Goal: Task Accomplishment & Management: Manage account settings

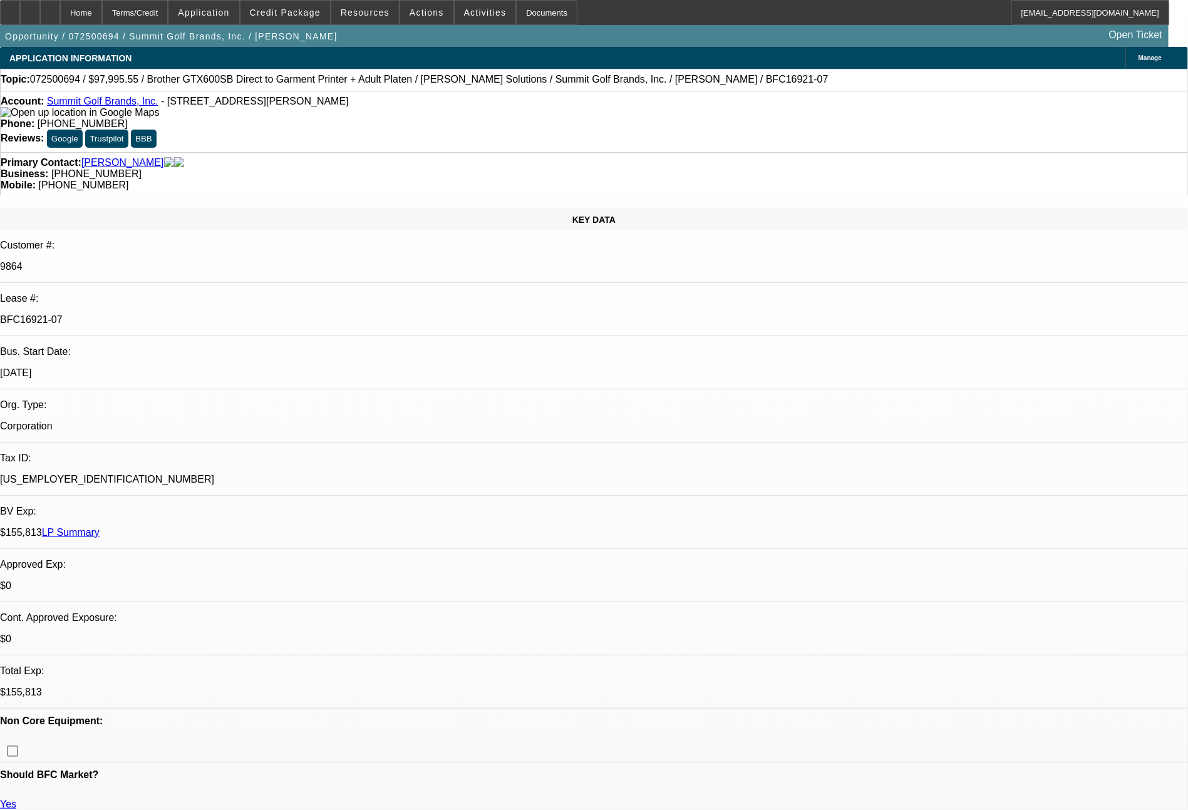
select select "0"
select select "0.1"
select select "4"
select select "0"
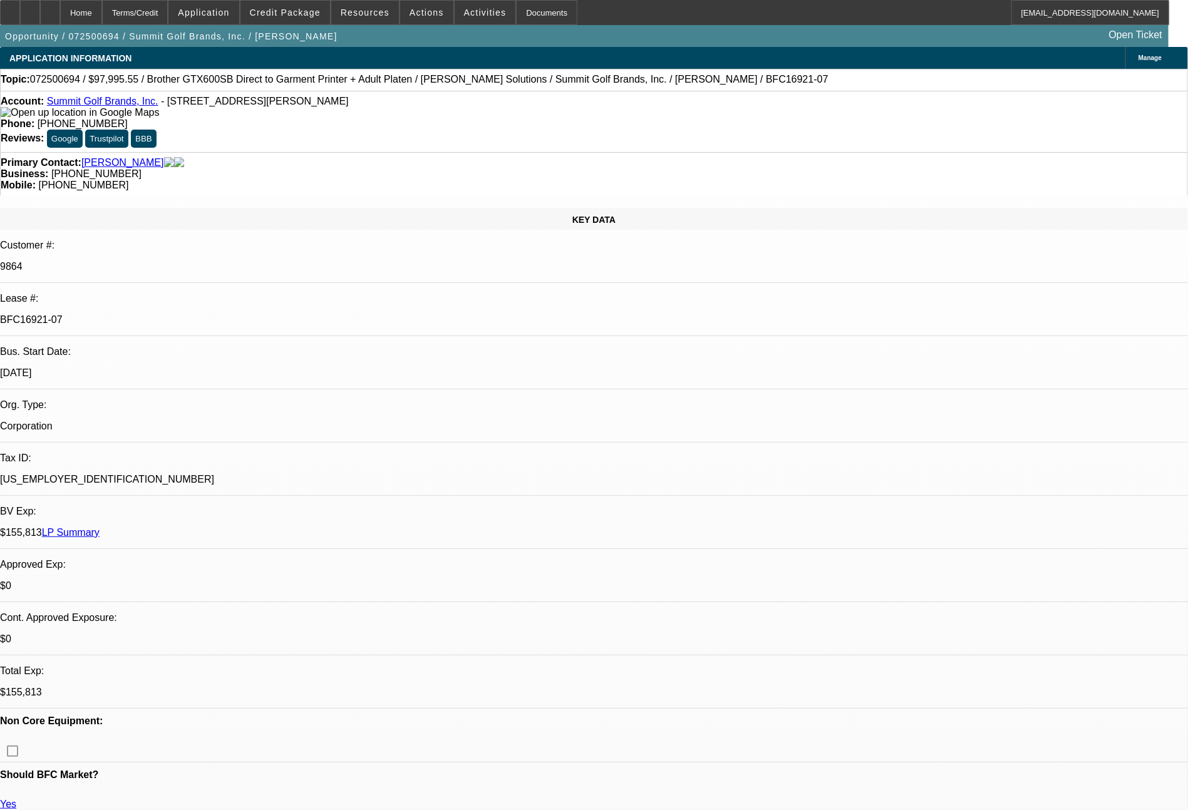
select select "0"
select select "0.1"
select select "4"
select select "0"
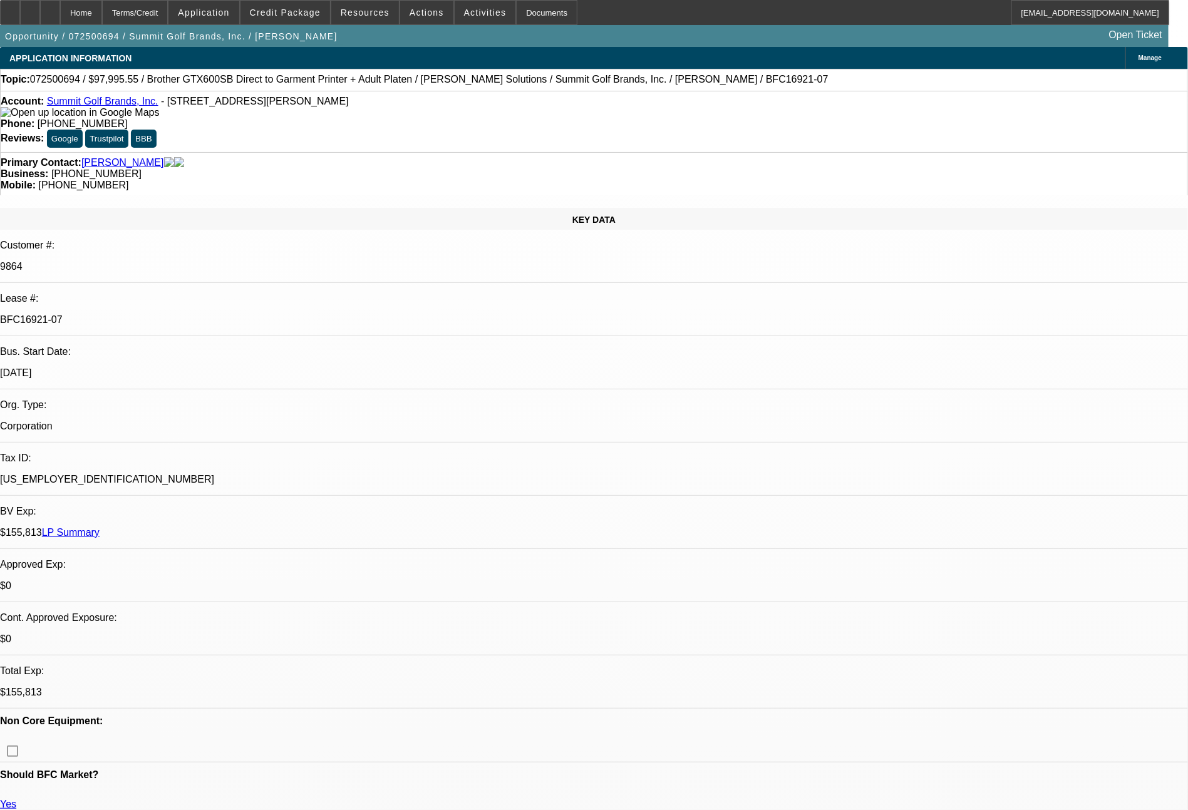
select select "0.1"
select select "4"
select select "0"
select select "0.1"
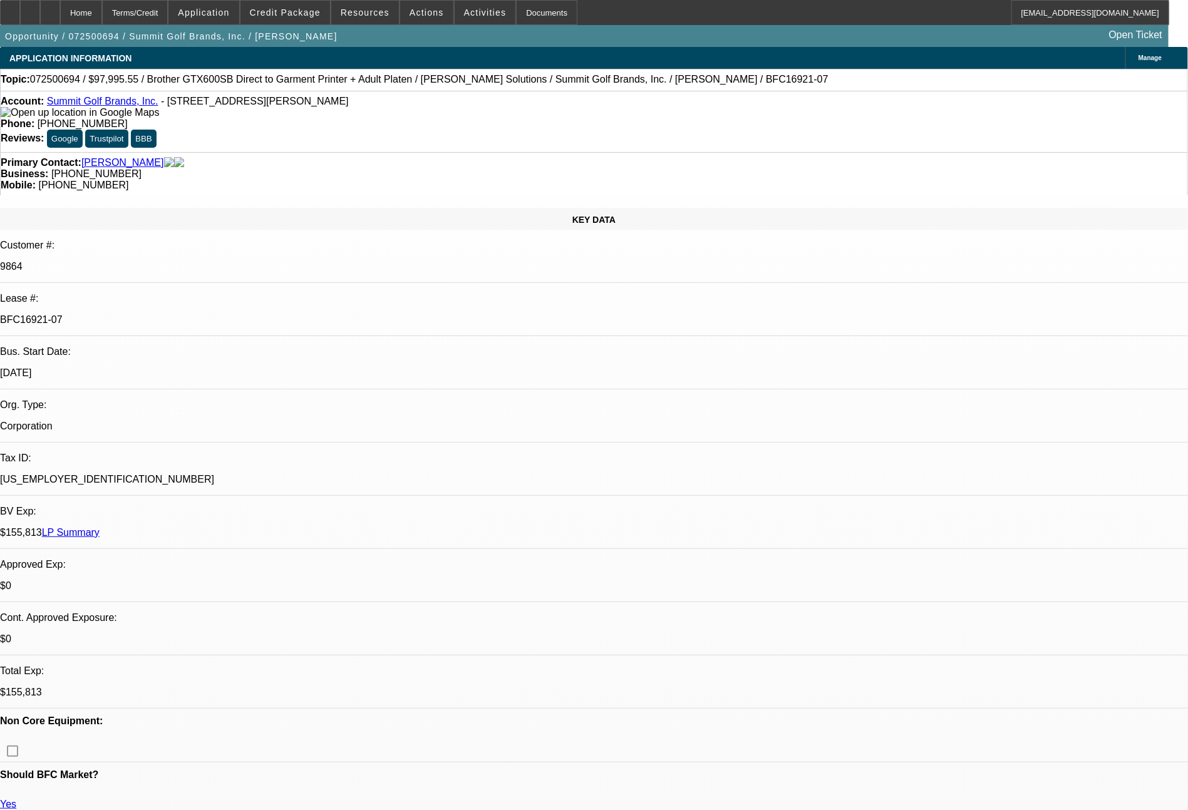
select select "4"
click at [100, 527] on link "LP Summary" at bounding box center [71, 532] width 58 height 11
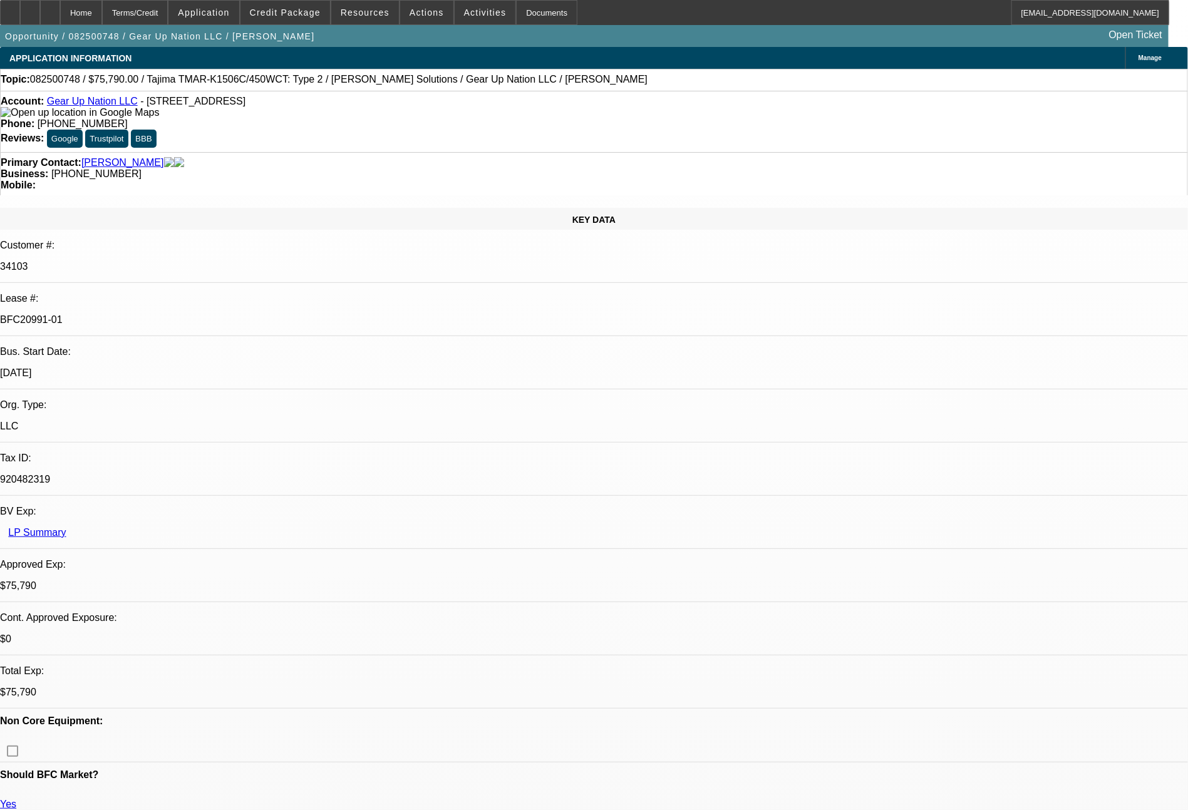
select select "0"
select select "2"
select select "0"
select select "6"
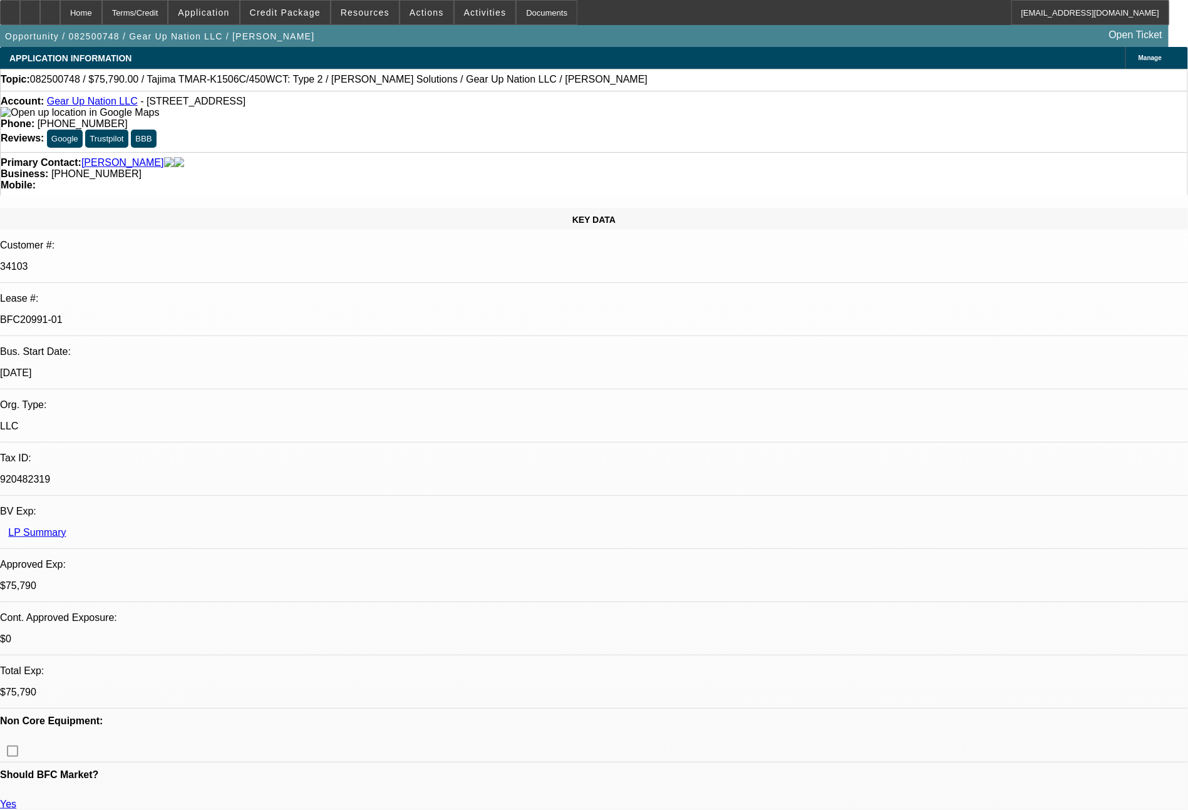
select select "0"
select select "2"
select select "0"
select select "6"
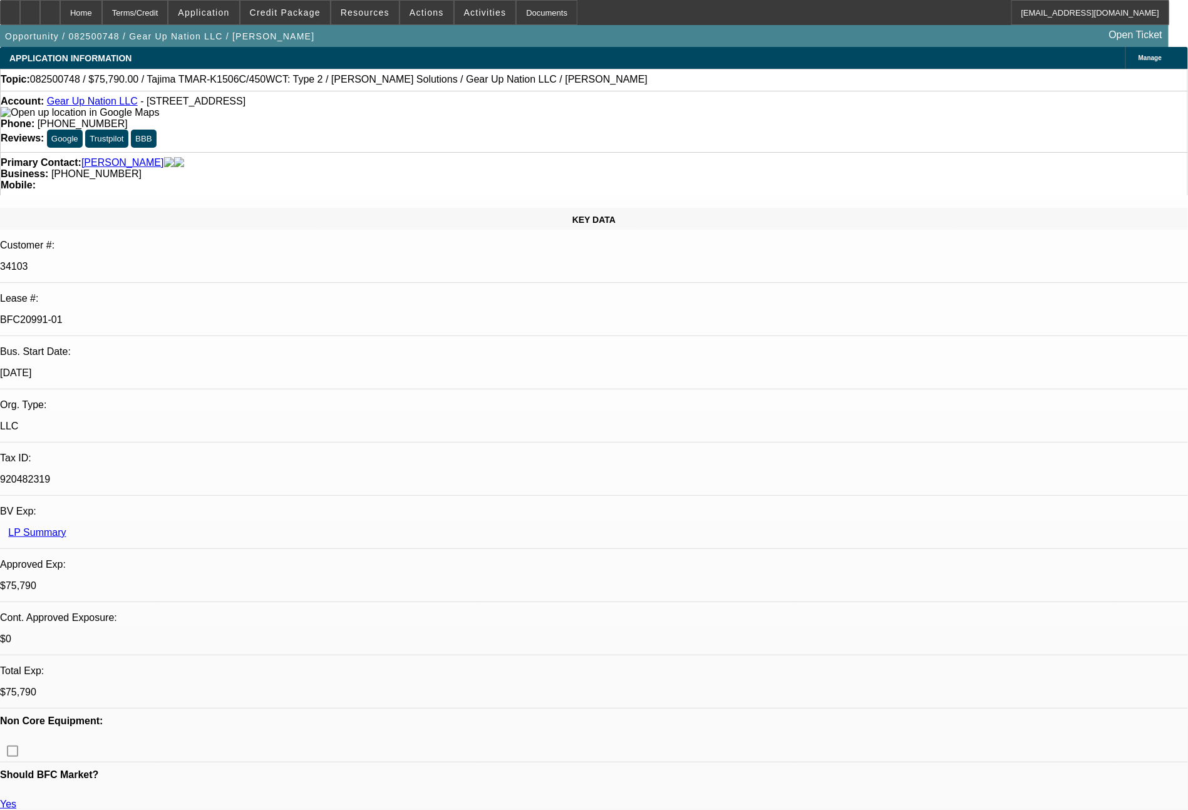
select select "0"
select select "2"
select select "0"
select select "6"
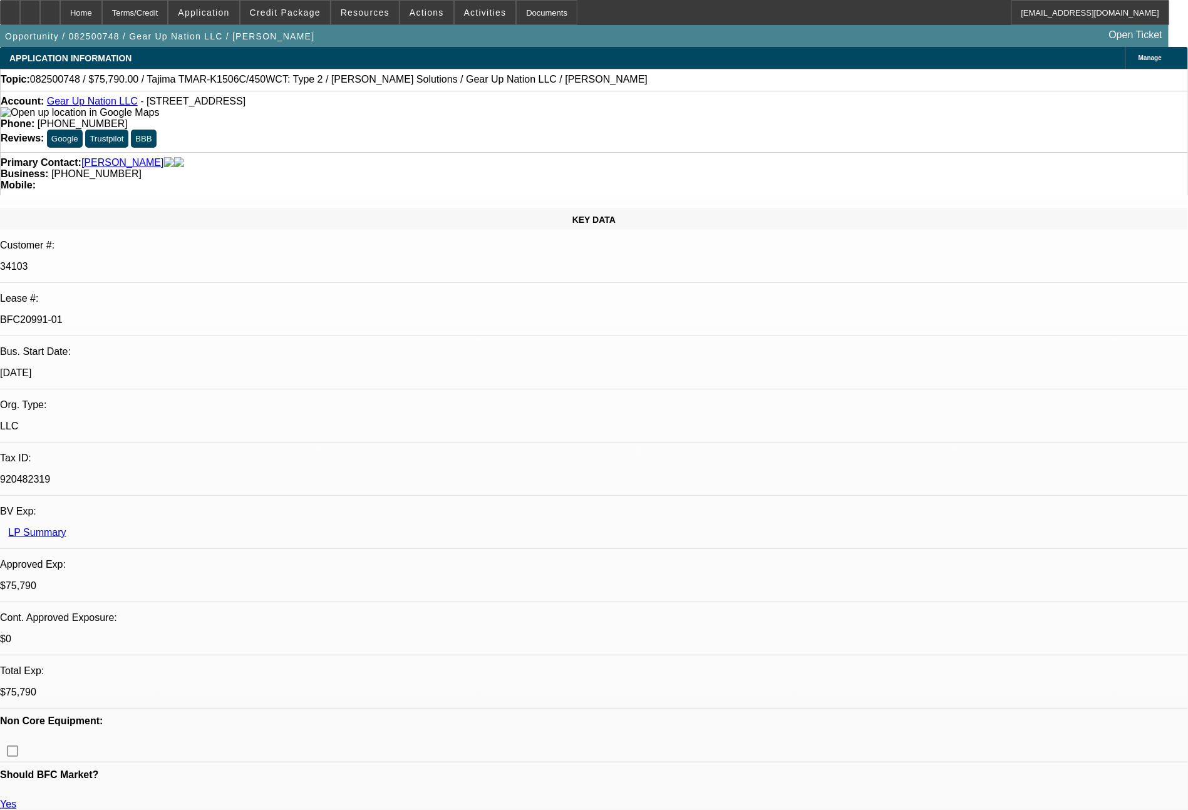
select select "0"
select select "2"
select select "0"
select select "6"
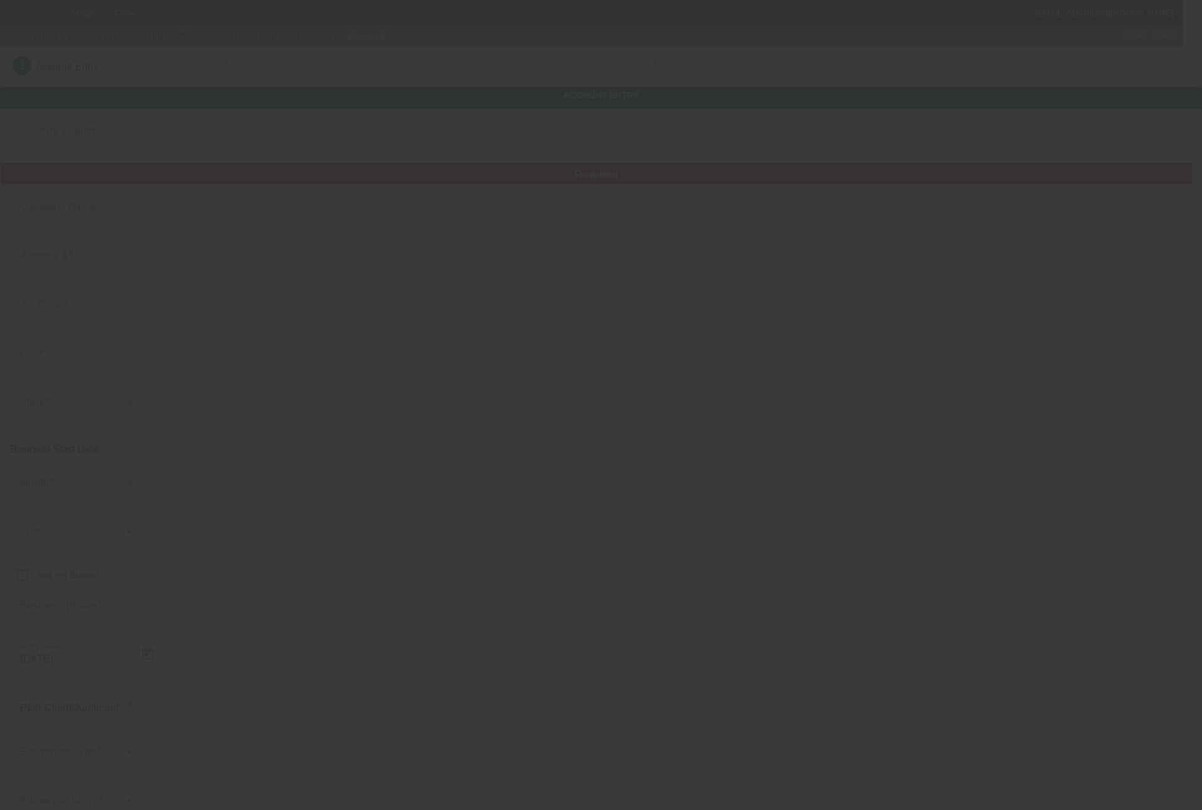
type input "Summit Golf Brands, Inc."
type input "4 Corporate Dr"
type input "06484"
type input "[PERSON_NAME]"
type input "[PHONE_NUMBER]"
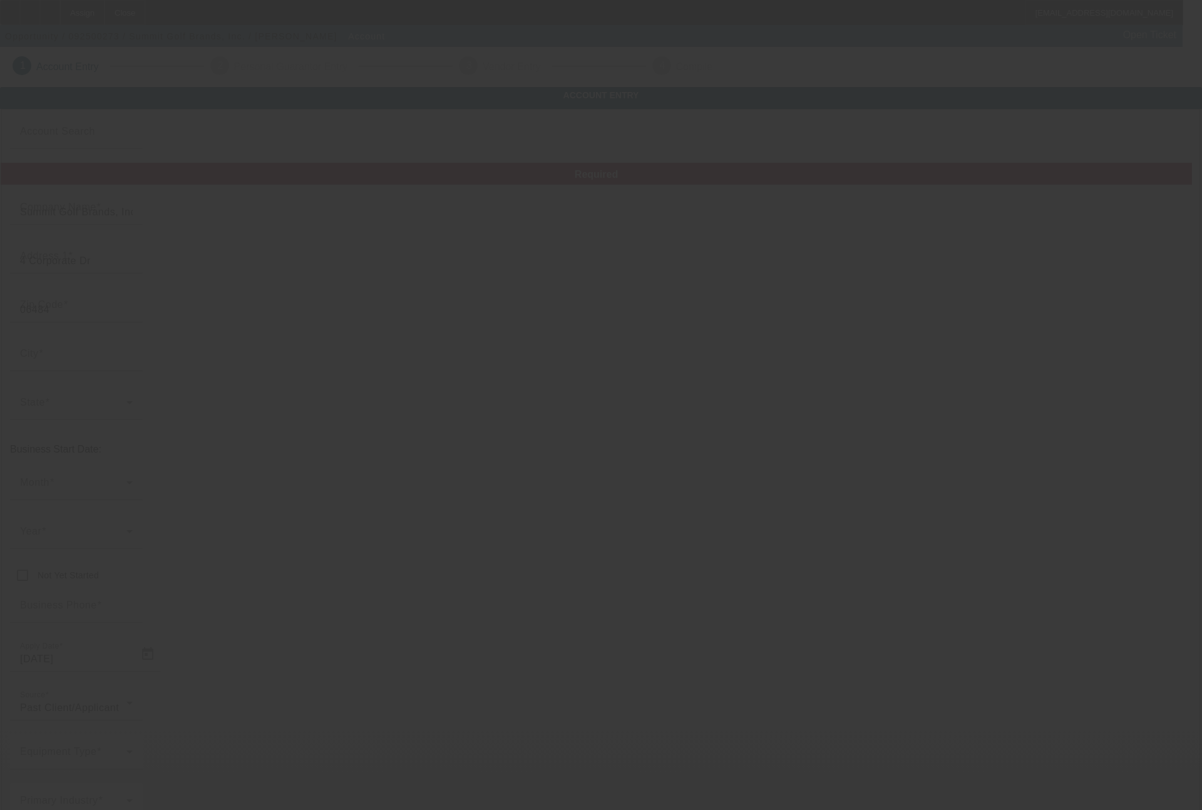
type input "Ste 388"
type input "[EMAIL_ADDRESS][DOMAIN_NAME]"
type input "[GEOGRAPHIC_DATA]"
type input "[US_EMPLOYER_IDENTIFICATION_NUMBER]"
type input "[URL][DOMAIN_NAME]"
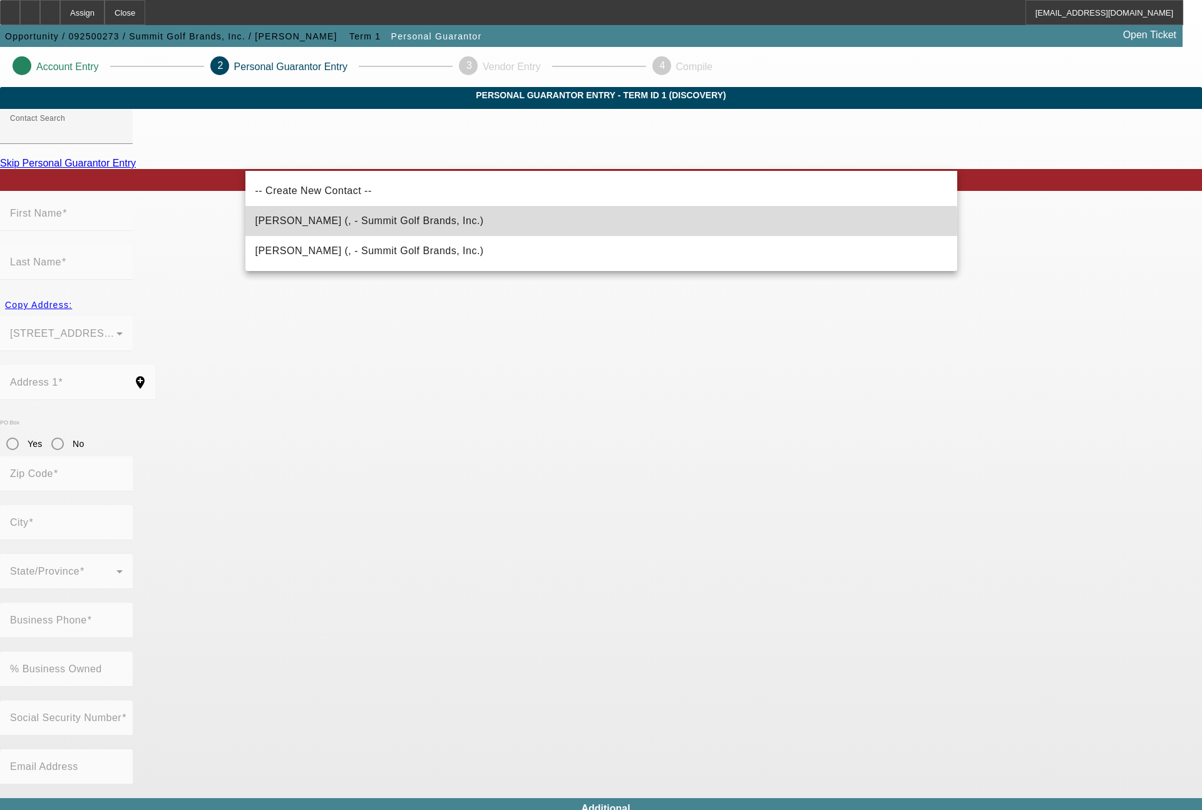
click at [370, 228] on span "Leglar, Marty (, - Summit Golf Brands, Inc.)" at bounding box center [369, 220] width 229 height 15
type input "Leglar, Marty (, - Summit Golf Brands, Inc.)"
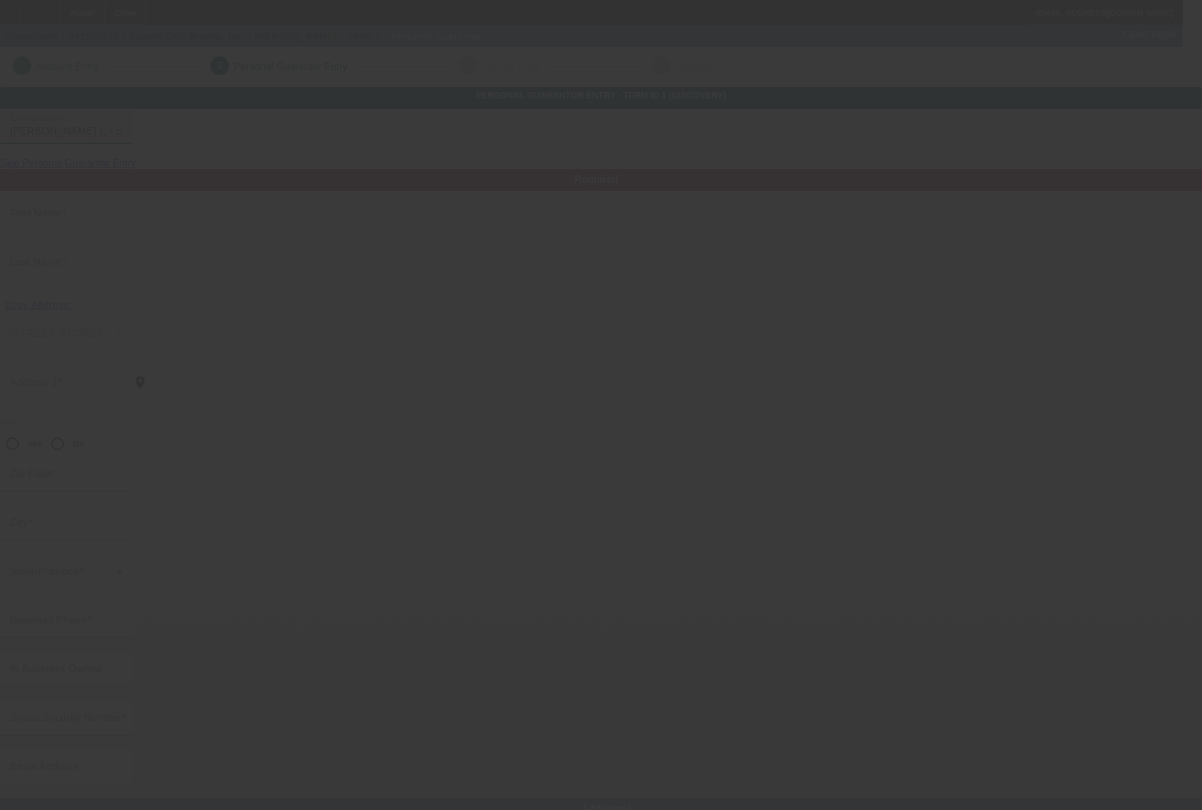
type input "Marty"
type input "Leglar"
radio input "true"
type input "[PHONE_NUMBER]"
type input "marty@summitgolfbrands.com"
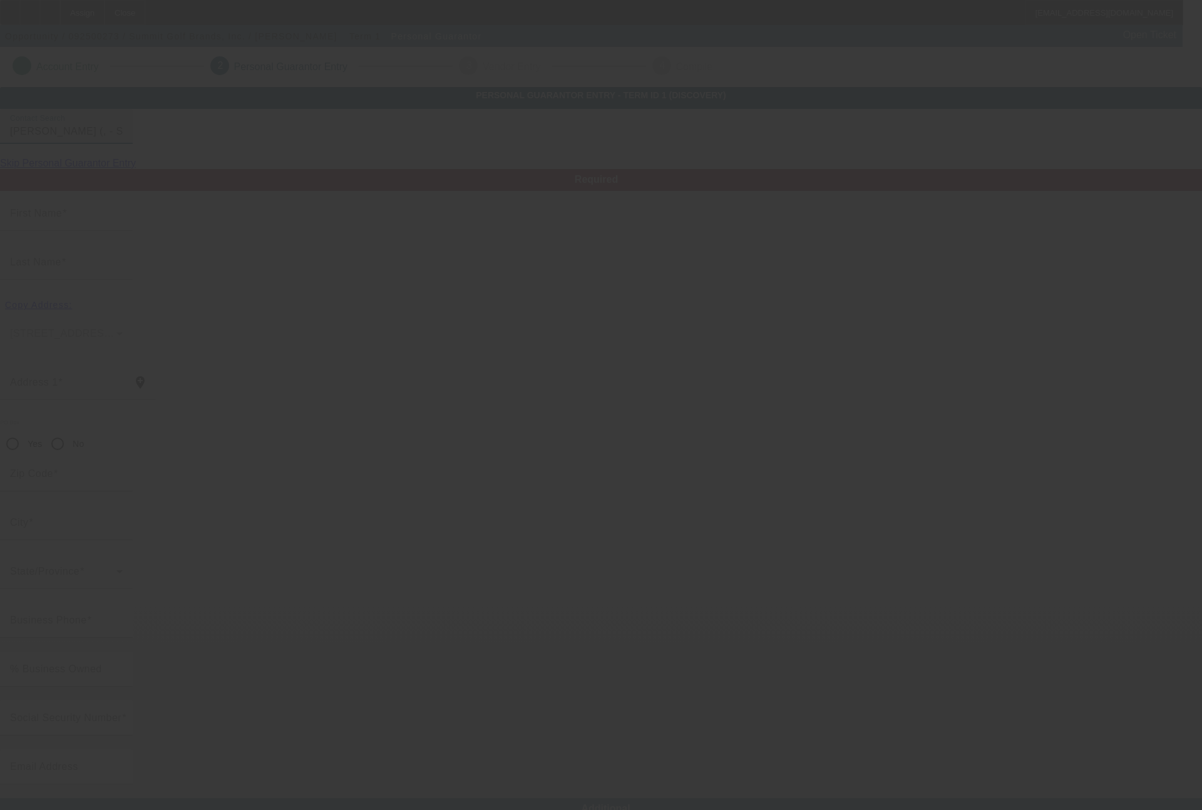
type input "[PHONE_NUMBER]"
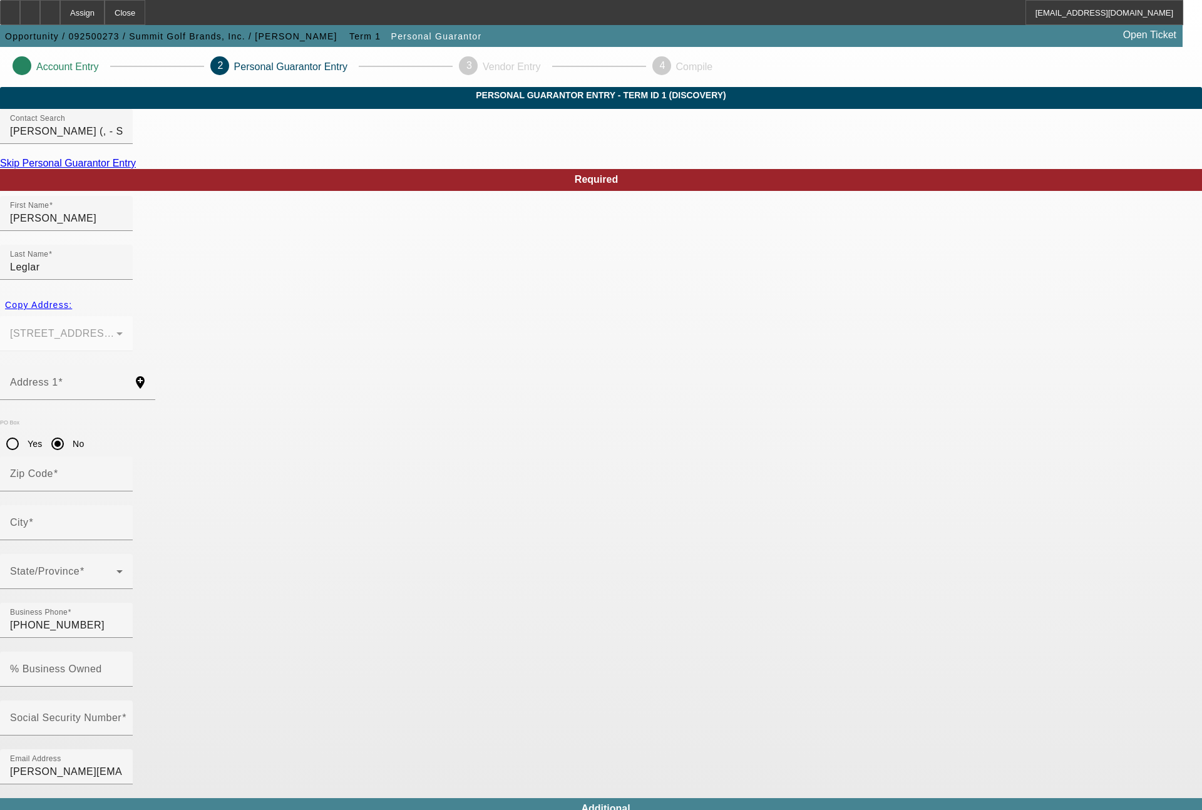
click at [318, 169] on div "Skip Personal Guarantor Entry" at bounding box center [601, 163] width 1202 height 11
click at [136, 168] on link "Skip Personal Guarantor Entry" at bounding box center [68, 163] width 136 height 11
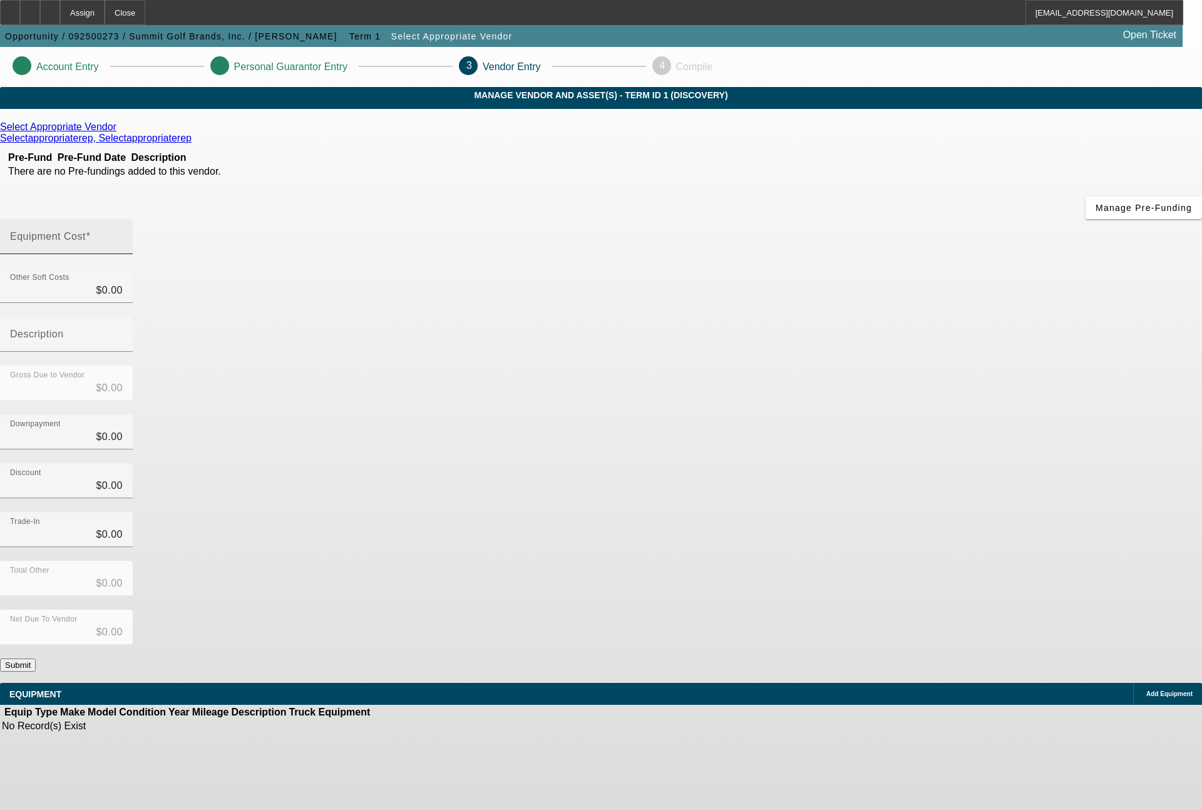
click at [86, 231] on mat-label "Equipment Cost" at bounding box center [48, 236] width 76 height 11
click at [123, 234] on input "Equipment Cost" at bounding box center [66, 241] width 113 height 15
type input "1"
type input "$1.00"
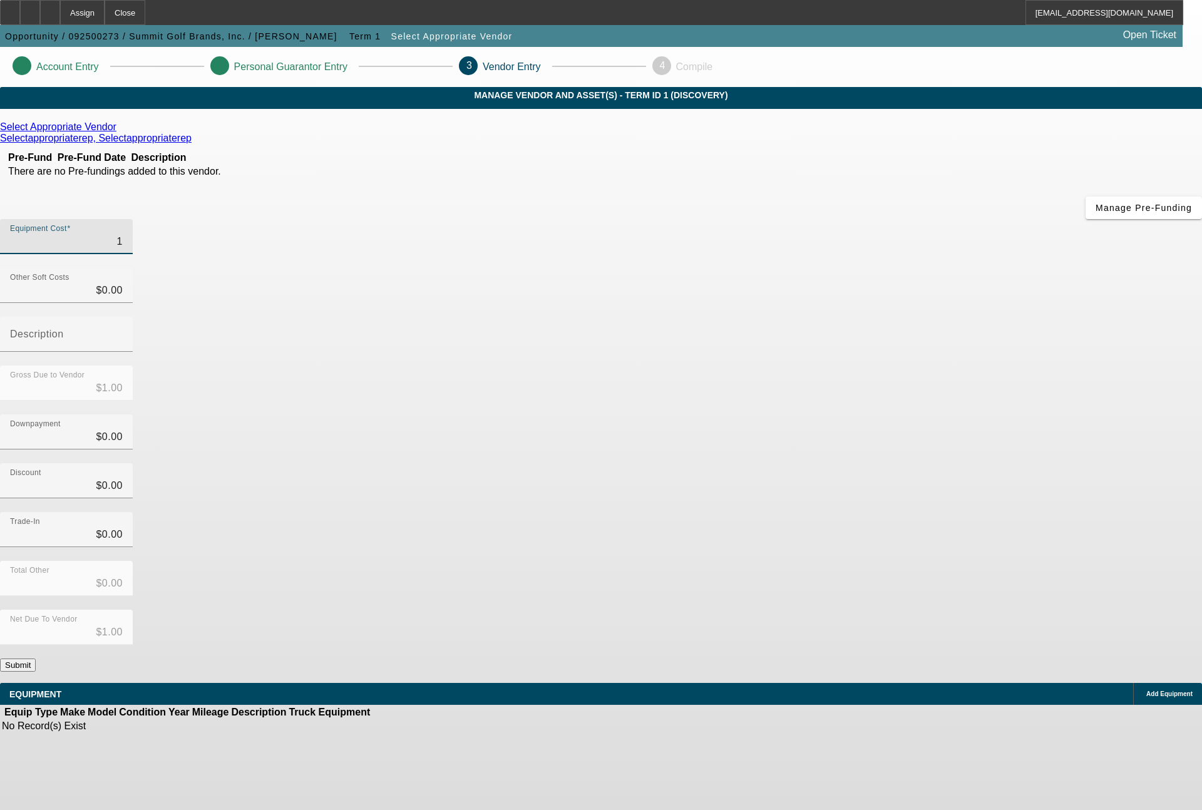
type input "15"
type input "$15.00"
type input "157"
type input "$157.00"
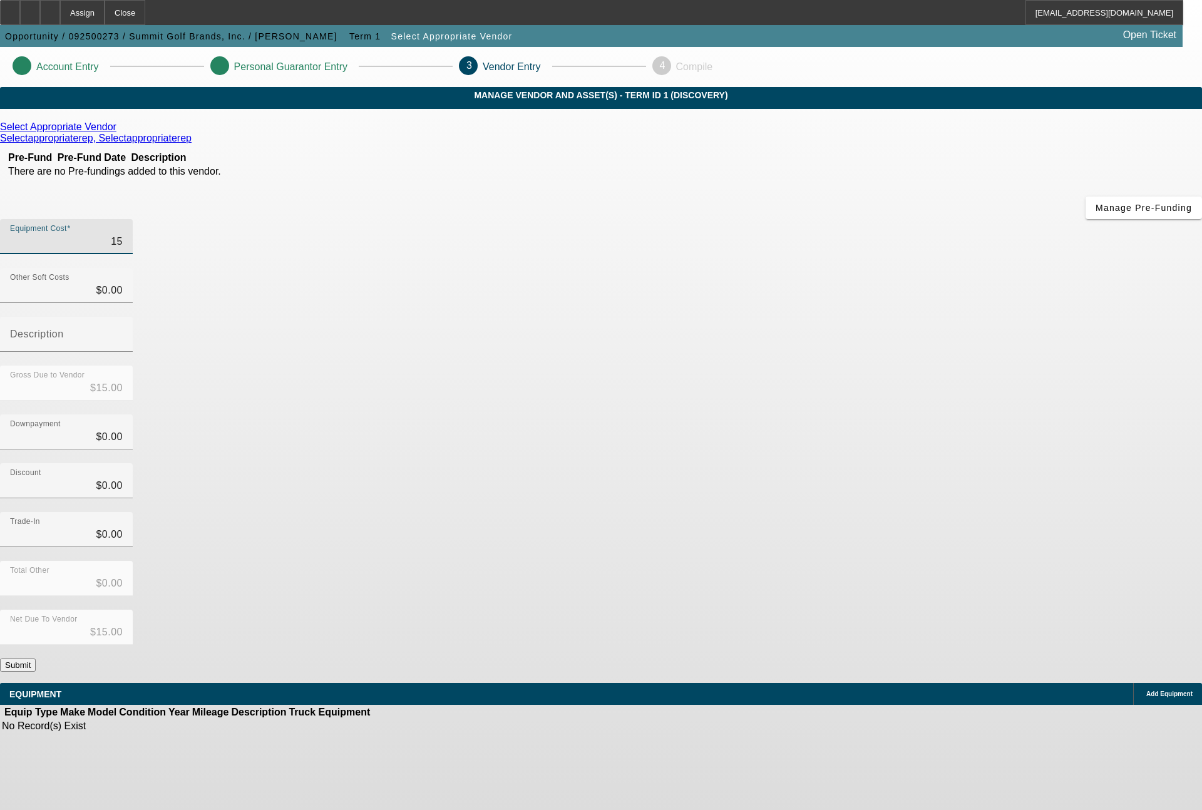
type input "$157.00"
type input "1579"
type input "$1,579.00"
type input "15799"
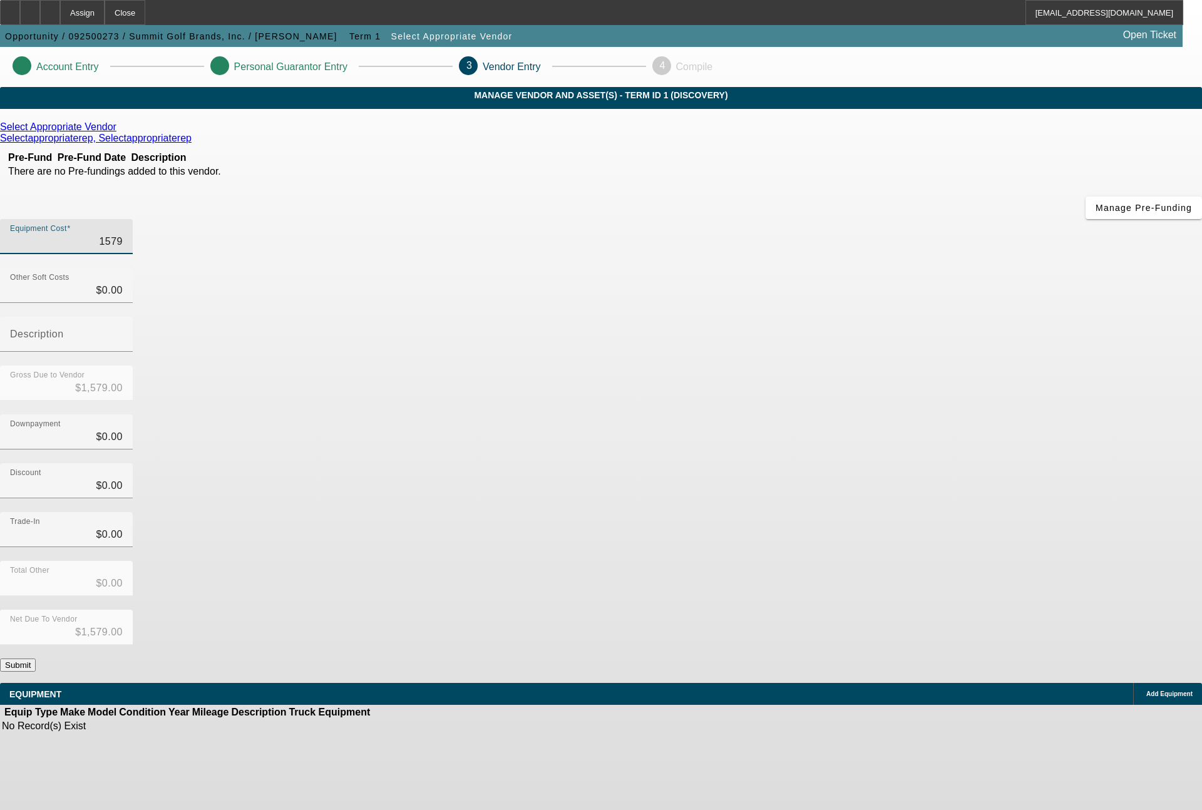
type input "$15,799.00"
type input "157990"
type input "$157,990.00"
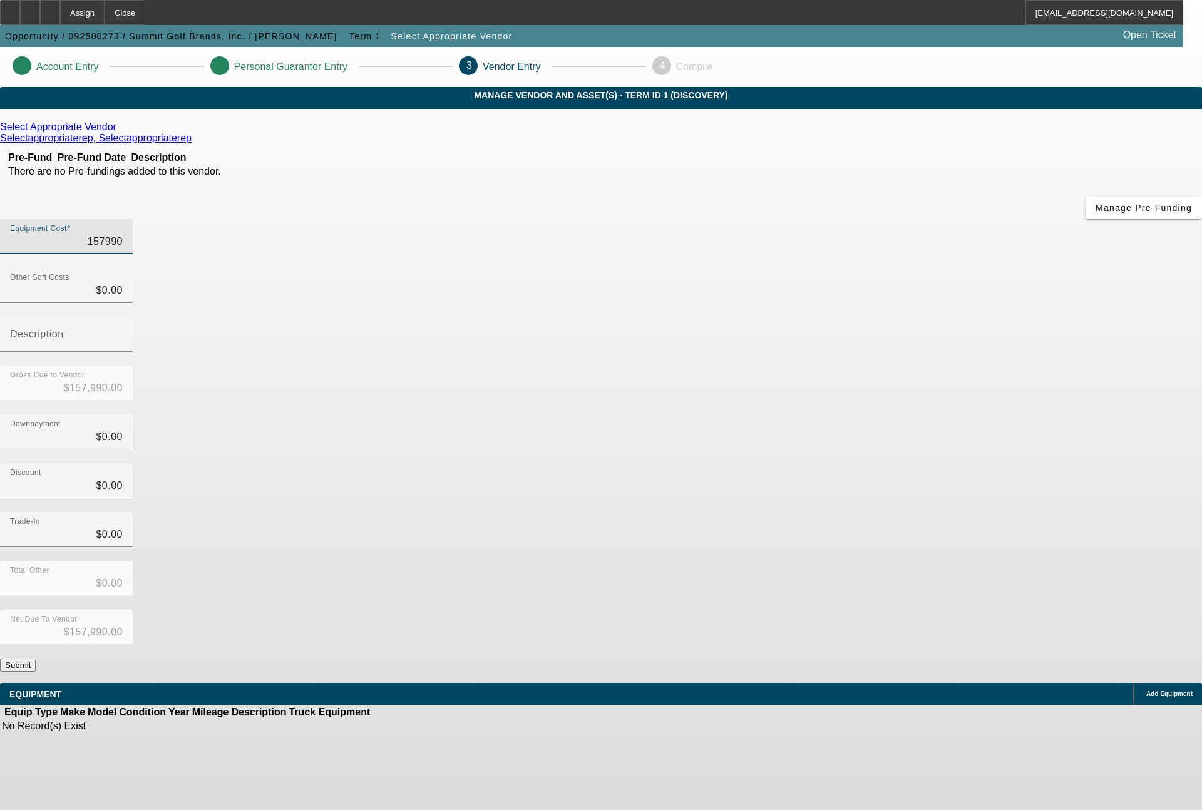
type input "$157,990.00"
click at [36, 659] on button "Submit" at bounding box center [18, 665] width 36 height 13
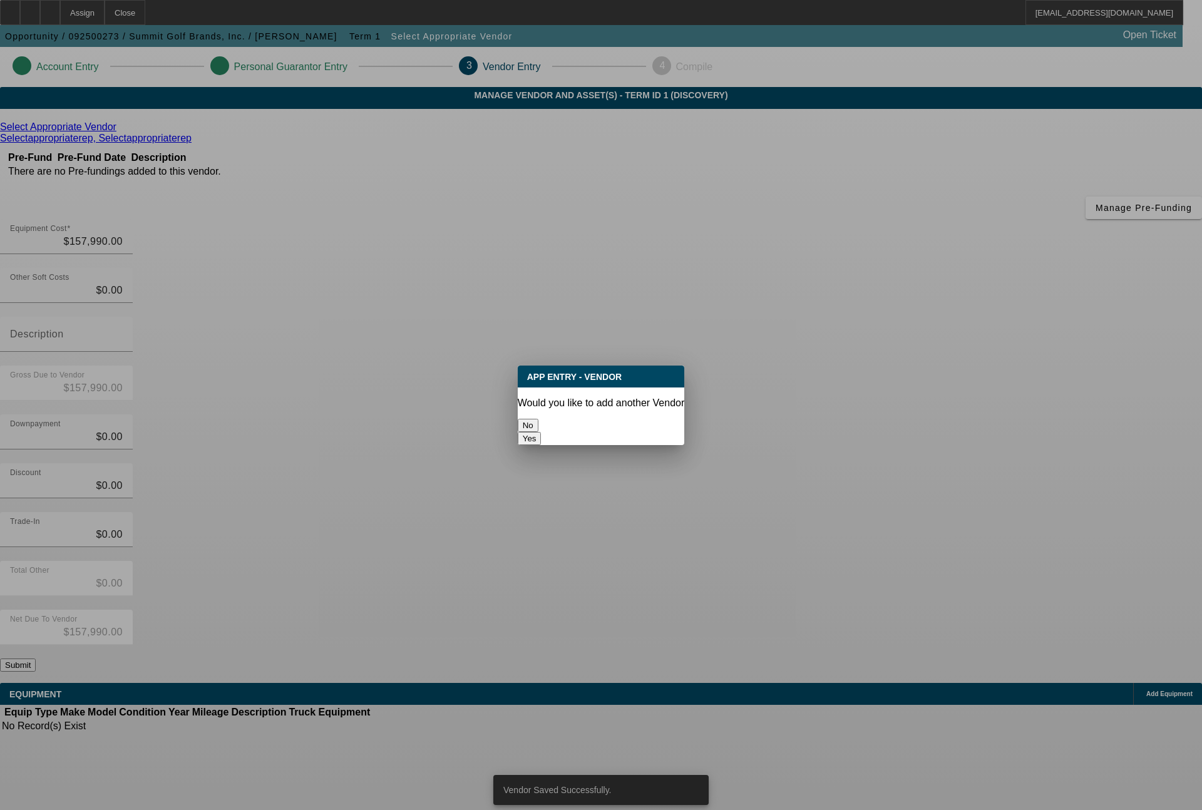
click at [538, 419] on button "No" at bounding box center [528, 425] width 21 height 13
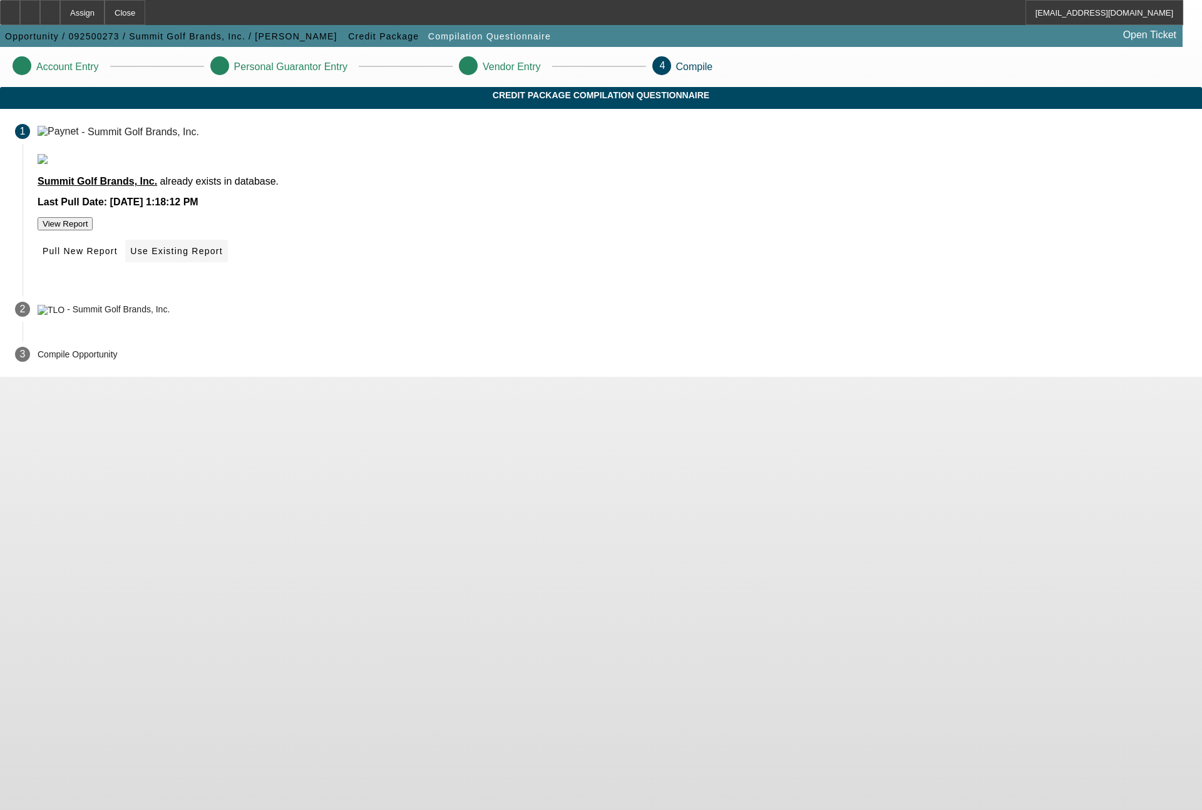
click at [222, 256] on span "Use Existing Report" at bounding box center [176, 251] width 92 height 10
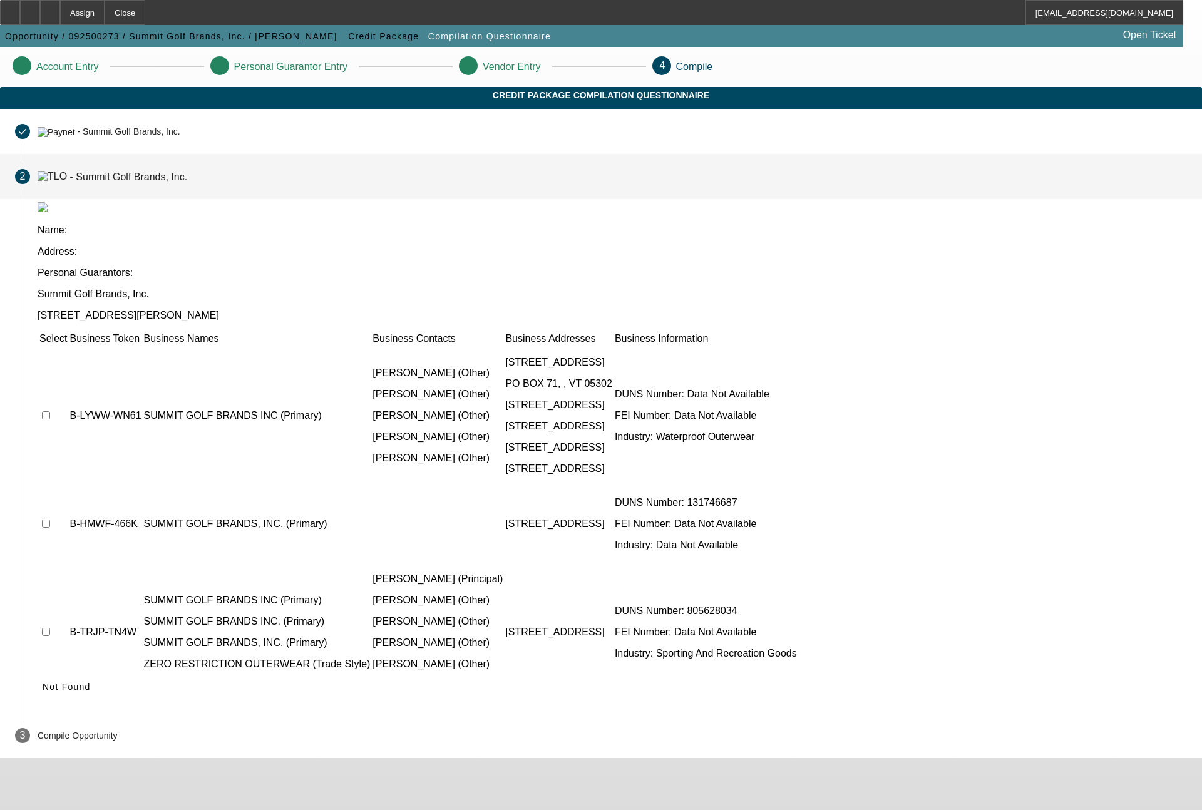
click at [68, 346] on td at bounding box center [53, 415] width 29 height 139
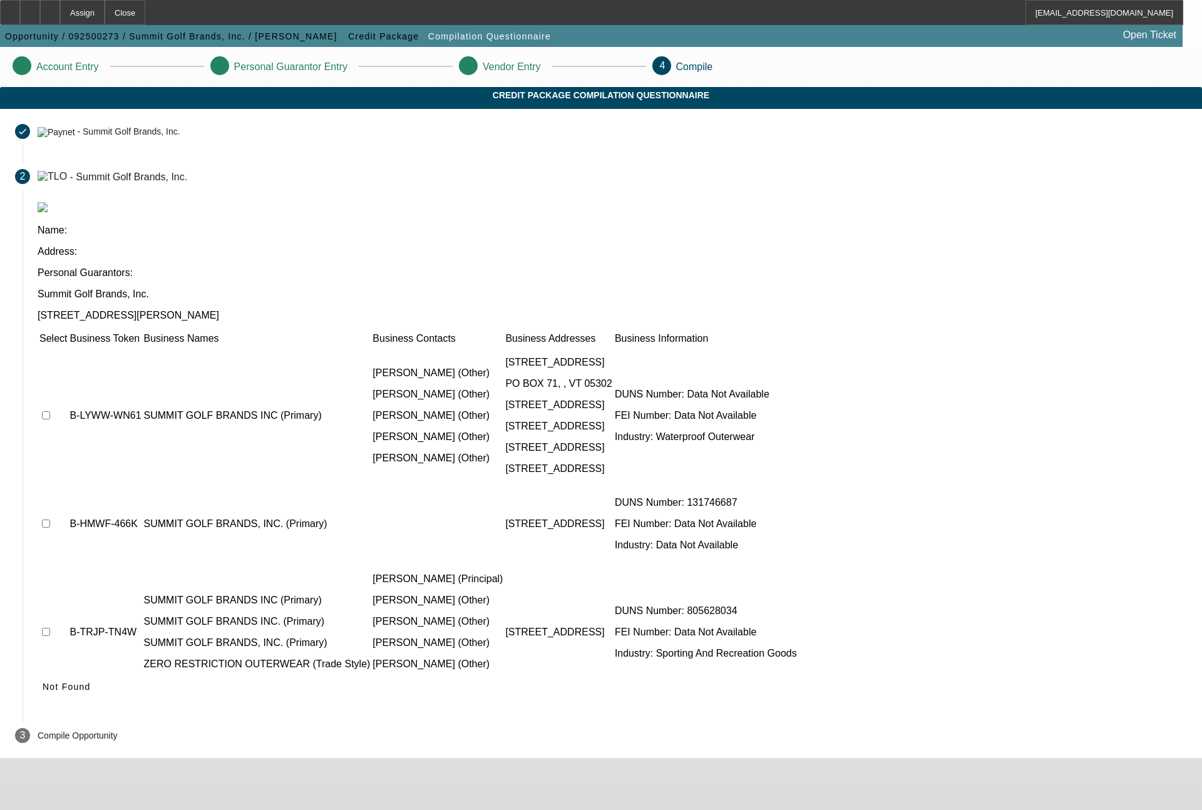
click at [50, 520] on input "checkbox" at bounding box center [46, 524] width 8 height 8
checkbox input "true"
click at [50, 411] on input "checkbox" at bounding box center [46, 415] width 8 height 8
checkbox input "true"
click at [68, 563] on td at bounding box center [53, 632] width 29 height 139
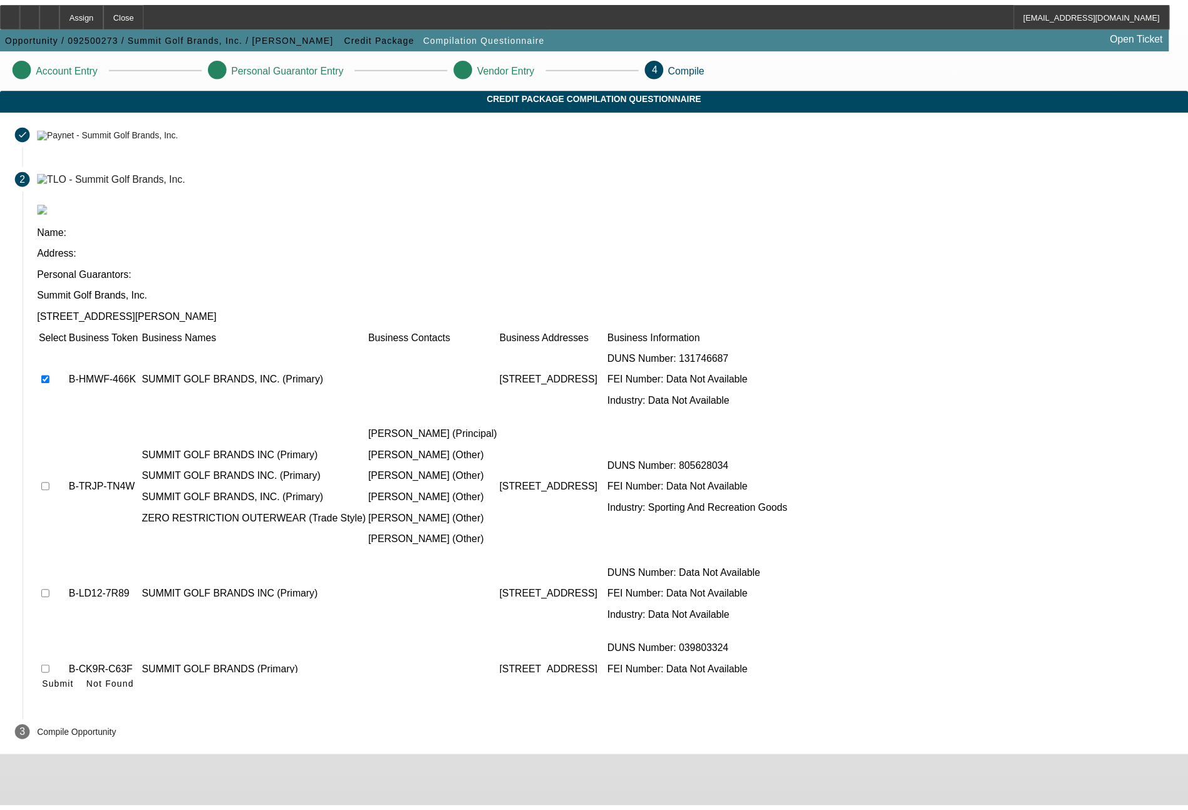
scroll to position [149, 0]
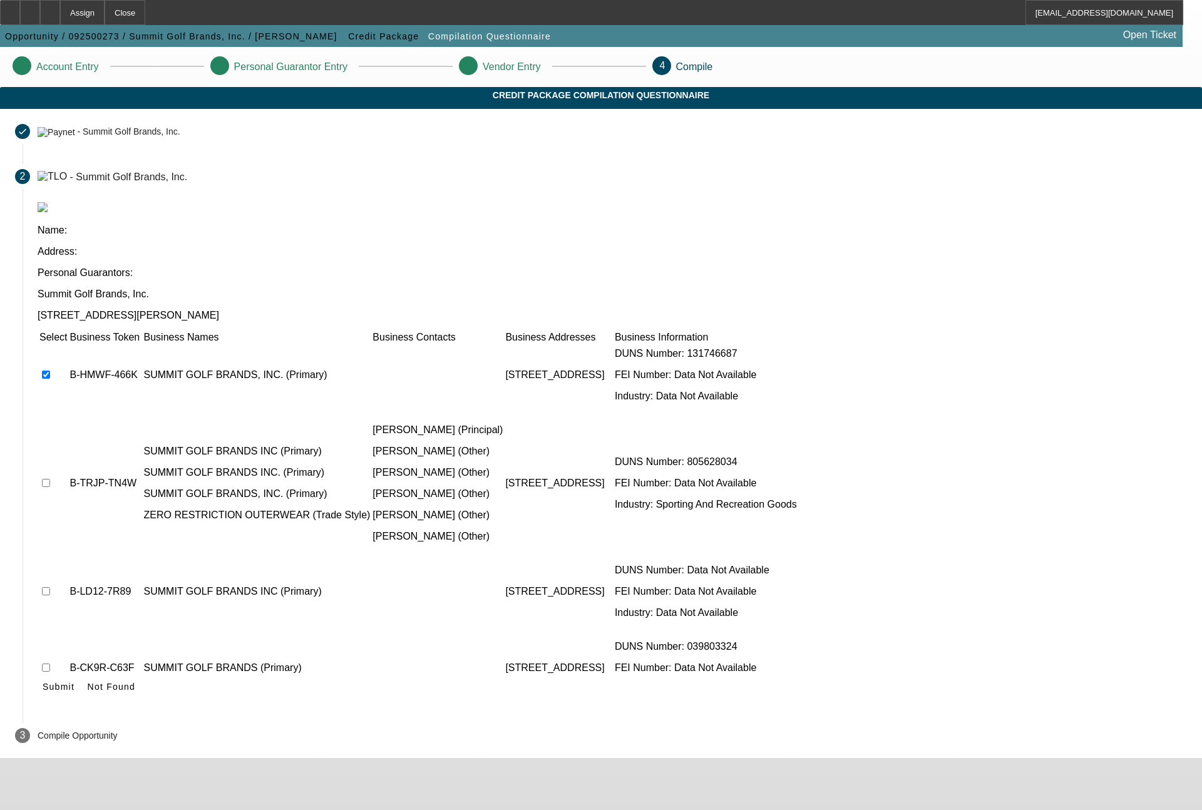
click at [50, 479] on input "checkbox" at bounding box center [46, 483] width 8 height 8
checkbox input "true"
click at [50, 587] on input "checkbox" at bounding box center [46, 591] width 8 height 8
checkbox input "true"
click at [50, 740] on input "checkbox" at bounding box center [46, 744] width 8 height 8
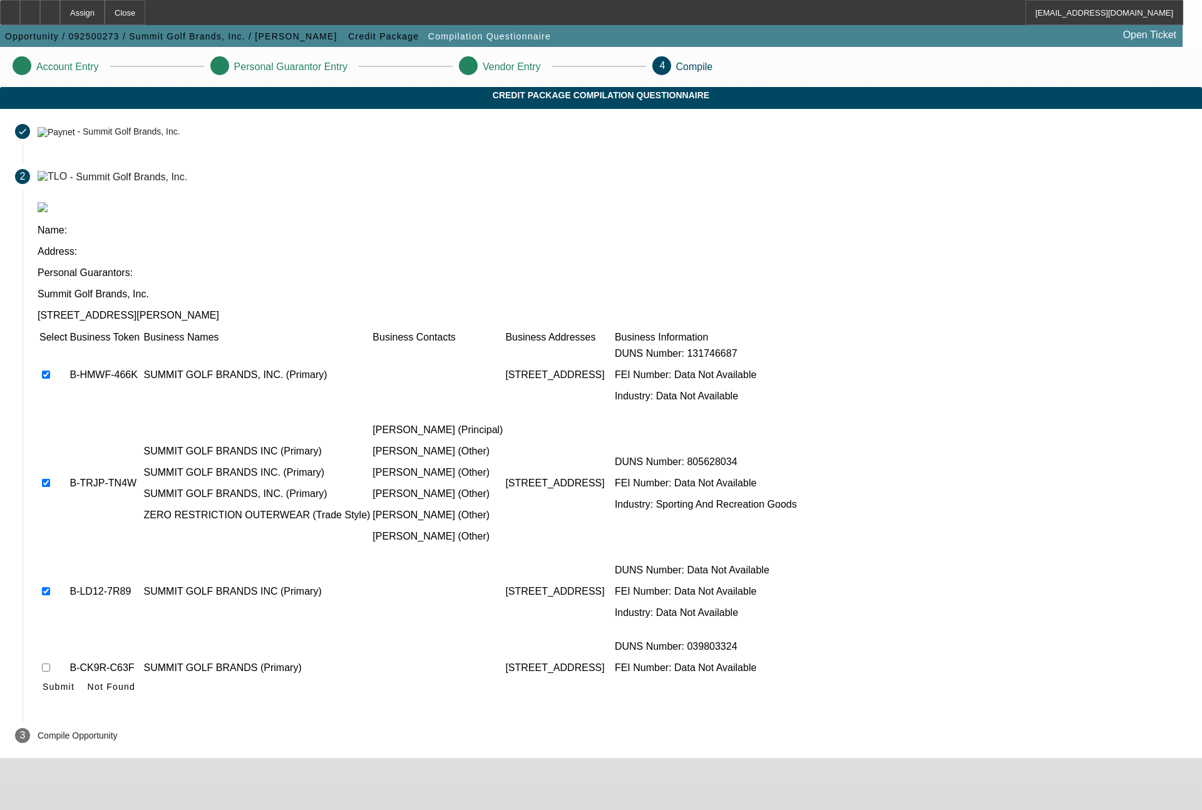
checkbox input "true"
click at [50, 664] on input "checkbox" at bounding box center [46, 668] width 8 height 8
checkbox input "true"
click at [75, 682] on span "Submit" at bounding box center [59, 687] width 32 height 10
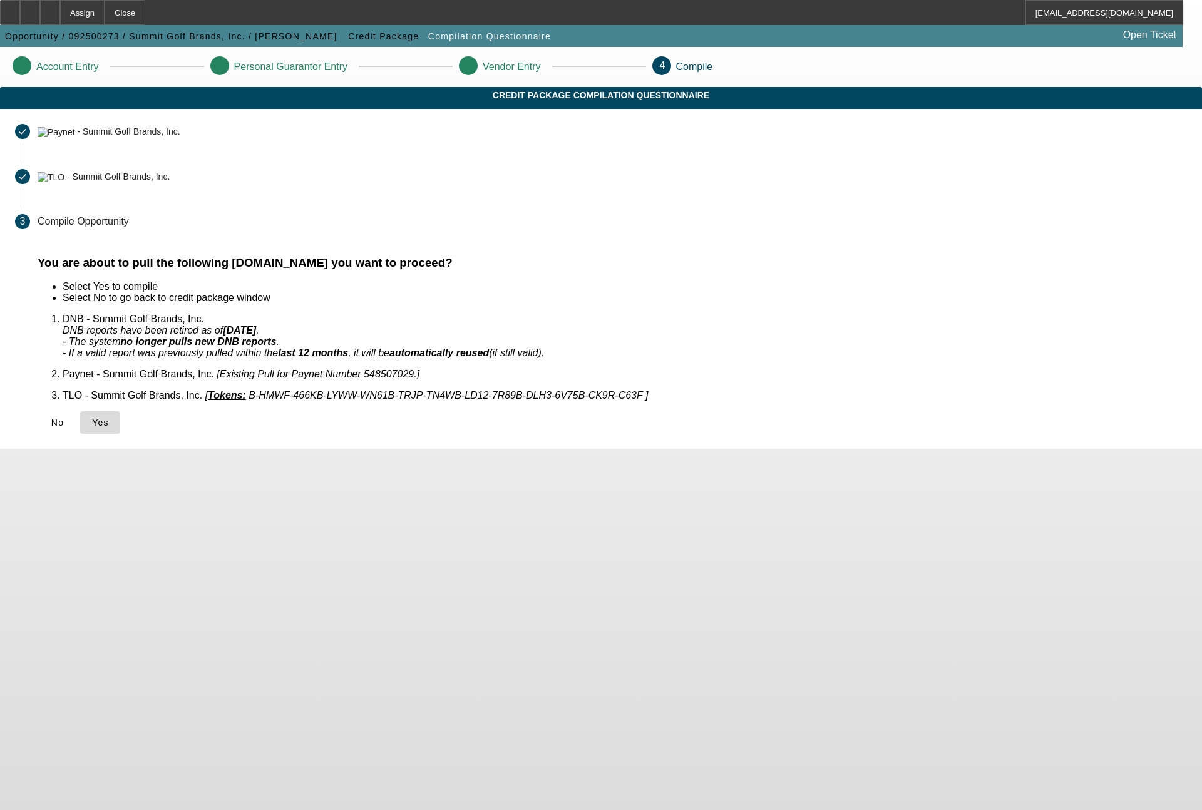
click at [120, 421] on span at bounding box center [100, 423] width 40 height 30
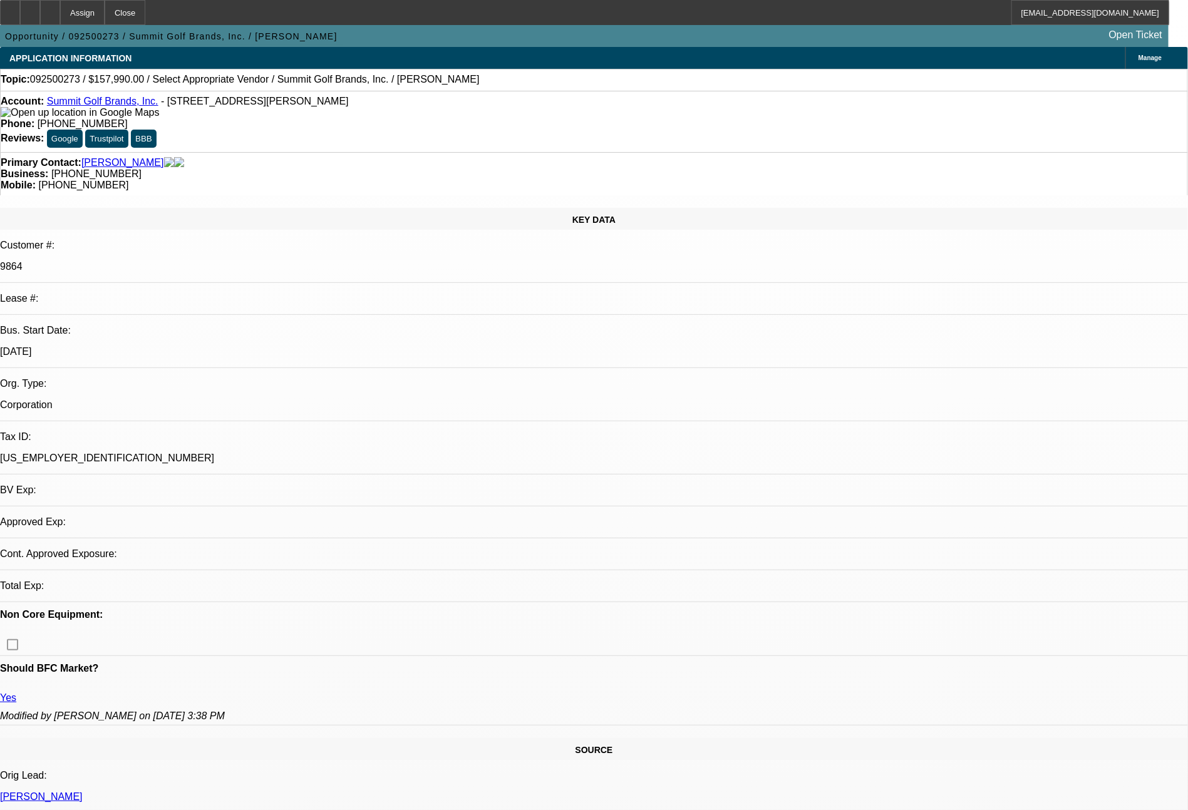
select select "0"
select select "2"
select select "0.1"
select select "4"
select select "2"
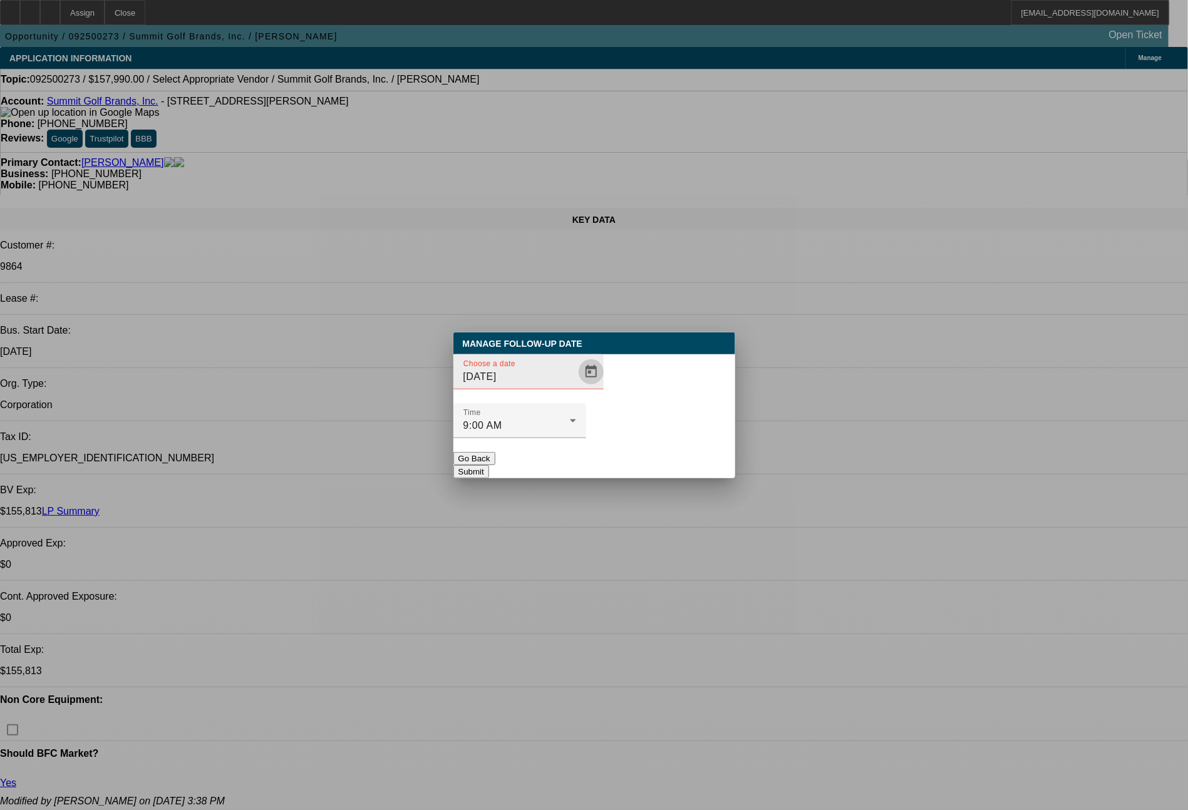
click at [576, 387] on span "Open calendar" at bounding box center [591, 372] width 30 height 30
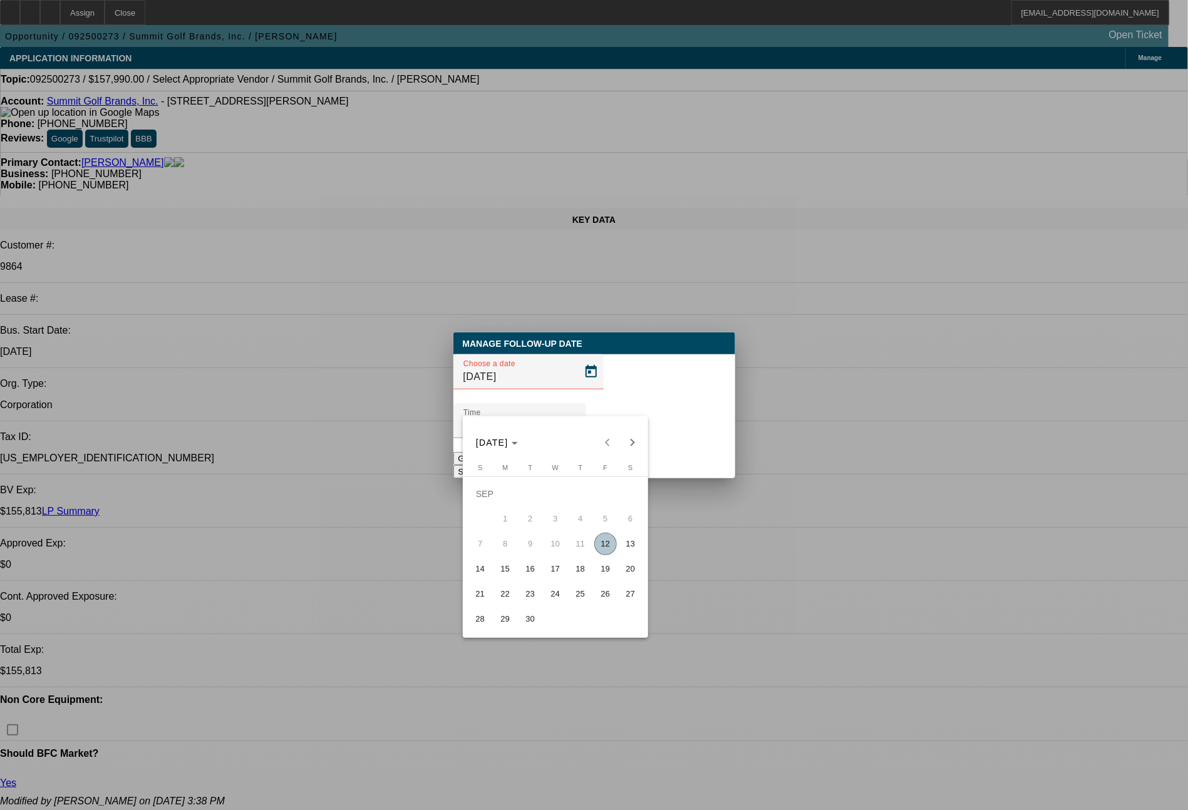
click at [556, 575] on span "17" at bounding box center [555, 569] width 23 height 23
type input "9/17/2025"
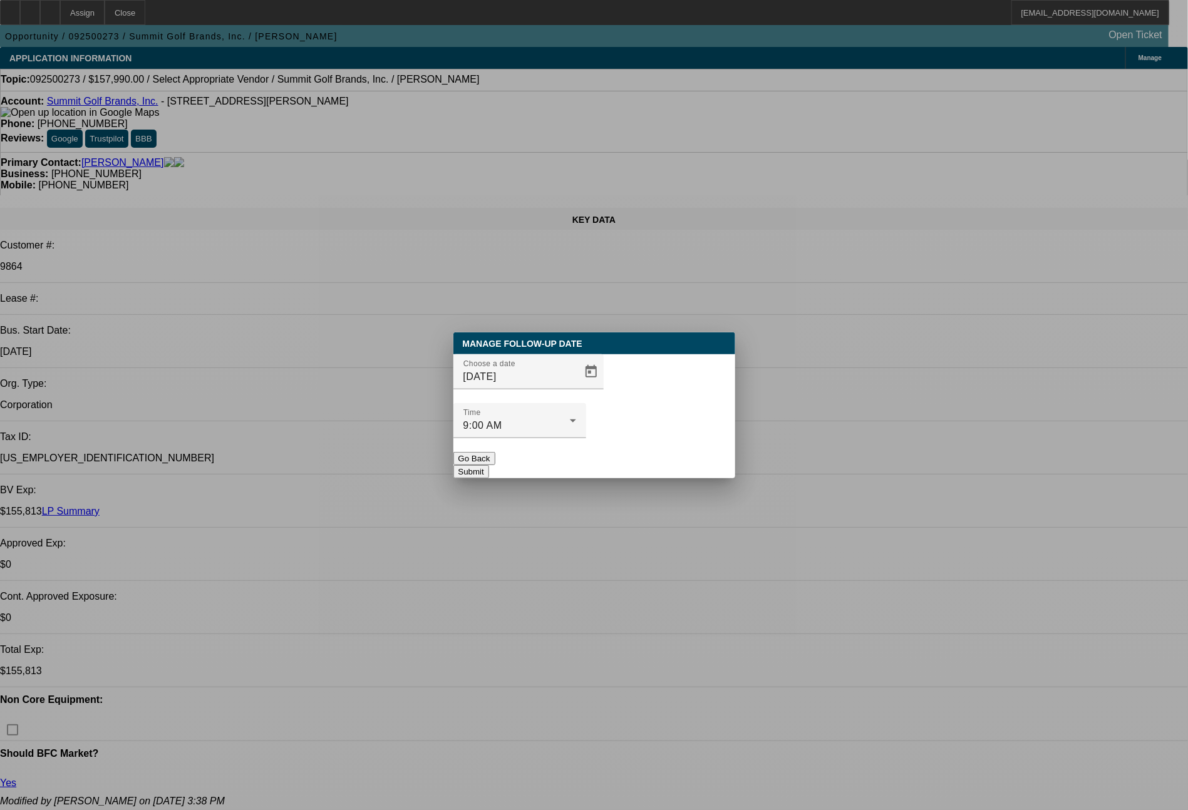
click at [489, 465] on button "Submit" at bounding box center [471, 471] width 36 height 13
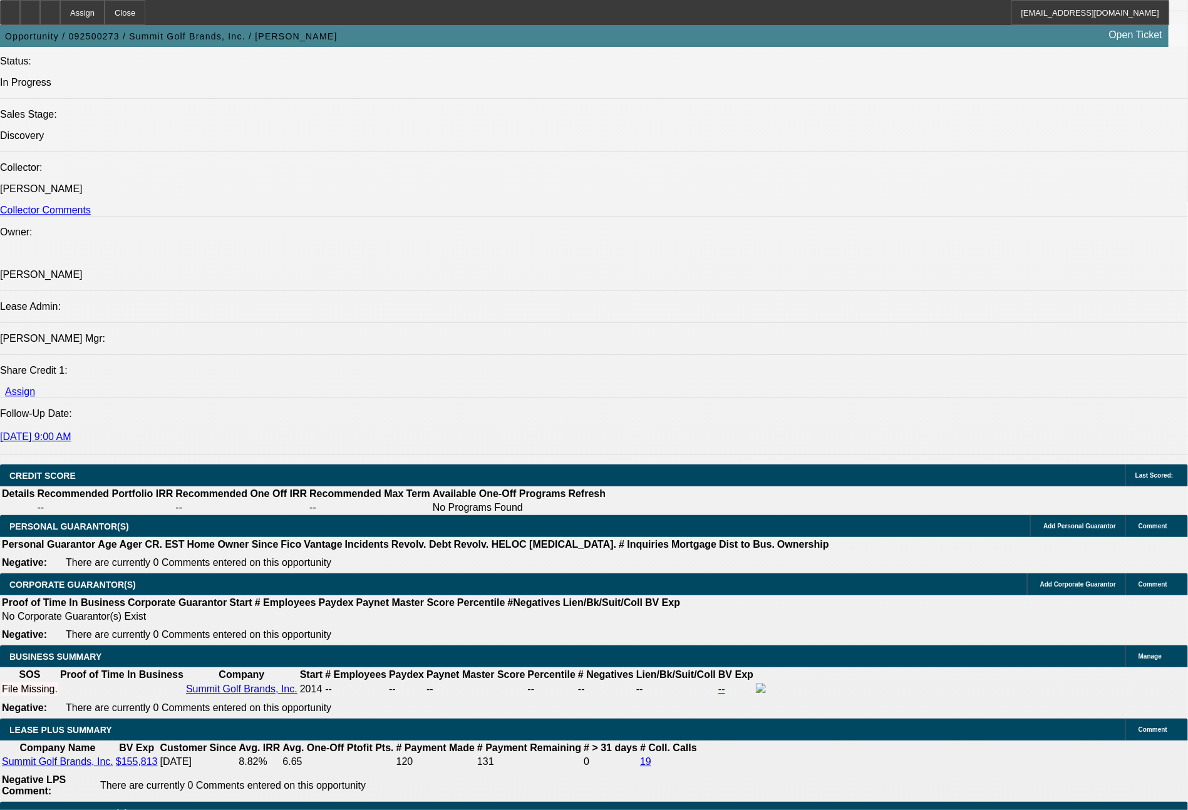
scroll to position [1543, 0]
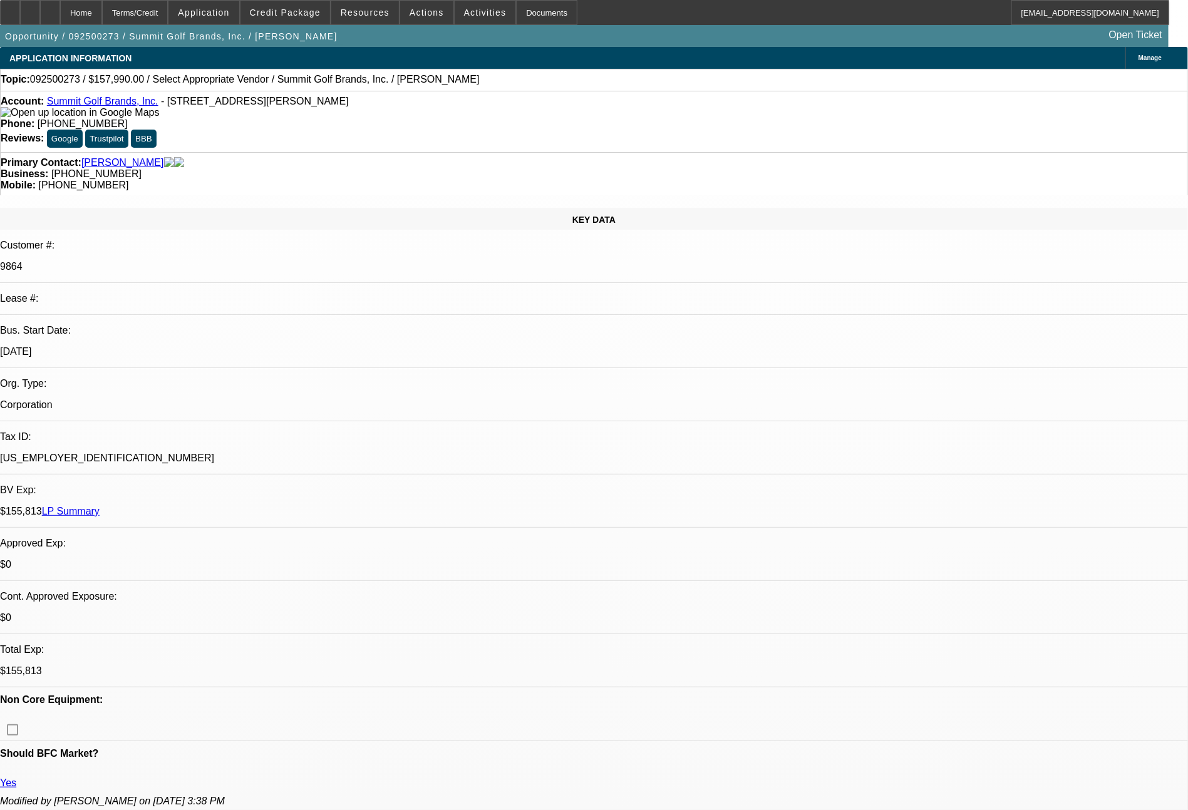
select select "0"
select select "2"
select select "0.1"
select select "4"
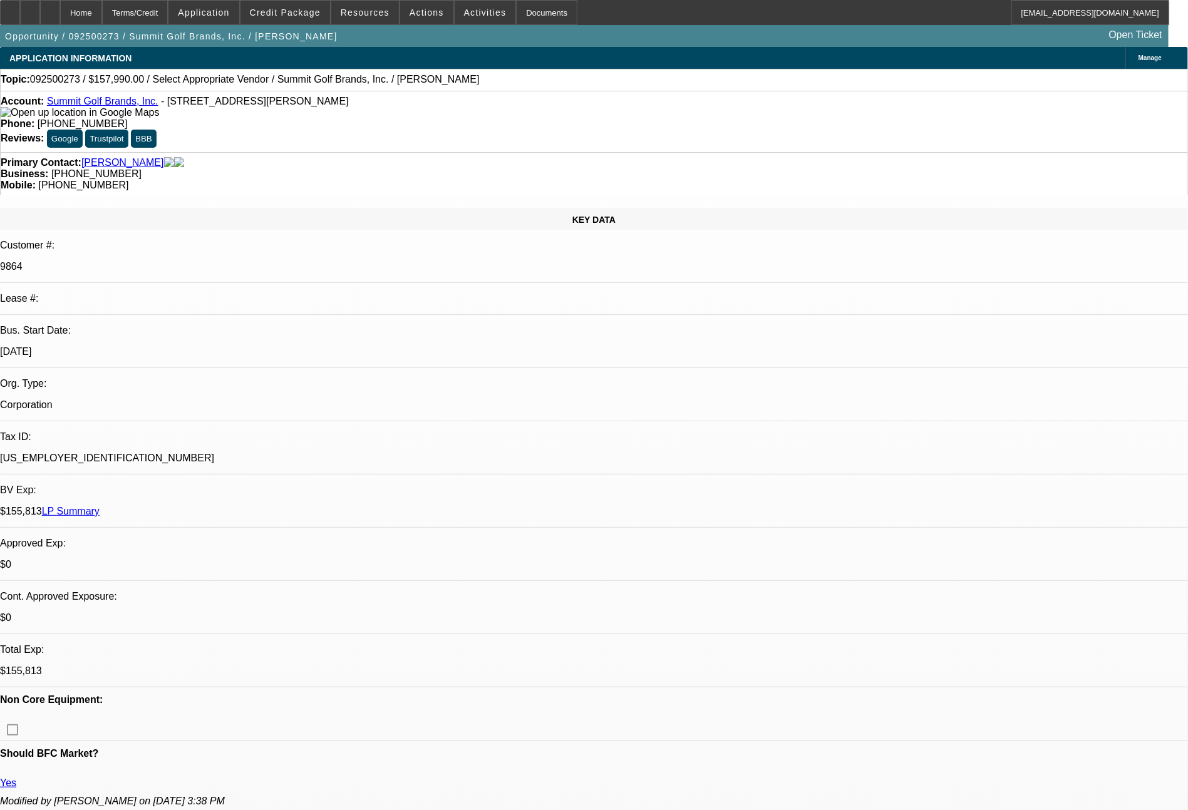
scroll to position [709, 0]
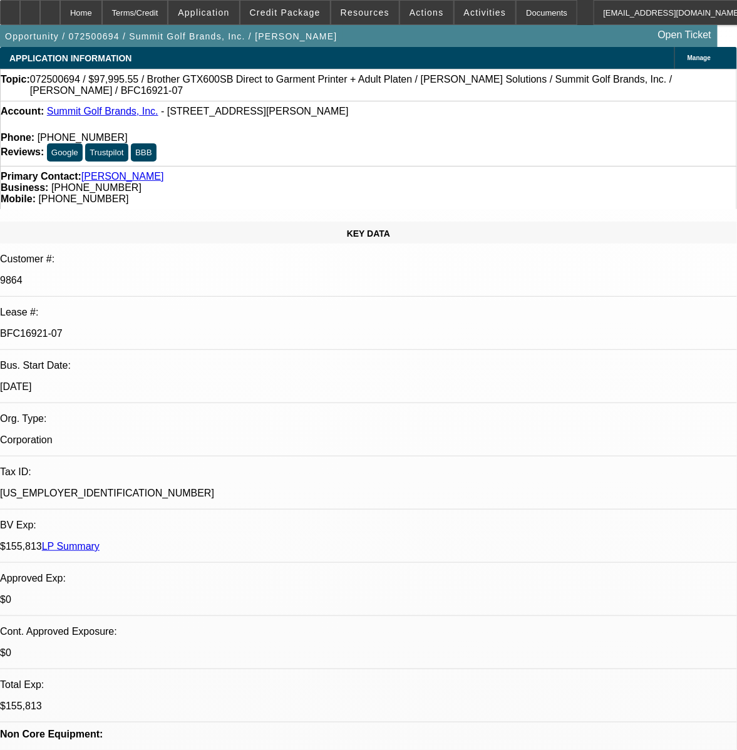
select select "0"
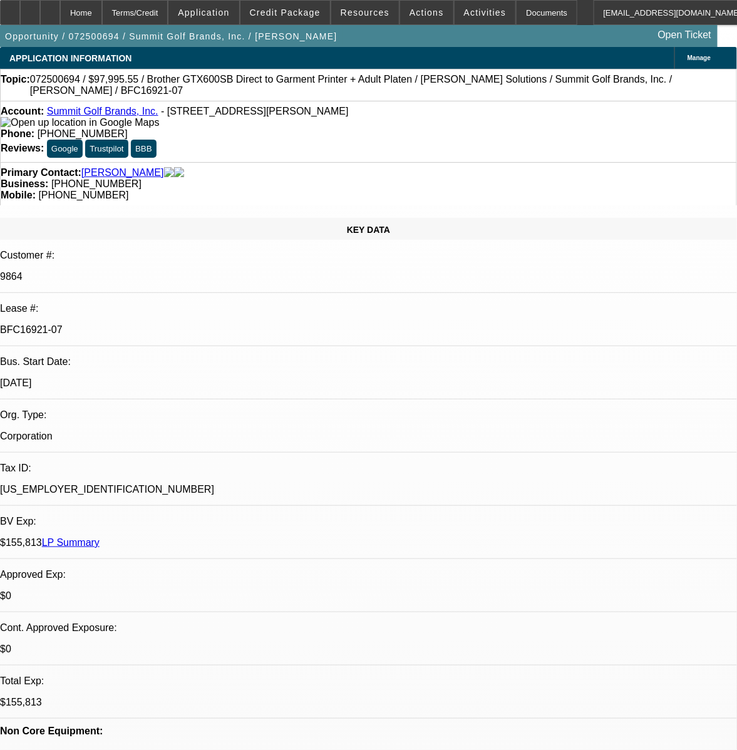
select select "0"
select select "0.1"
select select "4"
select select "0"
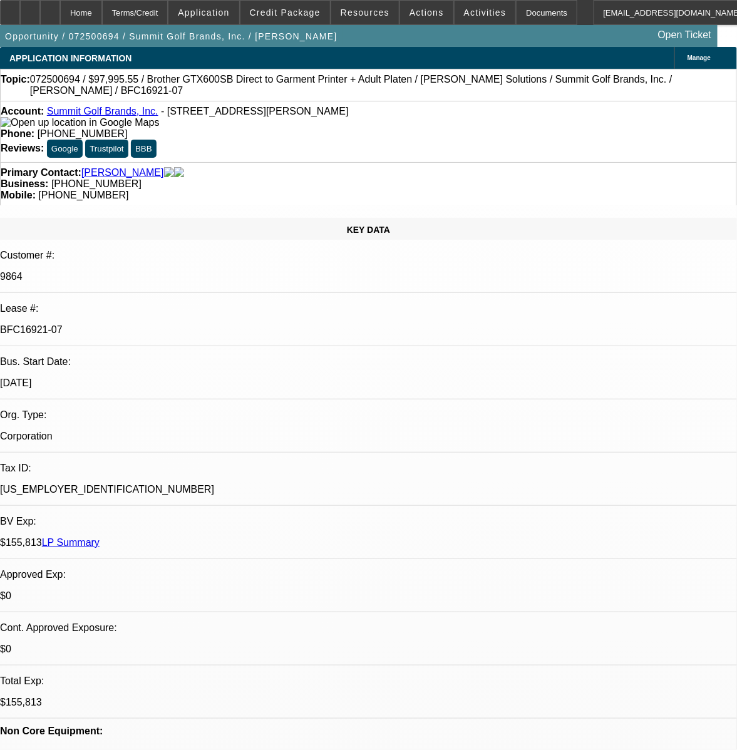
select select "0.1"
select select "4"
select select "0"
select select "0.1"
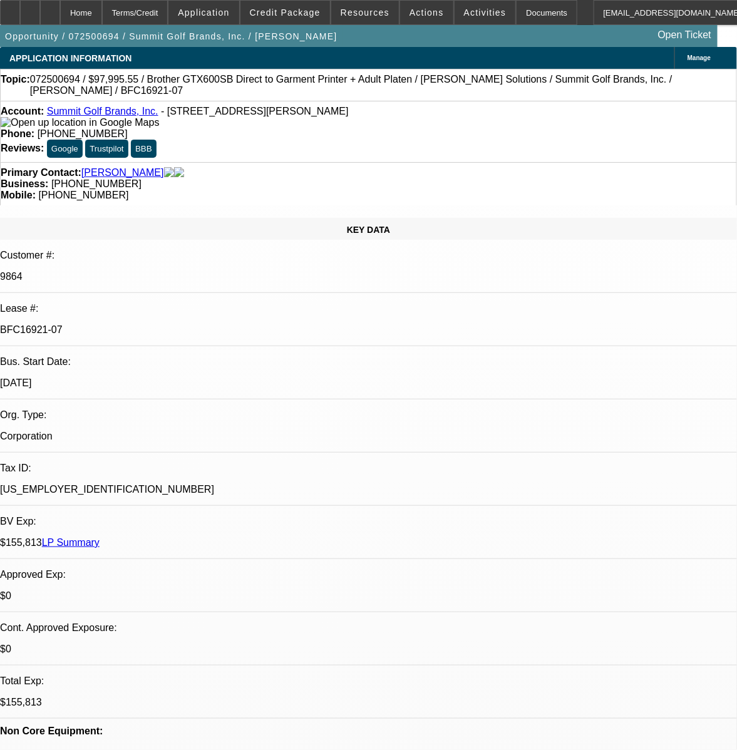
select select "4"
select select "0"
select select "0.1"
select select "4"
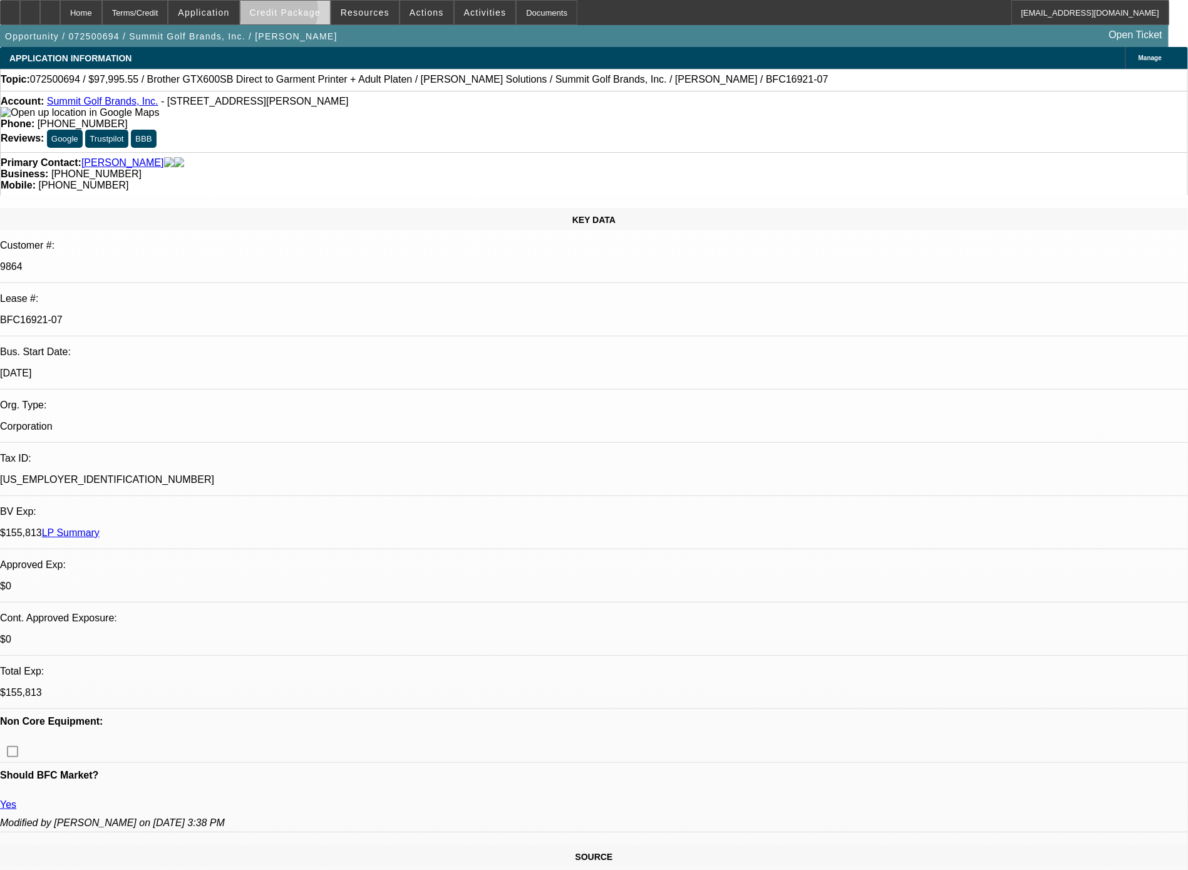
click at [302, 14] on span "Credit Package" at bounding box center [285, 13] width 71 height 10
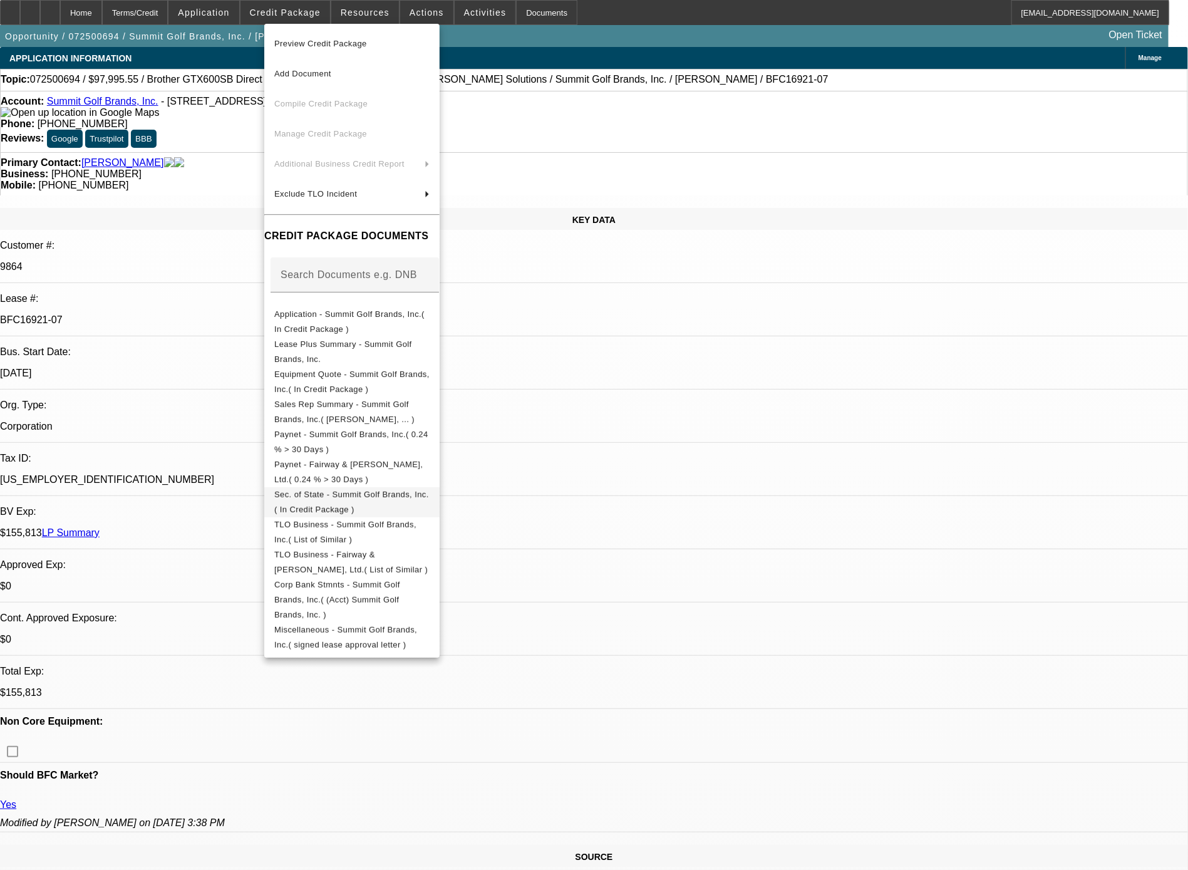
click at [406, 500] on span "Sec. of State - Summit Golf Brands, Inc.( In Credit Package )" at bounding box center [351, 502] width 155 height 24
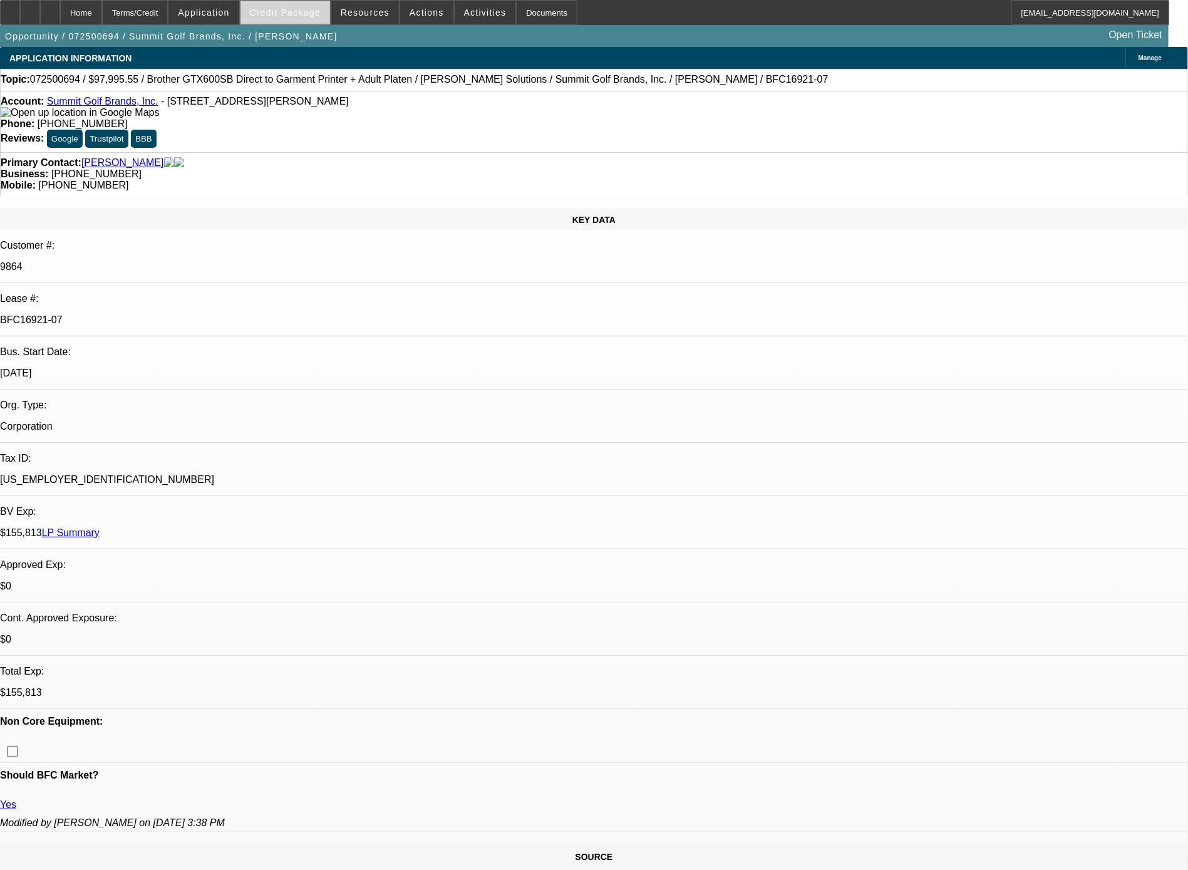
click at [301, 8] on span "Credit Package" at bounding box center [285, 13] width 71 height 10
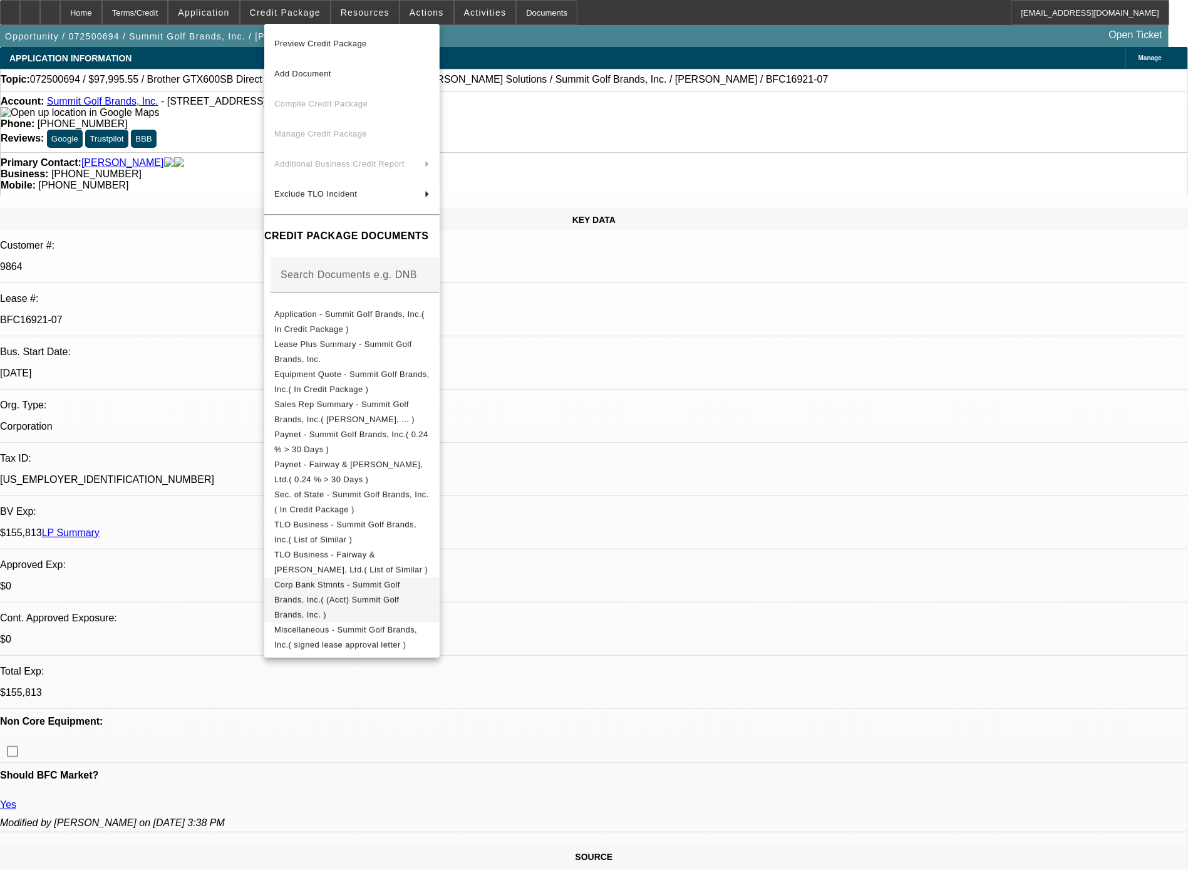
click at [351, 583] on span "Corp Bank Stmnts - Summit Golf Brands, Inc.( (Acct) Summit Golf Brands, Inc. )" at bounding box center [351, 599] width 155 height 45
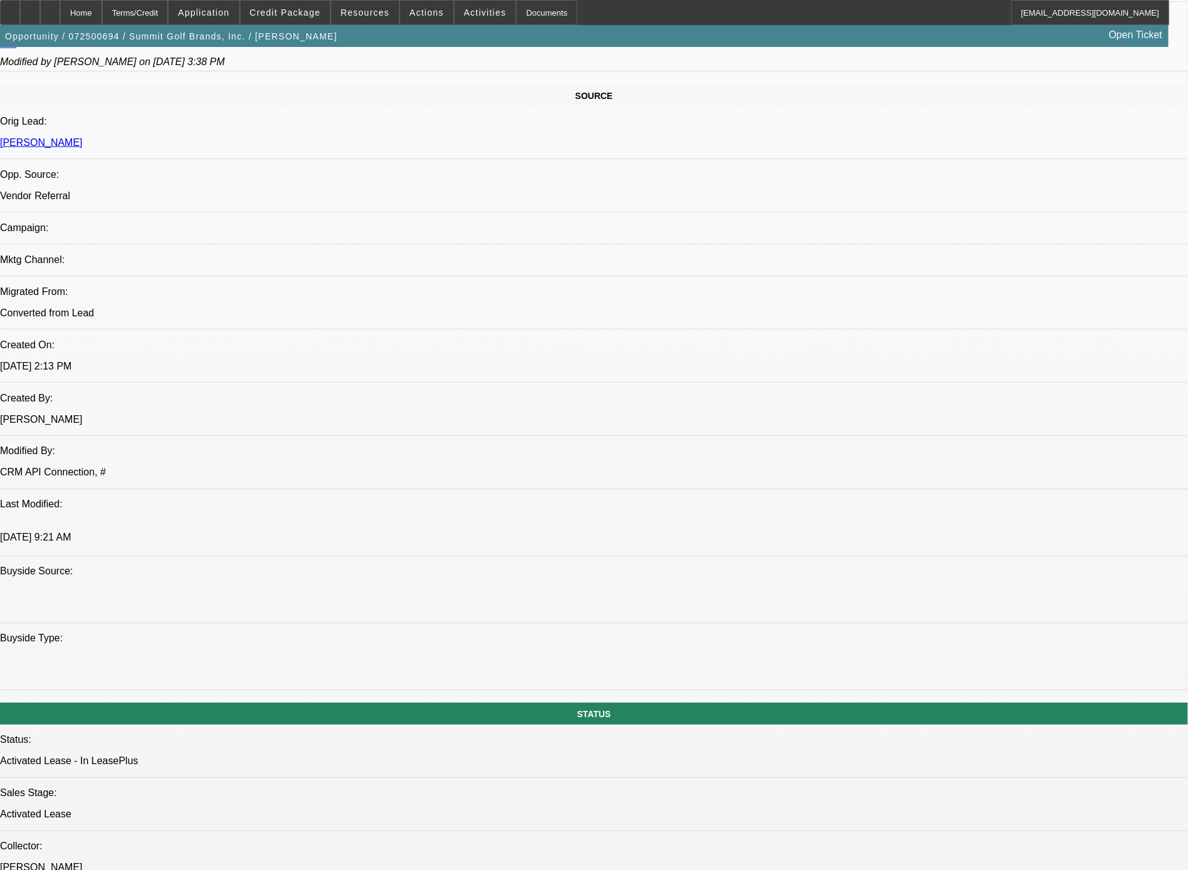
scroll to position [1521, 0]
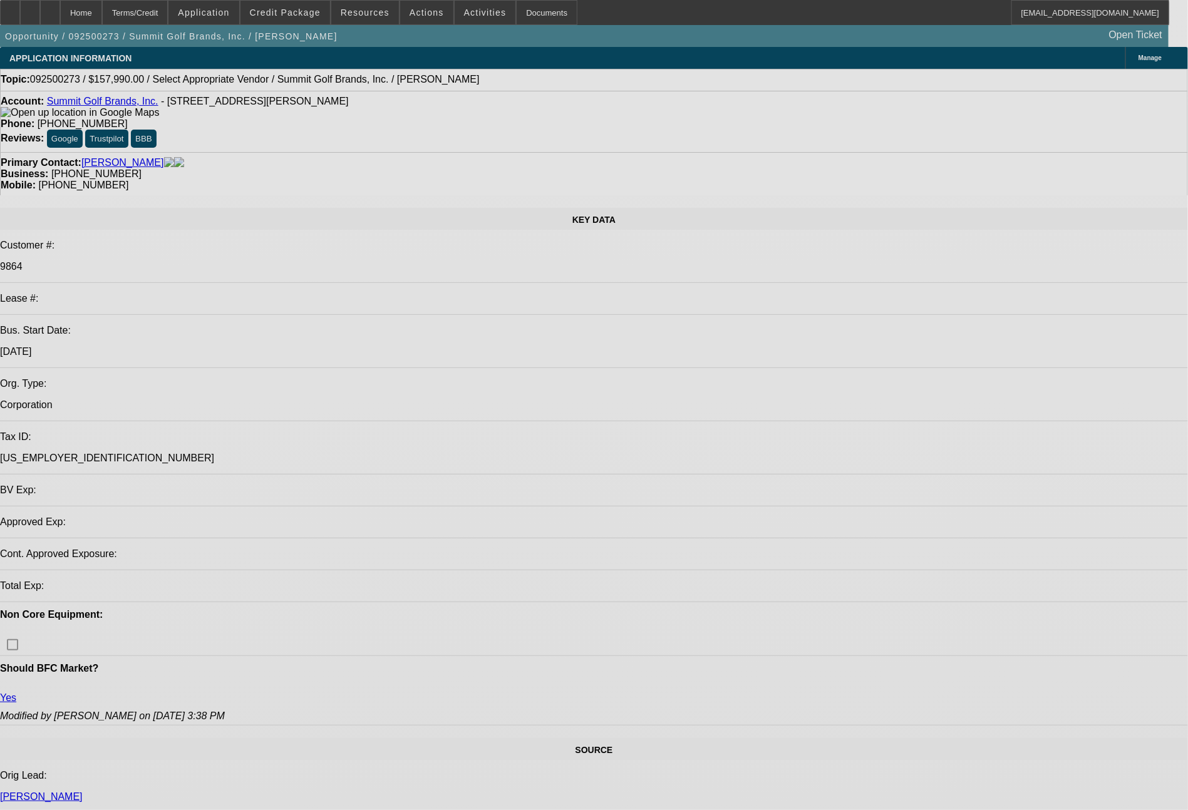
select select "0"
select select "2"
select select "0.1"
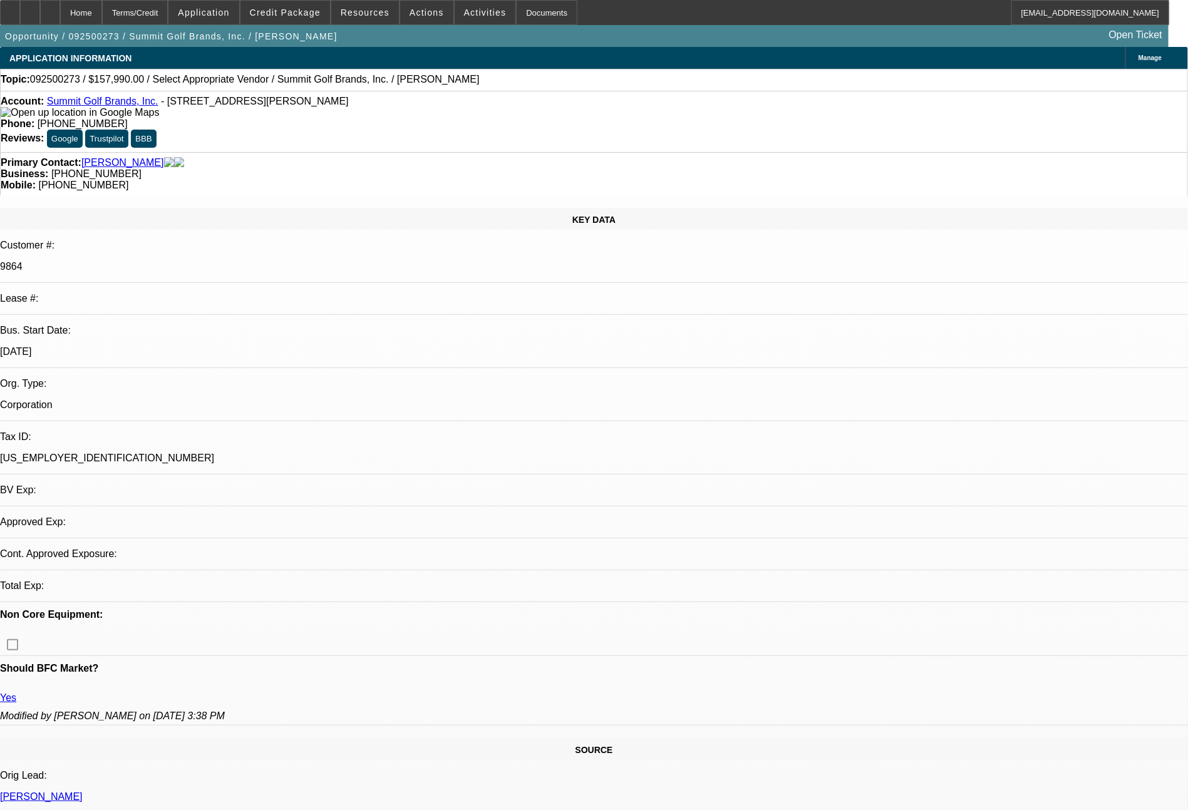
select select "2"
select select "4"
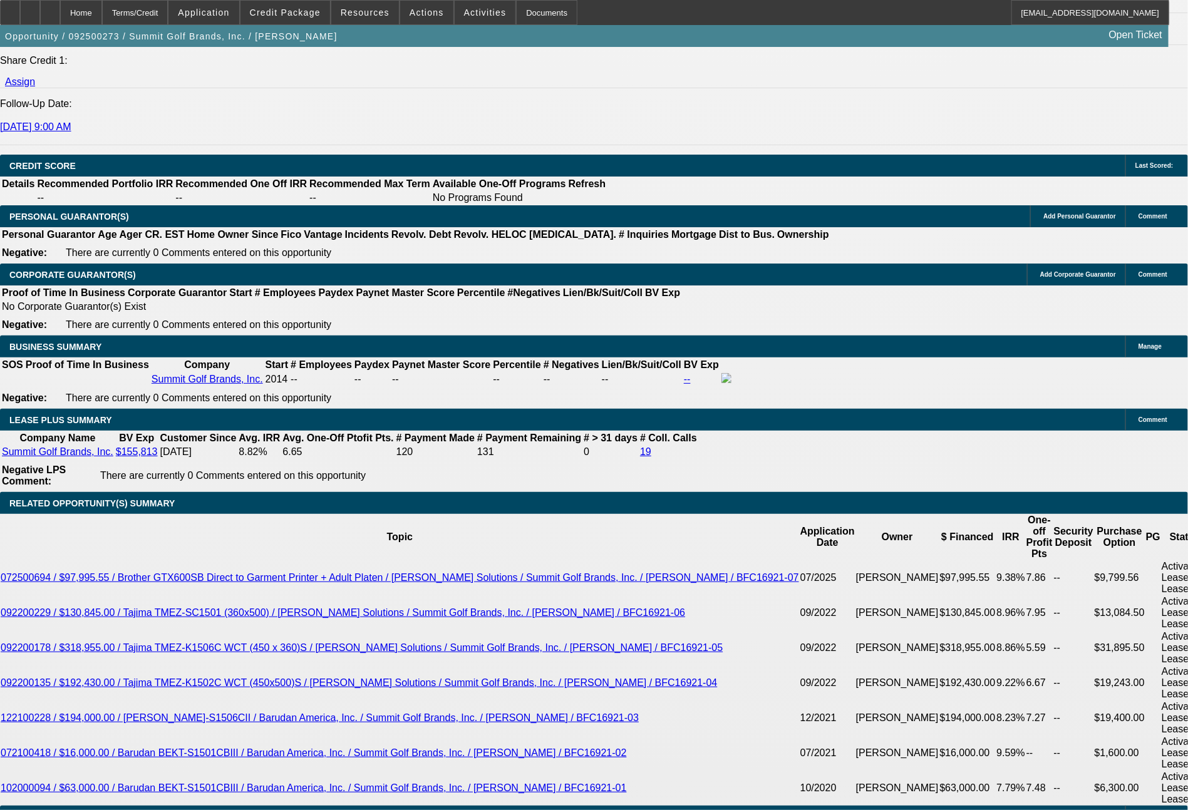
scroll to position [1740, 0]
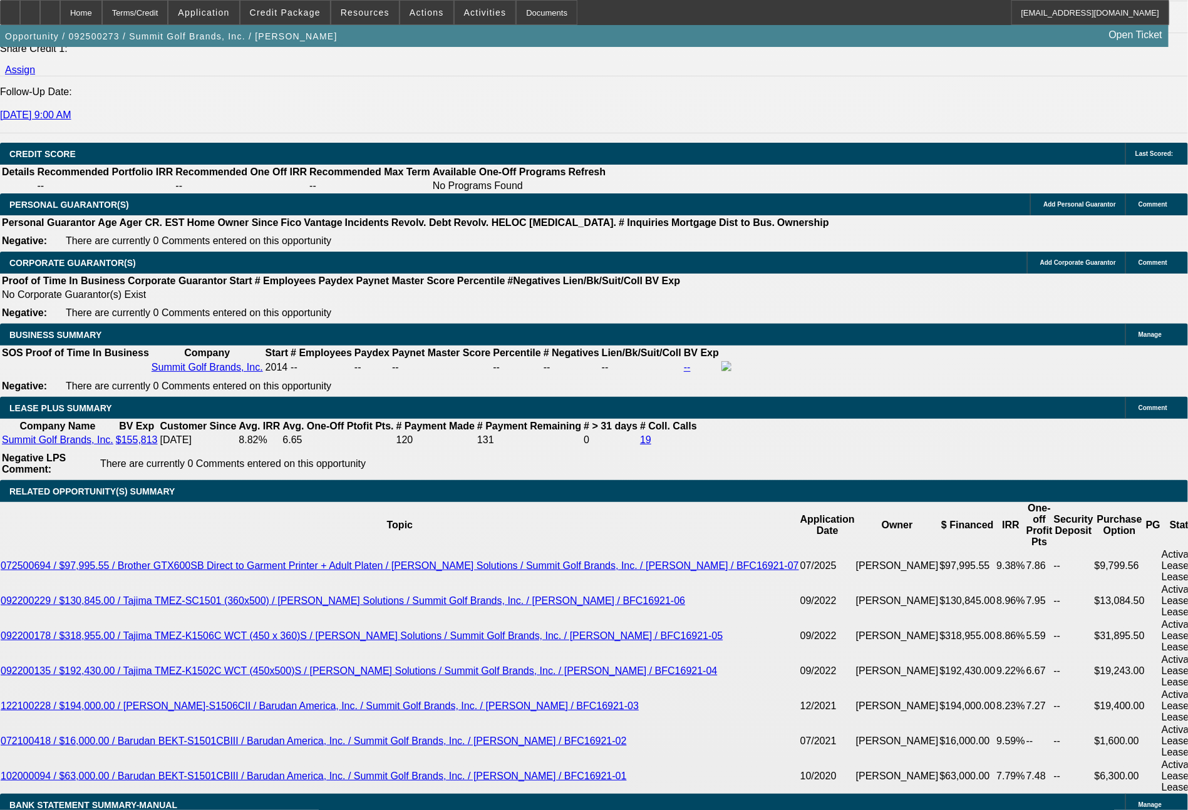
type input "$0.00"
type input "60"
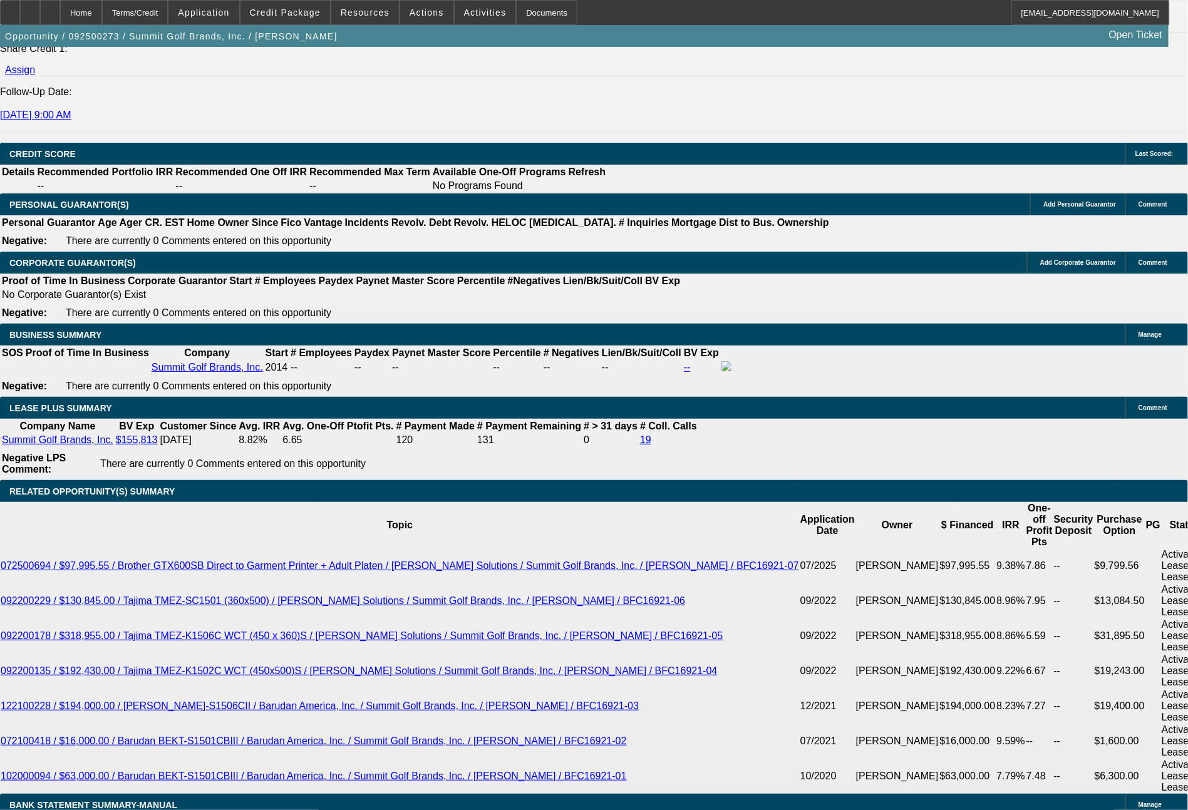
type input "3000"
type input "$6,000.00"
type input "5.3"
type input "30"
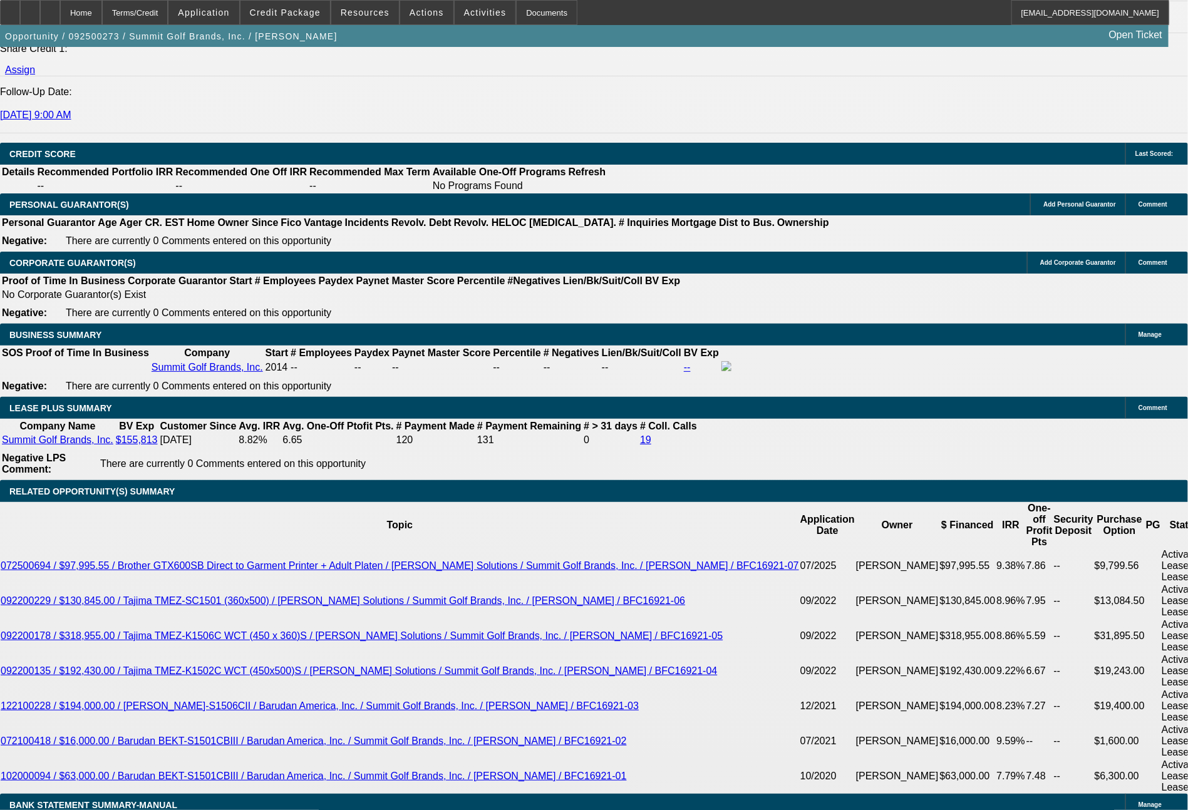
type input "$60.00"
type input "3166"
type input "$6,332.00"
type input "7.5"
type input "$3,166.00"
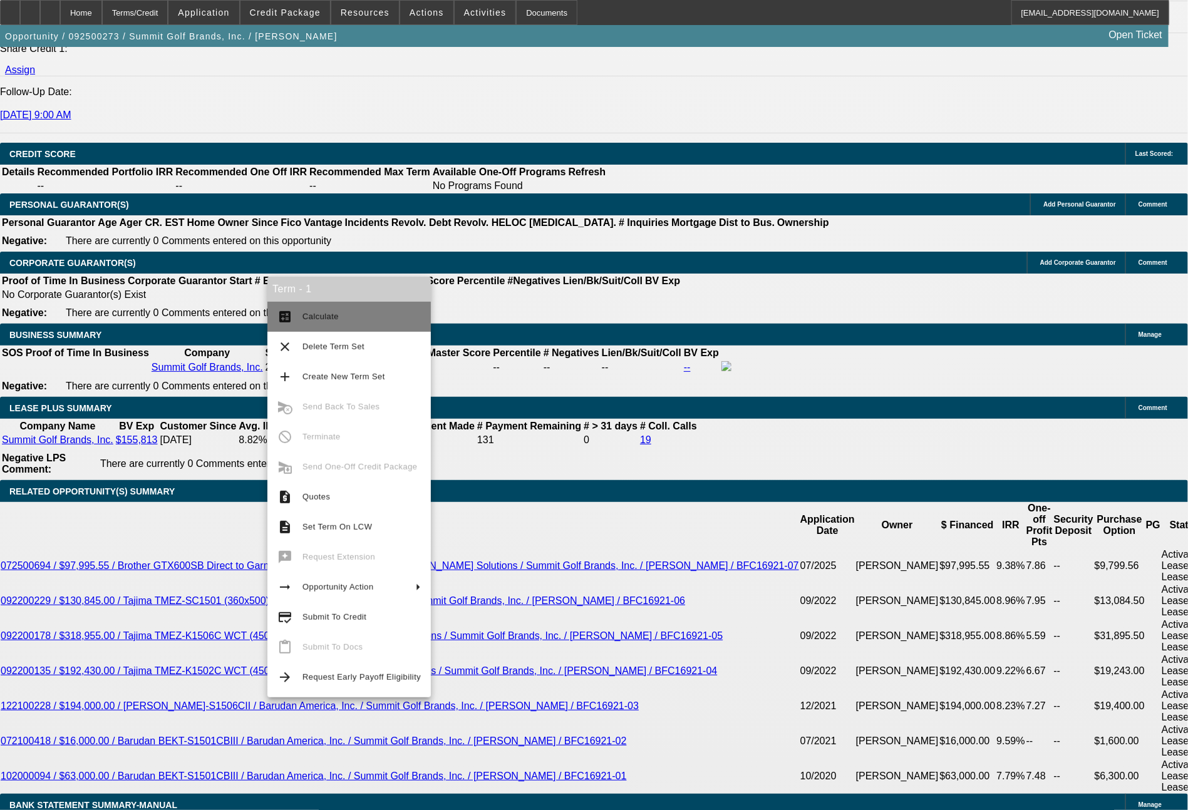
click at [336, 309] on span "Calculate" at bounding box center [361, 316] width 118 height 15
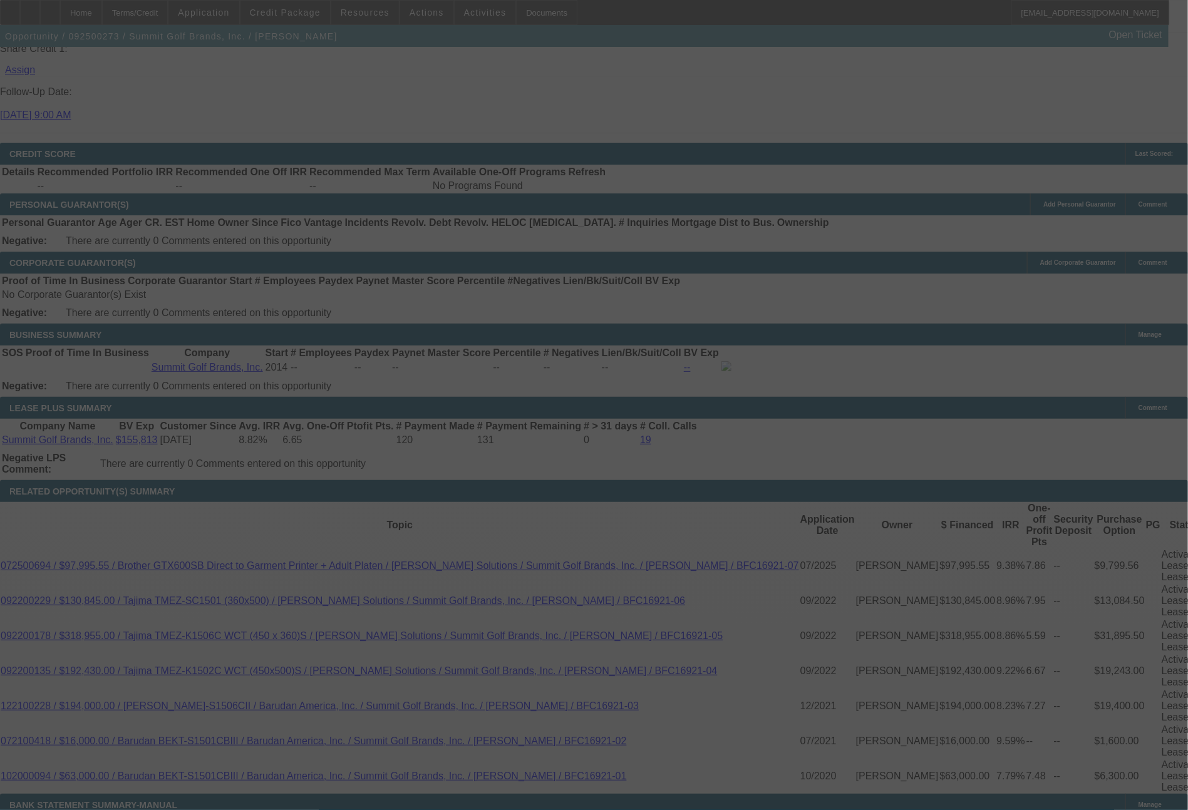
select select "0"
select select "2"
select select "0.1"
select select "4"
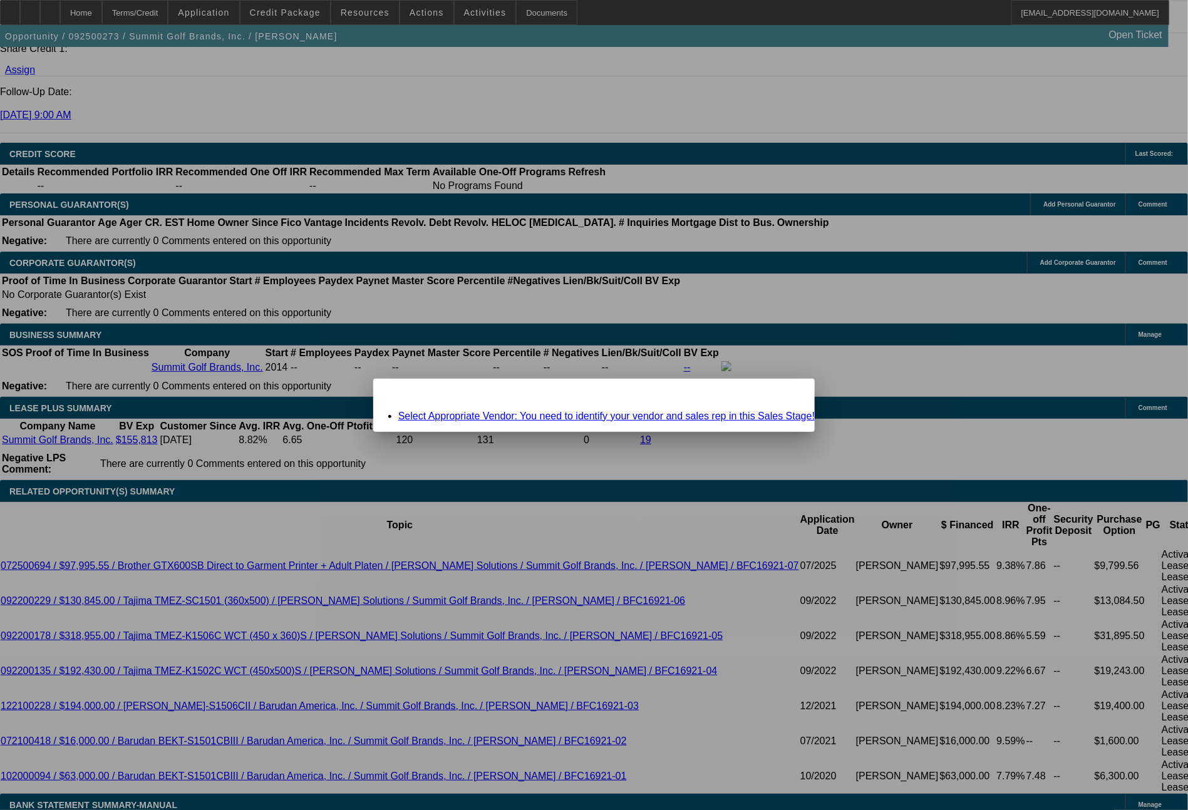
scroll to position [0, 0]
click at [790, 393] on span "Close" at bounding box center [798, 389] width 17 height 7
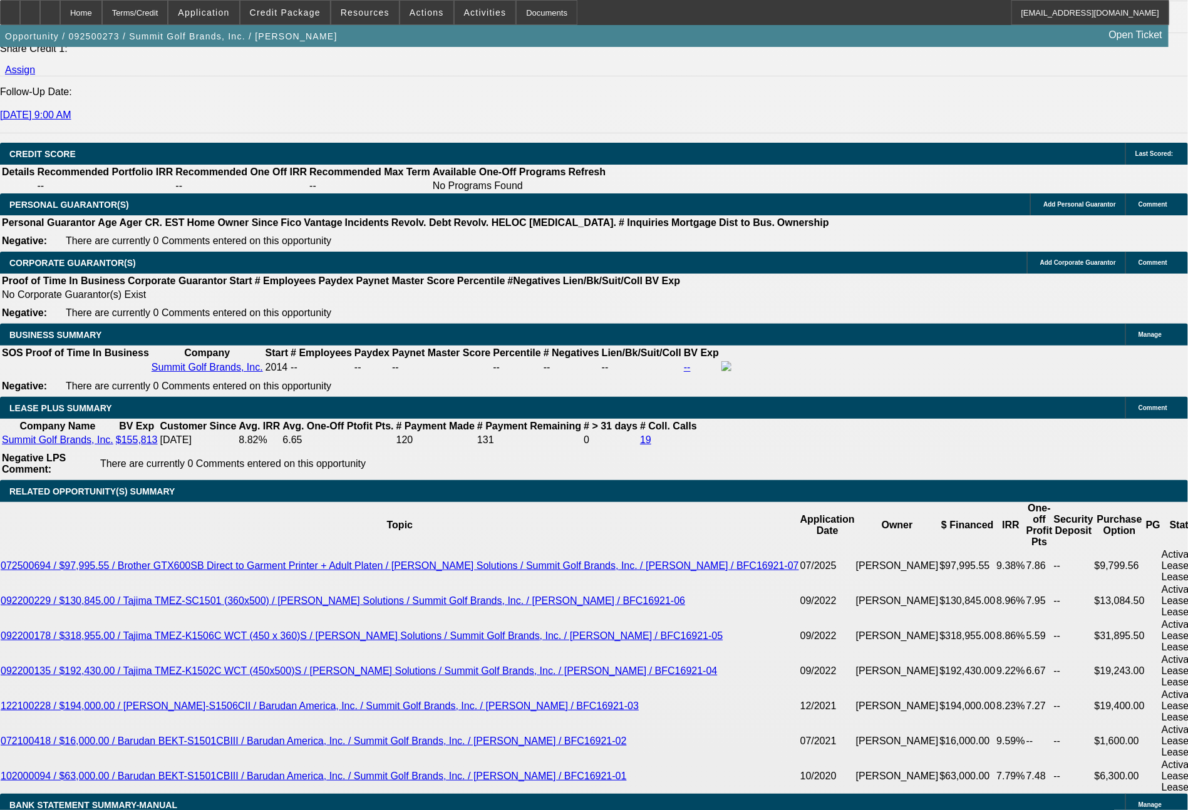
scroll to position [1740, 0]
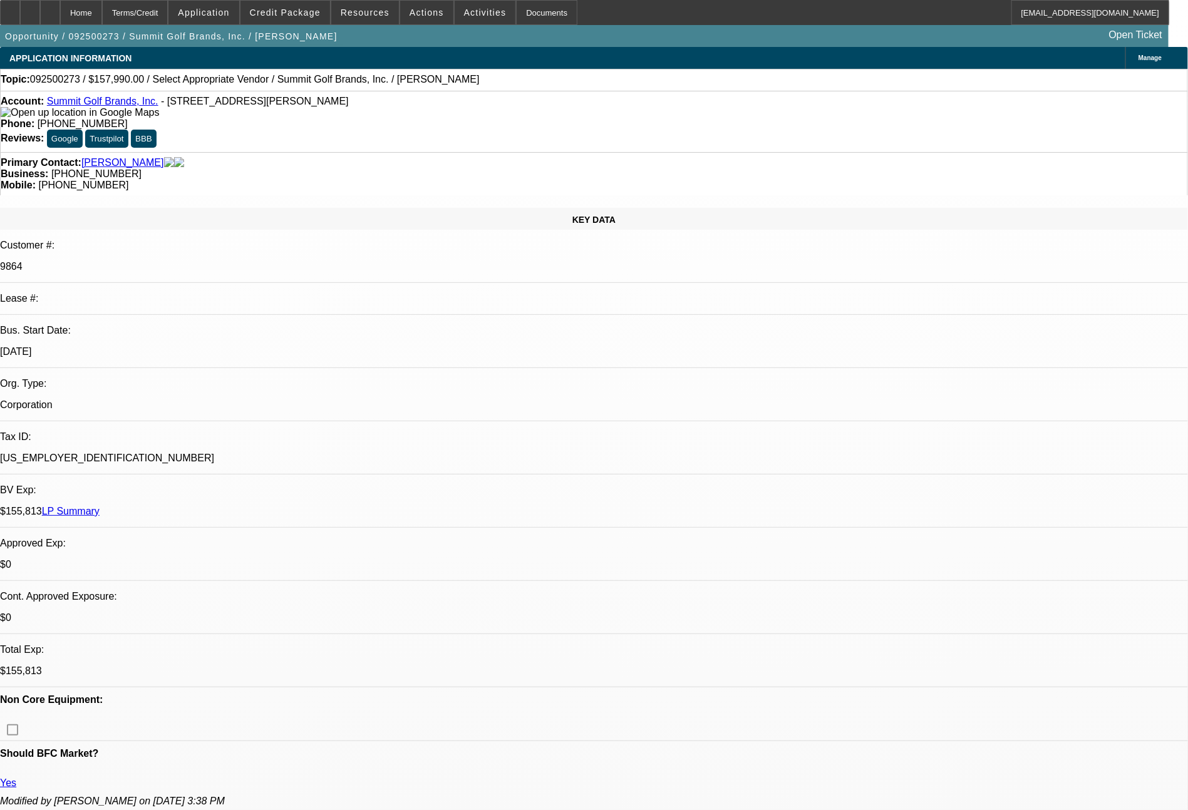
select select "0"
select select "2"
select select "0.1"
select select "1"
select select "2"
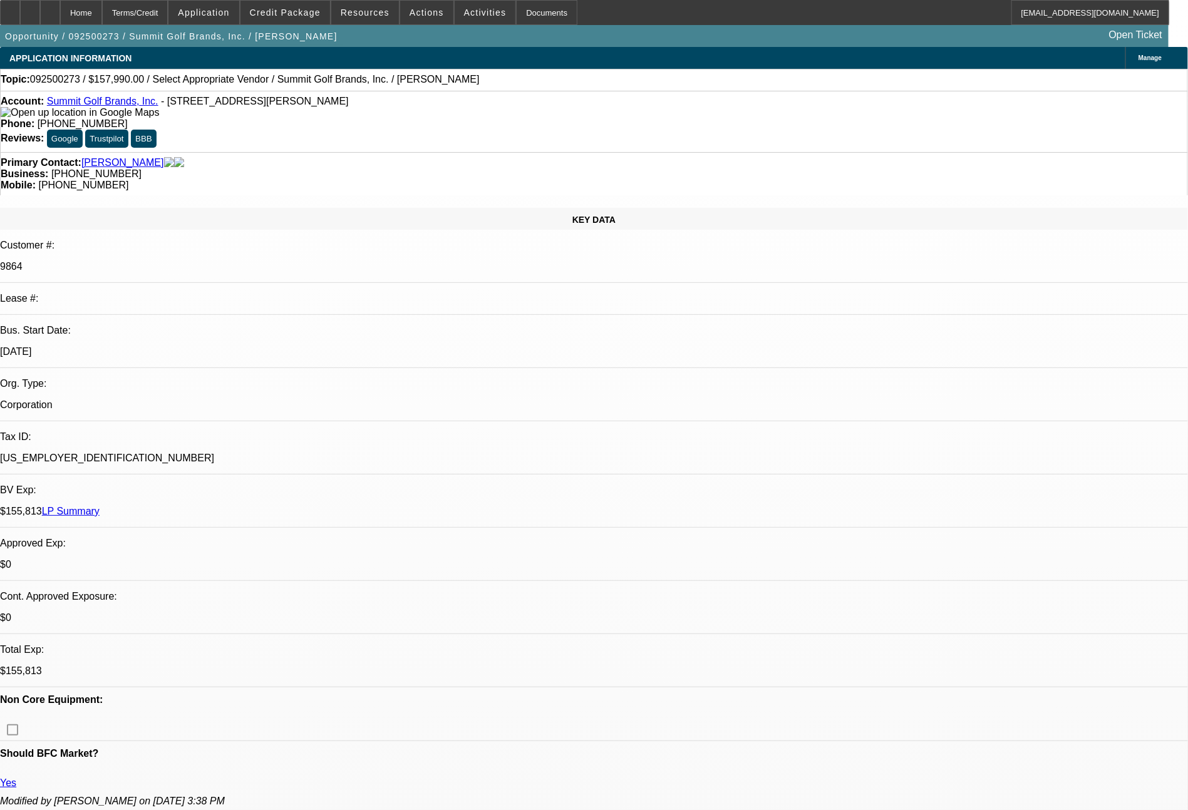
select select "4"
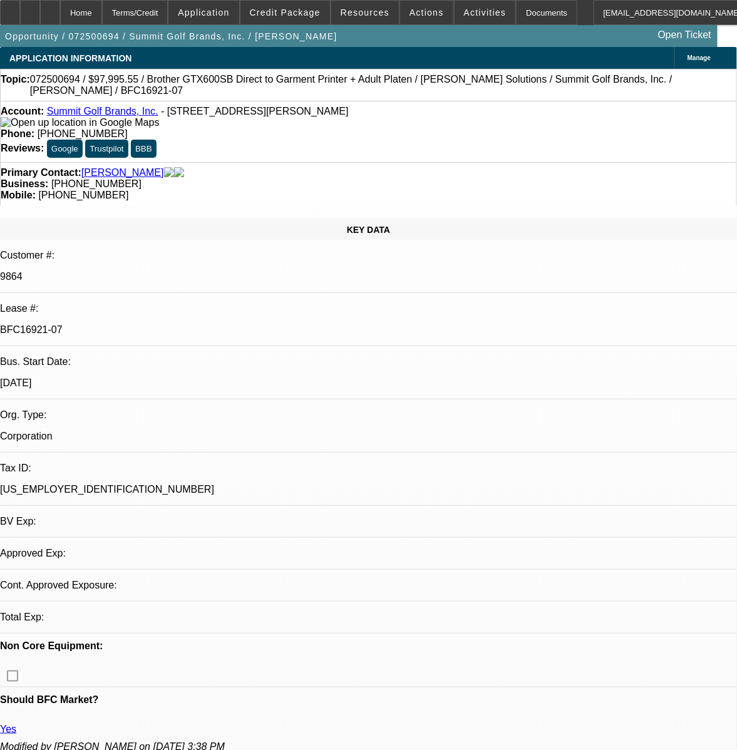
select select "0"
select select "0.1"
select select "4"
select select "0"
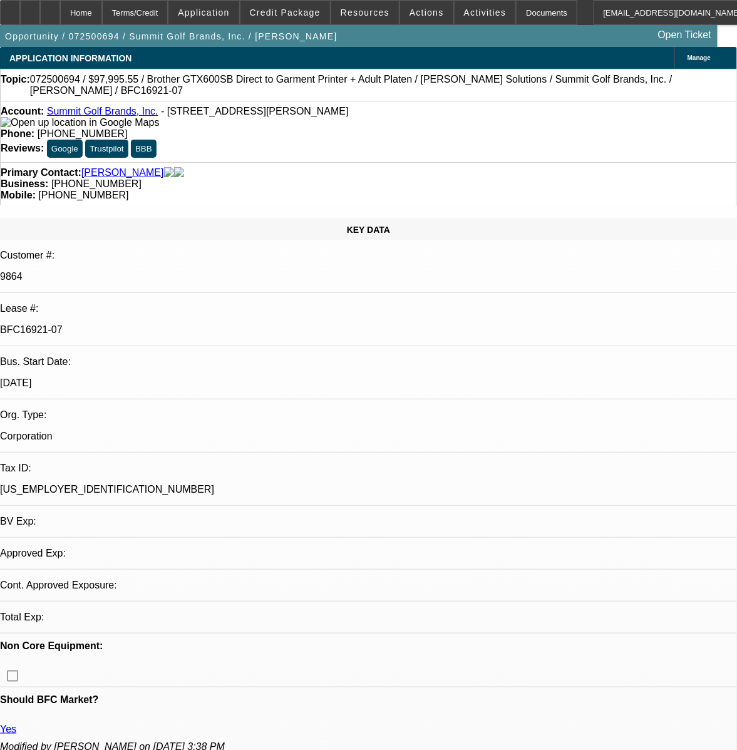
select select "0"
select select "0.1"
select select "4"
select select "0"
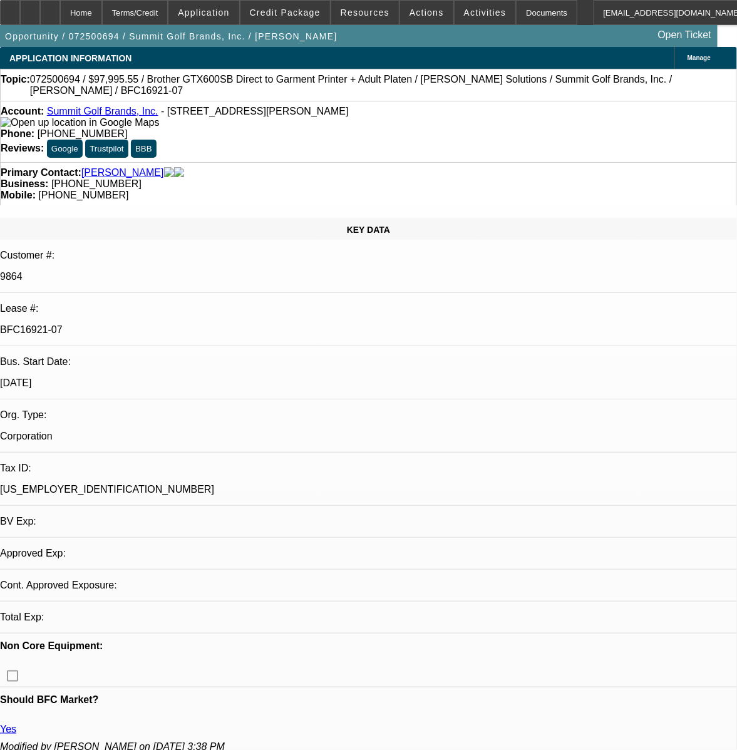
select select "0.1"
select select "4"
select select "0"
select select "0.1"
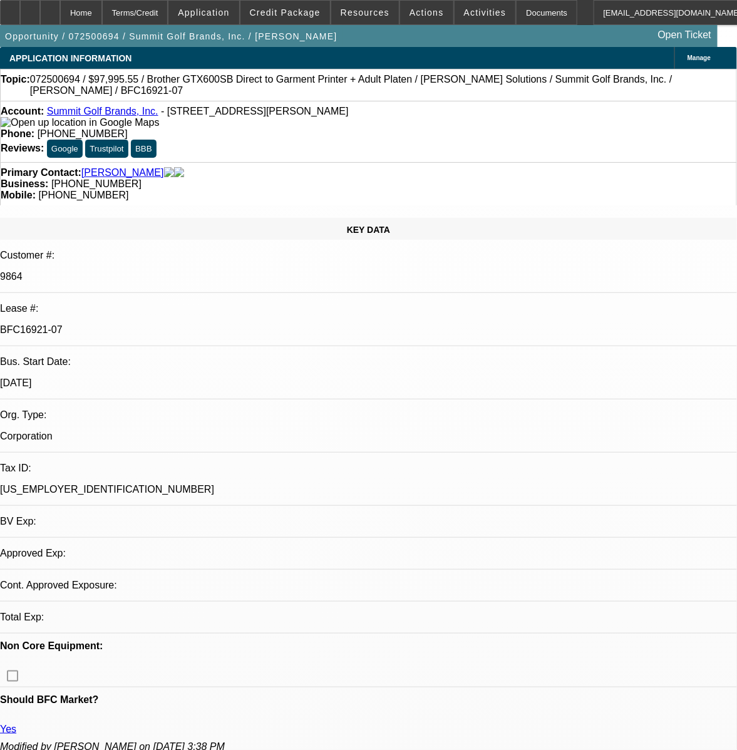
select select "4"
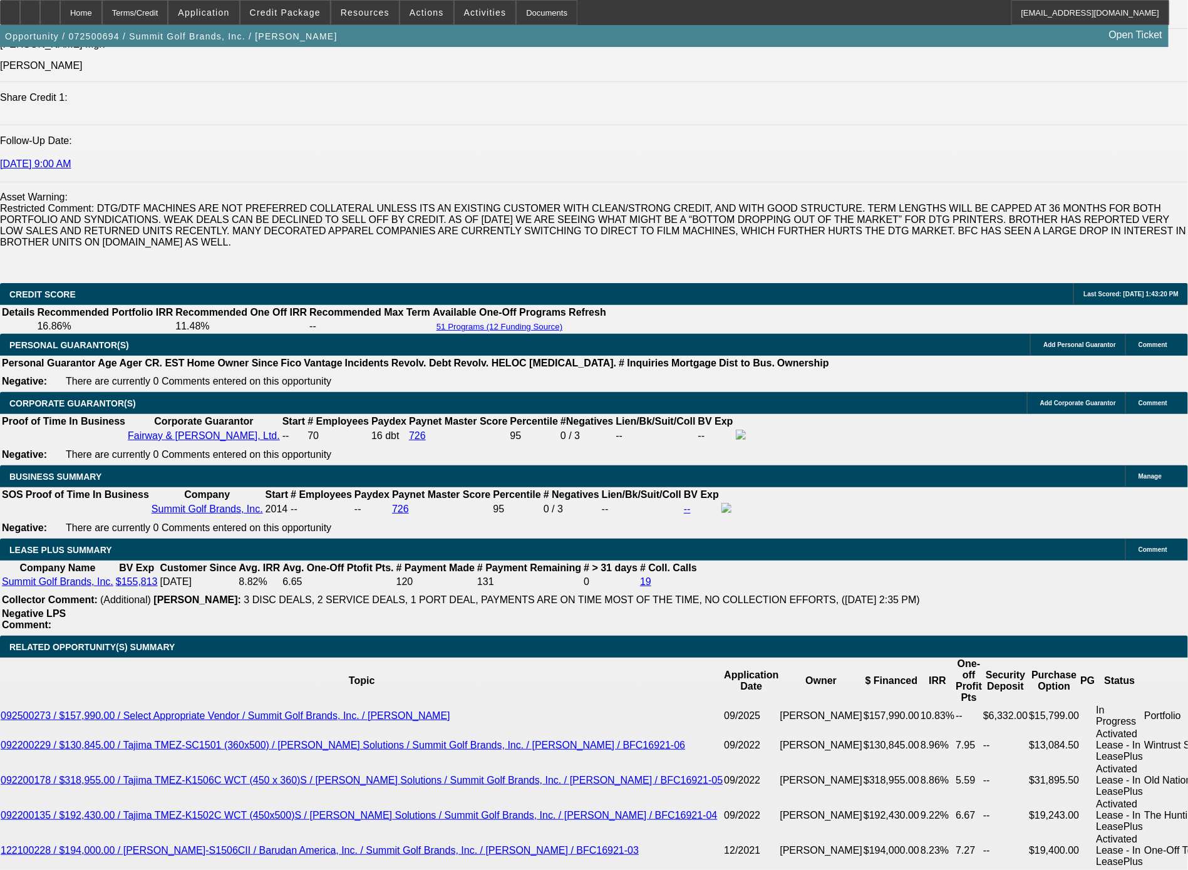
scroll to position [1717, 0]
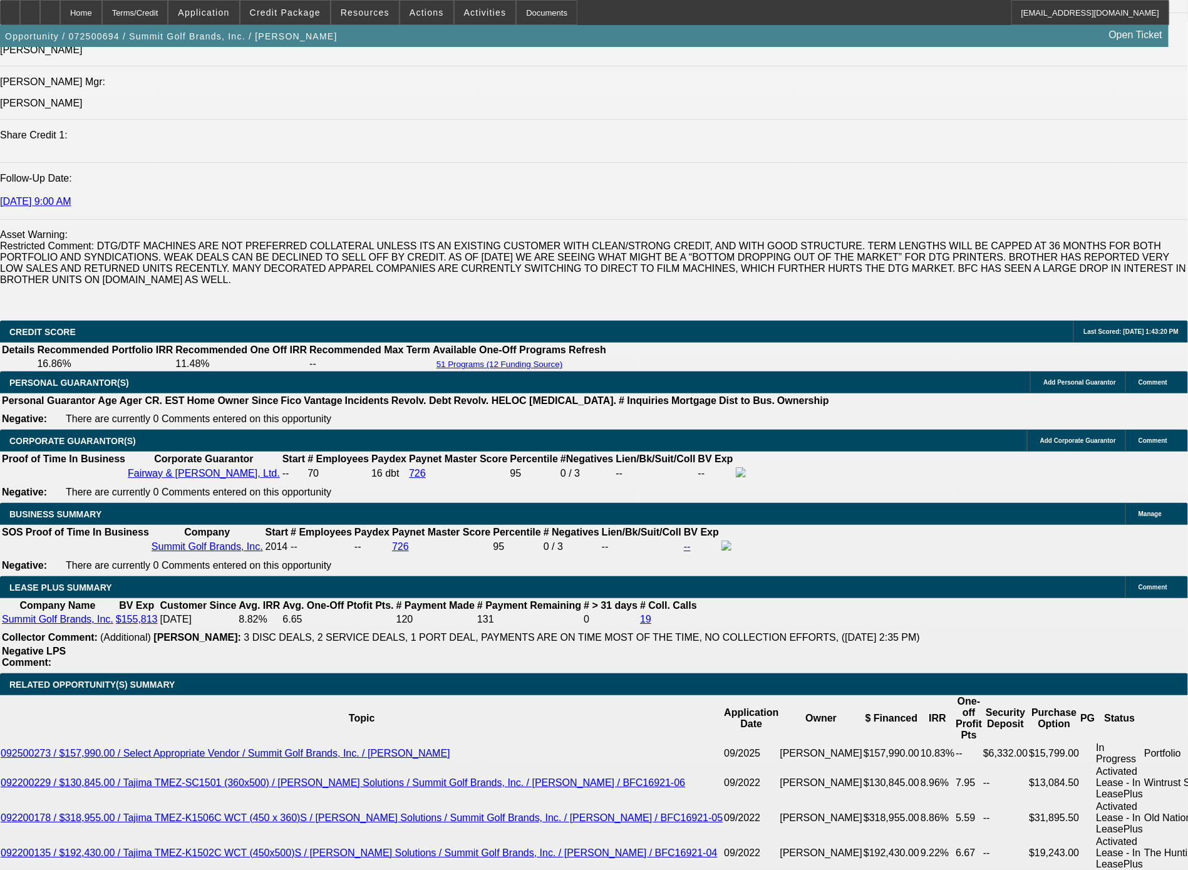
drag, startPoint x: 338, startPoint y: 465, endPoint x: 96, endPoint y: 423, distance: 245.3
drag, startPoint x: 327, startPoint y: 470, endPoint x: 96, endPoint y: 363, distance: 254.9
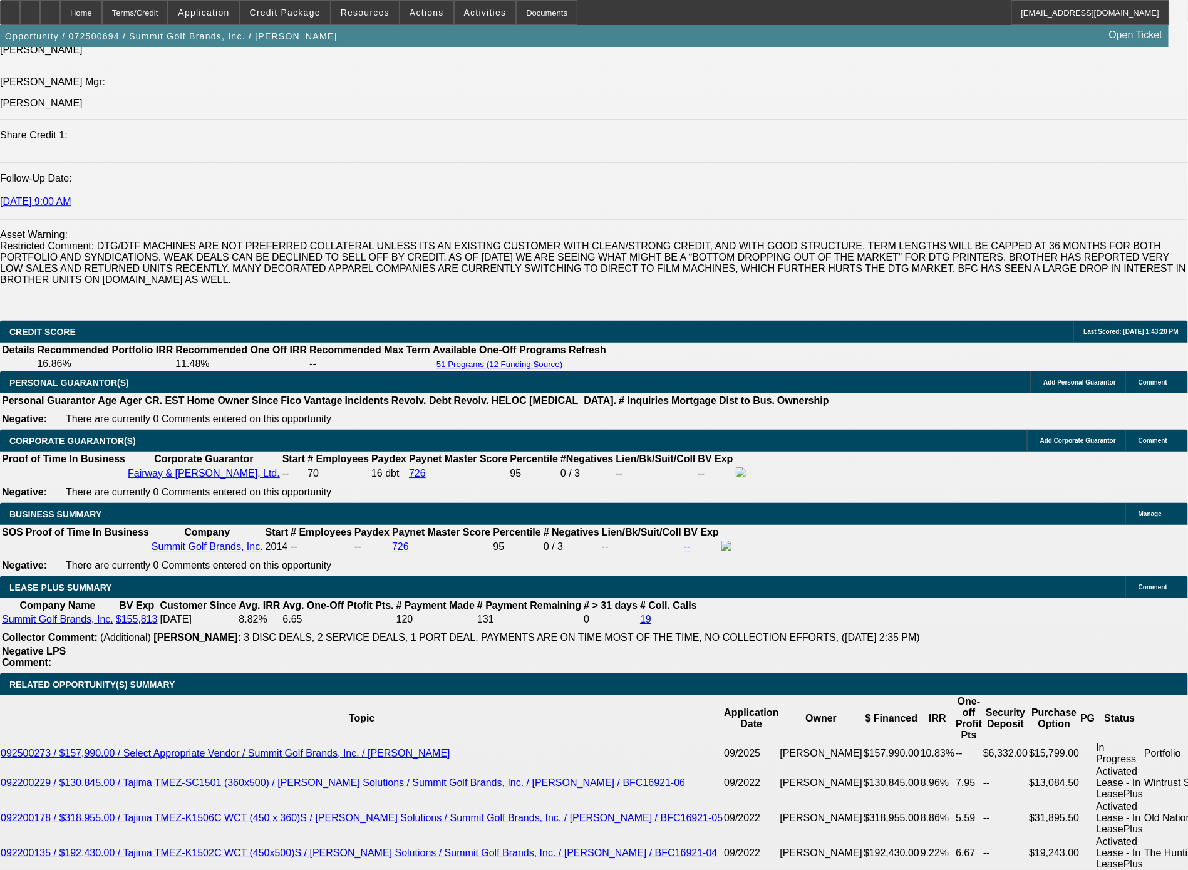
drag, startPoint x: 105, startPoint y: 374, endPoint x: 70, endPoint y: 441, distance: 76.2
drag, startPoint x: 331, startPoint y: 471, endPoint x: 96, endPoint y: 374, distance: 254.0
copy div "The CCG here, Fairway & Greene Ltd., is a brand under the umbrella of Summit Go…"
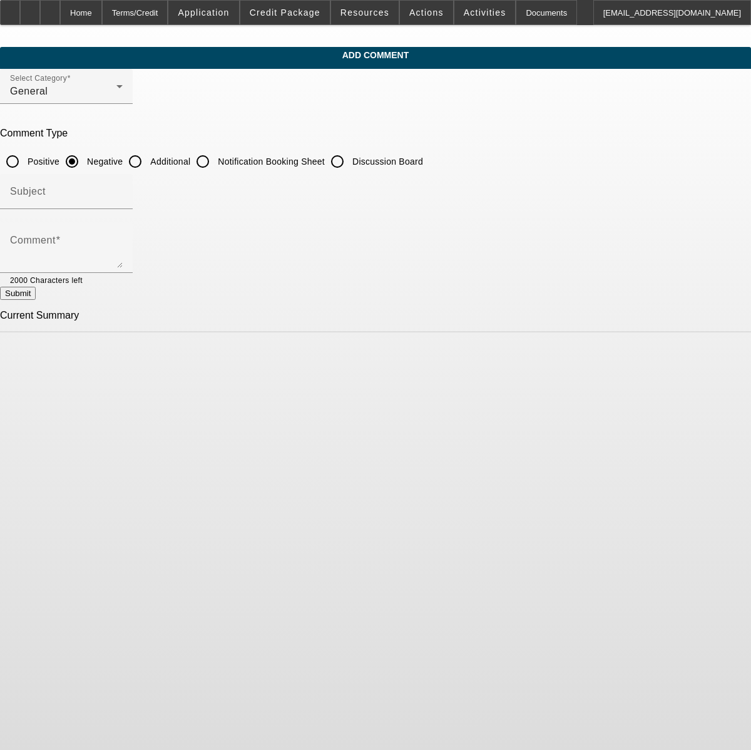
click at [148, 162] on input "Additional" at bounding box center [135, 161] width 25 height 25
radio input "true"
click at [123, 254] on textarea "Comment" at bounding box center [66, 253] width 113 height 30
paste textarea "The CCG here, Fairway & [PERSON_NAME] Ltd., is a brand under the umbrella of Su…"
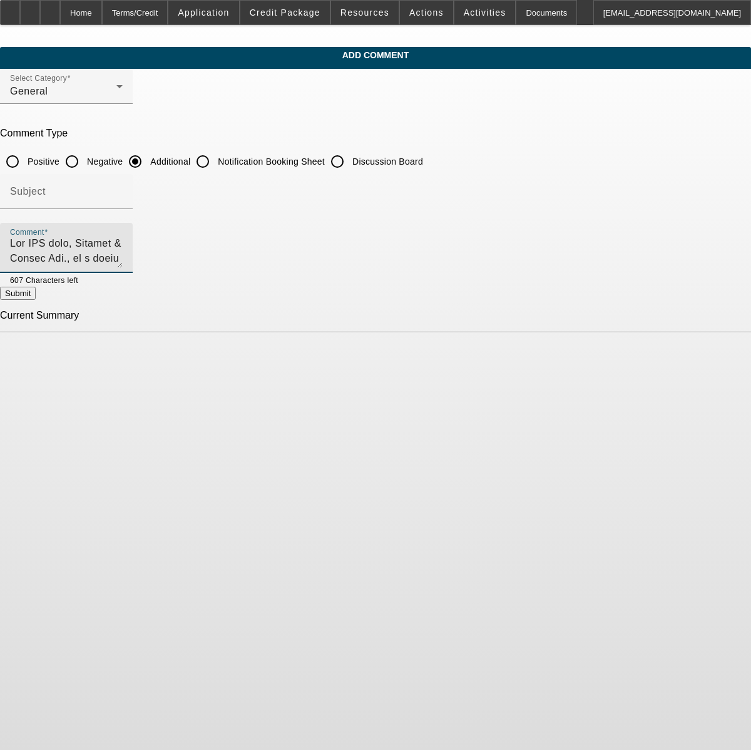
click at [123, 244] on textarea "Comment" at bounding box center [66, 253] width 113 height 30
drag, startPoint x: 284, startPoint y: 264, endPoint x: 207, endPoint y: 262, distance: 77.0
click at [123, 262] on textarea "Comment" at bounding box center [66, 253] width 113 height 30
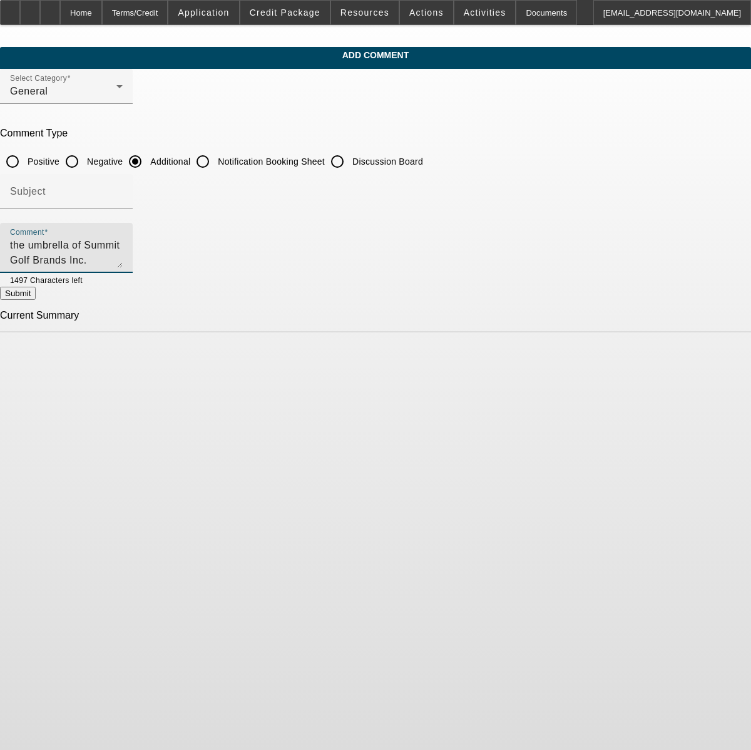
type textarea "The CCG here, Fairway & [PERSON_NAME] Ltd., is a brand under the umbrella of Su…"
click at [36, 300] on button "Submit" at bounding box center [18, 293] width 36 height 13
radio input "true"
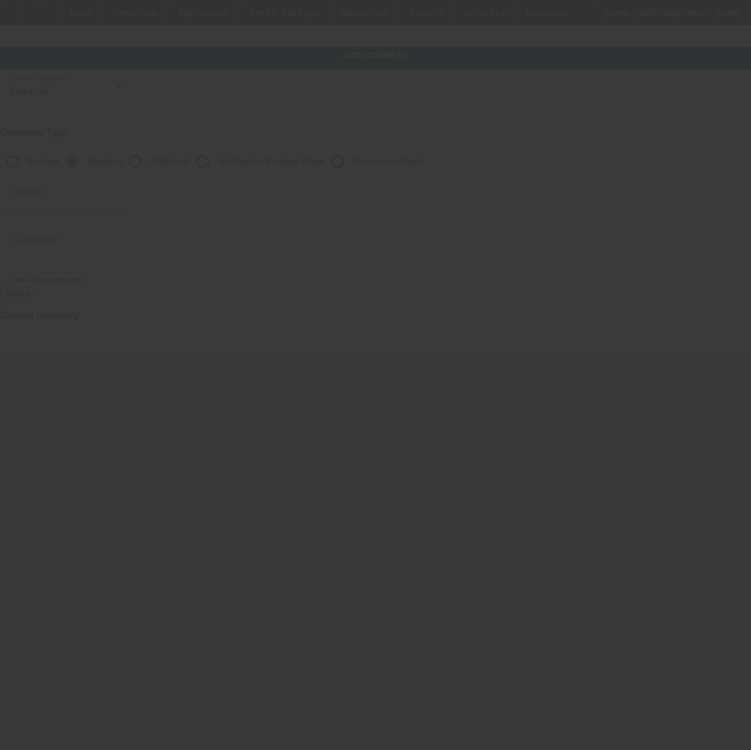
scroll to position [0, 0]
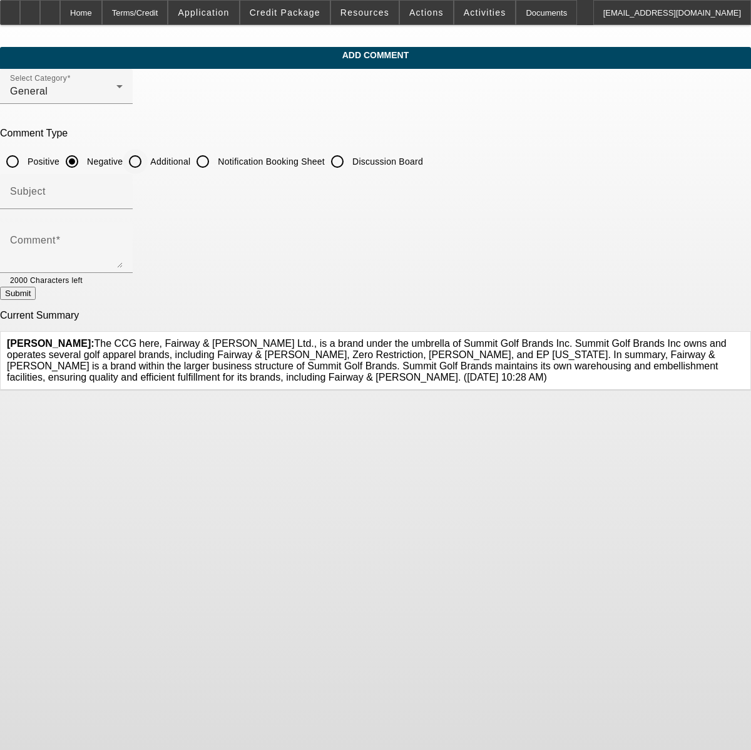
click at [148, 166] on input "Additional" at bounding box center [135, 161] width 25 height 25
radio input "true"
click at [123, 248] on textarea "Comment" at bounding box center [66, 253] width 113 height 30
paste textarea "The CCG here, Fairway & Greene Ltd., is a brand under the umbrella of Summit Go…"
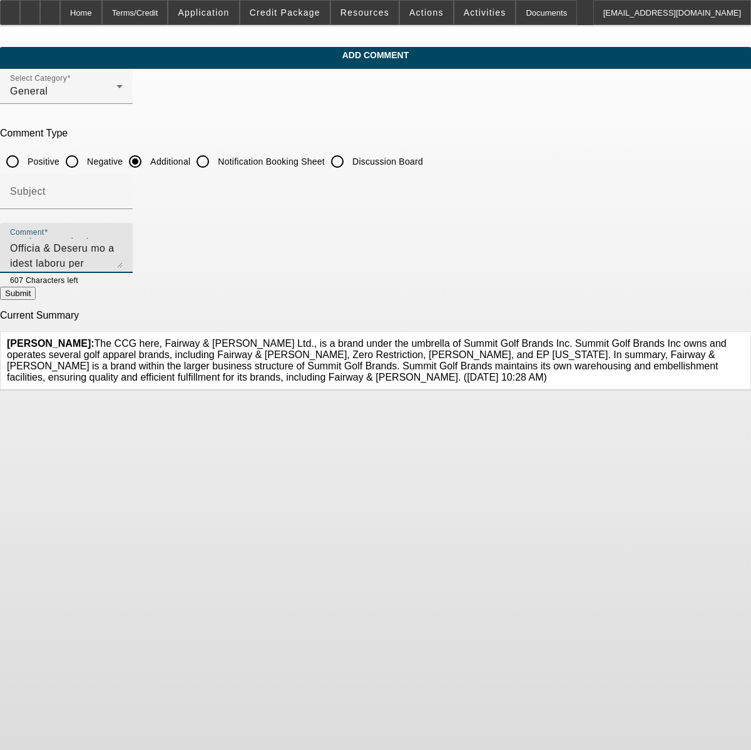
click at [123, 252] on textarea "Comment" at bounding box center [66, 253] width 113 height 30
click at [123, 245] on textarea "Comment" at bounding box center [66, 253] width 113 height 30
click at [123, 261] on textarea "Comment" at bounding box center [66, 253] width 113 height 30
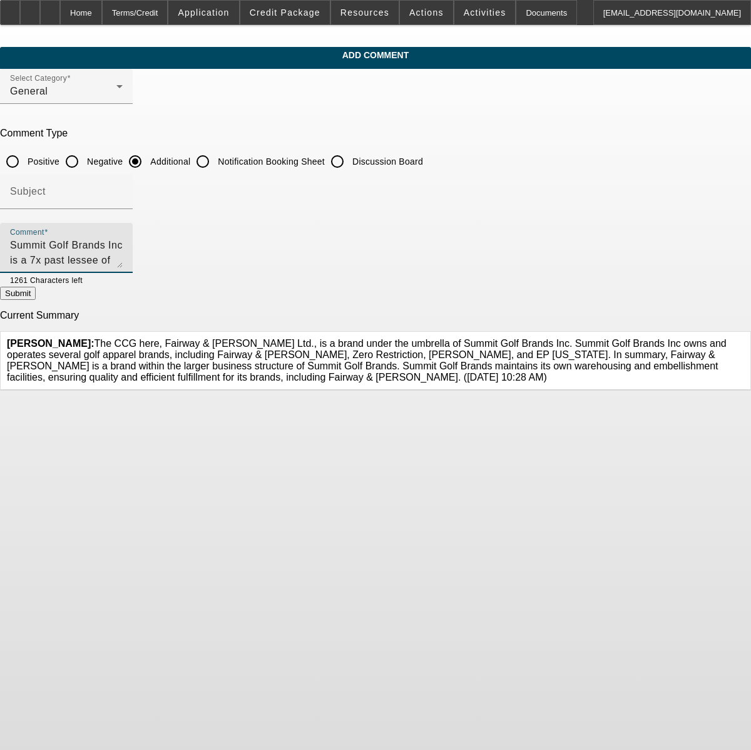
click at [123, 249] on textarea "Summit Golf Brands Inc is a 7x past lessee of ours, and just as we have done fo…" at bounding box center [66, 253] width 113 height 30
click at [123, 261] on textarea "Summit Golf Brands Inc is a 7x past lessee of ours, and just as we have done fo…" at bounding box center [66, 253] width 113 height 30
click at [123, 263] on textarea "Summit Golf Brands Inc is a 7x past lessee of ours, and just as we have done fo…" at bounding box center [66, 253] width 113 height 30
click at [123, 252] on textarea "Summit Golf Brands Inc is a 7x past lessee of ours, and just as we have done fo…" at bounding box center [66, 253] width 113 height 30
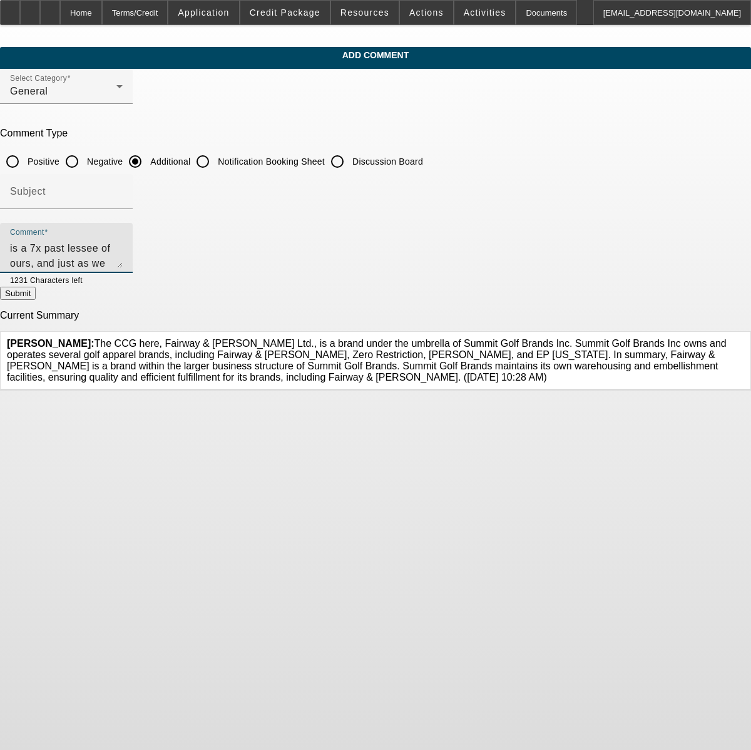
scroll to position [27, 0]
click at [123, 263] on textarea "Summit Golf Brands Inc is a 7x past lessee of ours, and just as we have done fo…" at bounding box center [66, 253] width 113 height 30
click at [123, 265] on textarea "Summit Golf Brands Inc is a 7x past lessee of ours, and just as we have done fo…" at bounding box center [66, 253] width 113 height 30
click at [123, 250] on textarea "Summit Golf Brands Inc is a 7x past lessee of ours, and just as we have done fo…" at bounding box center [66, 253] width 113 height 30
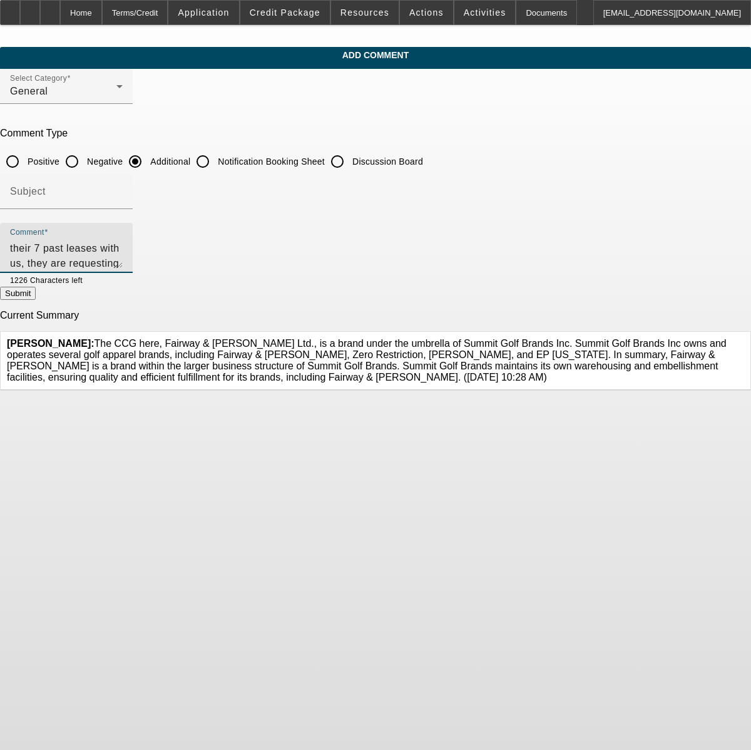
click at [123, 252] on textarea "Summit Golf Brands Inc is a 7x past lessee of ours, and just as we have done fo…" at bounding box center [66, 253] width 113 height 30
click at [123, 261] on textarea "Summit Golf Brands Inc is a 7x past lessee of ours, and just as we have done fo…" at bounding box center [66, 253] width 113 height 30
type textarea "Summit Golf Brands Inc is a 7x past lessee of ours, and just as we have done fo…"
click at [36, 297] on button "Submit" at bounding box center [18, 293] width 36 height 13
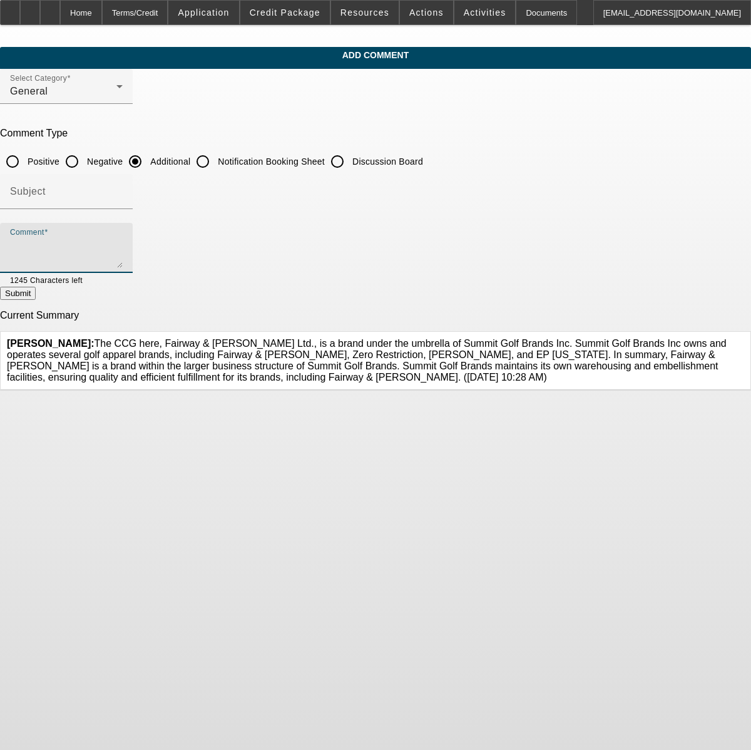
radio input "true"
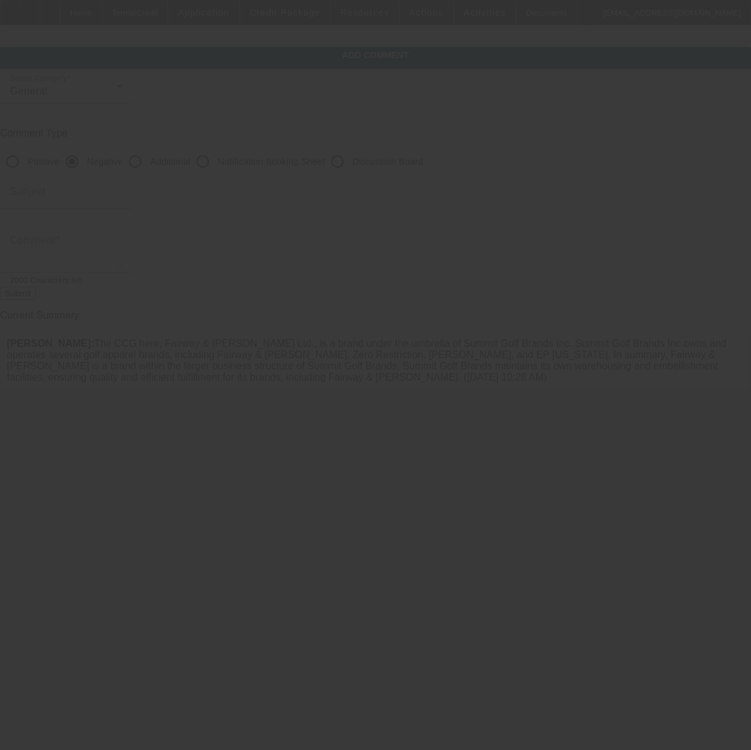
scroll to position [0, 0]
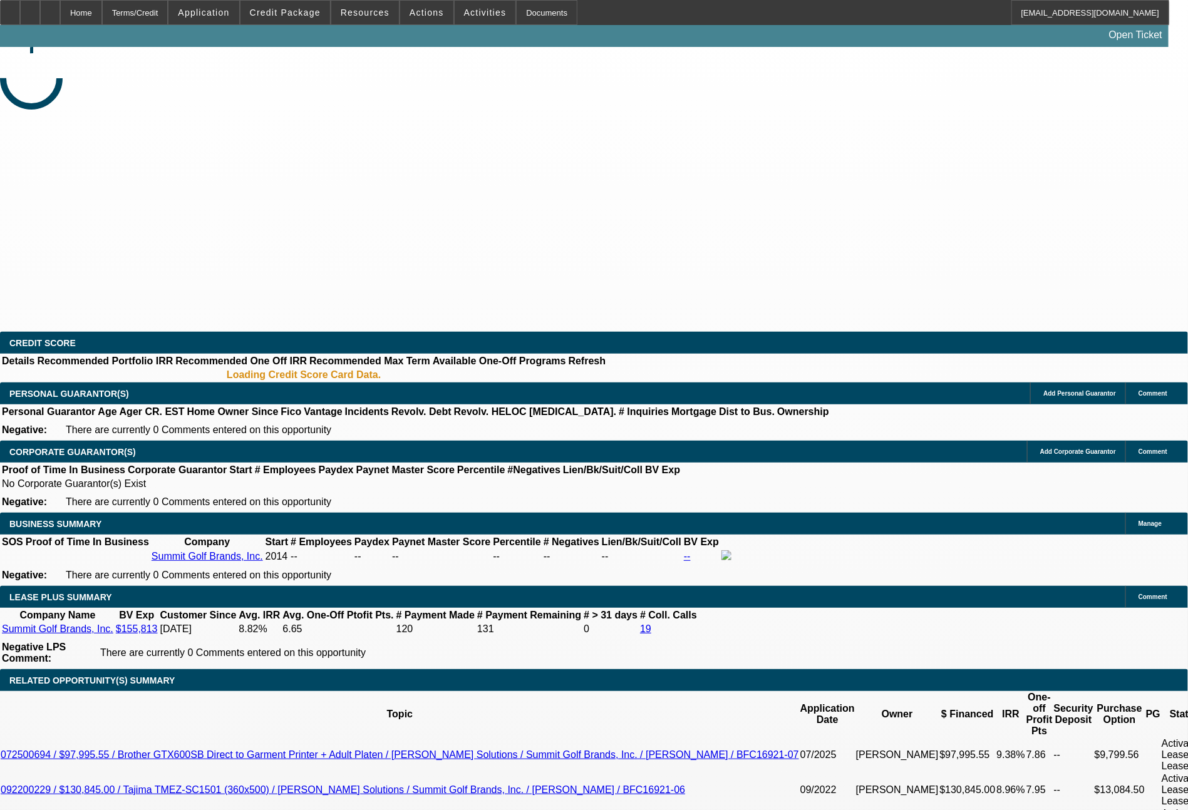
select select "0"
select select "2"
select select "0.1"
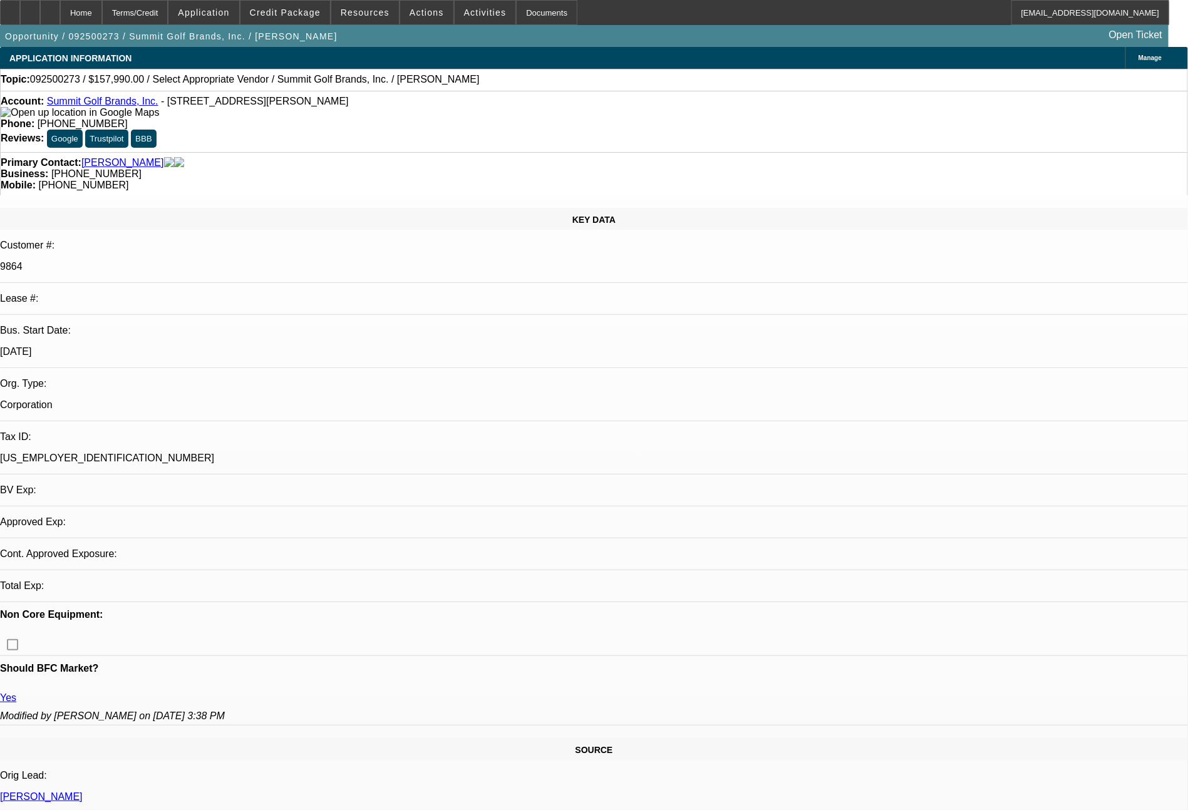
select select "1"
select select "2"
select select "4"
select select "0"
select select "2"
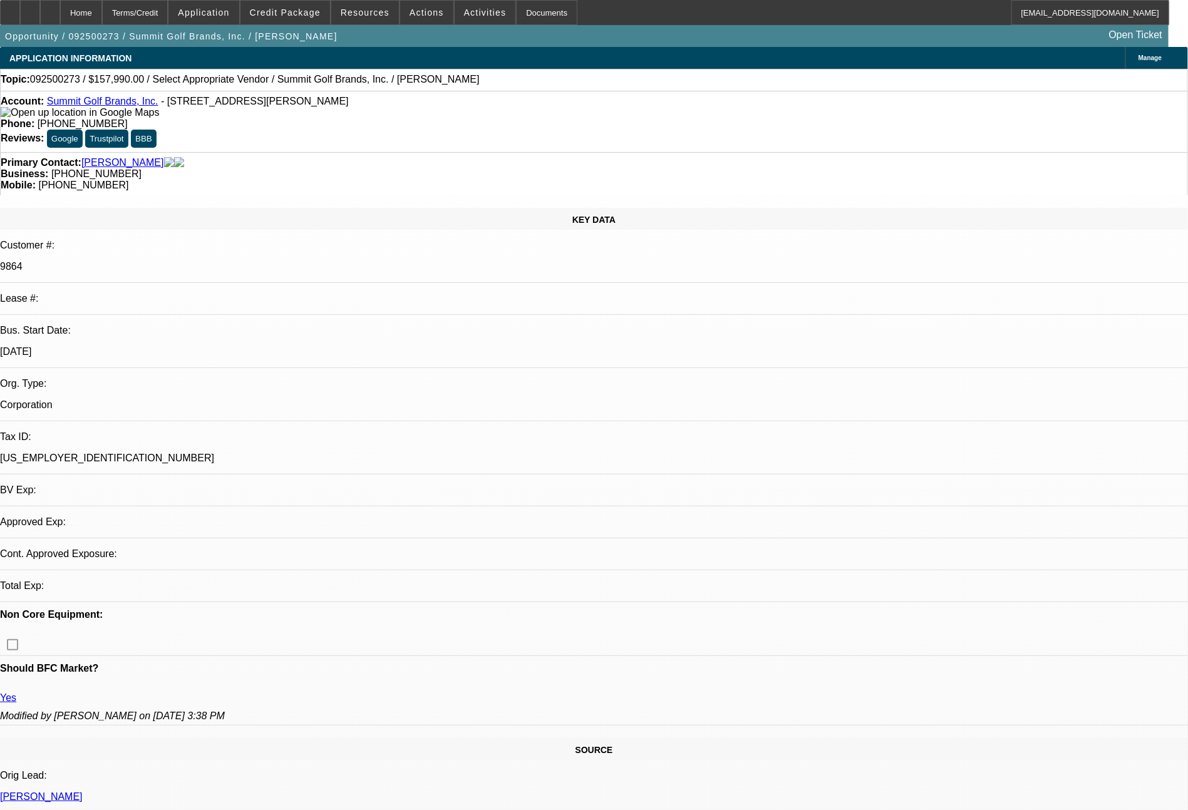
select select "0.1"
select select "1"
select select "2"
select select "4"
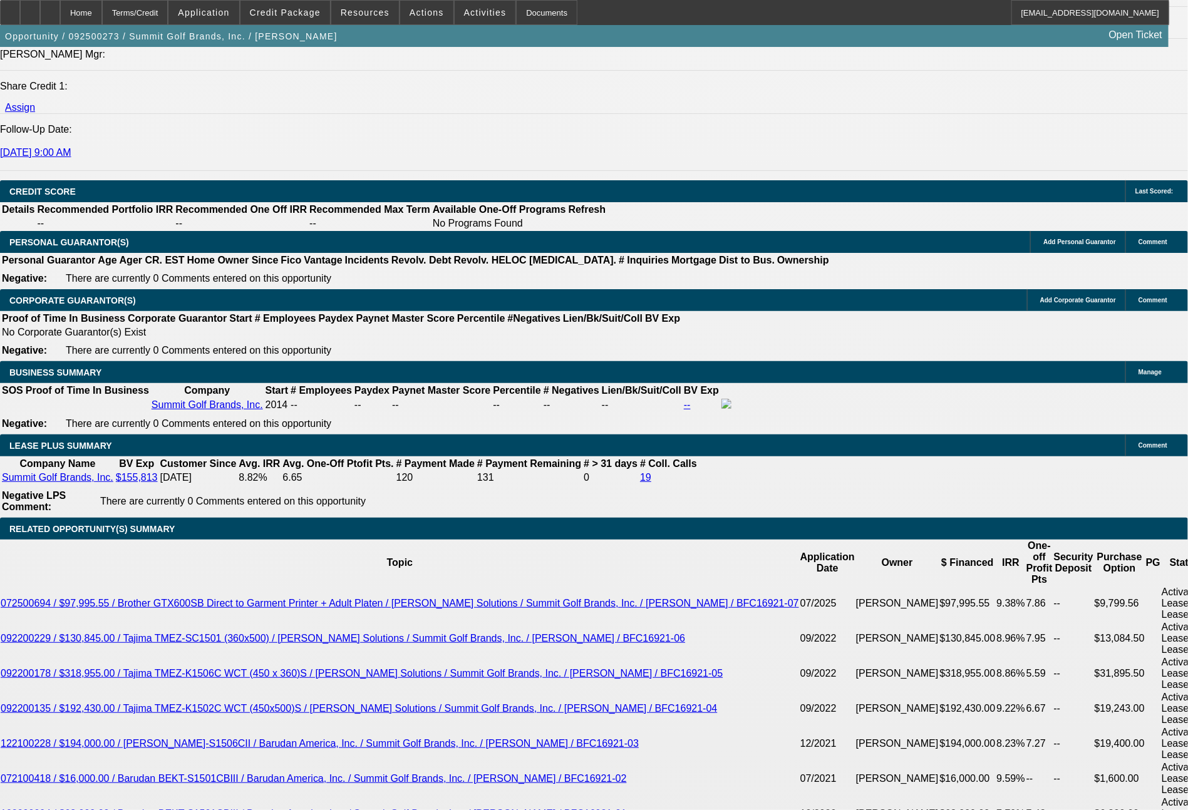
scroll to position [1815, 0]
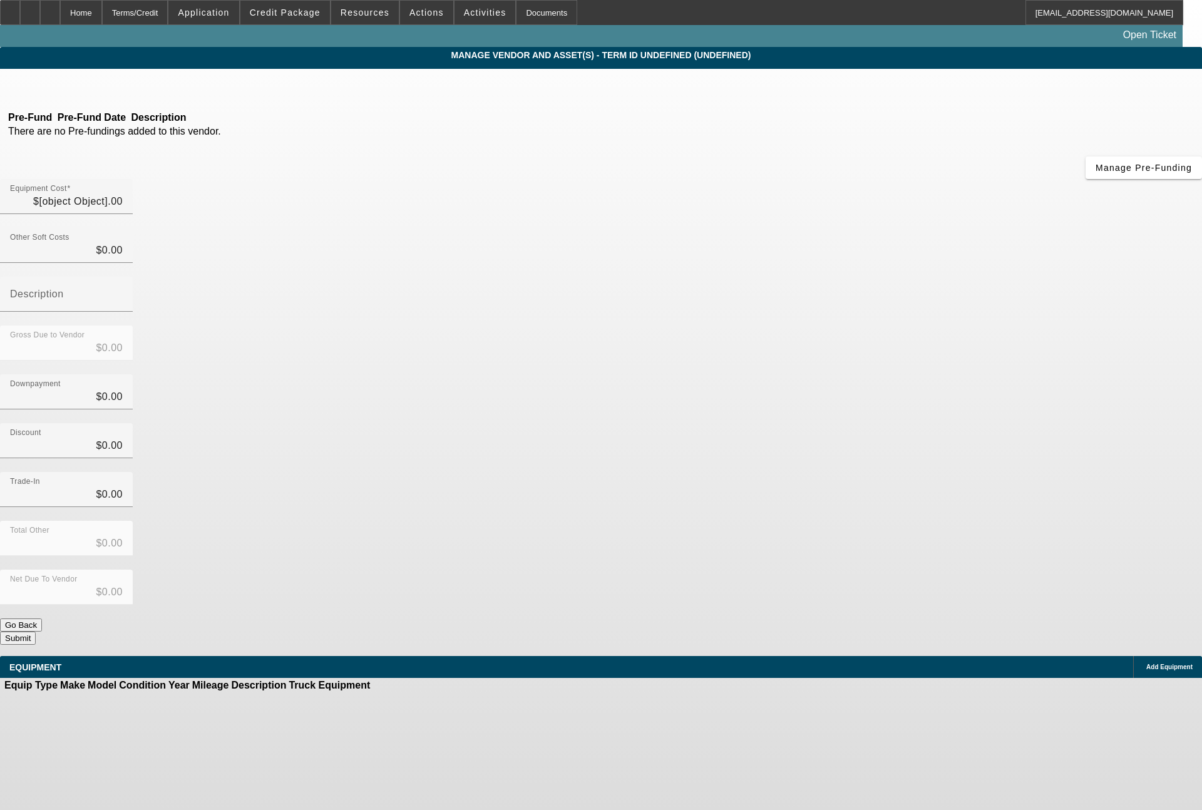
type input "$157,990.00"
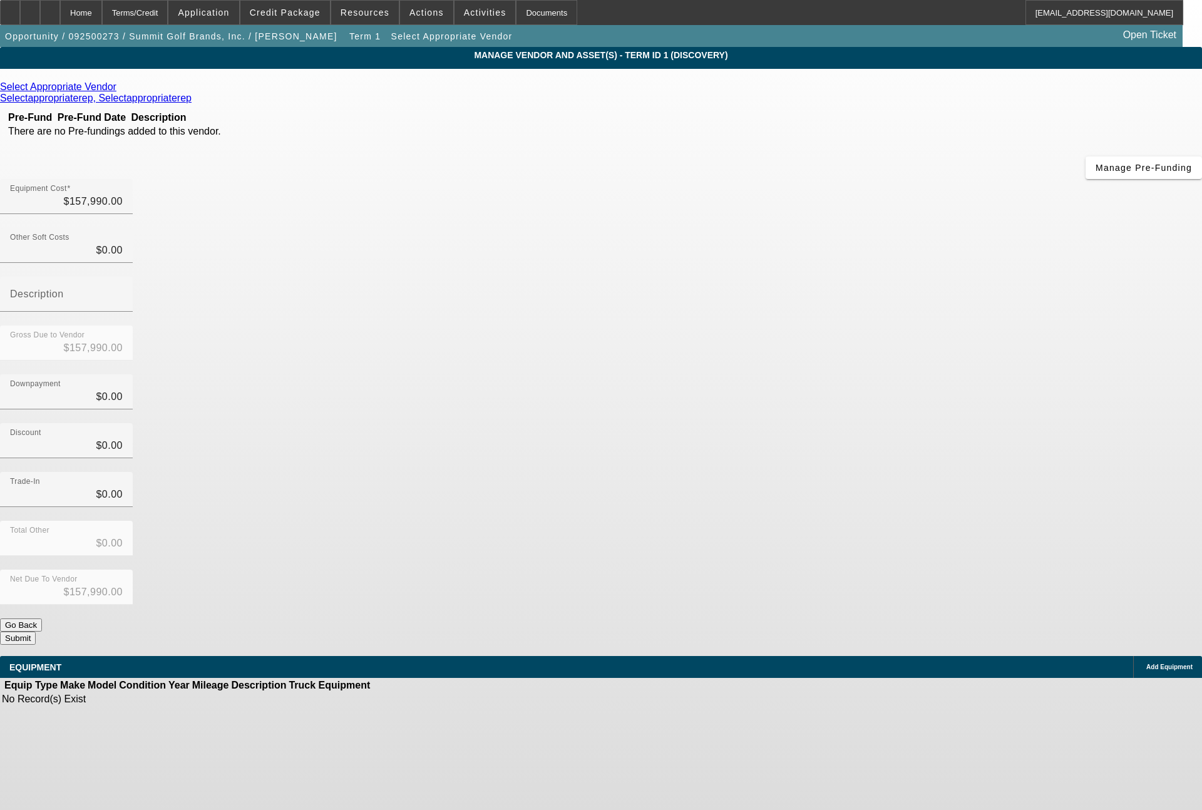
click at [120, 91] on icon at bounding box center [120, 86] width 0 height 11
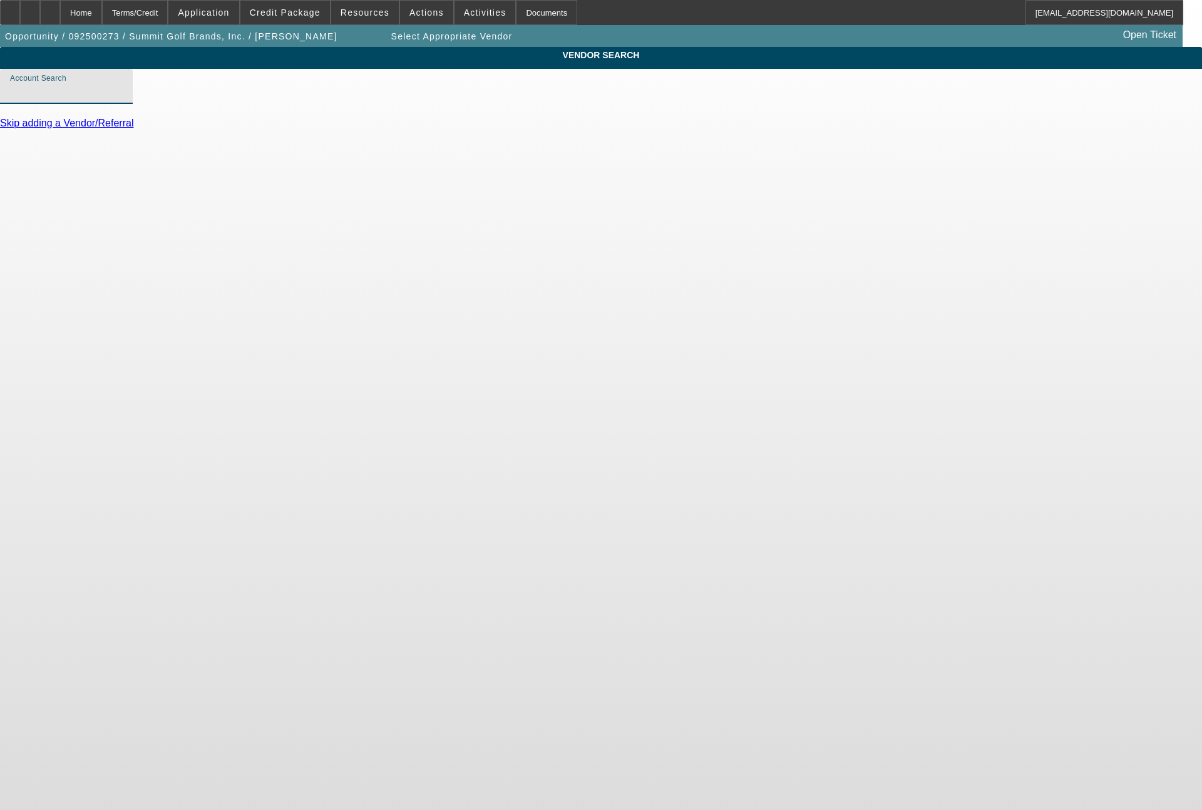
click at [123, 99] on input "Account Search" at bounding box center [66, 91] width 113 height 15
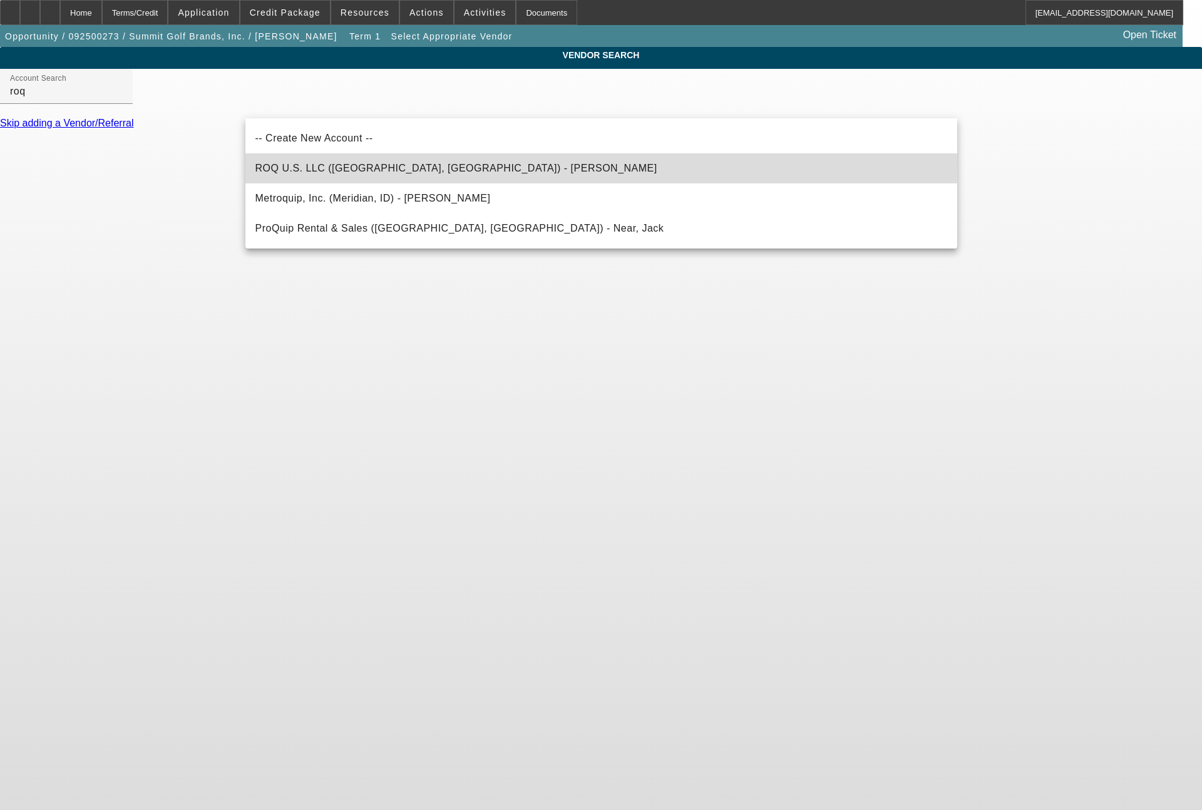
click at [302, 165] on span "ROQ U.S. LLC (Vancouver, WA) - Hunter, Ross" at bounding box center [456, 168] width 402 height 11
type input "ROQ U.S. LLC (Vancouver, WA) - Hunter, Ross"
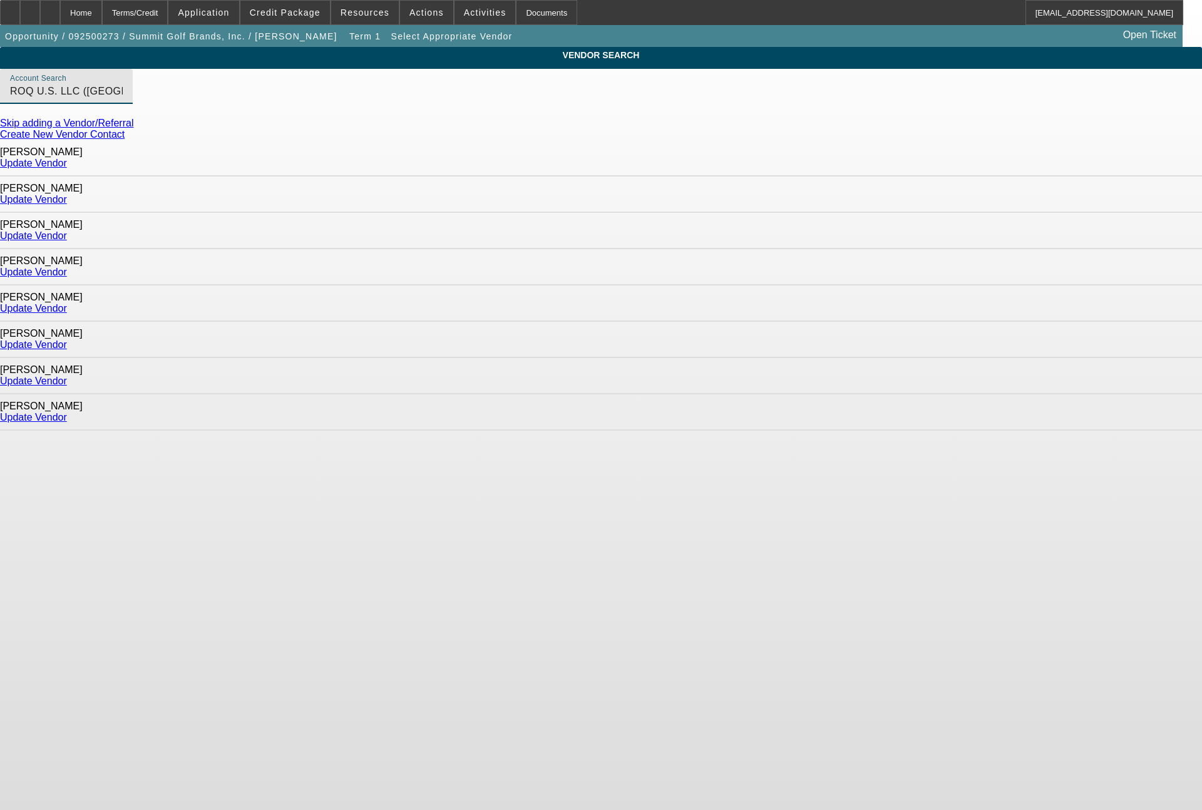
click at [67, 267] on link "Update Vendor" at bounding box center [33, 272] width 67 height 11
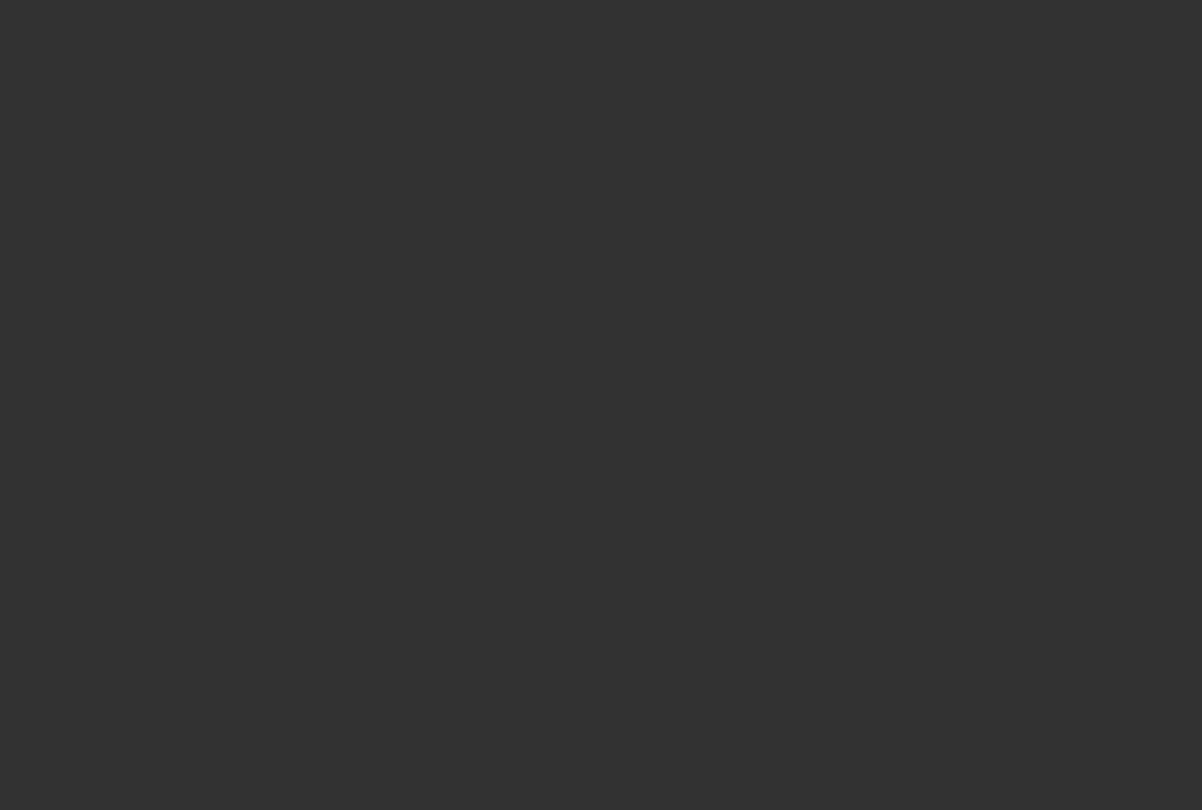
type input "$157,990.00"
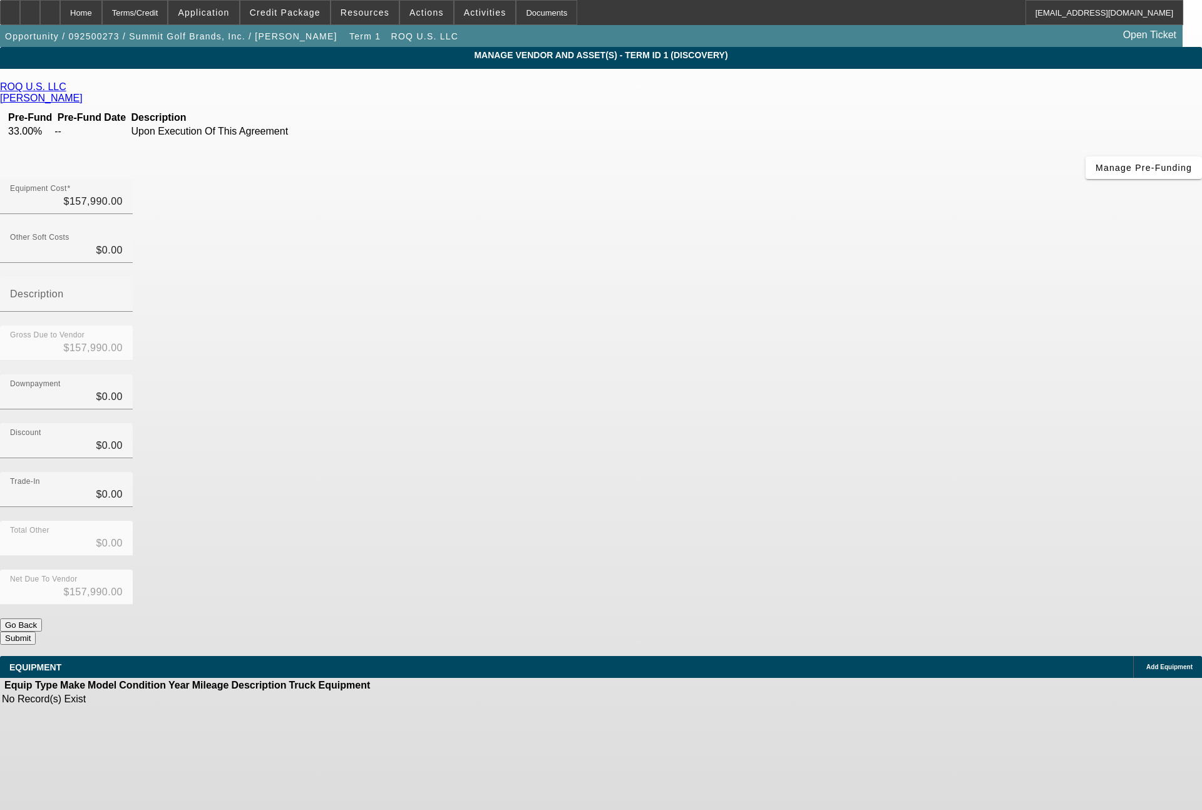
click at [1146, 664] on span "Add Equipment" at bounding box center [1169, 667] width 46 height 7
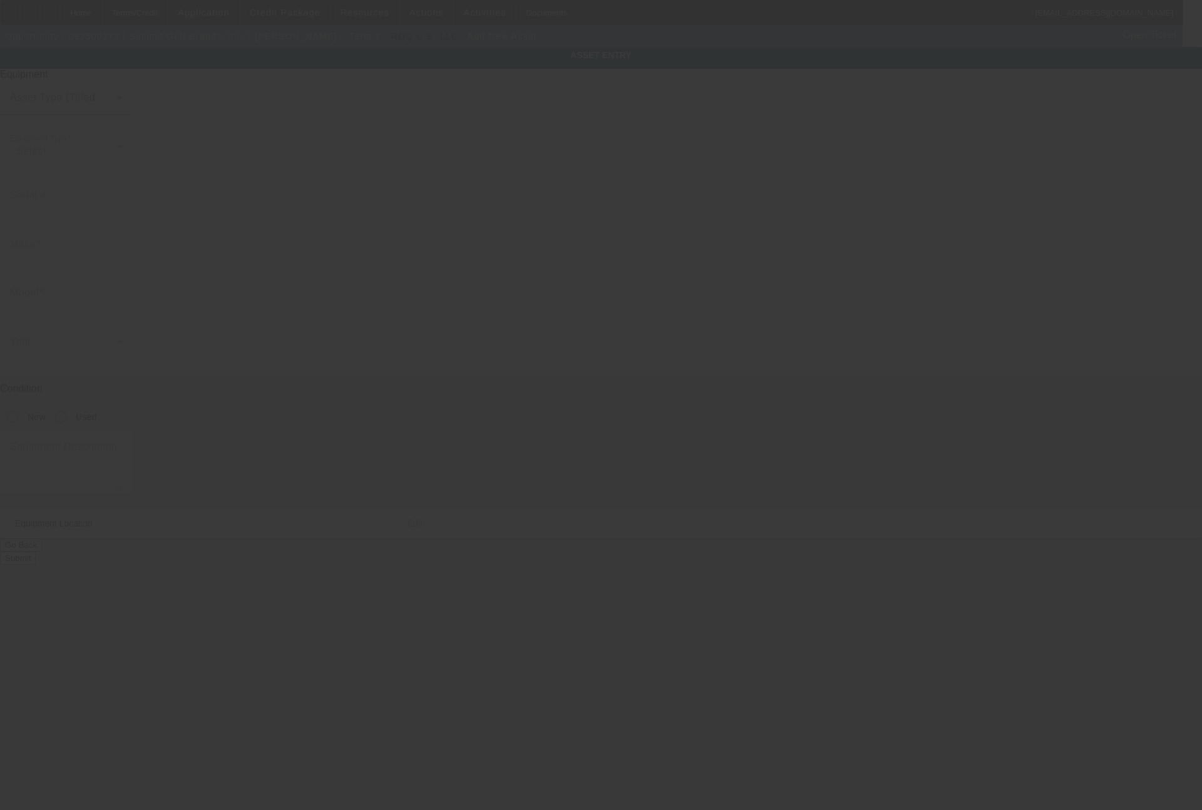
type input "4 Corporate Dr"
type input "Ste 388"
type input "Shelton"
type input "06484"
type input "Fairfield"
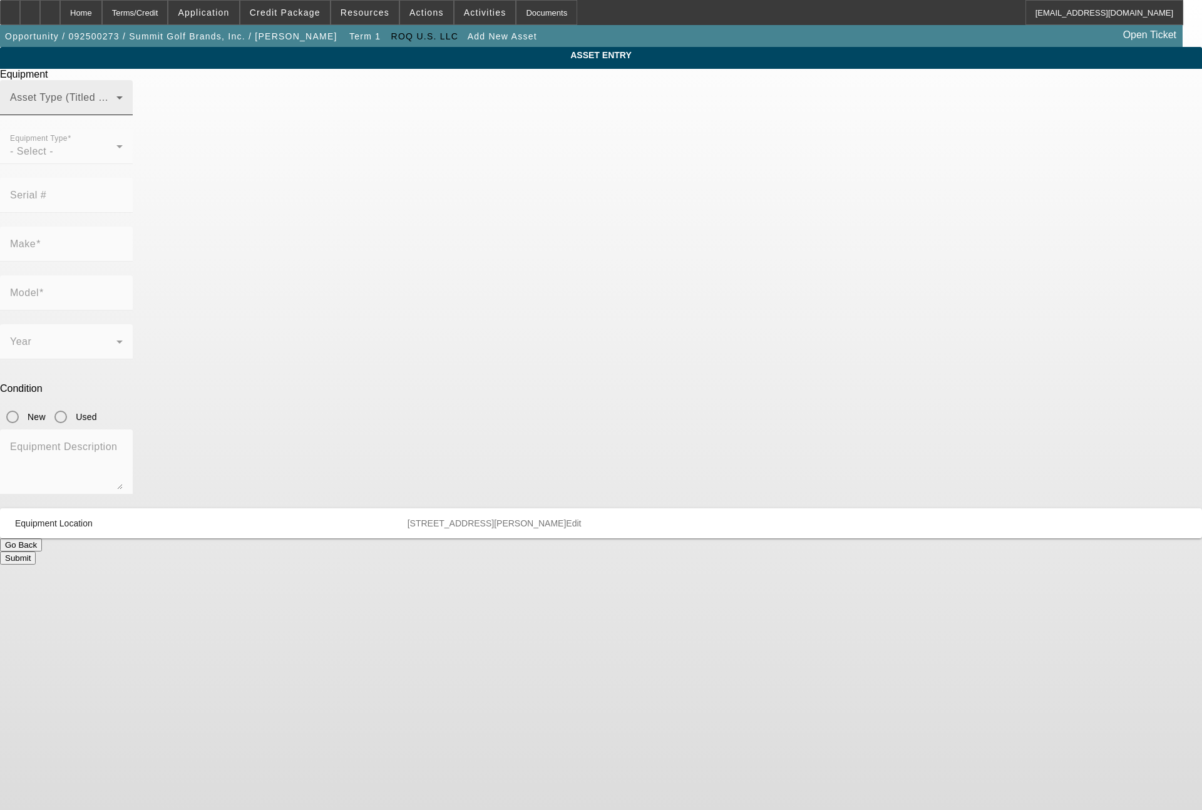
click at [116, 110] on span at bounding box center [63, 102] width 106 height 15
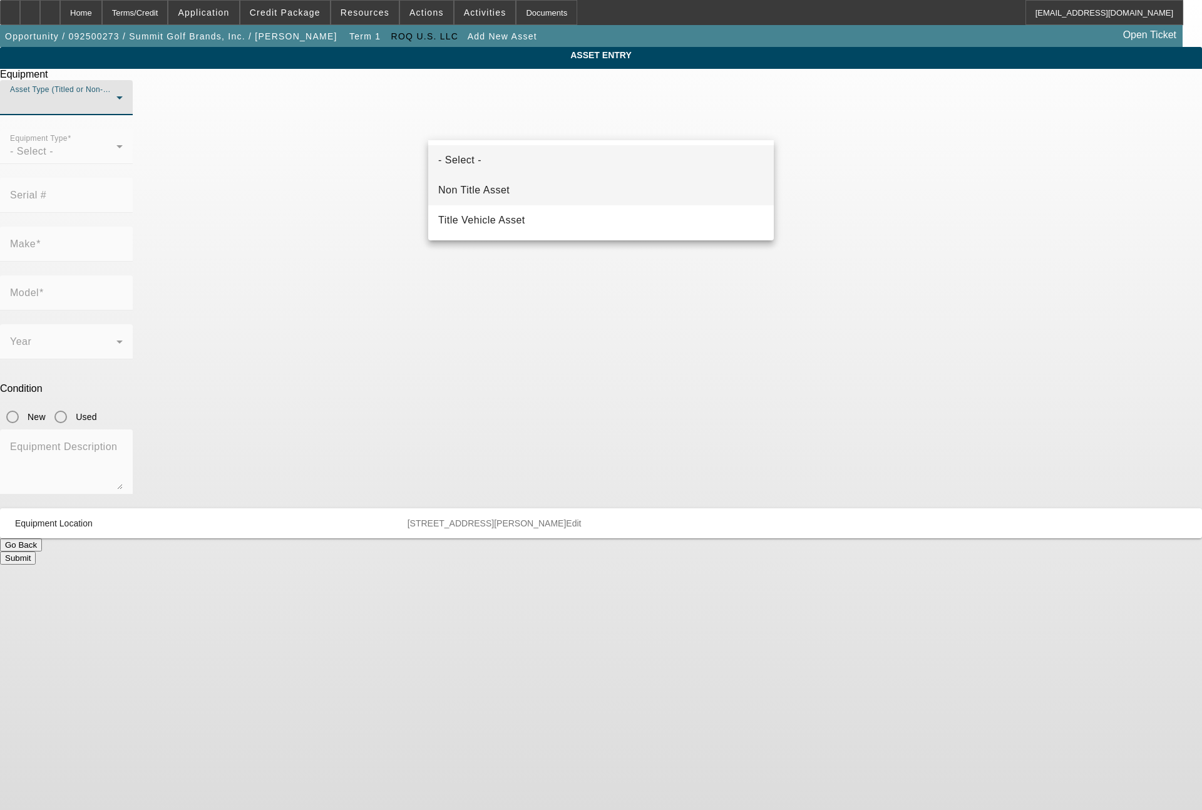
click at [515, 190] on mat-option "Non Title Asset" at bounding box center [601, 190] width 346 height 30
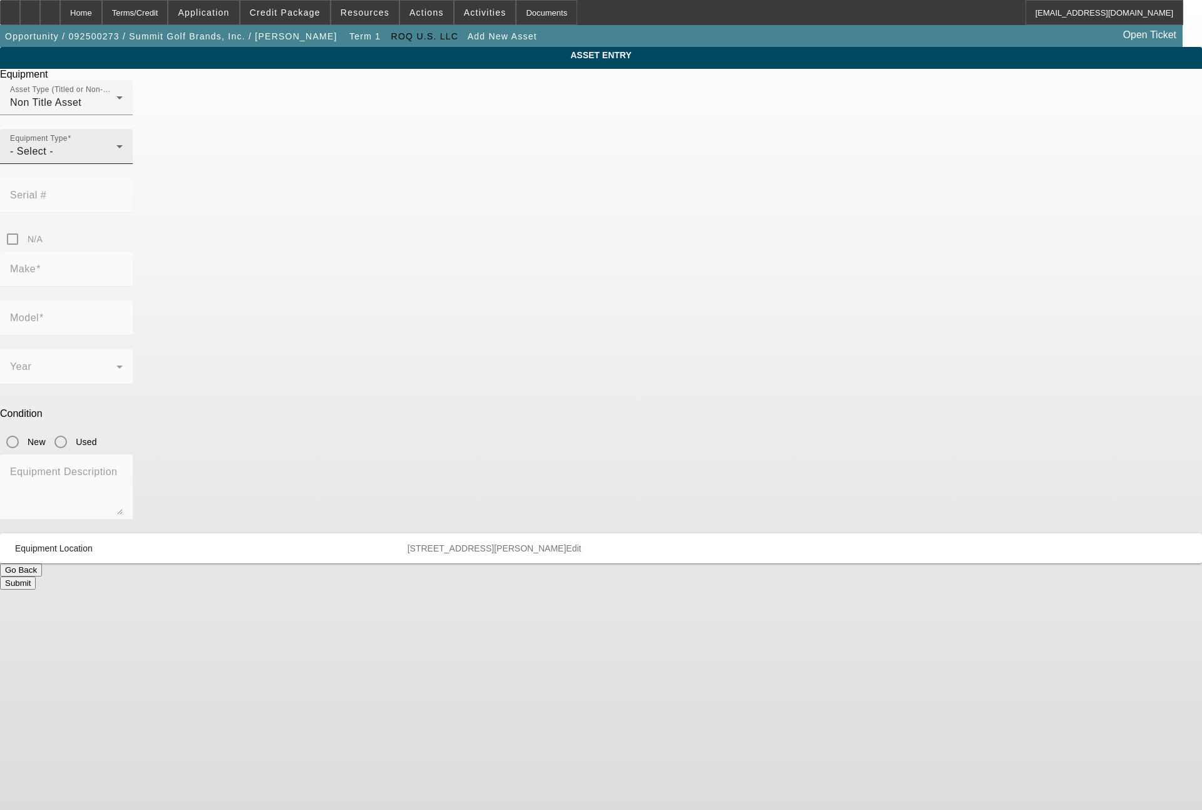
click at [123, 164] on div "Equipment Type - Select -" at bounding box center [66, 146] width 113 height 35
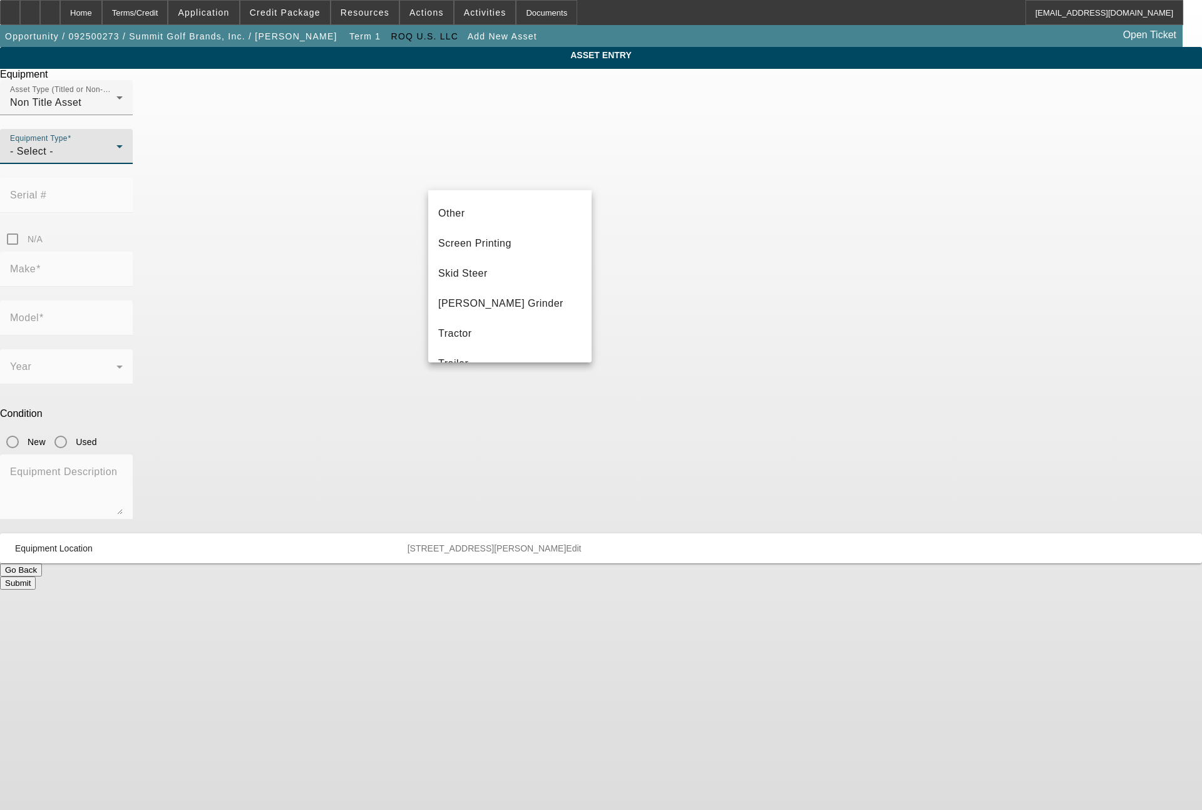
scroll to position [301, 0]
click at [498, 218] on mat-option "Screen Printing" at bounding box center [509, 210] width 163 height 30
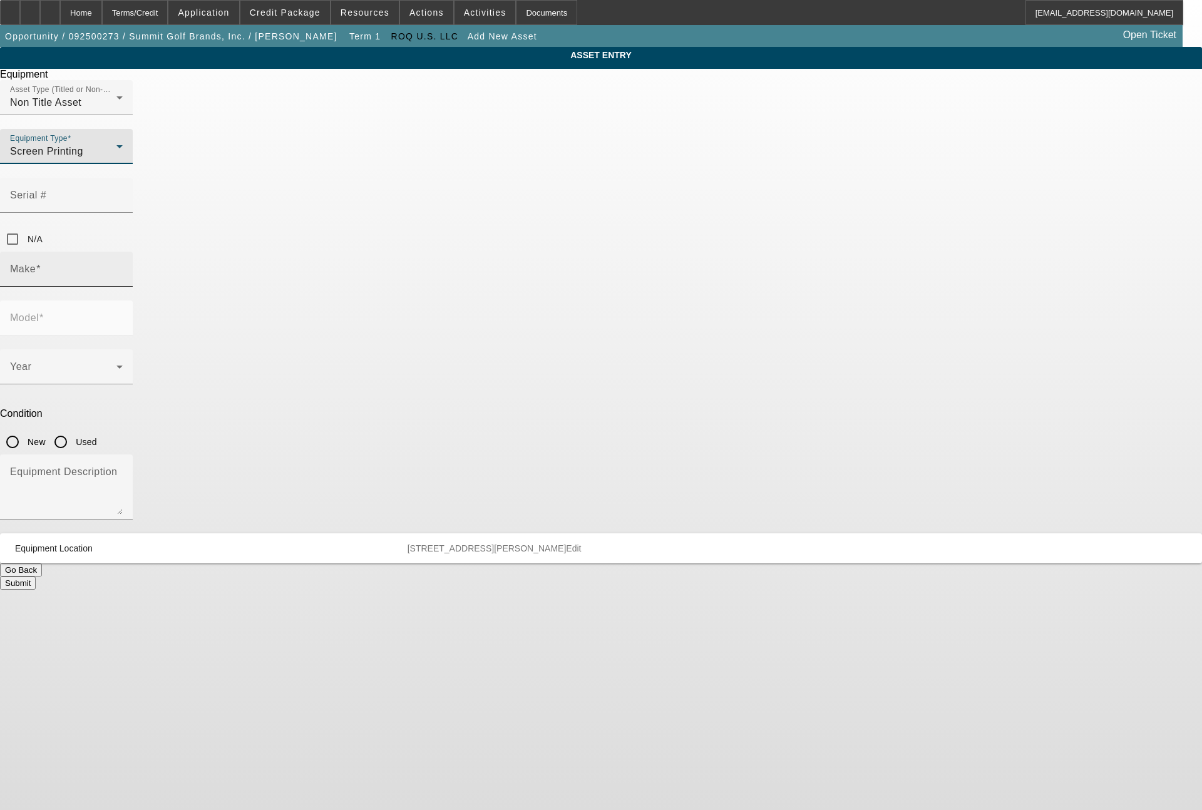
click at [123, 267] on input "Make" at bounding box center [66, 274] width 113 height 15
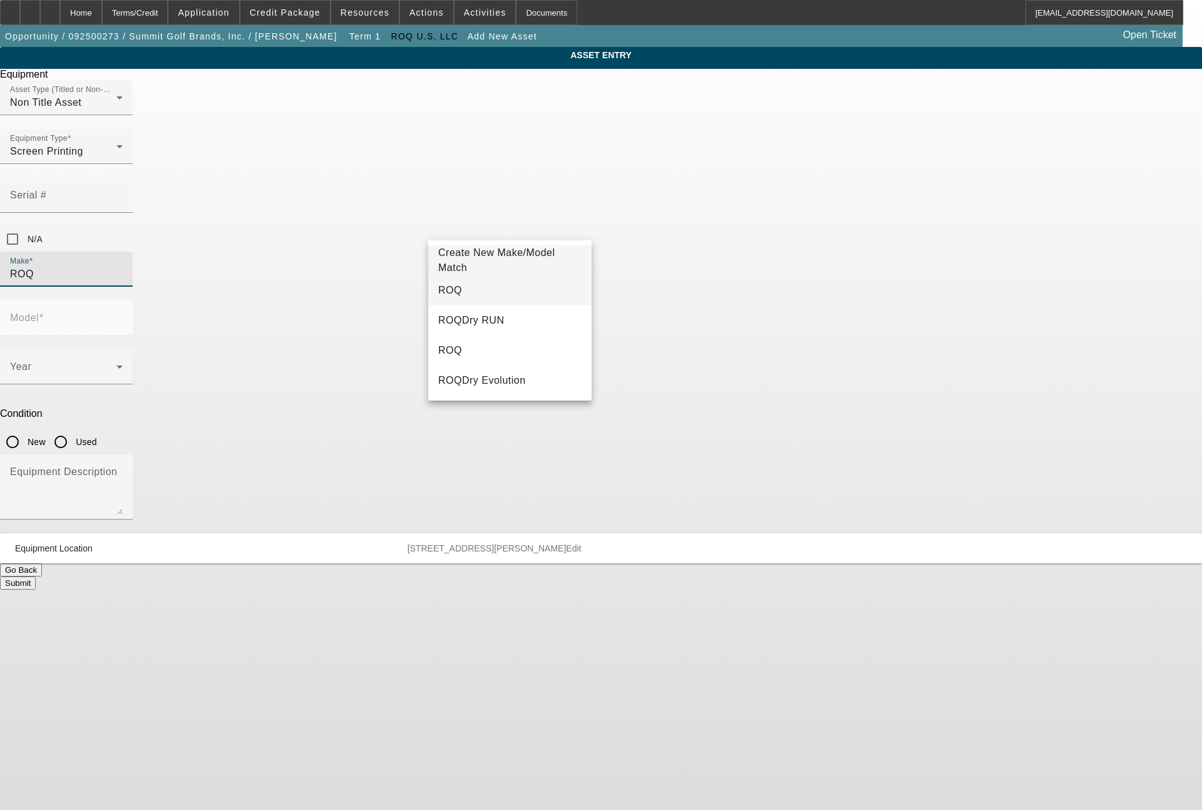
type input "ROQ"
click at [479, 282] on mat-option "ROQ" at bounding box center [509, 290] width 163 height 30
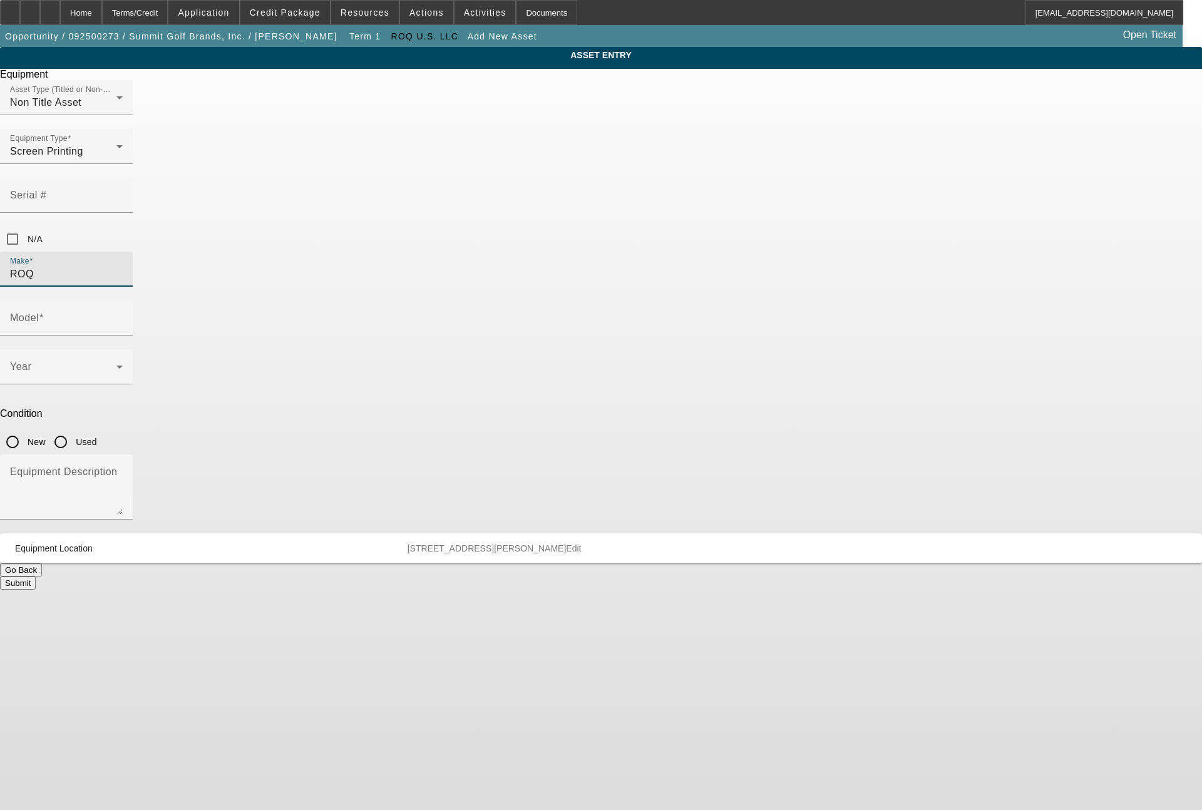
drag, startPoint x: 620, startPoint y: 285, endPoint x: 590, endPoint y: 276, distance: 31.5
click at [25, 429] on input "New" at bounding box center [12, 441] width 25 height 25
radio input "true"
click at [116, 364] on span at bounding box center [63, 371] width 106 height 15
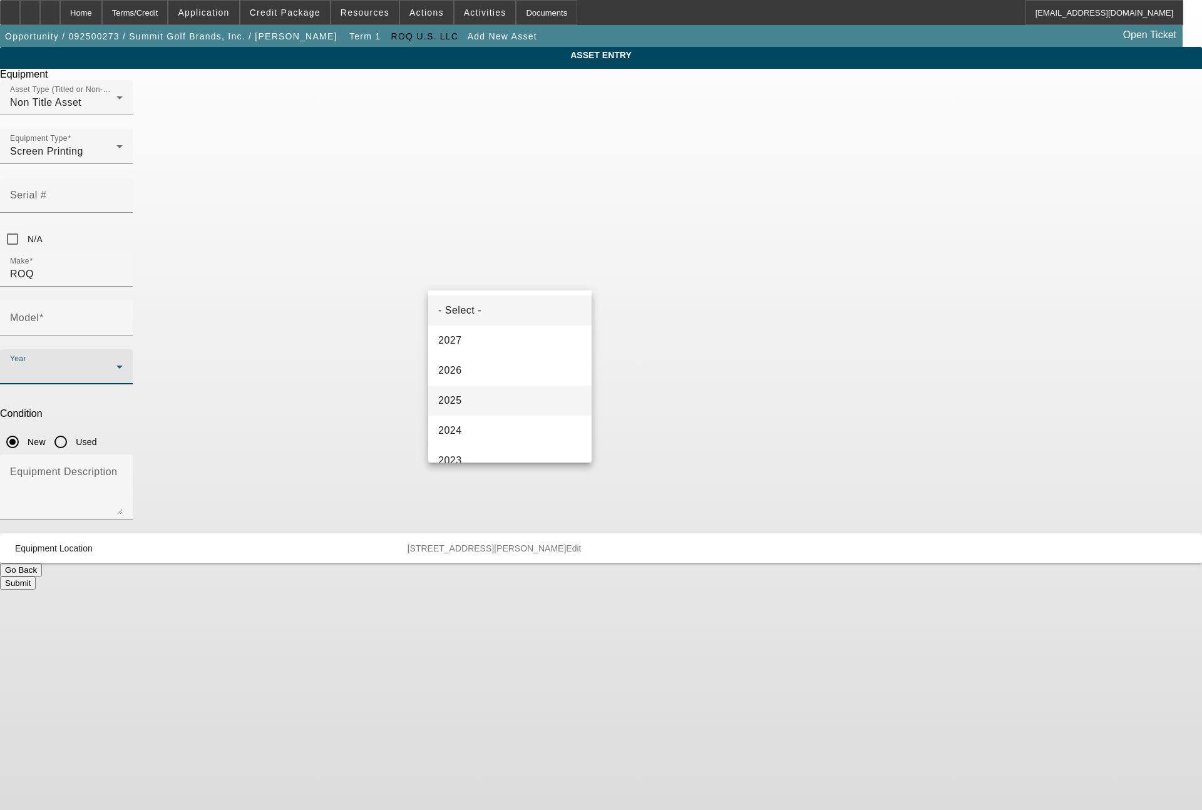
click at [468, 398] on mat-option "2025" at bounding box center [509, 401] width 163 height 30
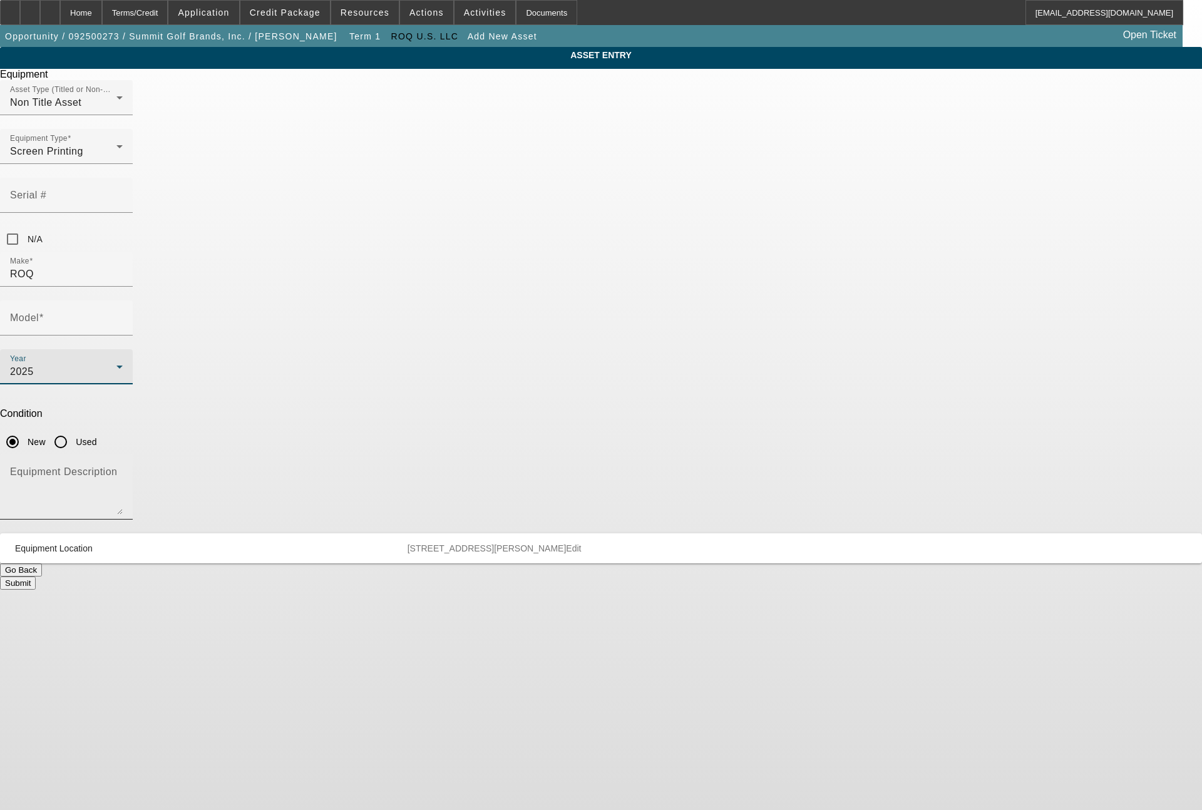
click at [123, 470] on textarea "Equipment Description" at bounding box center [66, 492] width 113 height 45
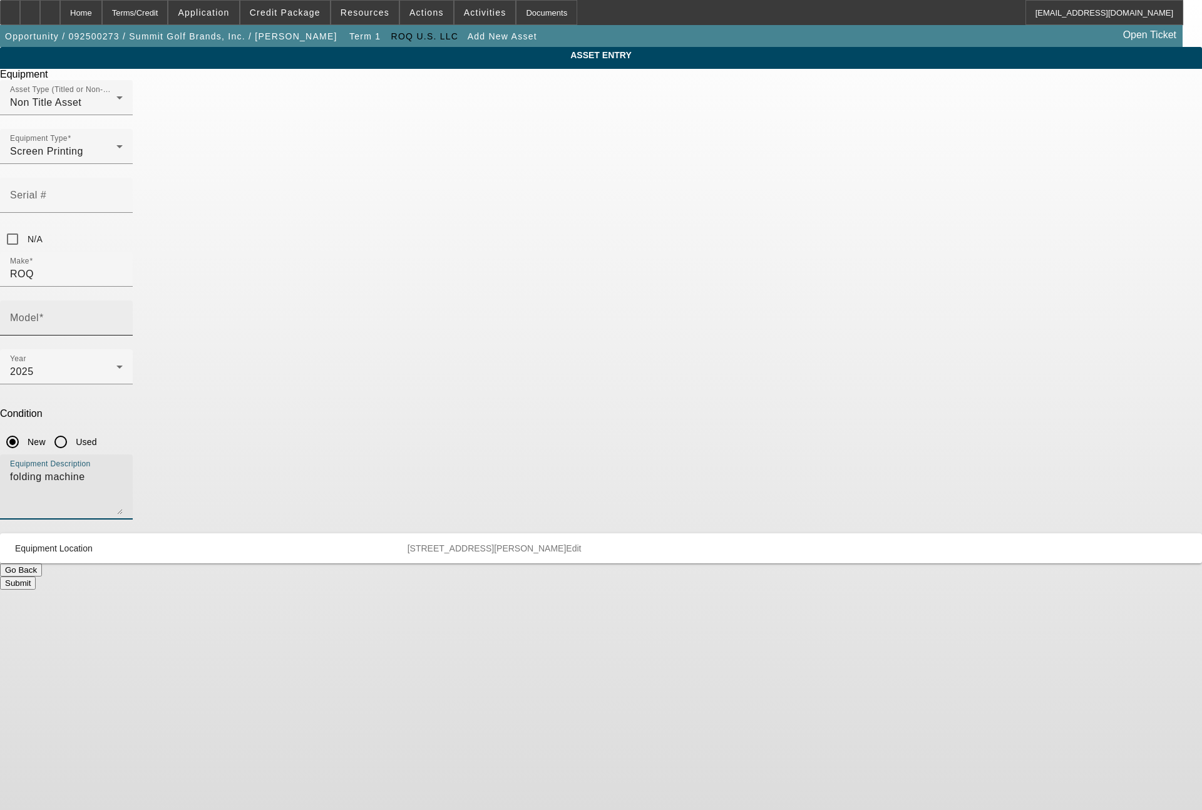
type textarea "folding machine"
click at [123, 316] on input "Model" at bounding box center [66, 323] width 113 height 15
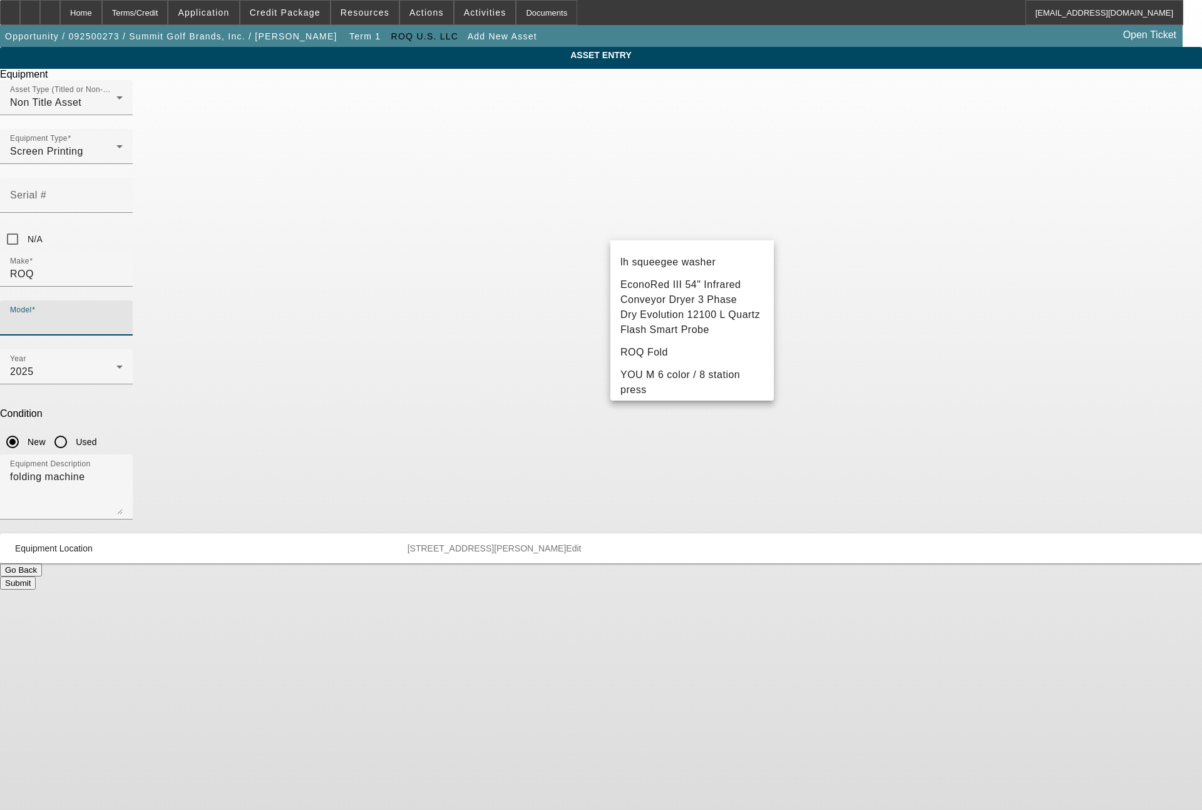
scroll to position [1399, 0]
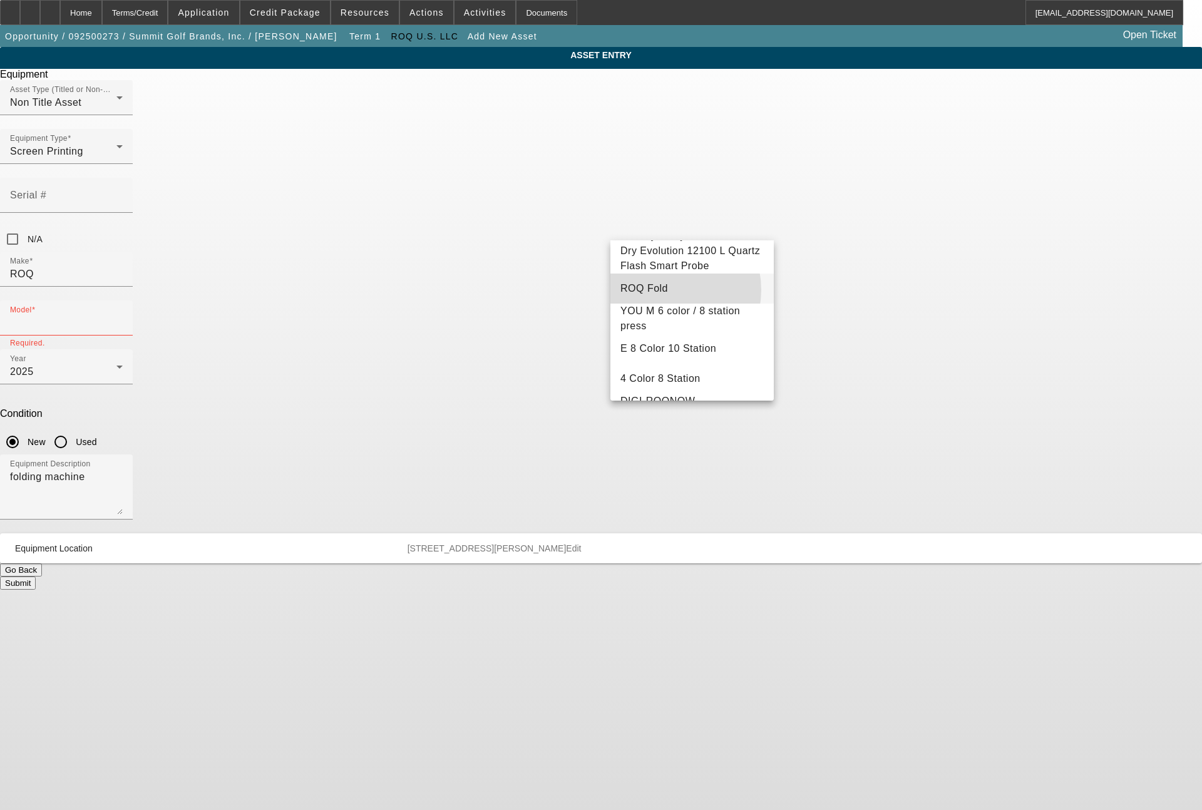
click at [667, 304] on mat-option "ROQ Fold" at bounding box center [691, 289] width 163 height 30
type input "ROQ Fold"
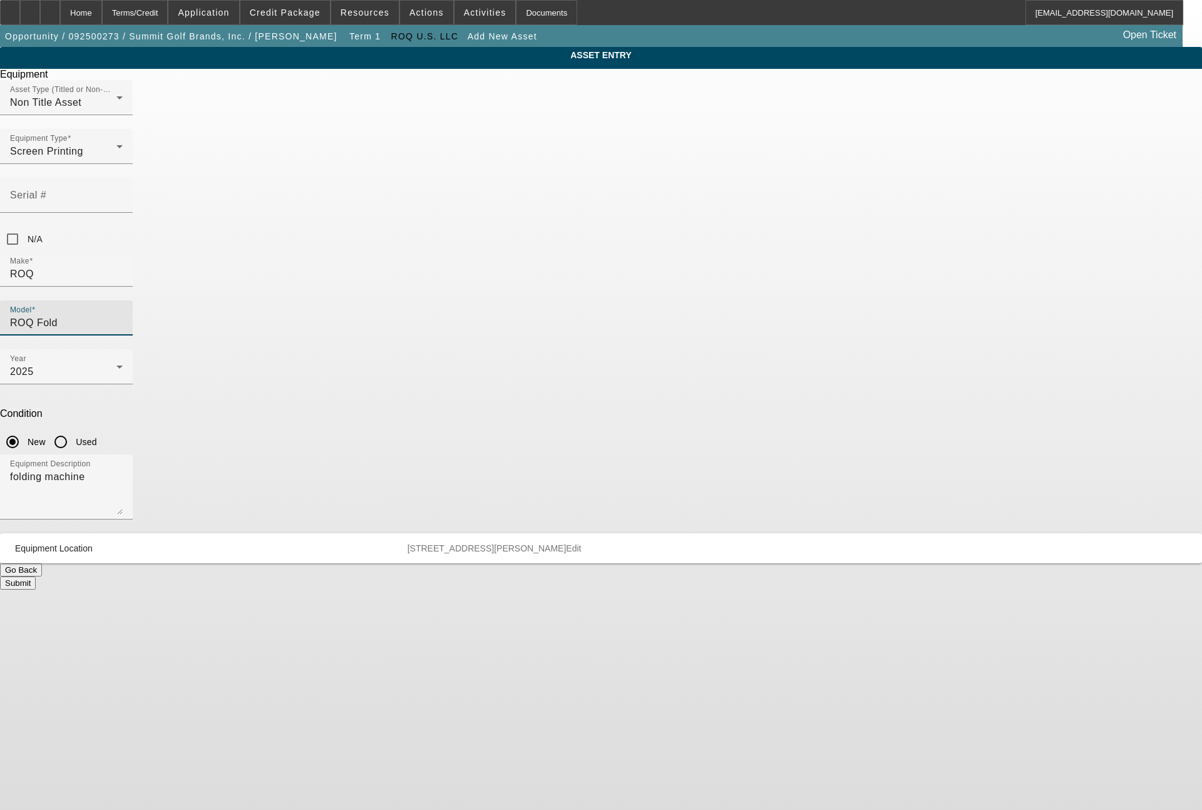
click at [36, 577] on button "Submit" at bounding box center [18, 583] width 36 height 13
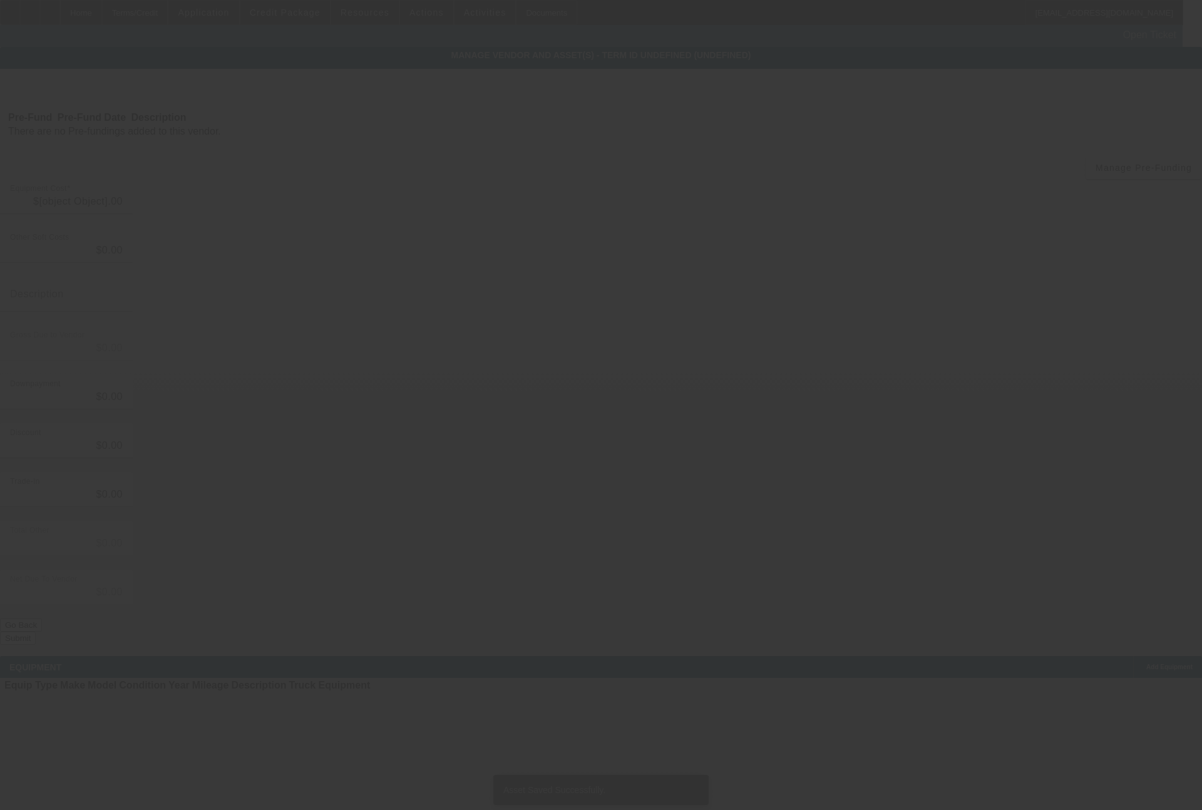
type input "$157,990.00"
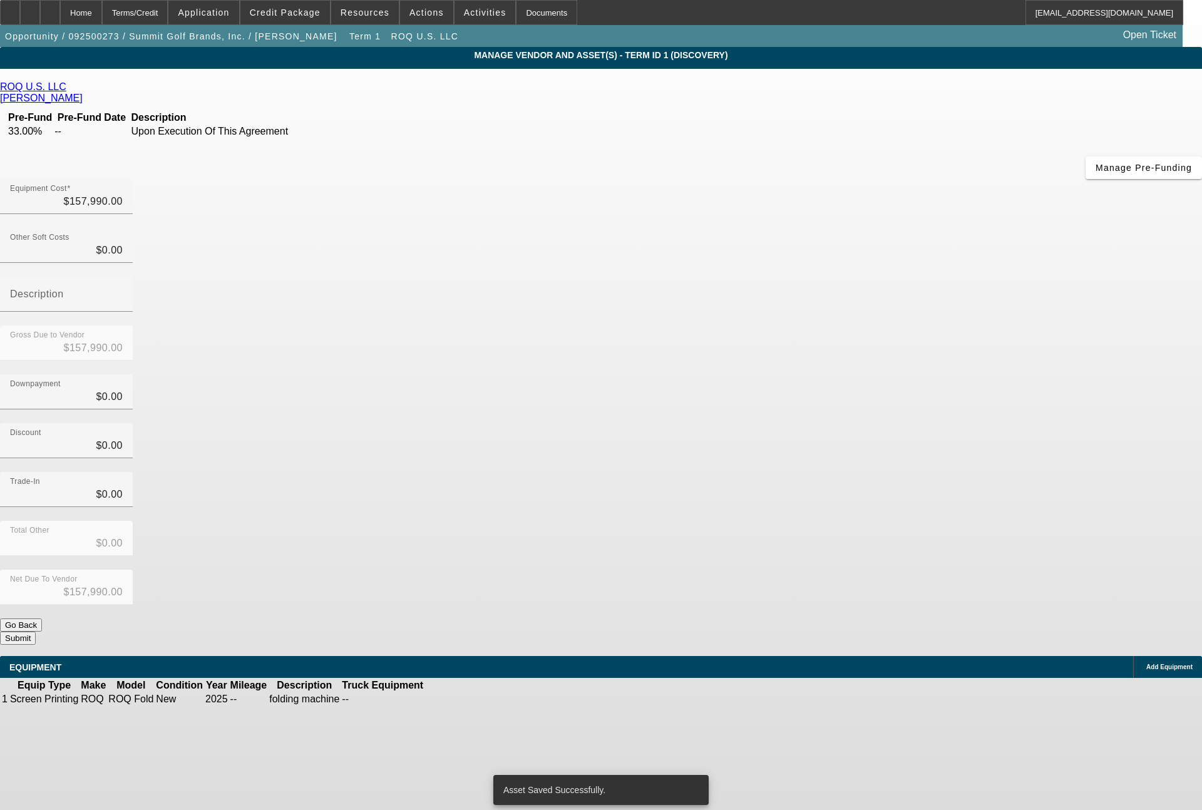
click at [1146, 664] on span "Add Equipment" at bounding box center [1169, 667] width 46 height 7
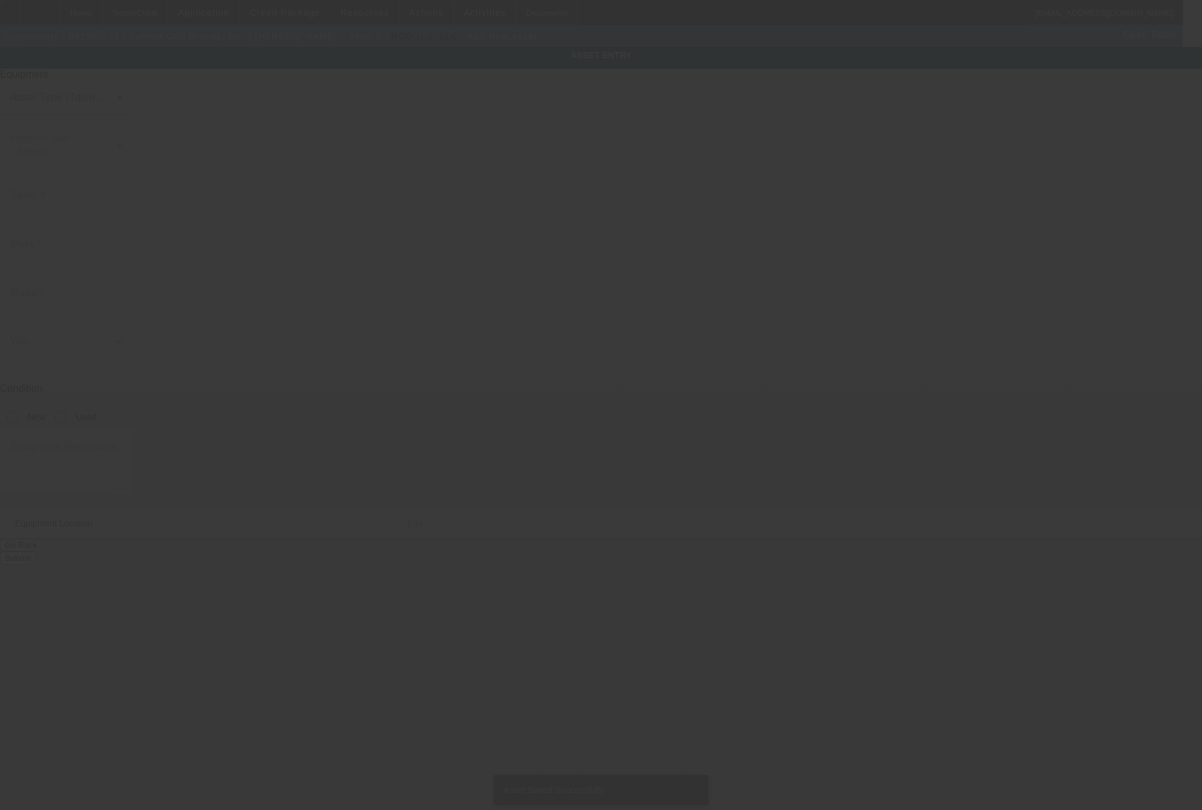
type input "4 Corporate Dr"
type input "Ste 388"
type input "Shelton"
type input "06484"
type input "Fairfield"
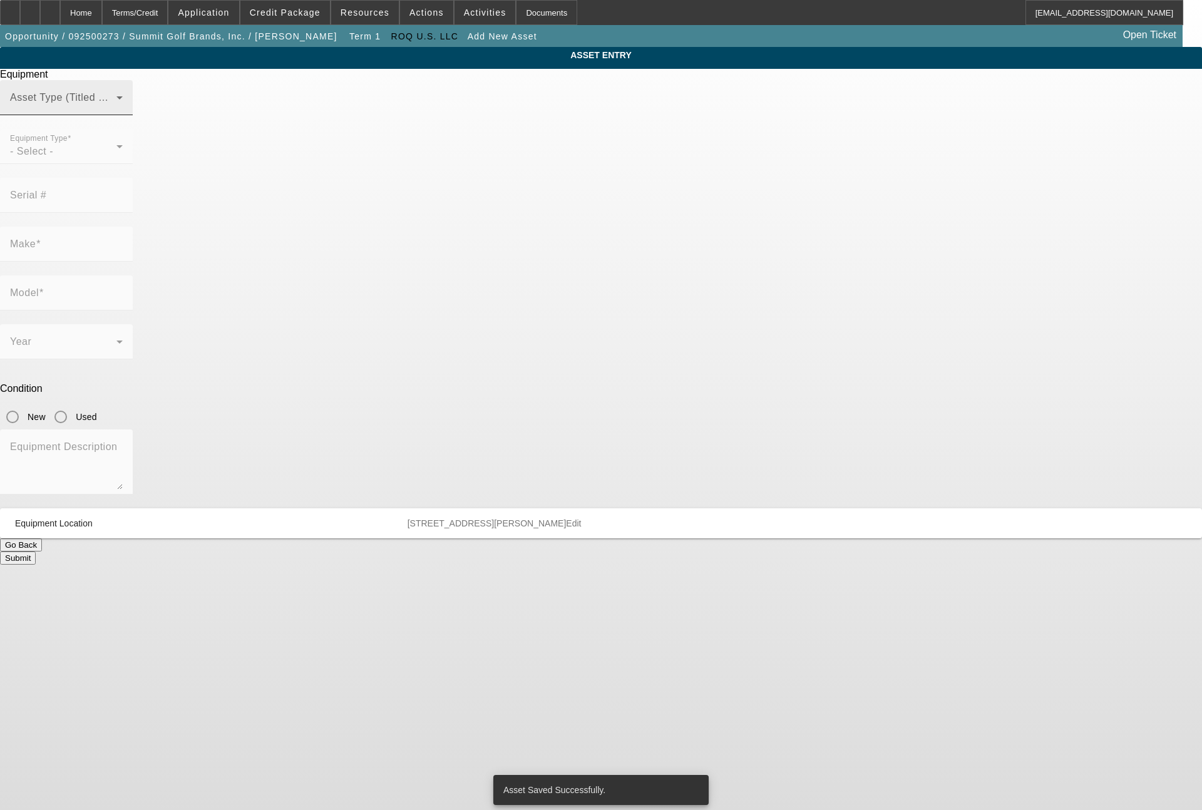
click at [123, 115] on div "Asset Type (Titled or Non-Titled)" at bounding box center [66, 97] width 113 height 35
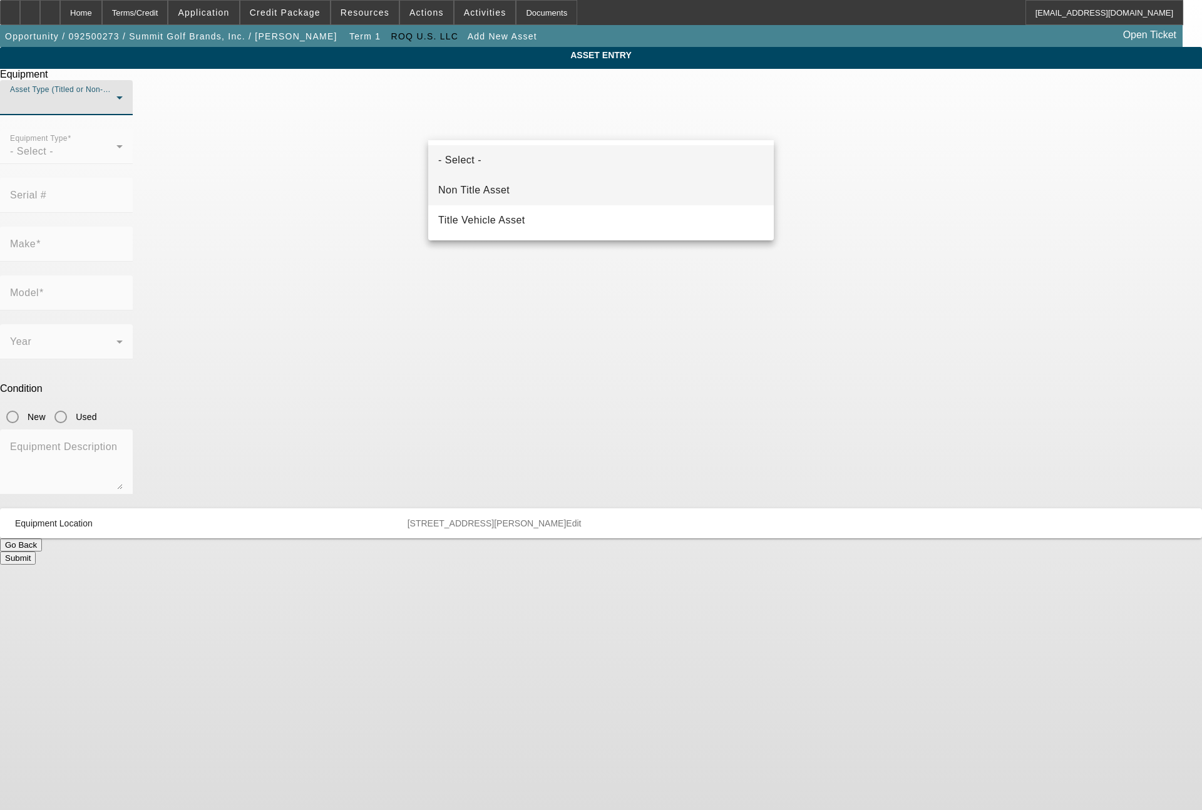
click at [494, 188] on span "Non Title Asset" at bounding box center [473, 190] width 71 height 15
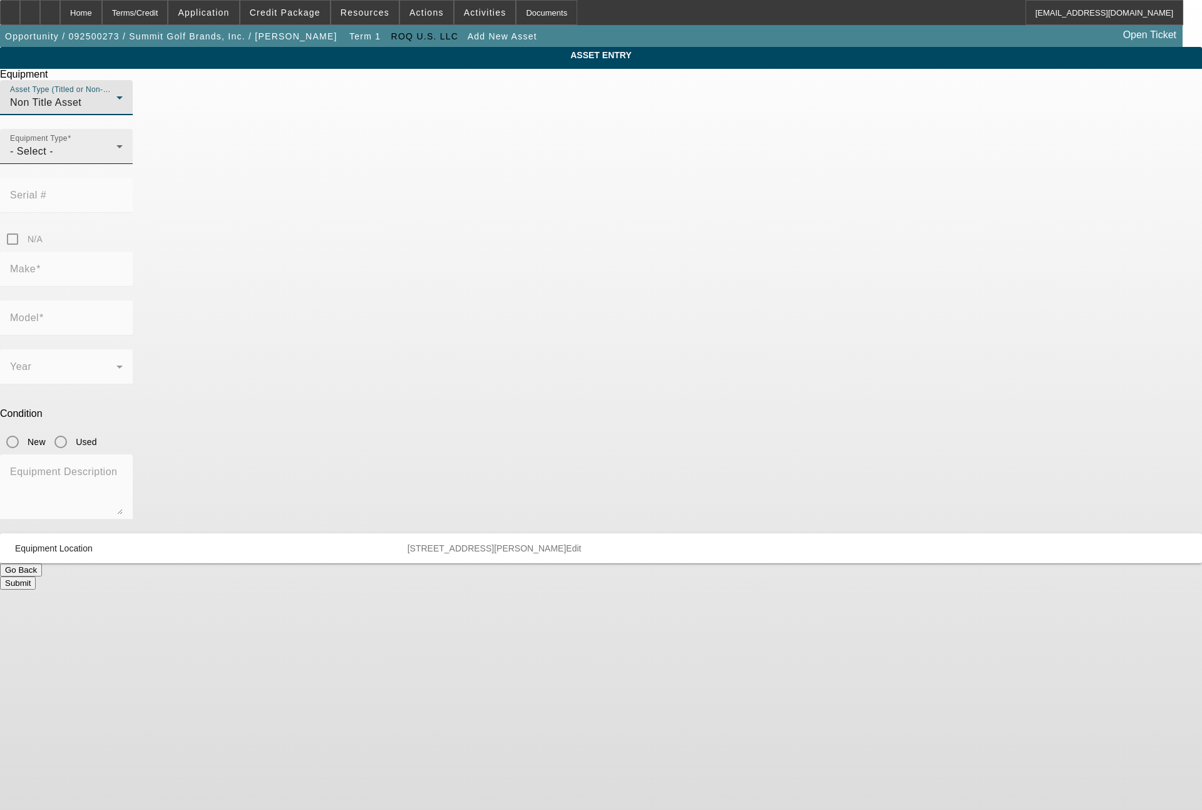
click at [116, 159] on div "- Select -" at bounding box center [63, 151] width 106 height 15
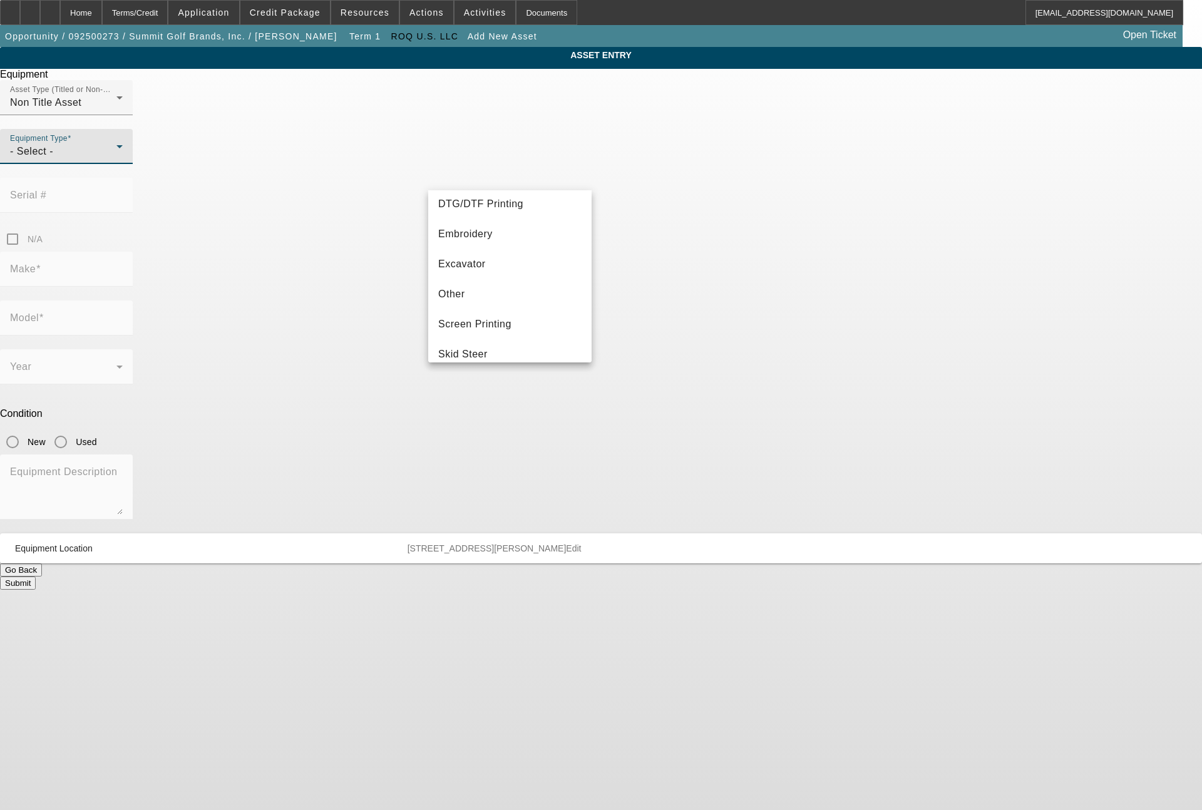
scroll to position [301, 0]
click at [501, 203] on span "Screen Printing" at bounding box center [474, 210] width 73 height 15
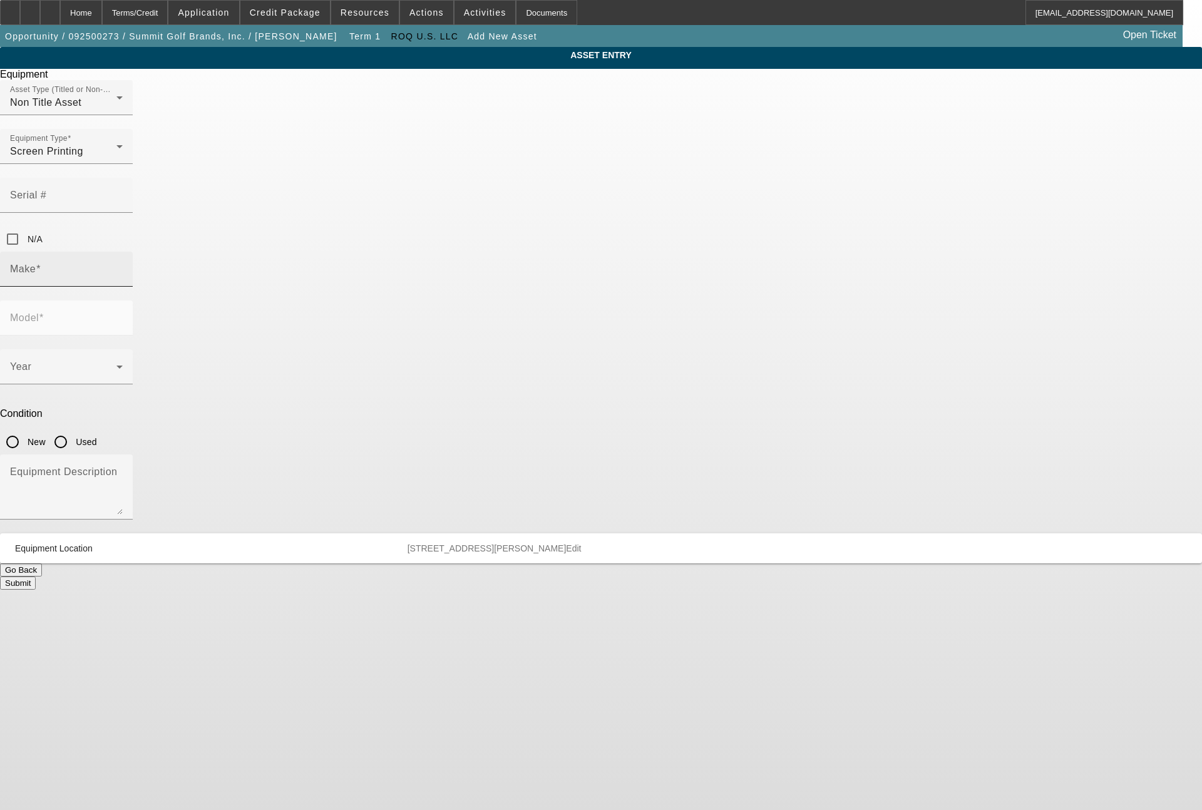
click at [123, 252] on div "Make" at bounding box center [66, 269] width 113 height 35
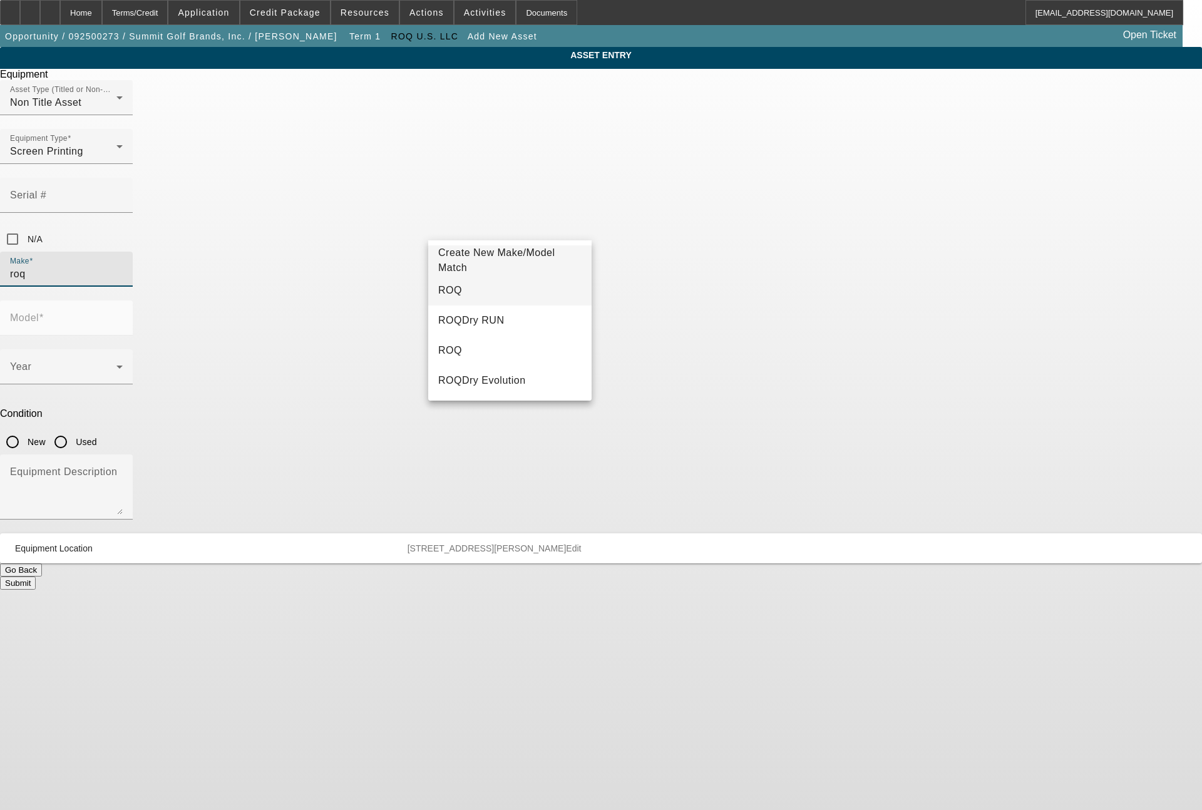
click at [473, 282] on mat-option "ROQ" at bounding box center [509, 290] width 163 height 30
type input "ROQ"
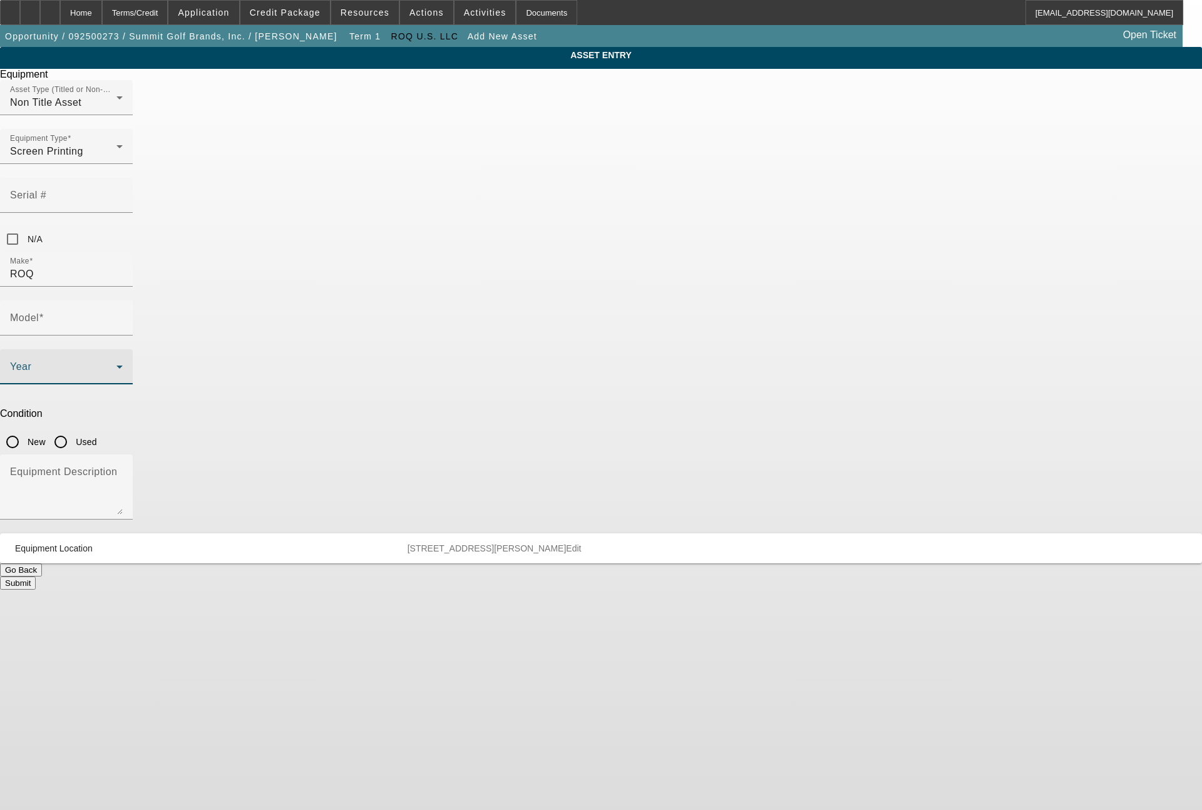
click at [116, 364] on span at bounding box center [63, 371] width 106 height 15
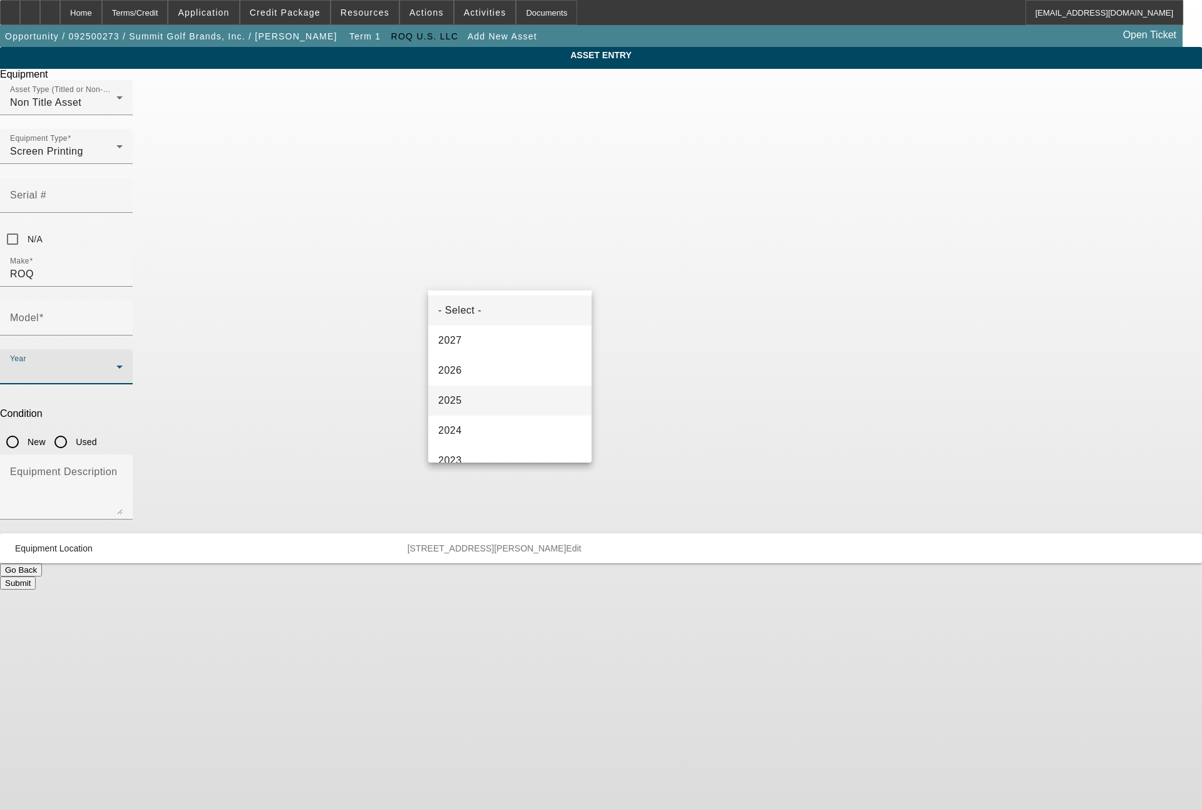
click at [457, 393] on span "2025" at bounding box center [450, 400] width 24 height 15
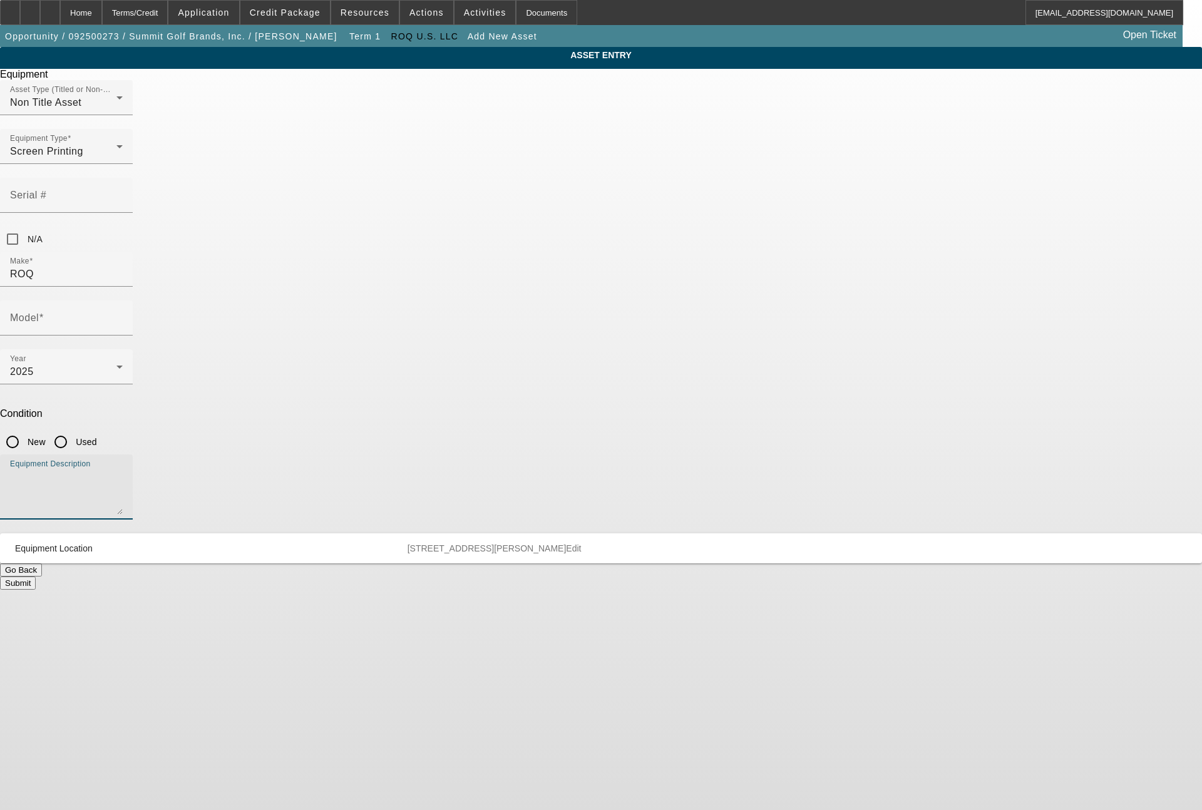
click at [123, 470] on textarea "Equipment Description" at bounding box center [66, 492] width 113 height 45
type textarea "packing machine"
click at [25, 429] on input "New" at bounding box center [12, 441] width 25 height 25
radio input "true"
click at [123, 316] on input "Model" at bounding box center [66, 323] width 113 height 15
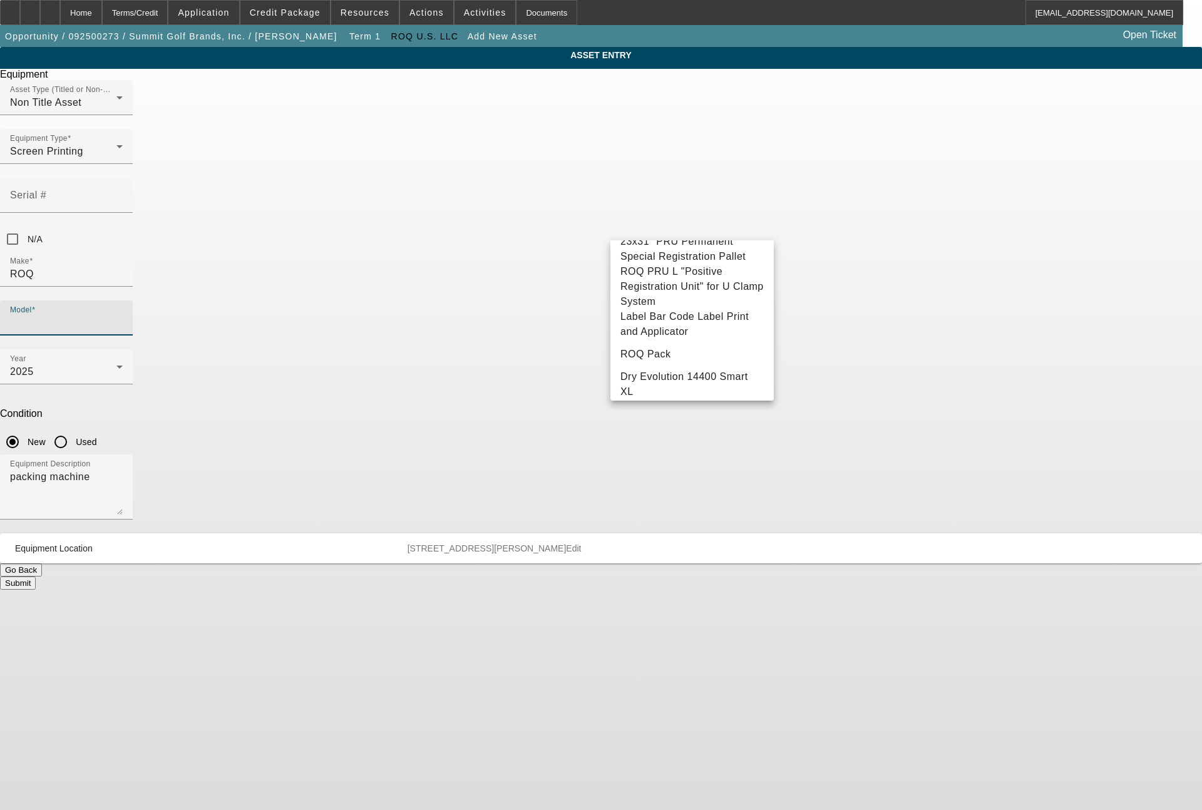
scroll to position [0, 0]
click at [691, 254] on span "Create New Make/Model Match" at bounding box center [691, 260] width 143 height 30
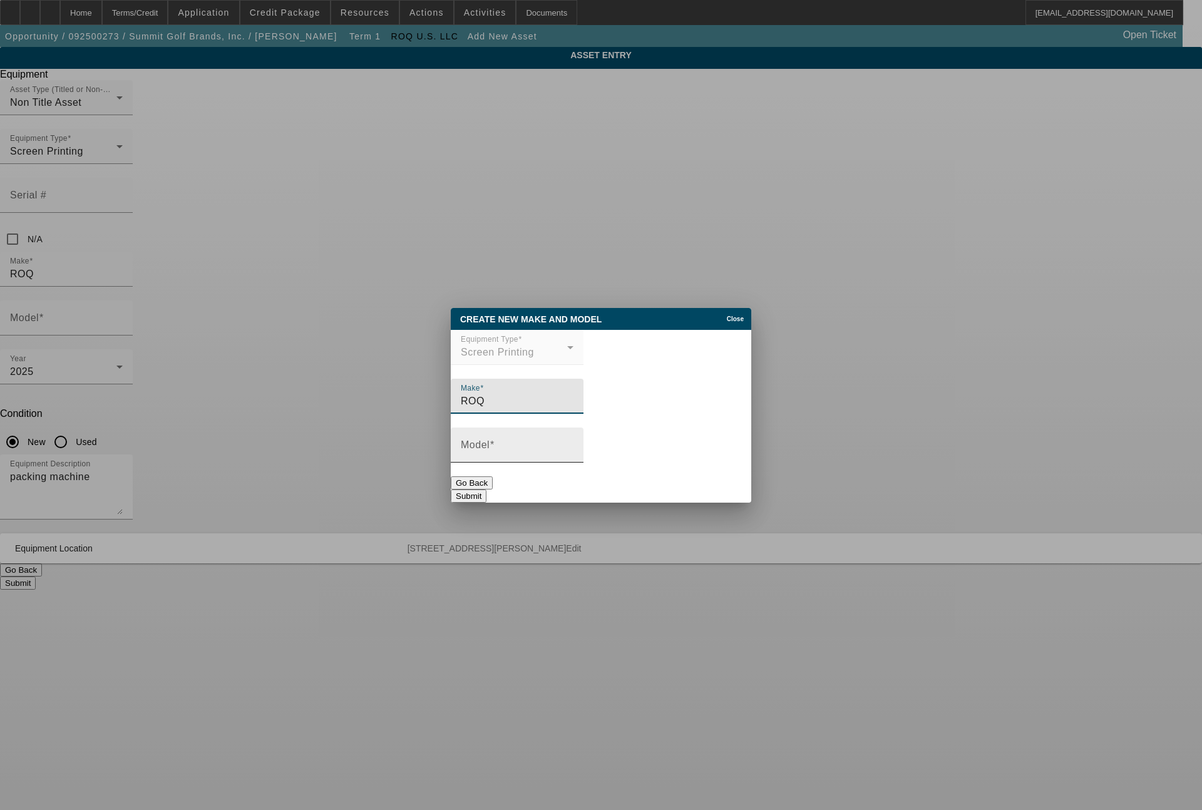
click at [519, 458] on input "Model" at bounding box center [517, 450] width 113 height 15
type input "ROQ PACK"
click at [486, 500] on button "Submit" at bounding box center [469, 496] width 36 height 13
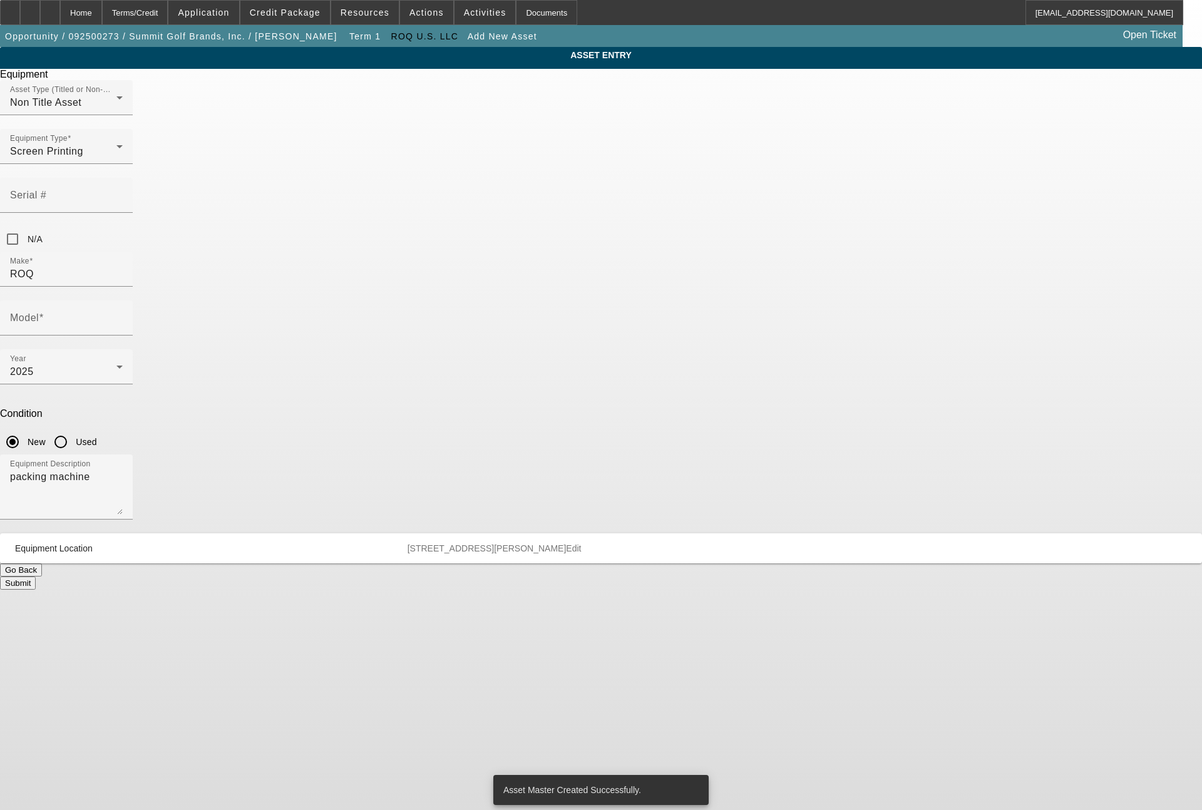
type input "ROQ PACK"
click at [36, 577] on button "Submit" at bounding box center [18, 583] width 36 height 13
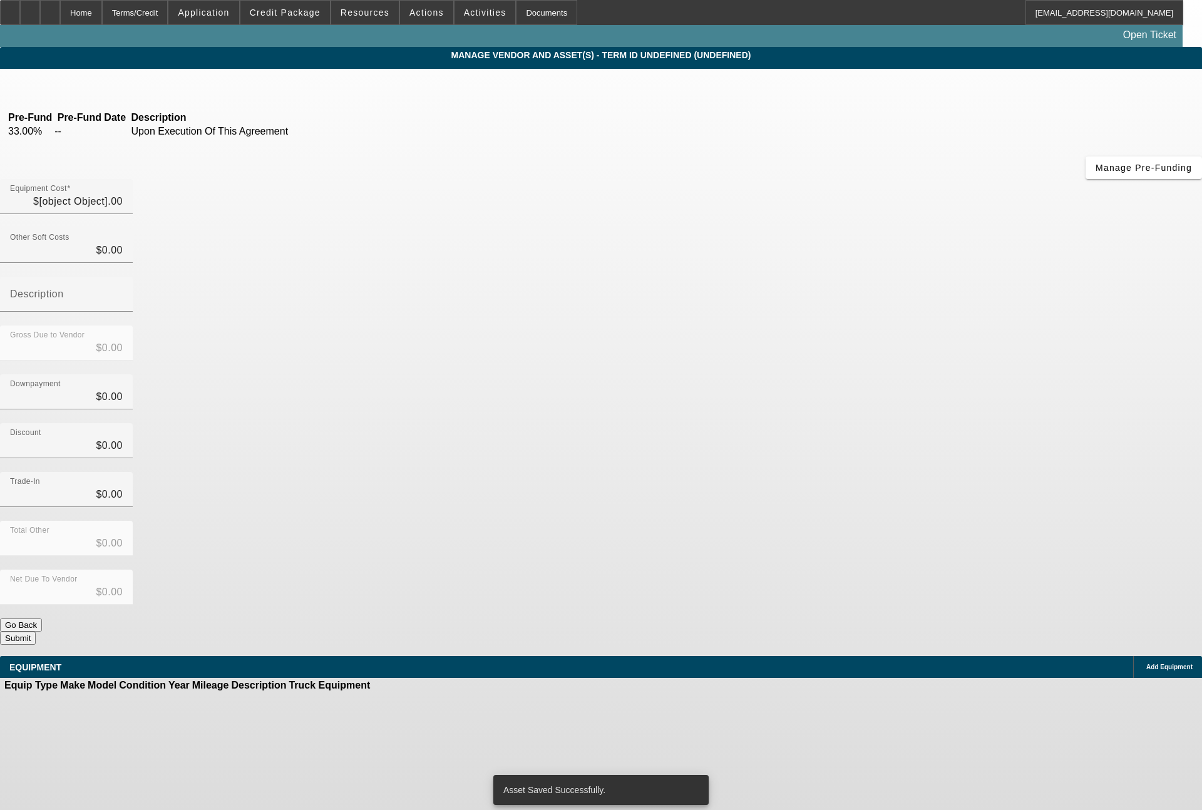
type input "$157,990.00"
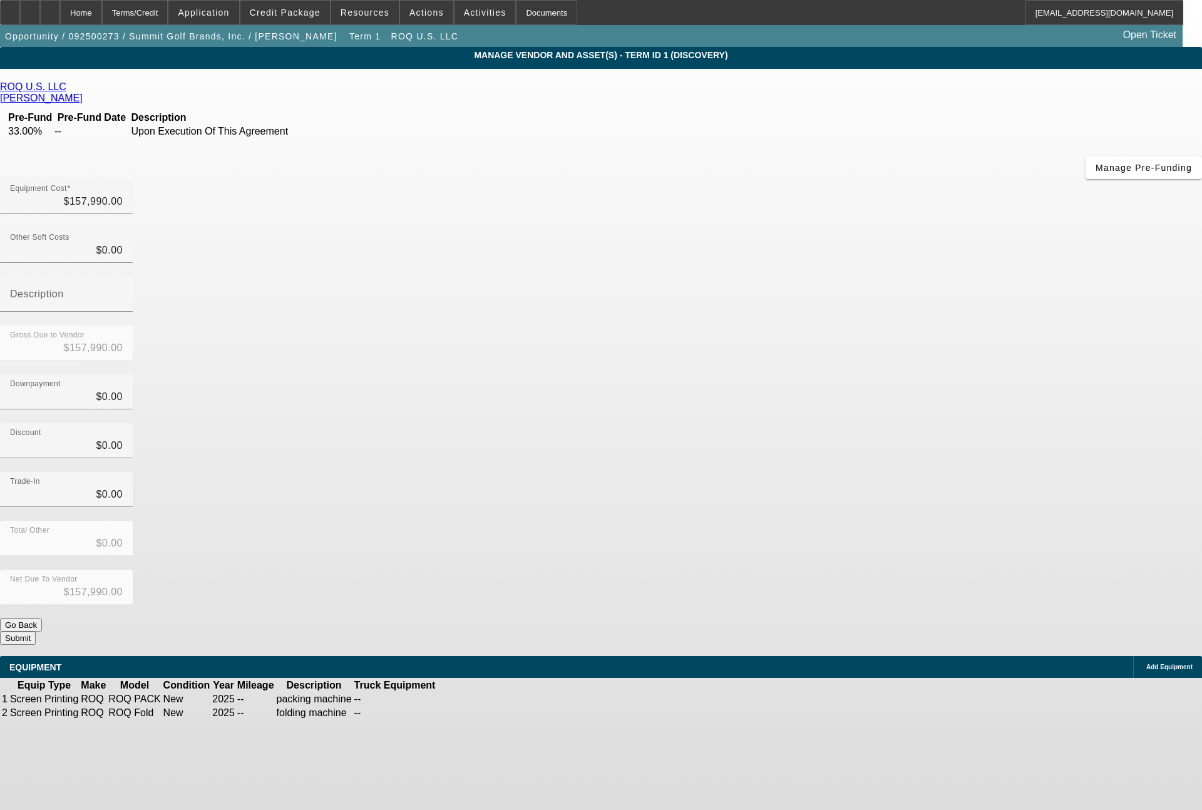
click at [36, 632] on button "Submit" at bounding box center [18, 638] width 36 height 13
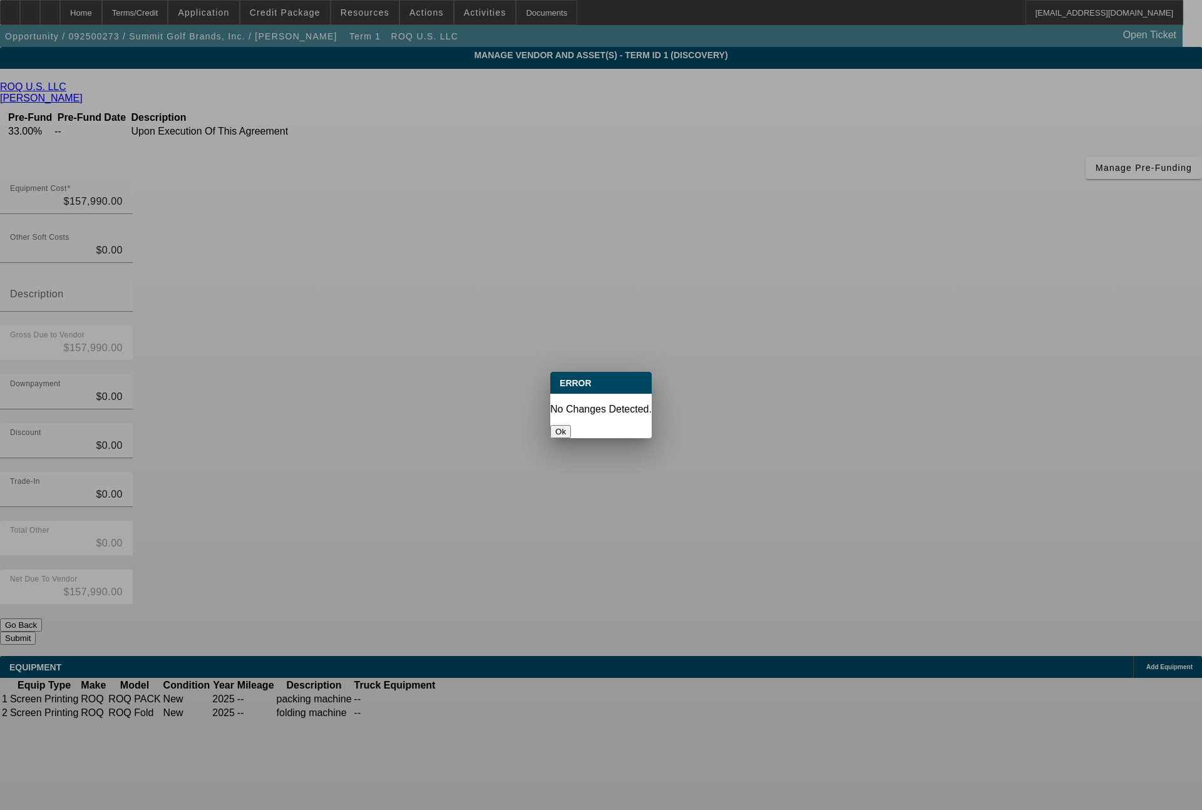
click at [571, 425] on button "Ok" at bounding box center [560, 431] width 21 height 13
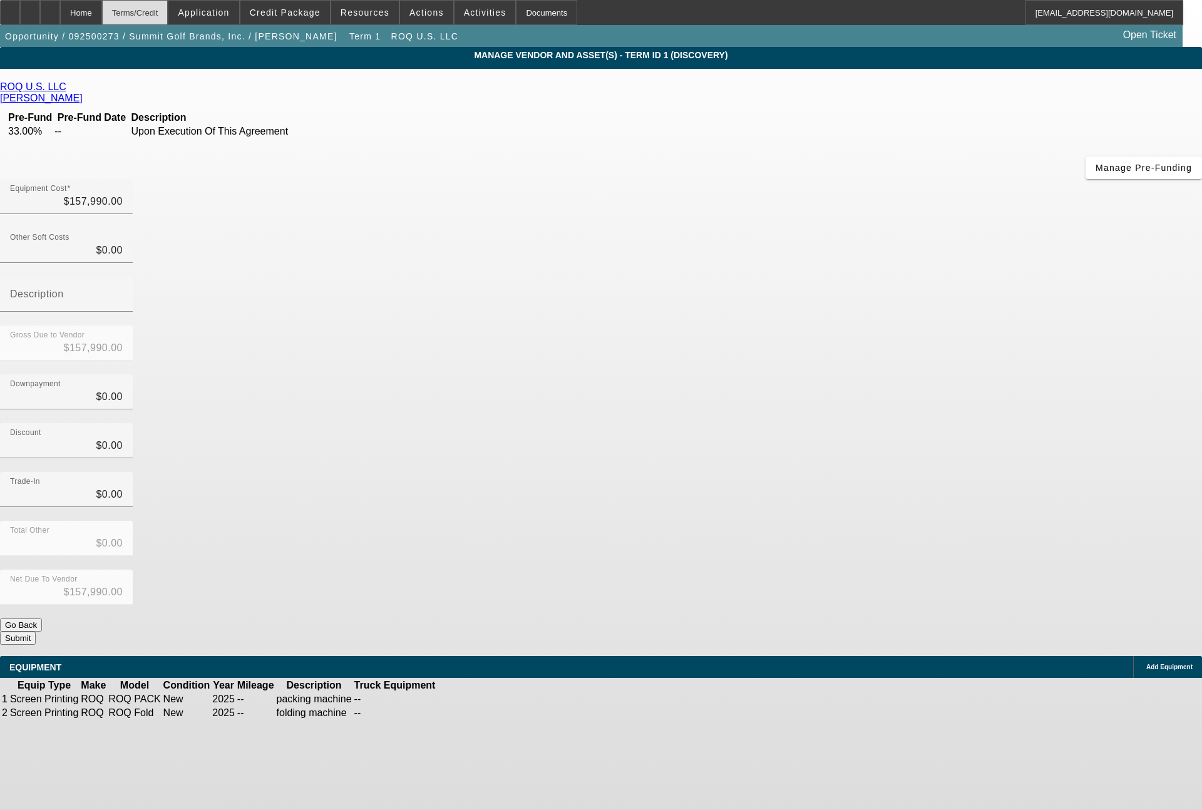
click at [168, 6] on div "Terms/Credit" at bounding box center [135, 12] width 66 height 25
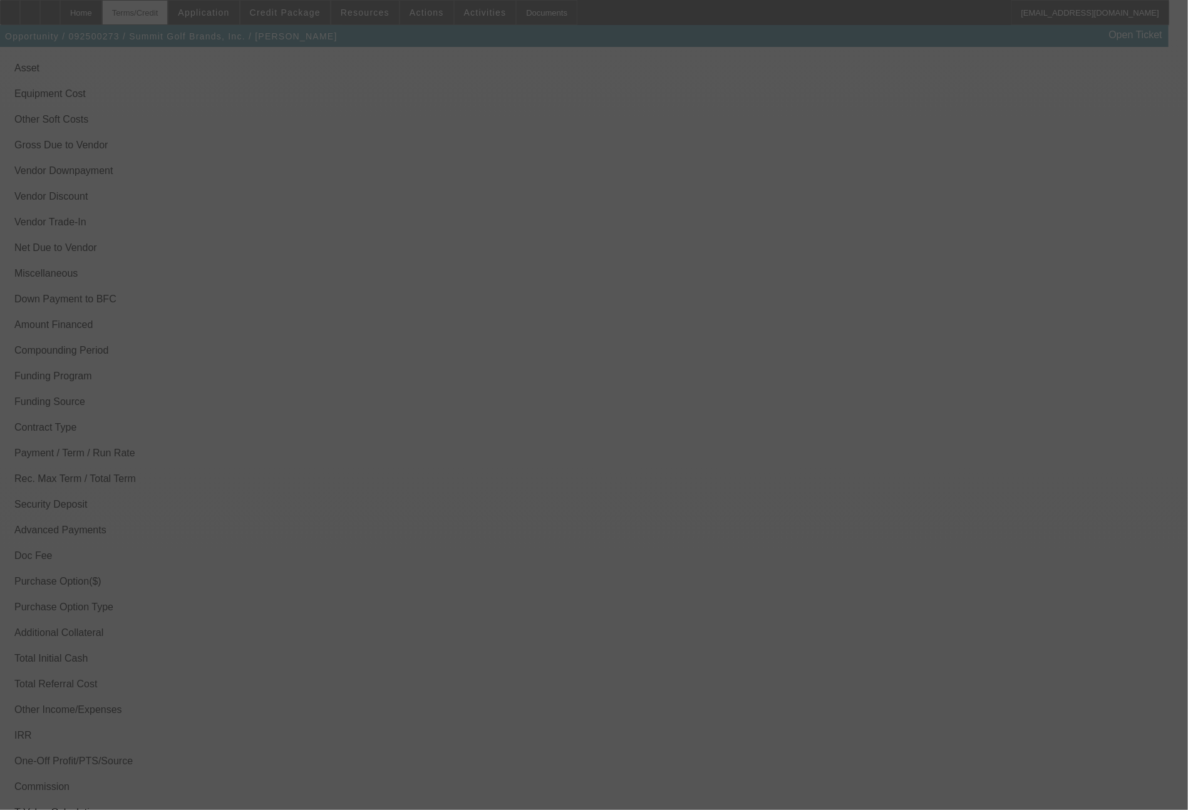
scroll to position [1959, 0]
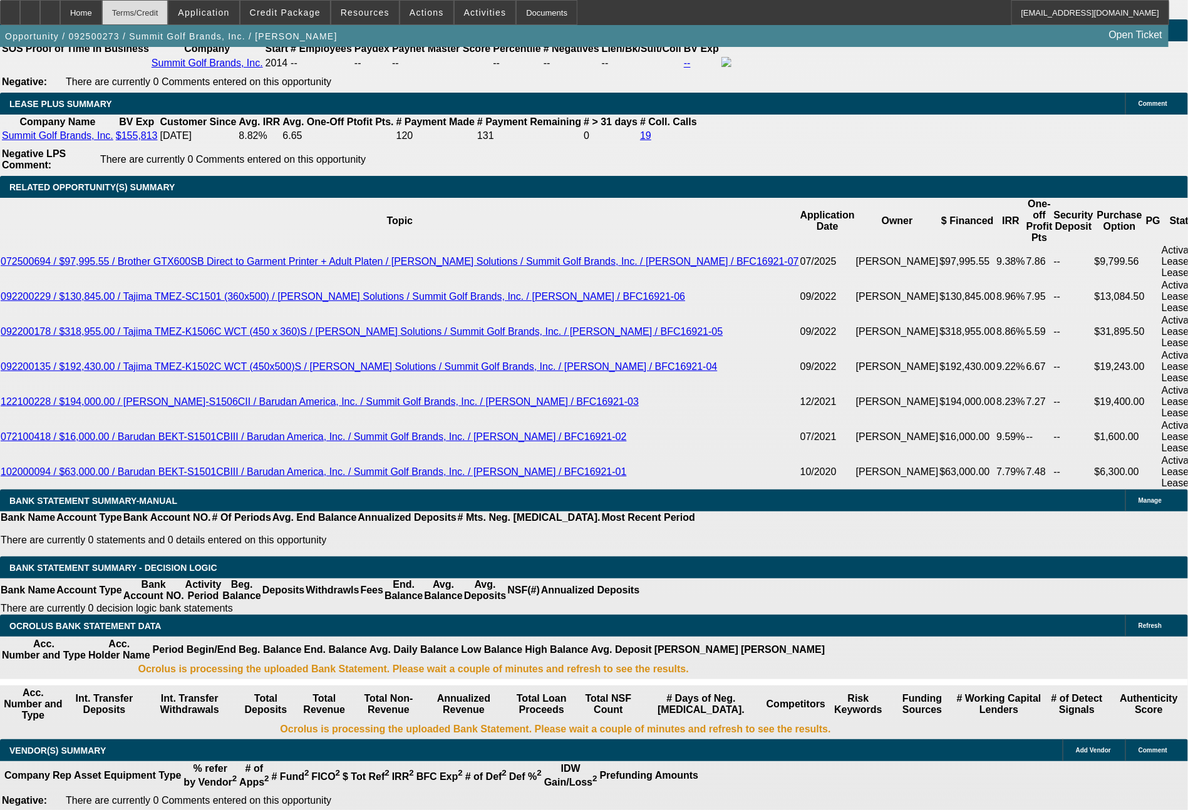
select select "0"
select select "2"
select select "0.1"
select select "4"
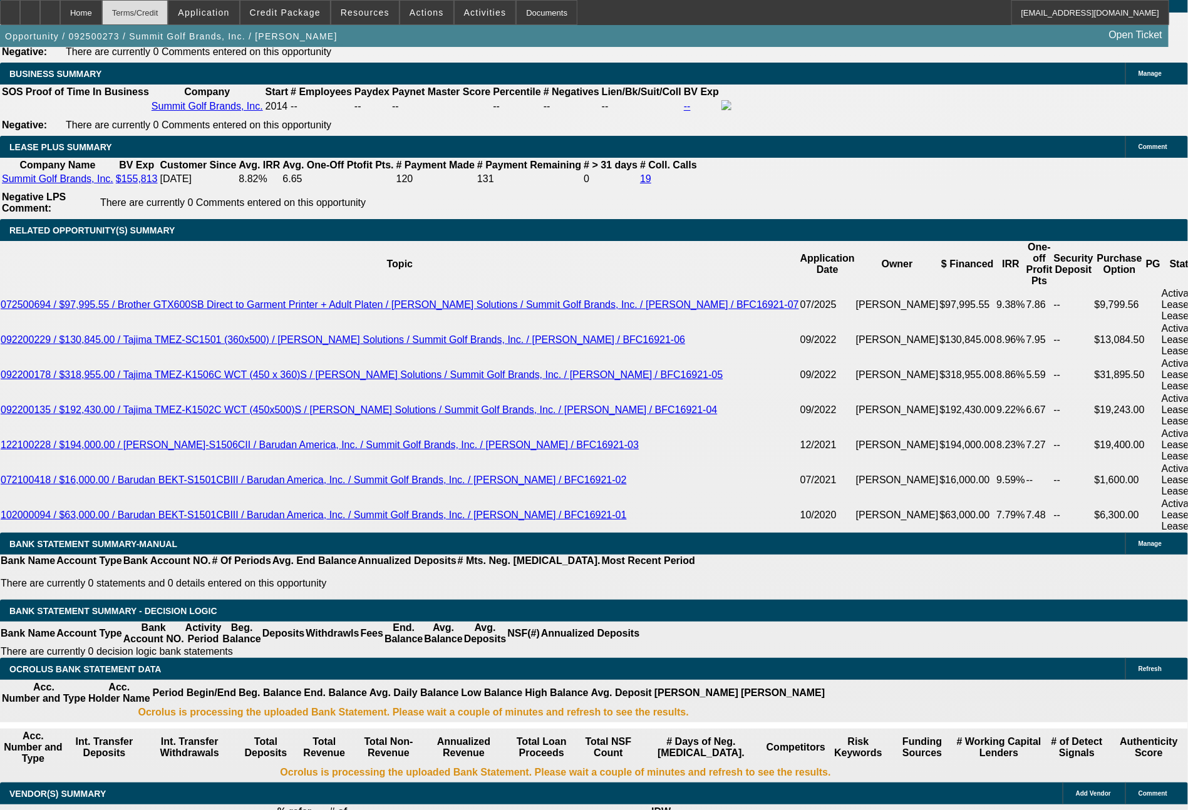
scroll to position [1995, 0]
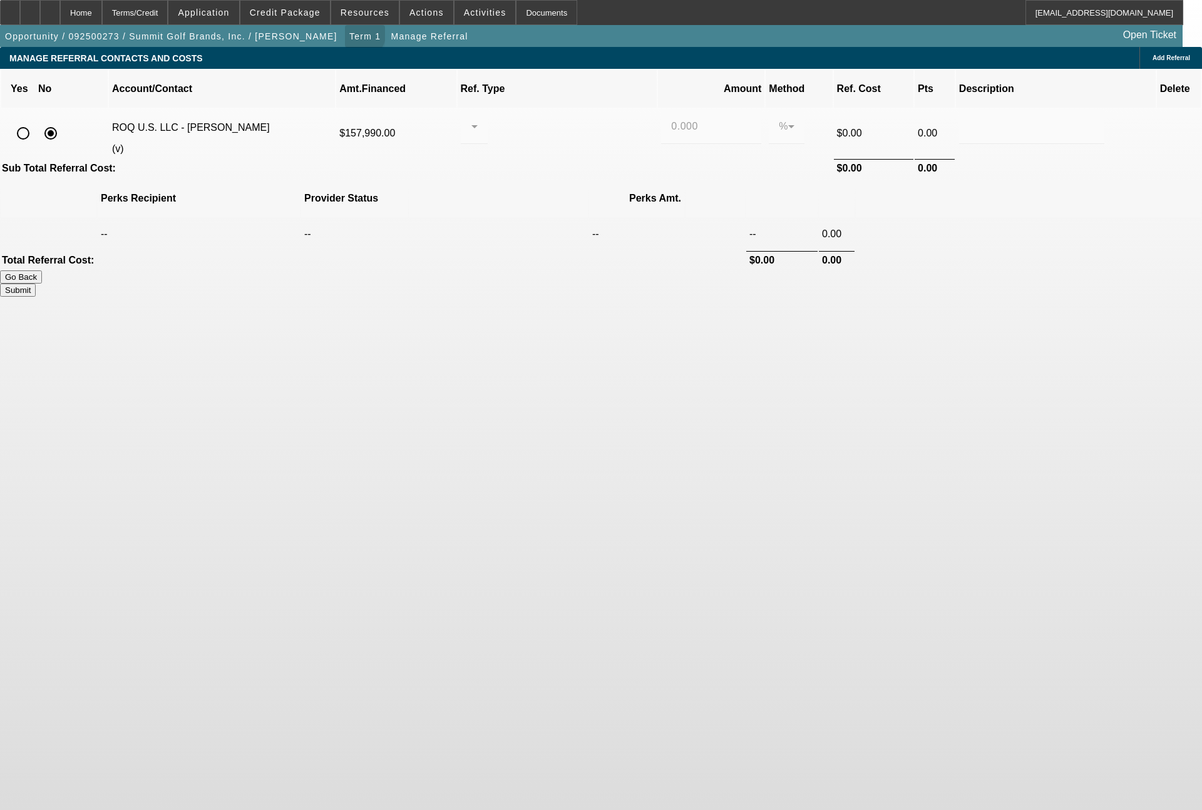
click at [349, 36] on span "Term 1" at bounding box center [364, 36] width 31 height 10
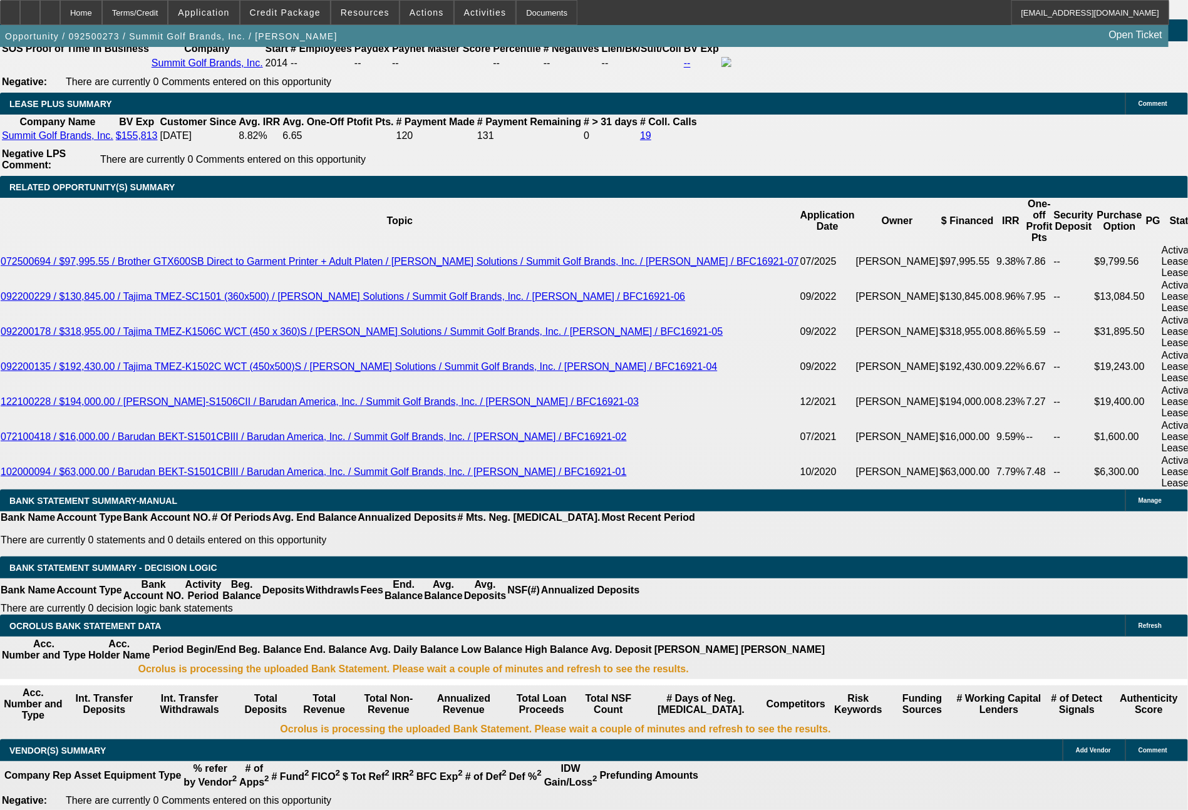
select select "0"
select select "2"
select select "0.1"
select select "4"
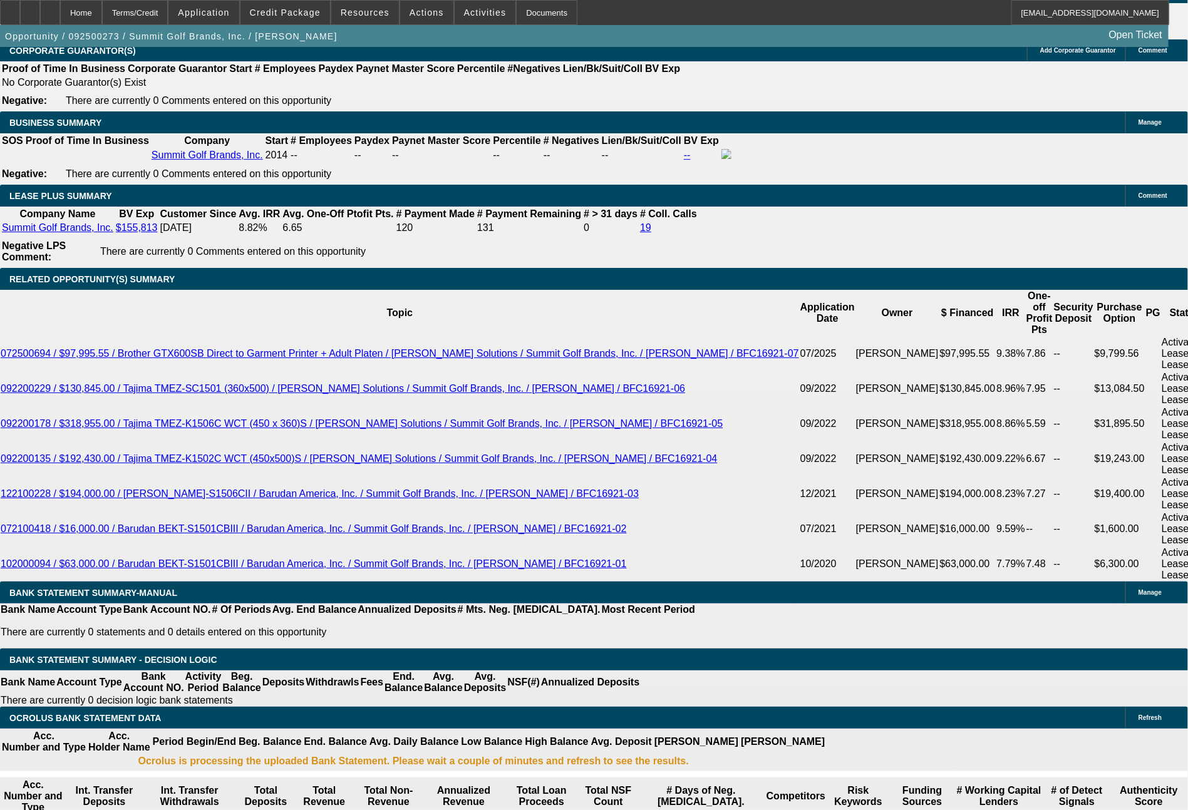
scroll to position [1995, 0]
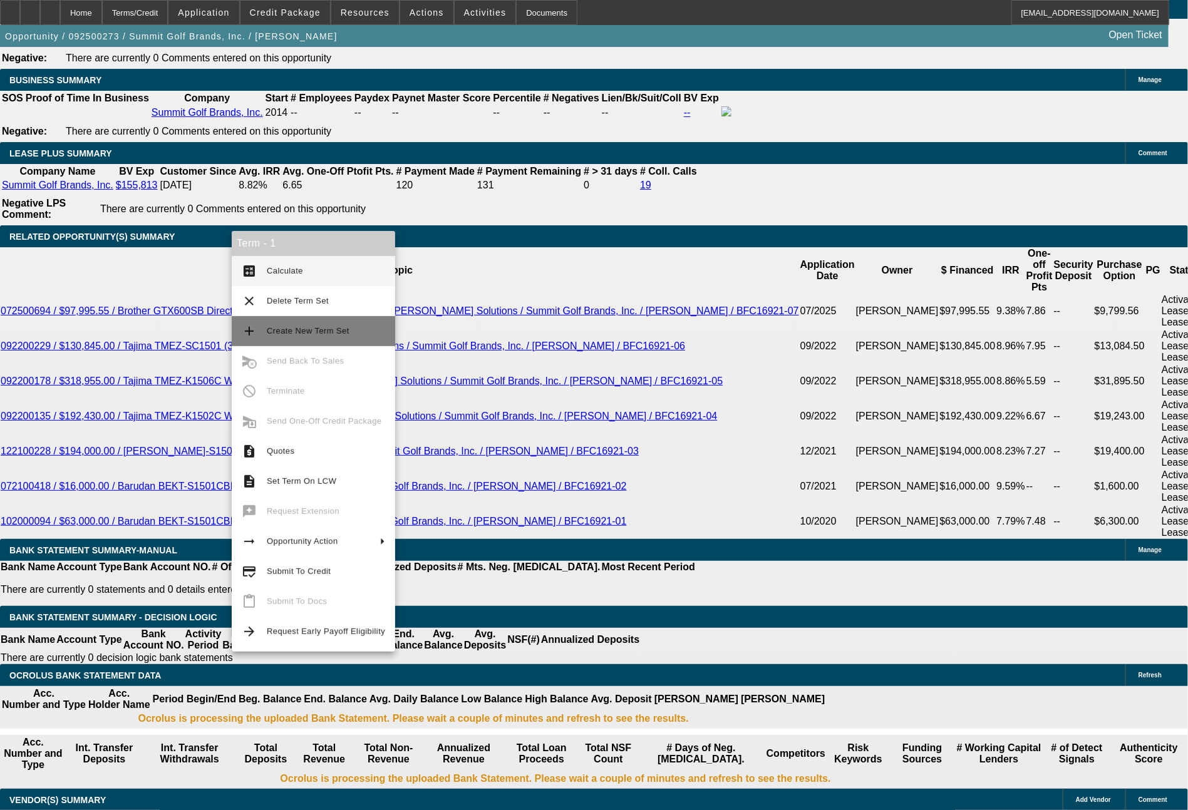
click at [301, 324] on span "Create New Term Set" at bounding box center [326, 331] width 118 height 15
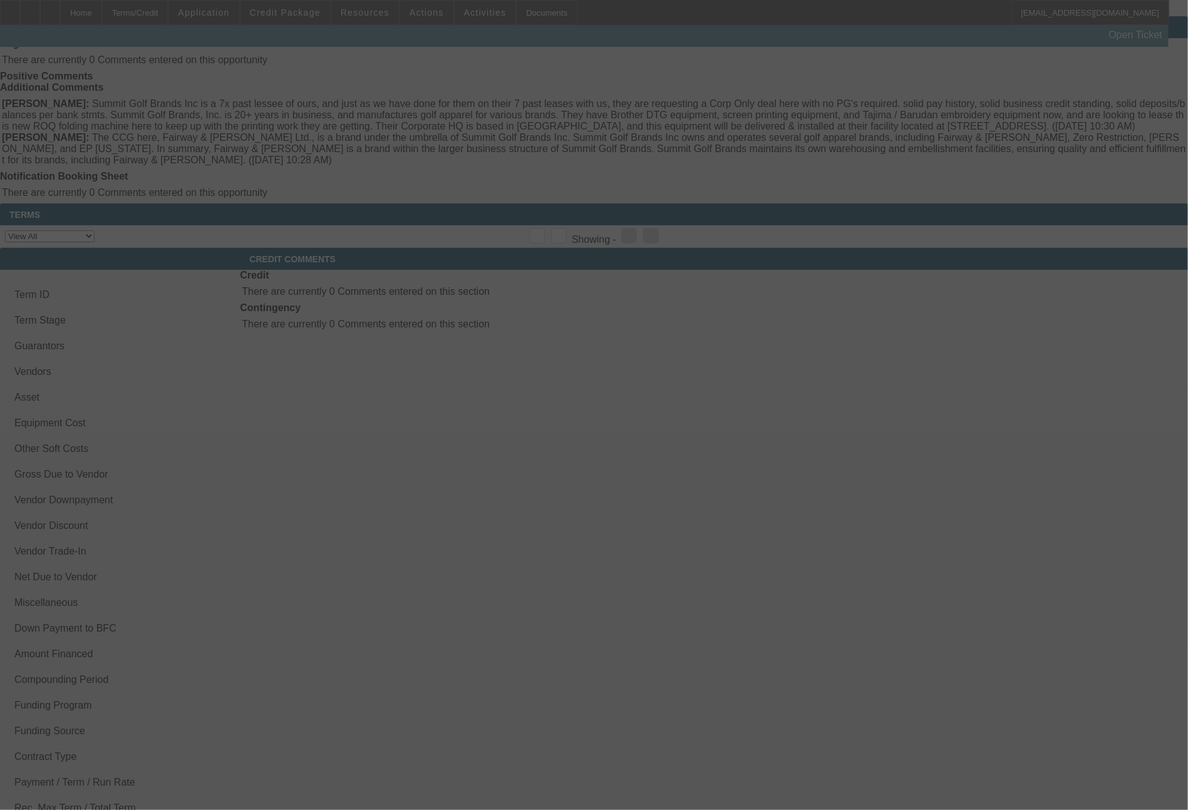
scroll to position [1943, 0]
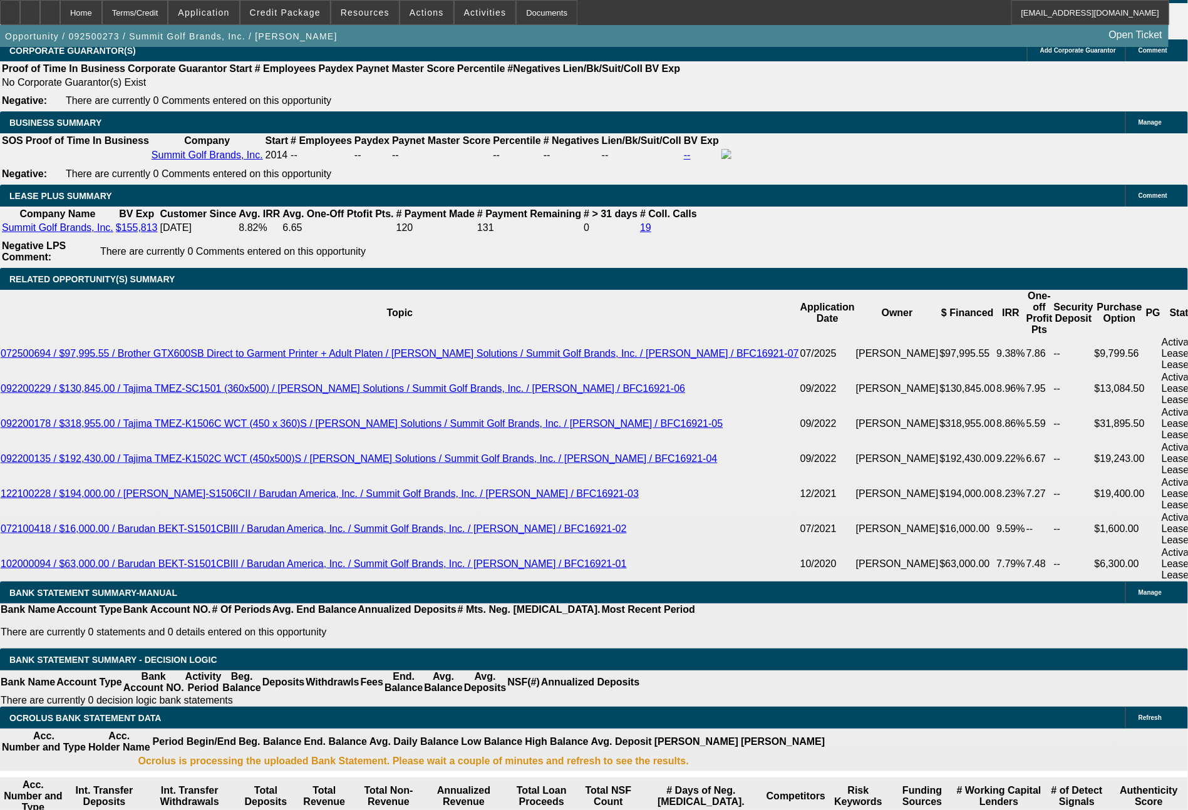
select select "0"
select select "2"
select select "0.1"
select select "4"
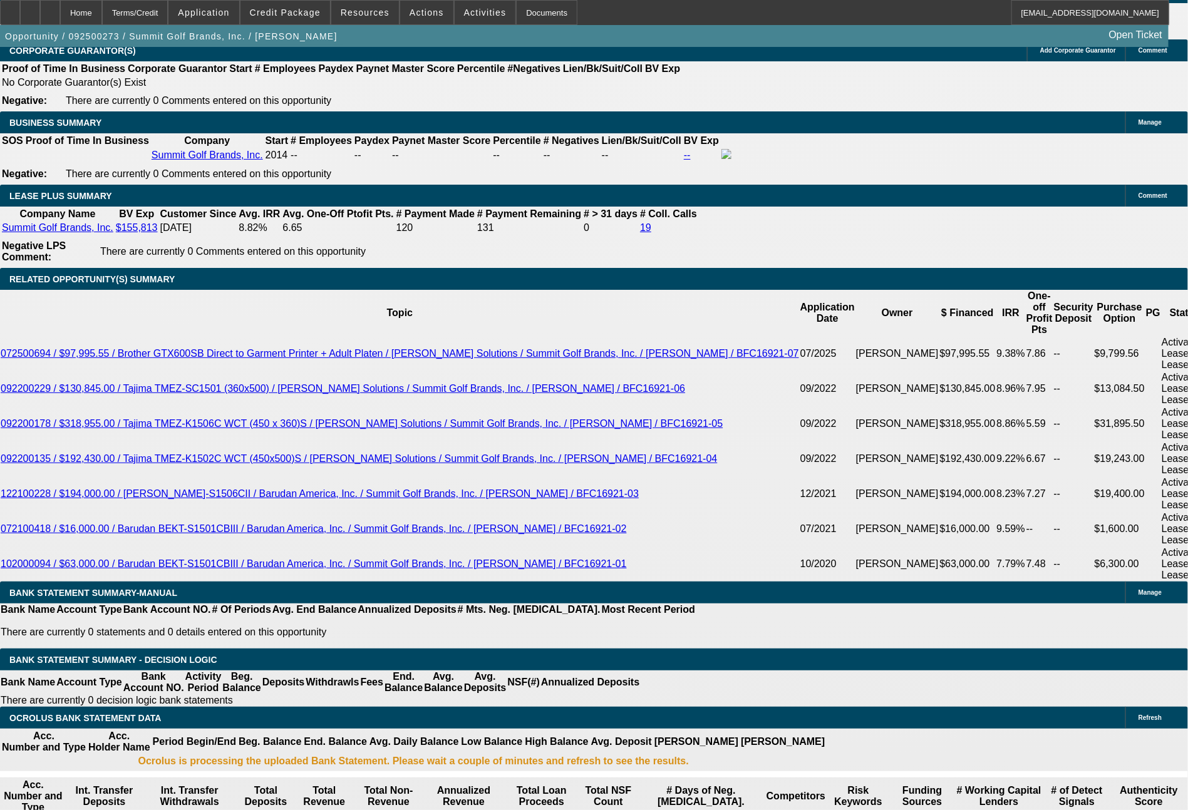
select select "0"
select select "2"
select select "0.1"
select select "4"
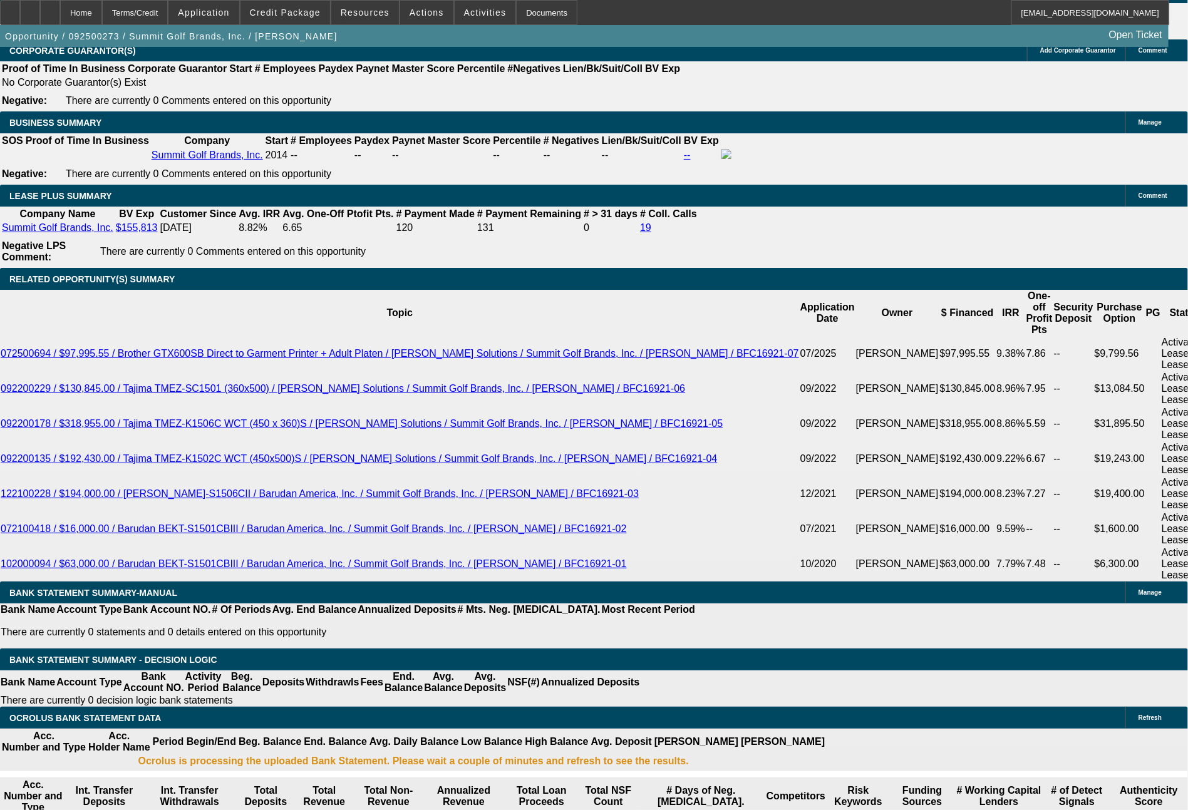
scroll to position [1995, 0]
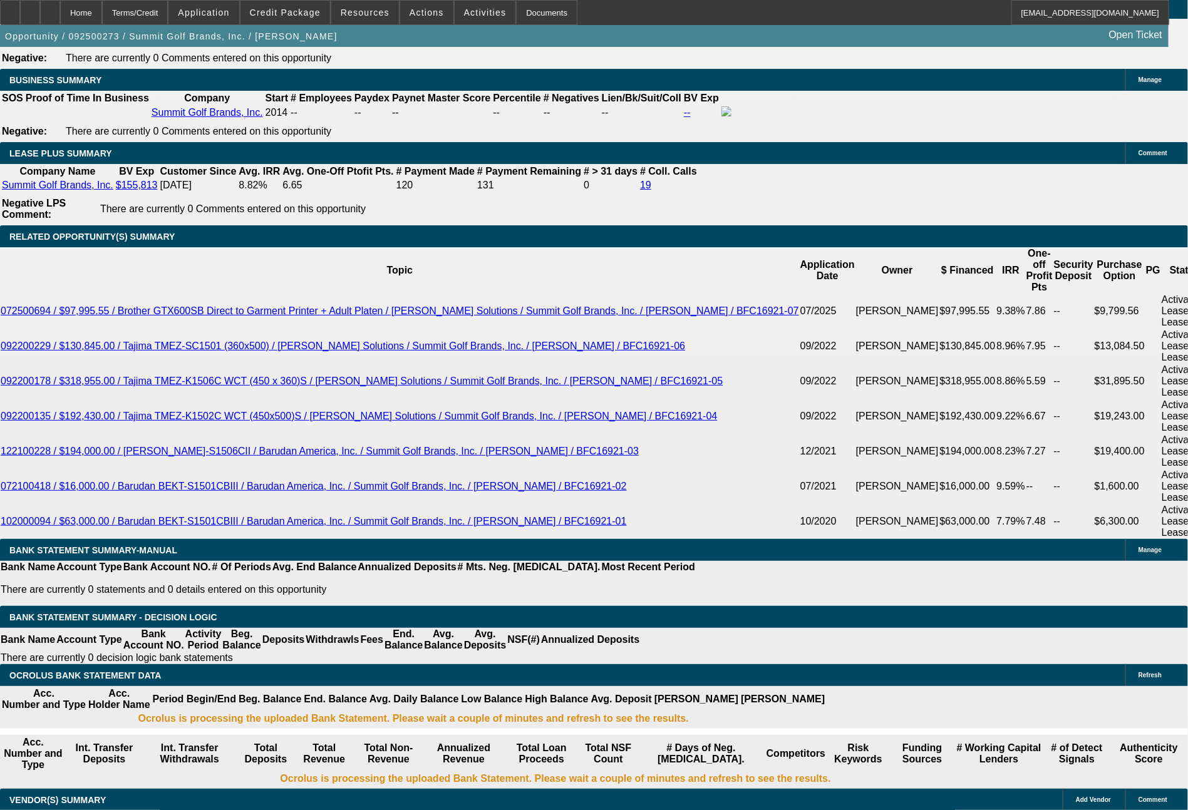
drag, startPoint x: 237, startPoint y: 386, endPoint x: 282, endPoint y: 394, distance: 45.9
type input "UNKNOWN"
type input "4"
type input "$80,233.64"
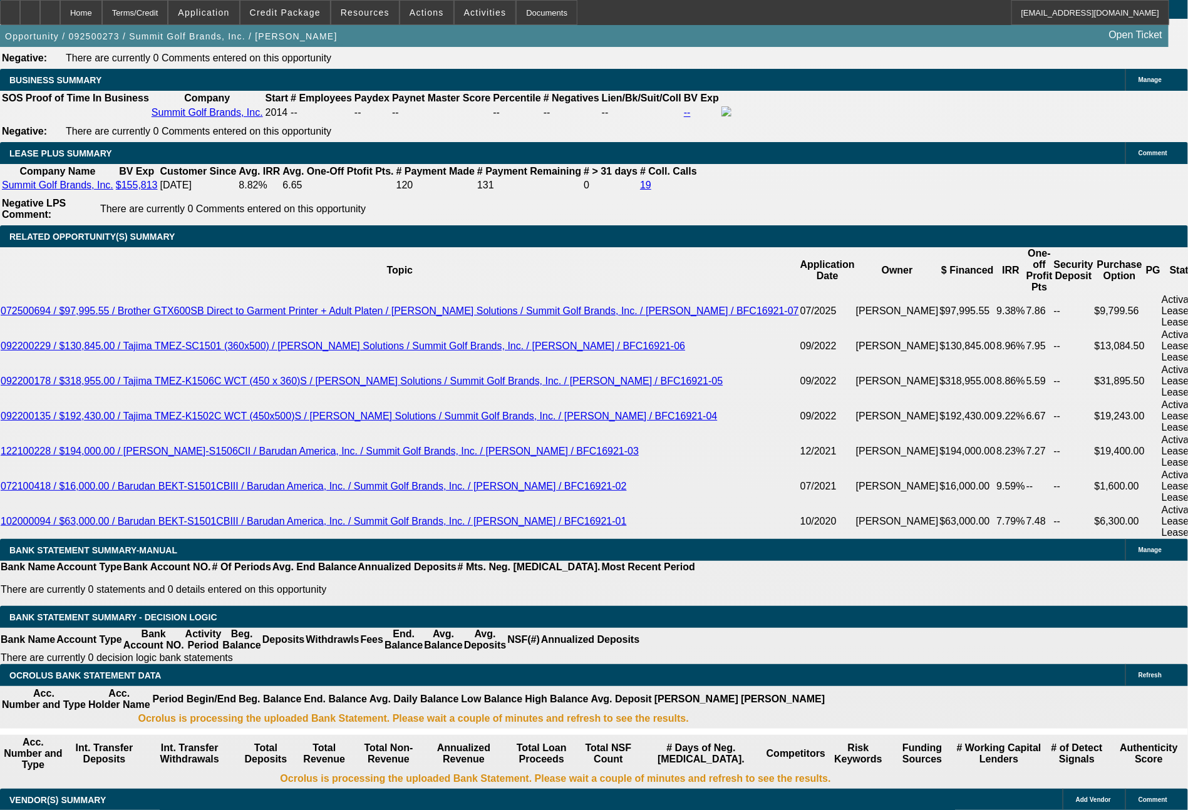
type input "$40,116.82"
type input "48"
type input "$7,640.50"
type input "$3,820.25"
type input "48"
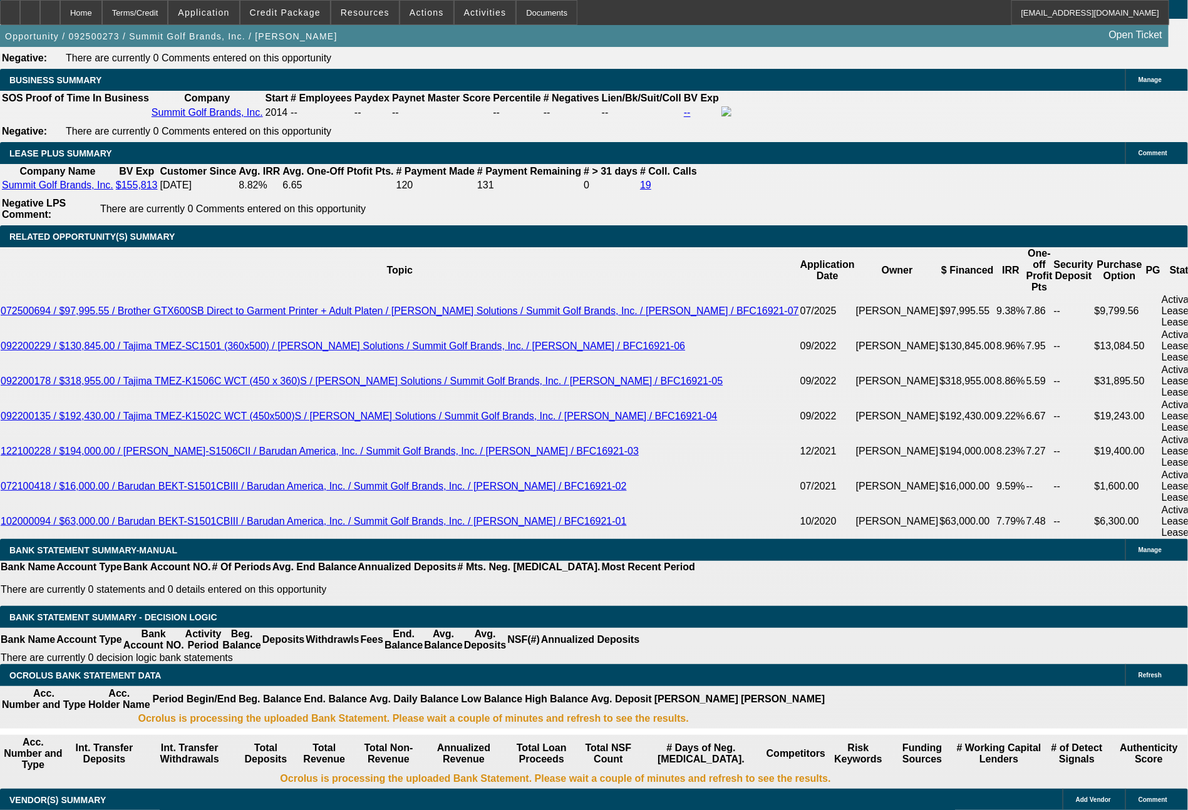
drag, startPoint x: 181, startPoint y: 389, endPoint x: 244, endPoint y: 388, distance: 63.2
type input "381"
type input "$762.00"
type input "3819"
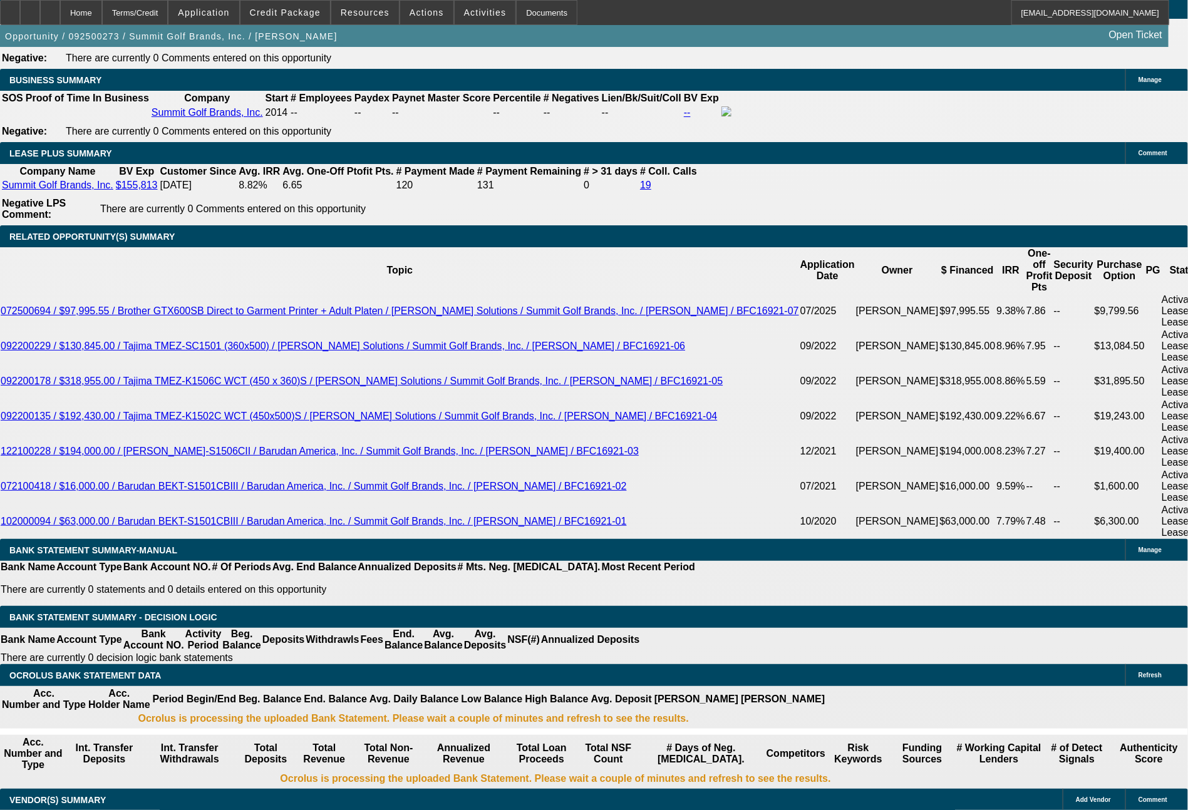
type input "$7,638.00"
type input "7.5"
type input "$3,819.00"
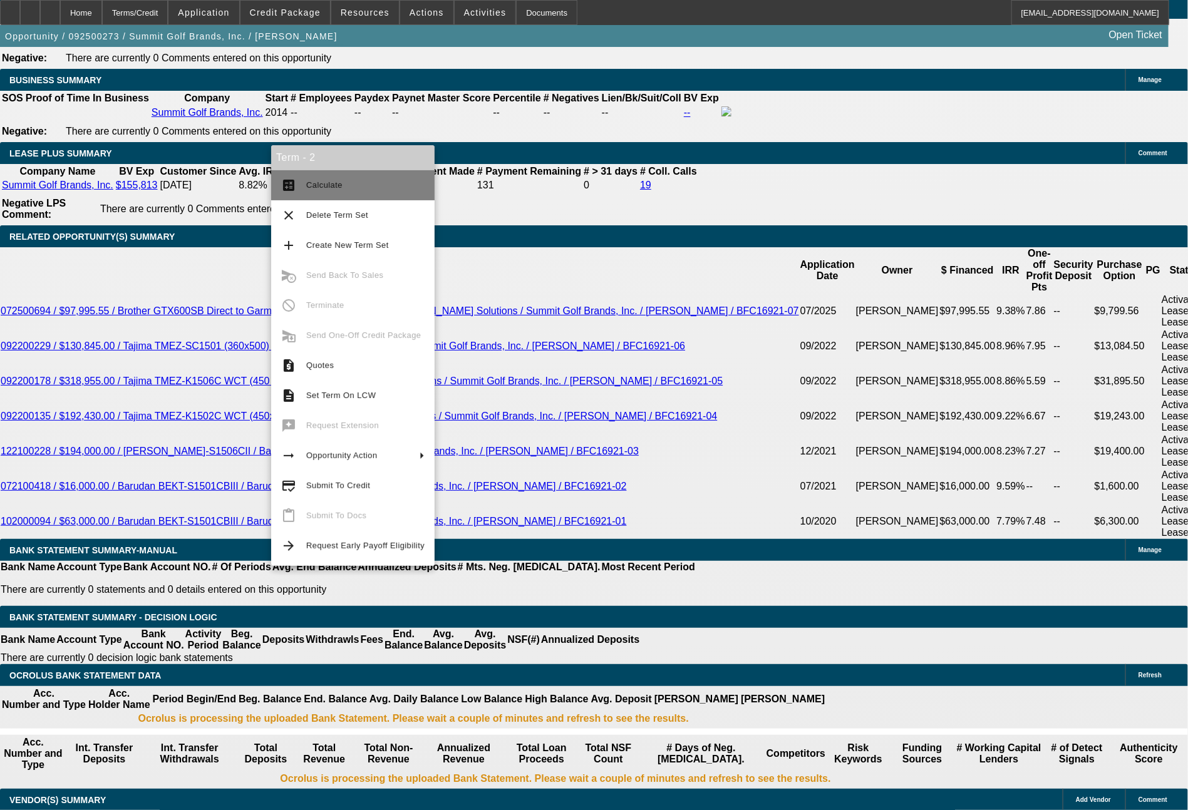
click at [314, 193] on button "calculate Calculate" at bounding box center [352, 185] width 163 height 30
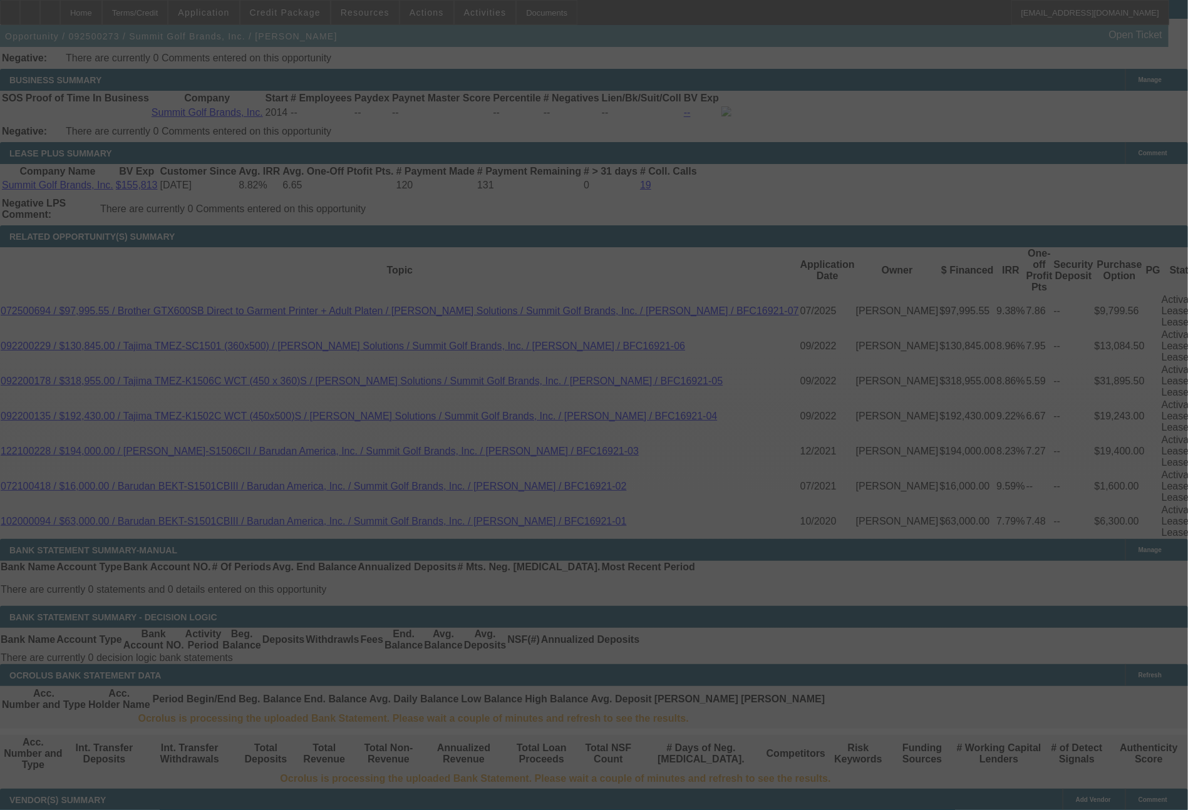
select select "0"
select select "2"
select select "0.1"
select select "4"
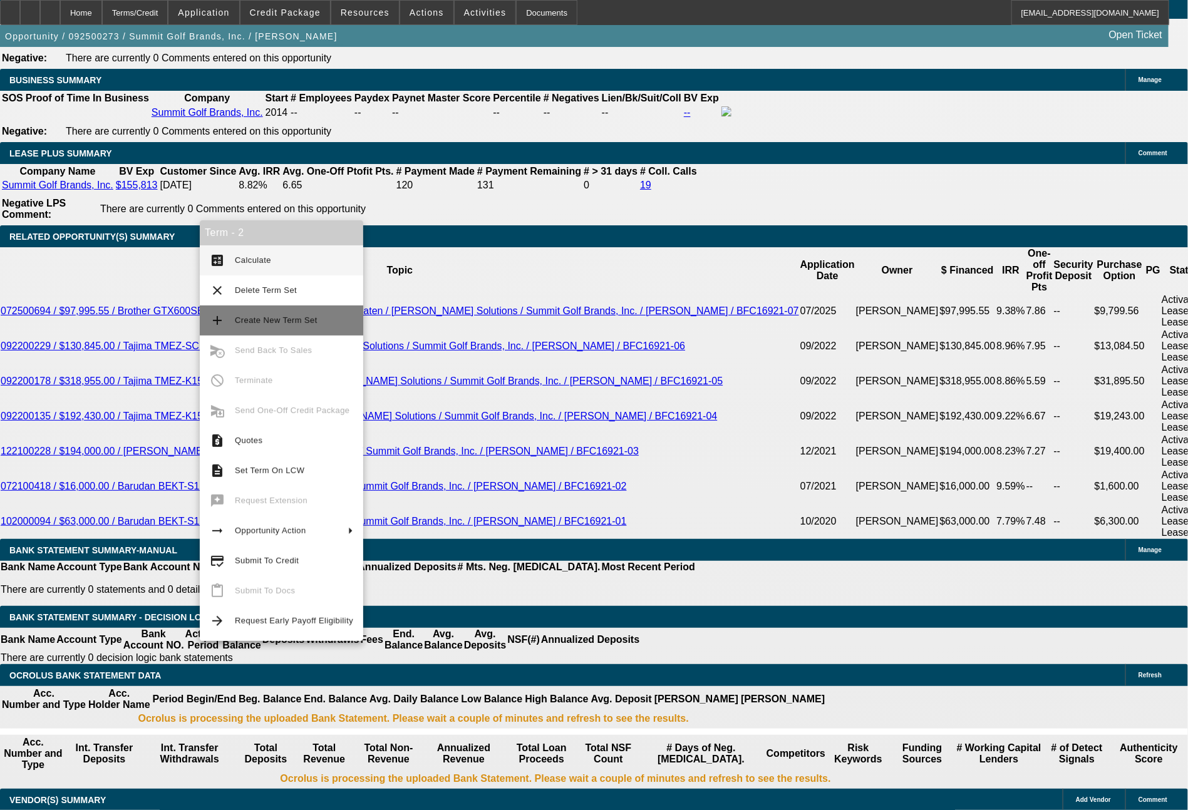
click at [272, 316] on span "Create New Term Set" at bounding box center [276, 320] width 83 height 9
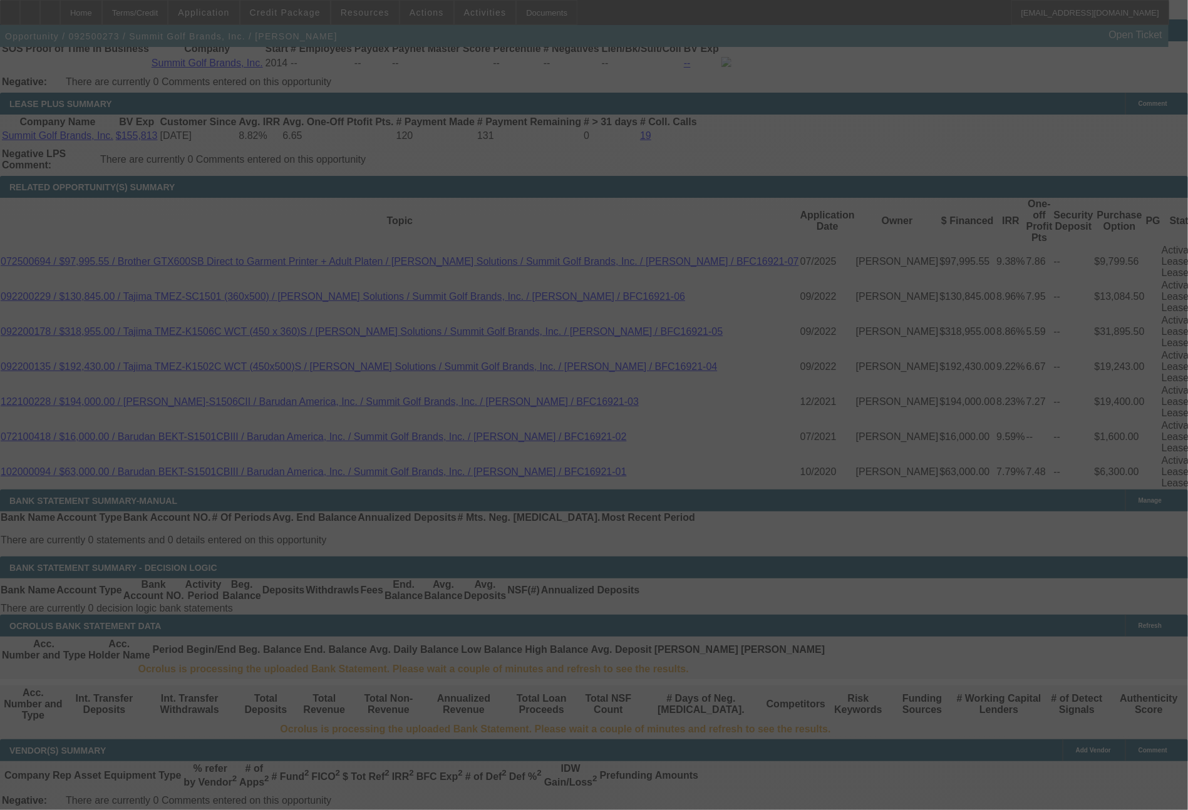
scroll to position [2001, 0]
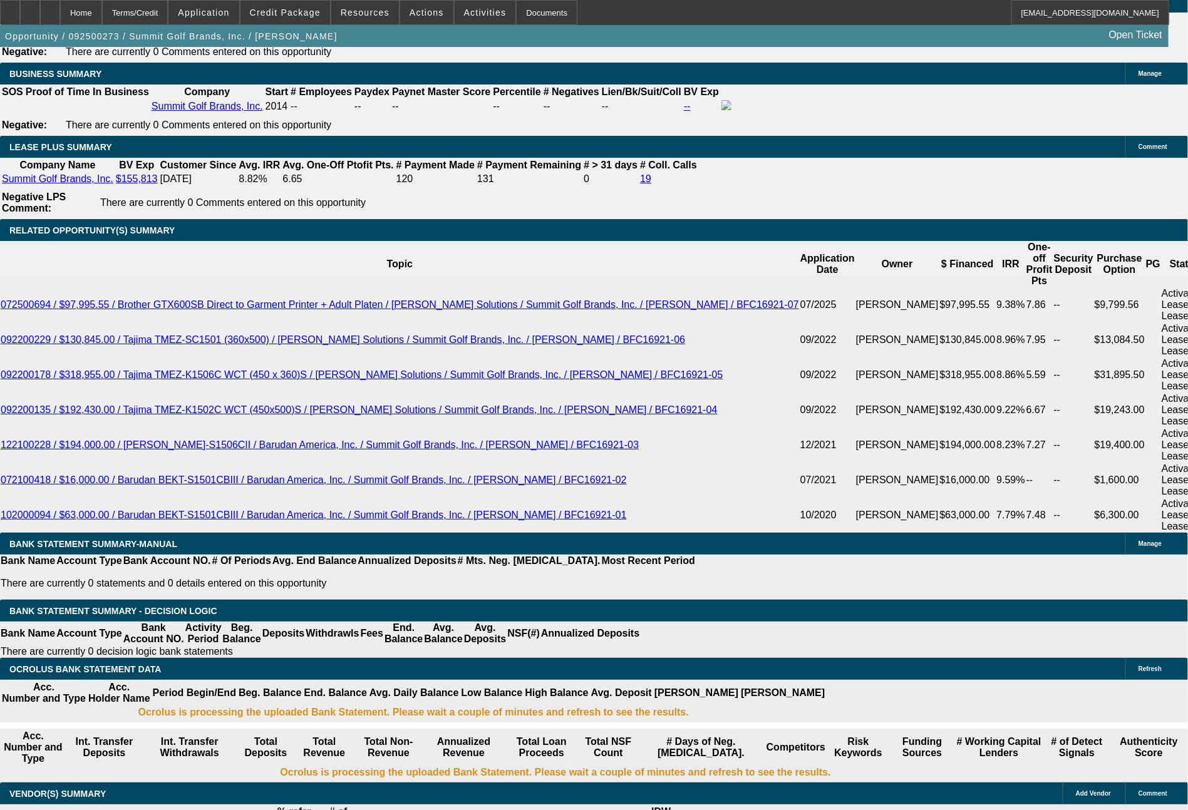
select select "0"
select select "2"
select select "0.1"
select select "4"
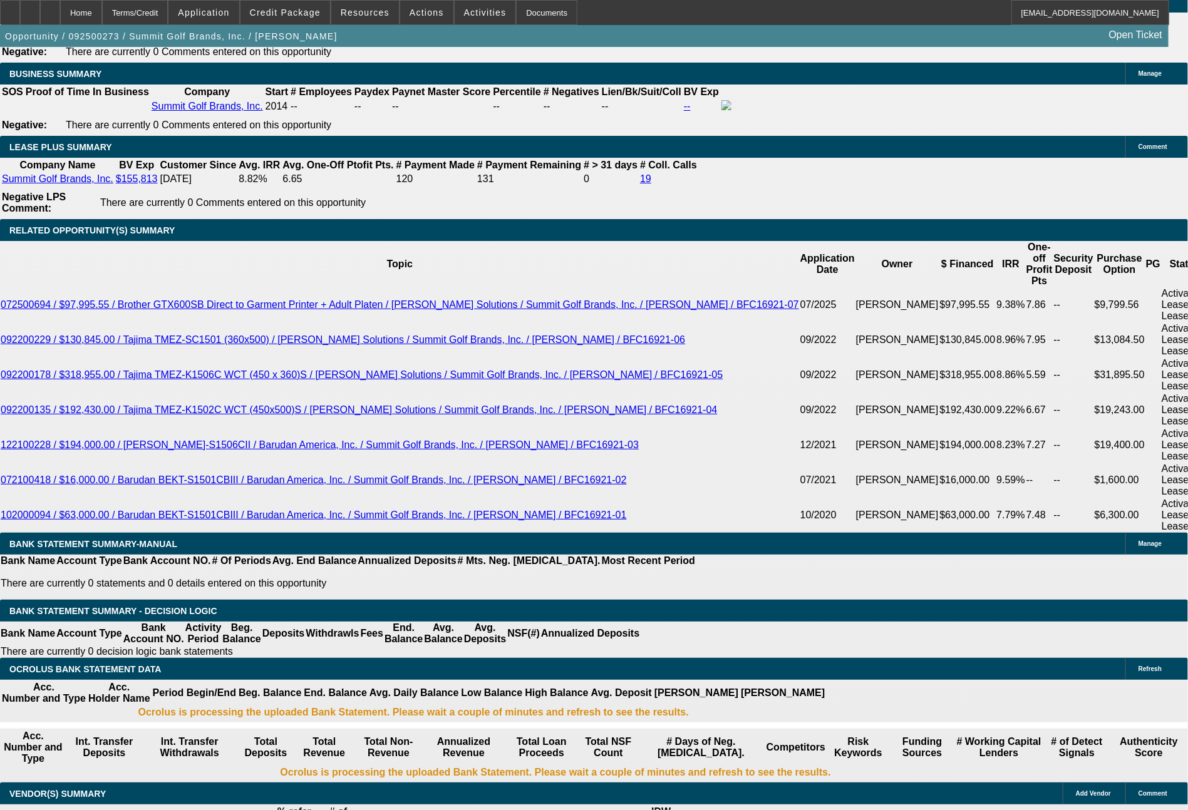
select select "0"
select select "2"
select select "0.1"
select select "4"
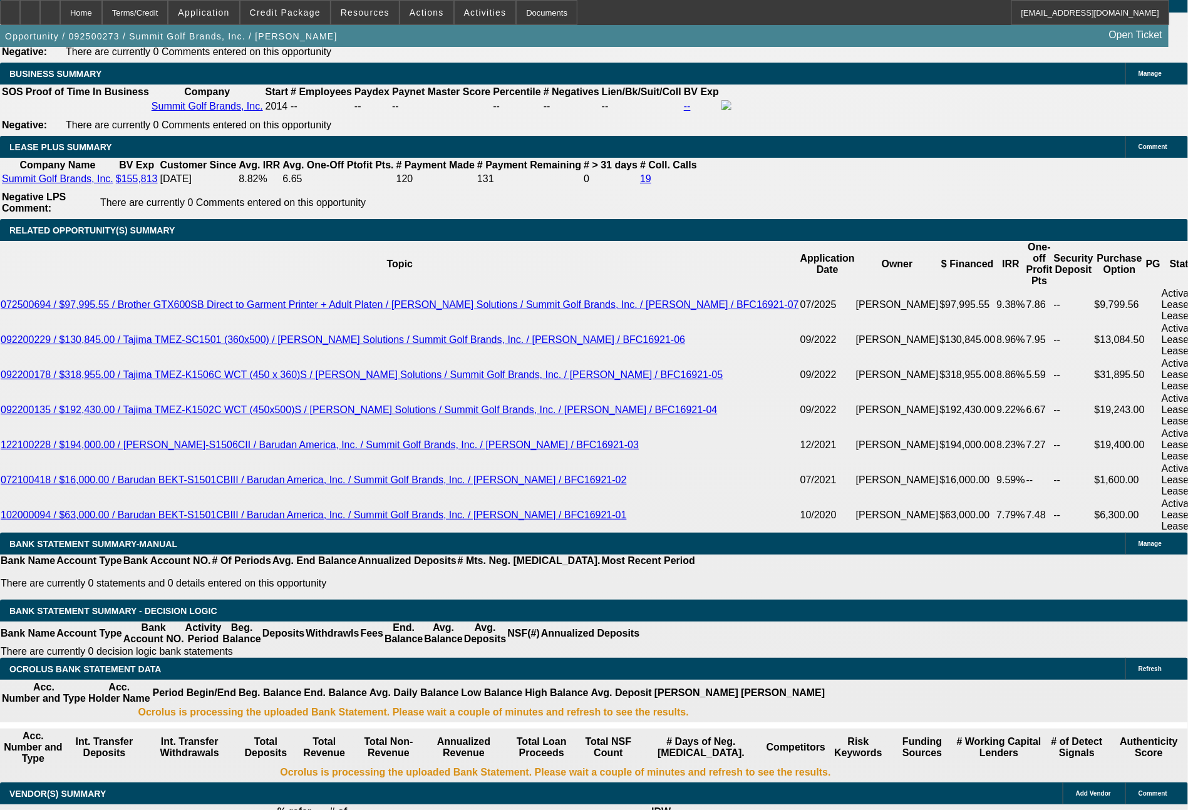
select select "0"
select select "2"
select select "0.1"
select select "4"
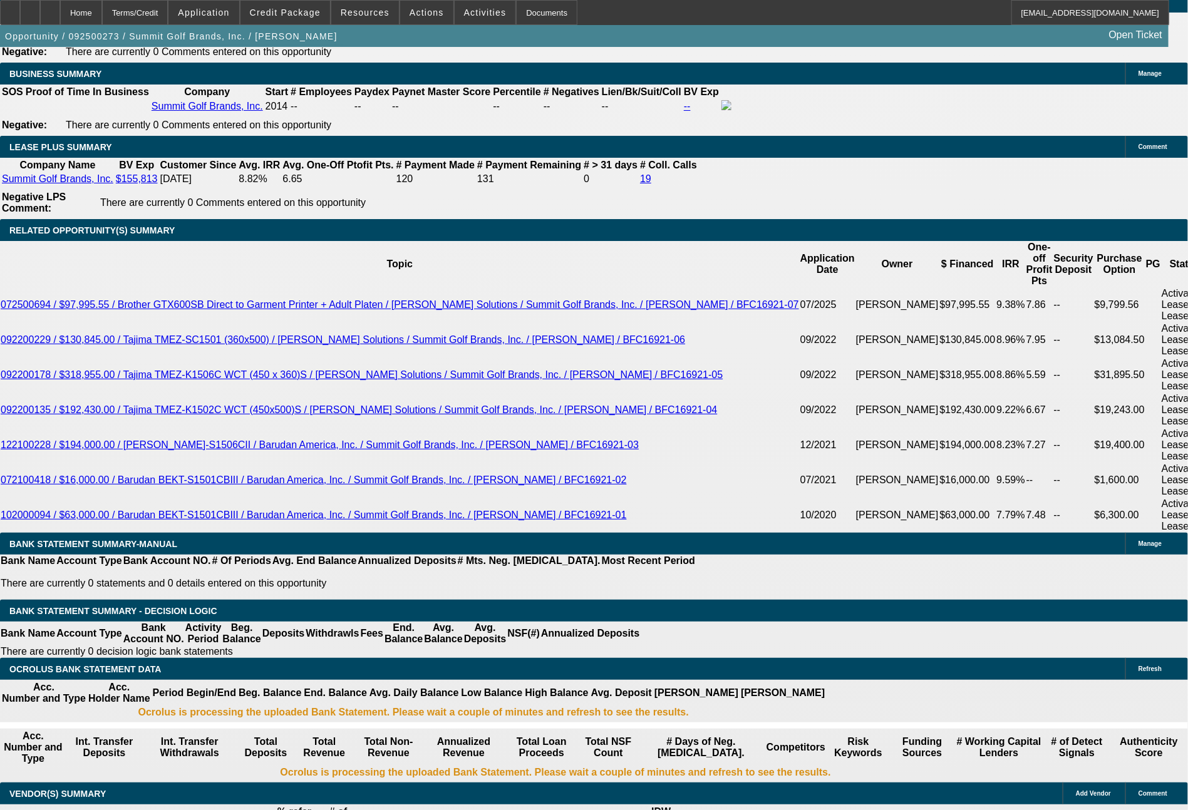
scroll to position [1995, 0]
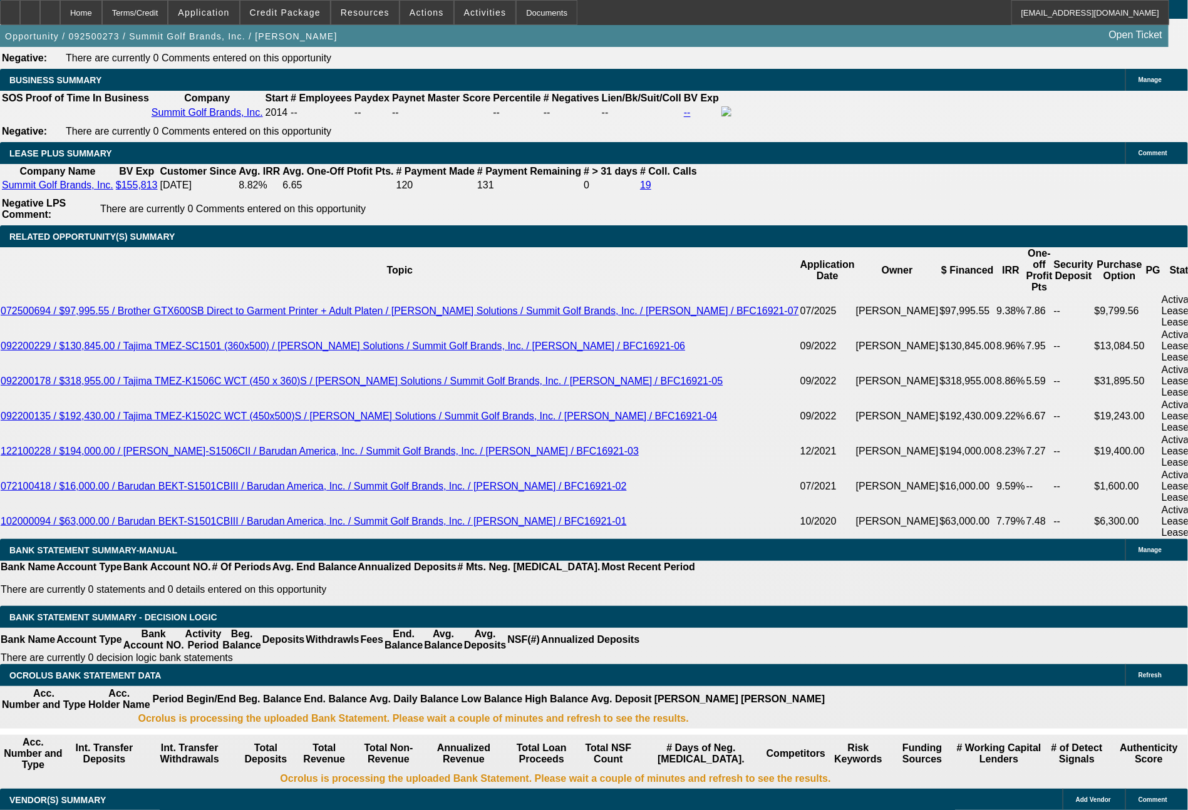
select select "1"
type input "UNKNOWN"
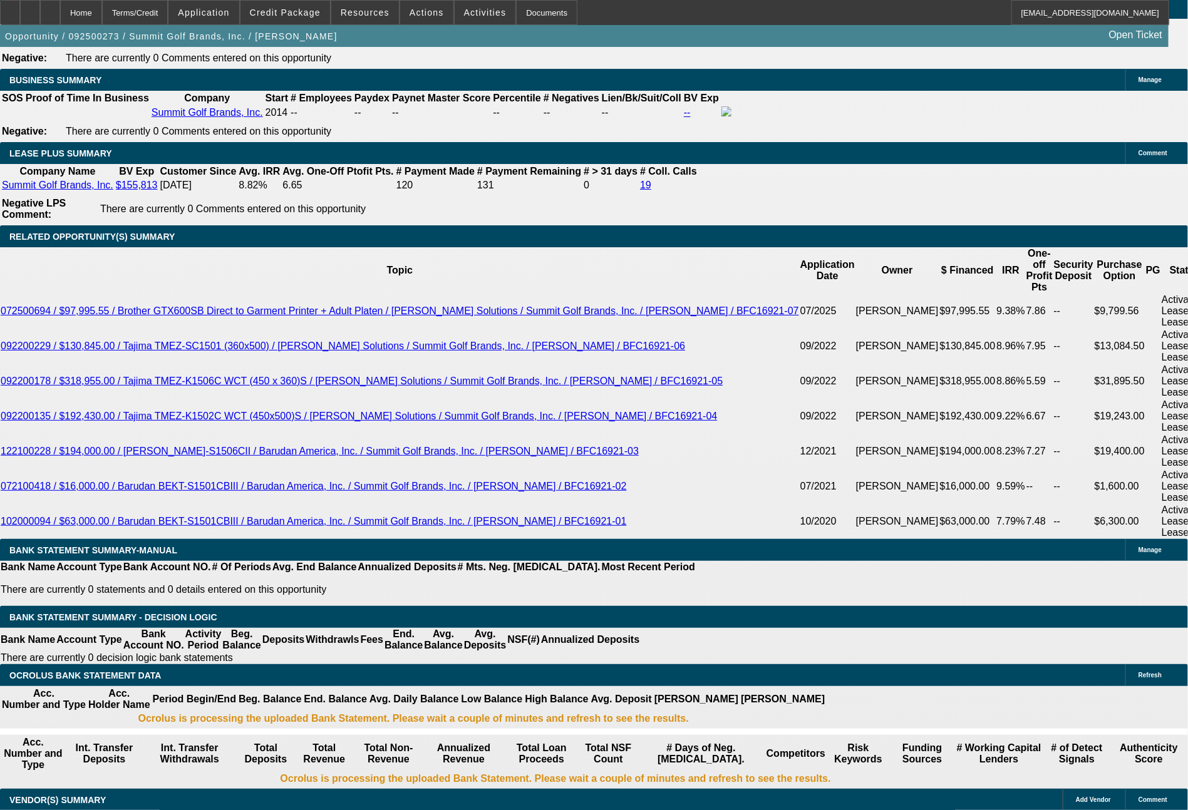
select select "1"
type input "UNKNOWN"
select select "1"
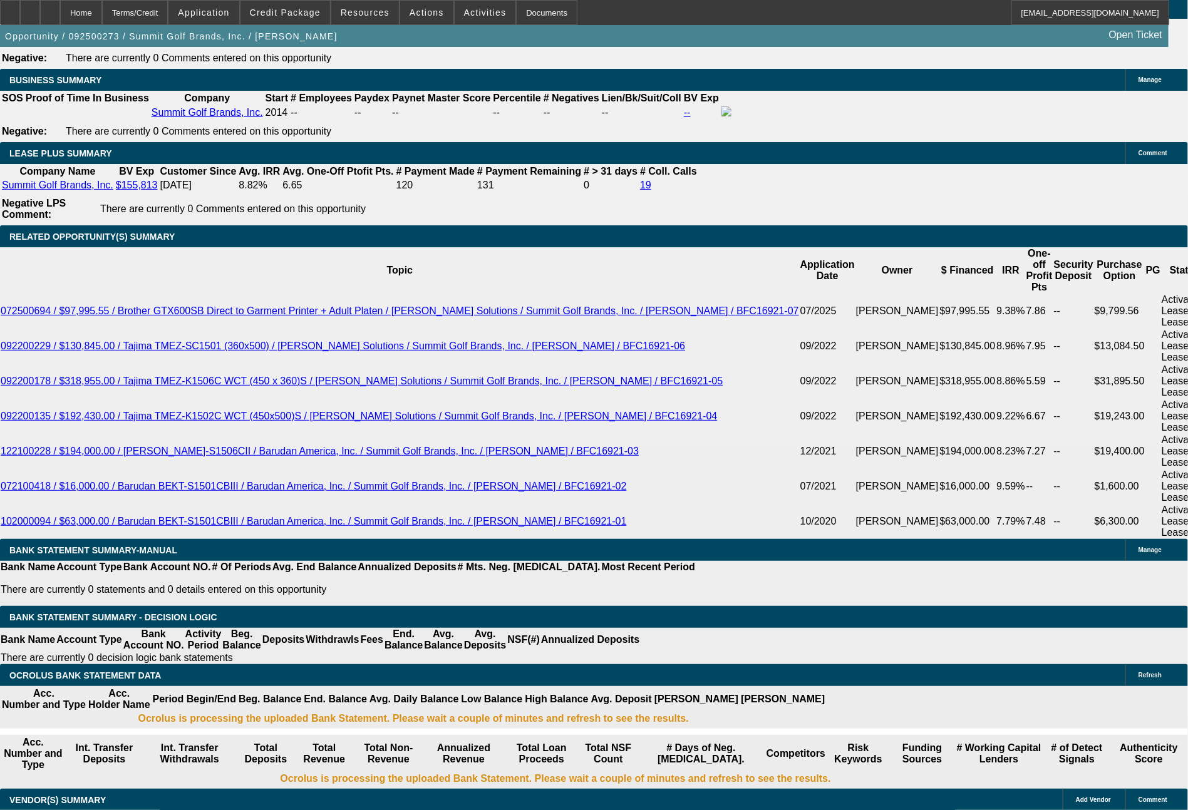
type input "UNKNOWN"
select select "0"
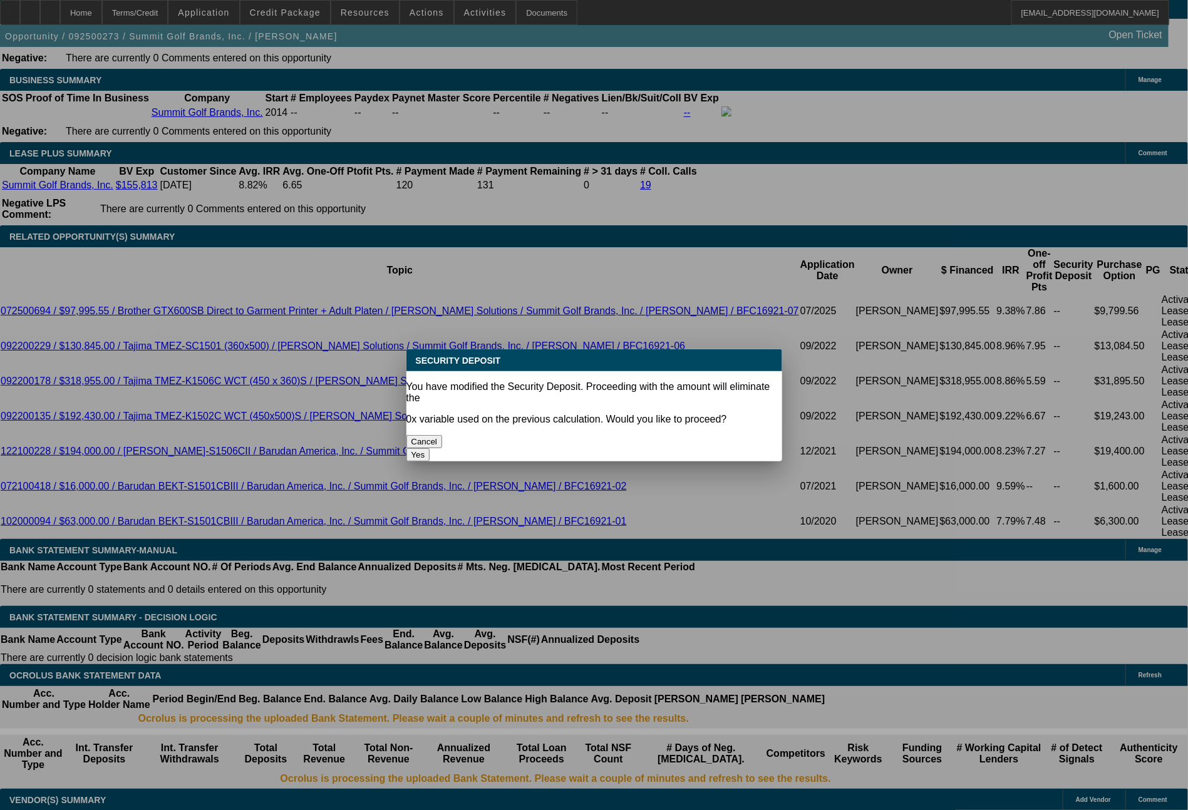
scroll to position [0, 0]
click at [430, 448] on button "Yes" at bounding box center [418, 454] width 24 height 13
type input "$0.00"
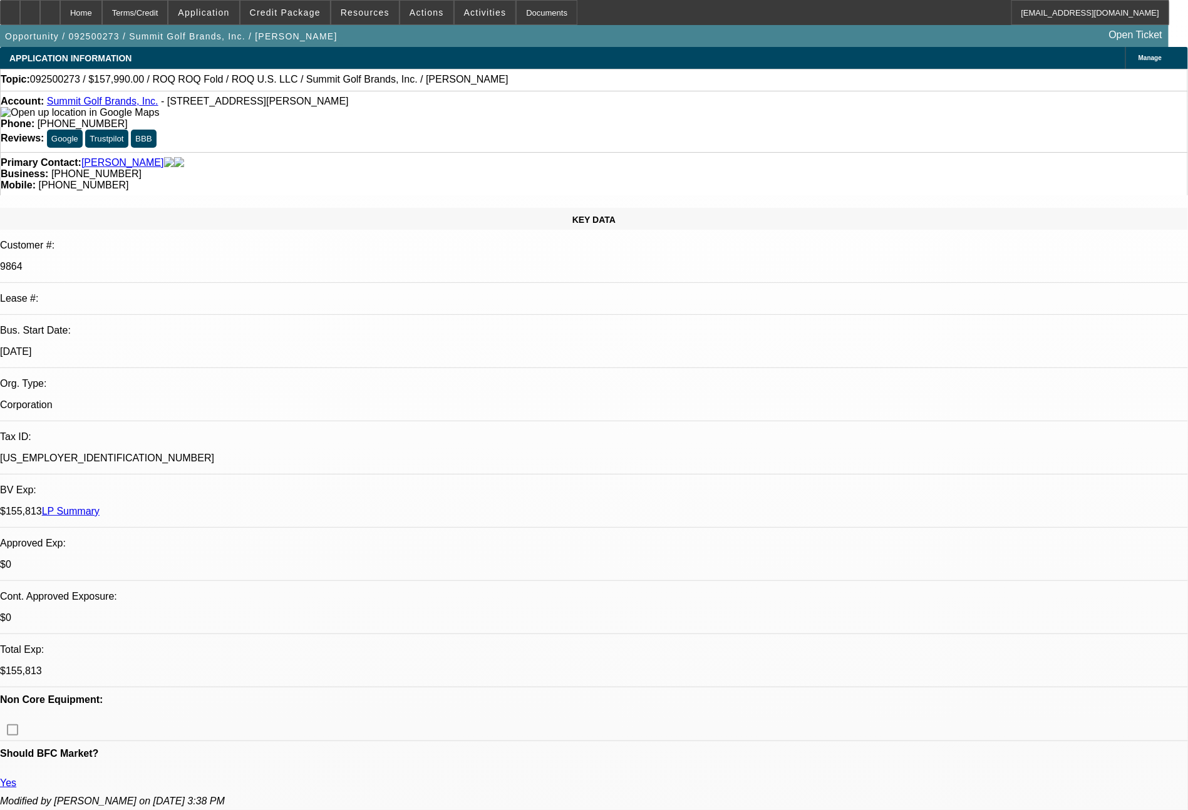
scroll to position [1995, 0]
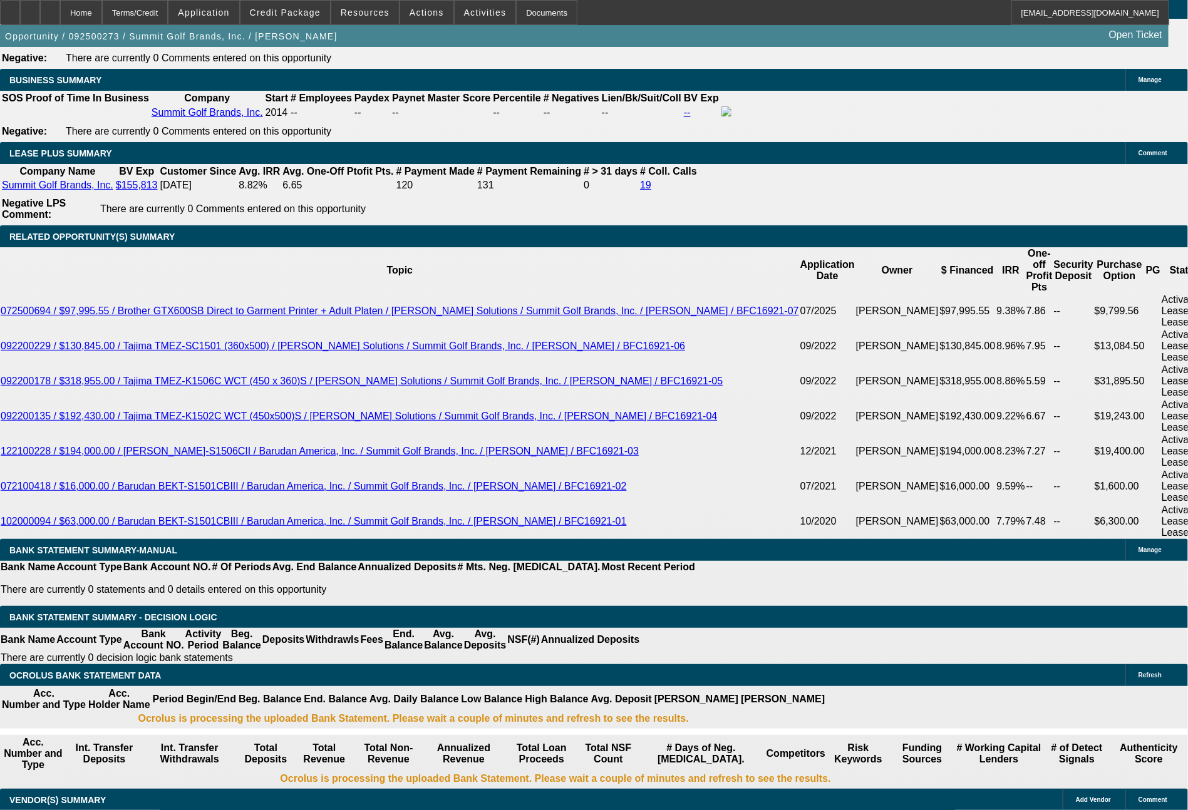
select select "0"
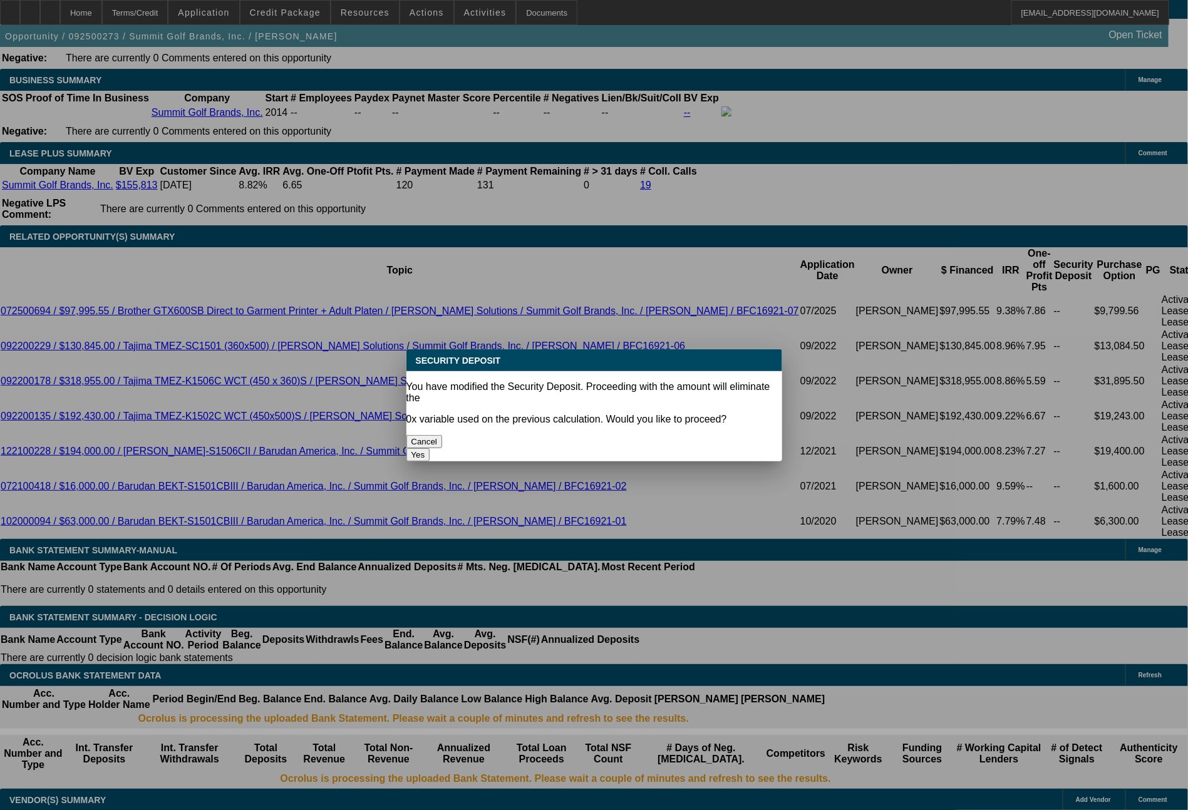
click at [430, 448] on button "Yes" at bounding box center [418, 454] width 24 height 13
type input "$0.00"
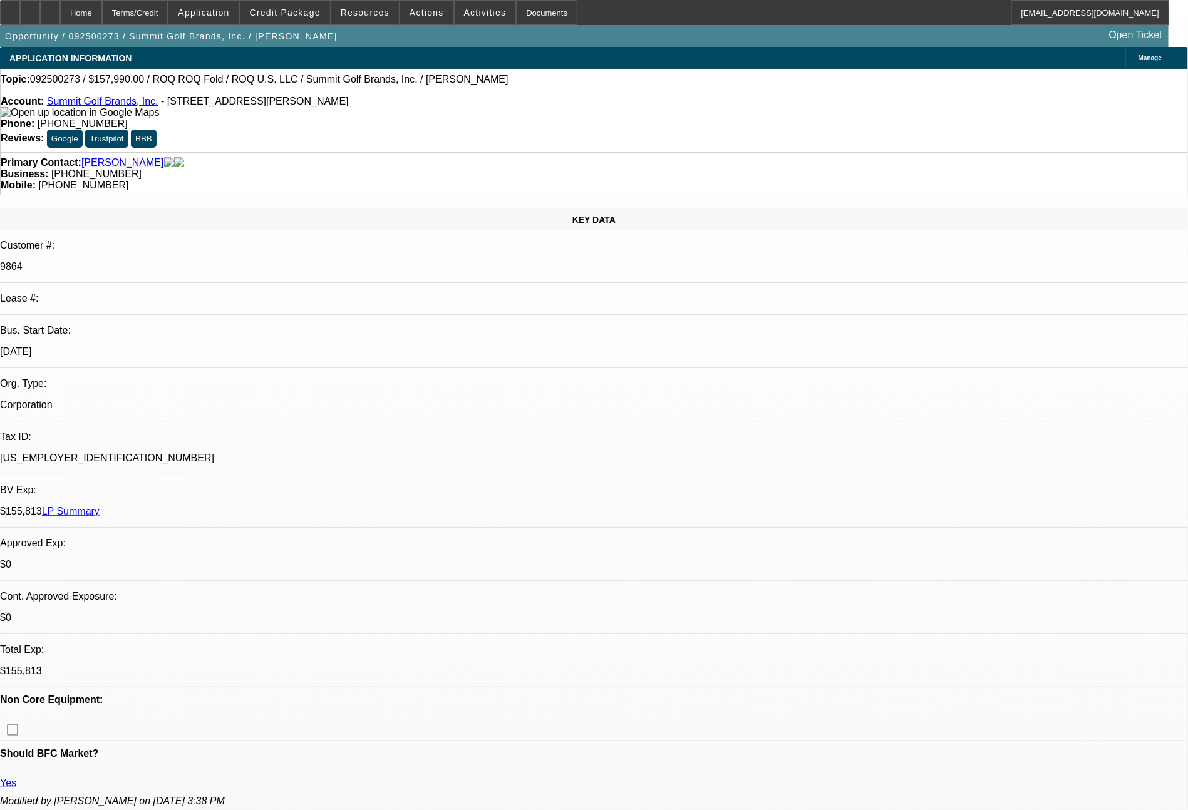
scroll to position [1995, 0]
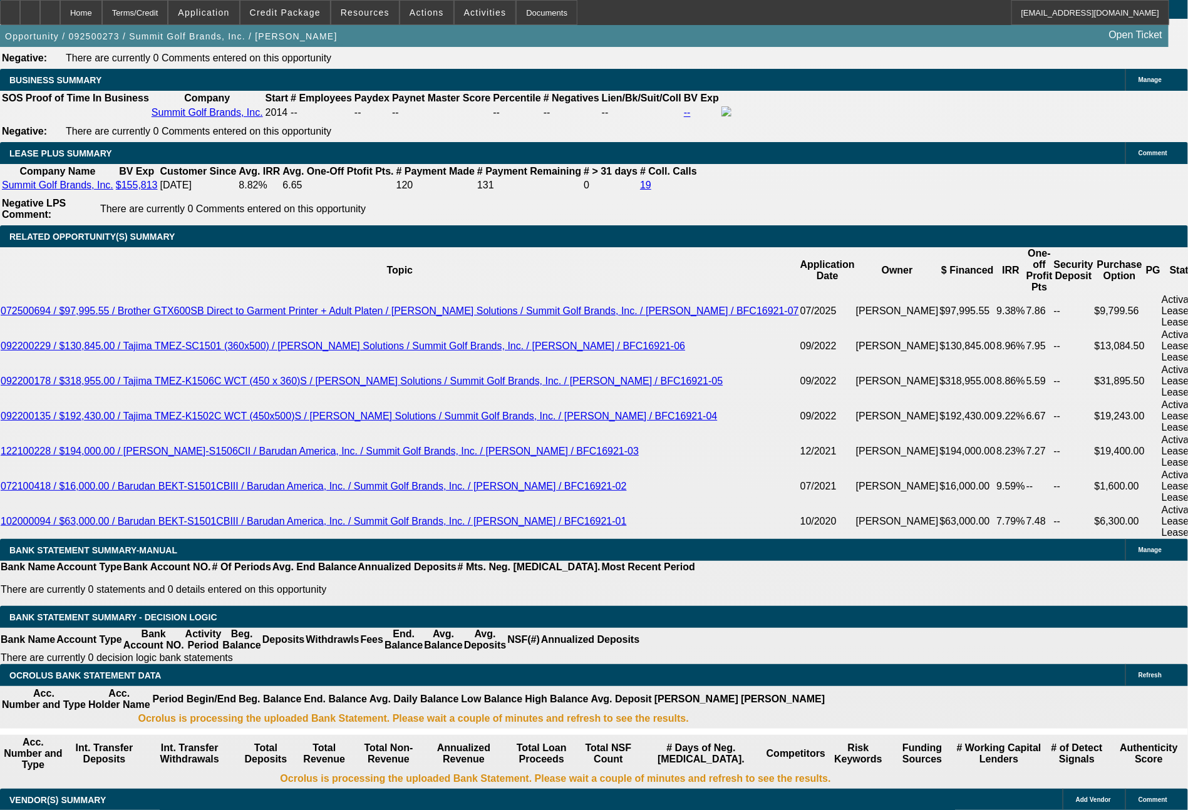
select select "0"
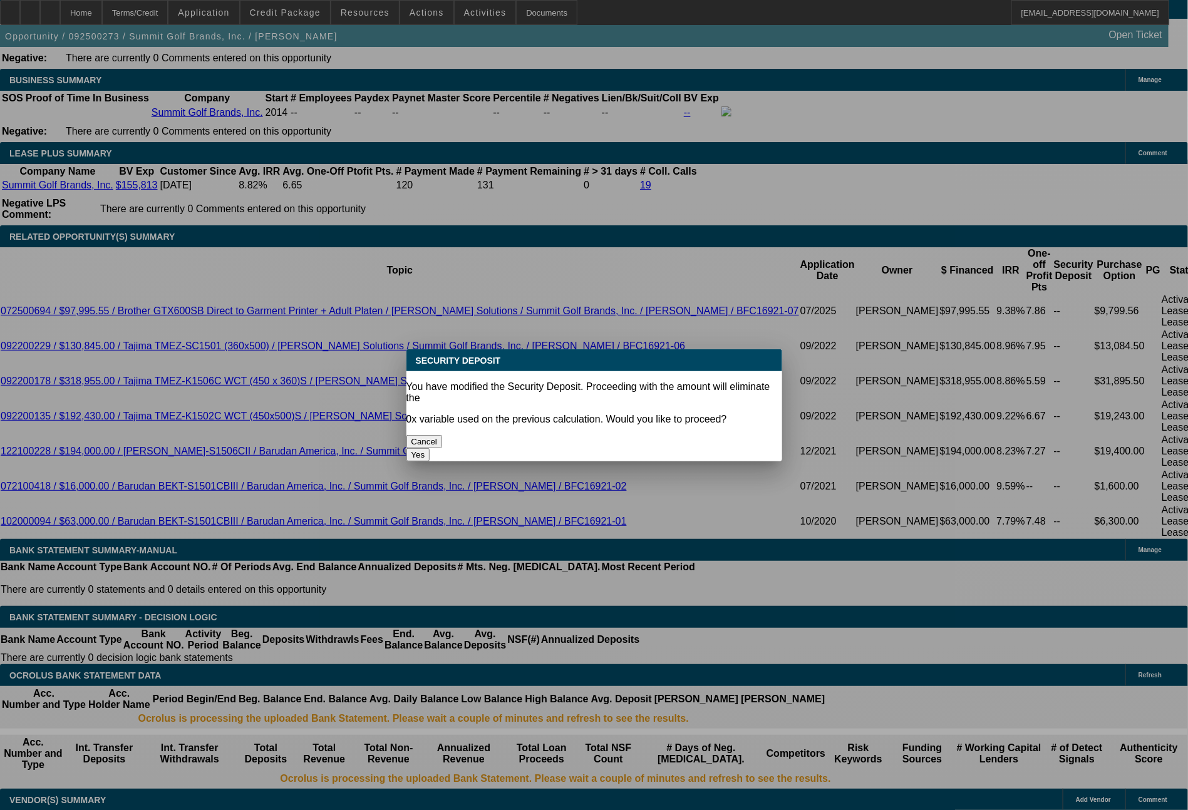
scroll to position [0, 0]
click at [430, 448] on button "Yes" at bounding box center [418, 454] width 24 height 13
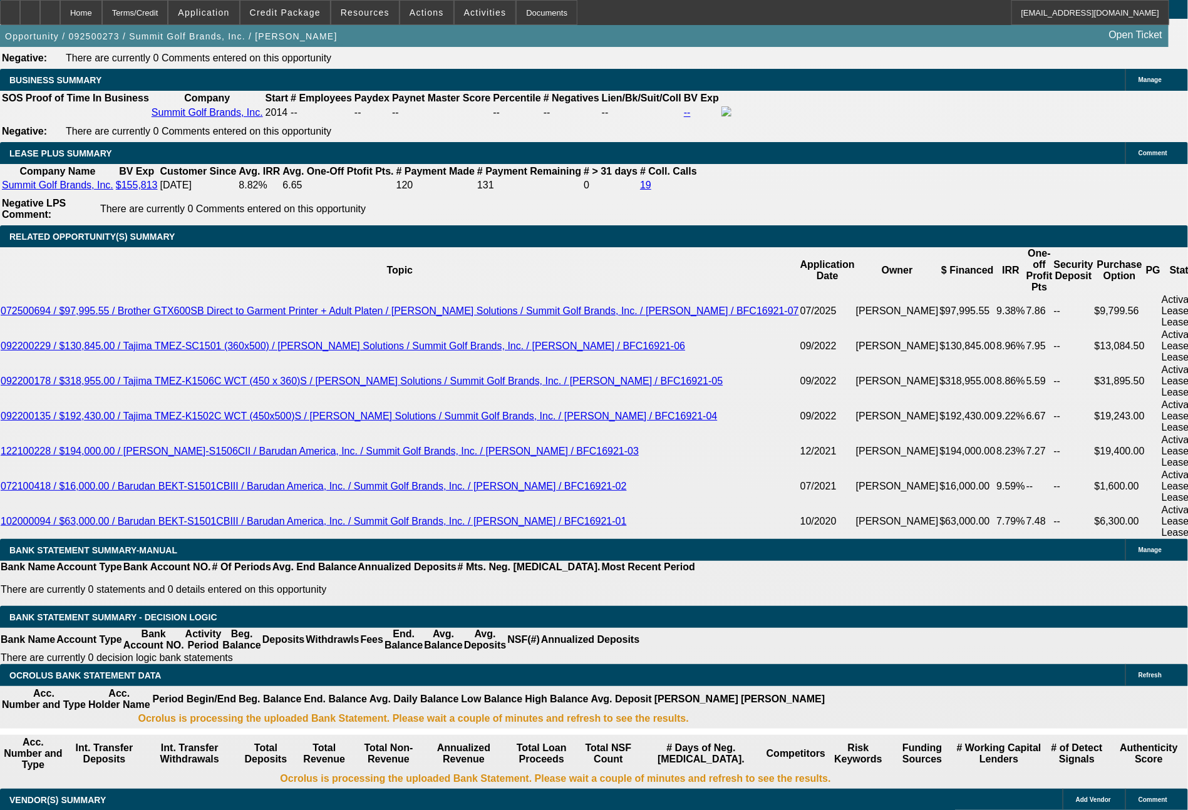
type input "$0.00"
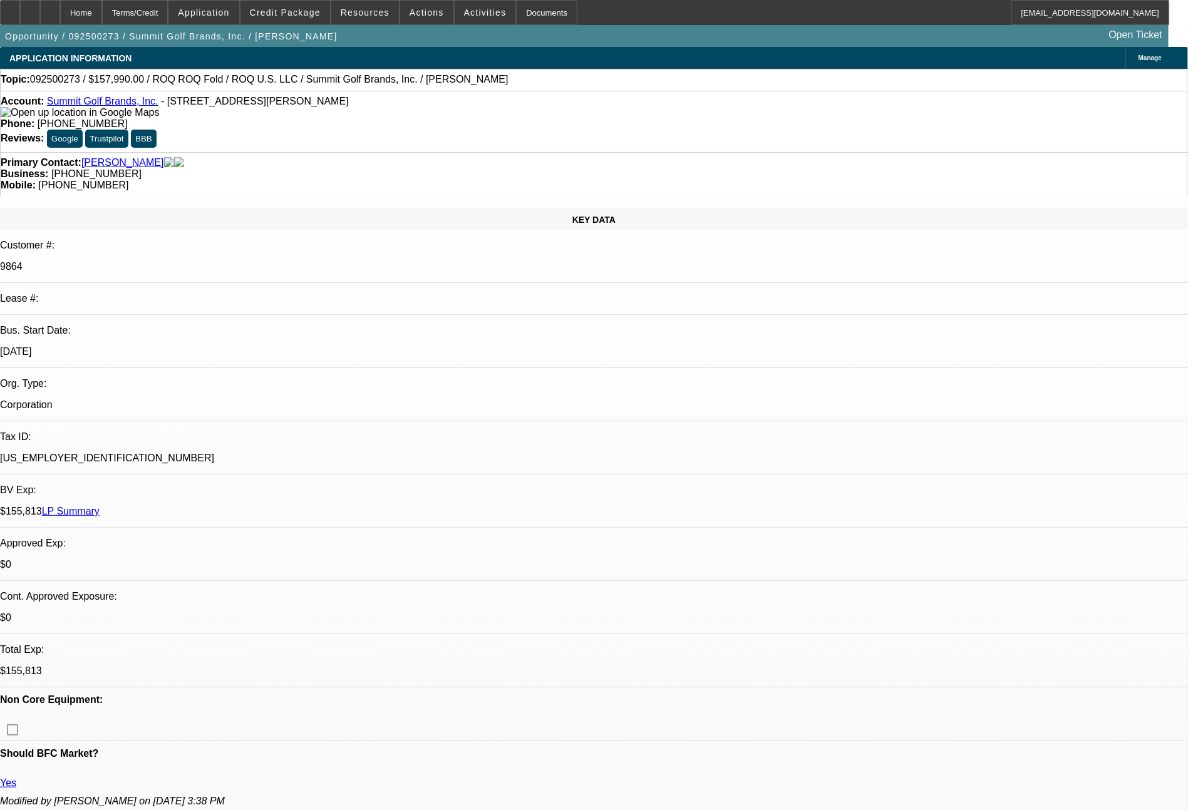
scroll to position [1995, 0]
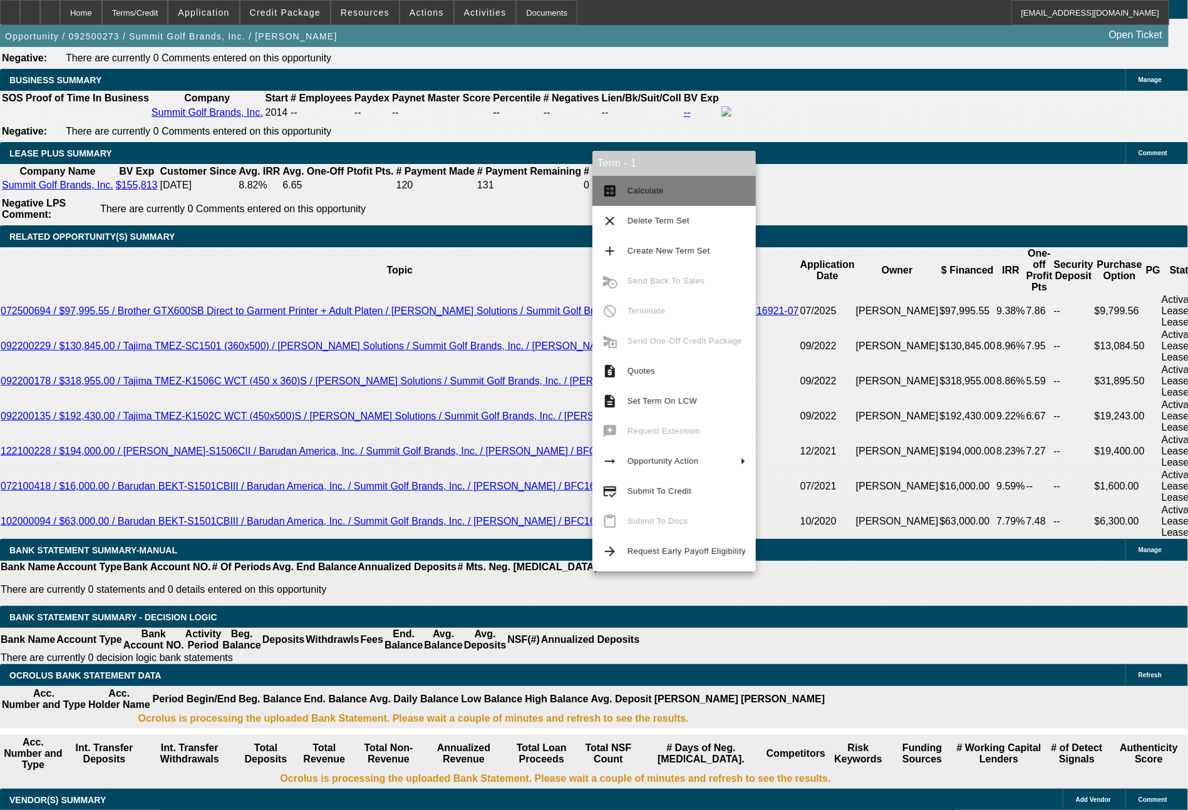
click at [649, 201] on button "calculate Calculate" at bounding box center [673, 191] width 163 height 30
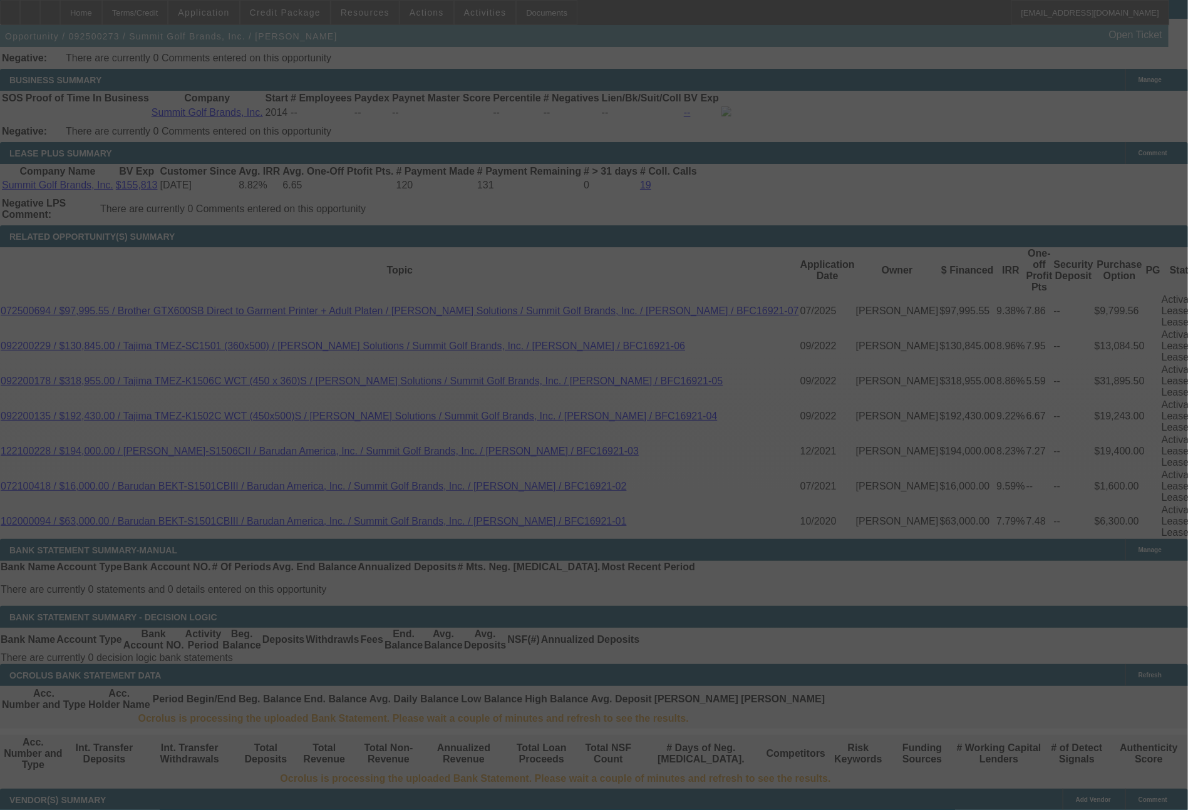
select select "0"
select select "0.1"
select select "4"
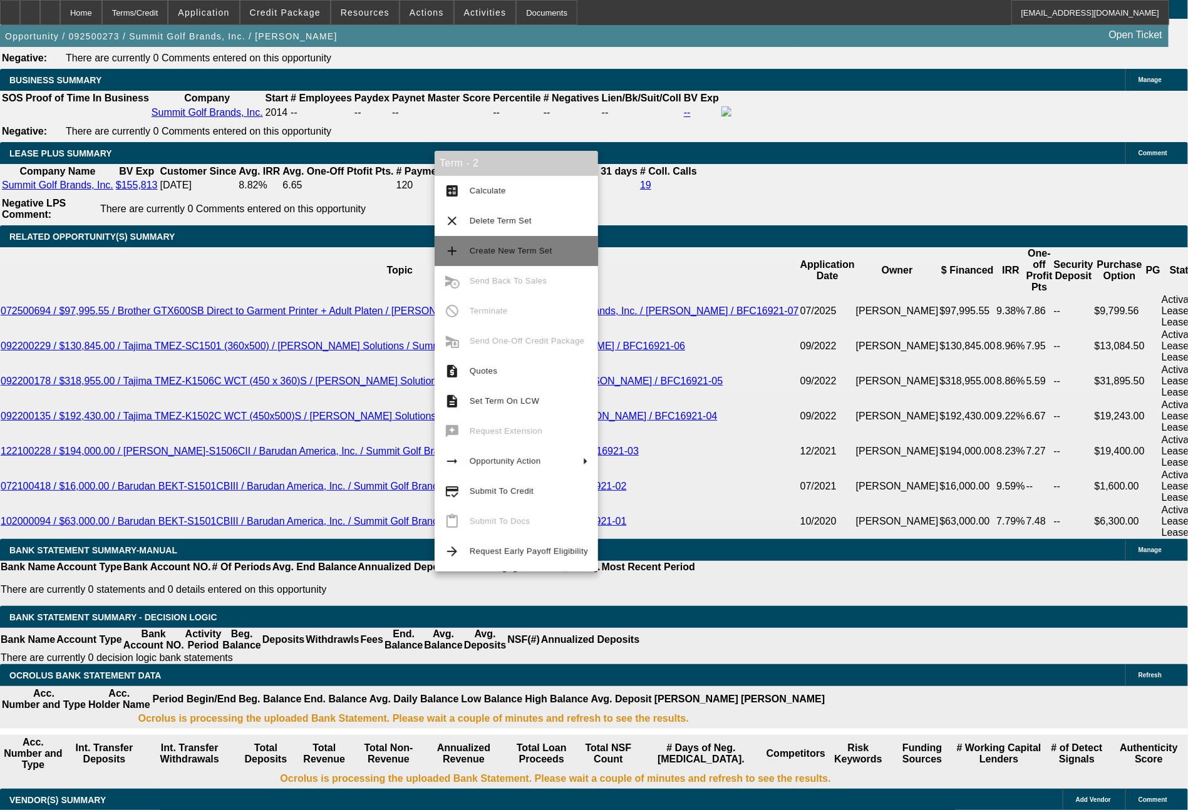
click at [517, 257] on span "Create New Term Set" at bounding box center [529, 251] width 118 height 15
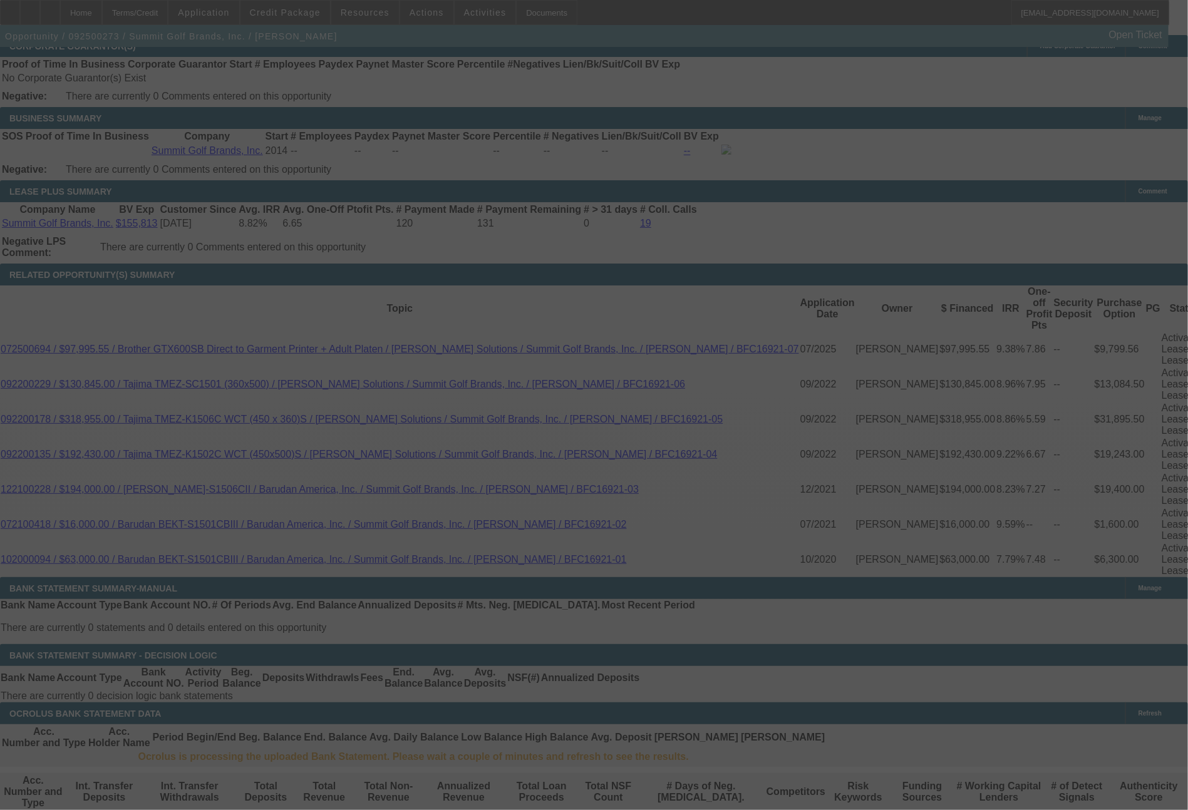
scroll to position [1995, 0]
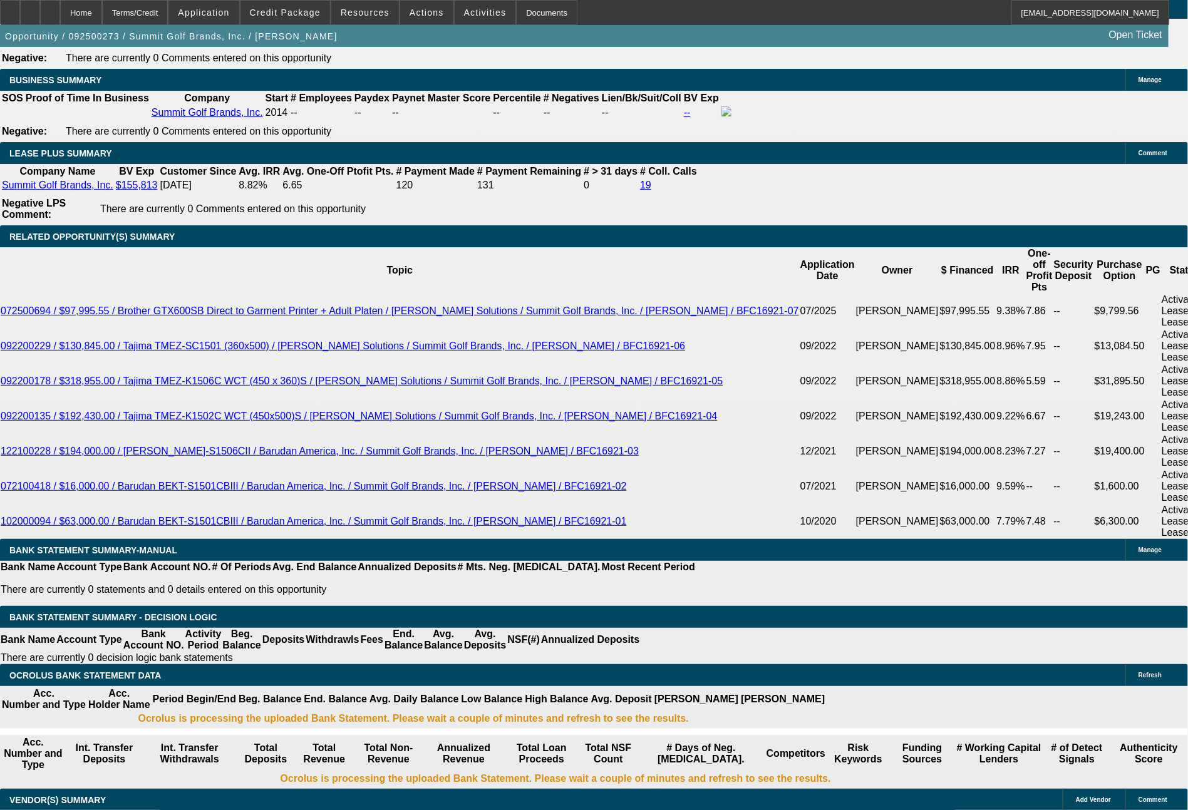
select select "0"
select select "2"
select select "0.1"
select select "4"
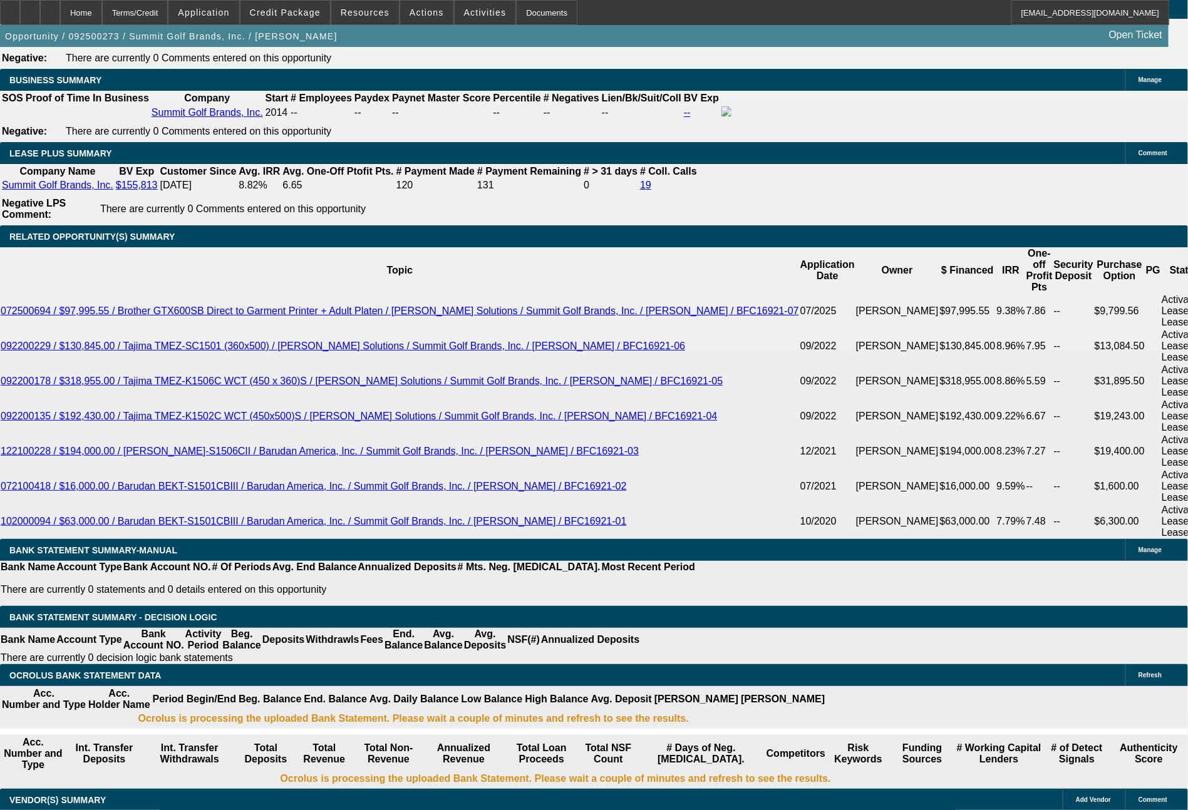
select select "0"
select select "2"
select select "0.1"
select select "4"
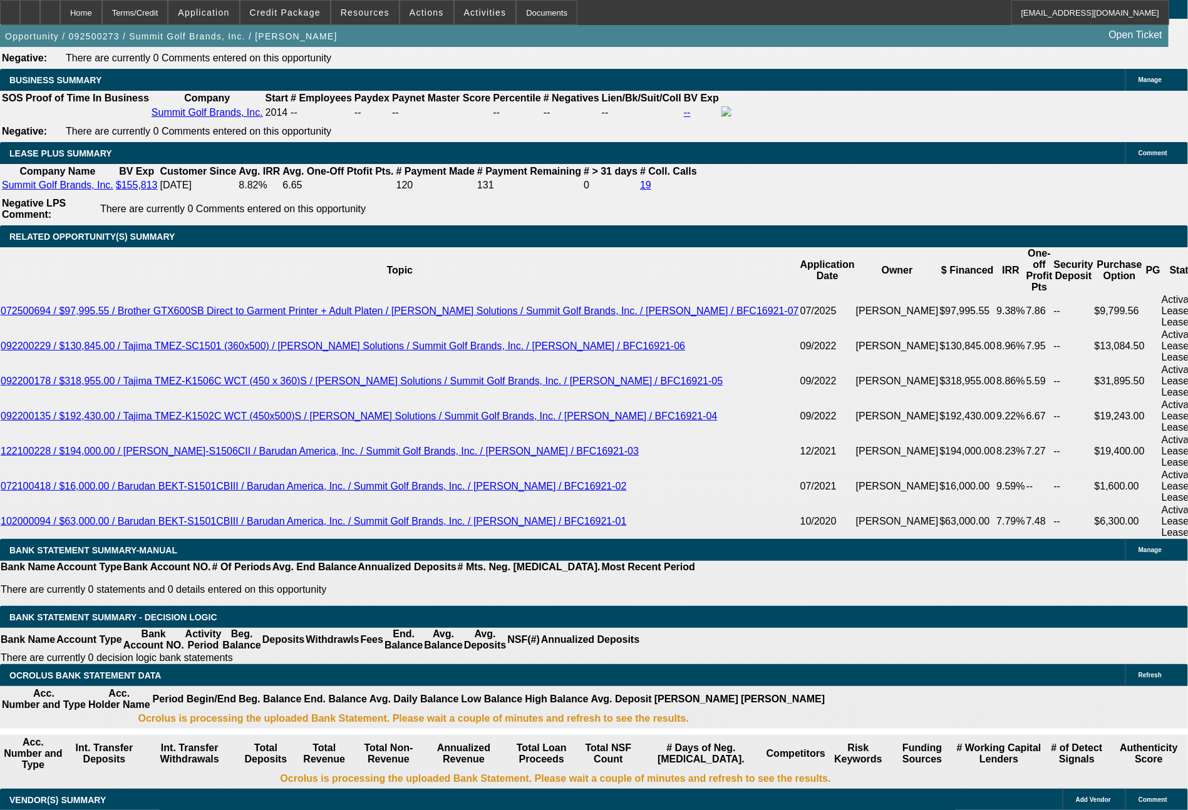
select select "0"
select select "2"
select select "0.1"
select select "4"
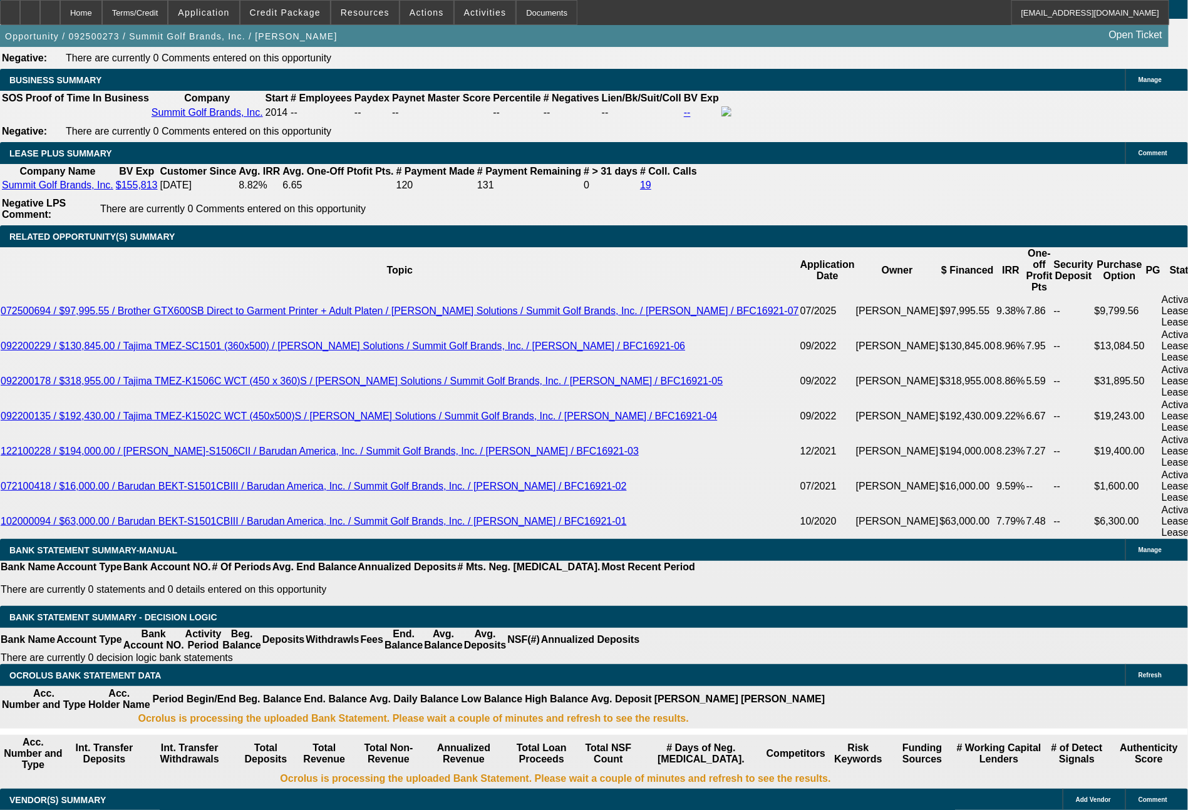
select select "0"
select select "0.1"
select select "4"
drag, startPoint x: 243, startPoint y: 388, endPoint x: 292, endPoint y: 389, distance: 48.9
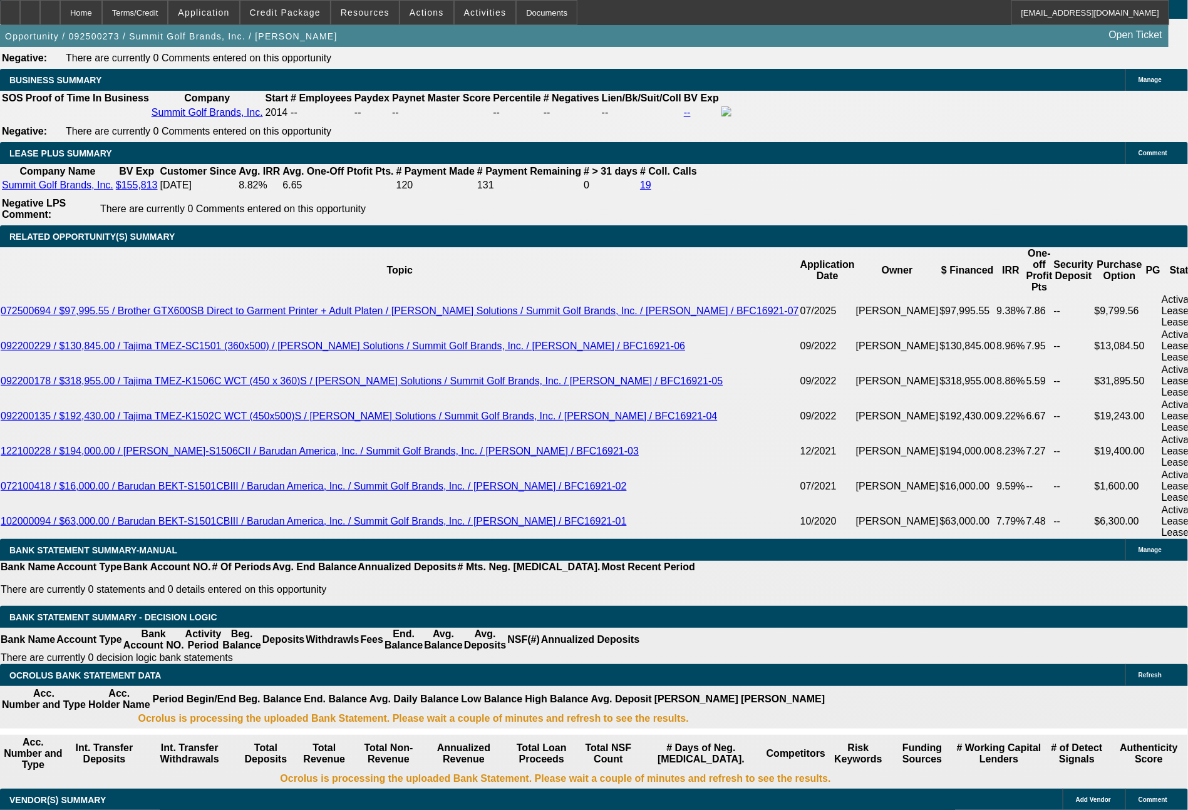
type input "3"
type input "UNKNOWN"
type input "$53,321.76"
type input "$106,643.52"
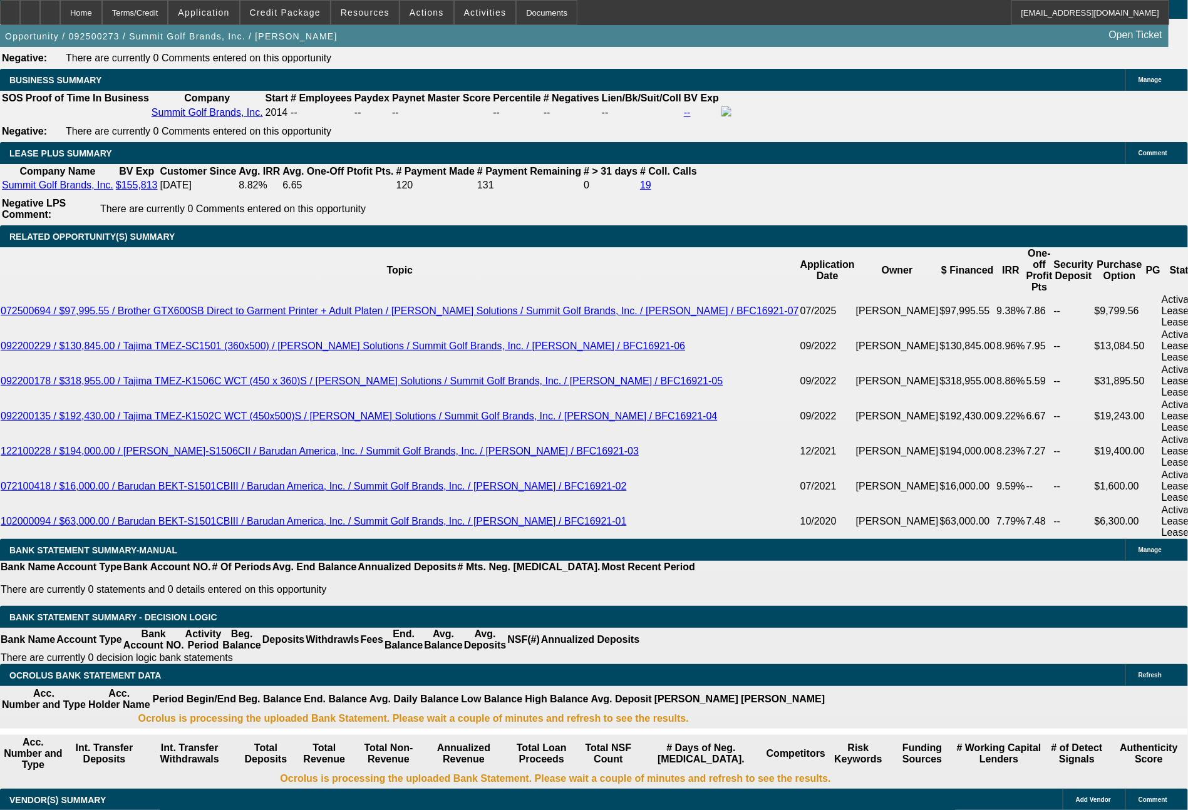
type input "36"
type input "$4,913.46"
type input "$9,826.92"
type input "36"
drag, startPoint x: 187, startPoint y: 389, endPoint x: 261, endPoint y: 391, distance: 74.5
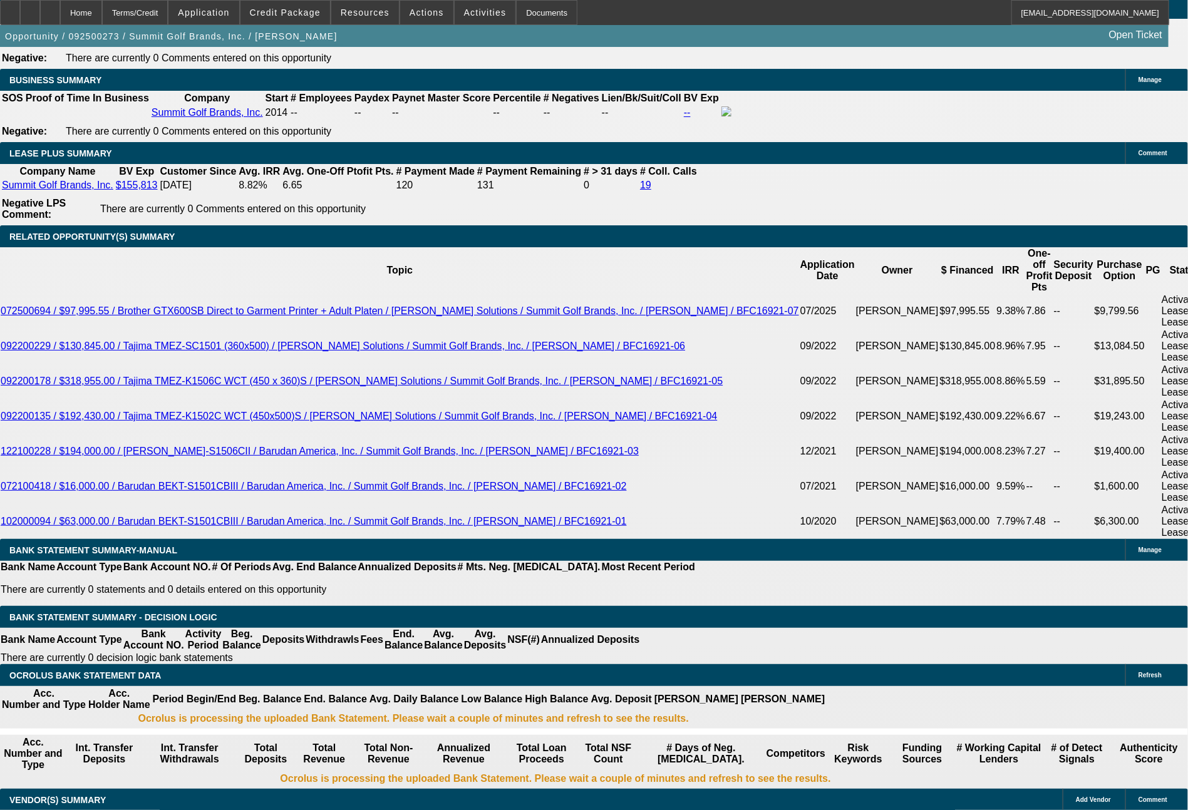
type input "49"
type input "$8.00"
type input "4913"
type input "7.5"
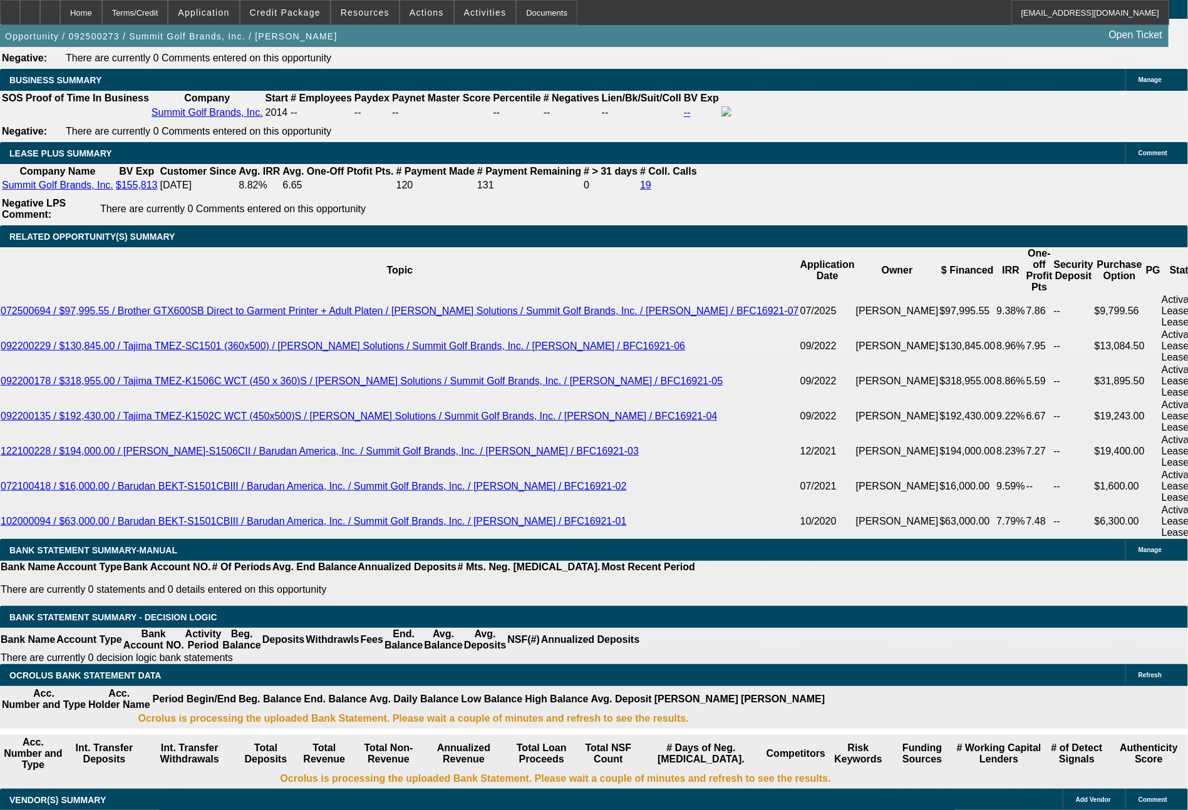
type input "$9,826.00"
type input "$4,913.00"
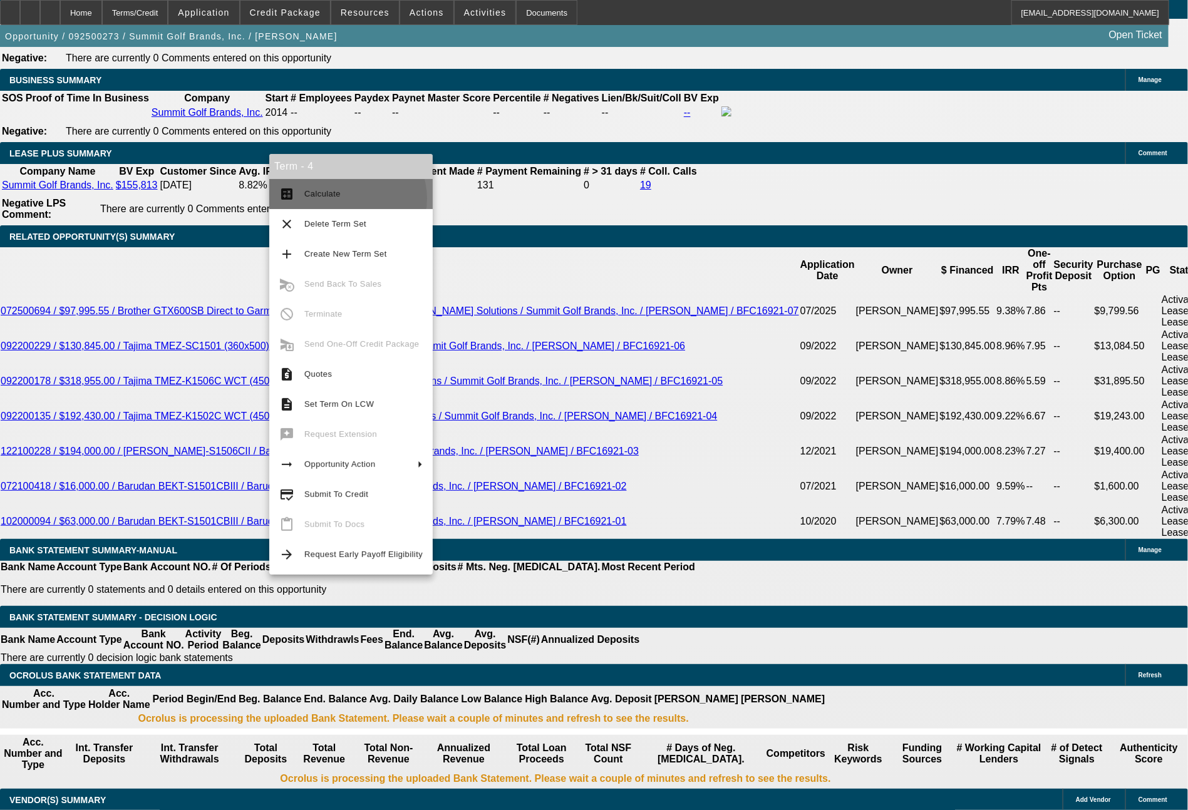
click at [344, 199] on span "Calculate" at bounding box center [363, 194] width 118 height 15
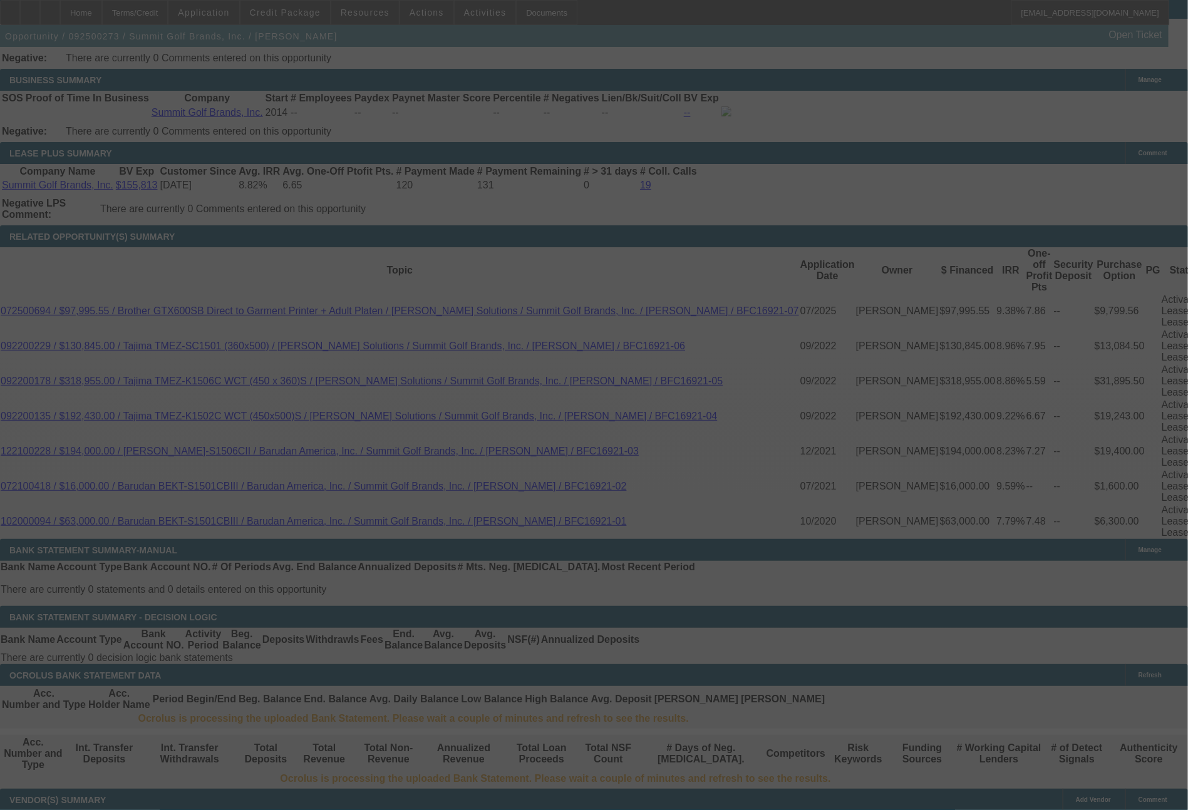
select select "0"
select select "2"
select select "0.1"
select select "4"
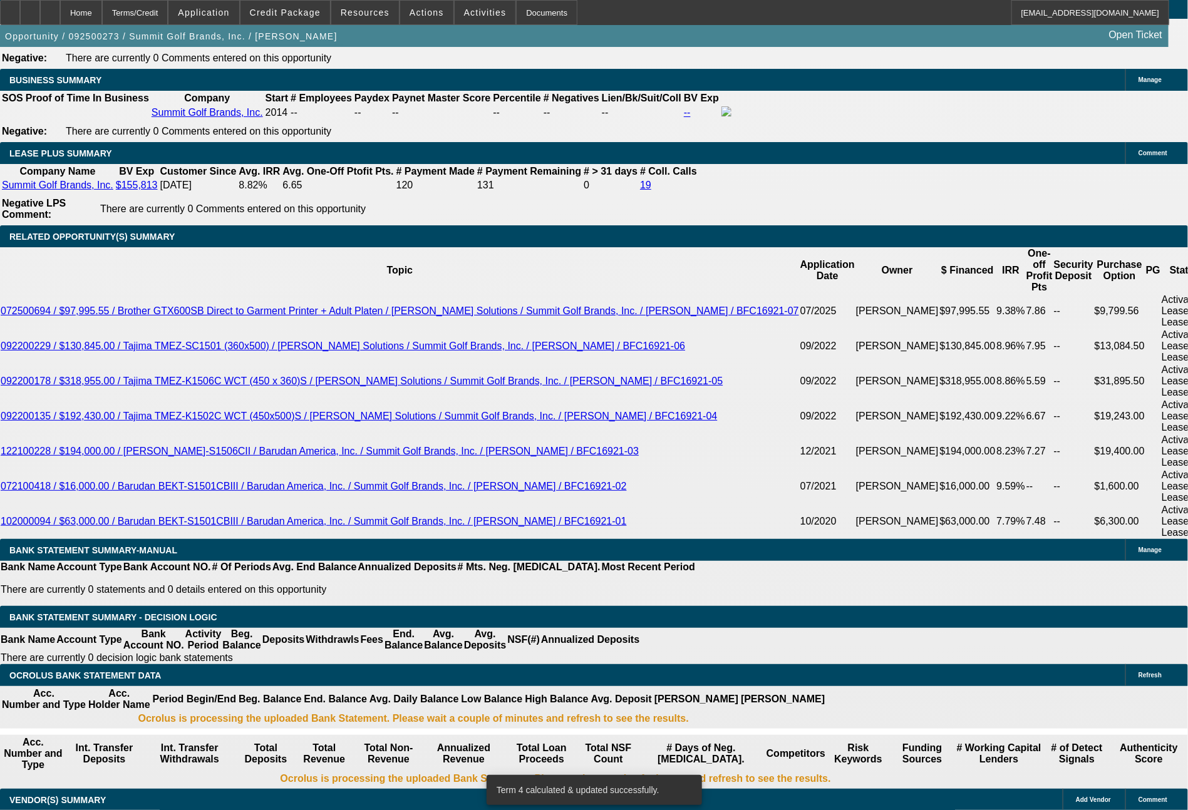
drag, startPoint x: 397, startPoint y: 389, endPoint x: 433, endPoint y: 389, distance: 35.7
type input "3"
type input "UNKNOWN"
type input "36"
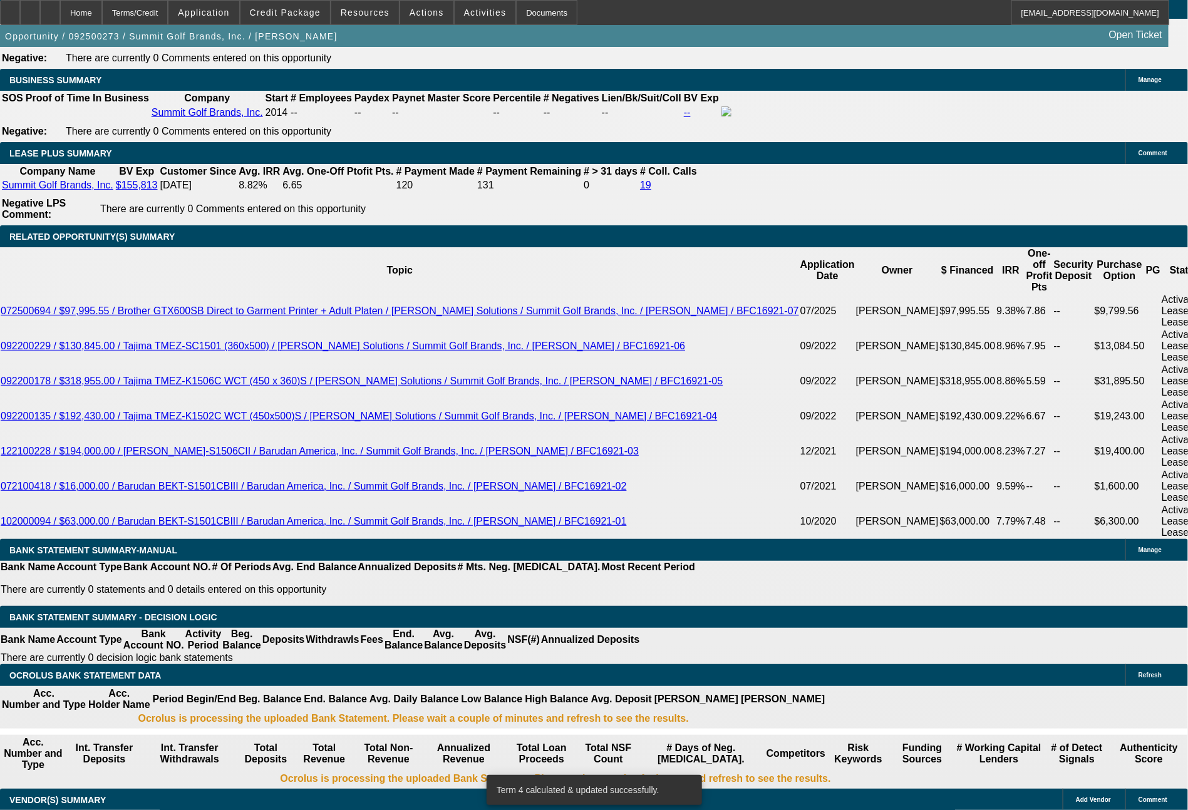
type input "$53,321.76"
type input "$106,643.52"
type input "$4,913.46"
type input "$9,826.92"
type input "36"
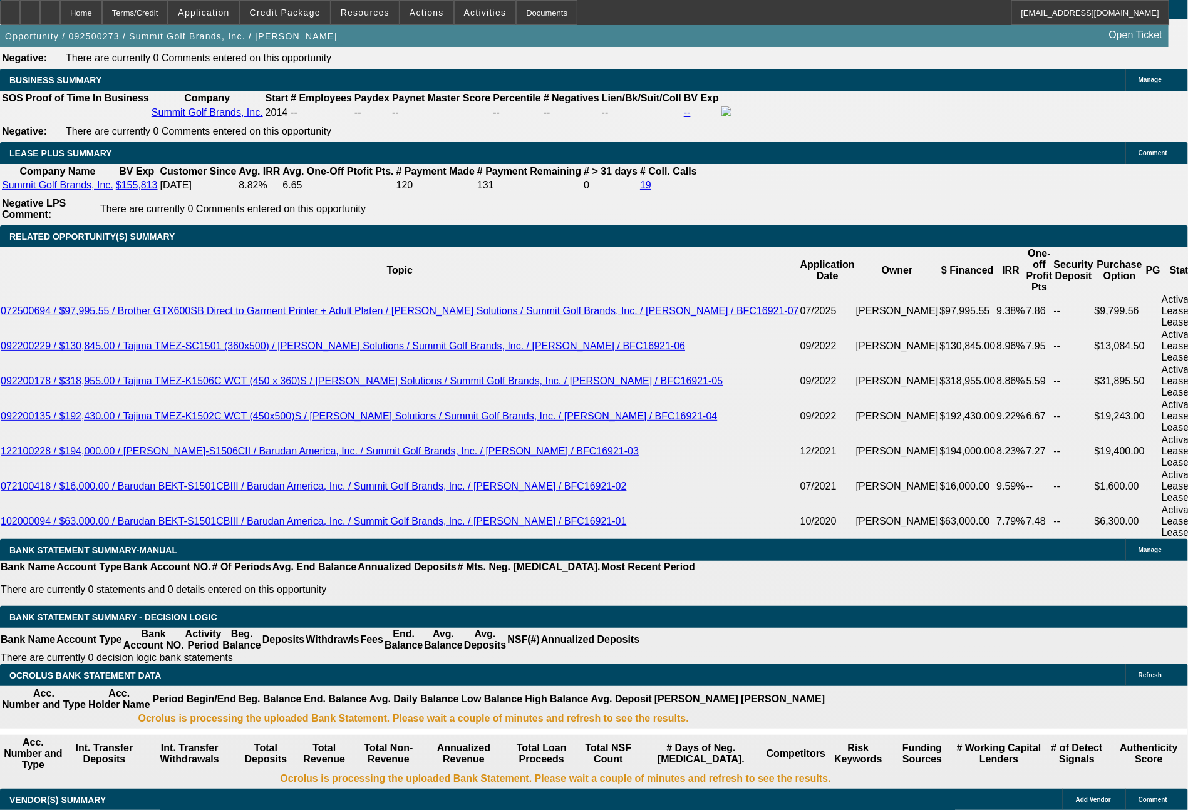
drag, startPoint x: 341, startPoint y: 391, endPoint x: 411, endPoint y: 396, distance: 70.9
type input "491"
type input "$982.00"
type input "4913"
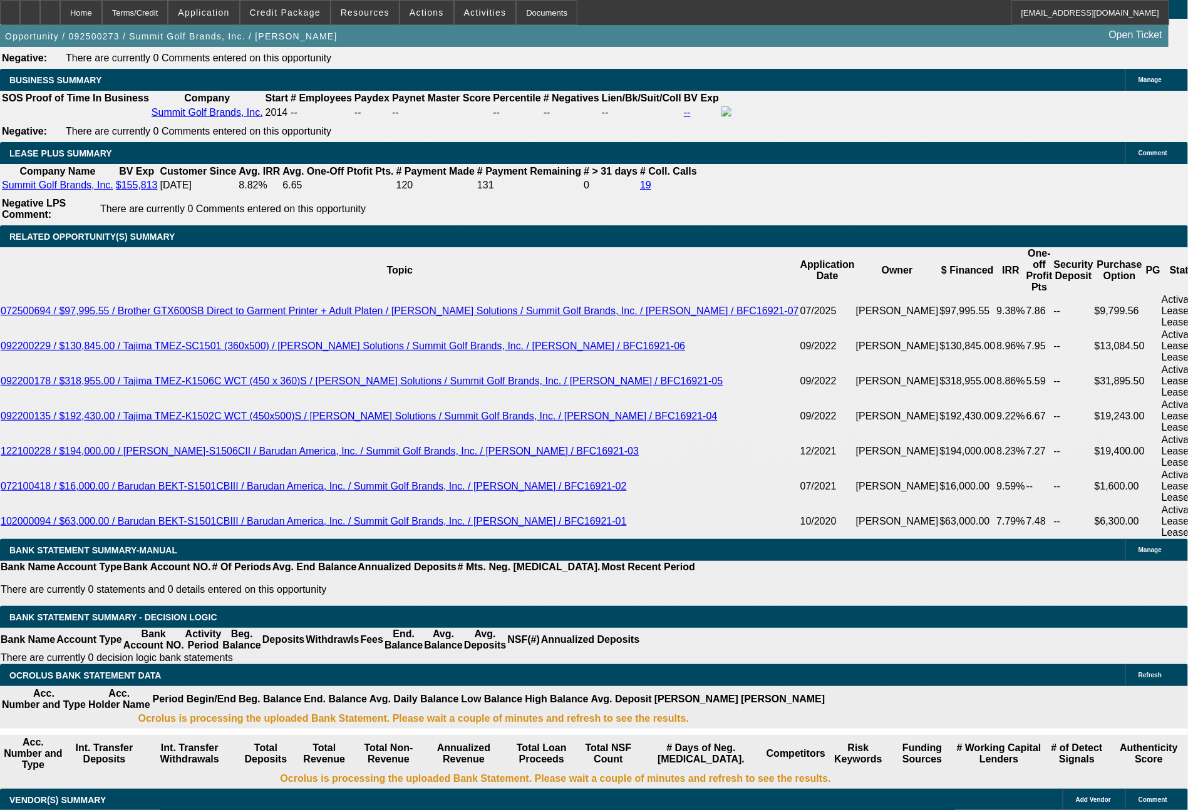
type input "7.5"
type input "$9,826.00"
type input "$4,913.00"
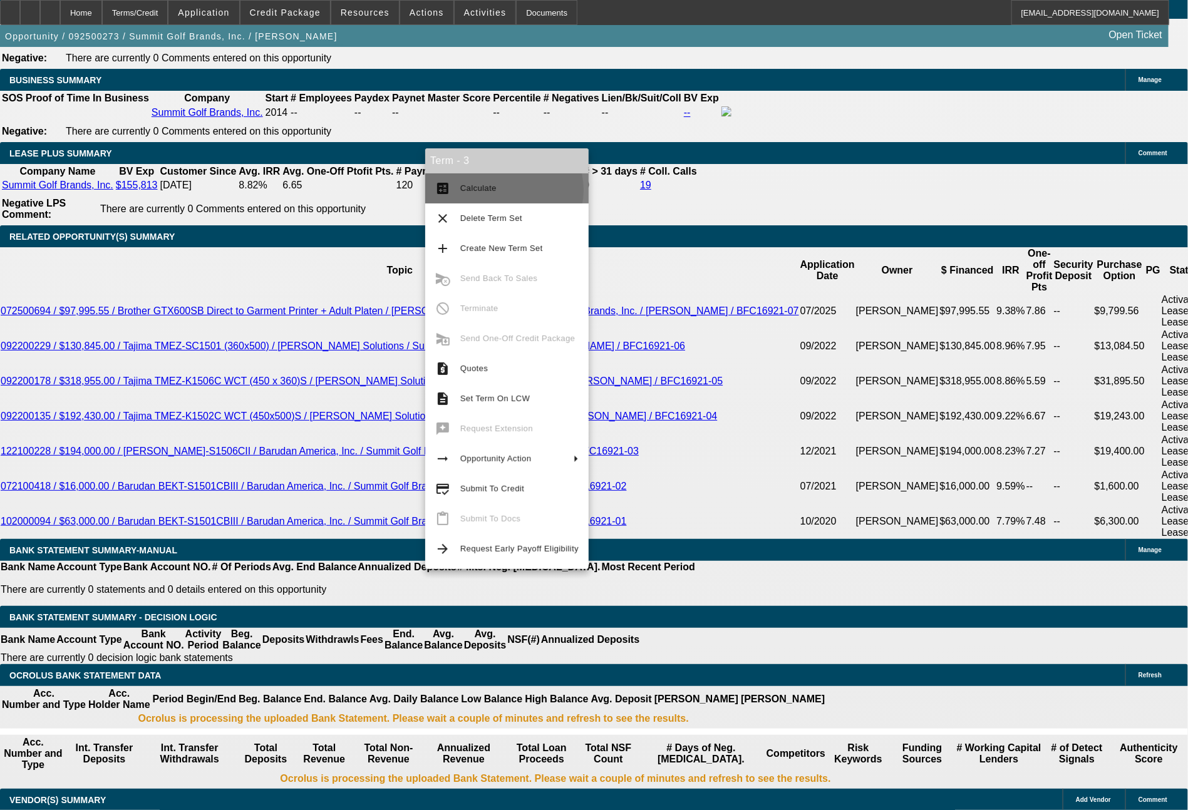
click at [503, 190] on span "Calculate" at bounding box center [519, 188] width 118 height 15
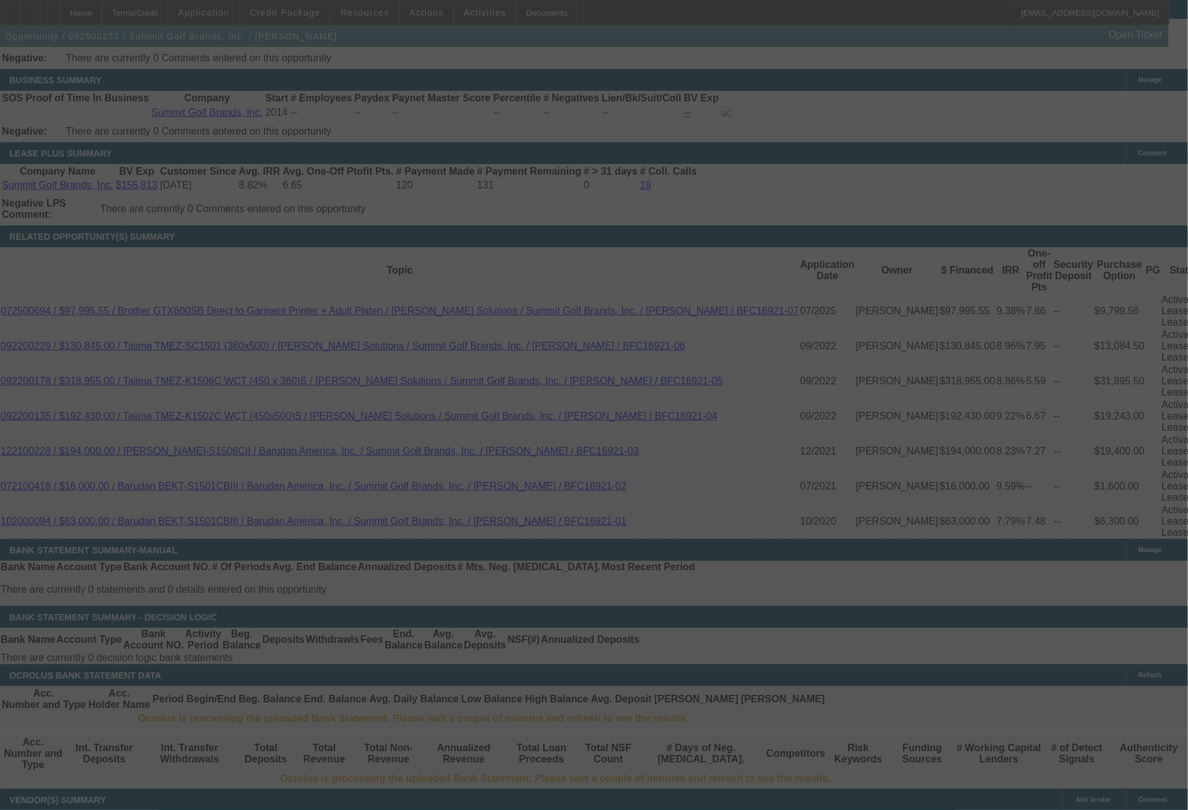
select select "0"
select select "2"
select select "0.1"
select select "4"
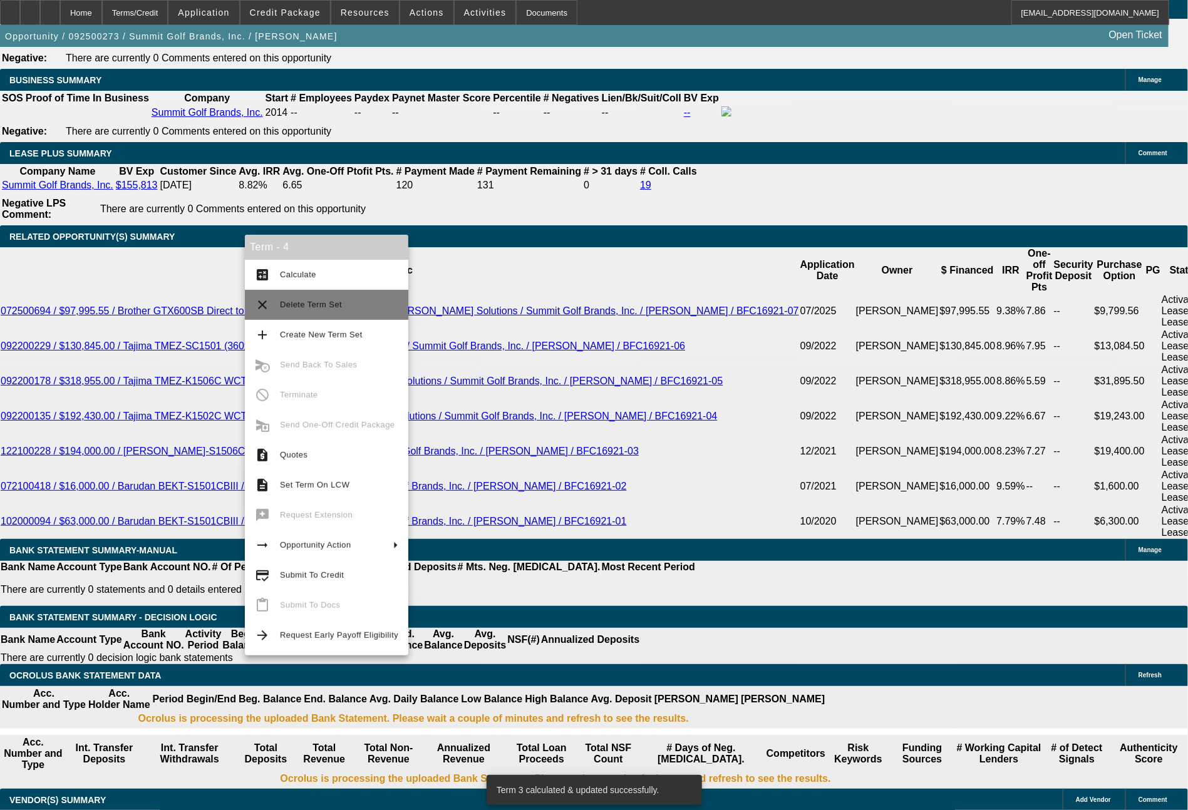
click at [314, 304] on span "Delete Term Set" at bounding box center [311, 304] width 62 height 9
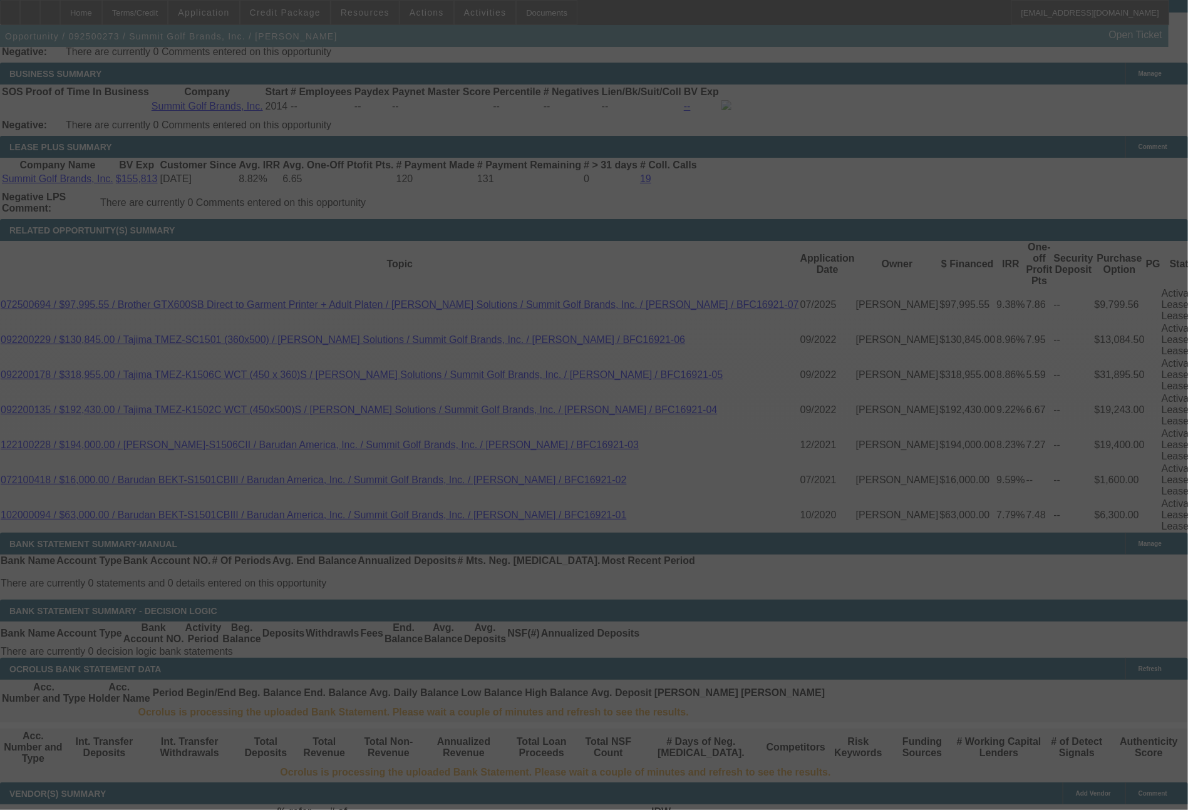
scroll to position [1995, 0]
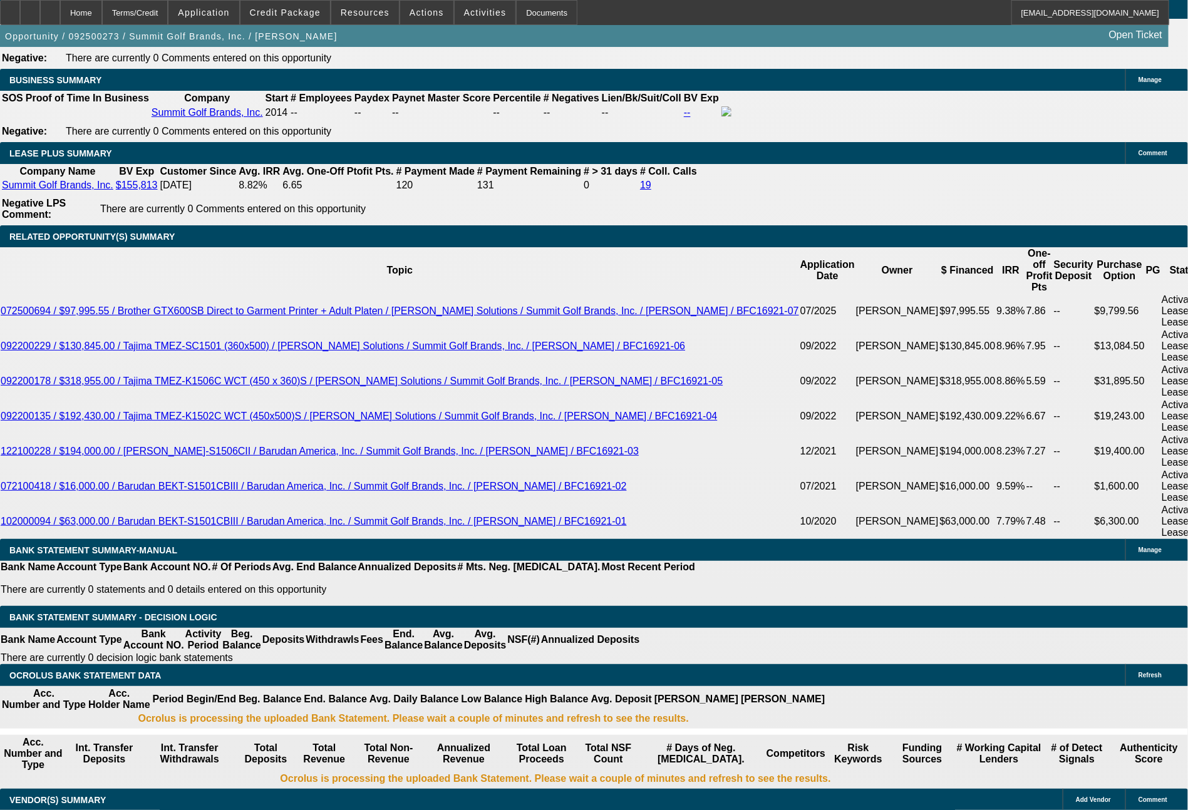
select select "0"
select select "2"
select select "0.1"
select select "4"
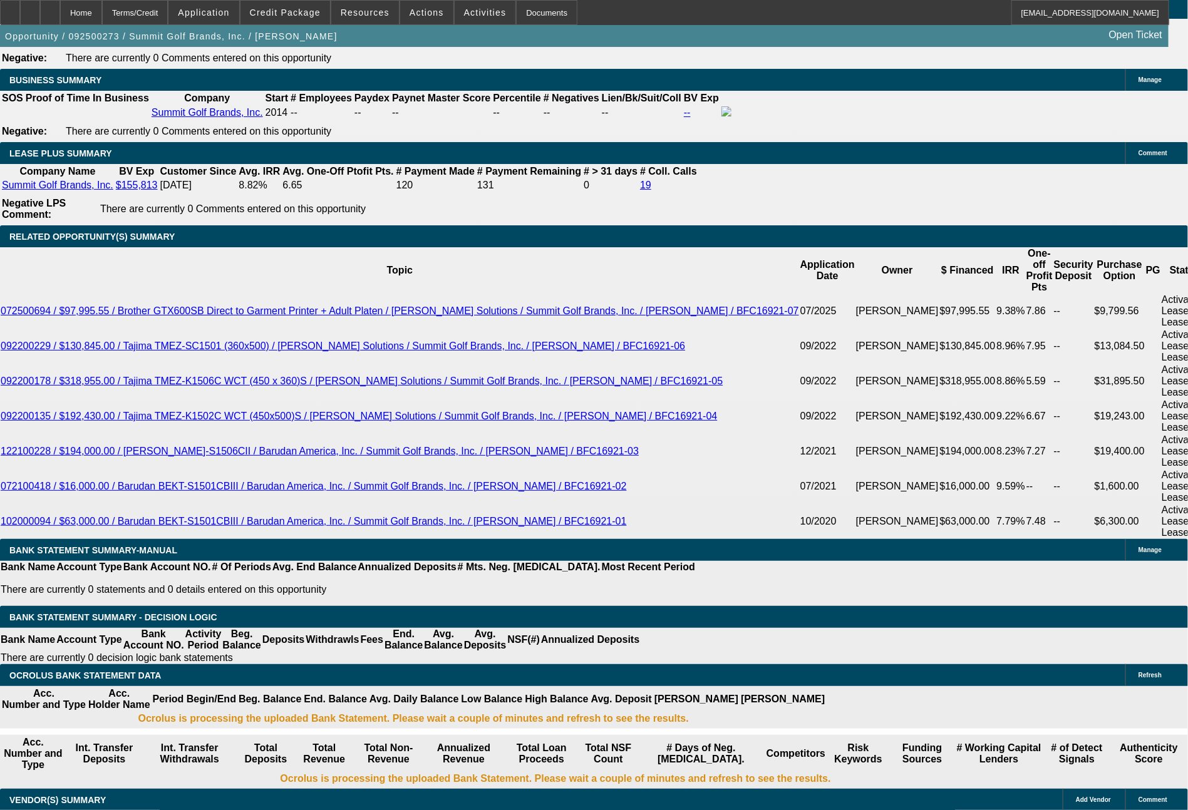
select select "0"
select select "2"
select select "0.1"
select select "4"
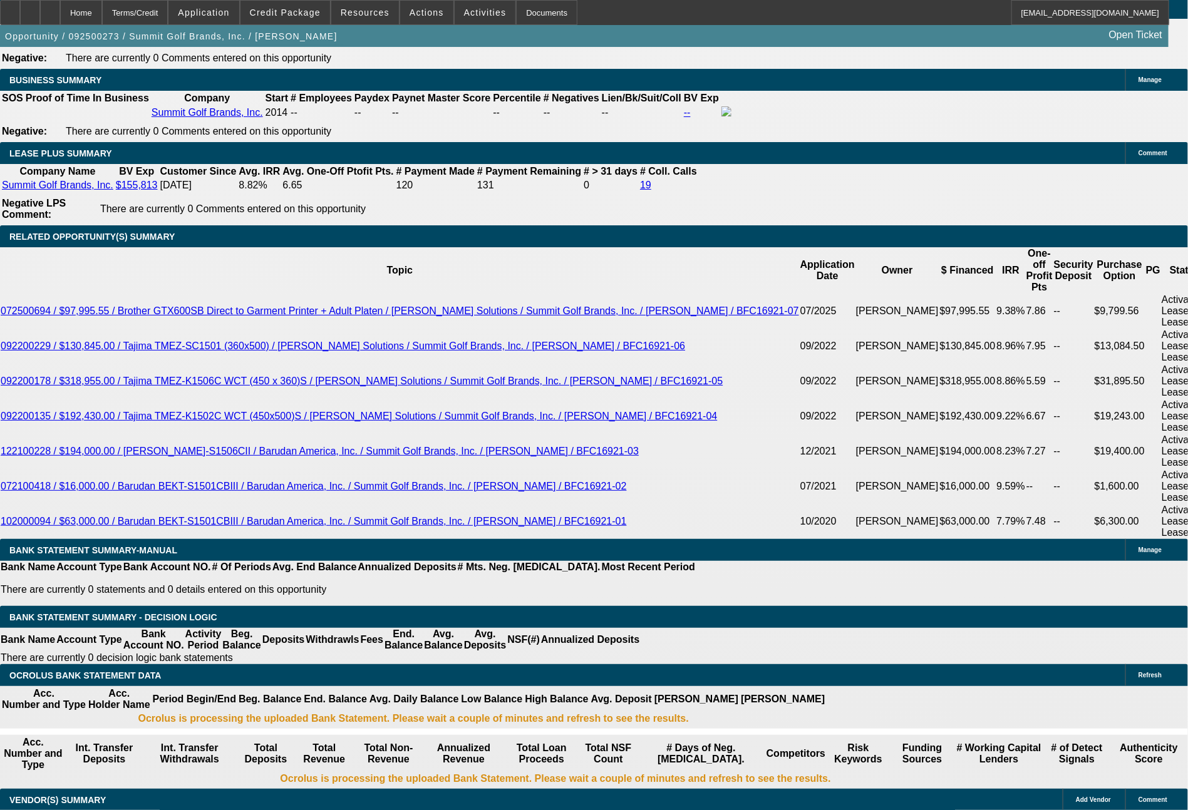
select select "0"
select select "0.1"
select select "4"
click at [20, 18] on div at bounding box center [10, 12] width 20 height 25
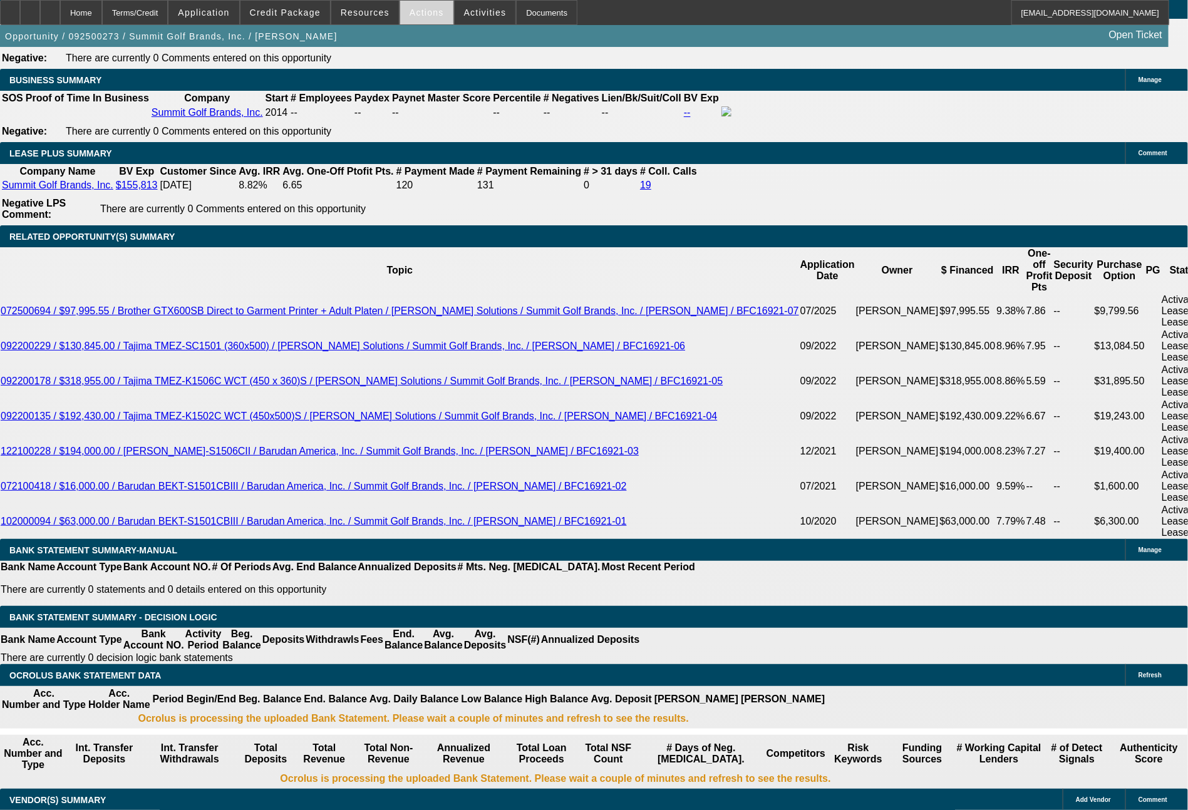
click at [416, 11] on span "Actions" at bounding box center [426, 13] width 34 height 10
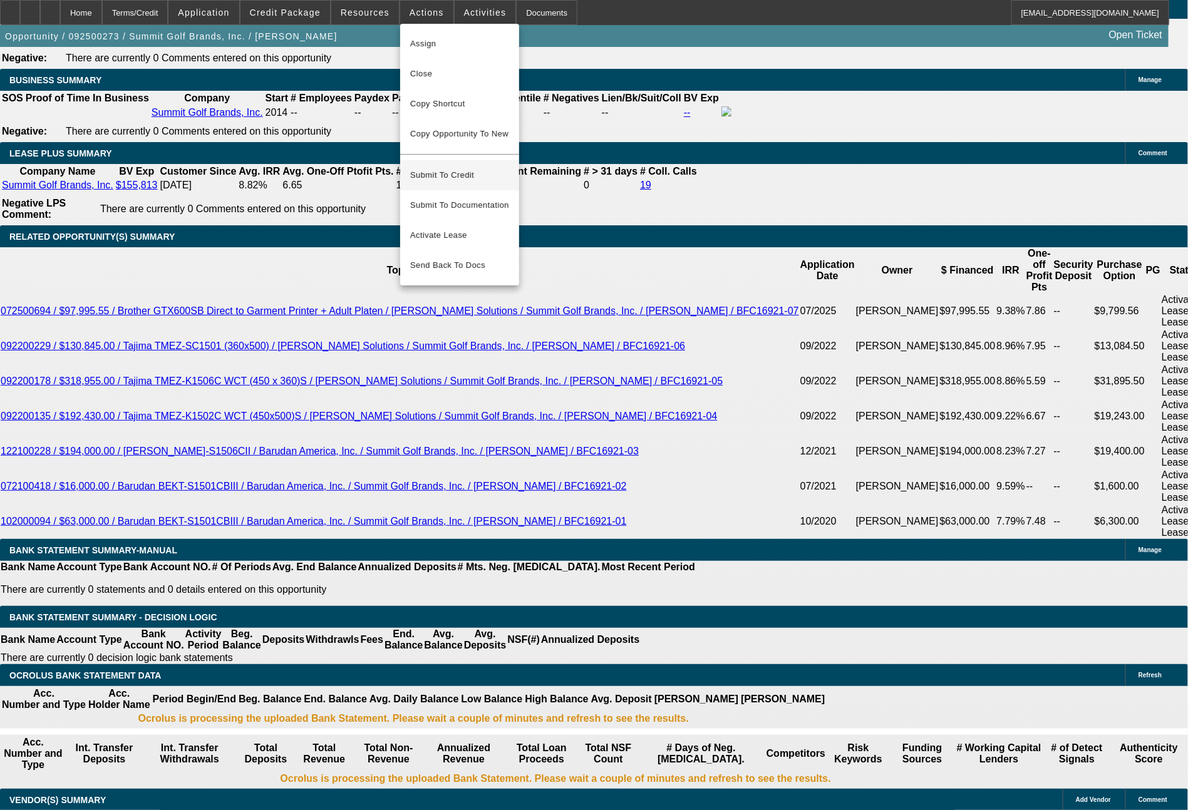
click at [456, 168] on span "Submit To Credit" at bounding box center [459, 175] width 99 height 15
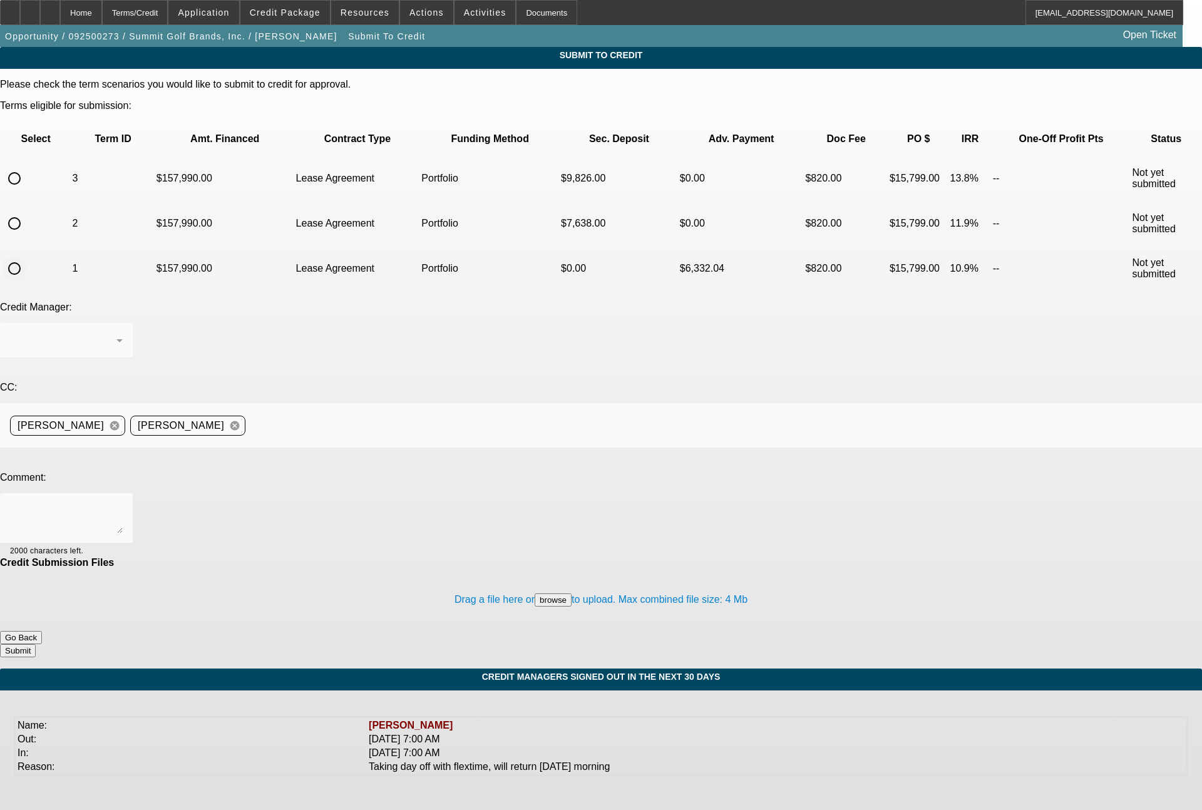
click at [27, 256] on input "radio" at bounding box center [14, 268] width 25 height 25
radio input "true"
click at [123, 323] on div at bounding box center [66, 340] width 113 height 35
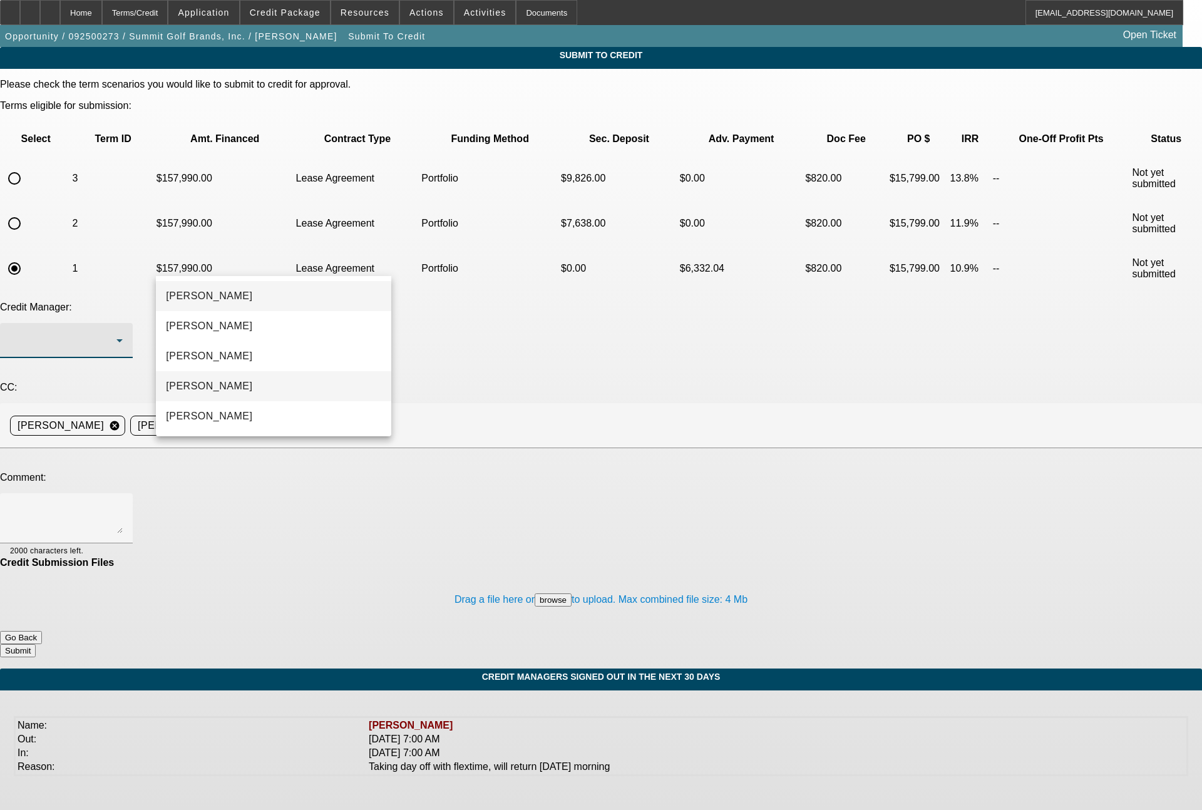
click at [231, 386] on mat-option "Magner, Bill" at bounding box center [273, 386] width 235 height 30
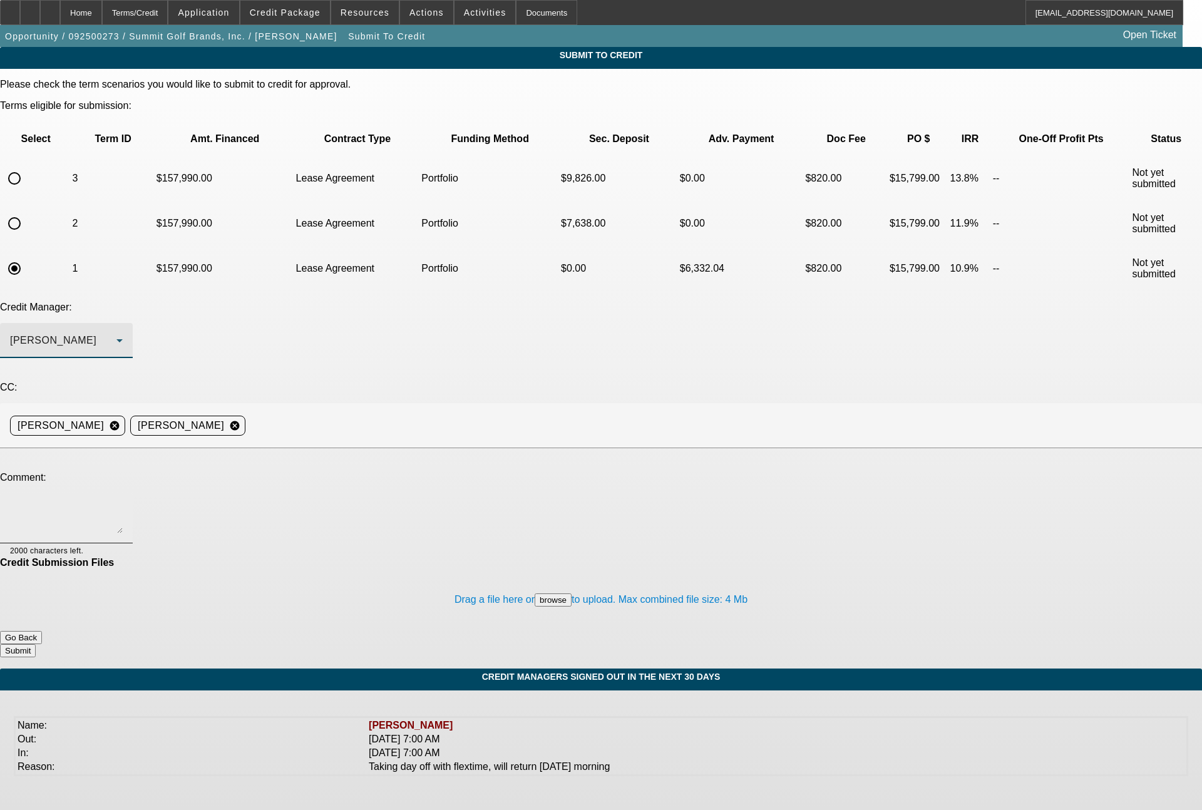
click at [123, 503] on textarea at bounding box center [66, 518] width 113 height 30
type textarea "7x past customer in good standing, solid deposits. NO PG request as we have don…"
click at [36, 644] on button "Submit" at bounding box center [18, 650] width 36 height 13
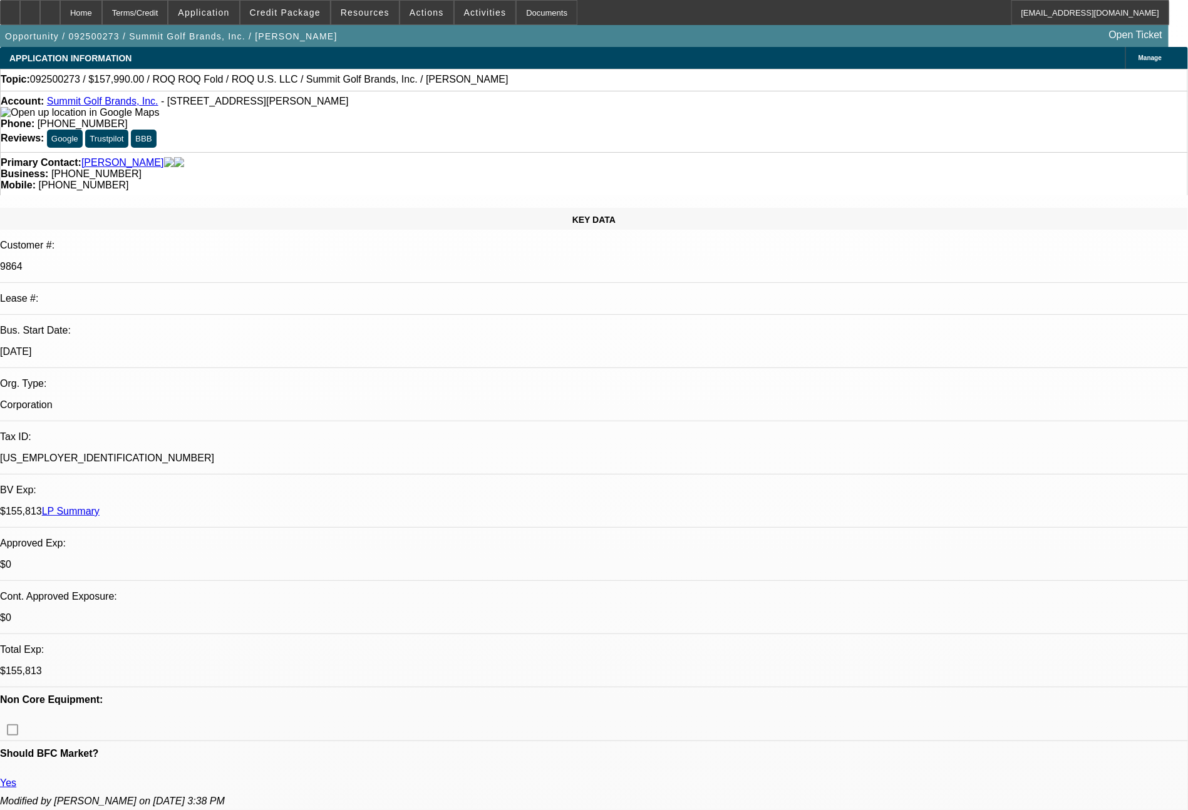
select select "0"
select select "2"
select select "0.1"
select select "4"
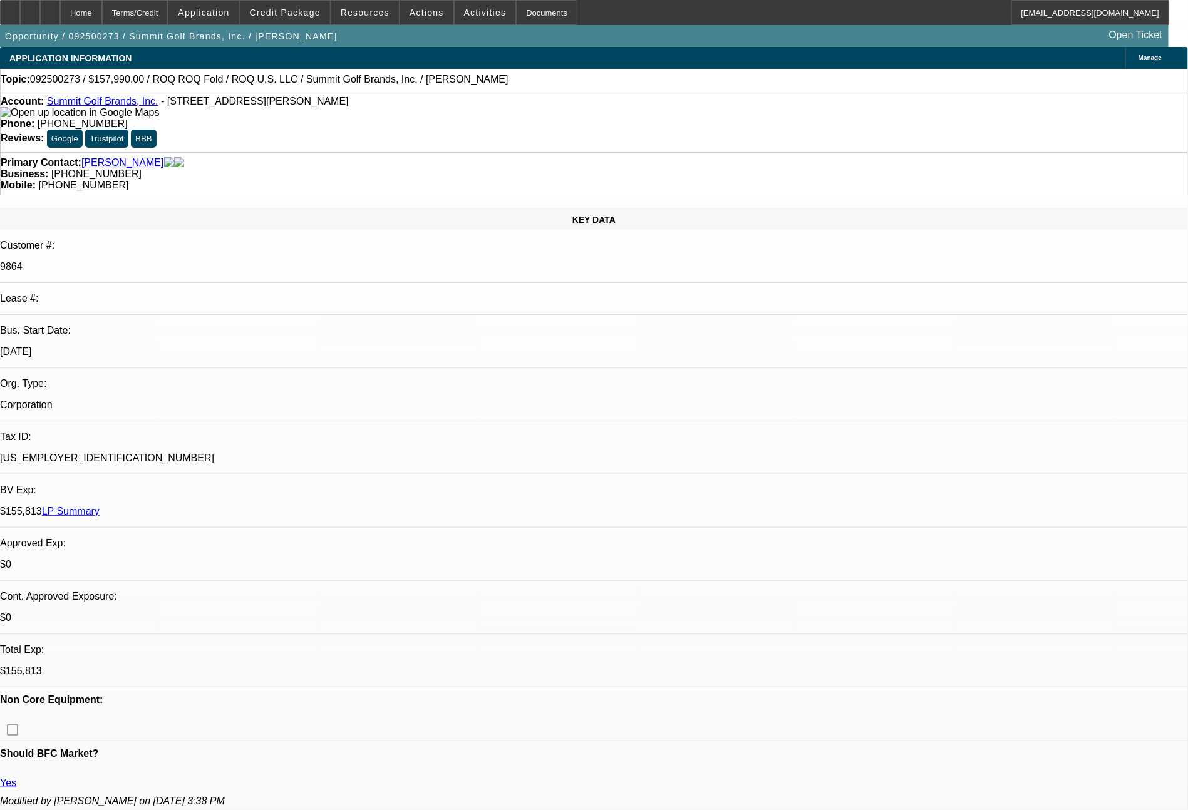
select select "0"
select select "2"
select select "0.1"
select select "4"
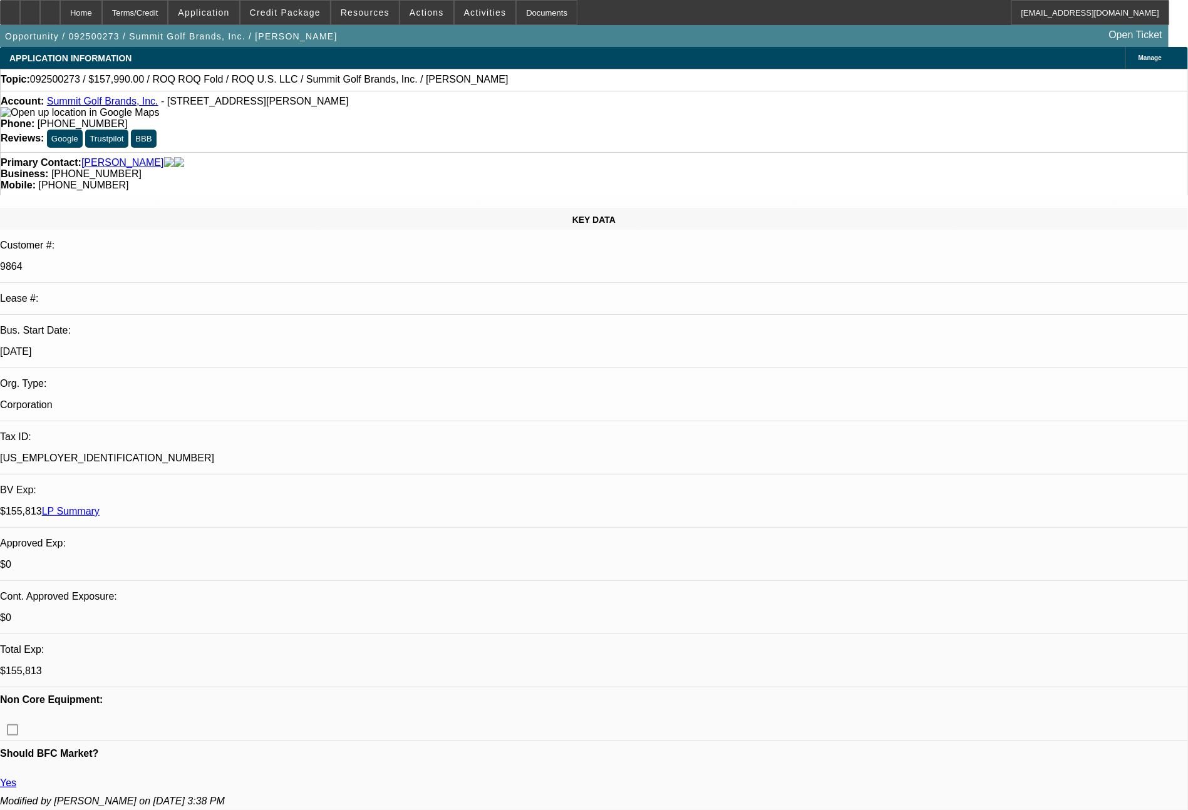
select select "0"
select select "0.1"
select select "4"
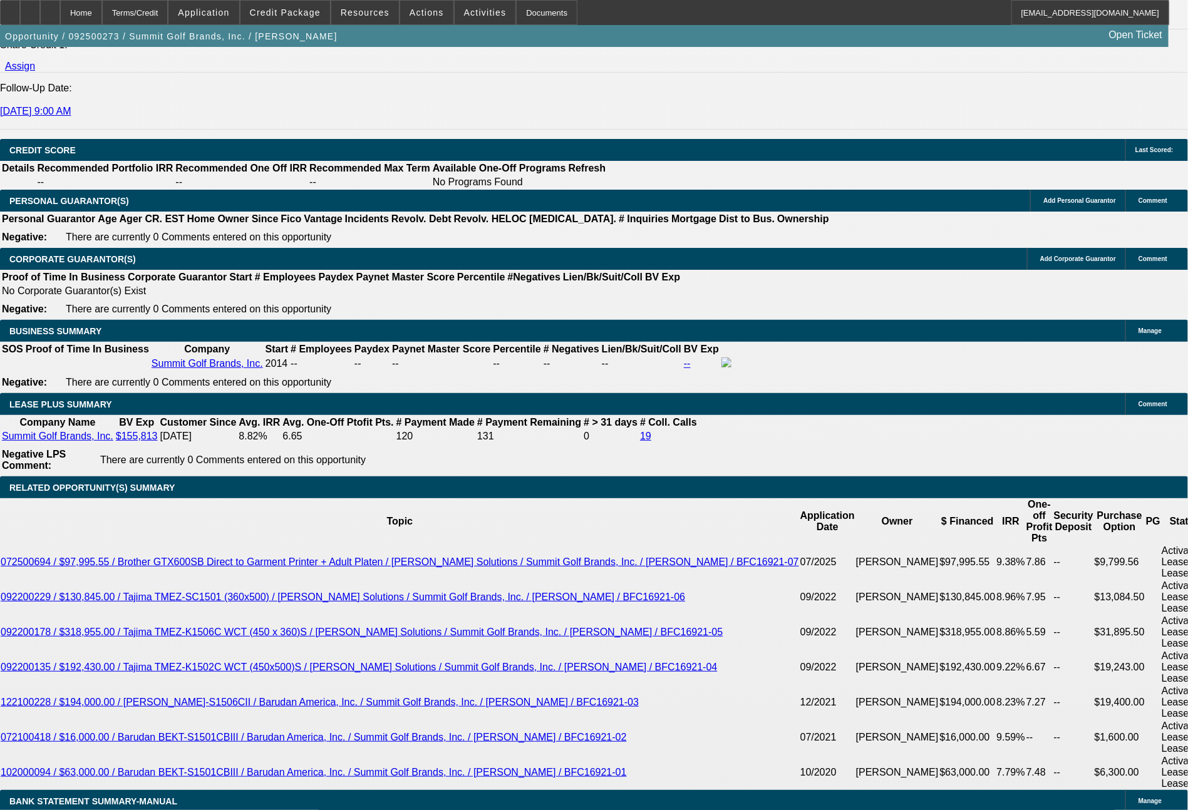
scroll to position [1794, 0]
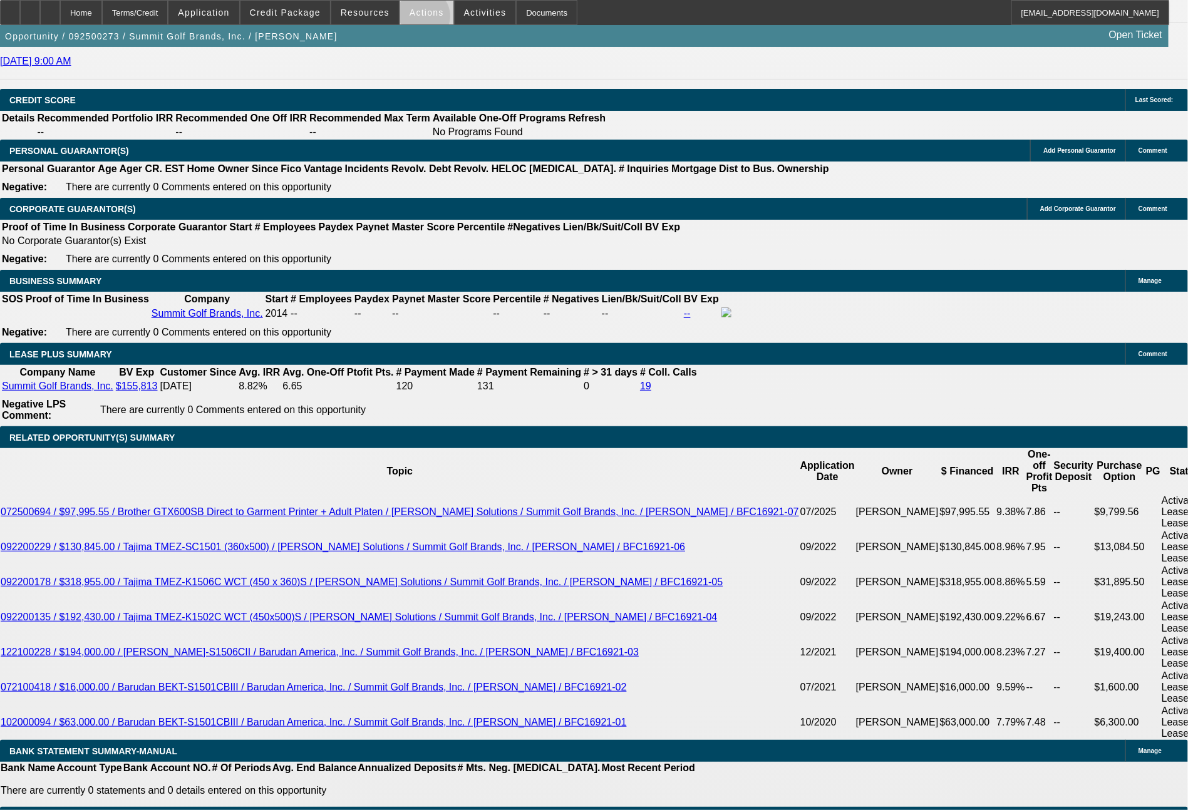
click at [421, 19] on span at bounding box center [426, 12] width 53 height 30
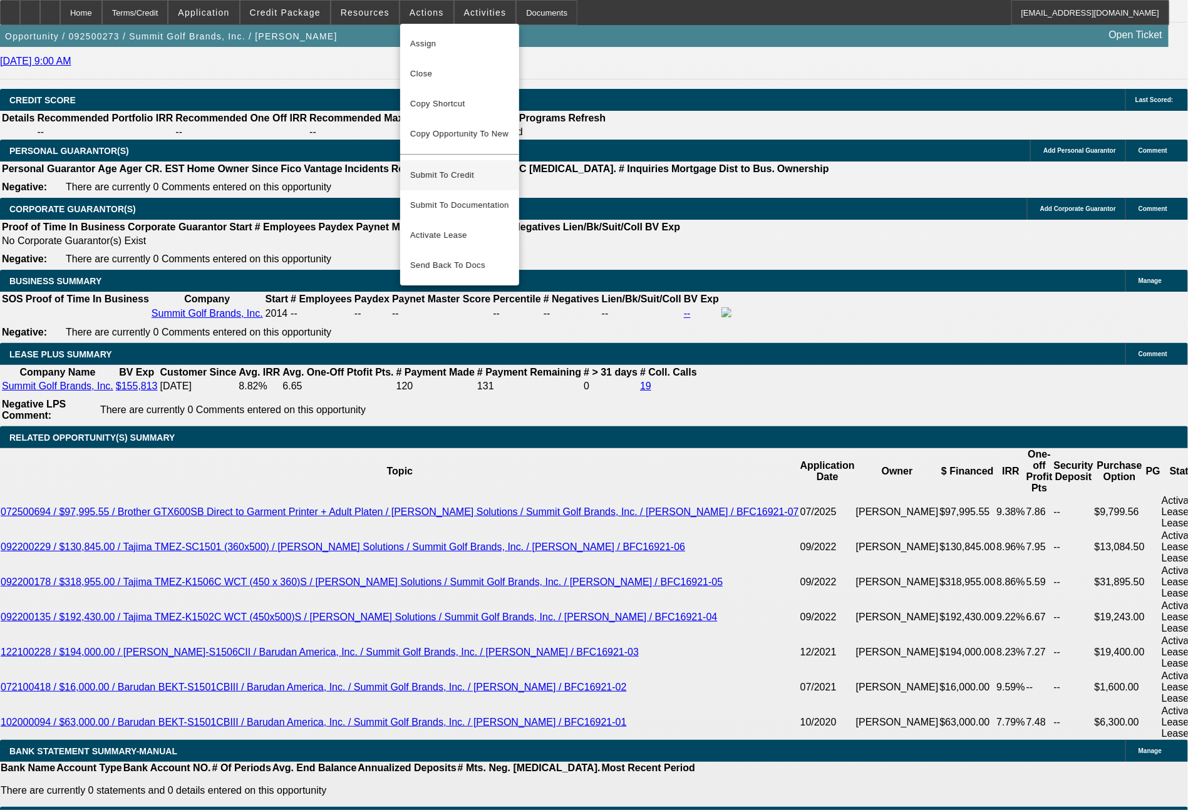
click at [460, 168] on span "Submit To Credit" at bounding box center [459, 175] width 99 height 15
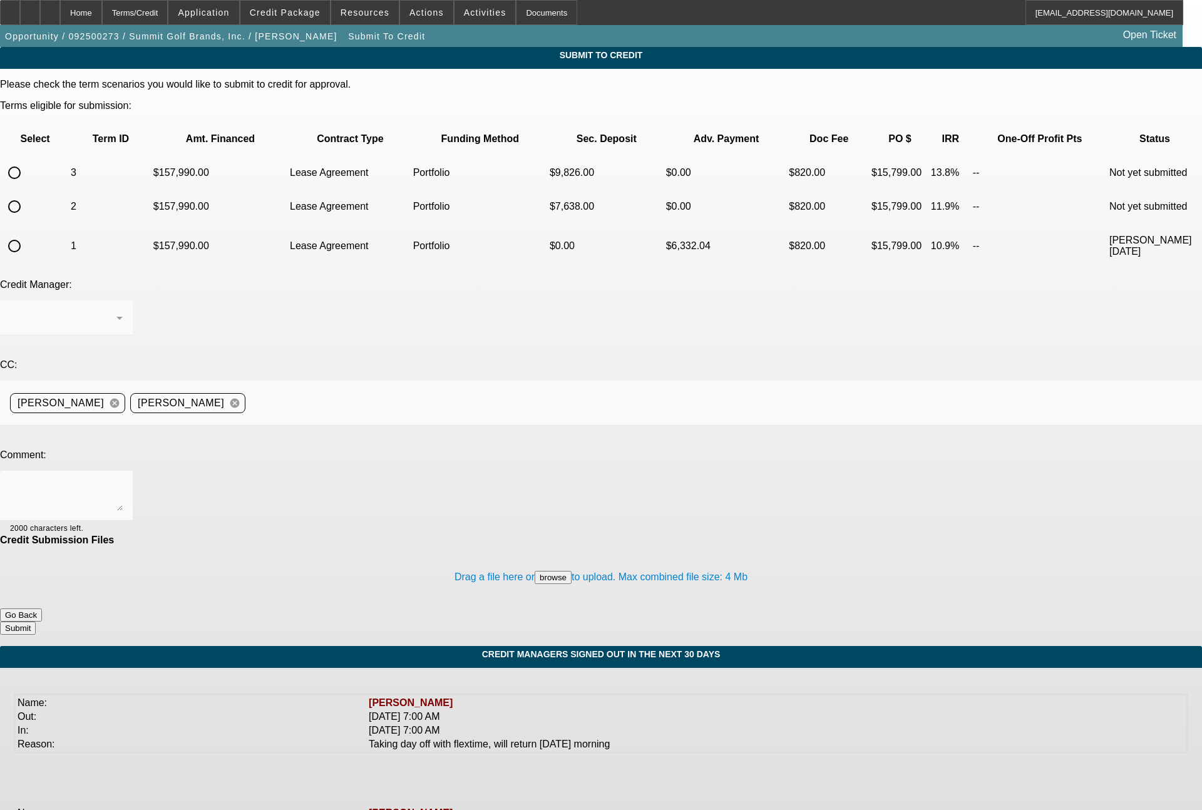
click at [27, 194] on input "radio" at bounding box center [14, 206] width 25 height 25
radio input "true"
click at [116, 311] on div at bounding box center [63, 318] width 106 height 15
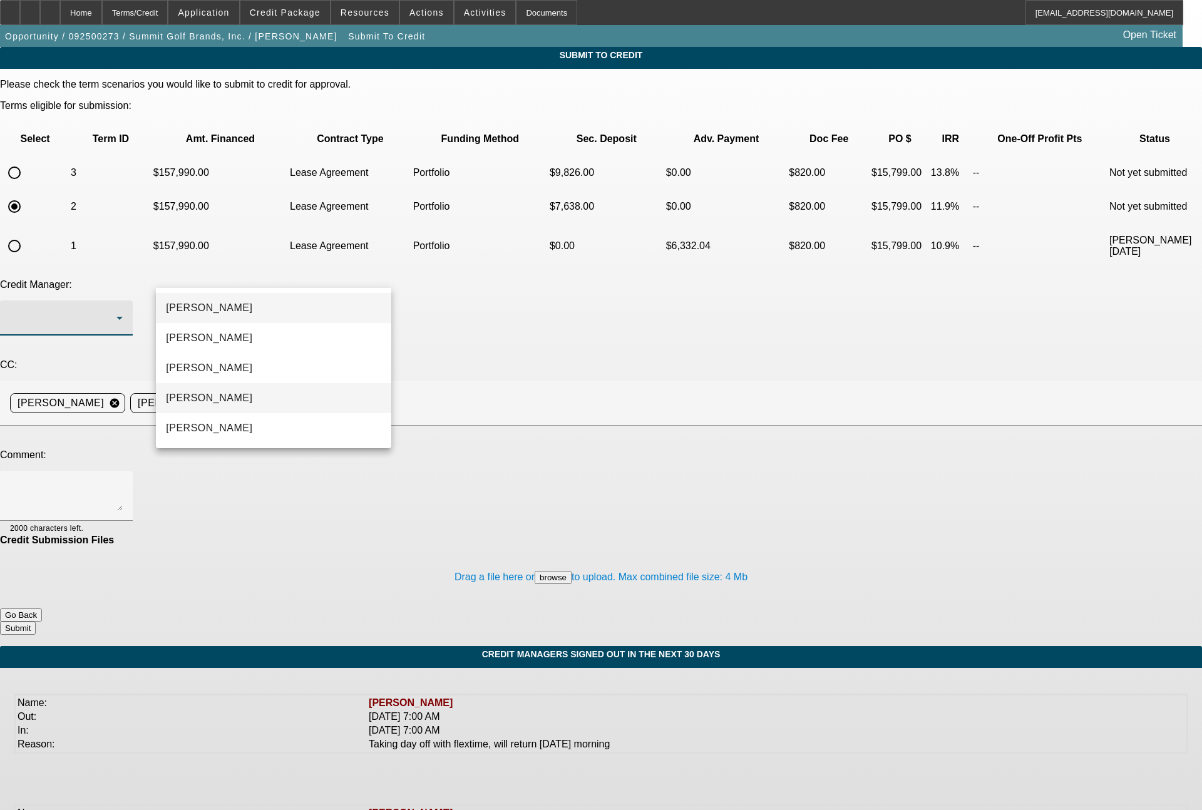
click at [190, 403] on span "[PERSON_NAME]" at bounding box center [209, 398] width 86 height 15
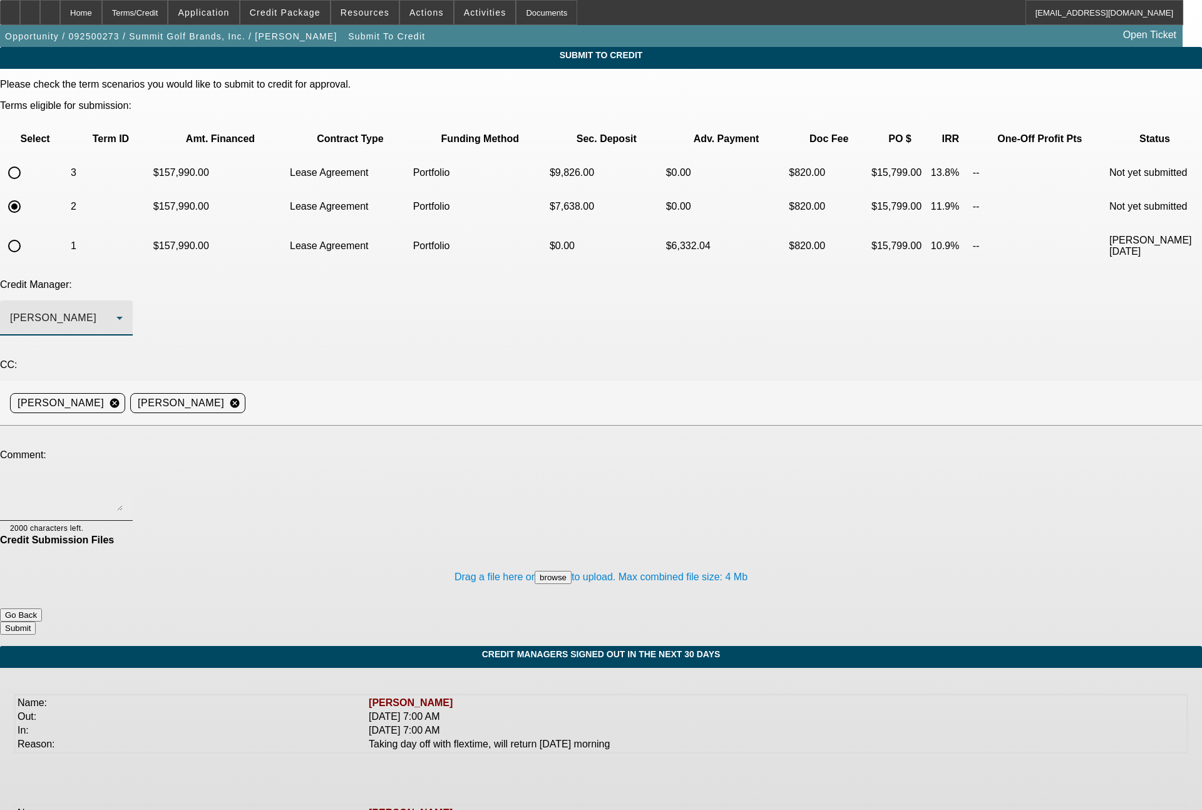
click at [123, 481] on textarea at bounding box center [66, 496] width 113 height 30
type textarea "48 month term set"
click at [36, 622] on button "Submit" at bounding box center [18, 628] width 36 height 13
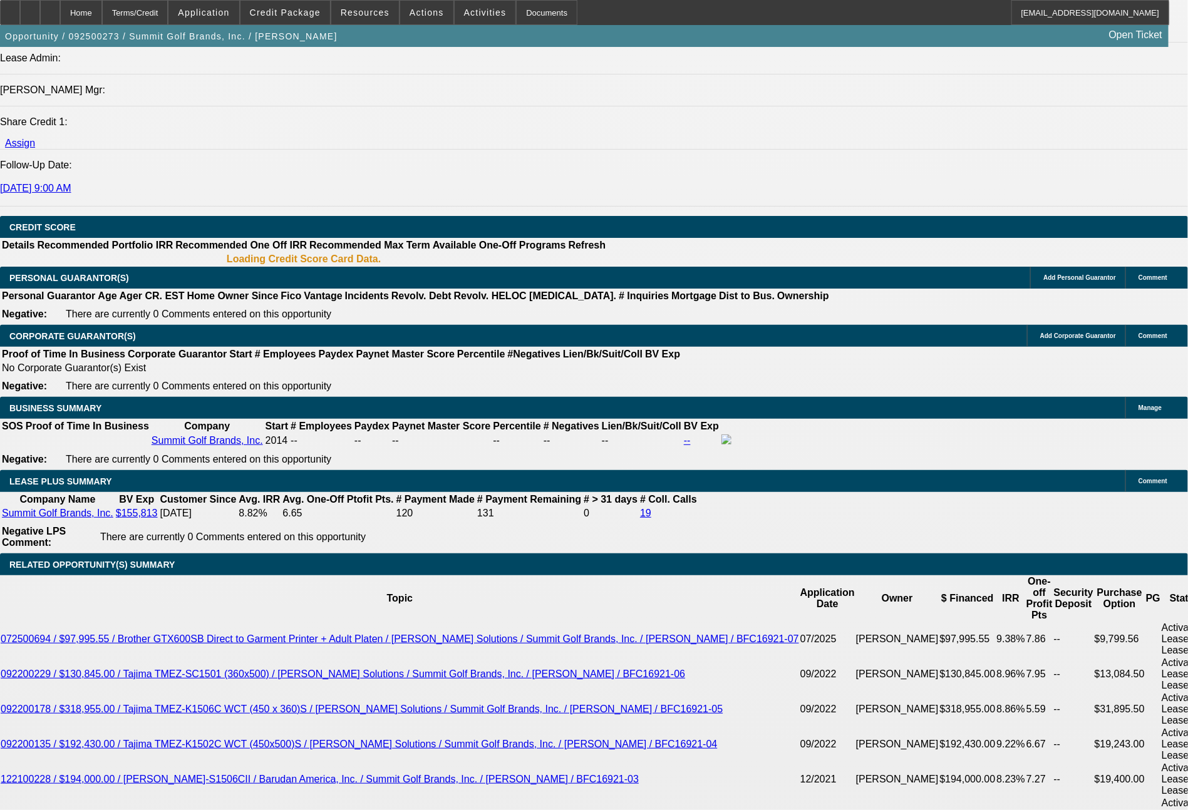
select select "0"
select select "2"
select select "0.1"
select select "4"
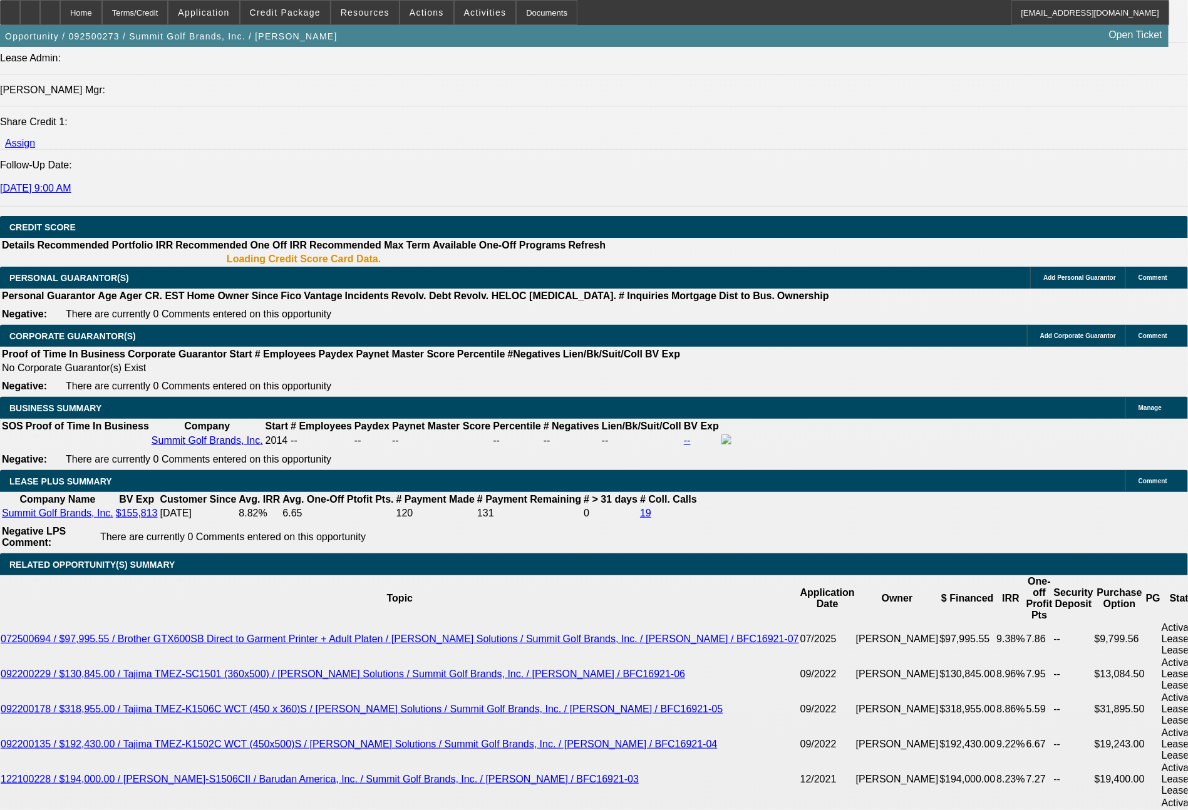
select select "0"
select select "2"
select select "0.1"
select select "4"
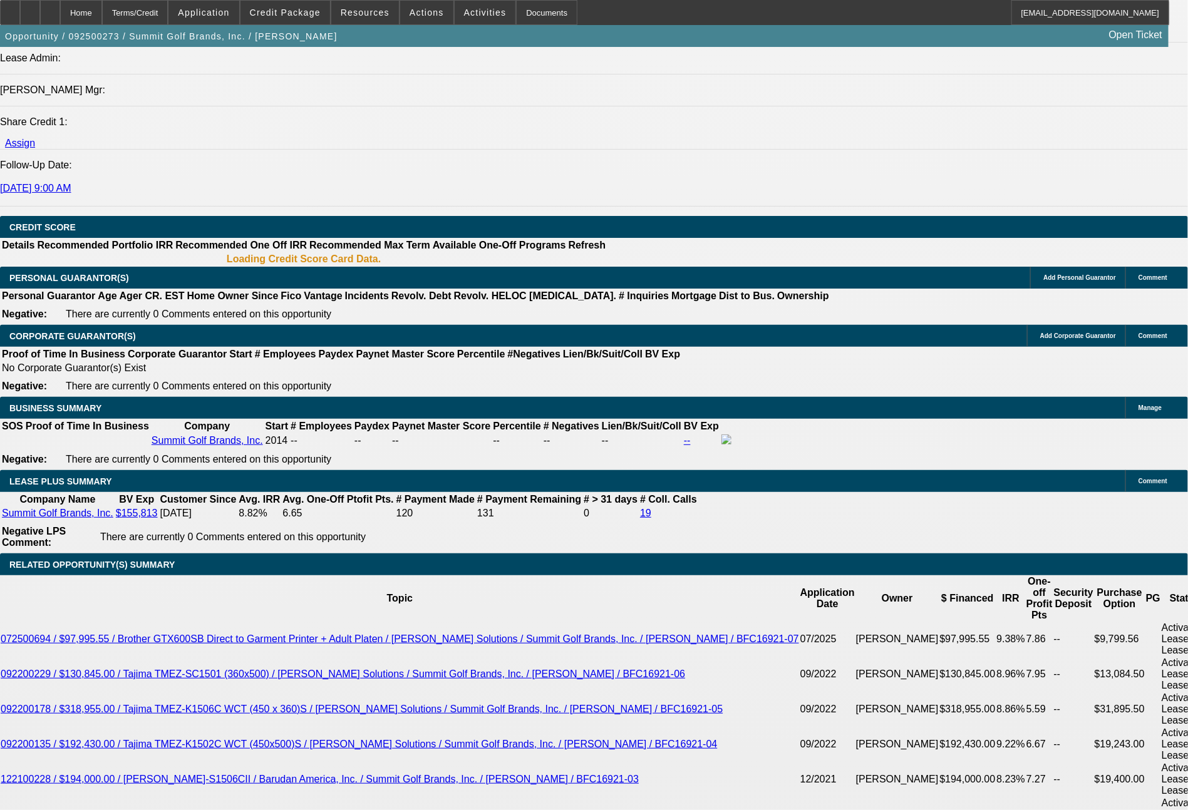
select select "0"
select select "0.1"
select select "4"
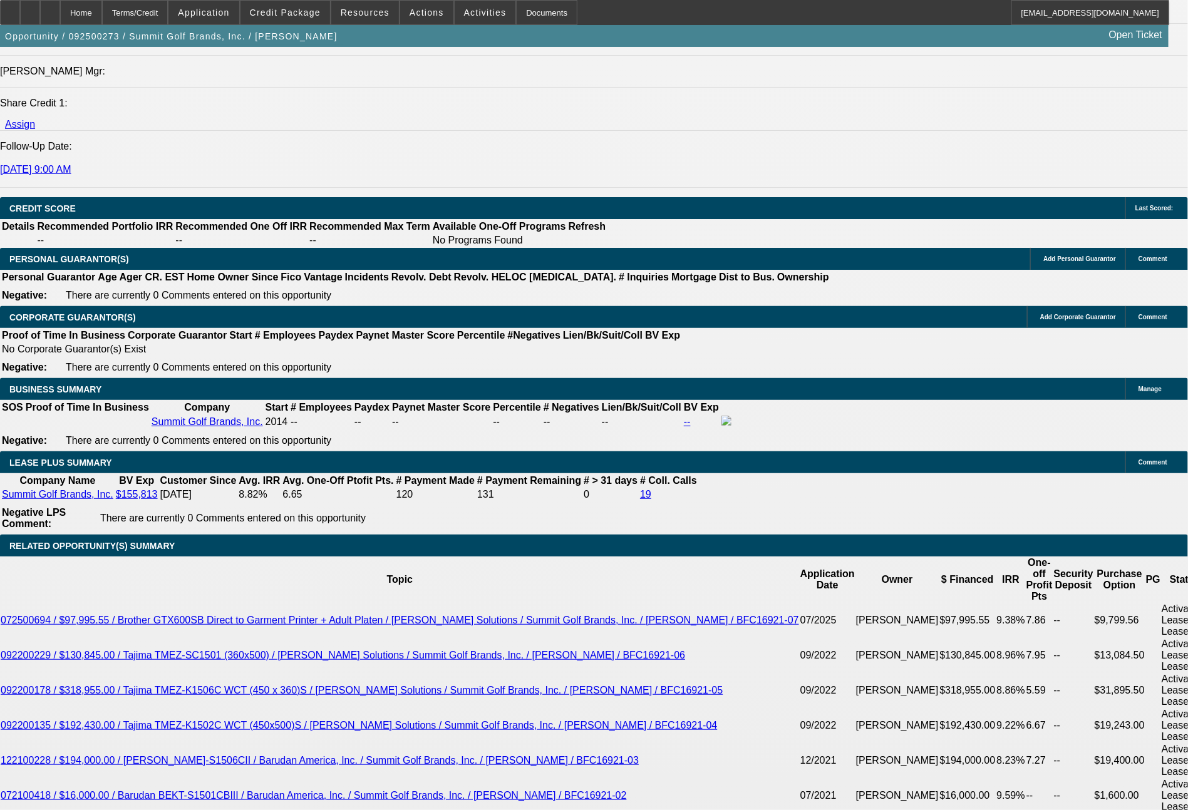
scroll to position [1766, 0]
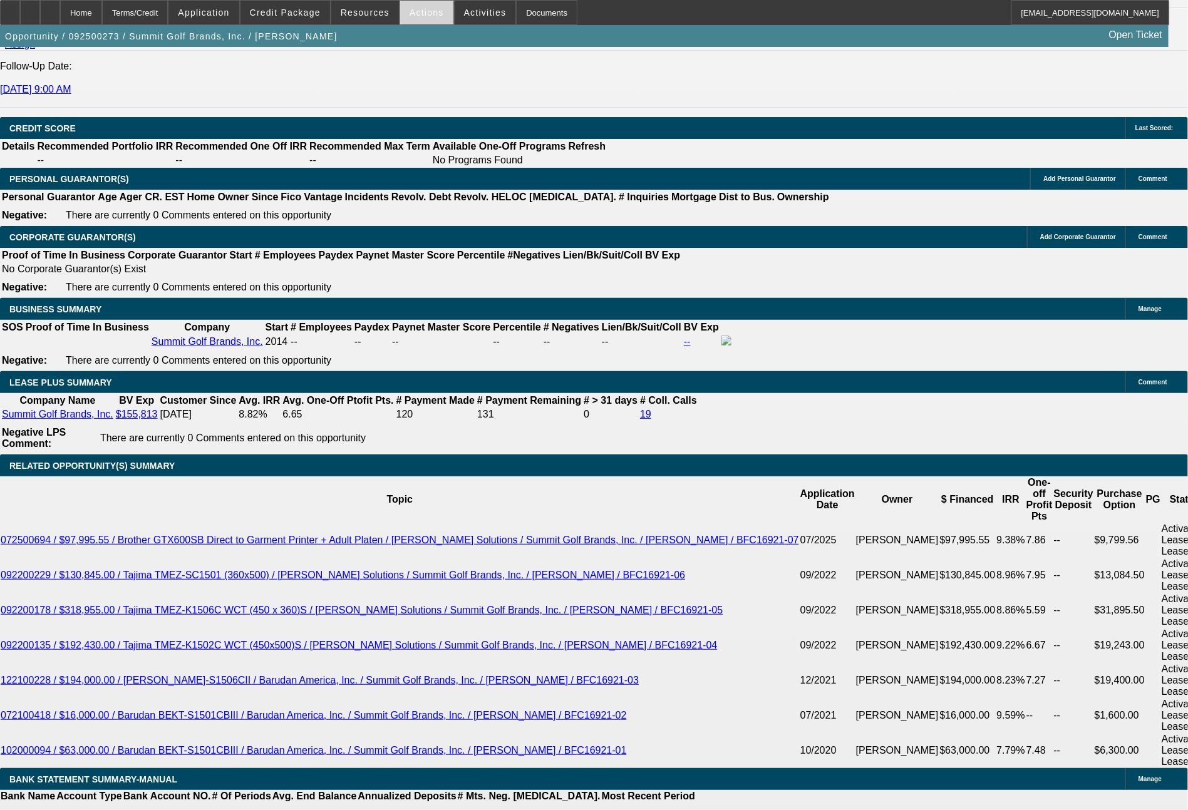
click at [430, 14] on span "Actions" at bounding box center [426, 13] width 34 height 10
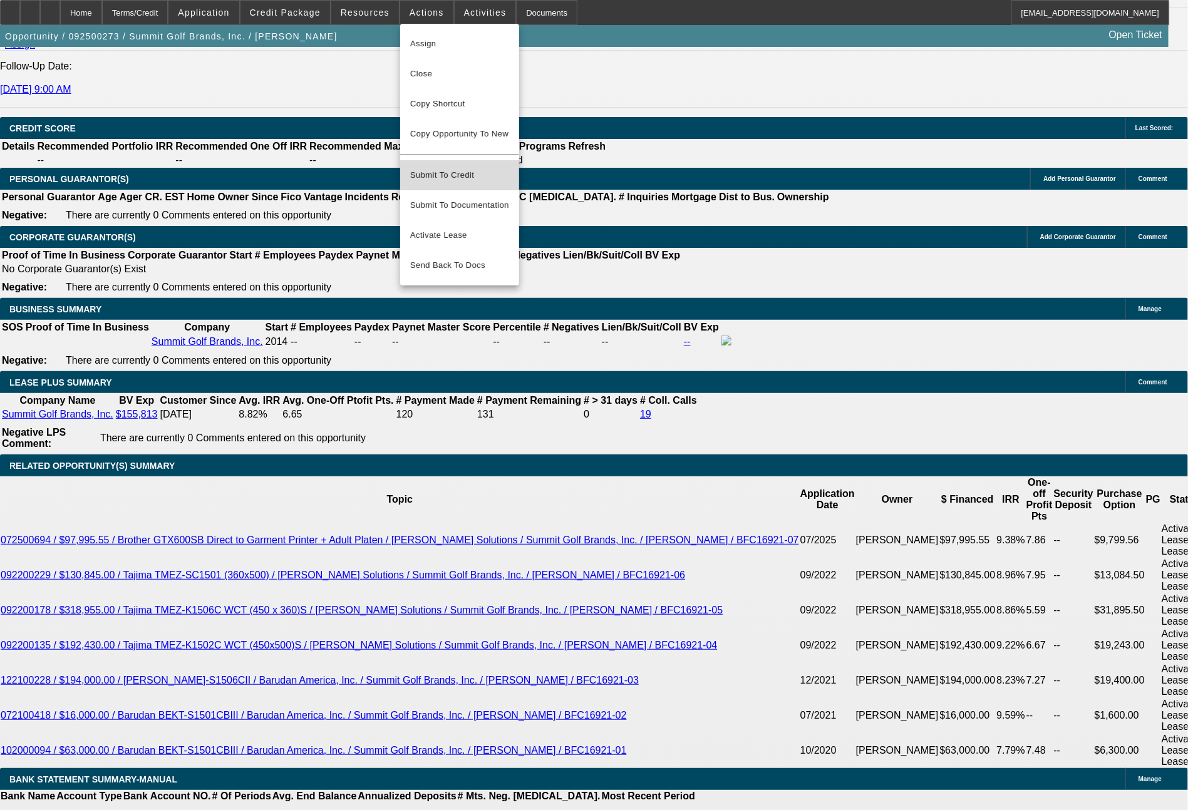
click at [451, 160] on button "Submit To Credit" at bounding box center [459, 175] width 119 height 30
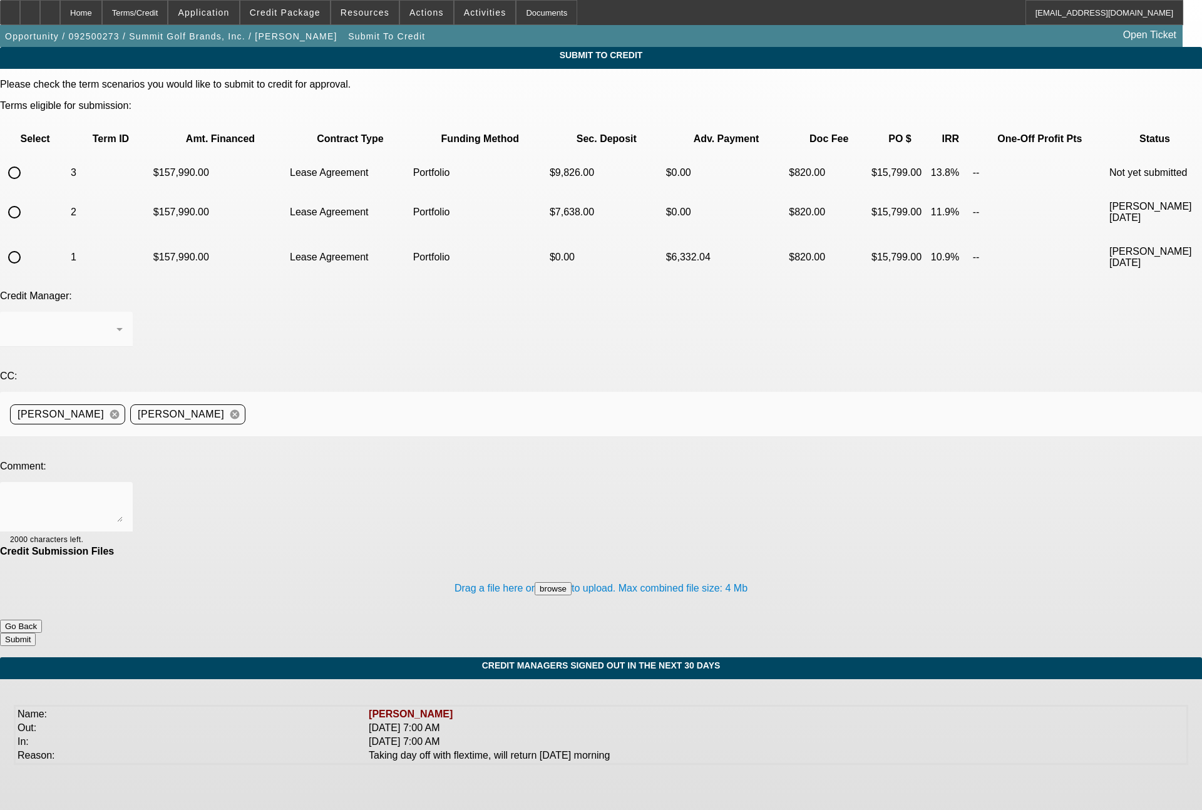
click at [27, 160] on input "radio" at bounding box center [14, 172] width 25 height 25
radio input "true"
click at [123, 312] on div at bounding box center [66, 329] width 113 height 35
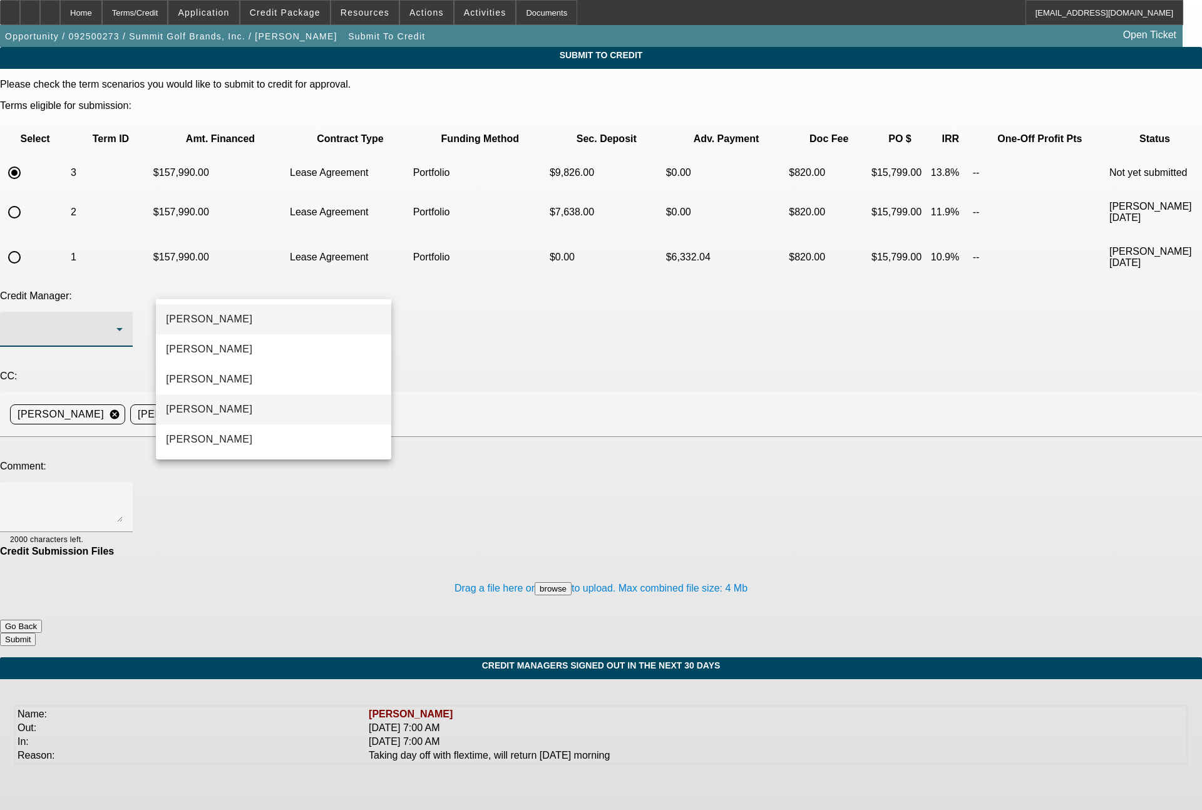
click at [216, 414] on span "Magner, Bill" at bounding box center [209, 409] width 86 height 15
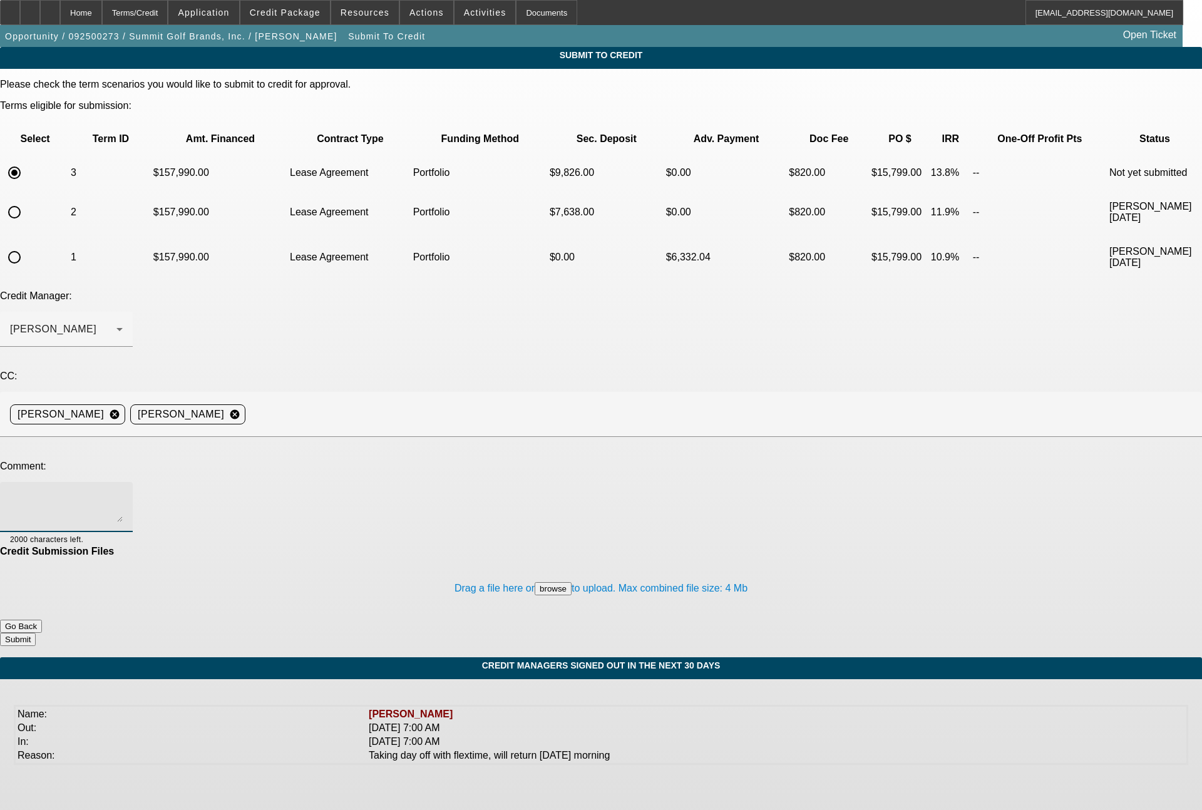
click at [123, 492] on textarea at bounding box center [66, 507] width 113 height 30
type textarea "36 month term set"
click at [36, 633] on button "Submit" at bounding box center [18, 639] width 36 height 13
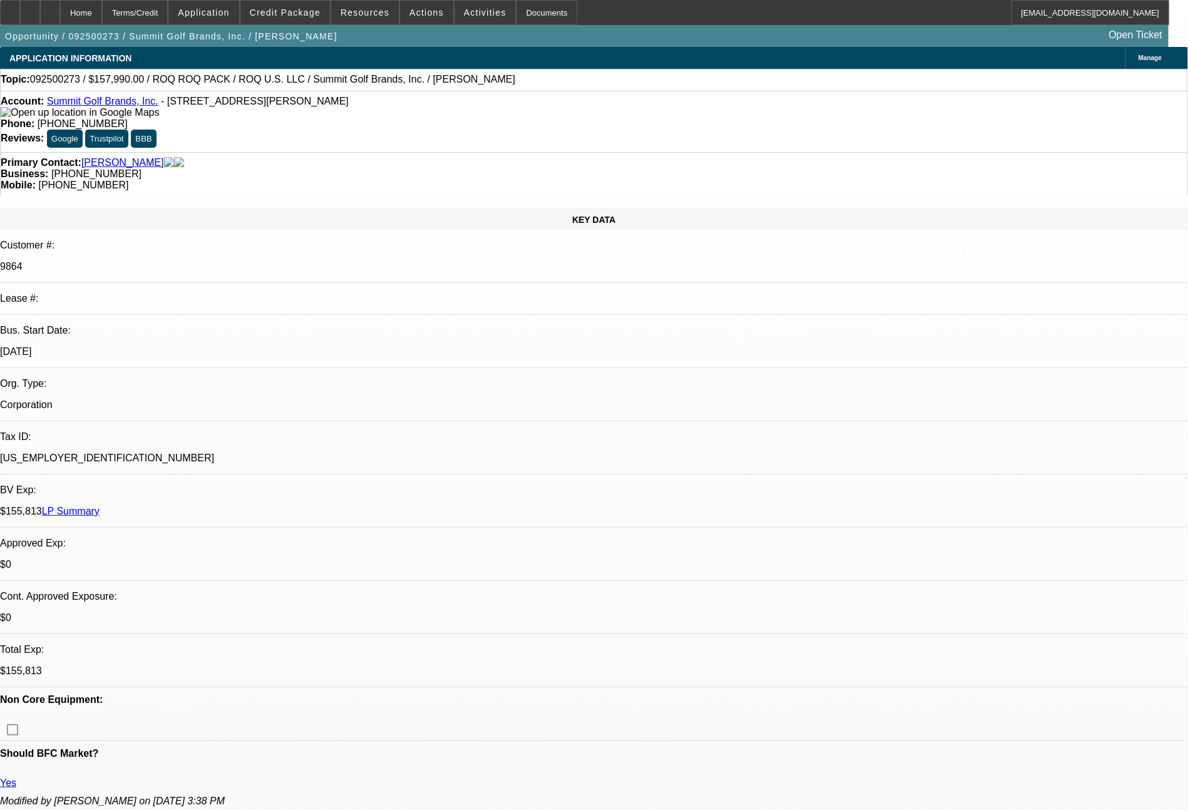
select select "0"
select select "2"
select select "0.1"
select select "4"
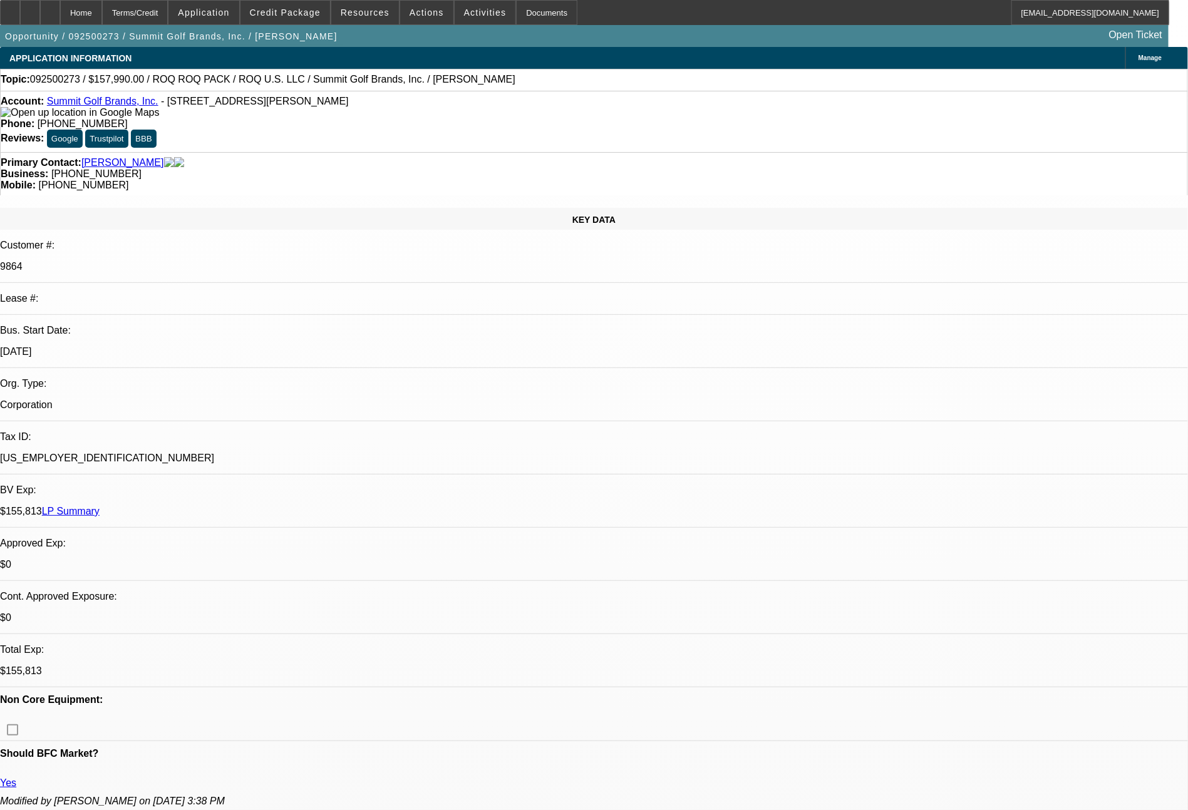
select select "0"
select select "2"
select select "0.1"
select select "4"
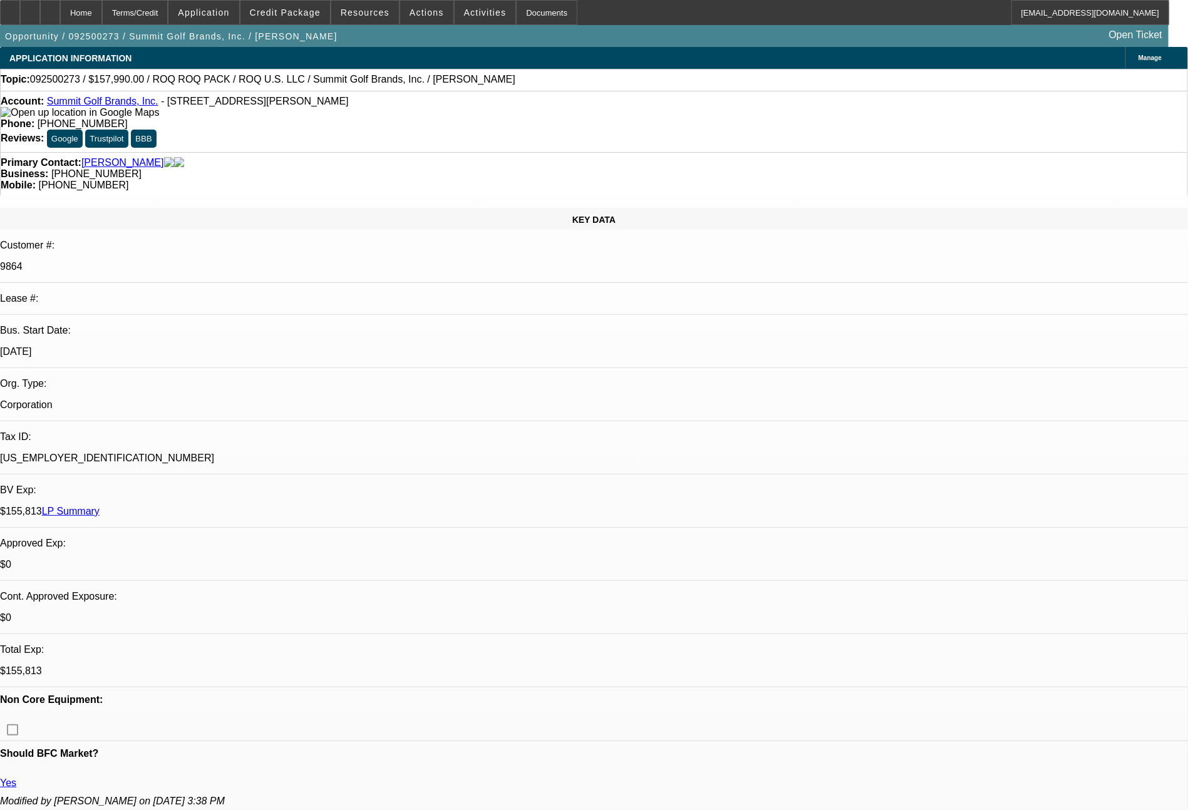
select select "0"
select select "0.1"
select select "4"
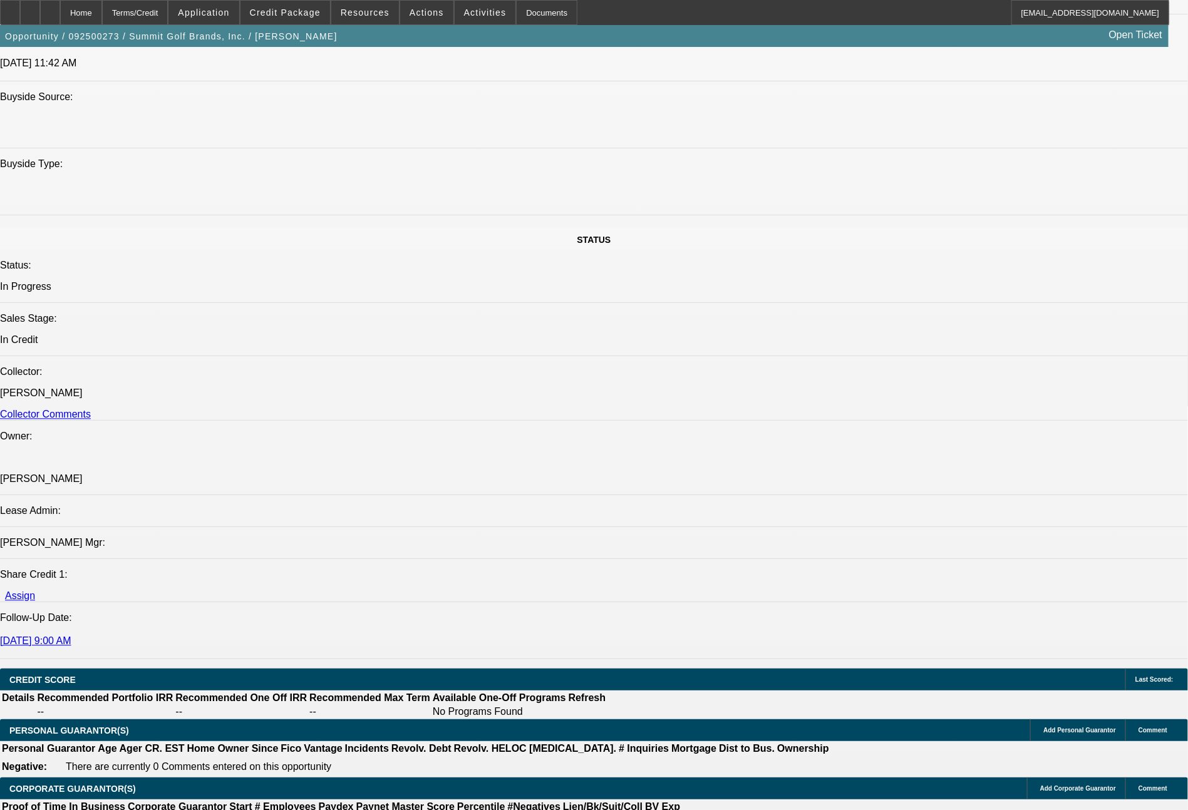
scroll to position [1302, 0]
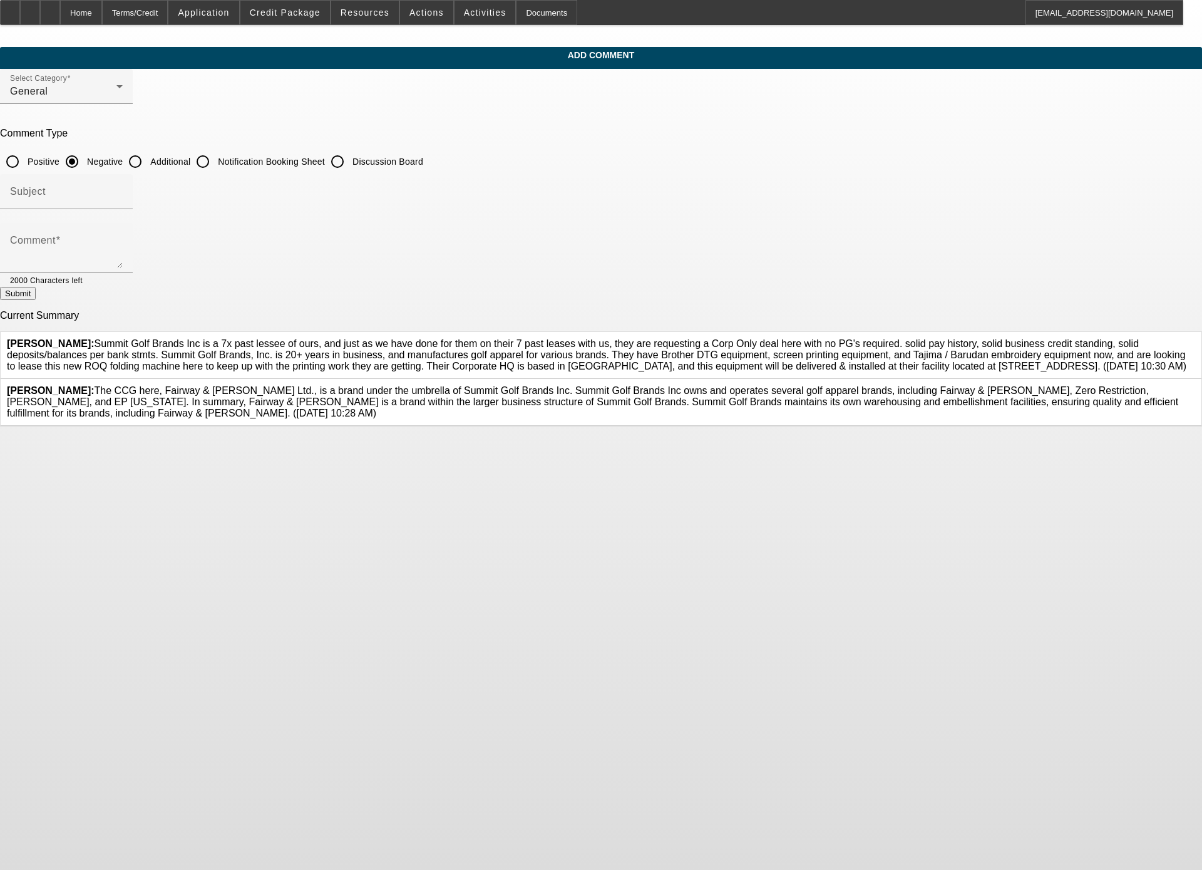
drag, startPoint x: 569, startPoint y: 418, endPoint x: 459, endPoint y: 335, distance: 137.7
click at [459, 338] on div "[PERSON_NAME]: Summit Golf Brands Inc is a 7x past lessee of ours, and just as …" at bounding box center [601, 355] width 1188 height 34
copy span "Summit Golf Brands Inc is a 7x past lessee of ours, and just as we have done fo…"
click at [36, 297] on button "Submit" at bounding box center [18, 293] width 36 height 13
copy span "Summit Golf Brands Inc is a 7x past lessee of ours, and just as we have done fo…"
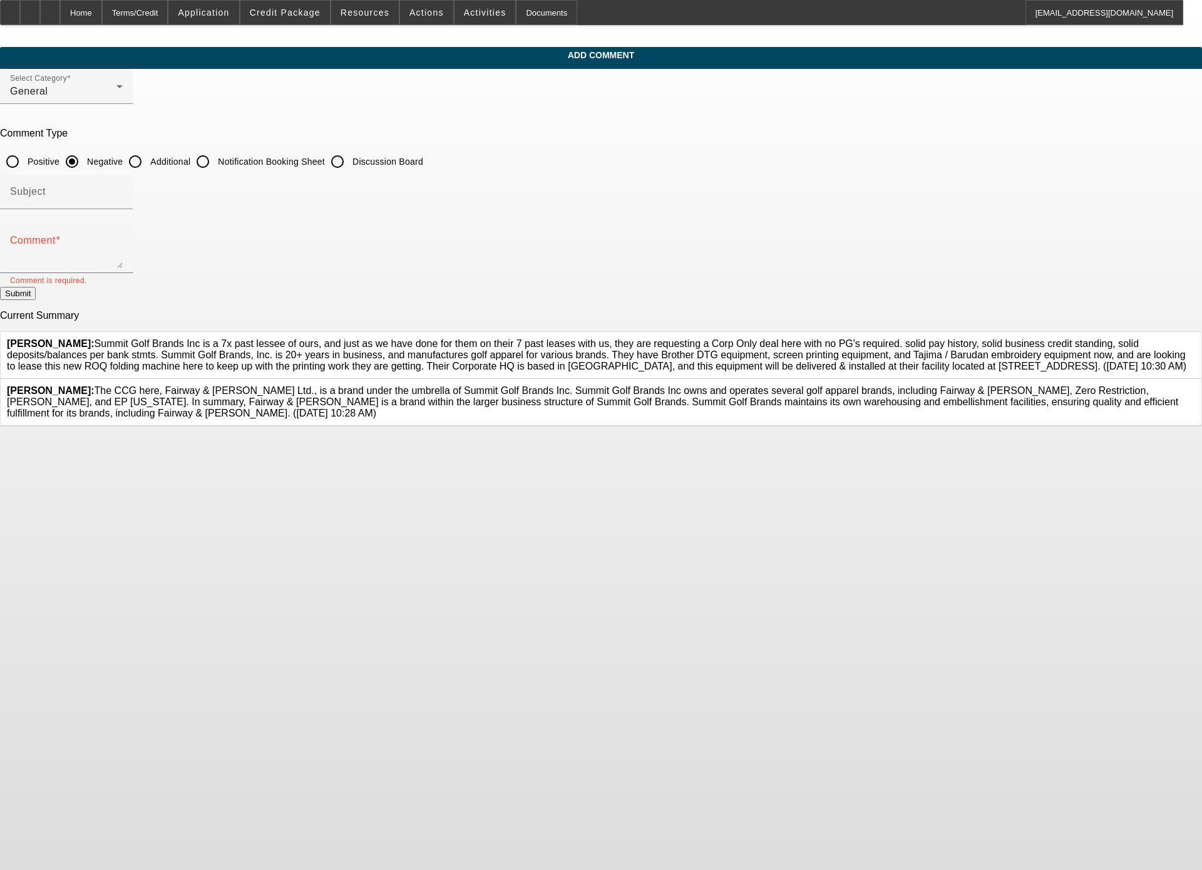
click at [751, 338] on icon at bounding box center [1195, 338] width 0 height 0
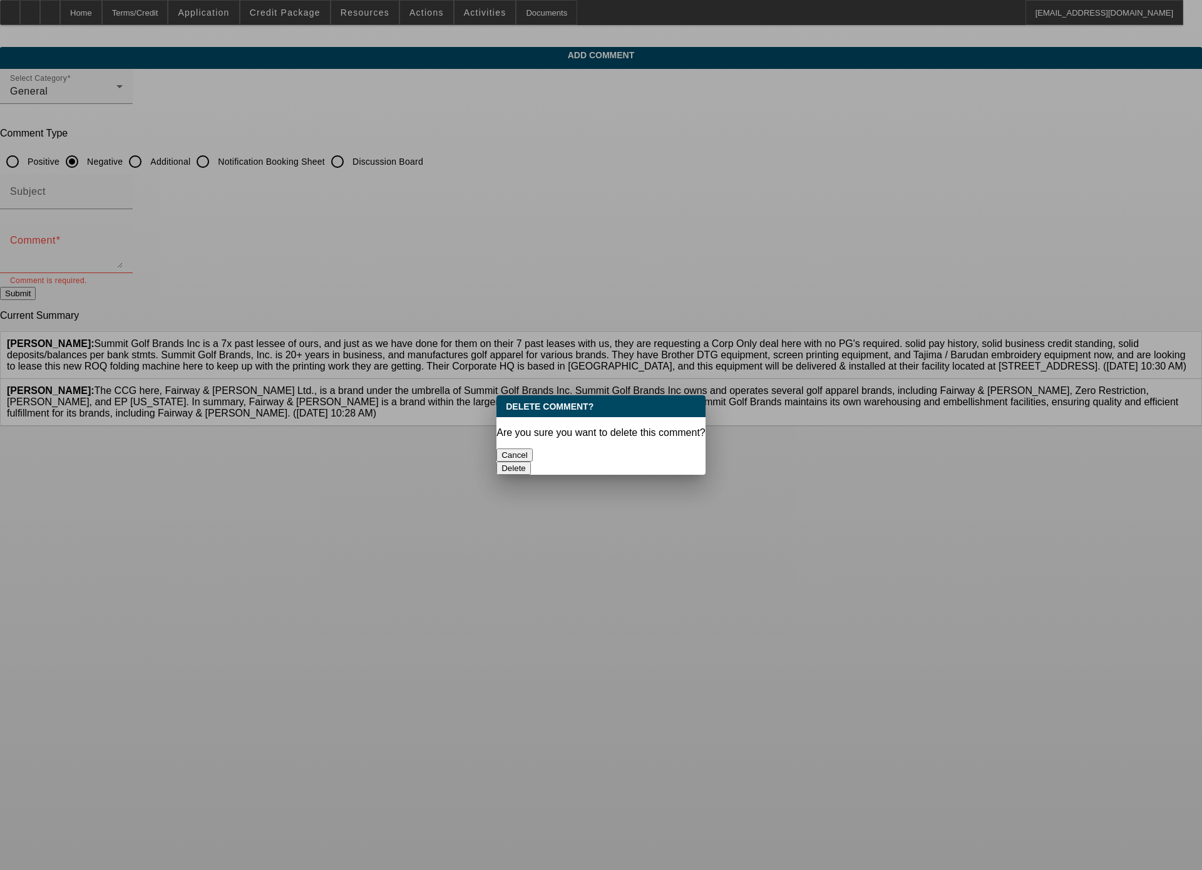
click at [531, 461] on button "Delete" at bounding box center [513, 467] width 34 height 13
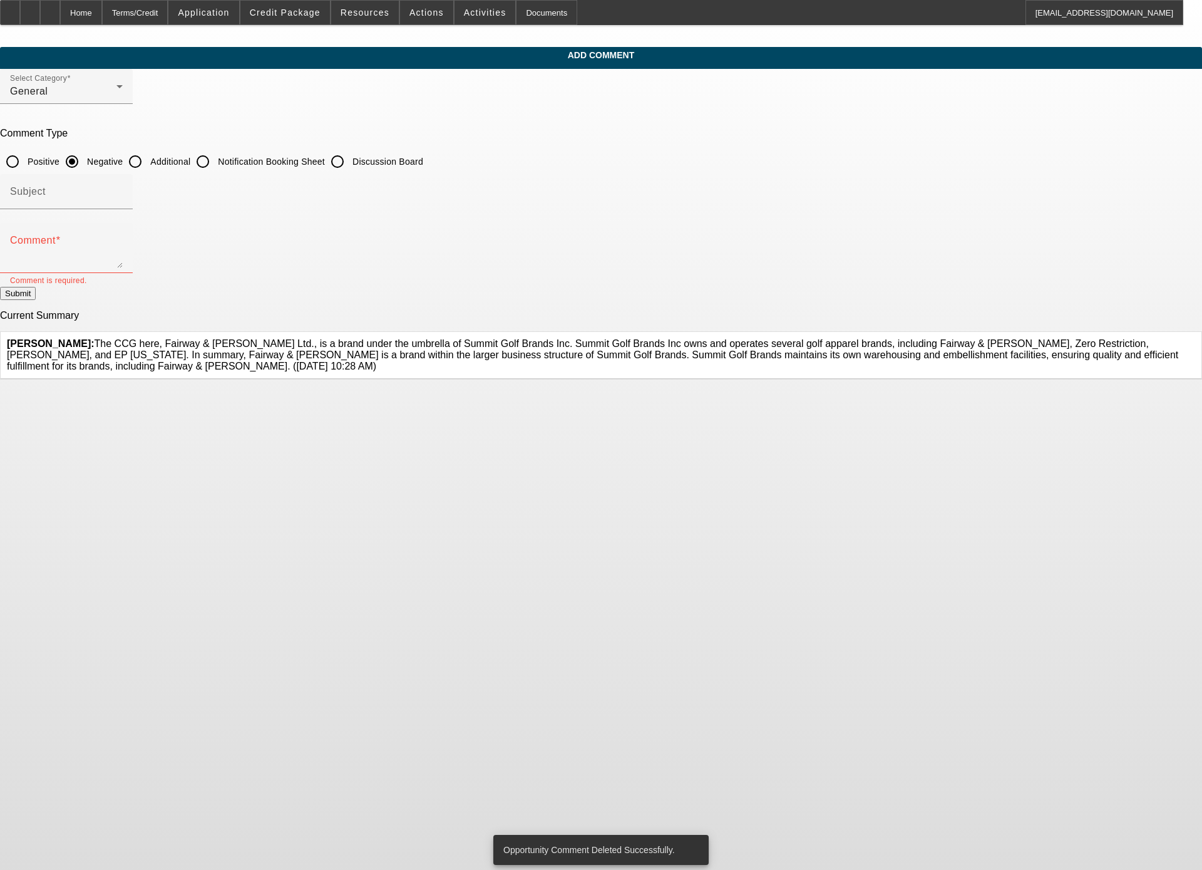
click at [148, 155] on input "Additional" at bounding box center [135, 161] width 25 height 25
radio input "true"
click at [123, 255] on textarea "Comment" at bounding box center [66, 253] width 113 height 30
paste textarea "Summit Golf Brands Inc is a 7x past lessee of ours, and just as we have done fo…"
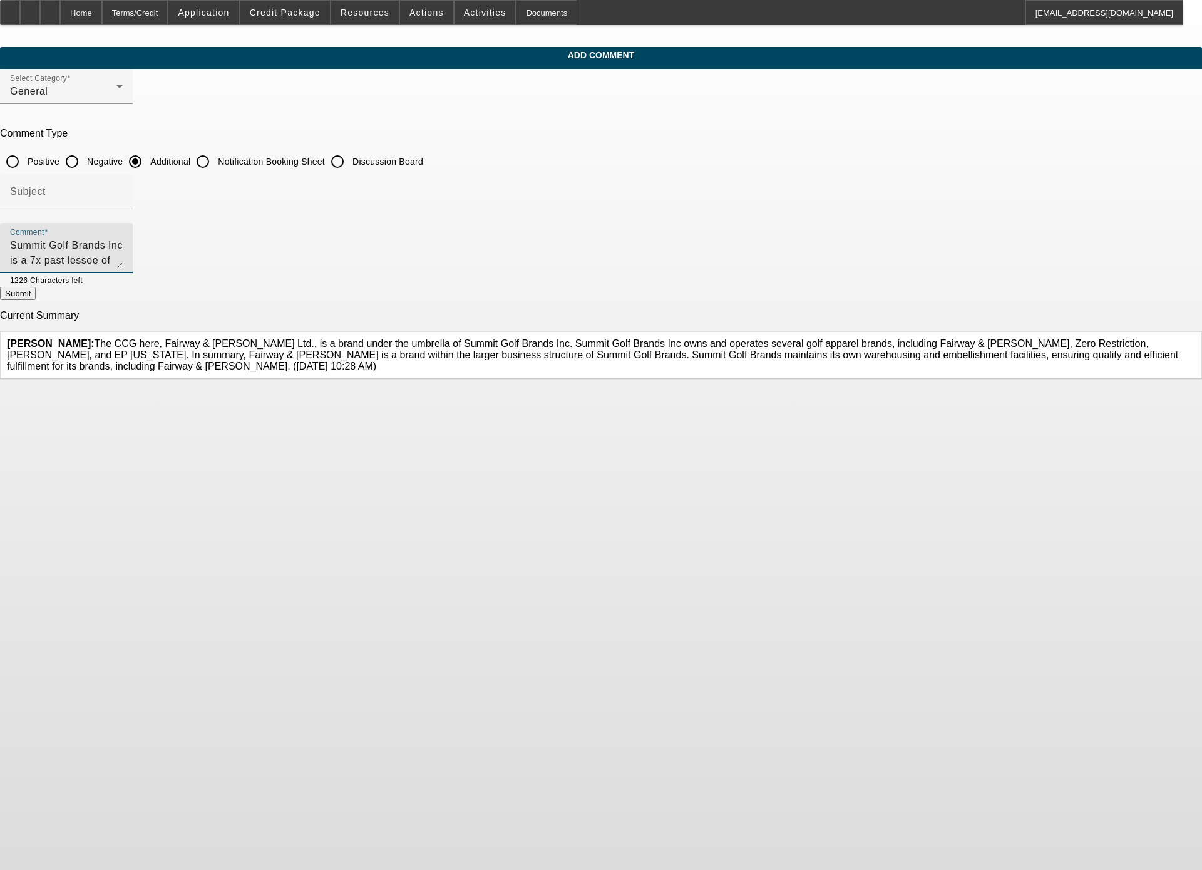
scroll to position [72, 0]
click at [123, 267] on textarea "Summit Golf Brands Inc is a 7x past lessee of ours, and just as we have done fo…" at bounding box center [66, 253] width 113 height 30
click at [123, 244] on textarea "Summit Golf Brands Inc is a 7x past lessee of ours, and just as we have done fo…" at bounding box center [66, 253] width 113 height 30
type textarea "Summit Golf Brands Inc is a 7x past lessee of ours, and just as we have done fo…"
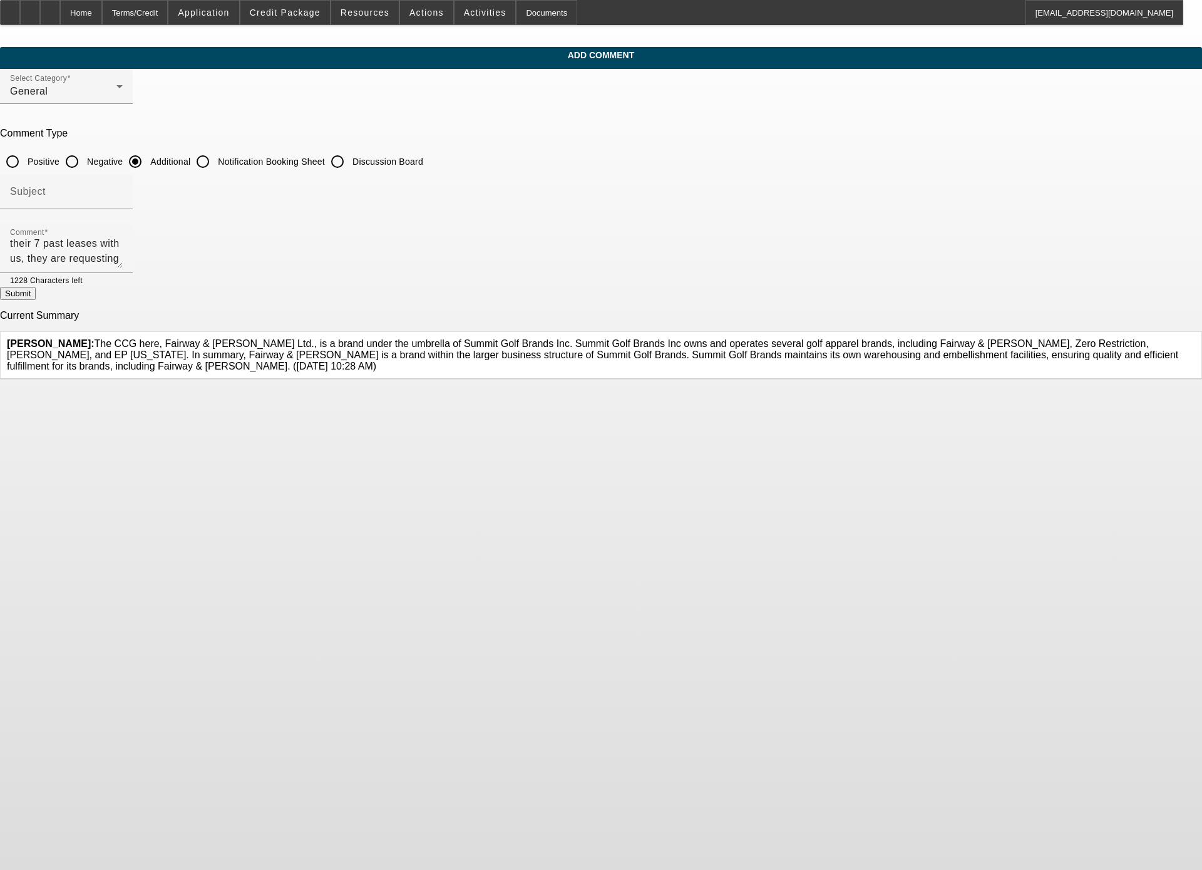
click at [36, 289] on button "Submit" at bounding box center [18, 293] width 36 height 13
radio input "true"
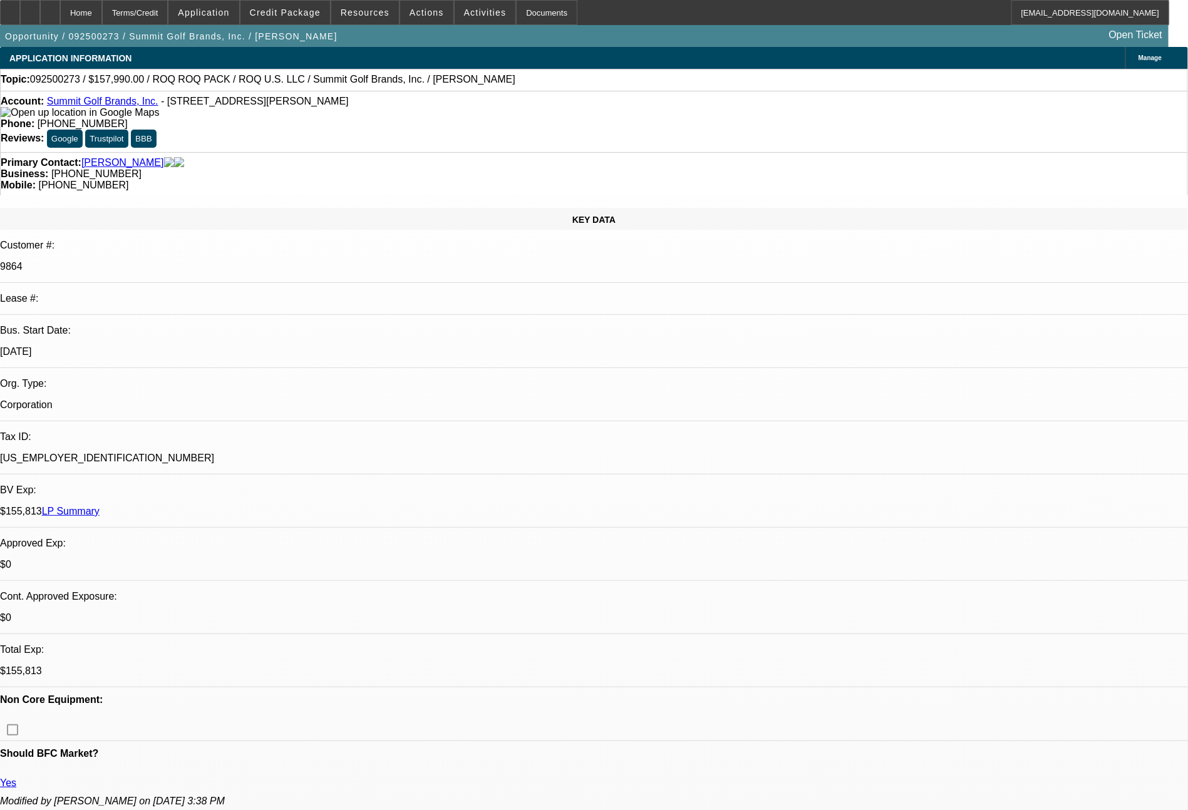
select select "0"
select select "2"
select select "0.1"
select select "0"
select select "2"
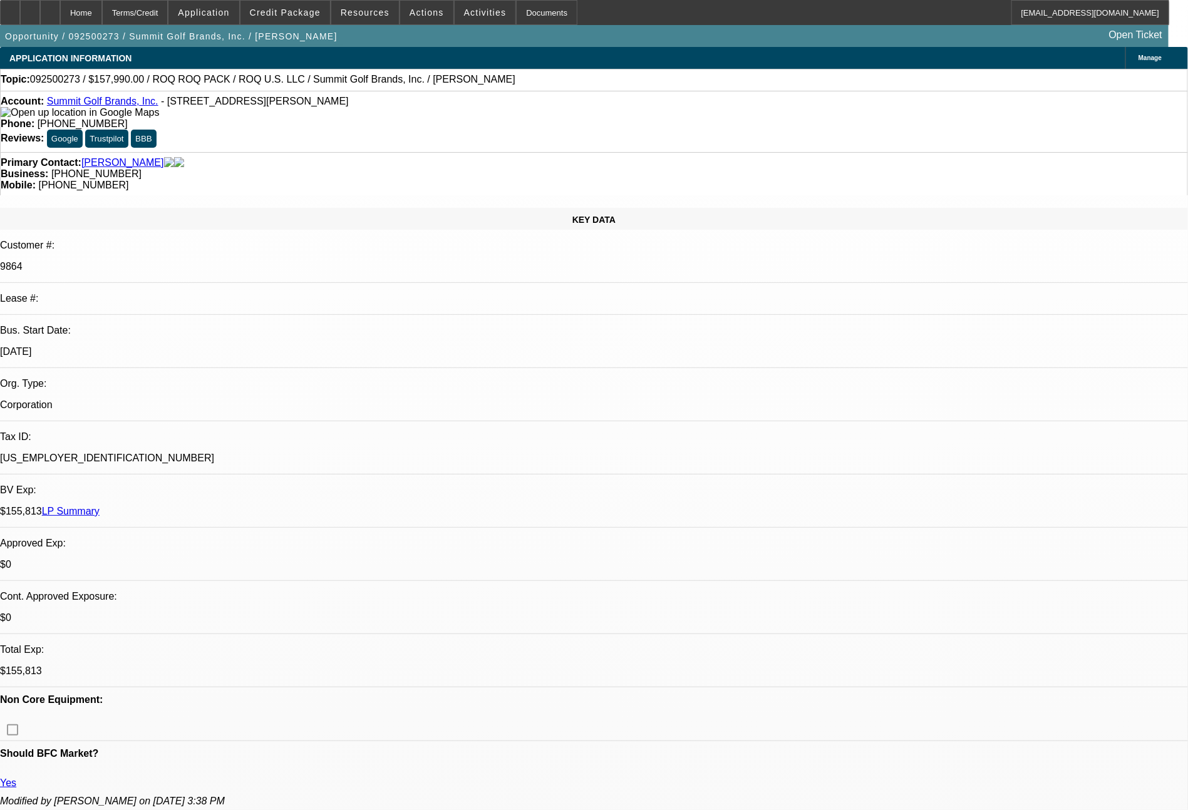
select select "0.1"
select select "0"
select select "0.1"
select select "1"
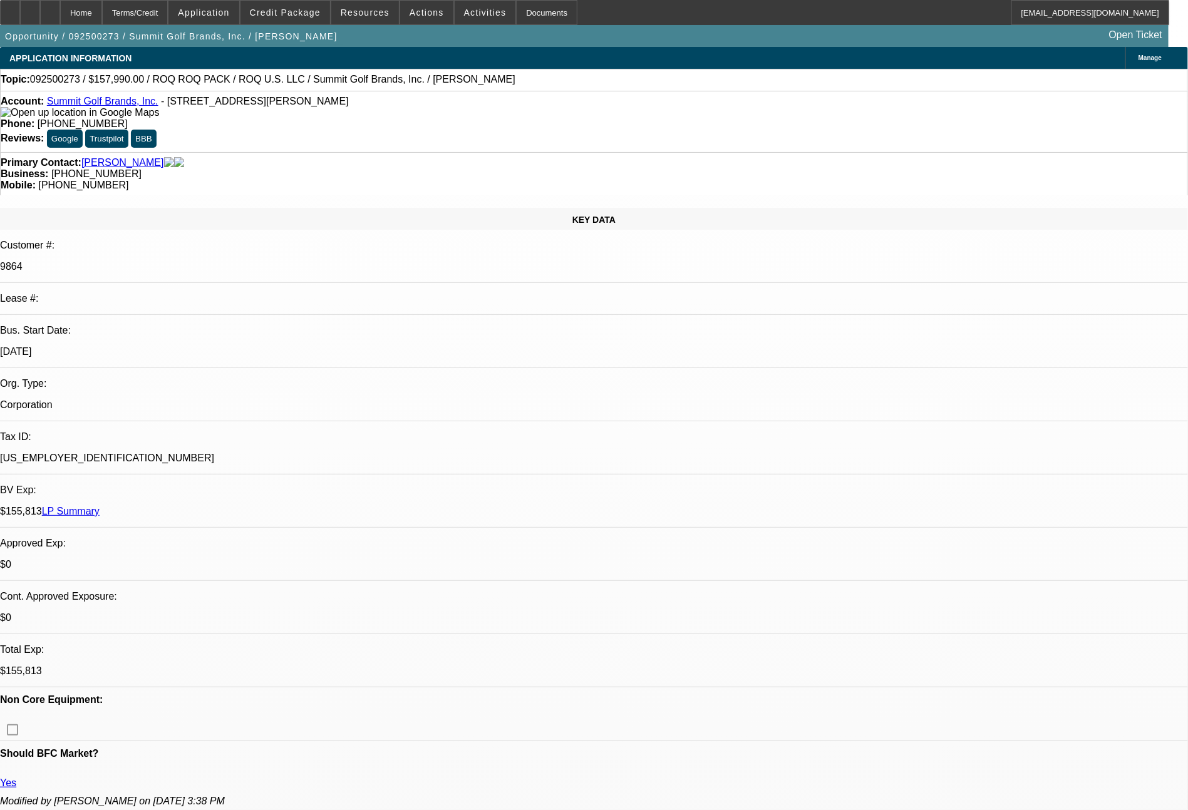
select select "2"
select select "1"
select select "2"
select select "1"
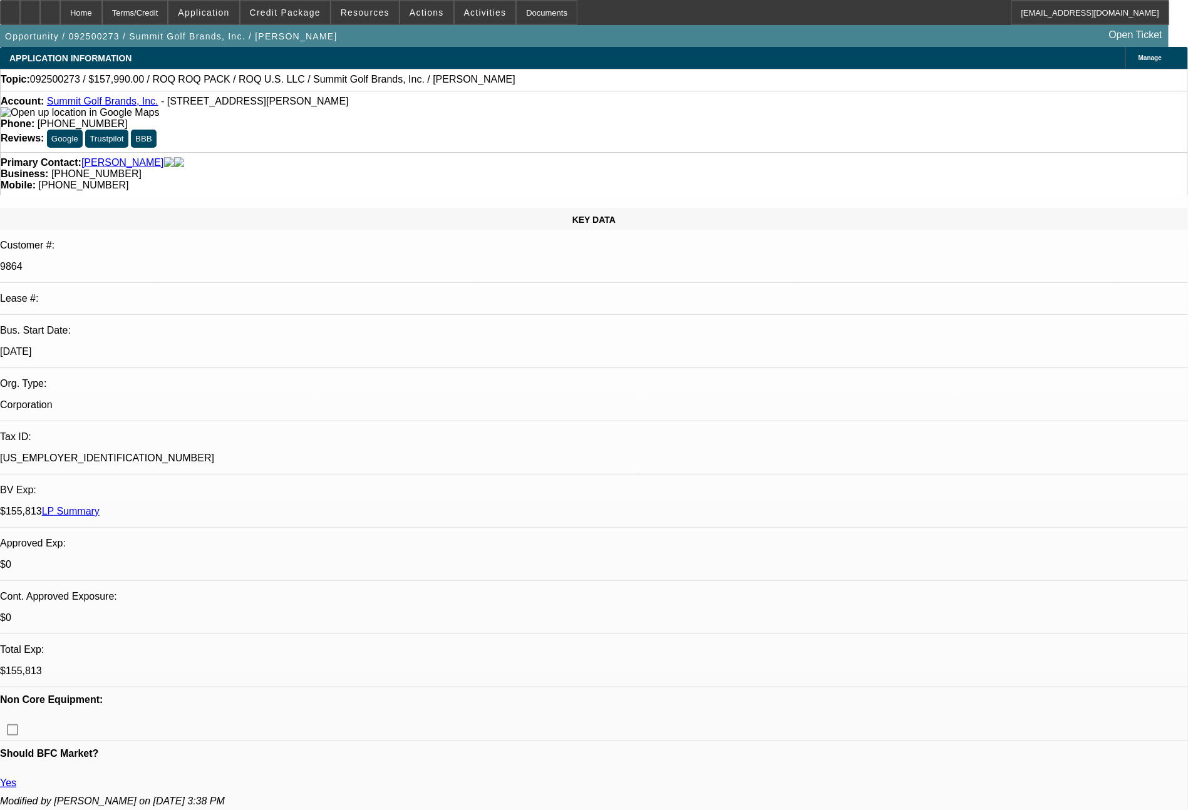
select select "4"
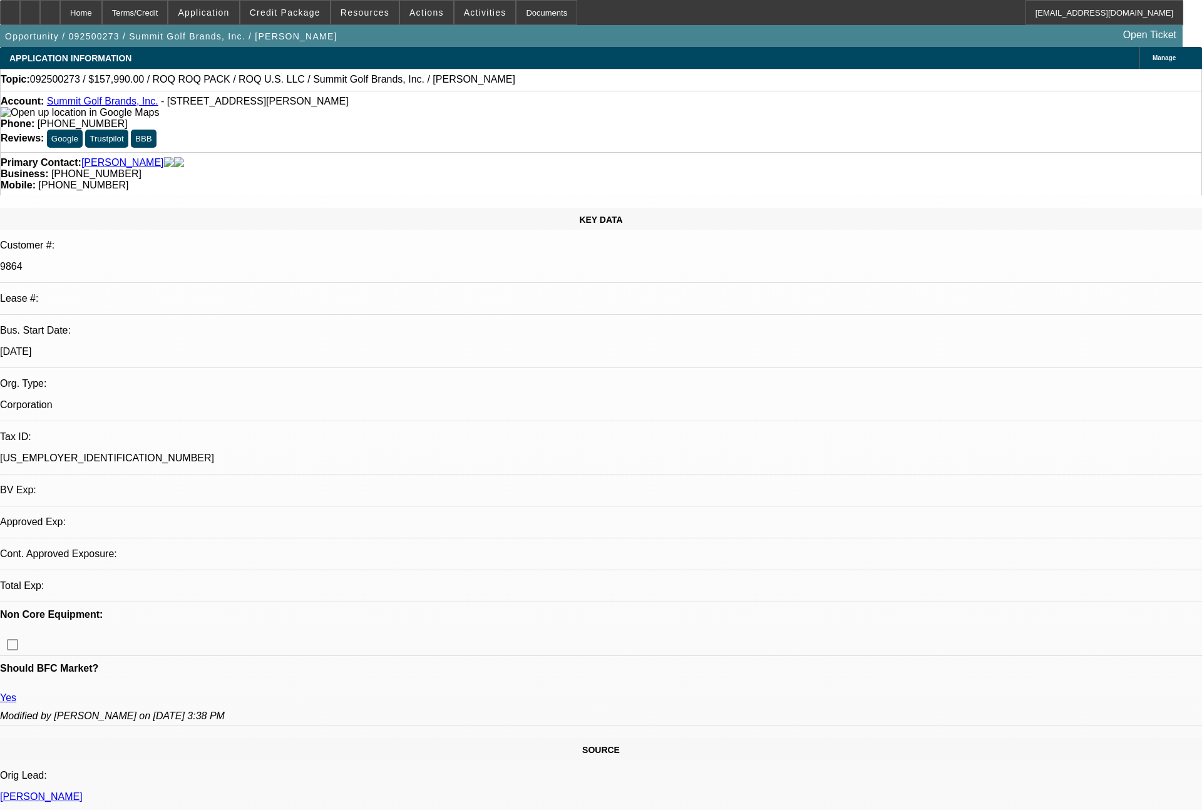
select select "0"
select select "2"
select select "0.1"
select select "0"
select select "2"
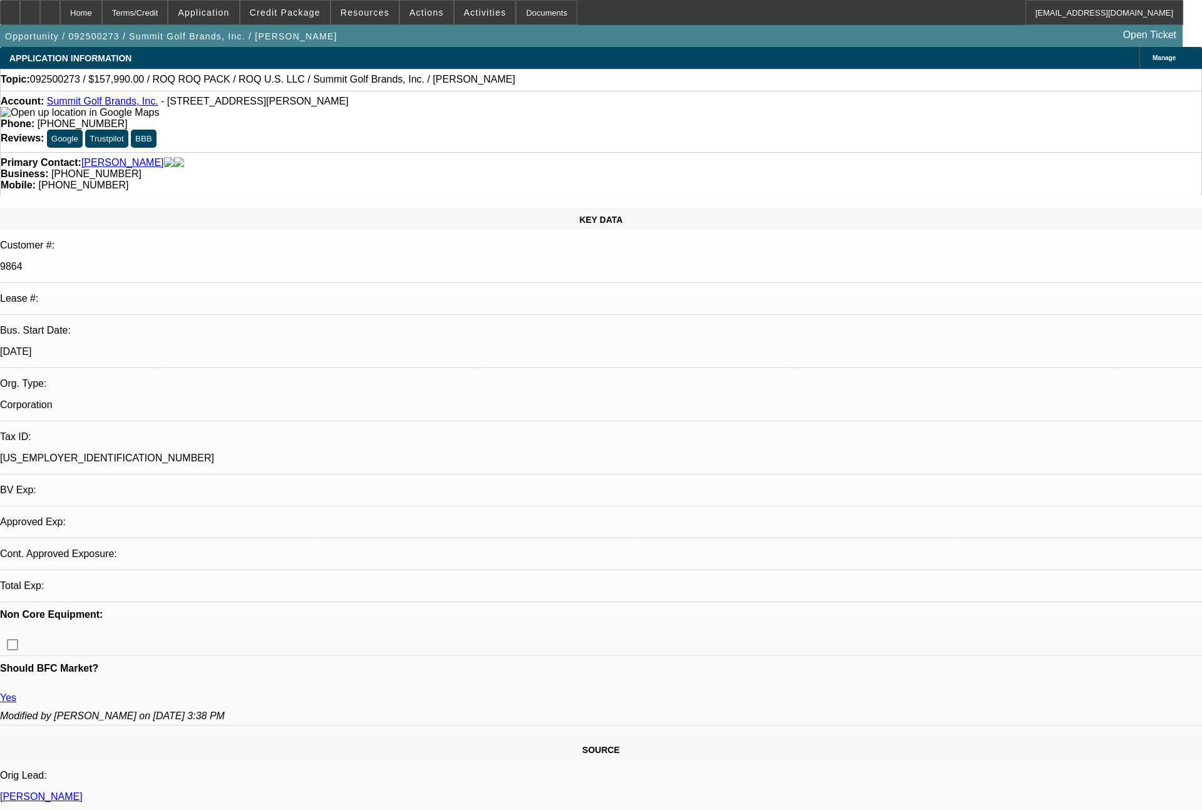
select select "0.1"
select select "0"
select select "0.1"
select select "1"
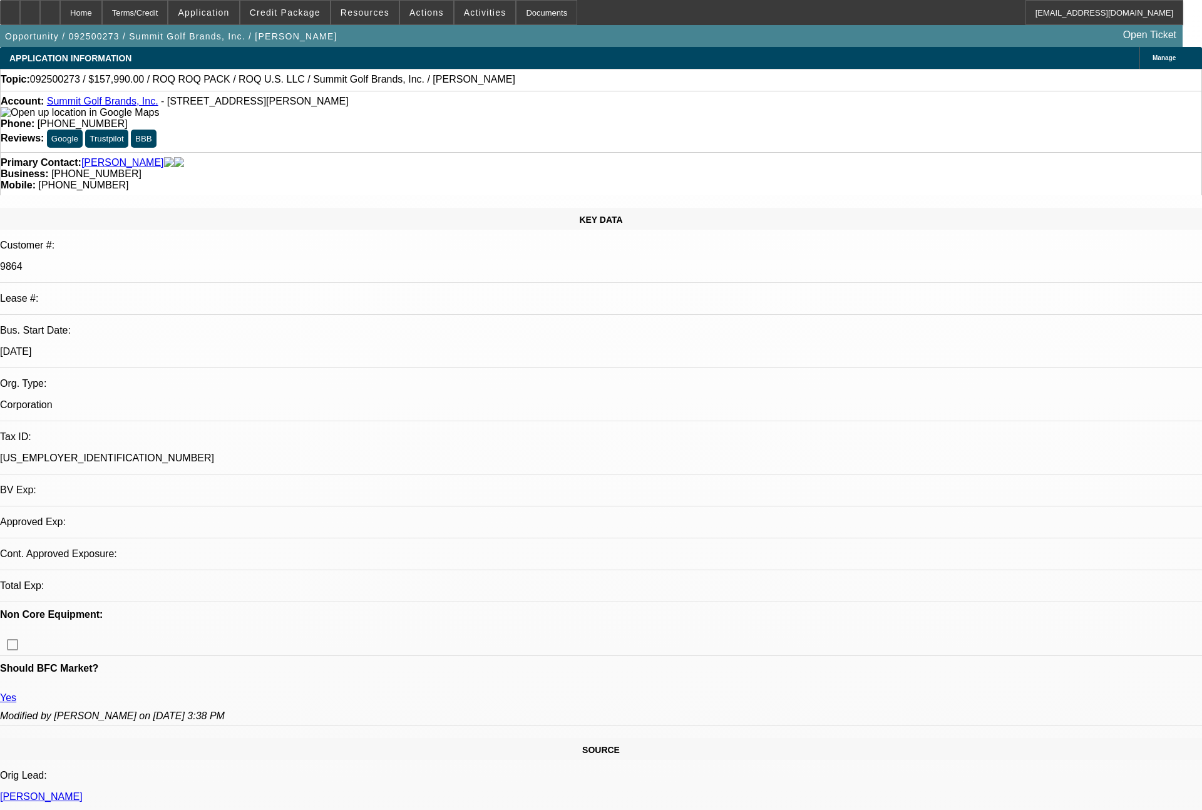
select select "2"
select select "4"
select select "1"
select select "2"
select select "4"
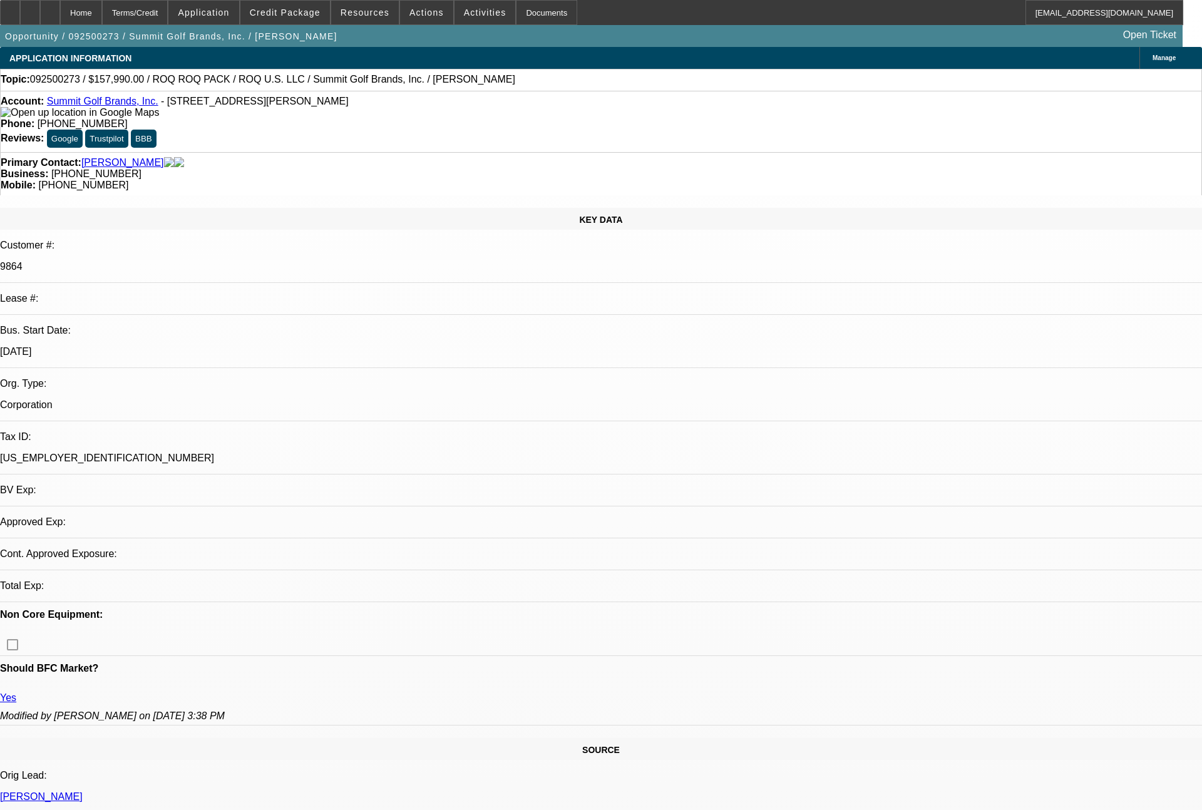
select select "1"
select select "4"
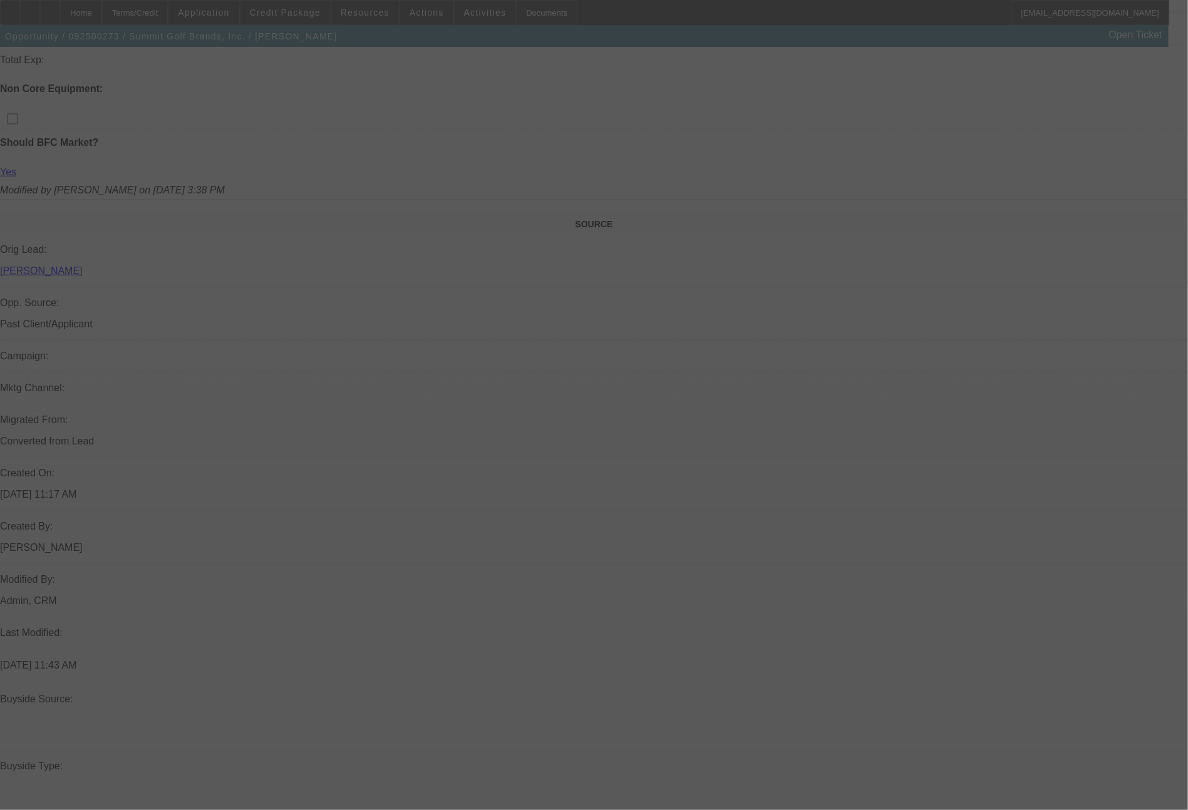
select select "0"
select select "2"
select select "0.1"
select select "4"
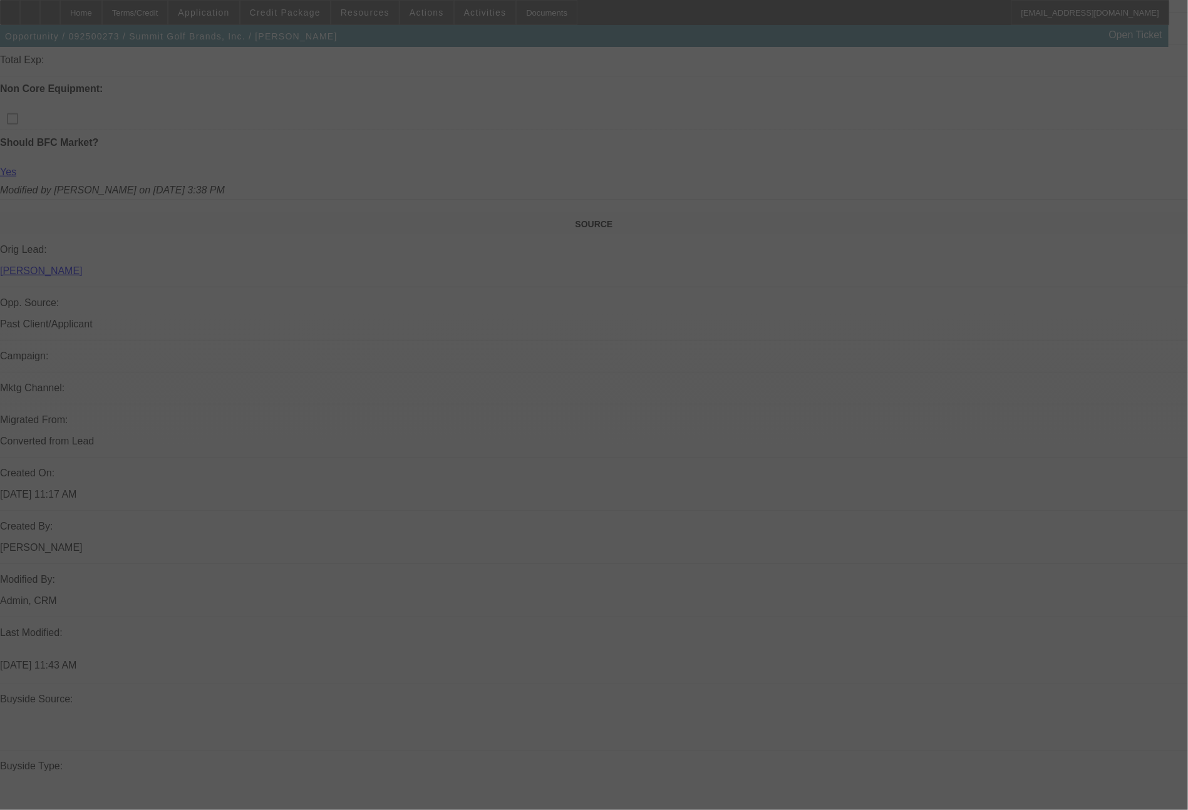
select select "0"
select select "2"
select select "0.1"
select select "4"
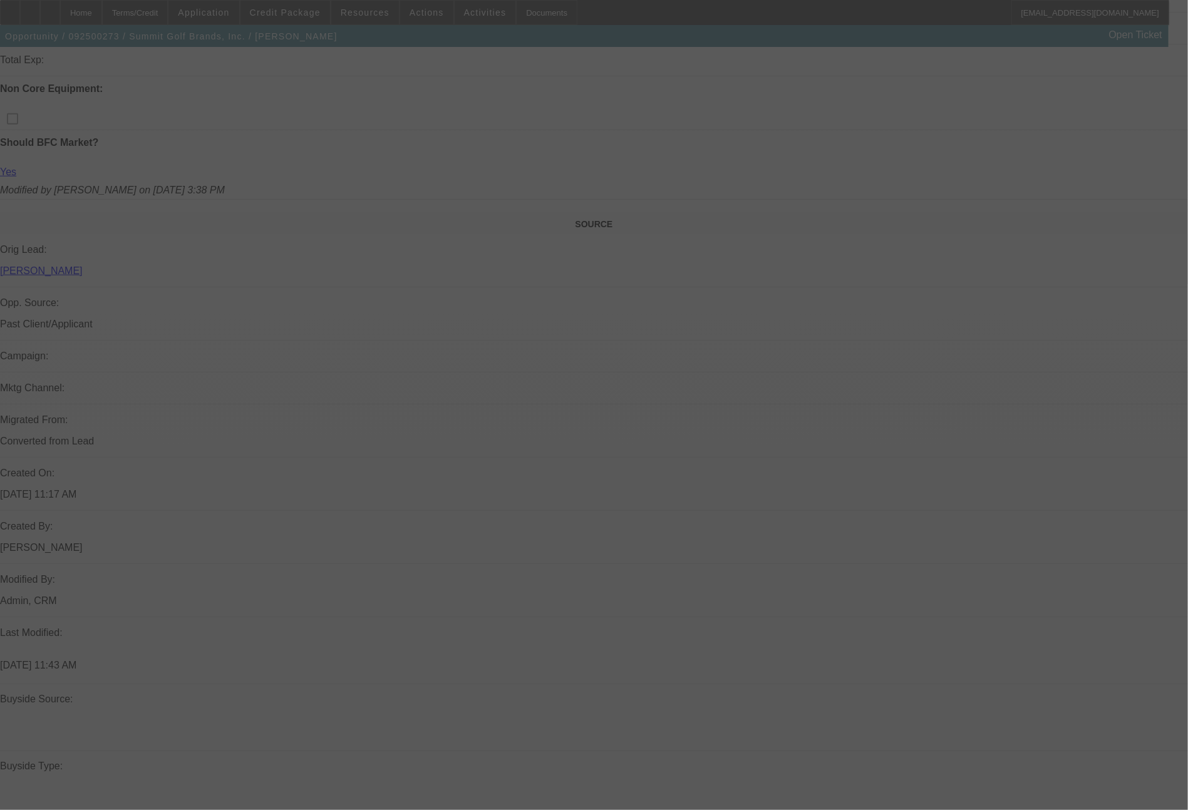
select select "0"
select select "0.1"
select select "4"
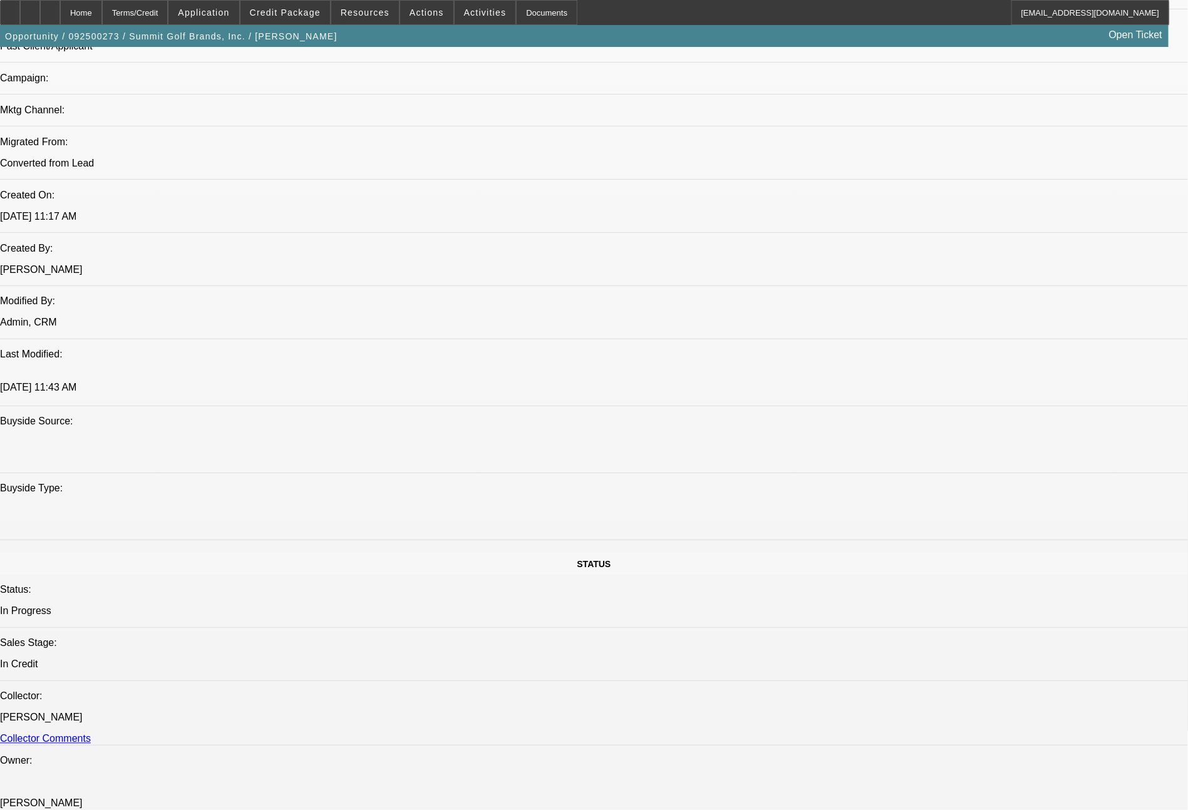
scroll to position [173, 0]
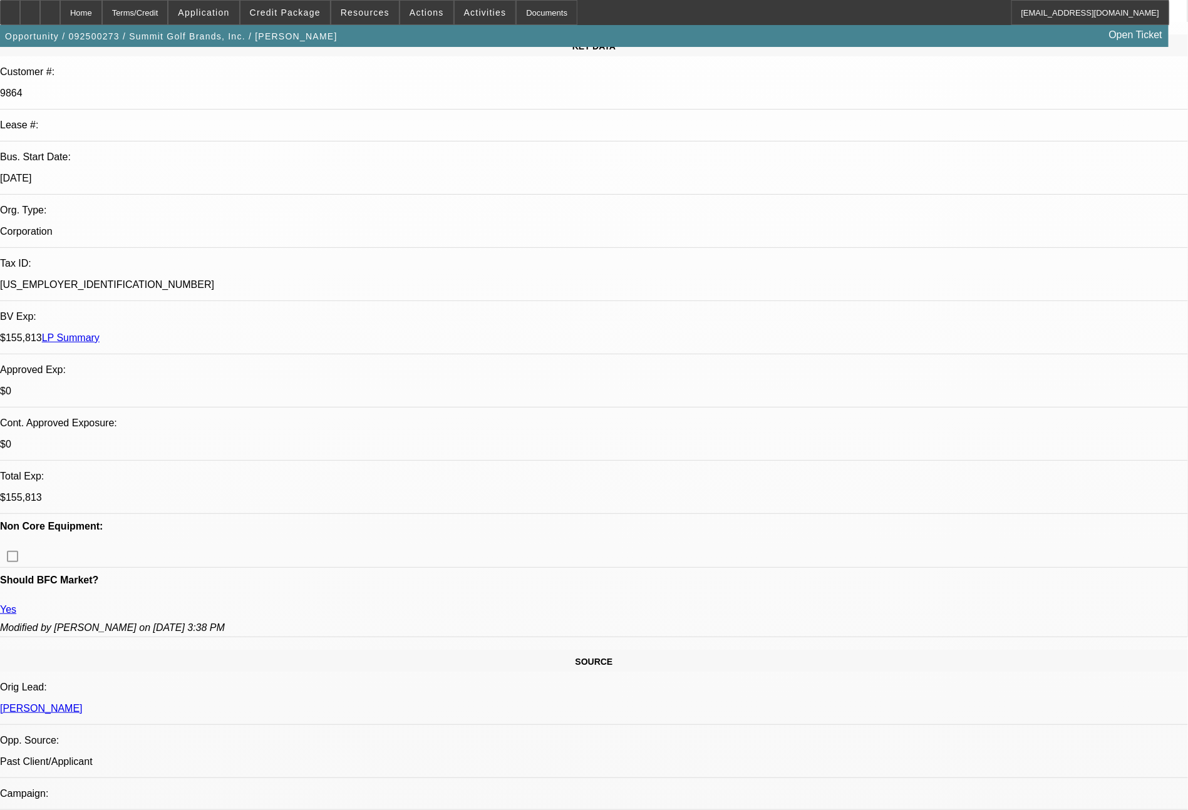
click at [237, 2] on span at bounding box center [203, 12] width 70 height 30
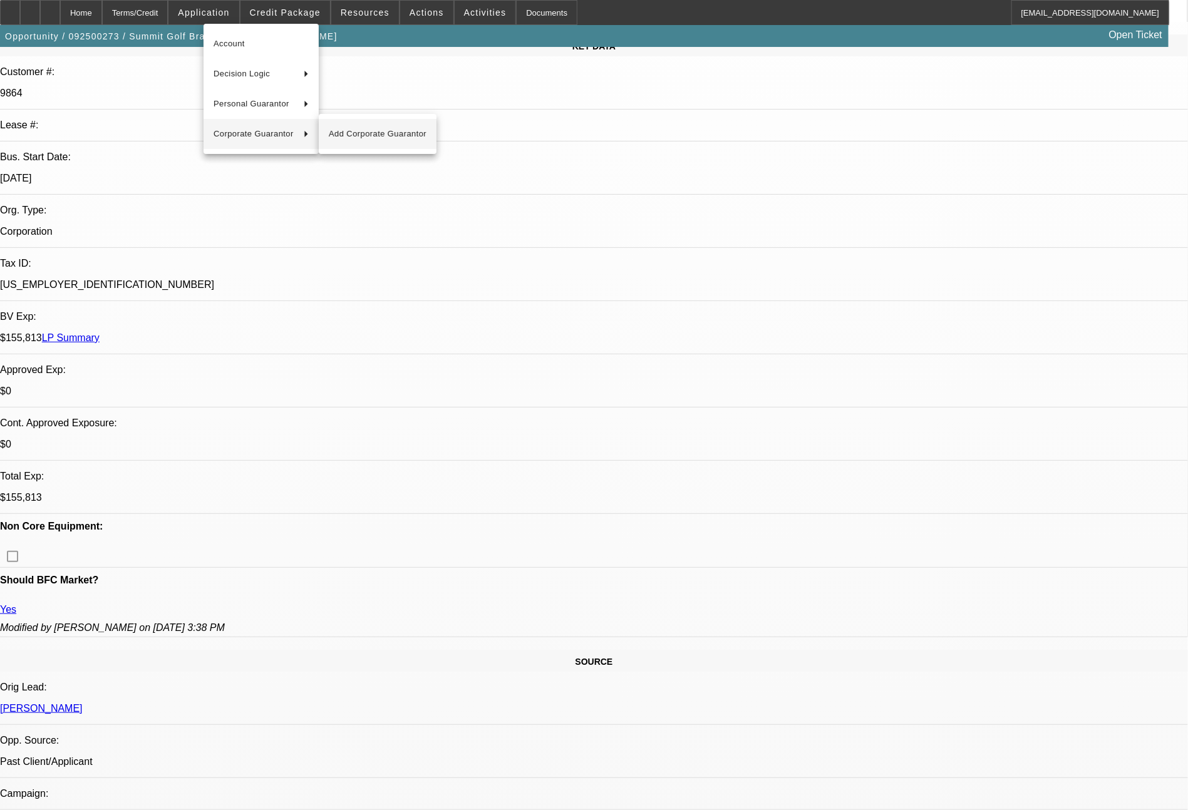
click at [337, 133] on span "Add Corporate Guarantor" at bounding box center [378, 133] width 98 height 15
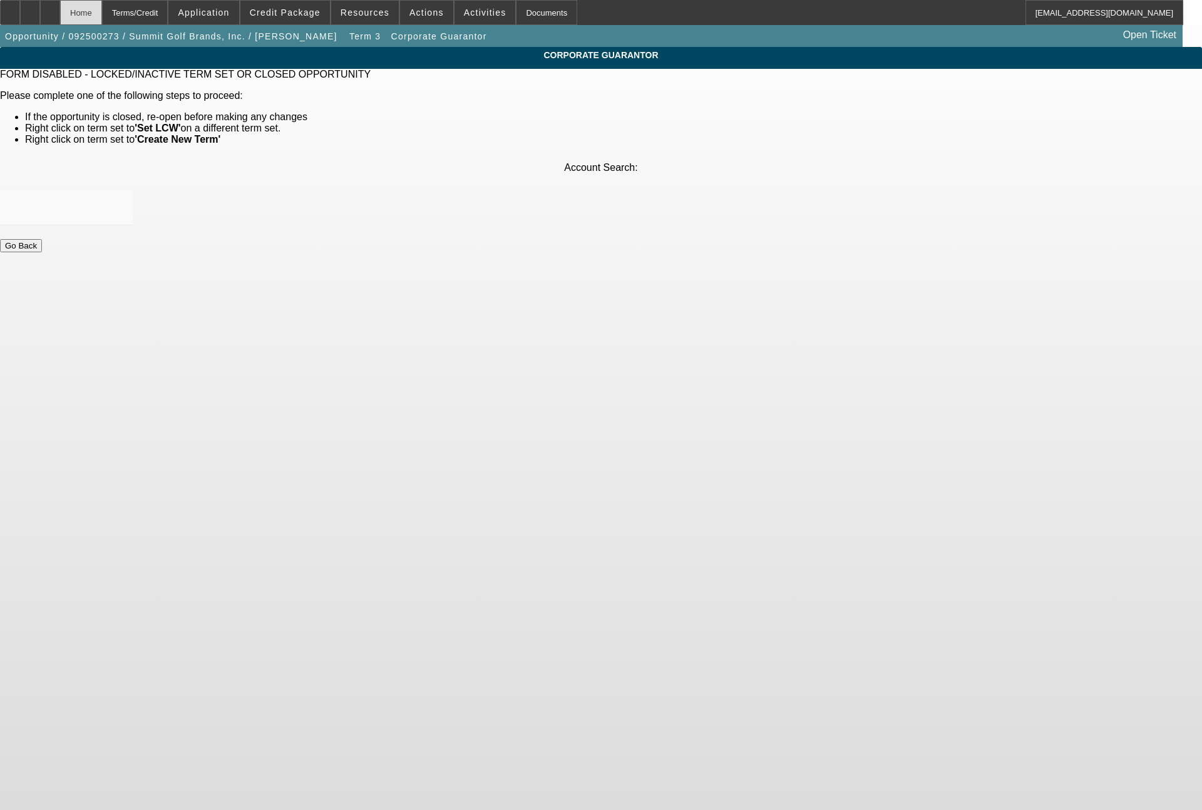
click at [102, 17] on div "Home" at bounding box center [81, 12] width 42 height 25
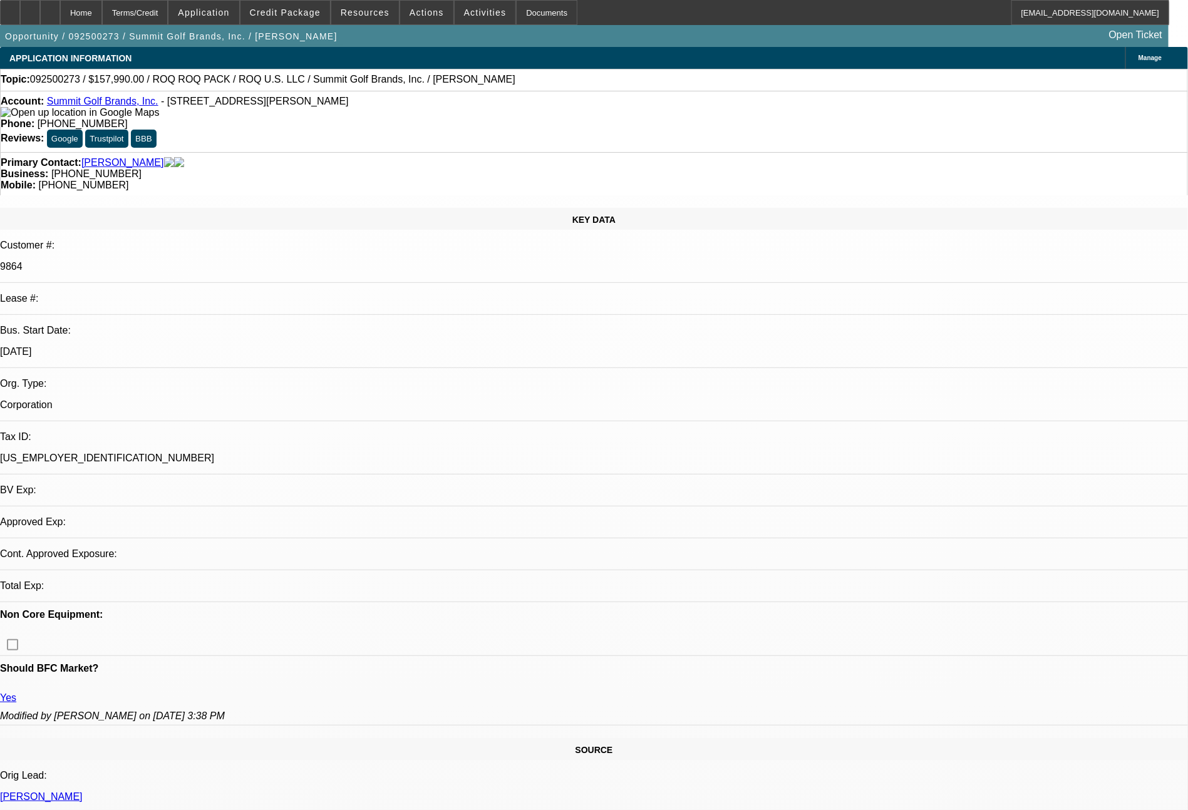
select select "0"
select select "2"
select select "0.1"
select select "4"
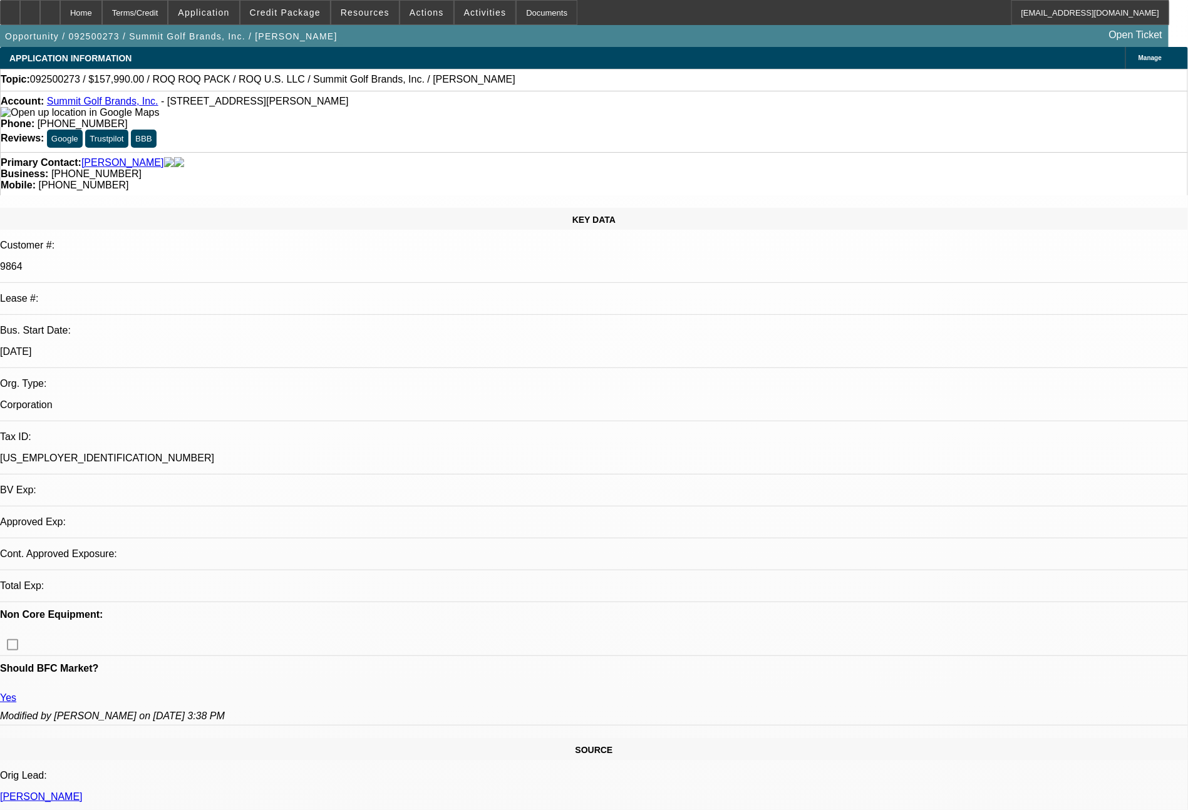
select select "0"
select select "2"
select select "0.1"
select select "4"
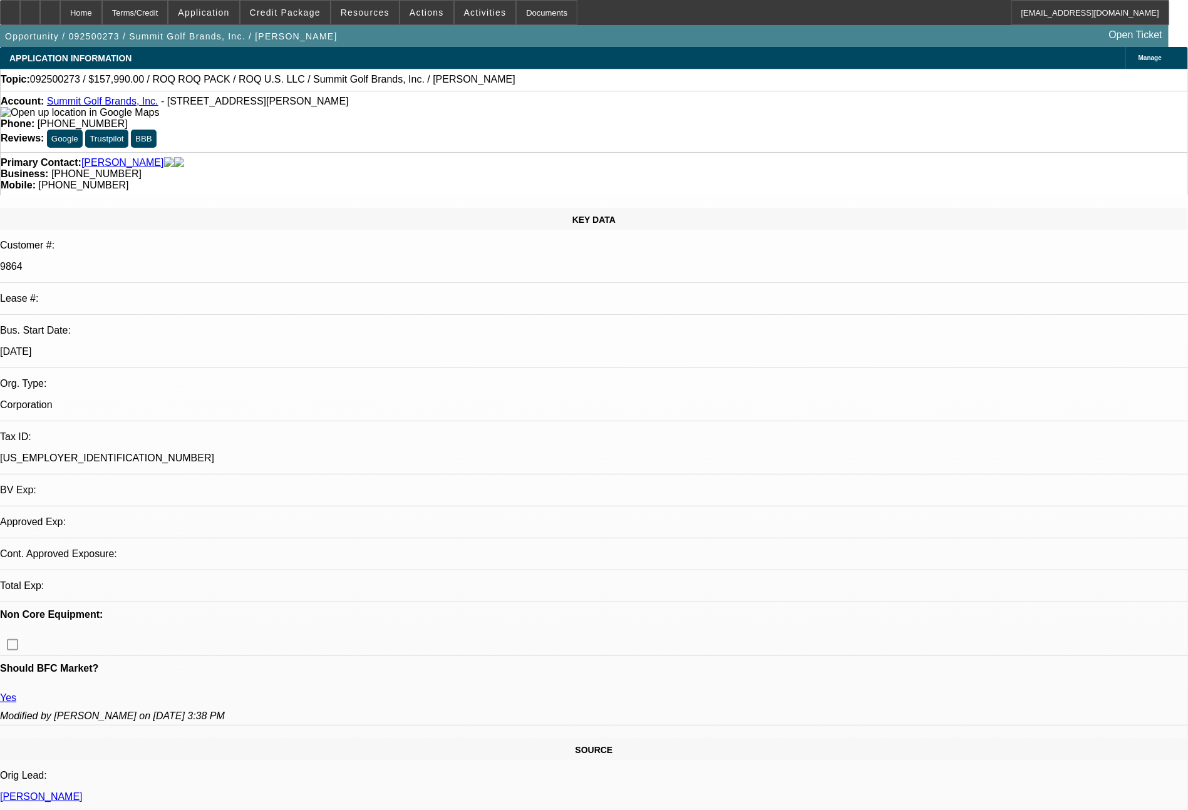
select select "0"
select select "0.1"
select select "4"
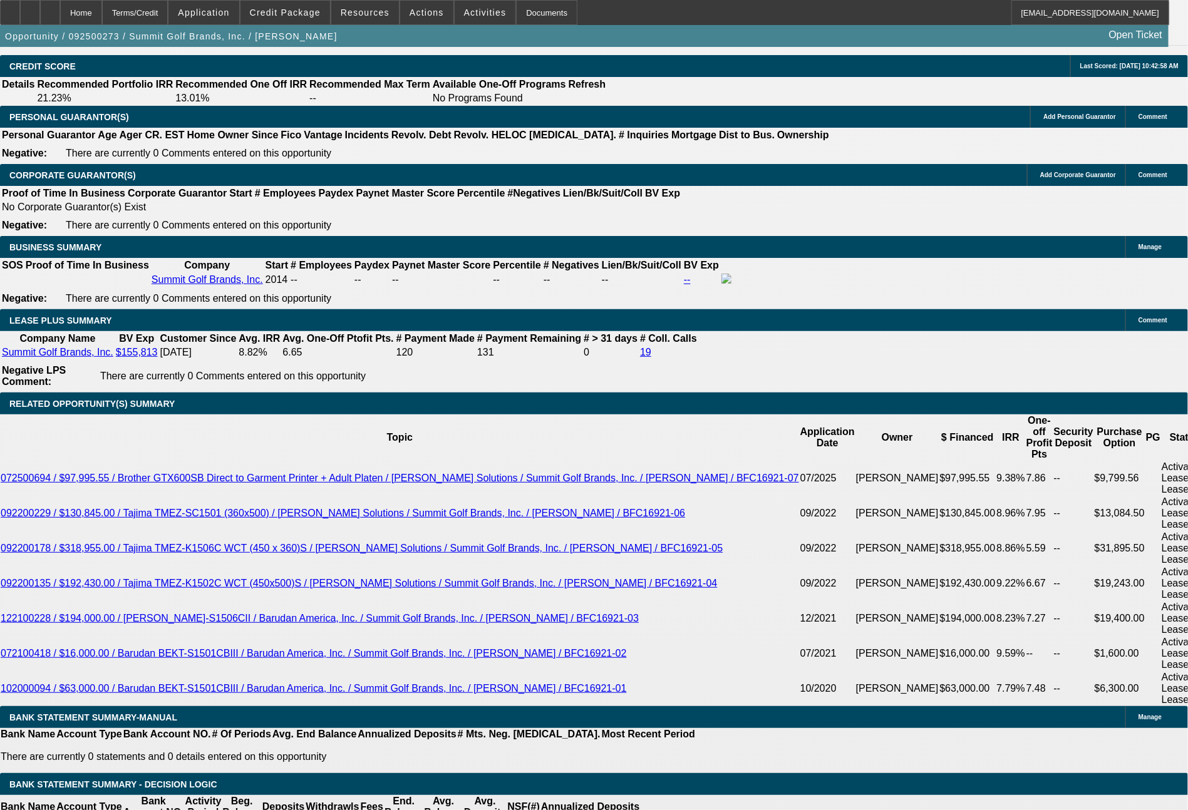
scroll to position [1841, 0]
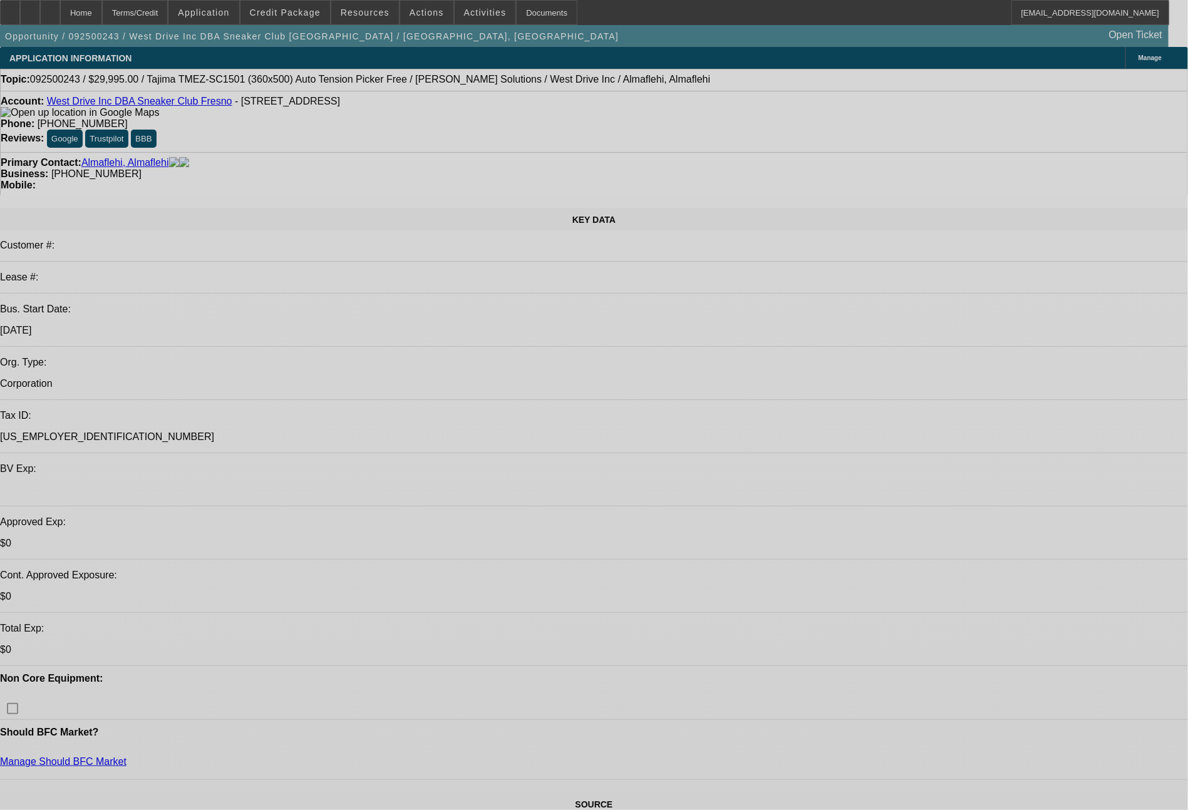
select select "0"
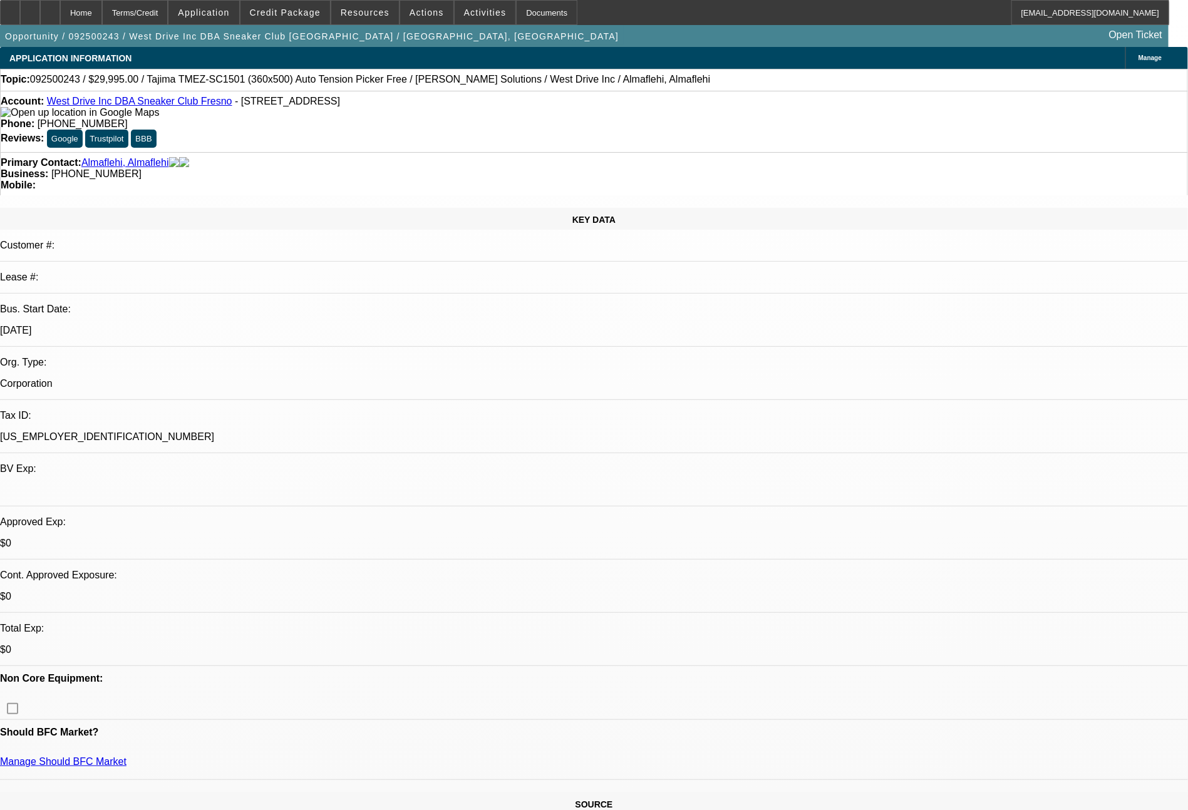
select select "0.1"
select select "5"
select select "0"
select select "2"
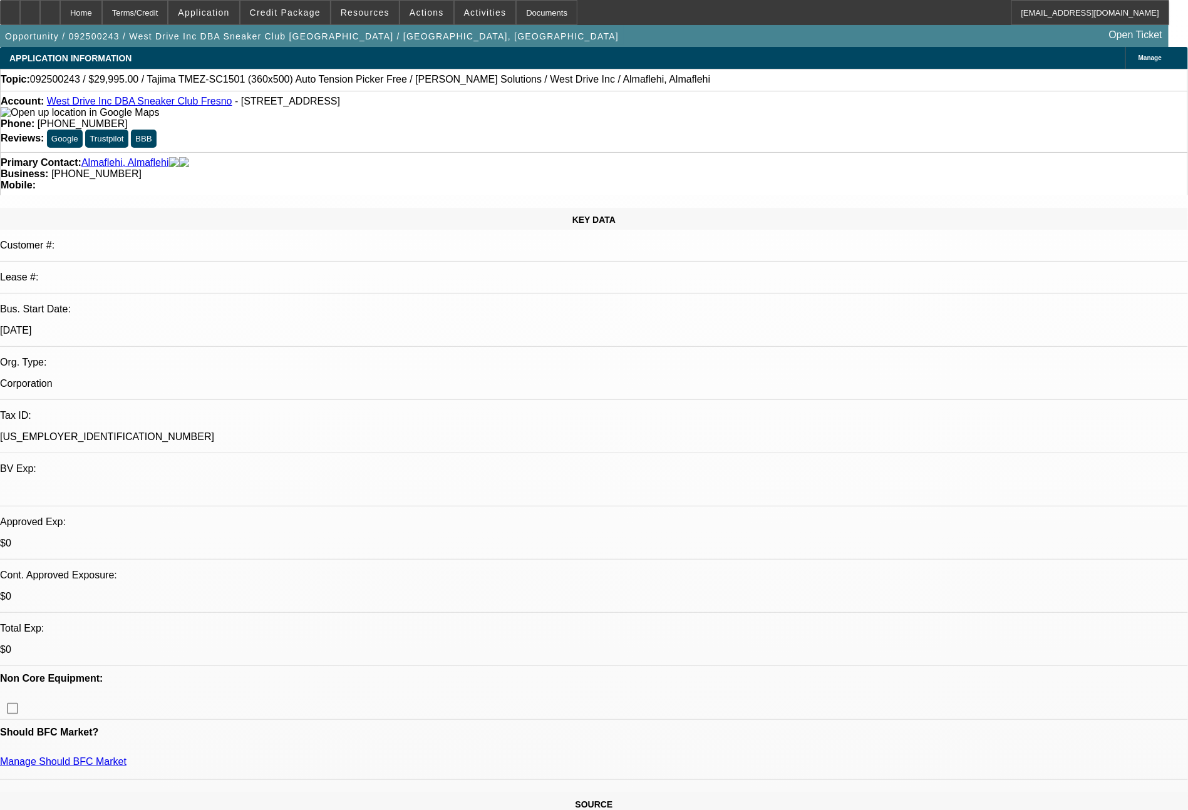
select select "0.1"
select select "4"
select select "0"
select select "0.1"
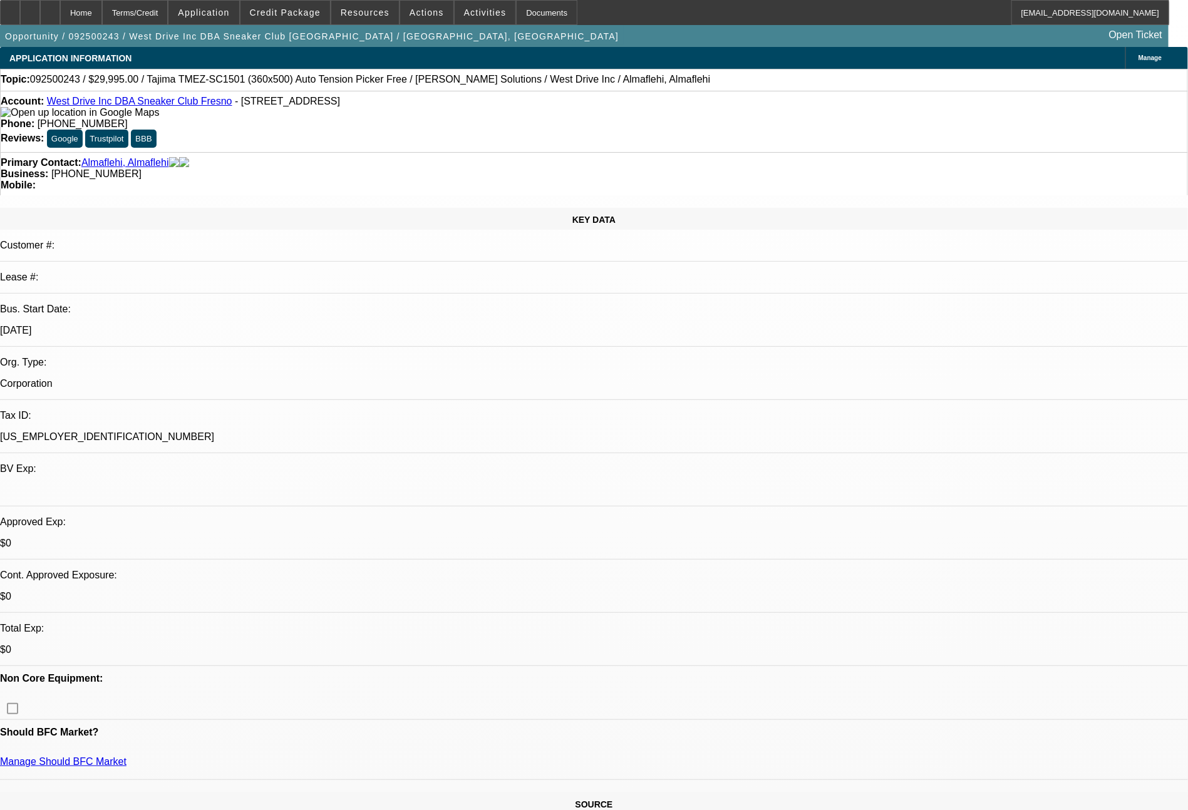
select select "5"
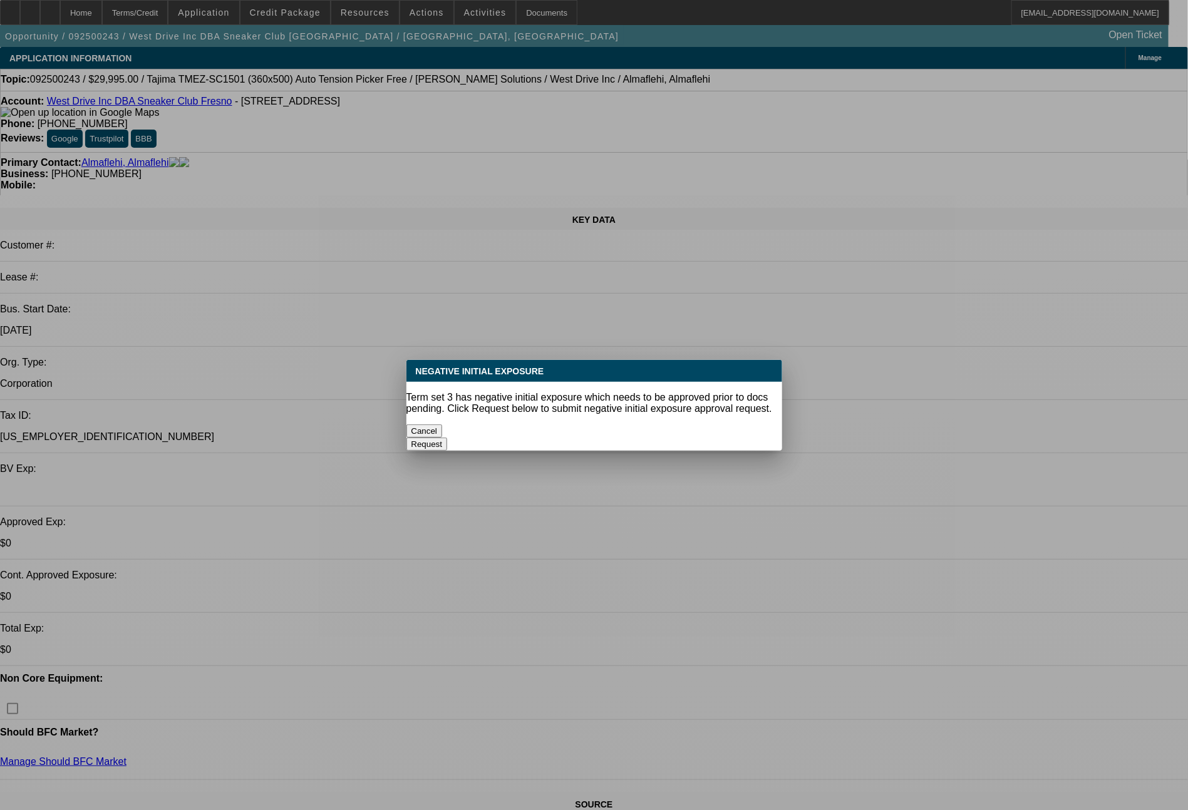
click at [443, 435] on button "Cancel" at bounding box center [424, 430] width 36 height 13
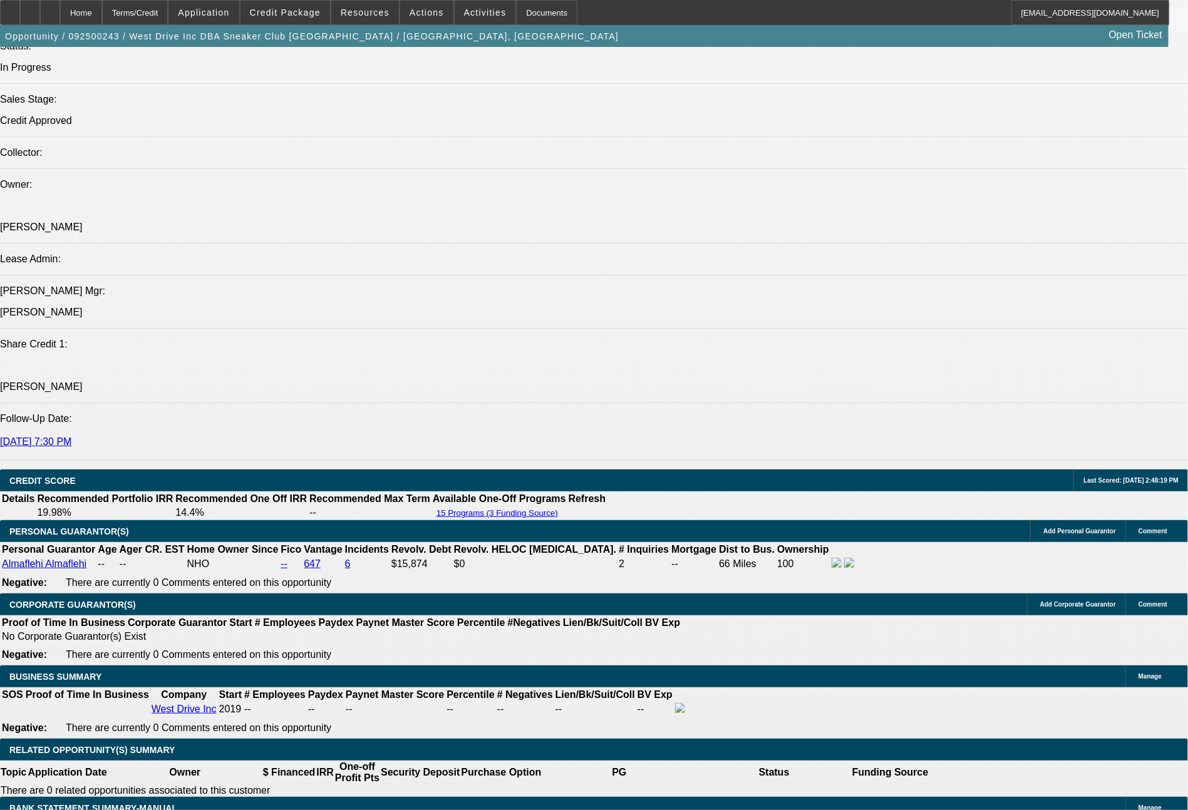
scroll to position [1518, 0]
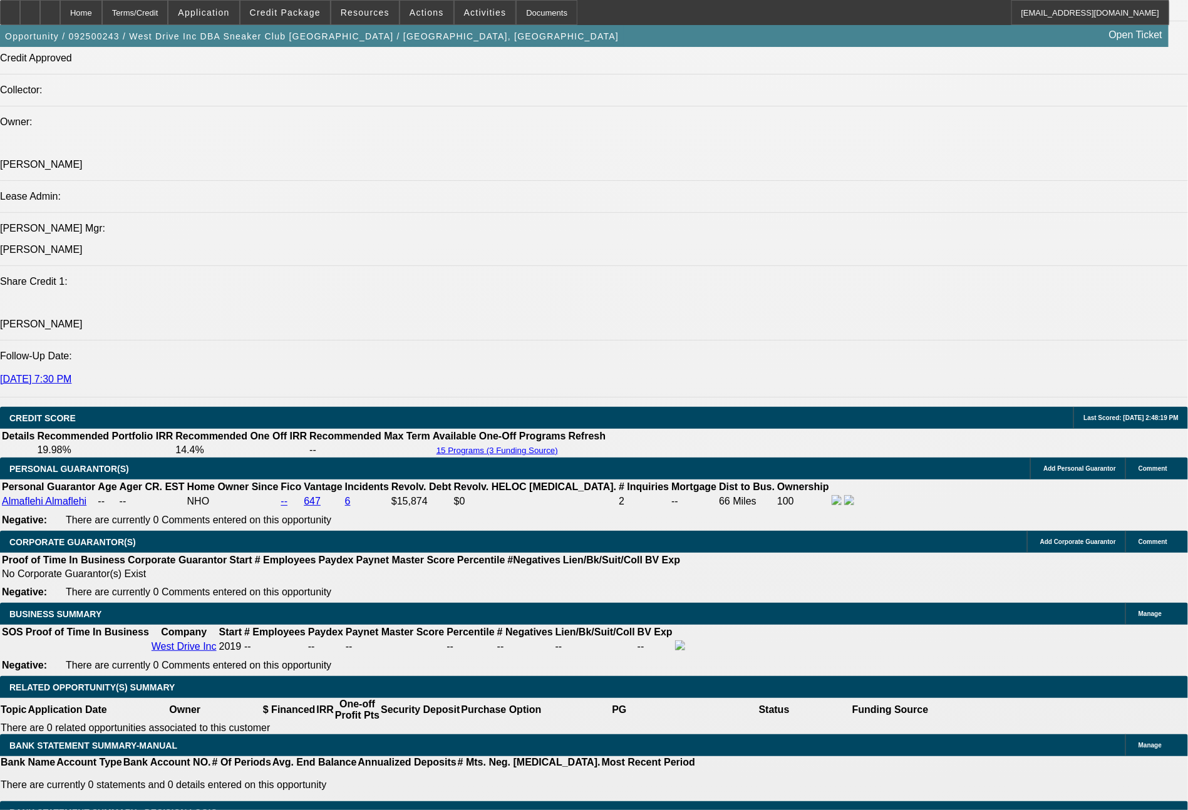
drag, startPoint x: 188, startPoint y: 521, endPoint x: 255, endPoint y: 521, distance: 67.6
type input "9"
type input "UNKNOWN"
type input "947"
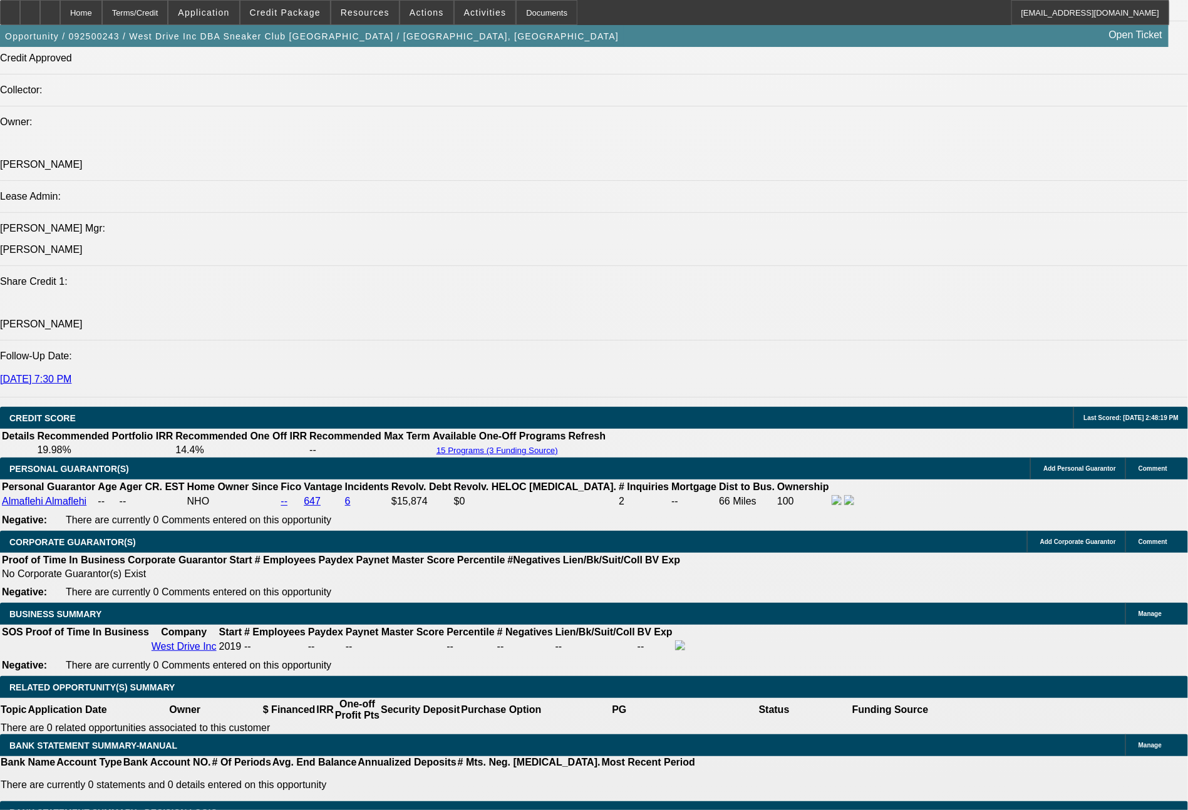
type input "28.7"
type input "$947.00"
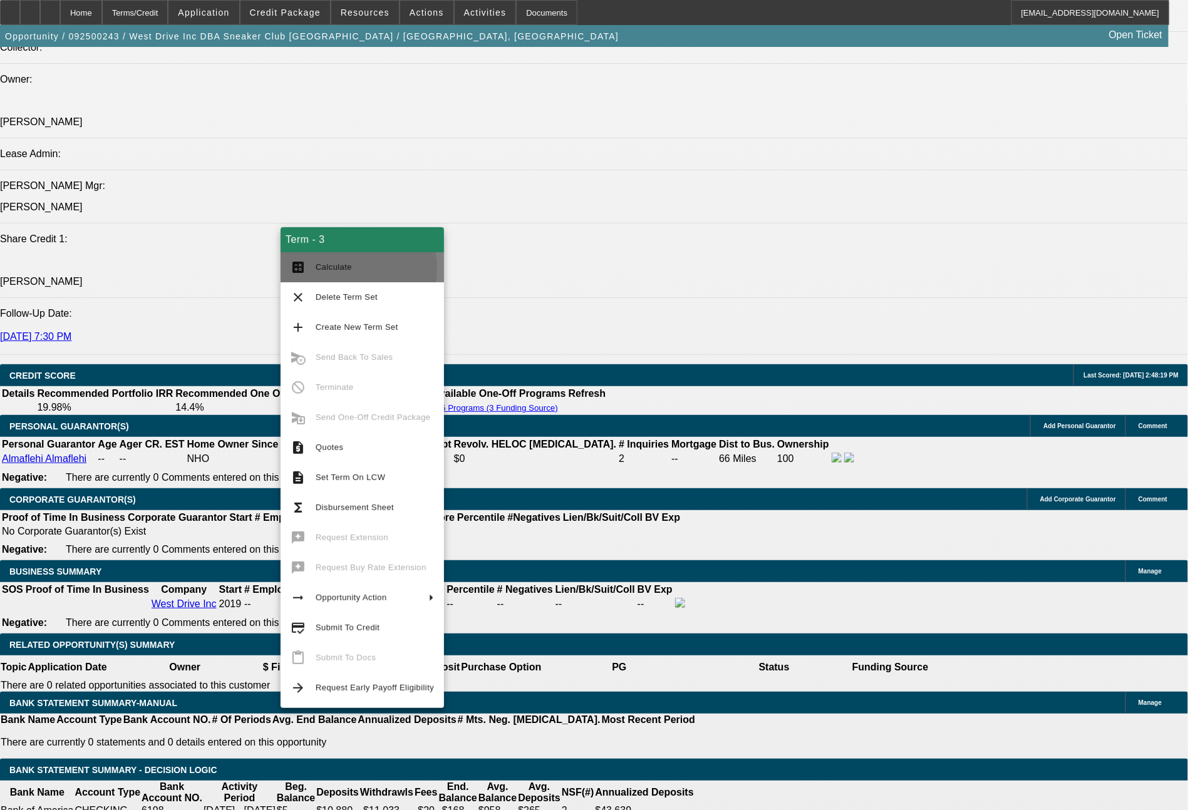
click at [346, 269] on span "Calculate" at bounding box center [334, 266] width 36 height 9
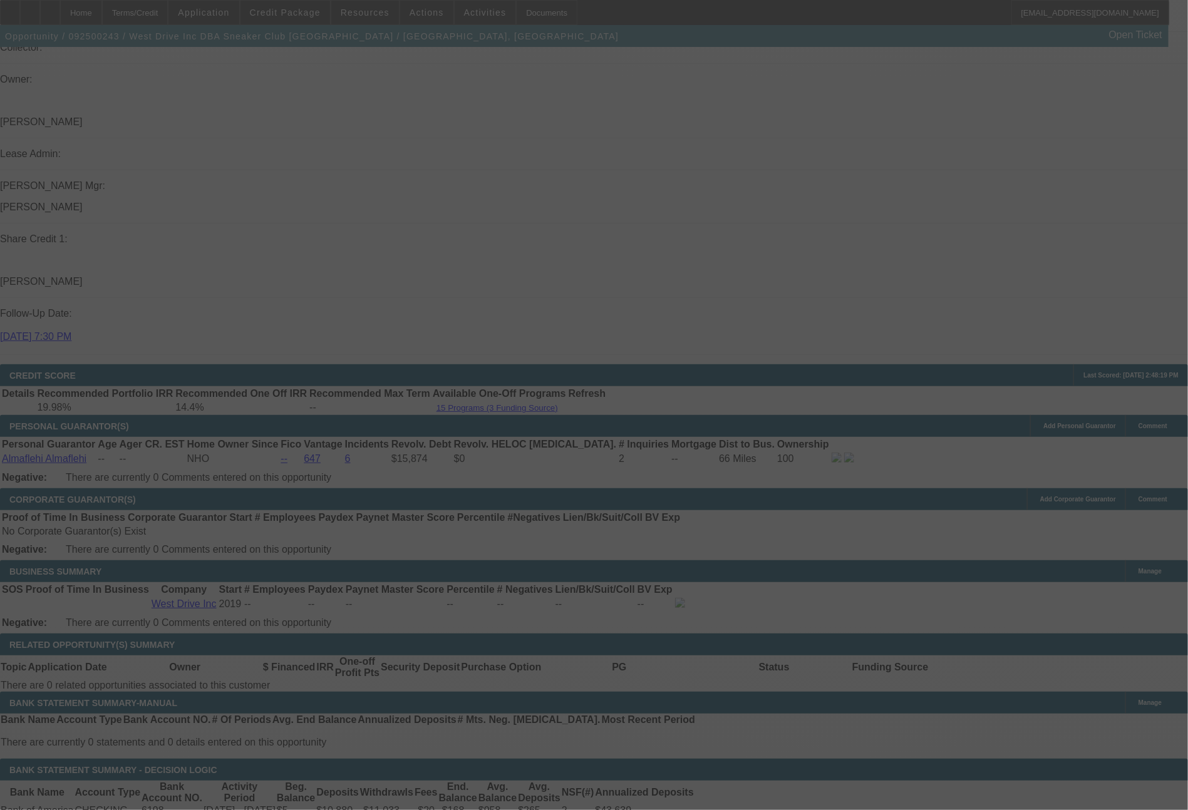
select select "0"
select select "0.1"
select select "5"
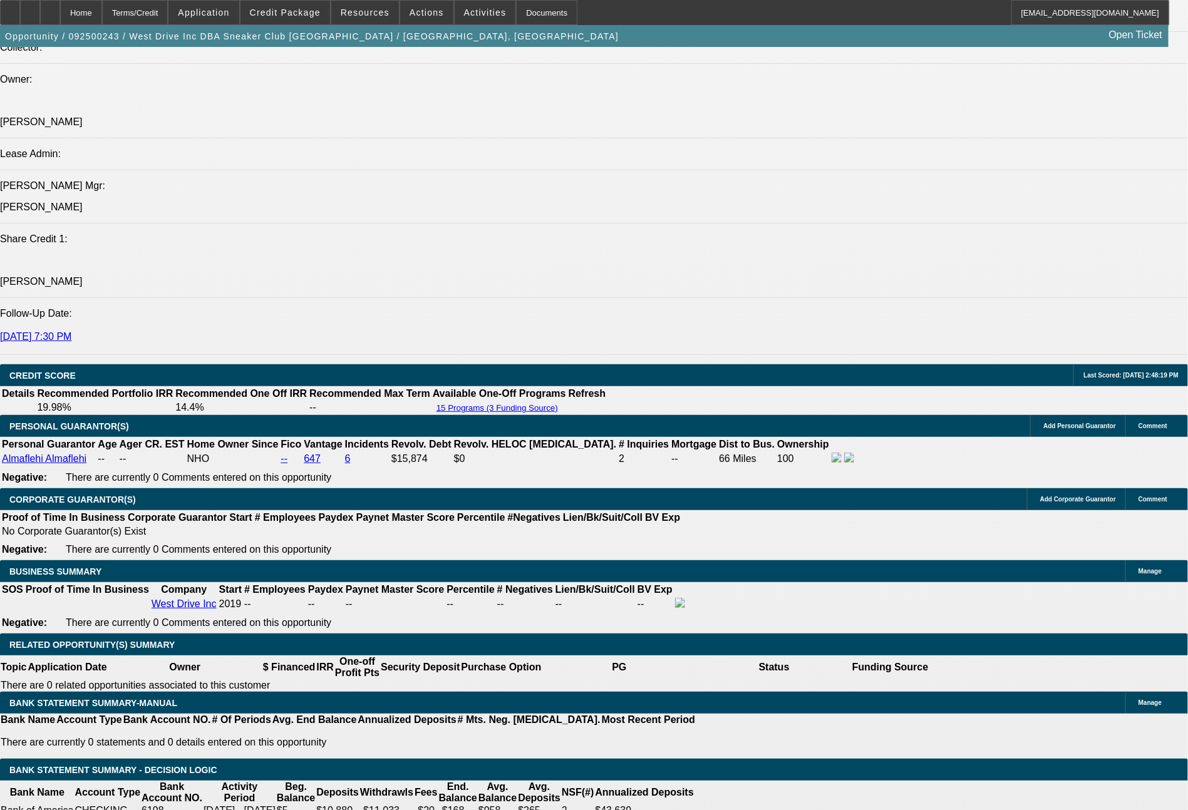
drag, startPoint x: 186, startPoint y: 519, endPoint x: 256, endPoint y: 525, distance: 70.3
type input "9"
type input "UNKNOWN"
type input "958"
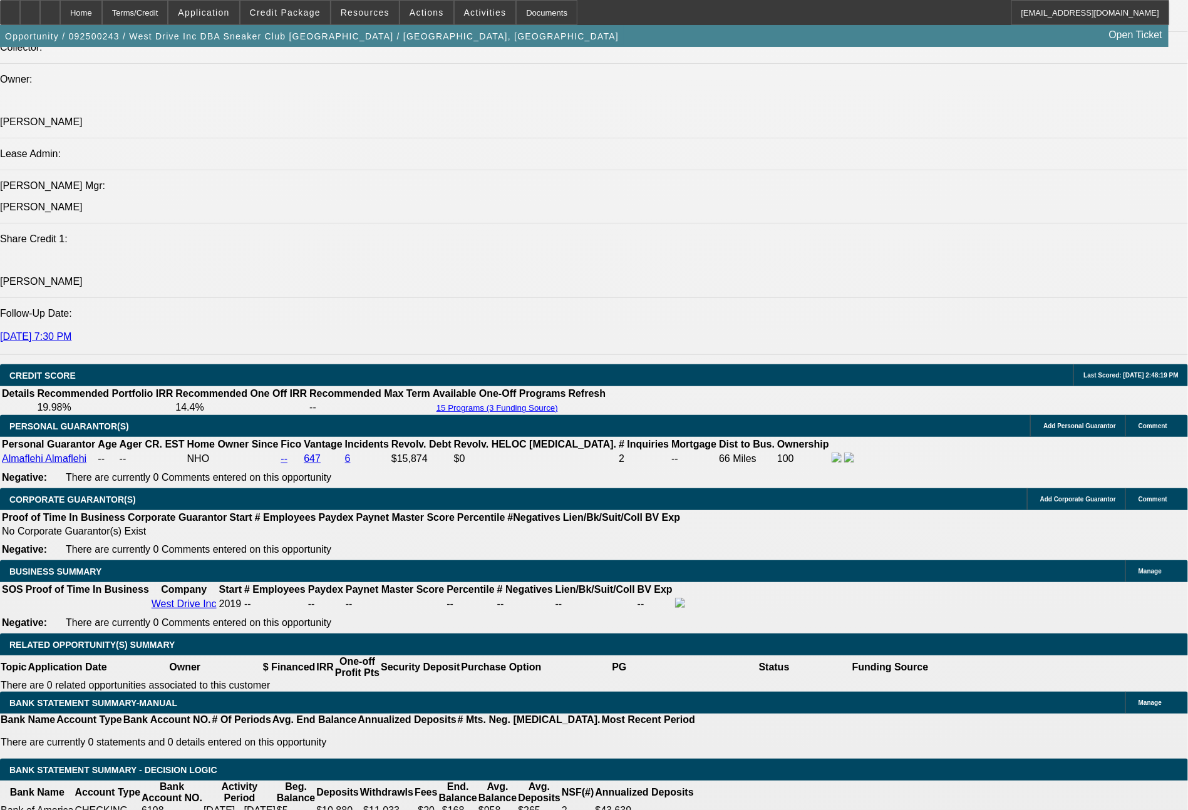
type input "29.3"
type input "$958.46"
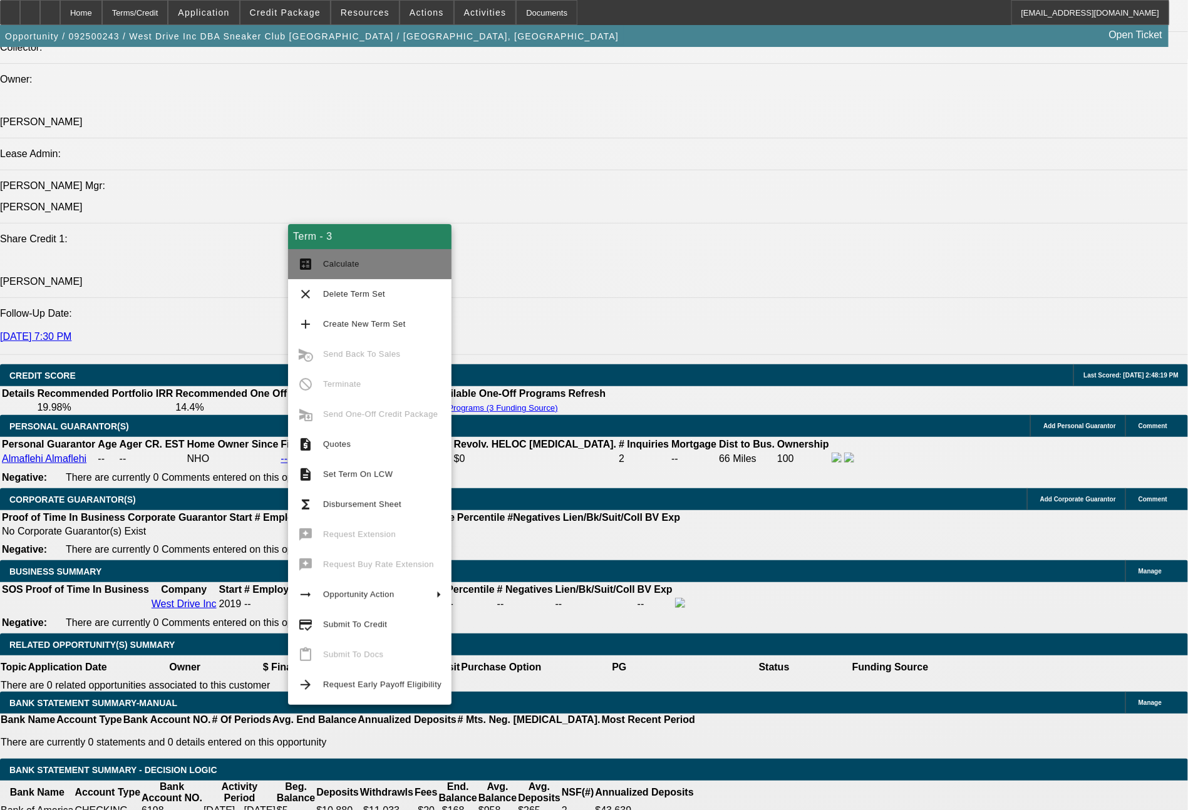
click at [329, 267] on span "Calculate" at bounding box center [341, 263] width 36 height 9
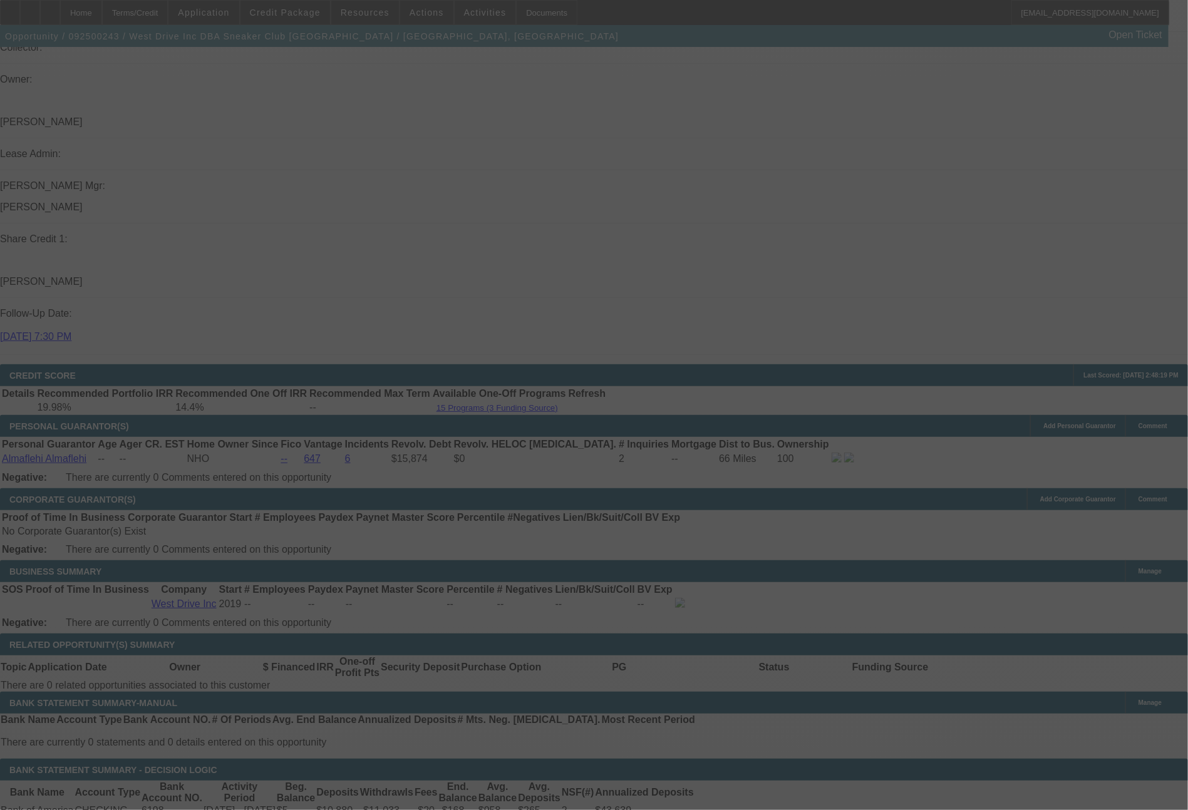
select select "0"
select select "0.1"
select select "5"
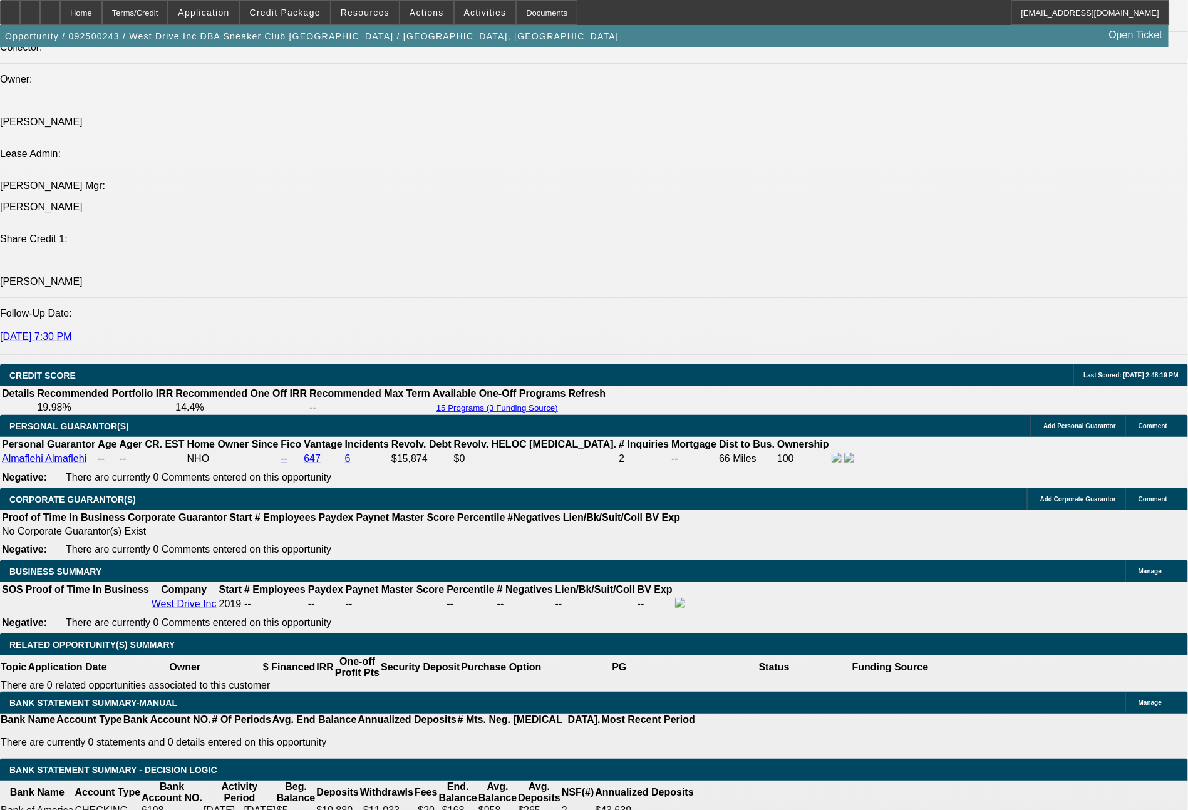
drag, startPoint x: 177, startPoint y: 519, endPoint x: 230, endPoint y: 518, distance: 53.2
type input "8"
type input "UNKNOWN"
type input "958"
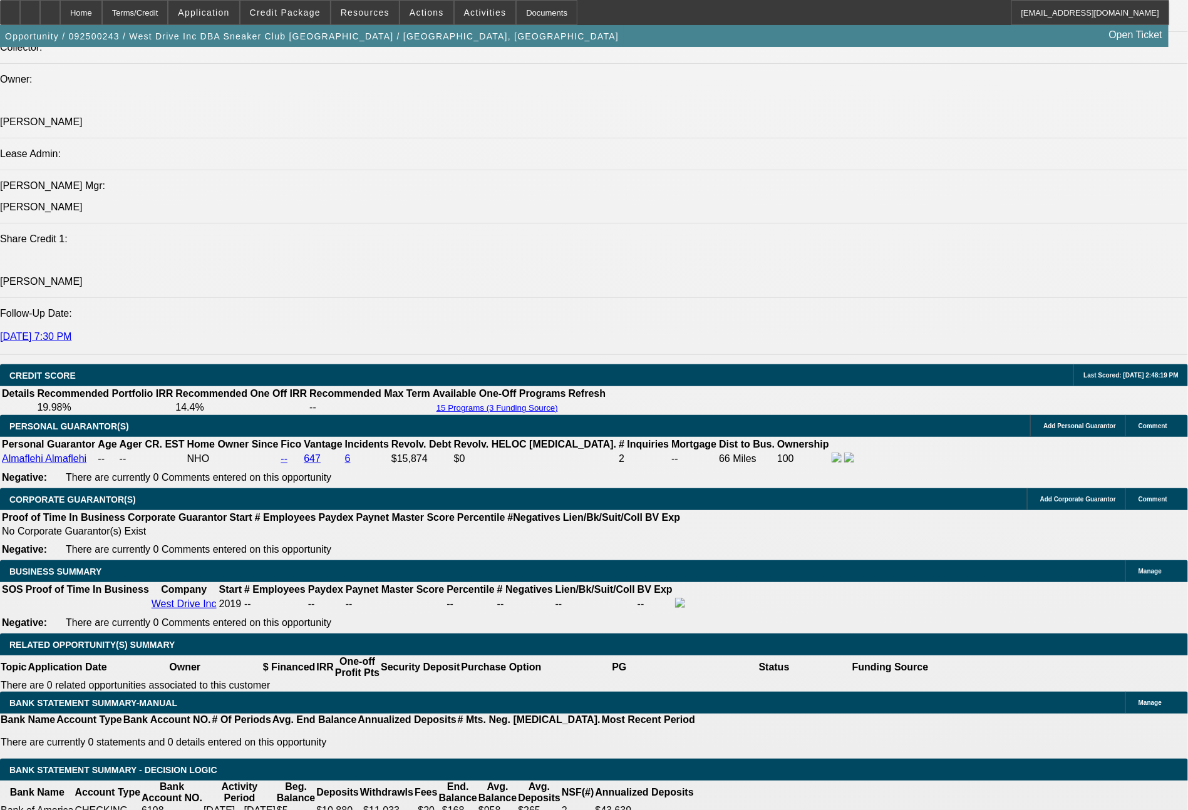
type input "29.3"
type input "958.6"
type input "29.4"
type input "$958.63"
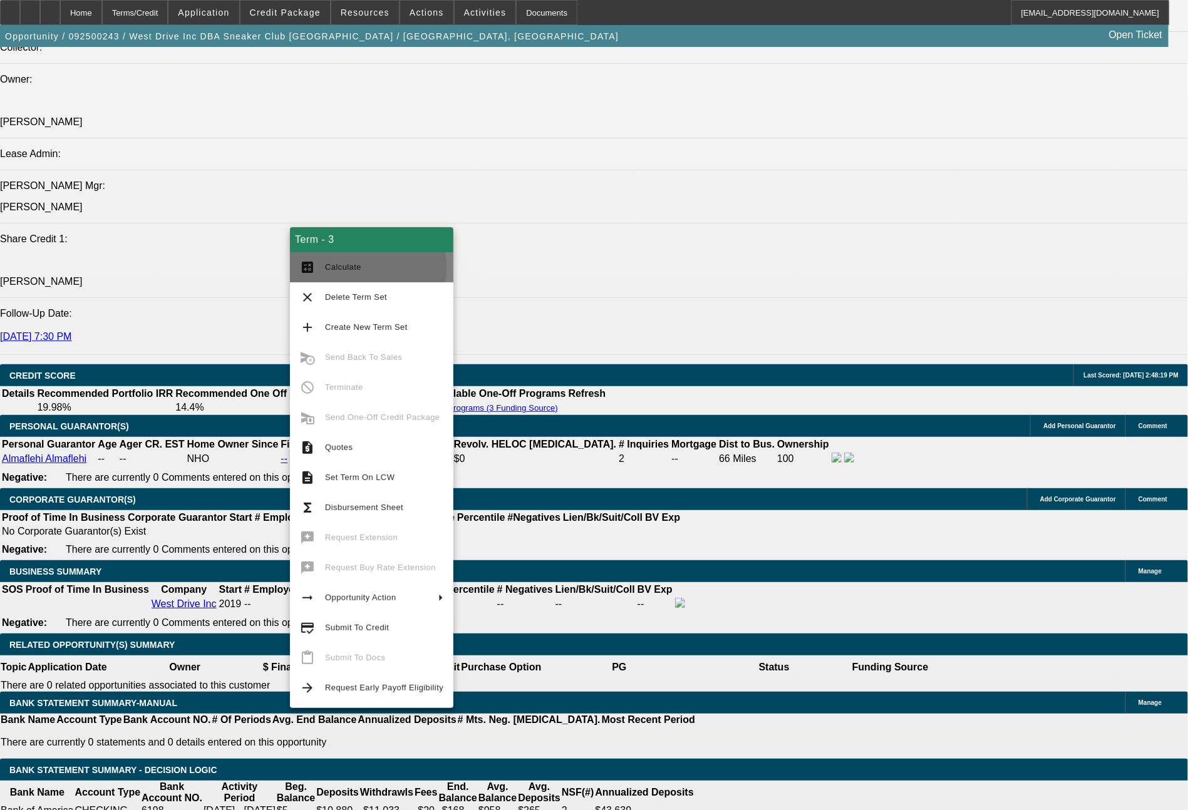
click at [361, 269] on span "Calculate" at bounding box center [384, 267] width 118 height 15
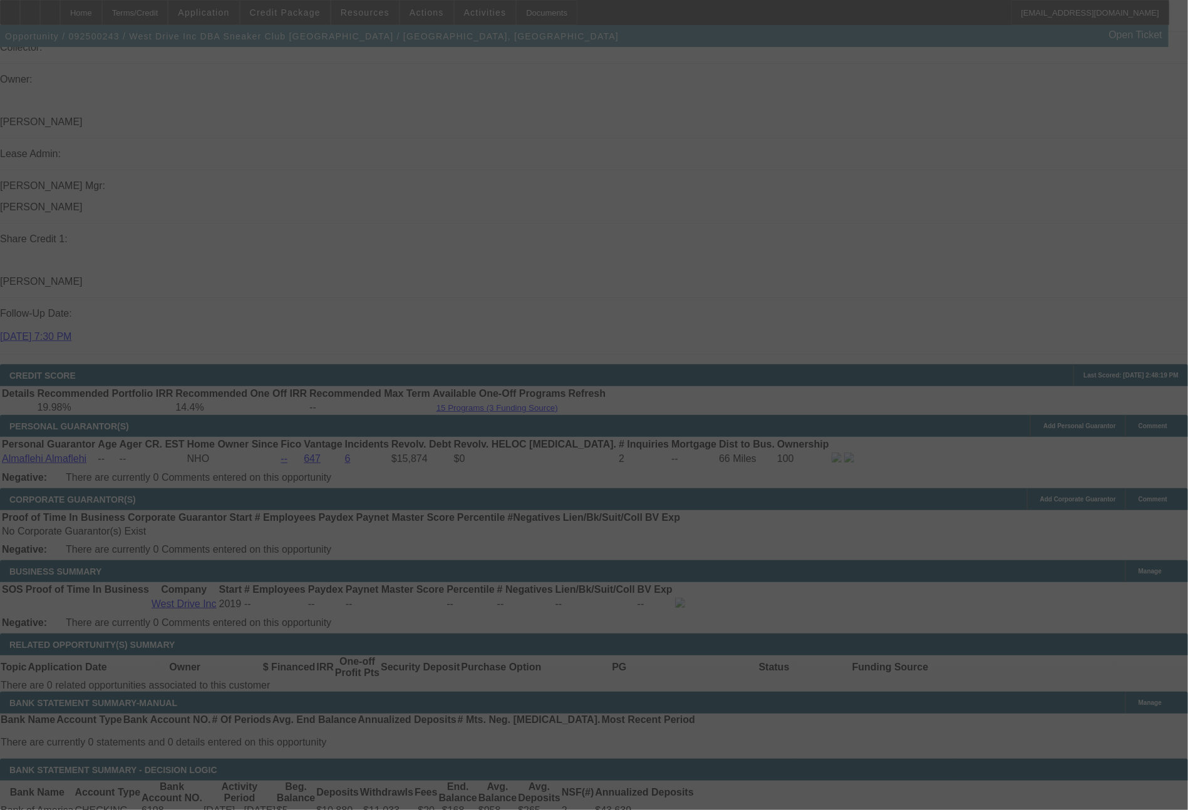
select select "0"
select select "0.1"
select select "5"
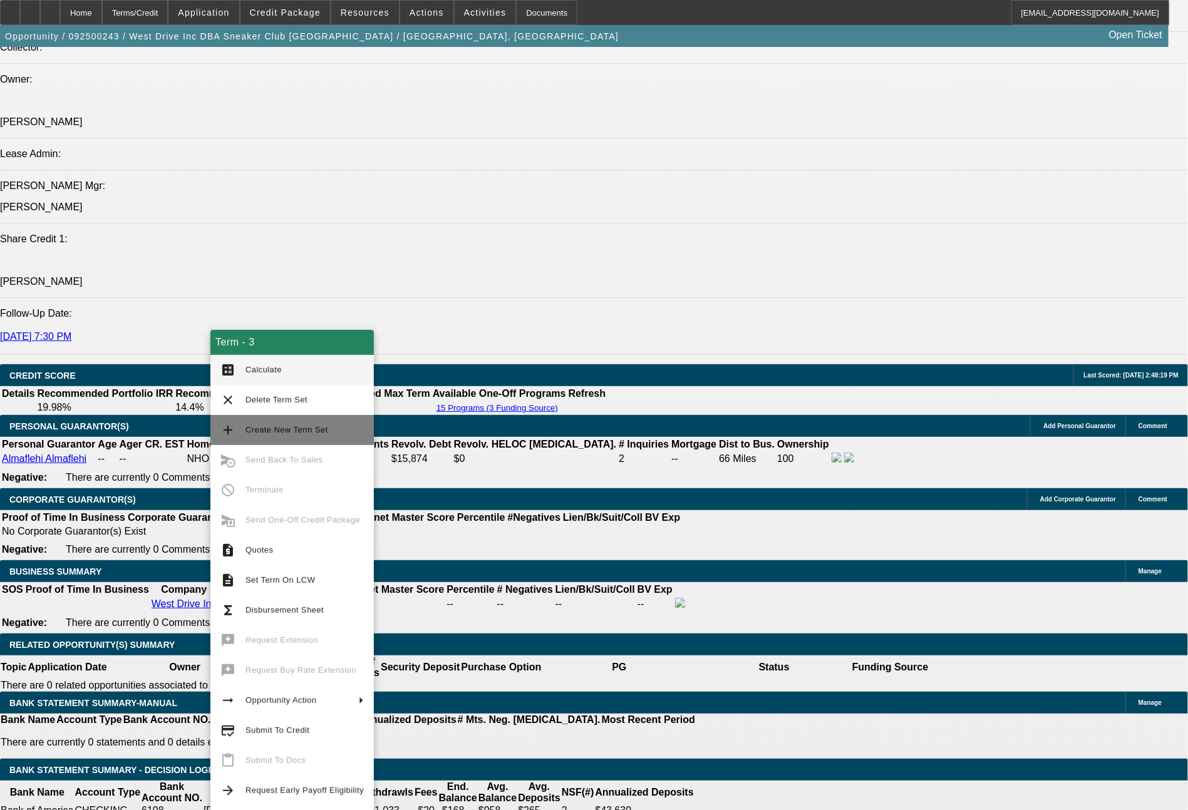
click at [282, 425] on span "Create New Term Set" at bounding box center [286, 429] width 83 height 9
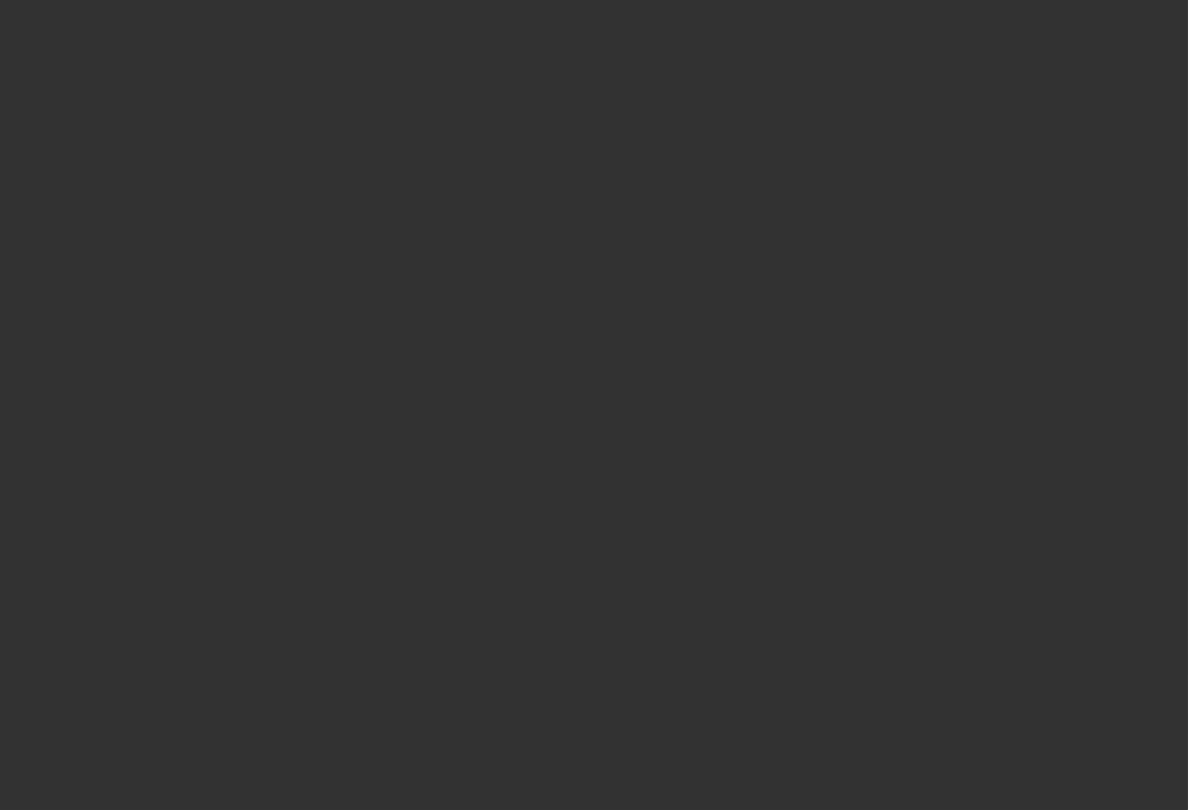
scroll to position [1660, 0]
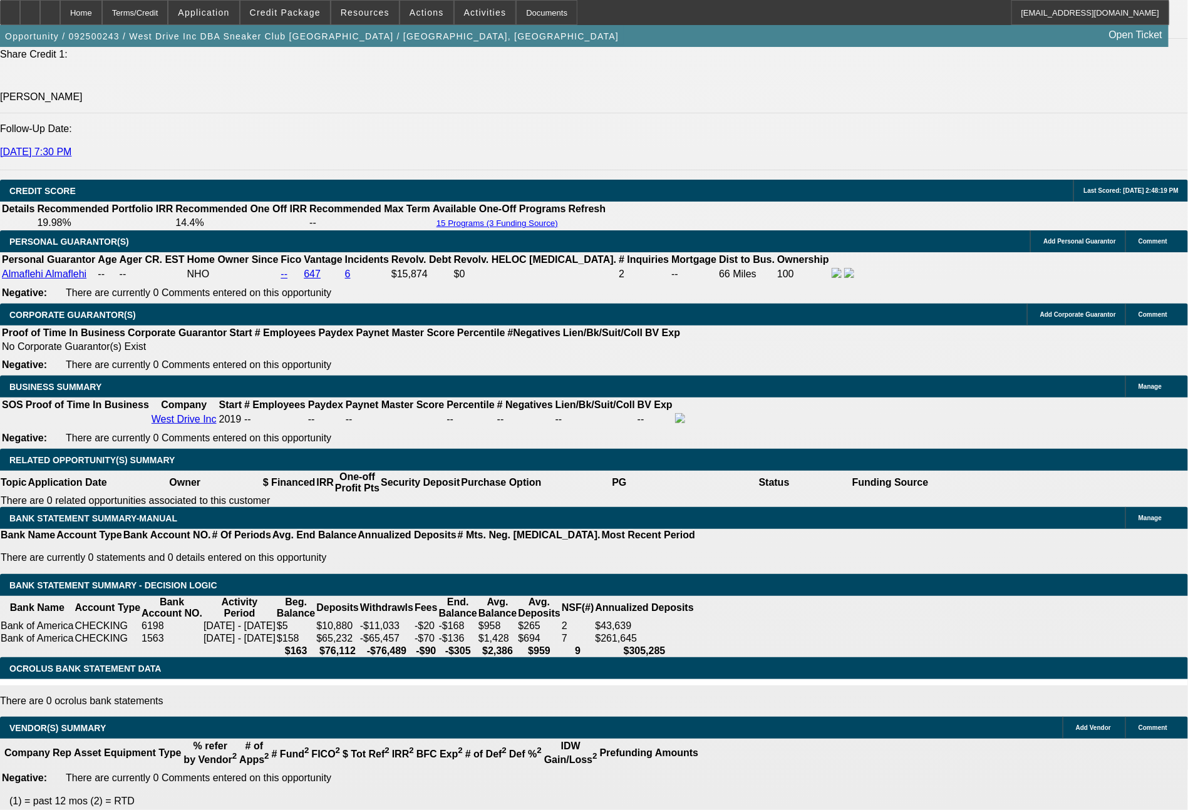
select select "0"
select select "0.1"
select select "5"
select select "0"
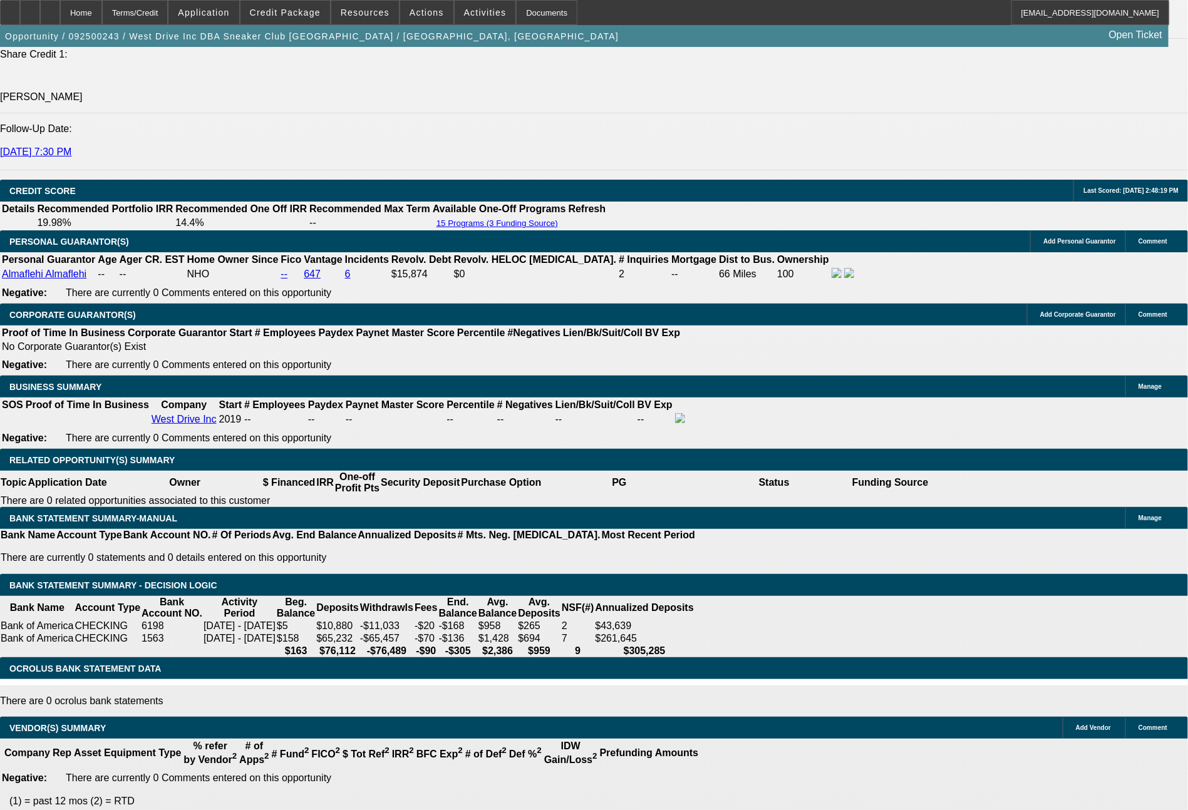
select select "0"
select select "0.1"
select select "5"
select select "0"
select select "2"
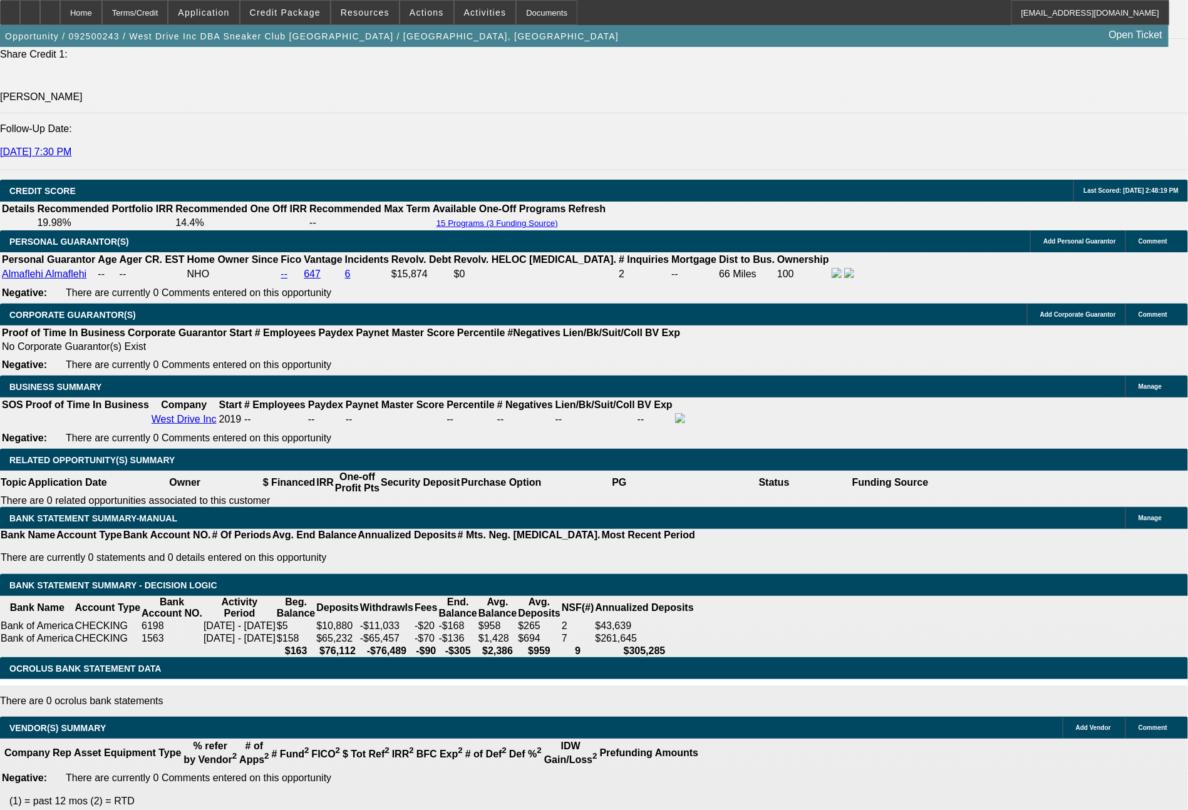
select select "2"
select select "0.1"
select select "4"
select select "0"
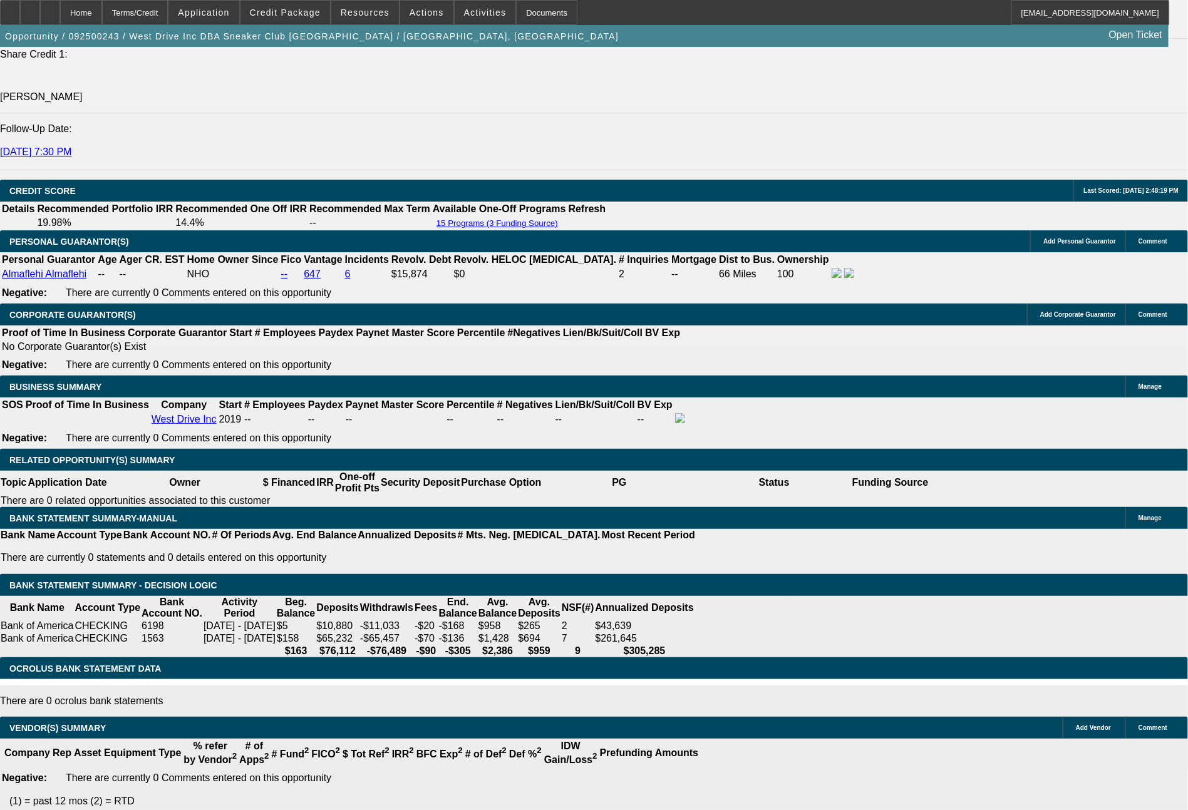
select select "0.1"
select select "5"
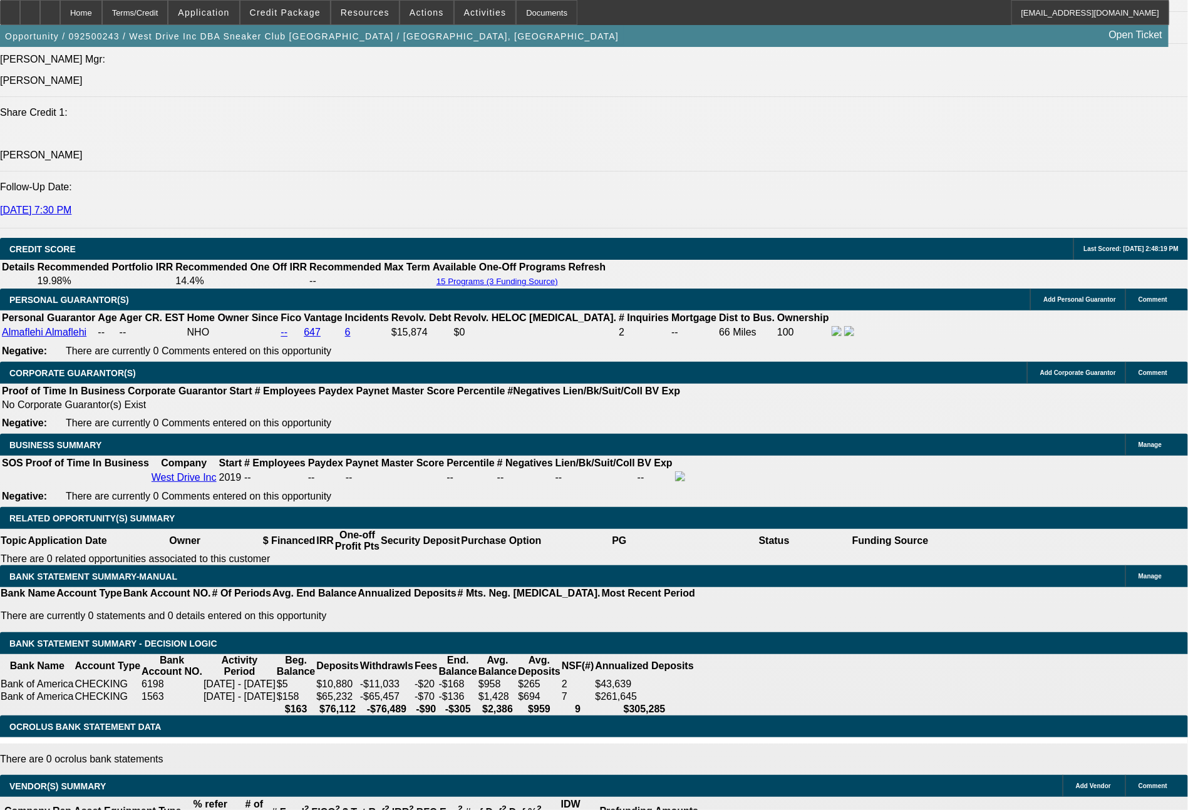
scroll to position [1698, 0]
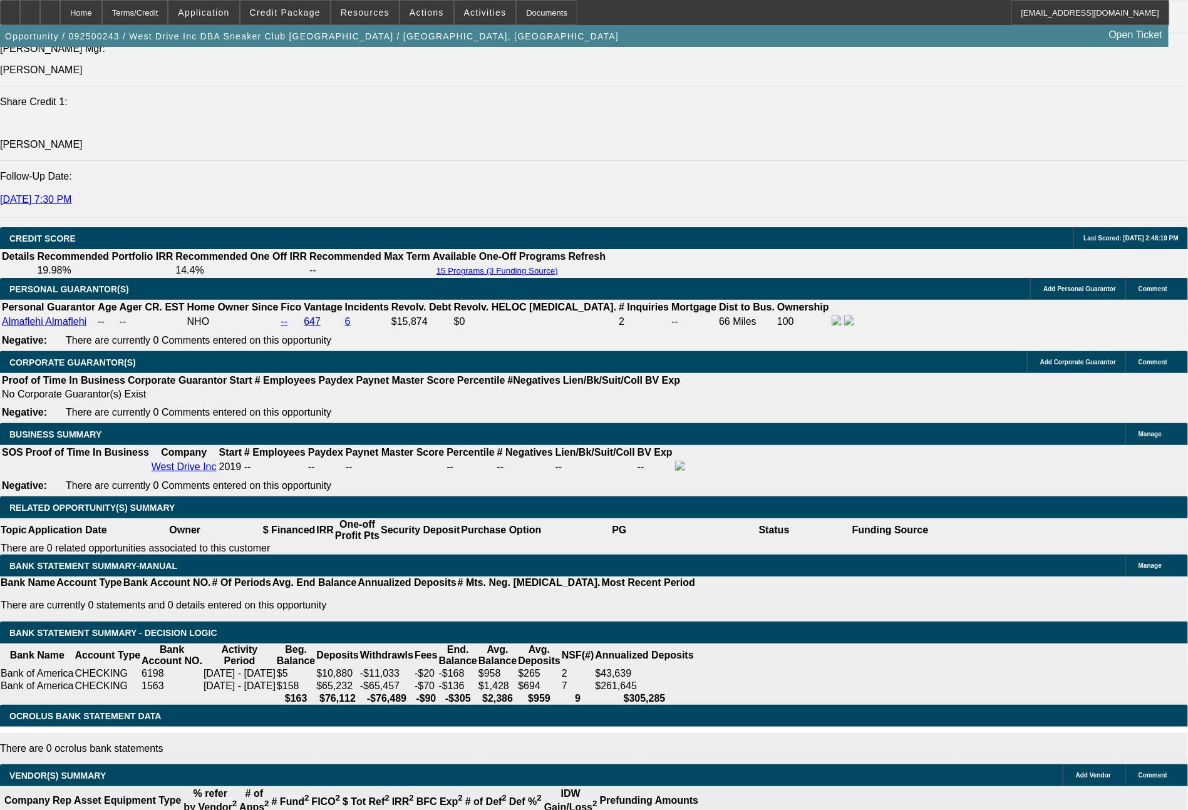
drag, startPoint x: 243, startPoint y: 341, endPoint x: 277, endPoint y: 334, distance: 34.4
type input "4"
type input "UNKNOWN"
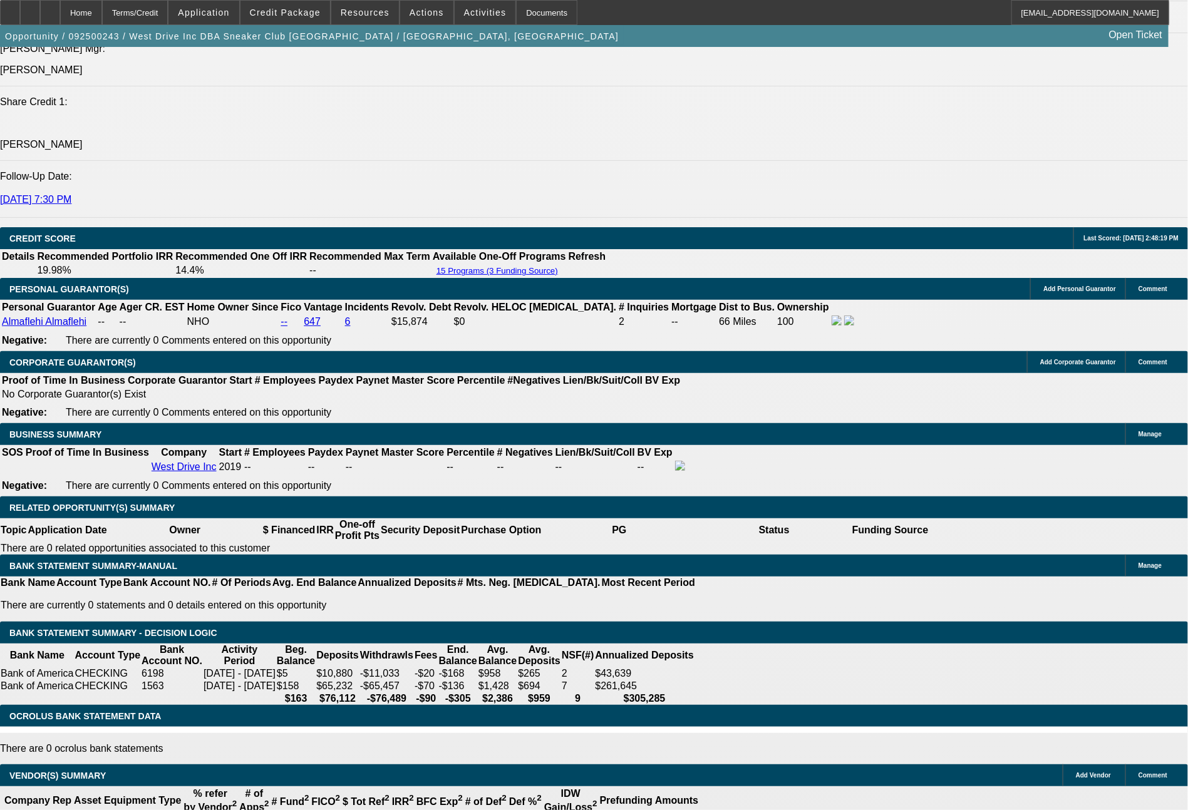
type input "$7,962.92"
type input "48"
type input "$1,068.81"
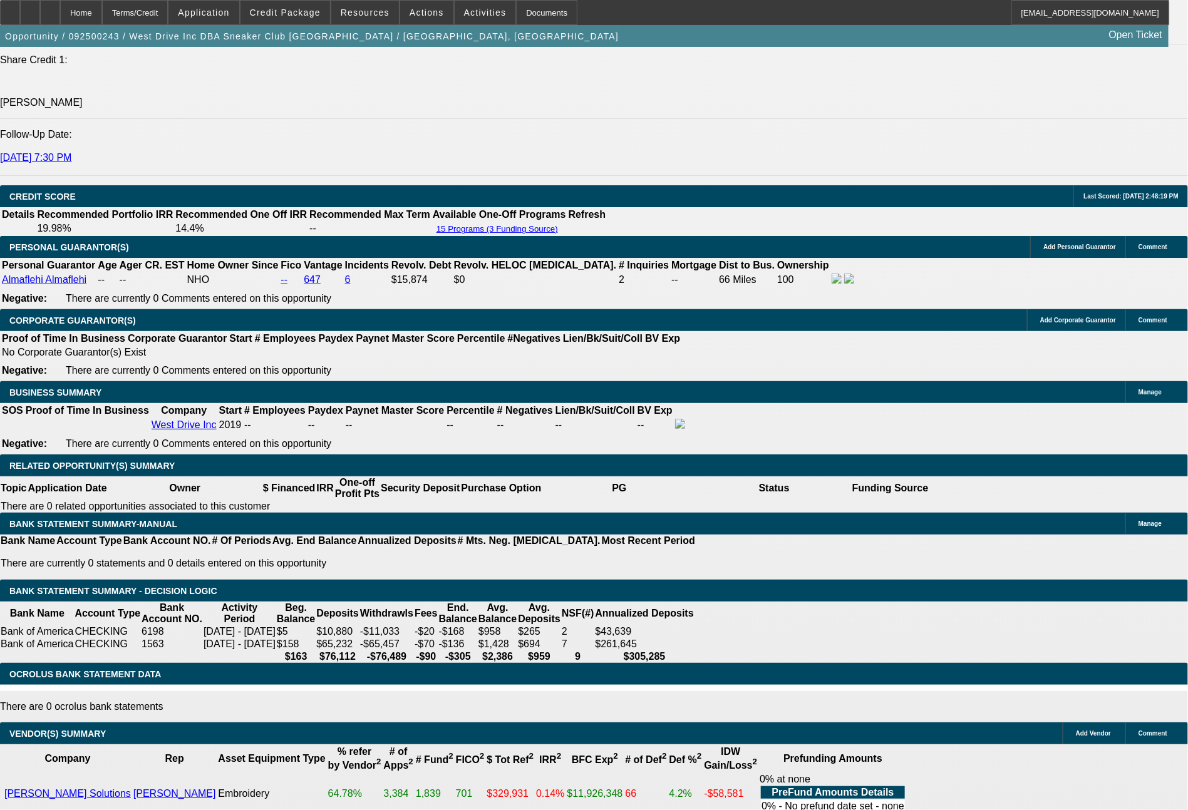
type input "48"
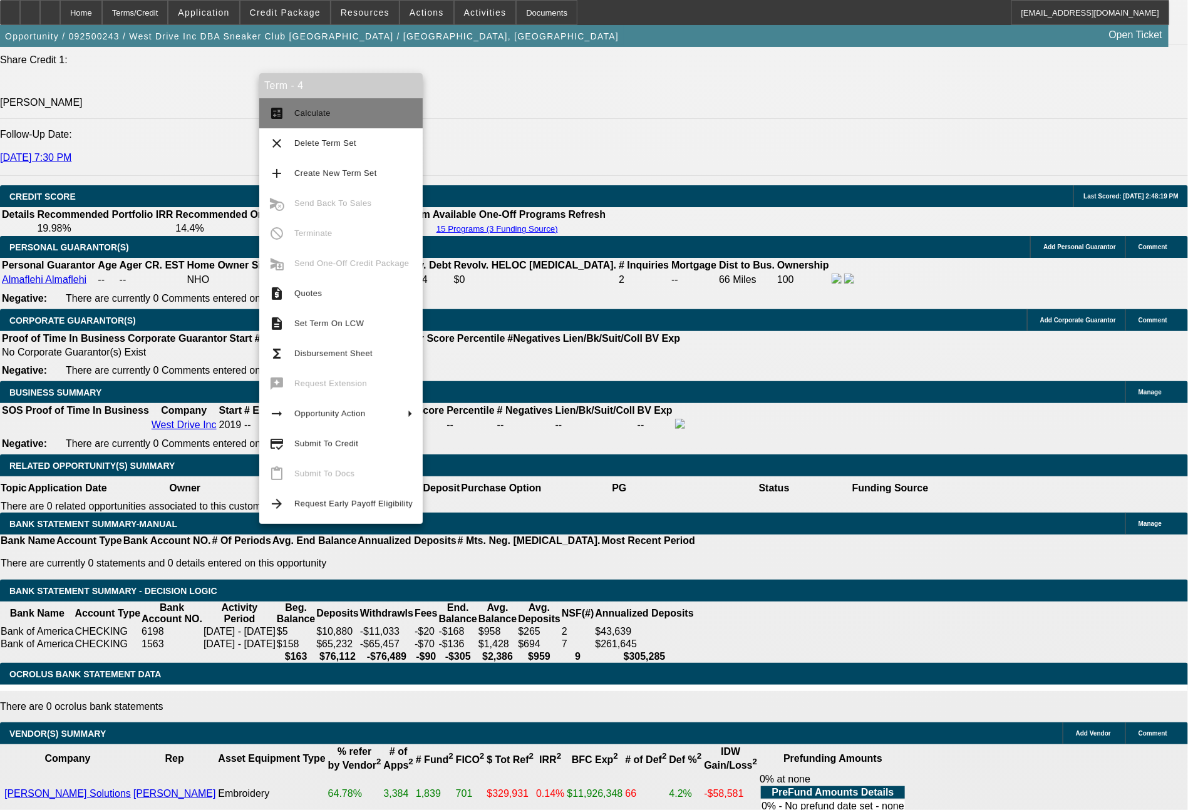
click at [327, 113] on span "Calculate" at bounding box center [353, 113] width 118 height 15
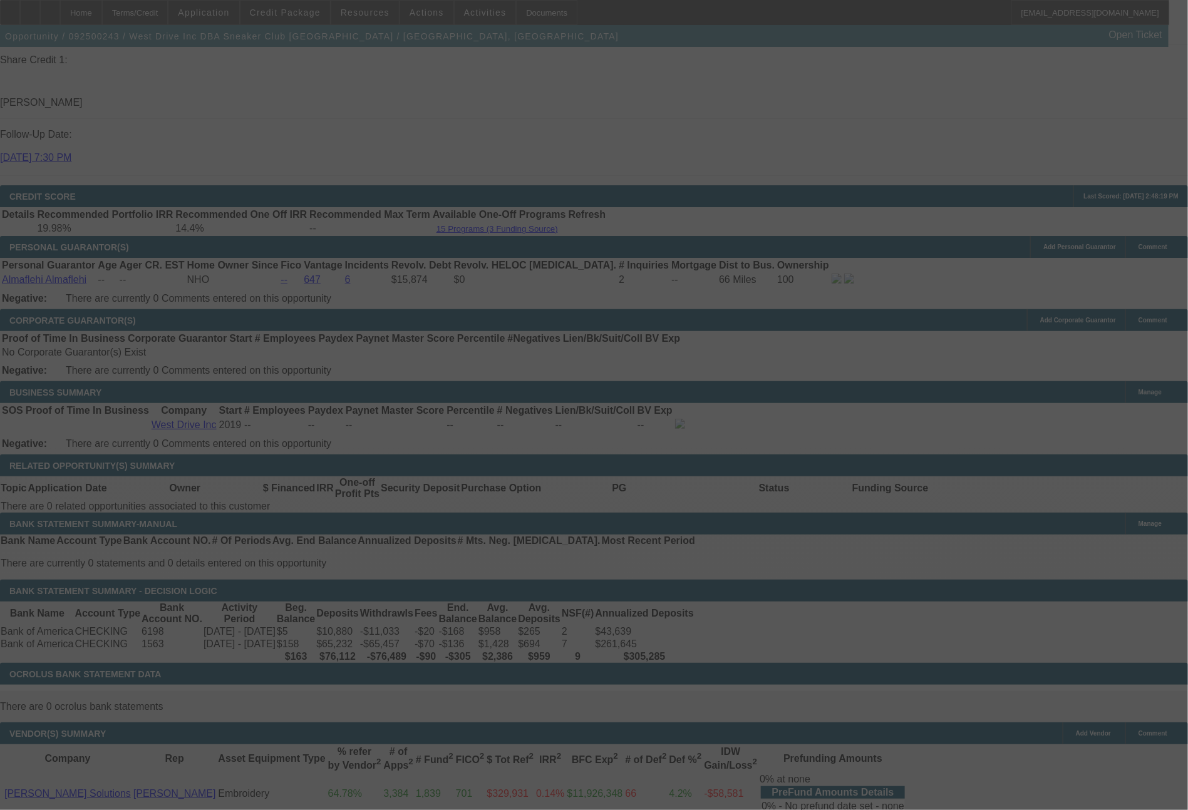
select select "0"
select select "0.1"
select select "5"
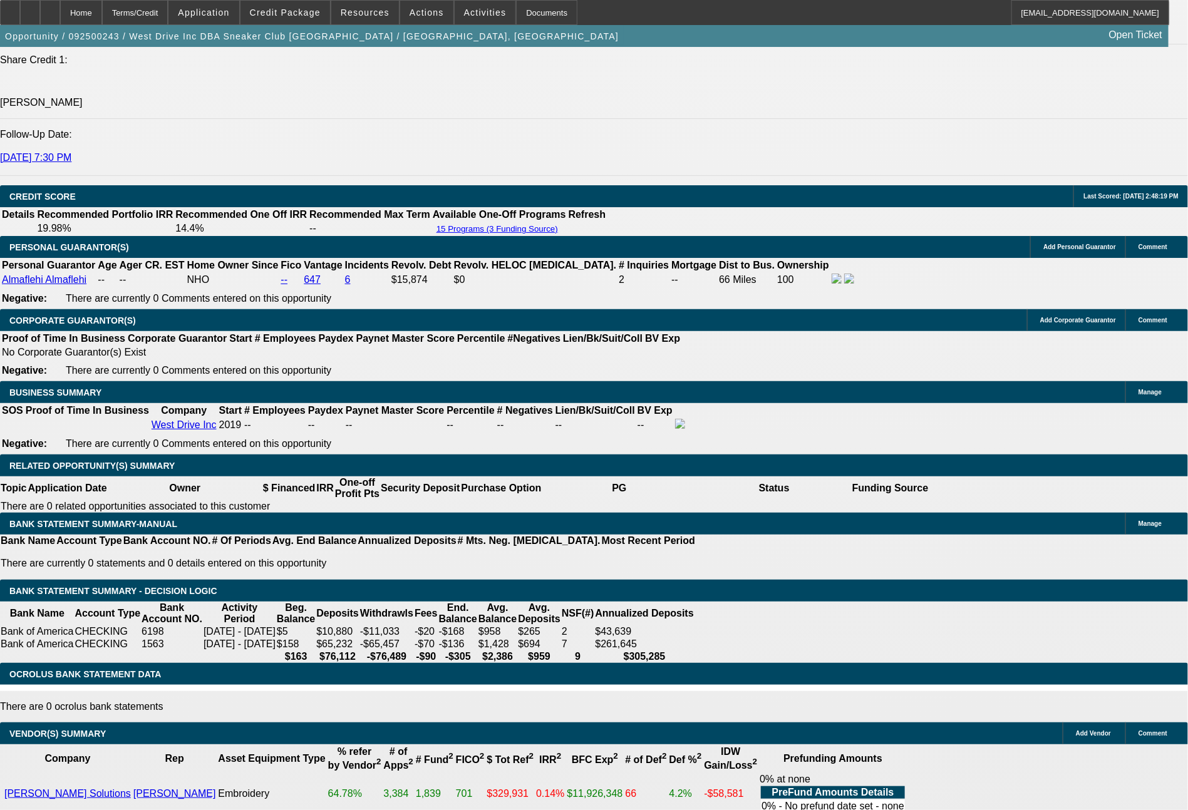
drag, startPoint x: 188, startPoint y: 341, endPoint x: 272, endPoint y: 346, distance: 84.7
type input "10"
type input "UNKNOWN"
type input "1047"
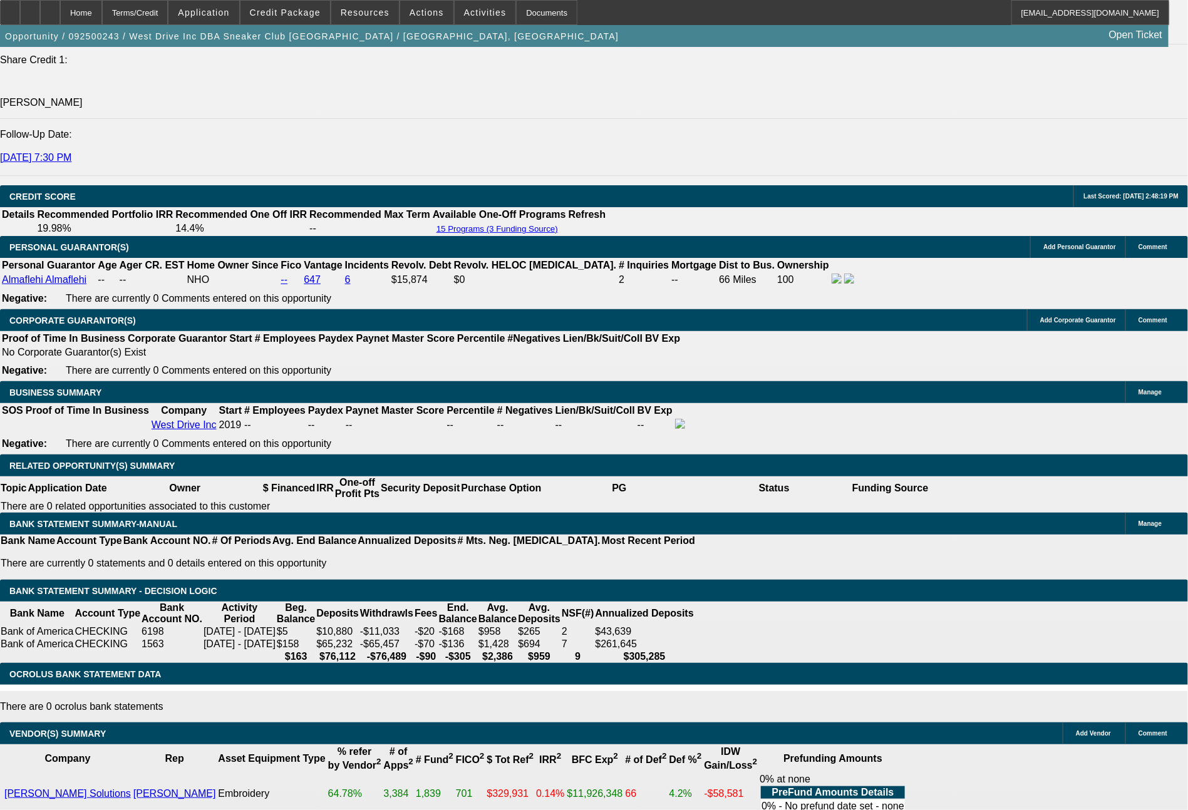
type input "28.1"
type input "$1,047.00"
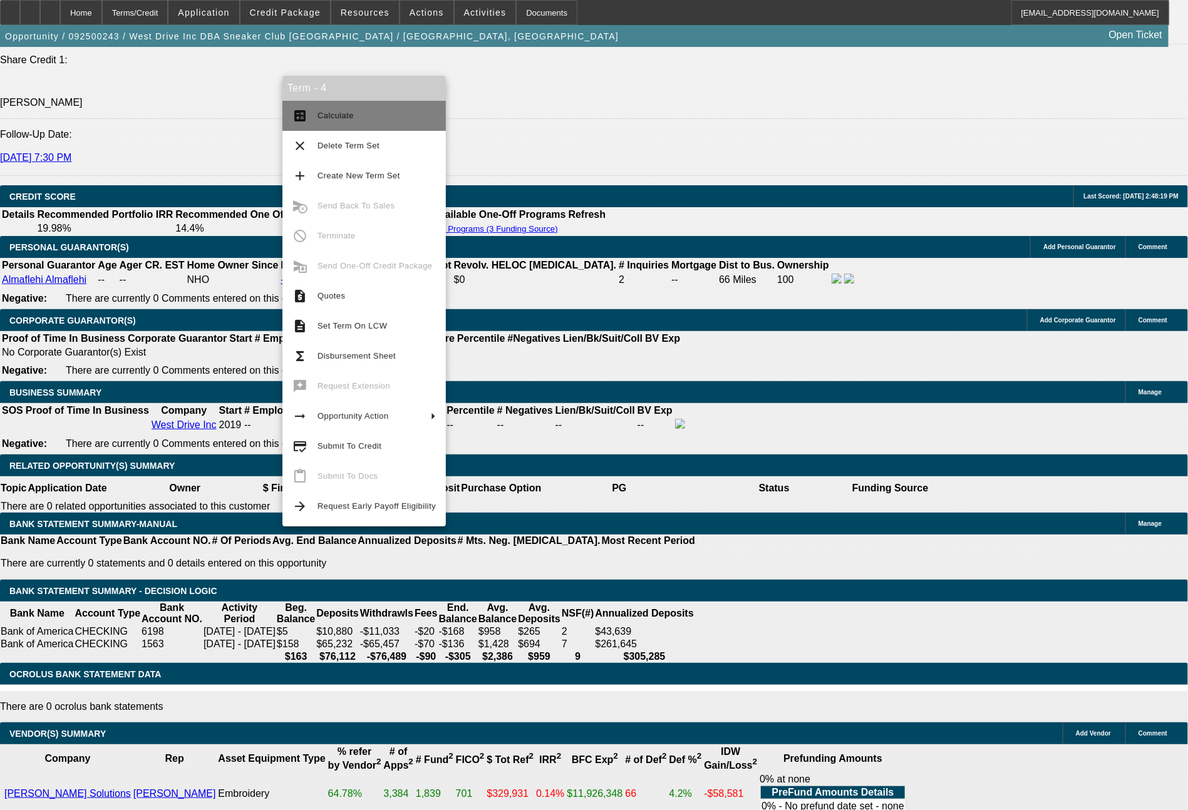
click at [331, 117] on span "Calculate" at bounding box center [335, 115] width 36 height 9
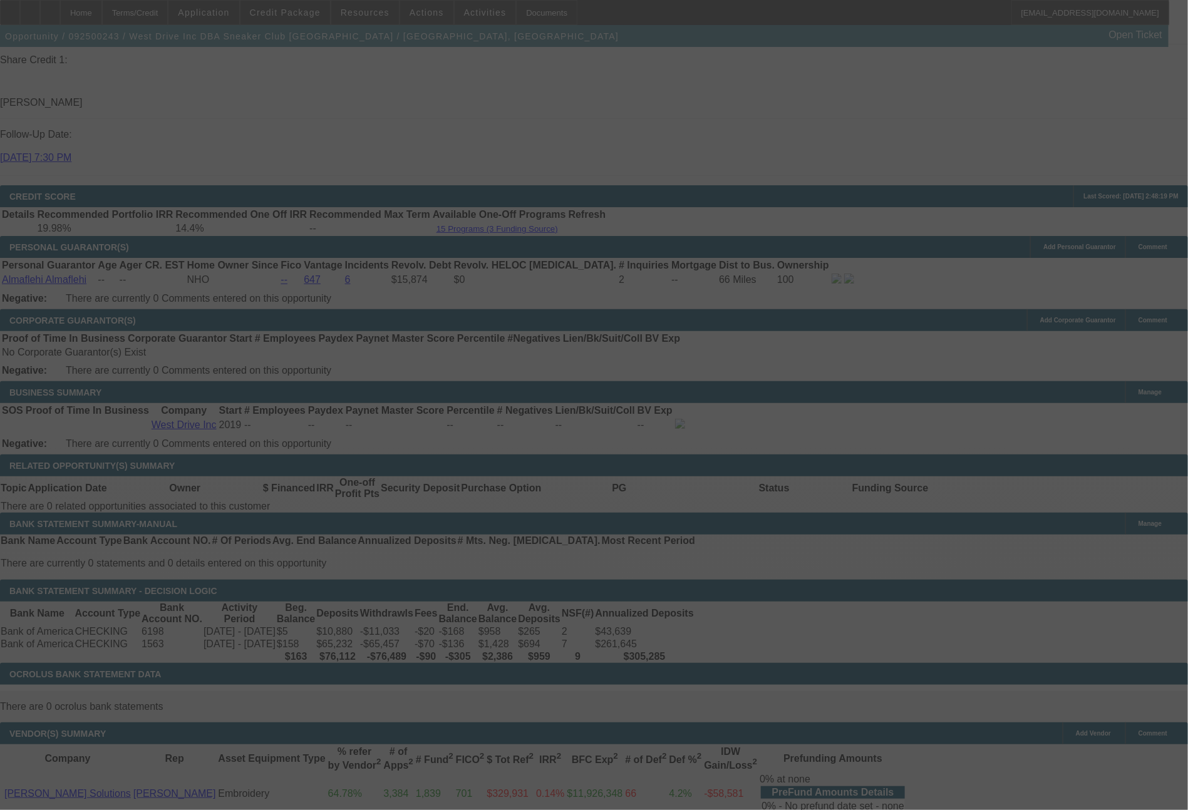
select select "0"
select select "0.1"
select select "5"
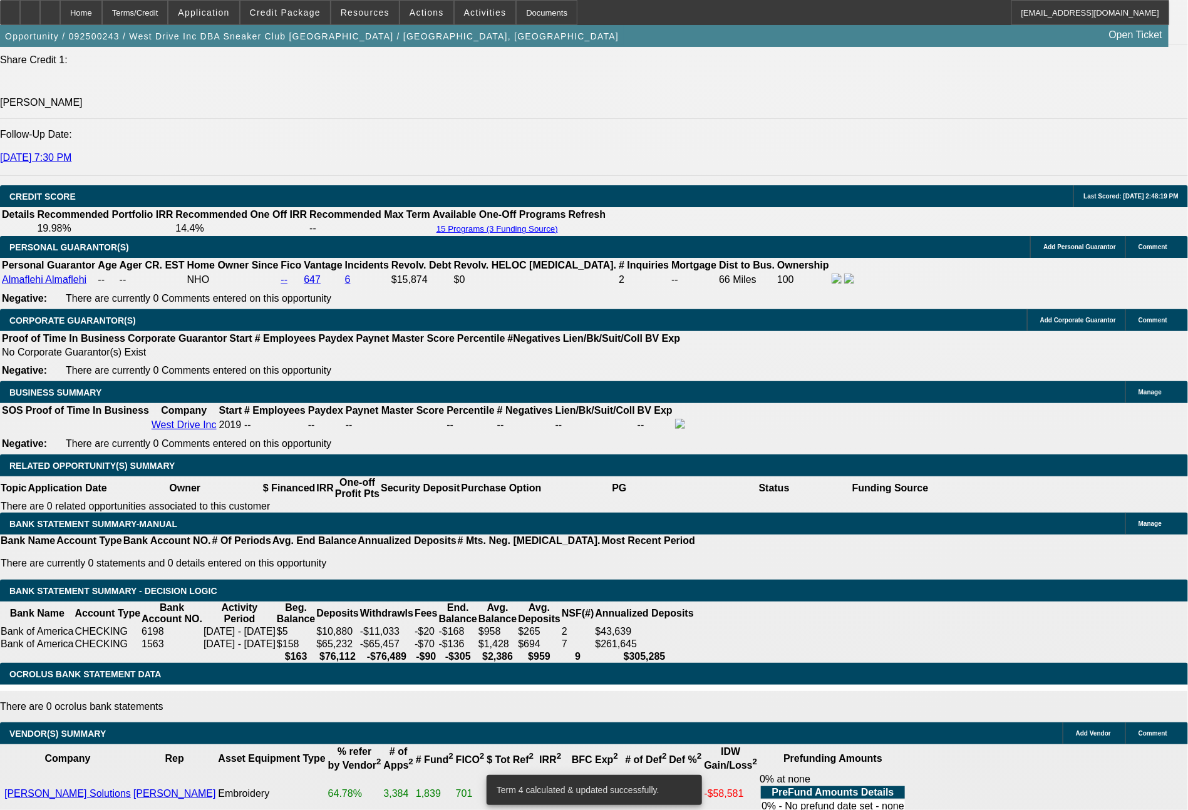
drag, startPoint x: 179, startPoint y: 340, endPoint x: 247, endPoint y: 347, distance: 68.0
type input "10"
type input "UNKNOWN"
type input "1061"
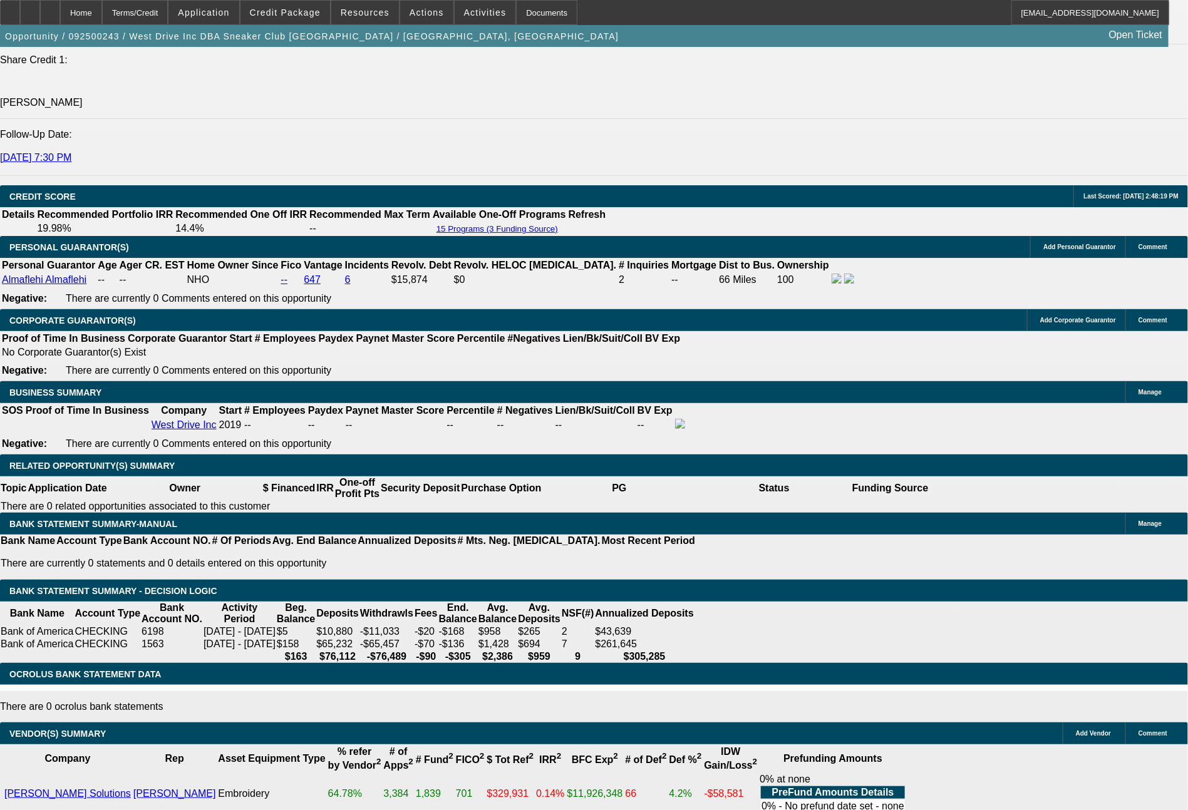
type input "28.9"
type input "10614"
type input "424.6"
type input "106147"
type input "1061"
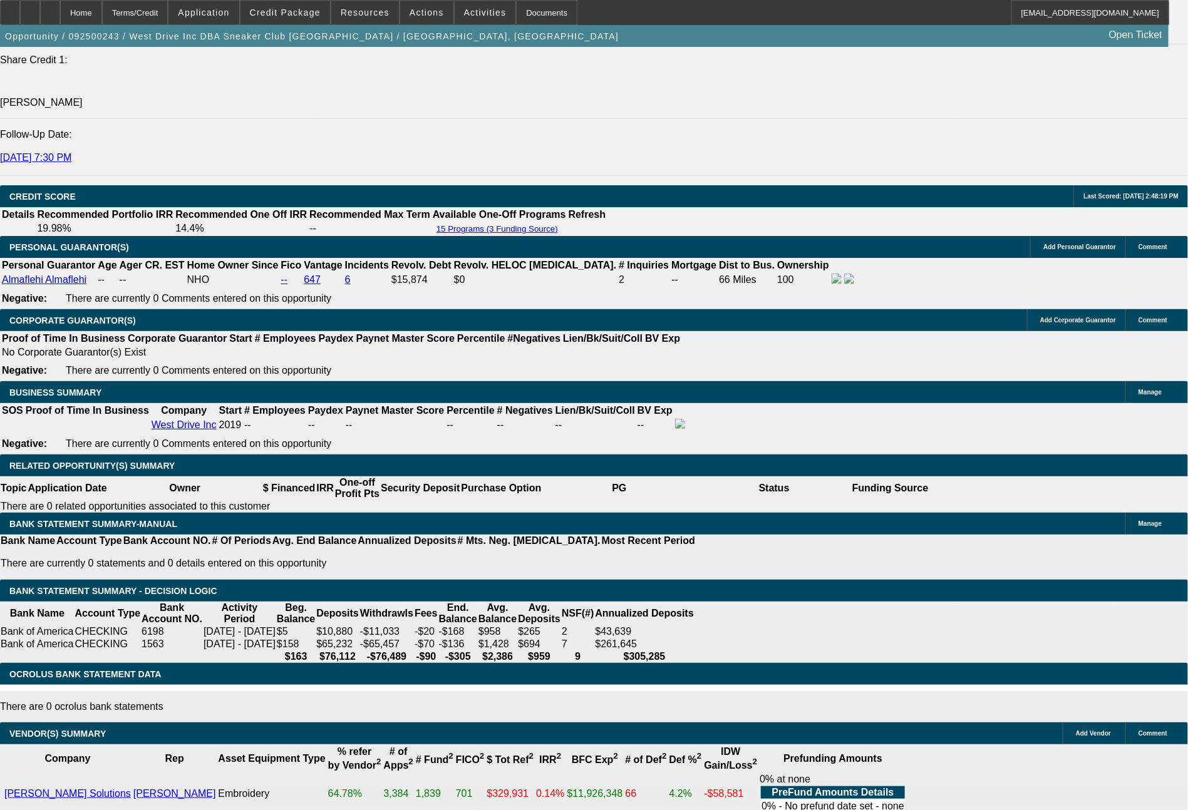
type input "28.9"
type input "$1,061.47"
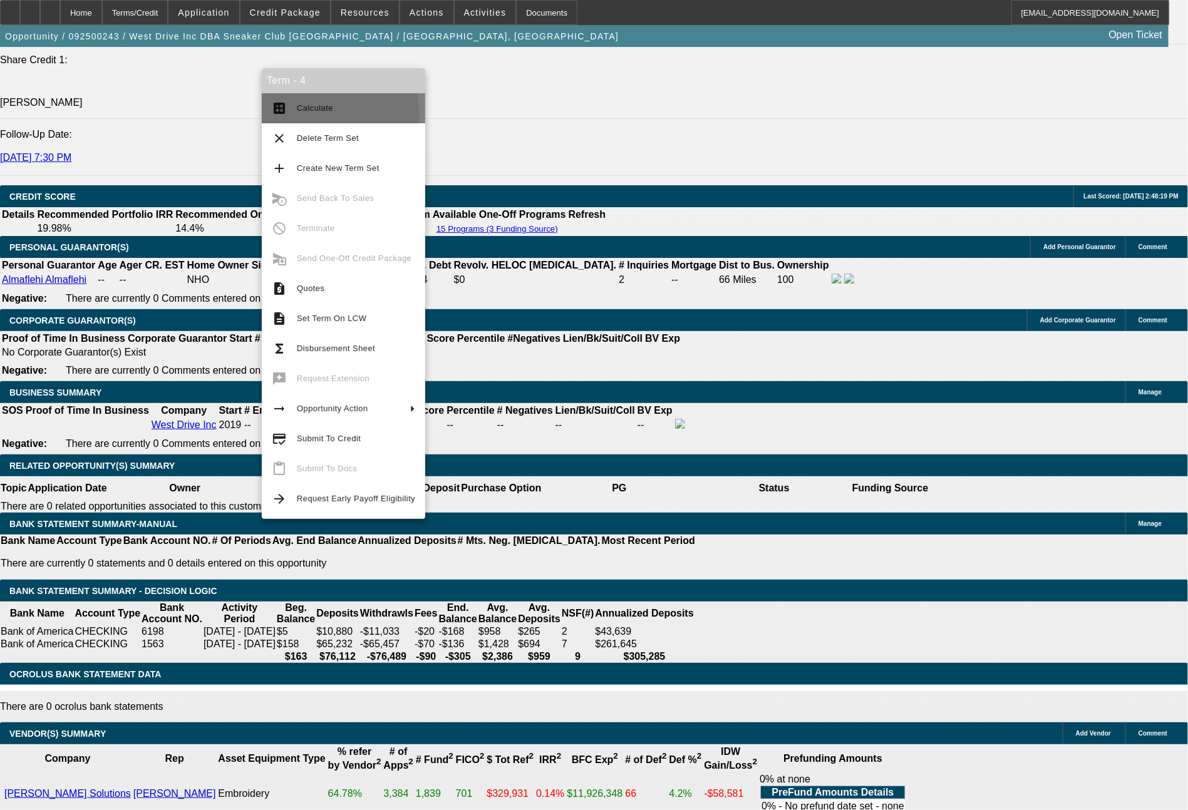
click at [309, 116] on button "calculate Calculate" at bounding box center [343, 108] width 163 height 30
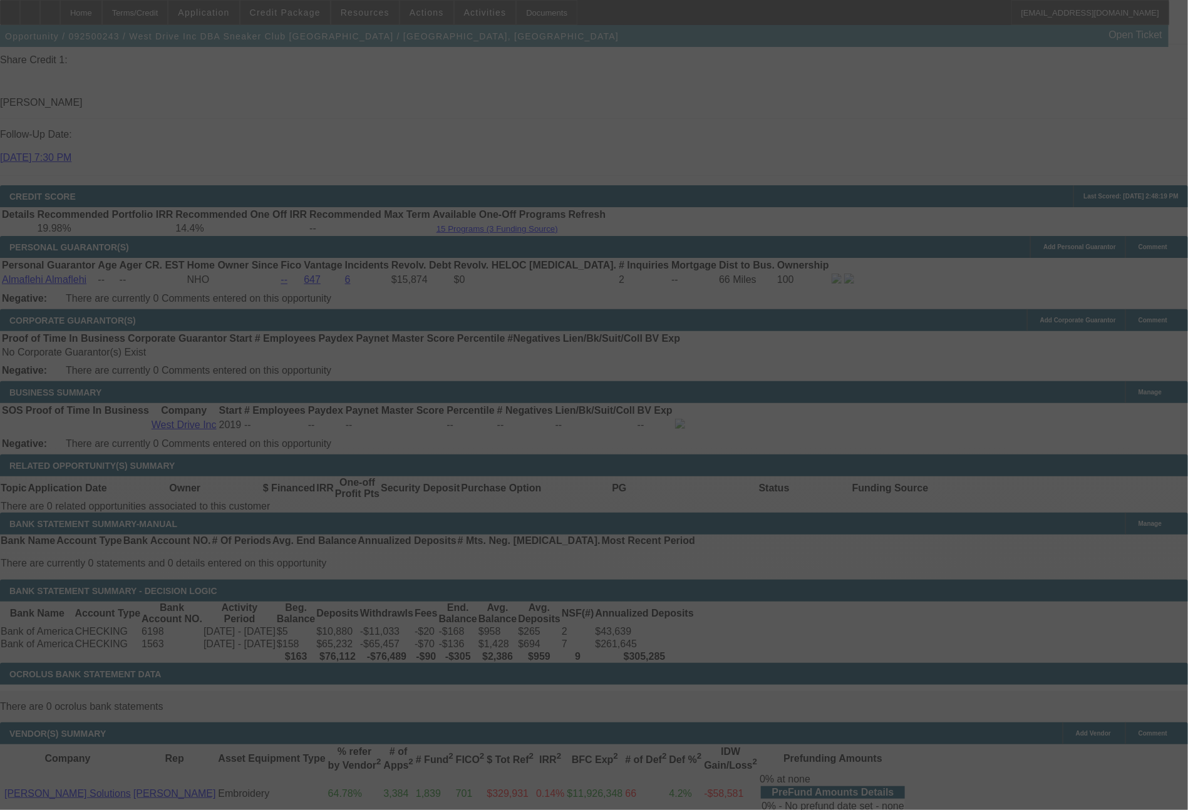
select select "0"
select select "0.1"
select select "5"
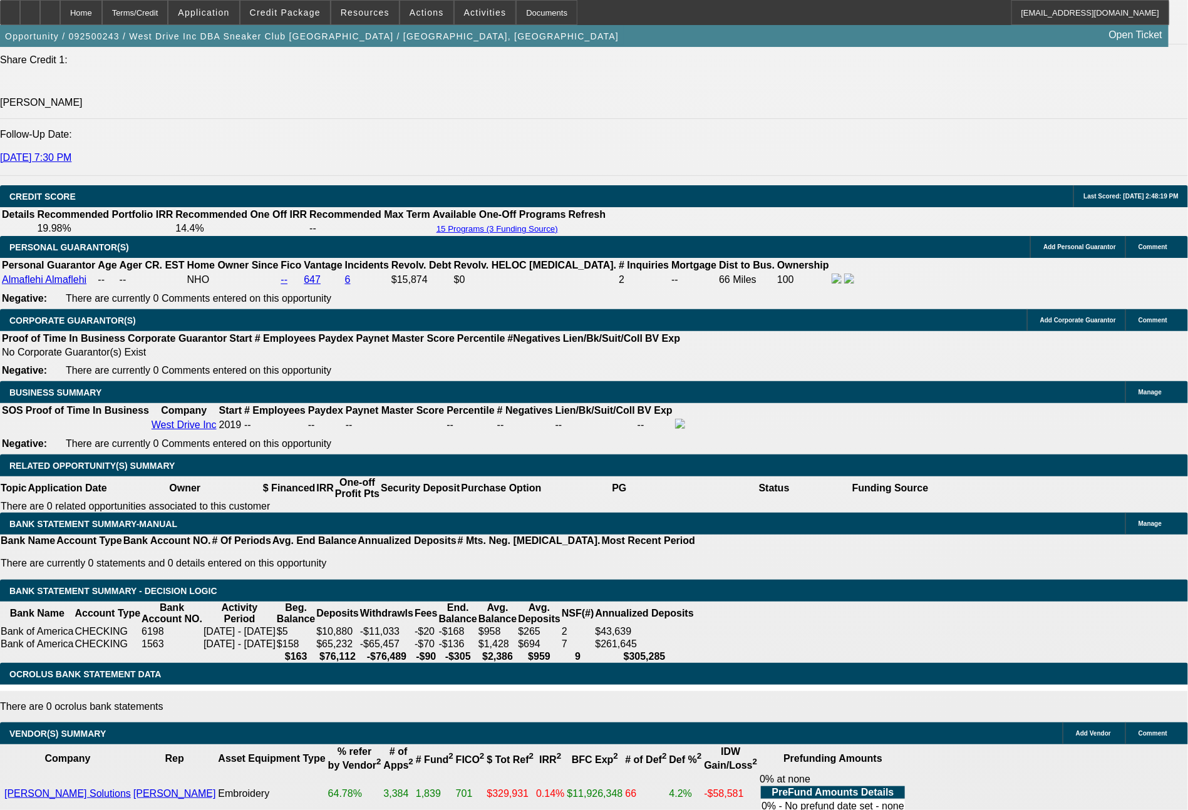
drag, startPoint x: 179, startPoint y: 339, endPoint x: 264, endPoint y: 339, distance: 84.5
type input "1"
type input "UNKNOWN"
type input "1061"
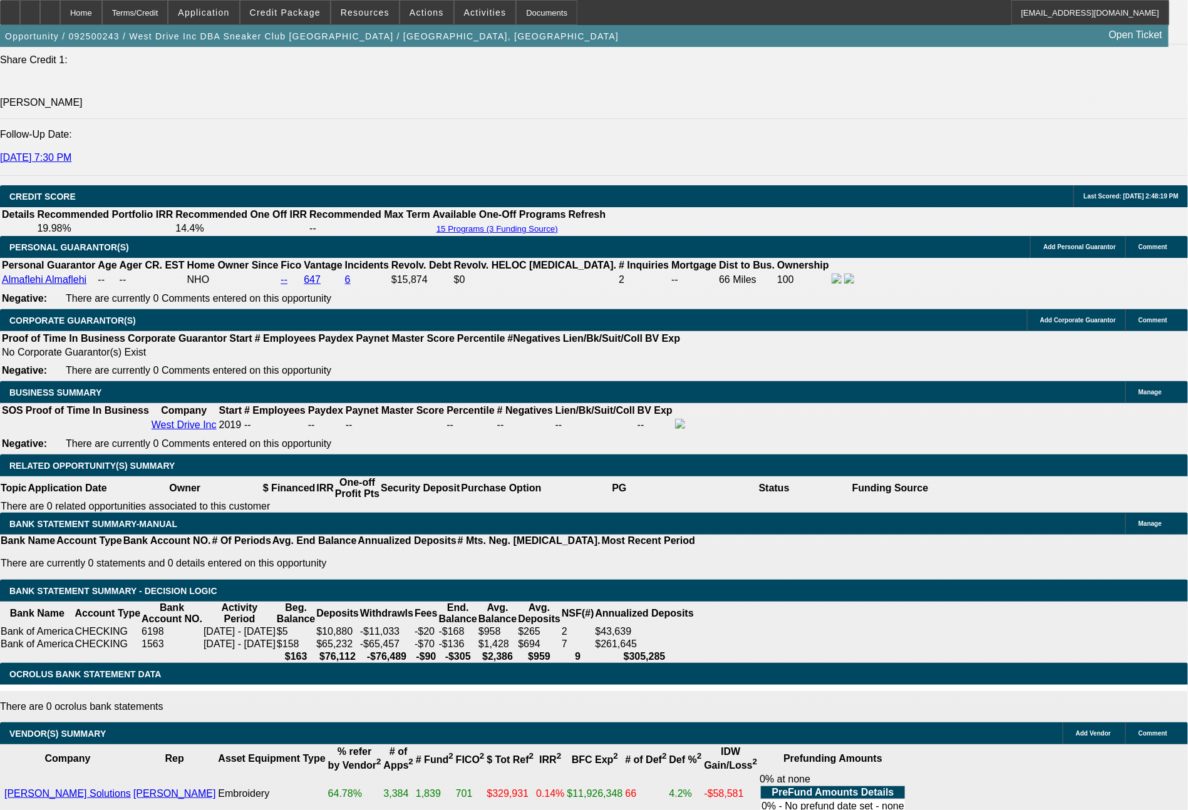
type input "28.9"
type input "1061.8"
type input "29"
type input "$1,061.87"
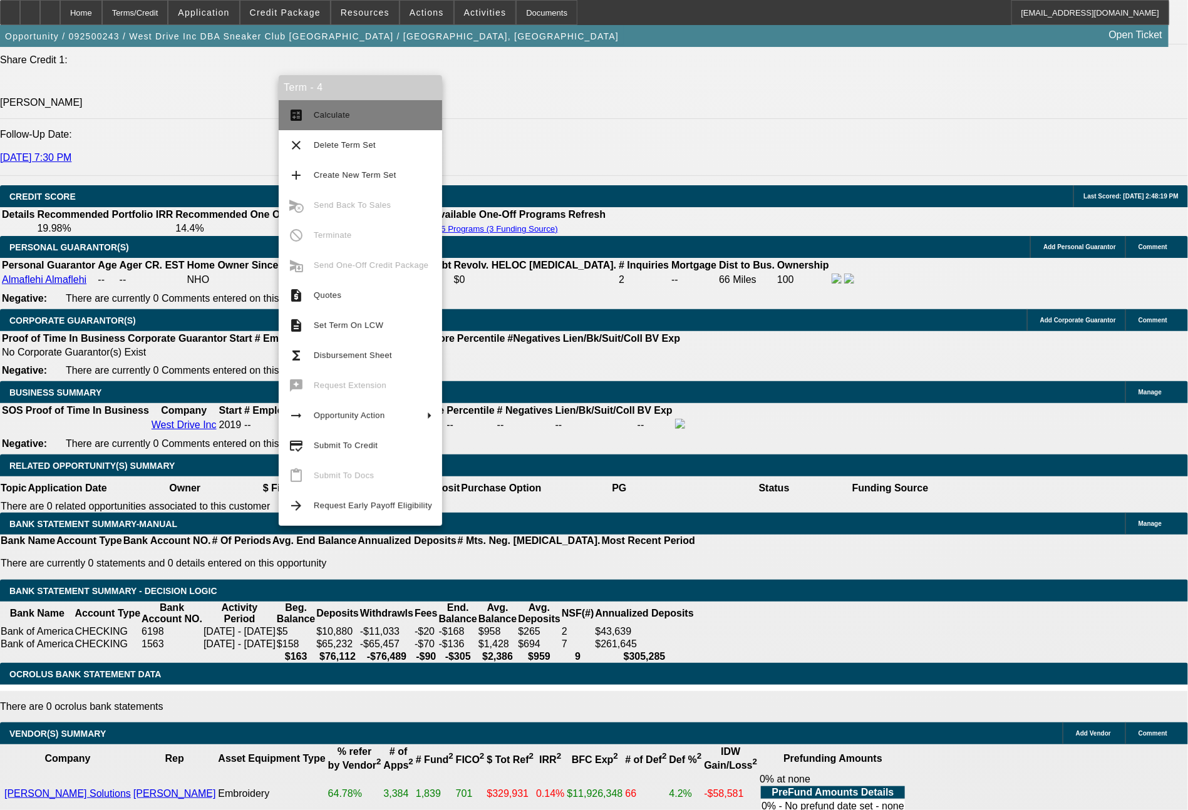
click at [351, 115] on span "Calculate" at bounding box center [373, 115] width 118 height 15
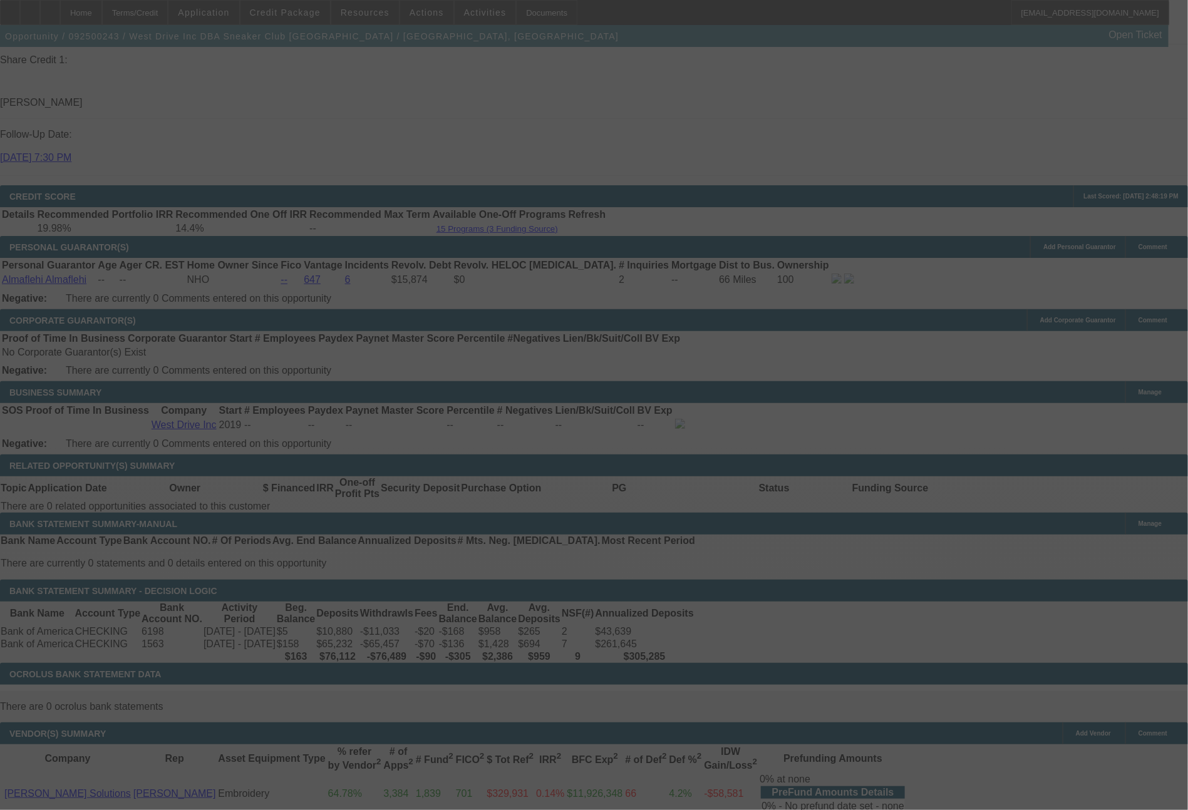
select select "0"
select select "0.1"
select select "5"
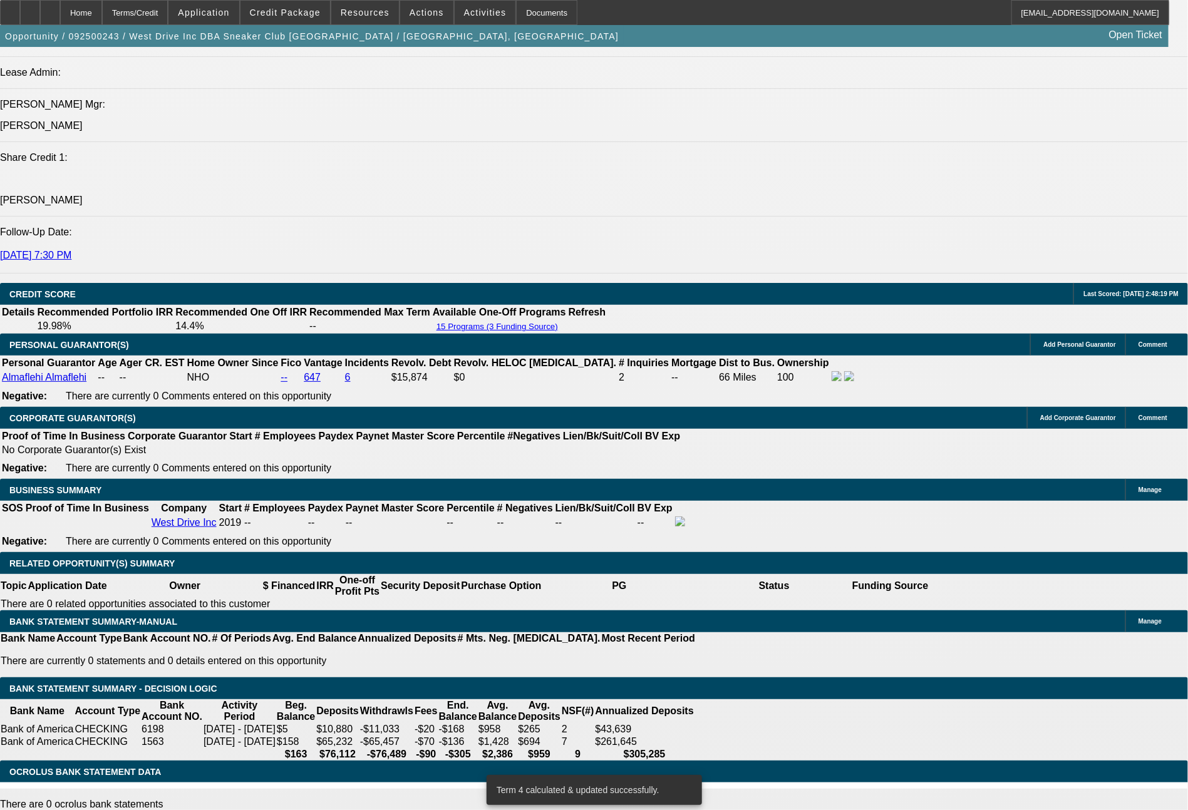
scroll to position [1627, 0]
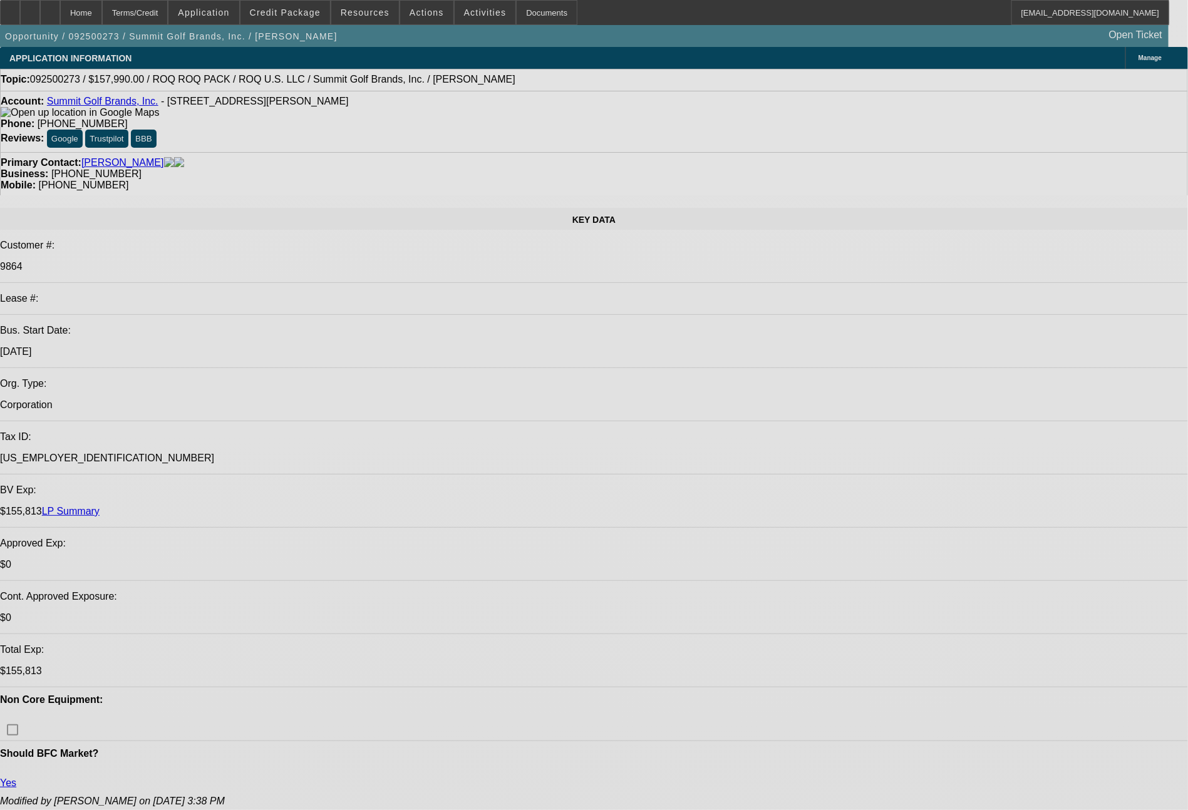
select select "0"
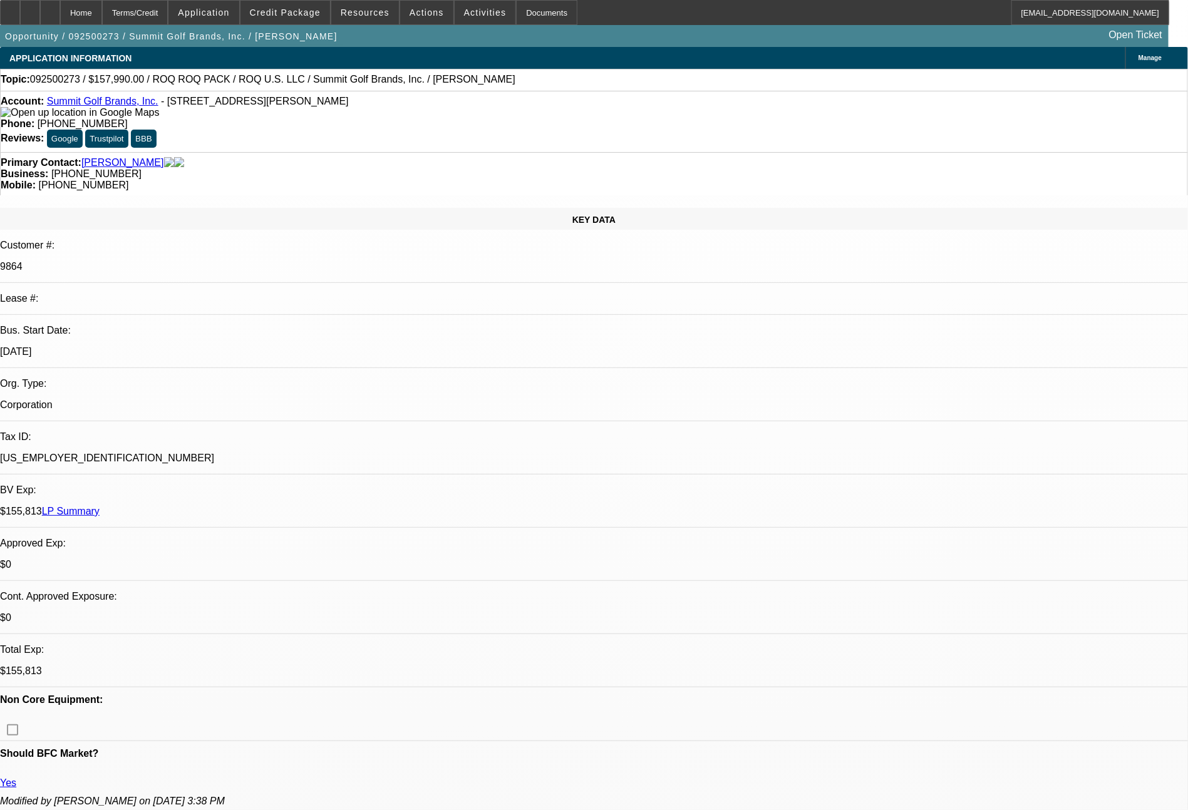
select select "2"
select select "0.1"
select select "4"
select select "0"
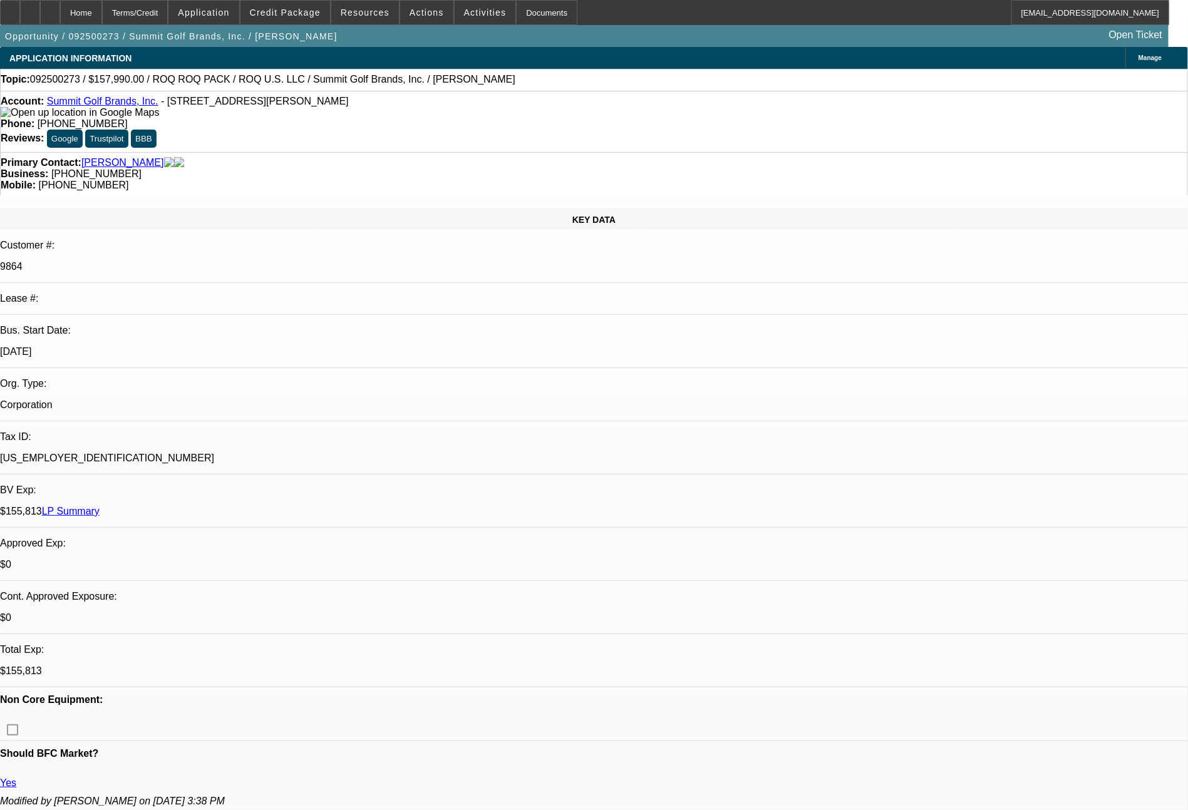
select select "2"
select select "0.1"
select select "4"
select select "0"
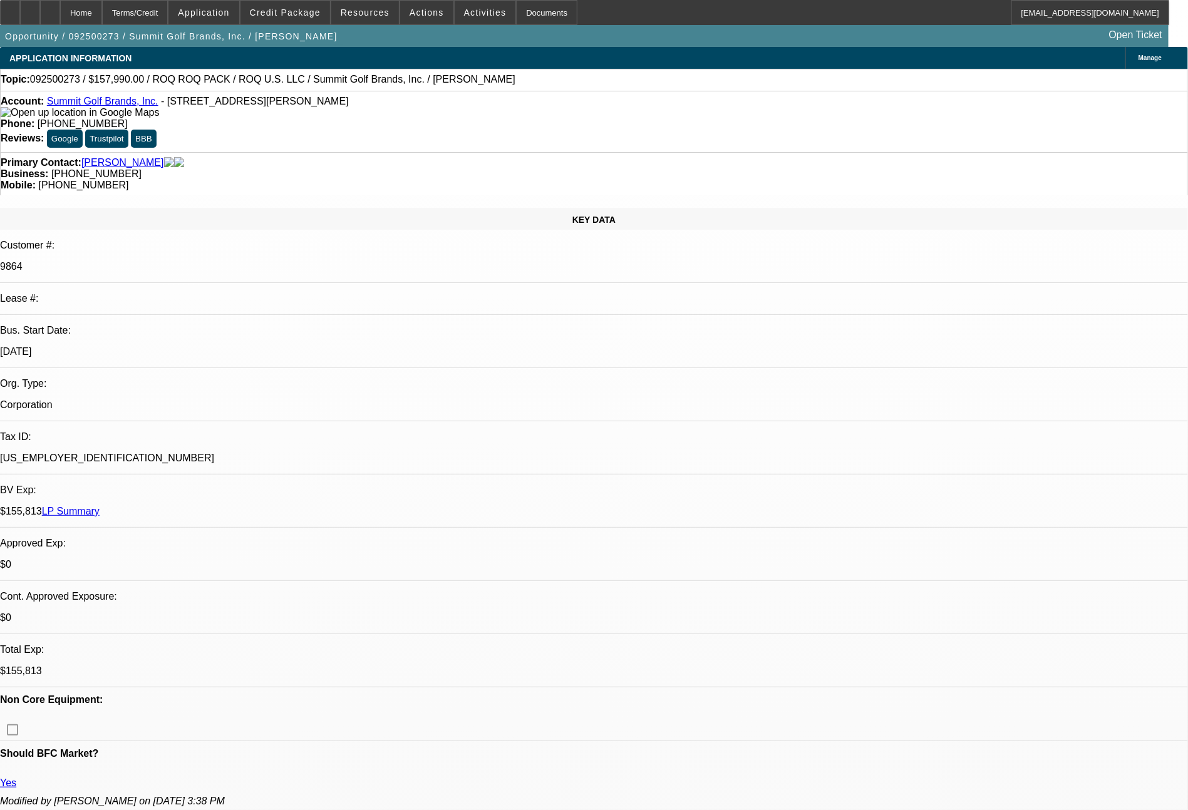
select select "0"
select select "0.1"
select select "4"
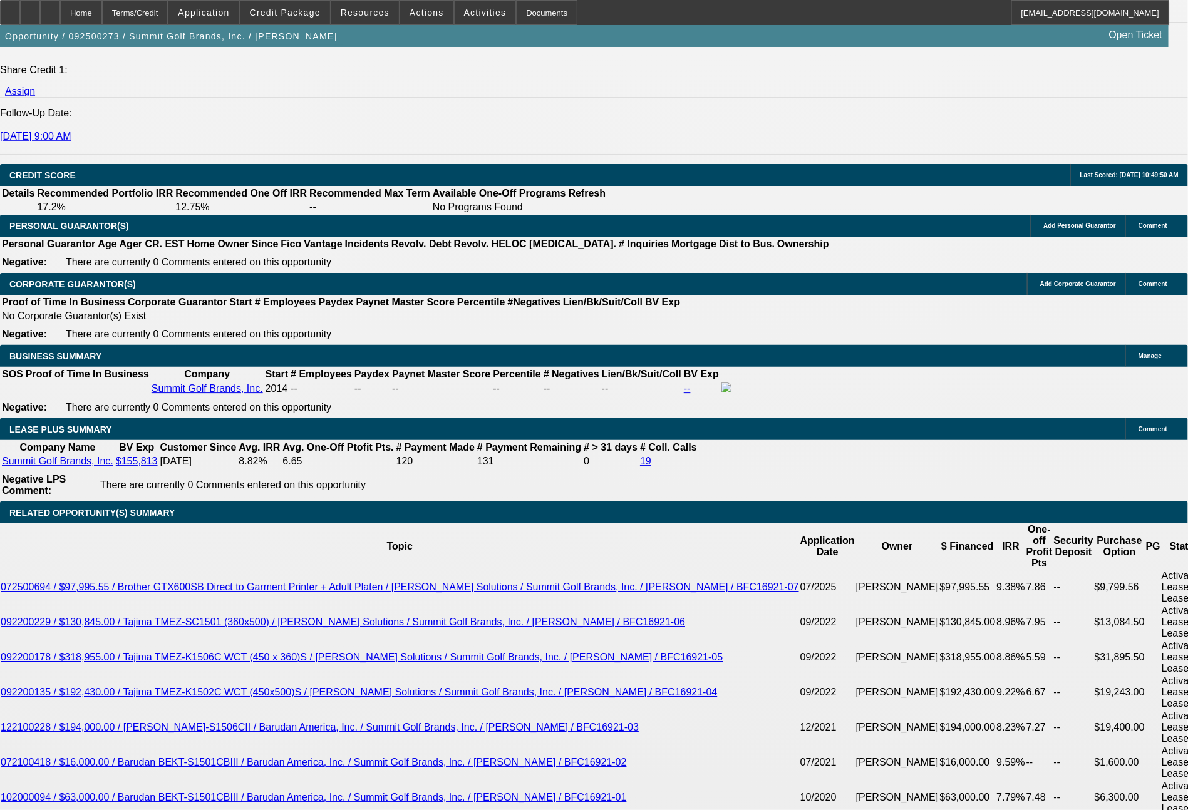
scroll to position [1744, 0]
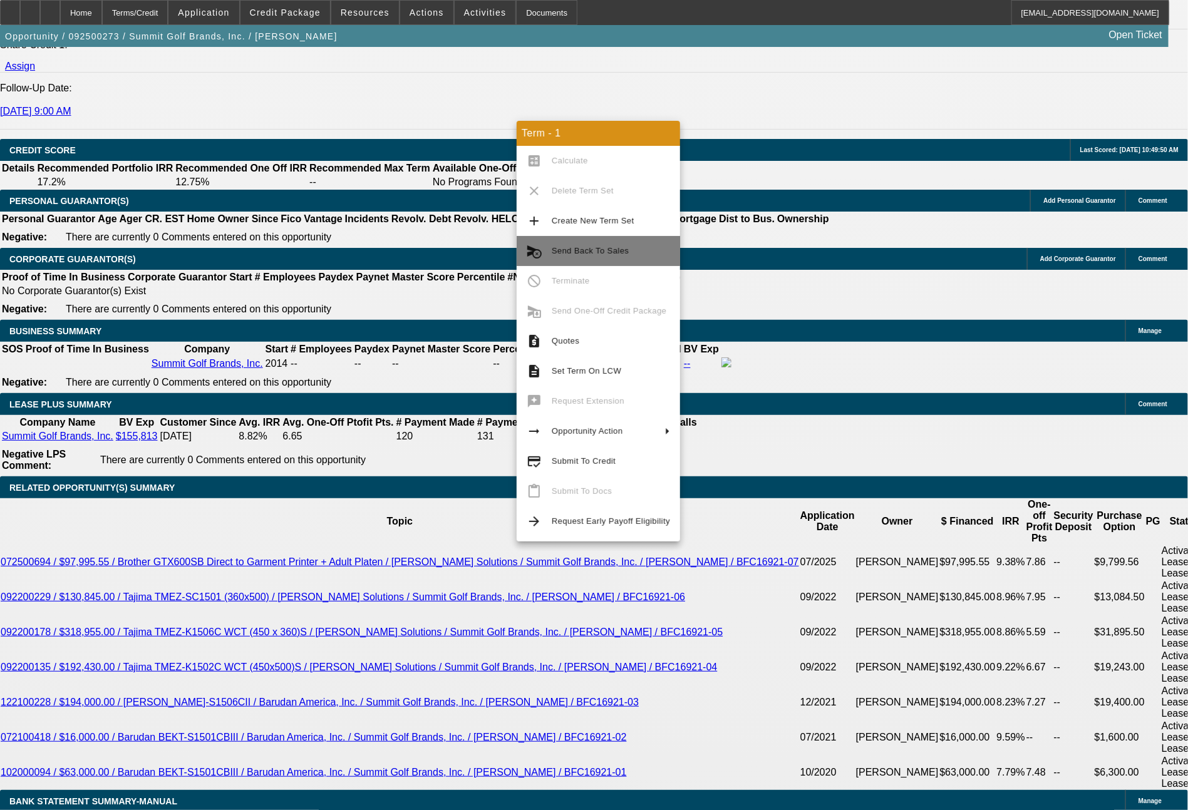
click at [597, 254] on span "Send Back To Sales" at bounding box center [590, 250] width 77 height 9
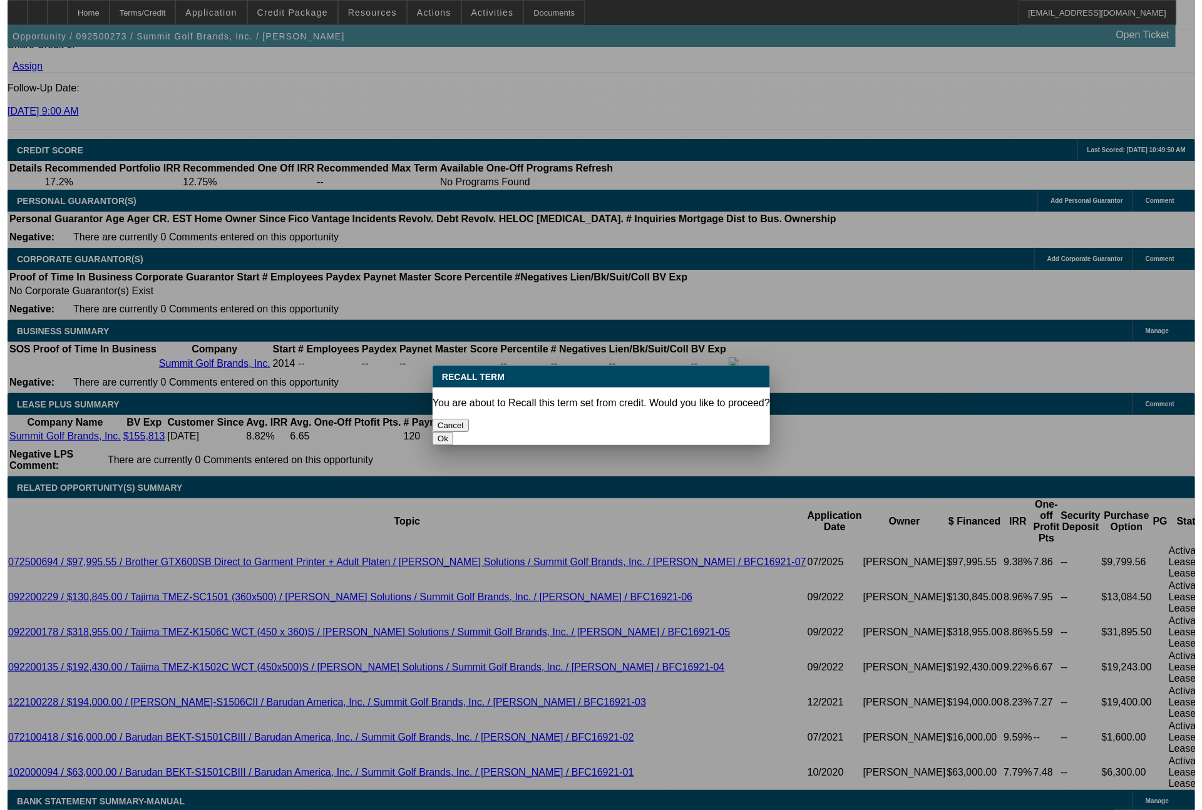
scroll to position [0, 0]
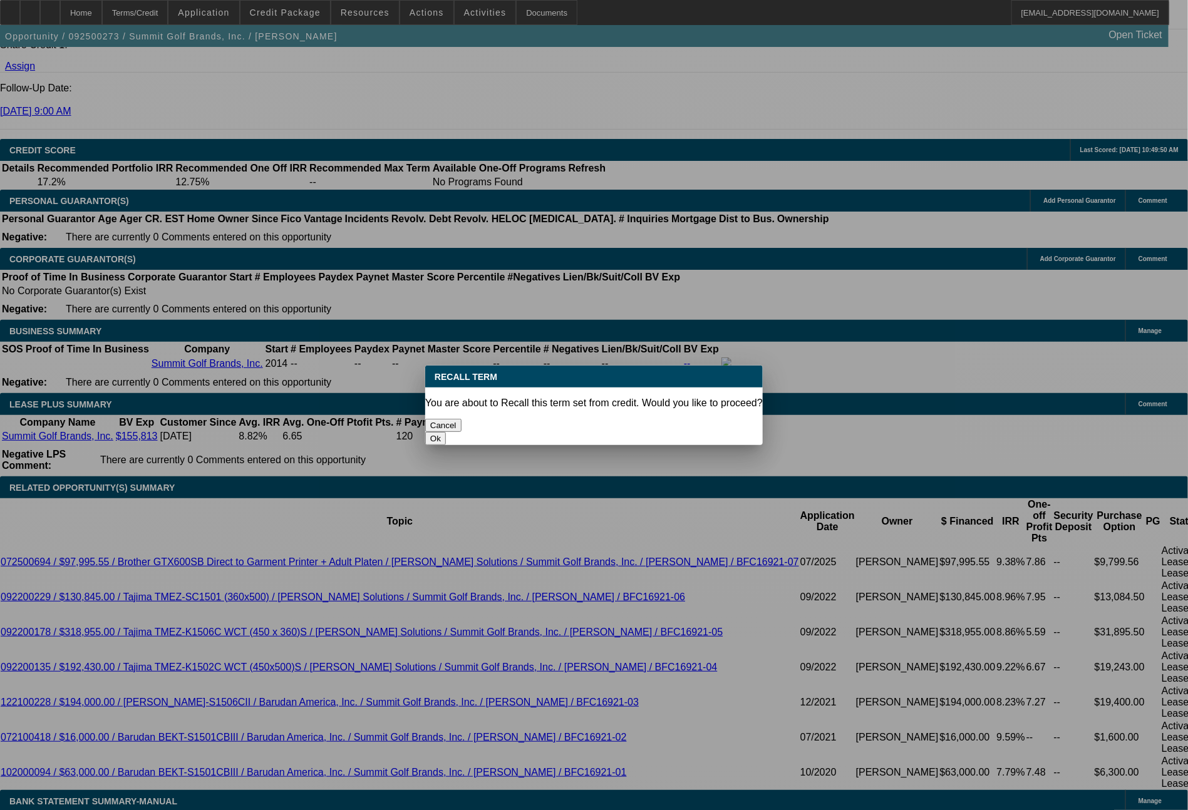
click at [446, 432] on button "Ok" at bounding box center [435, 438] width 21 height 13
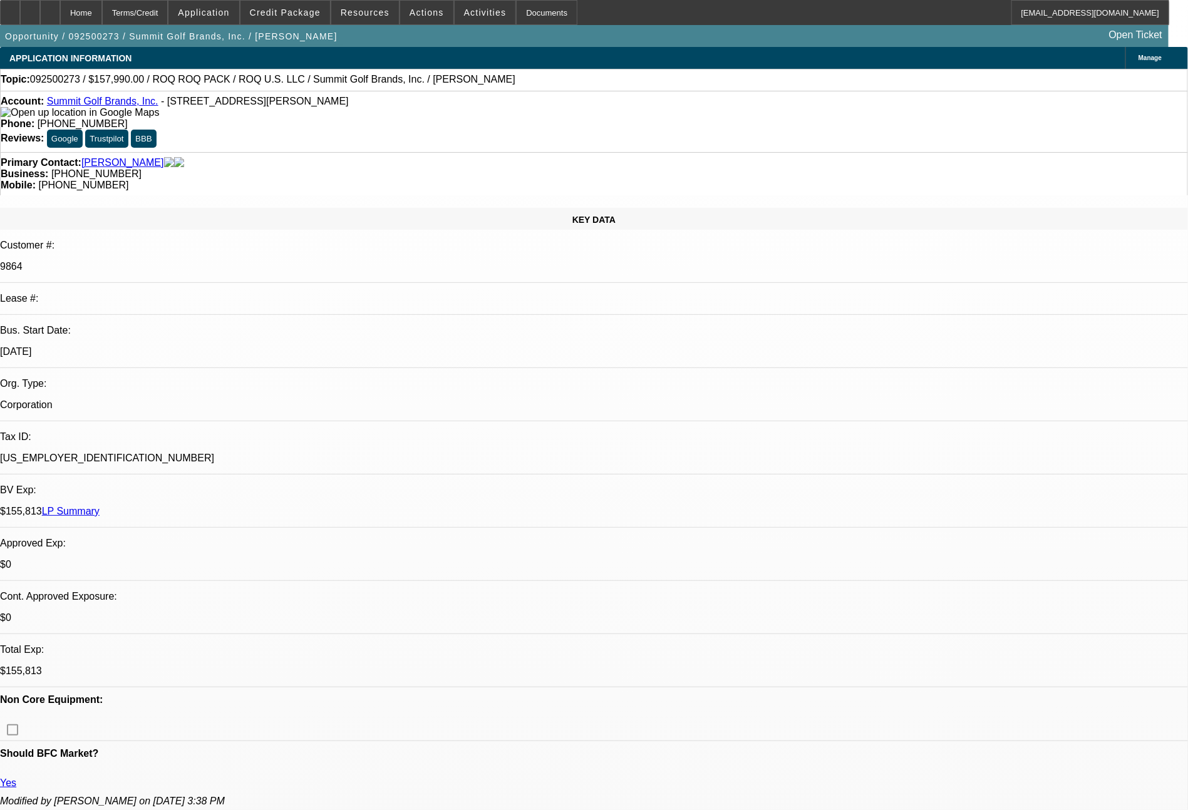
type textarea "adding CCG"
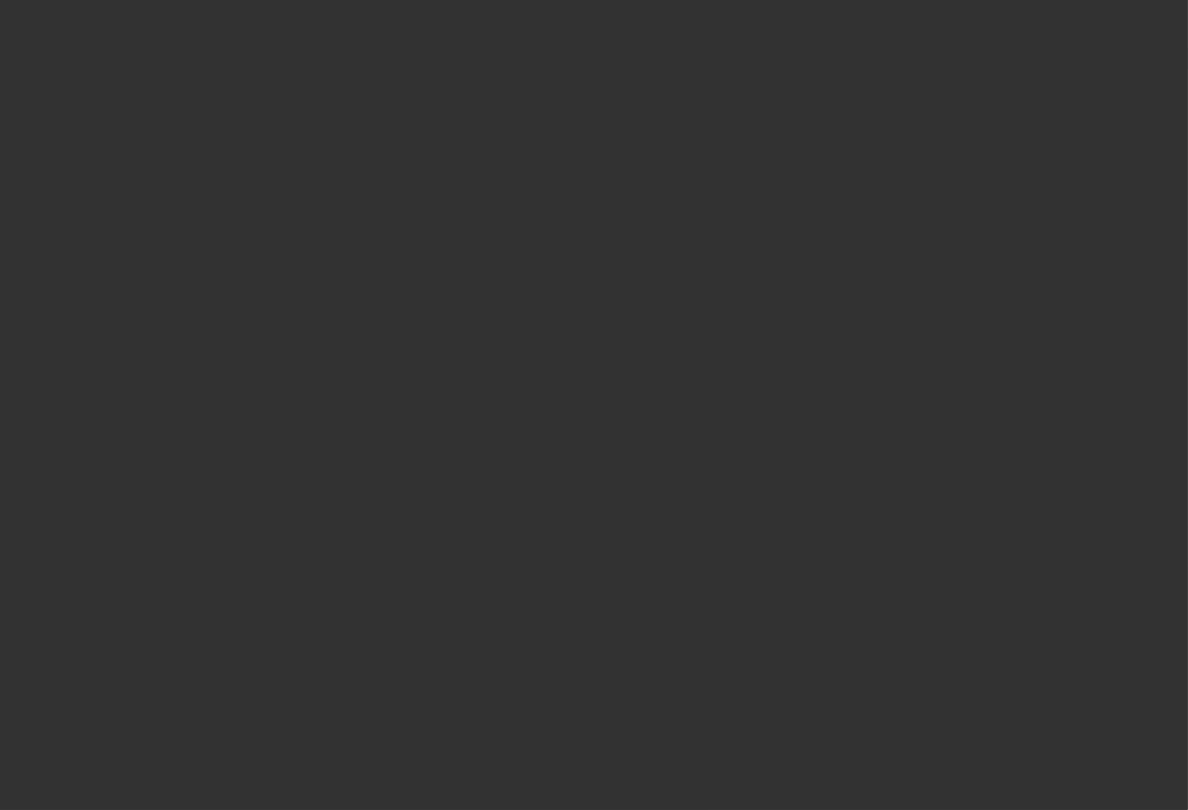
select select "0"
select select "0.1"
select select "4"
select select "0"
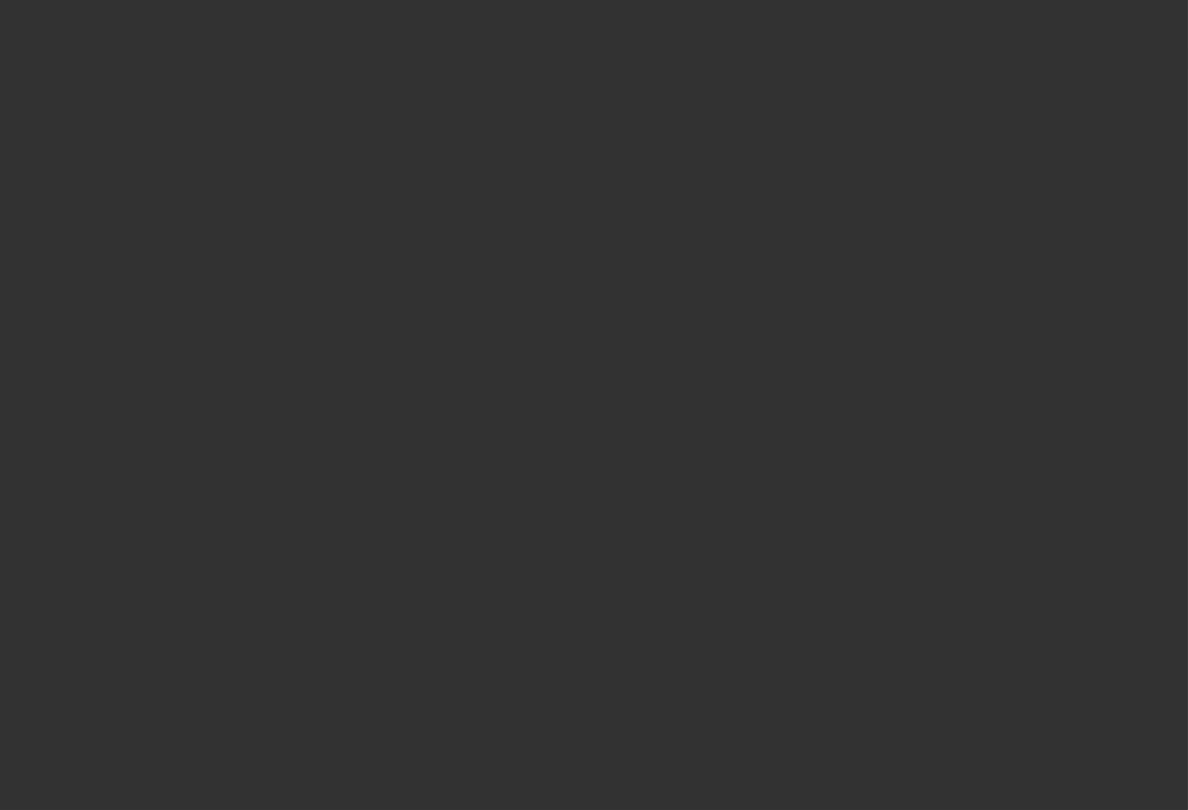
select select "2"
select select "0.1"
select select "4"
select select "0"
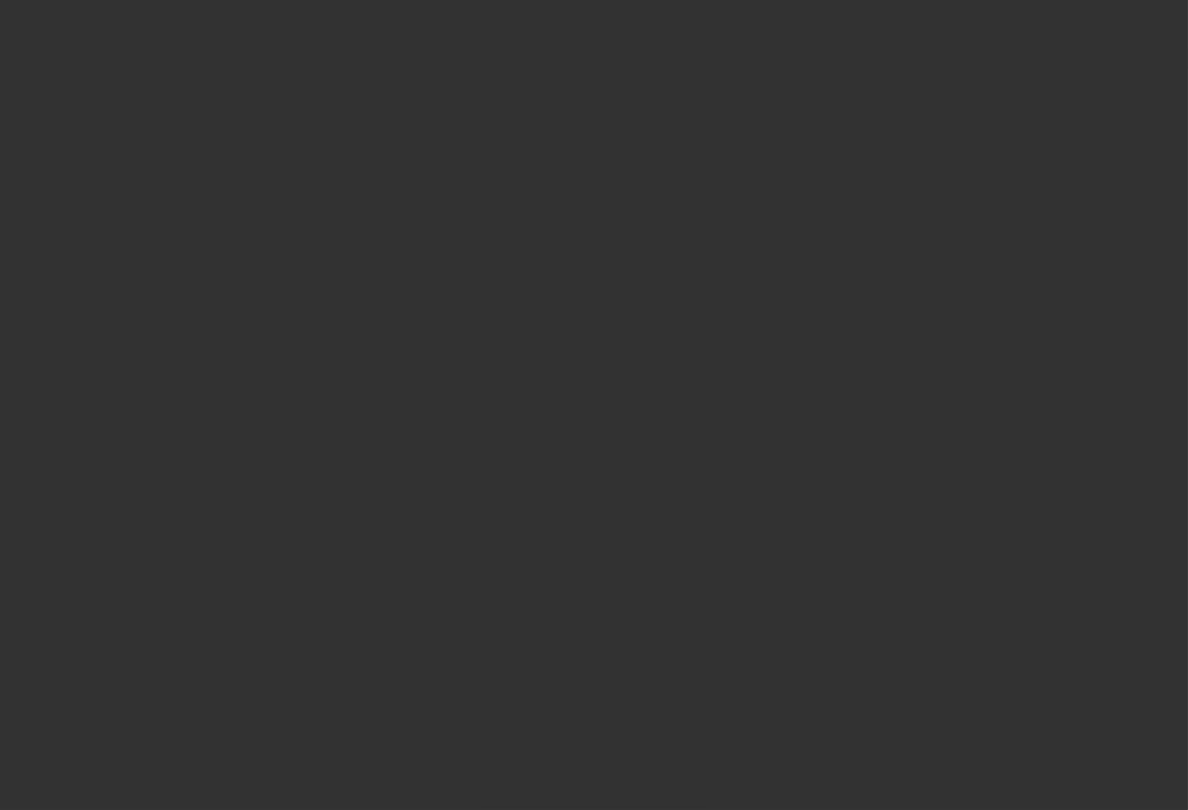
select select "2"
select select "0.1"
select select "4"
select select "0"
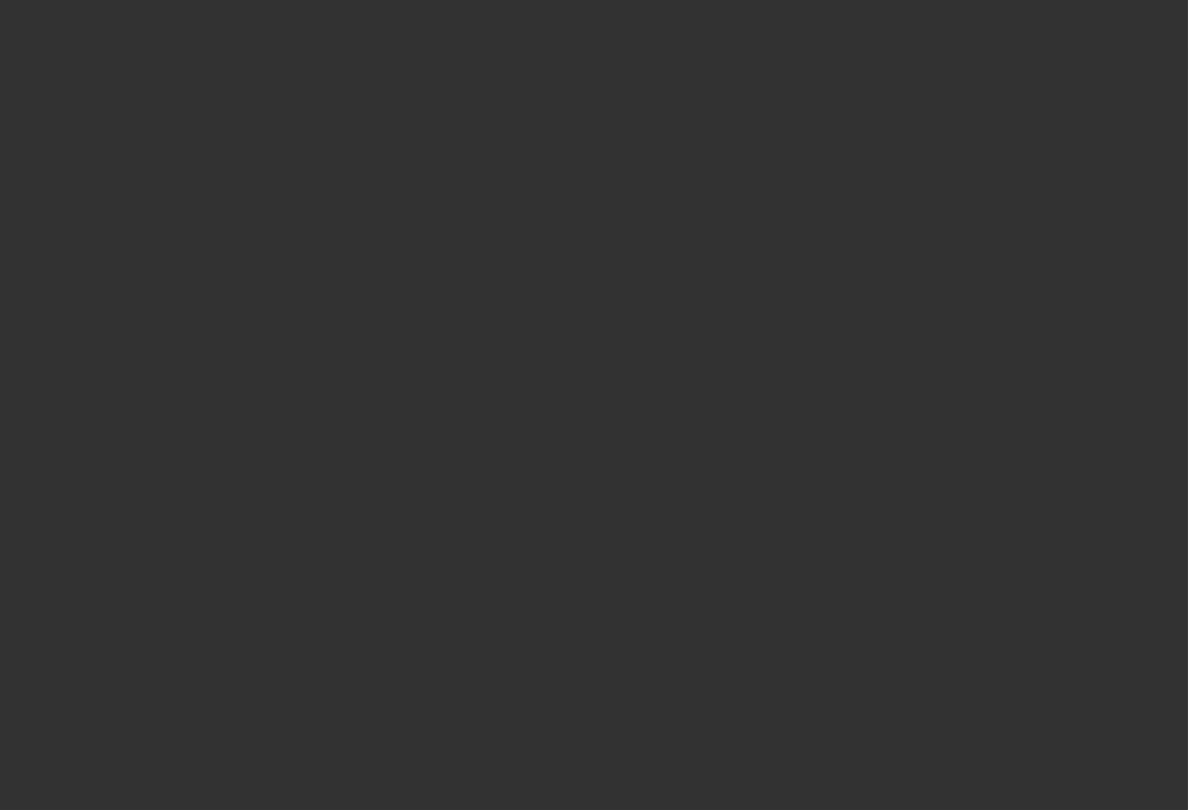
select select "0"
select select "0.1"
select select "4"
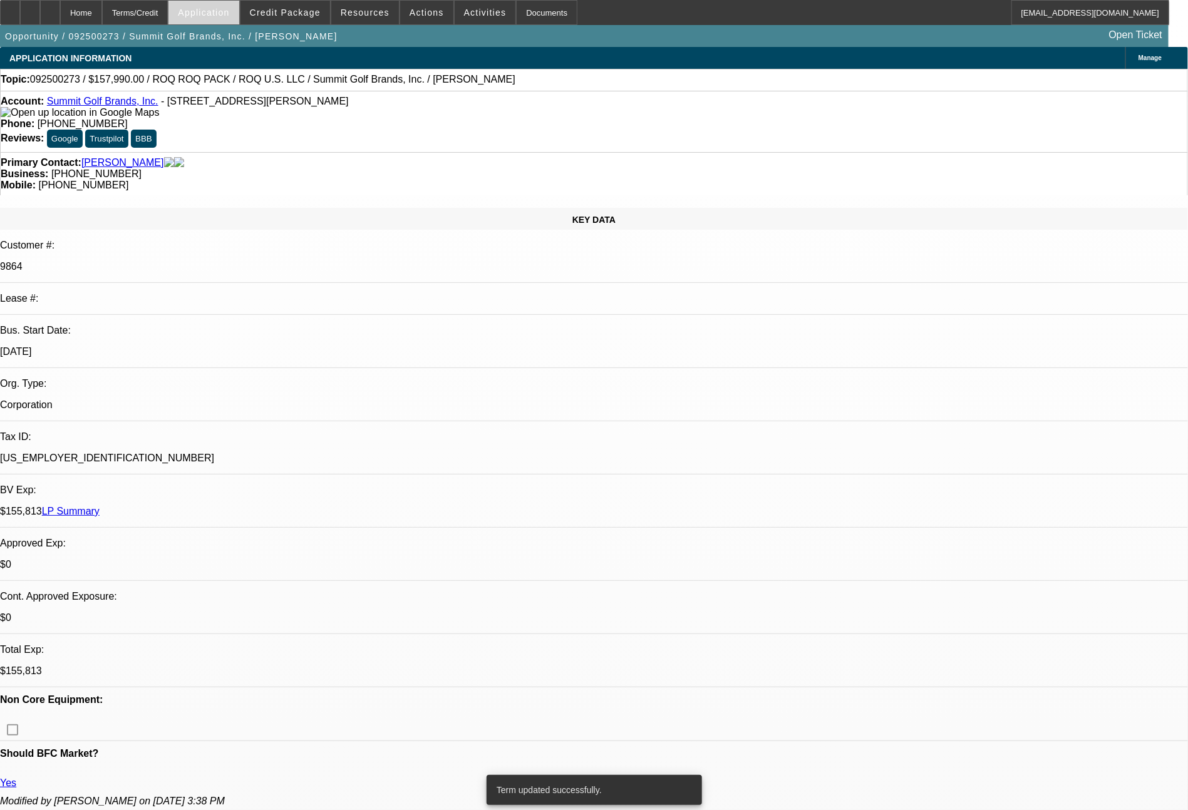
click at [222, 12] on span "Application" at bounding box center [203, 13] width 51 height 10
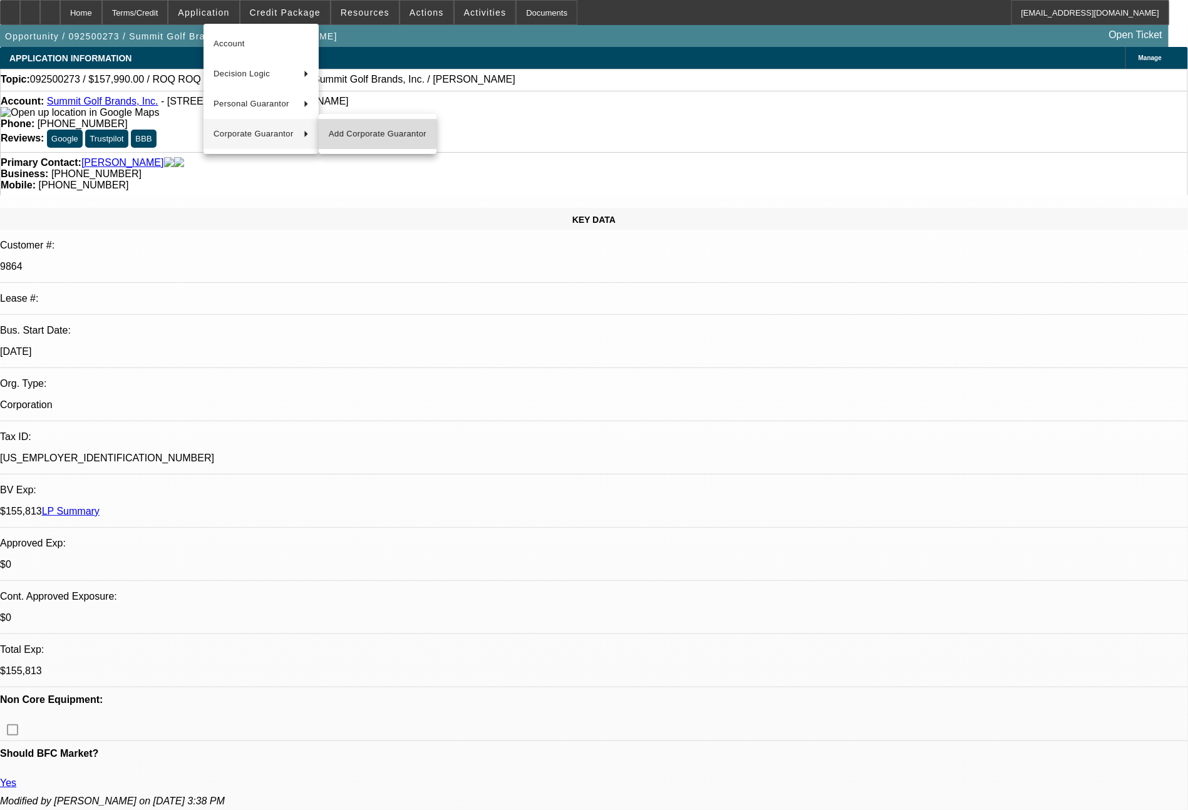
click at [363, 134] on span "Add Corporate Guarantor" at bounding box center [378, 133] width 98 height 15
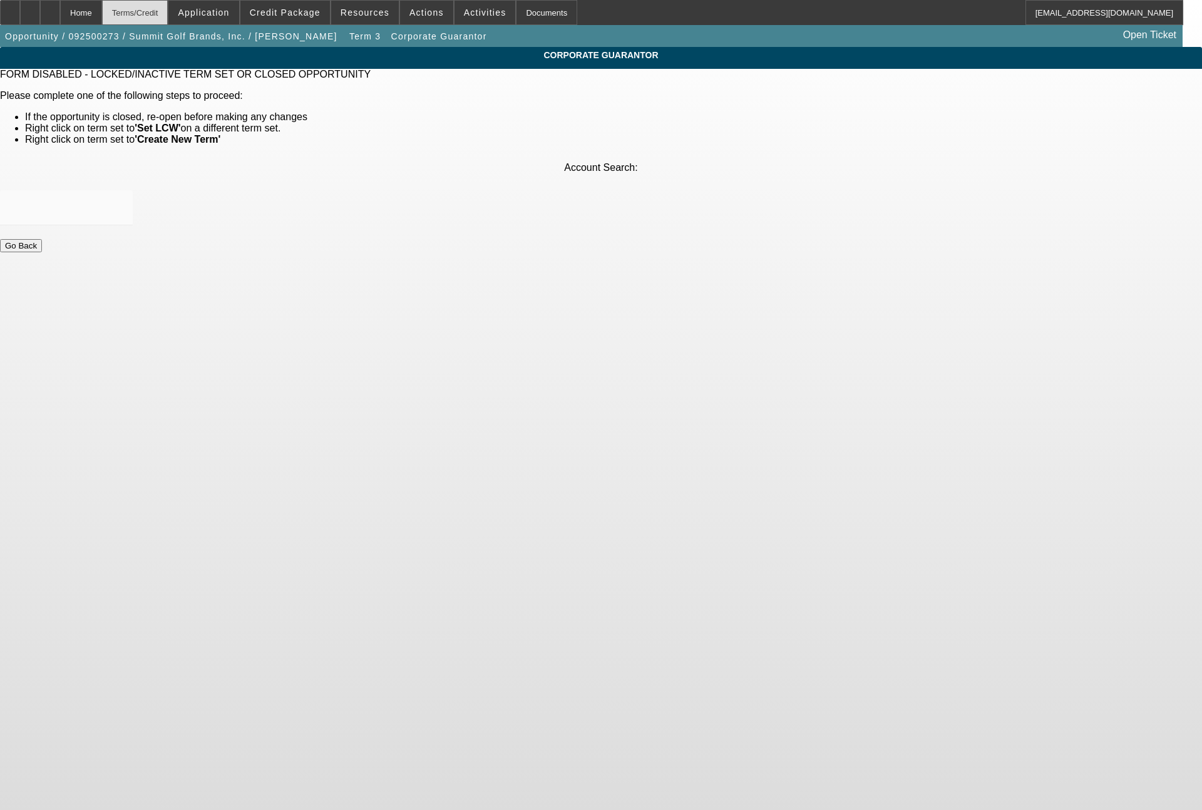
click at [165, 15] on div "Terms/Credit" at bounding box center [135, 12] width 66 height 25
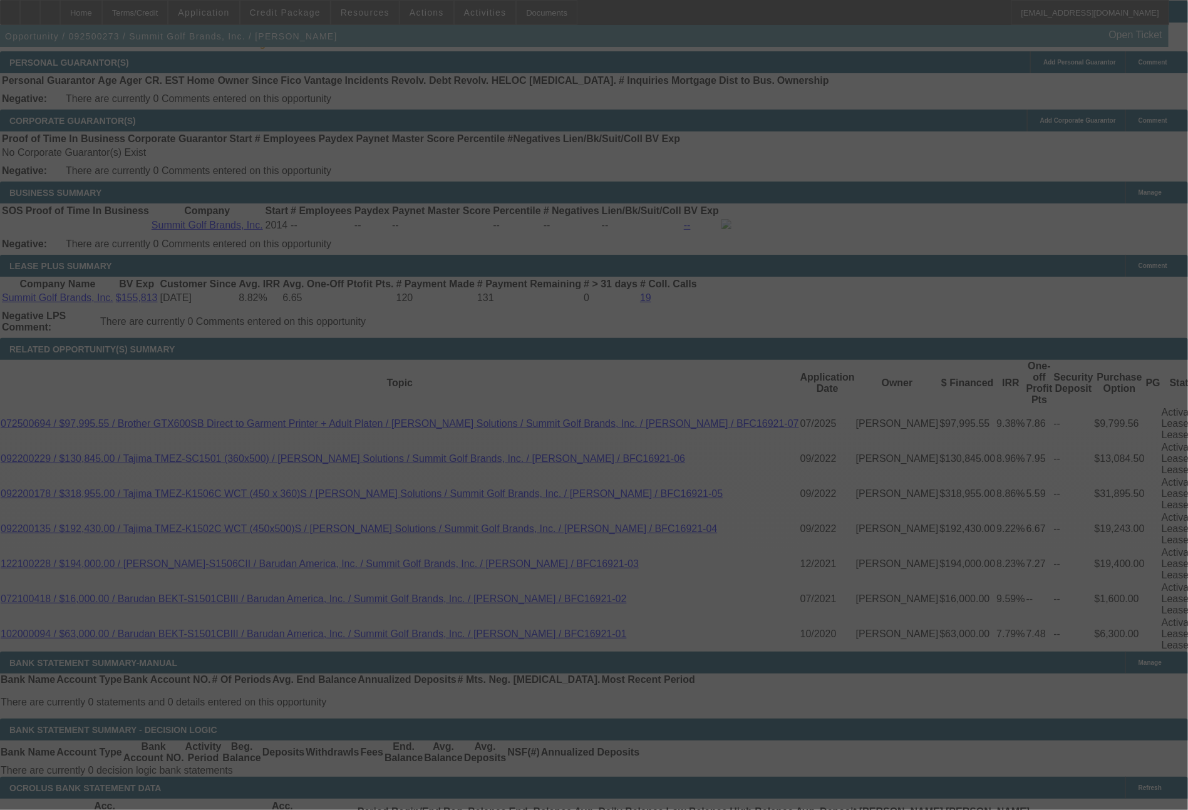
scroll to position [1876, 0]
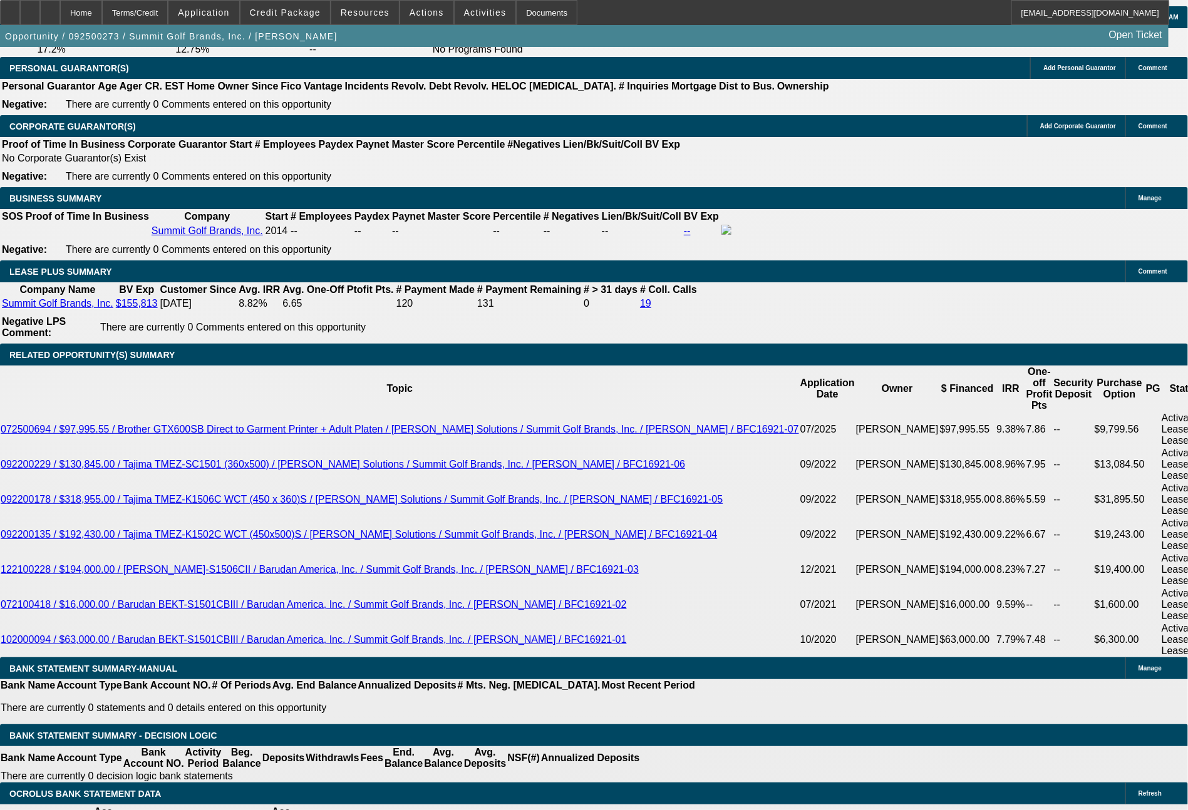
select select "0"
select select "0.1"
select select "4"
select select "0"
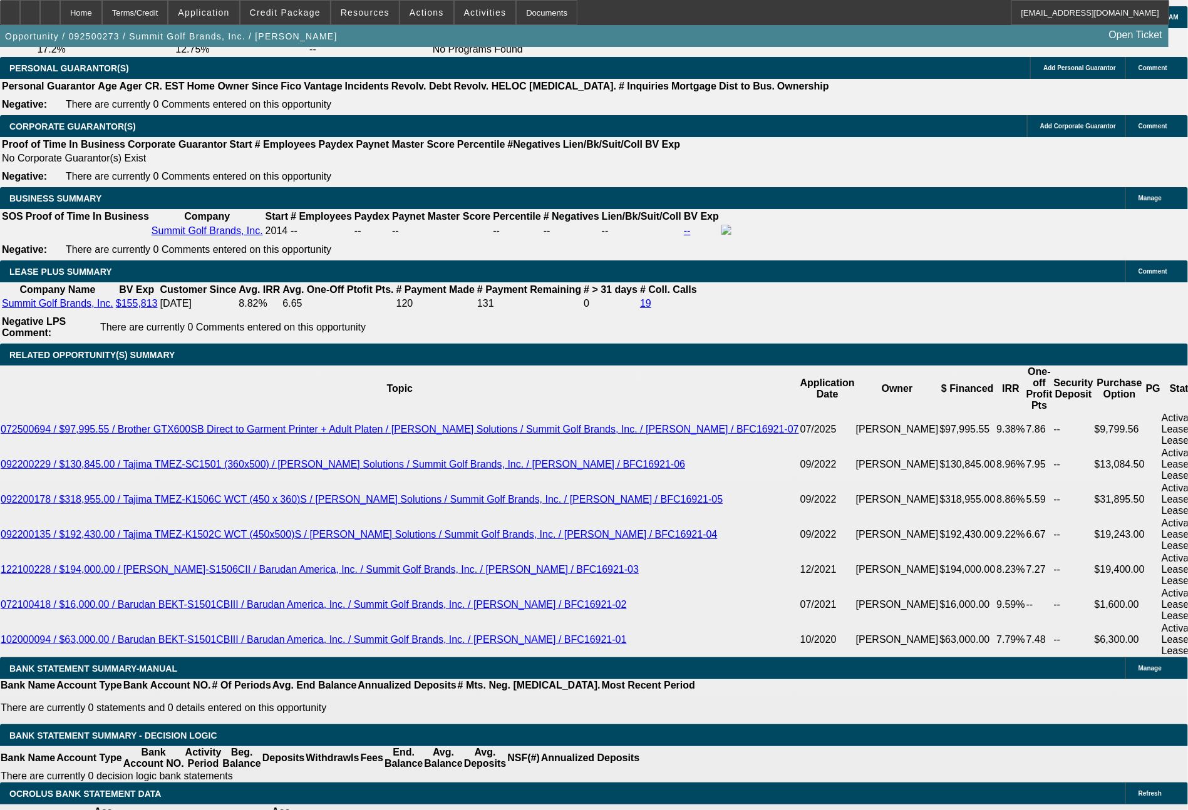
select select "2"
select select "0.1"
select select "4"
select select "0"
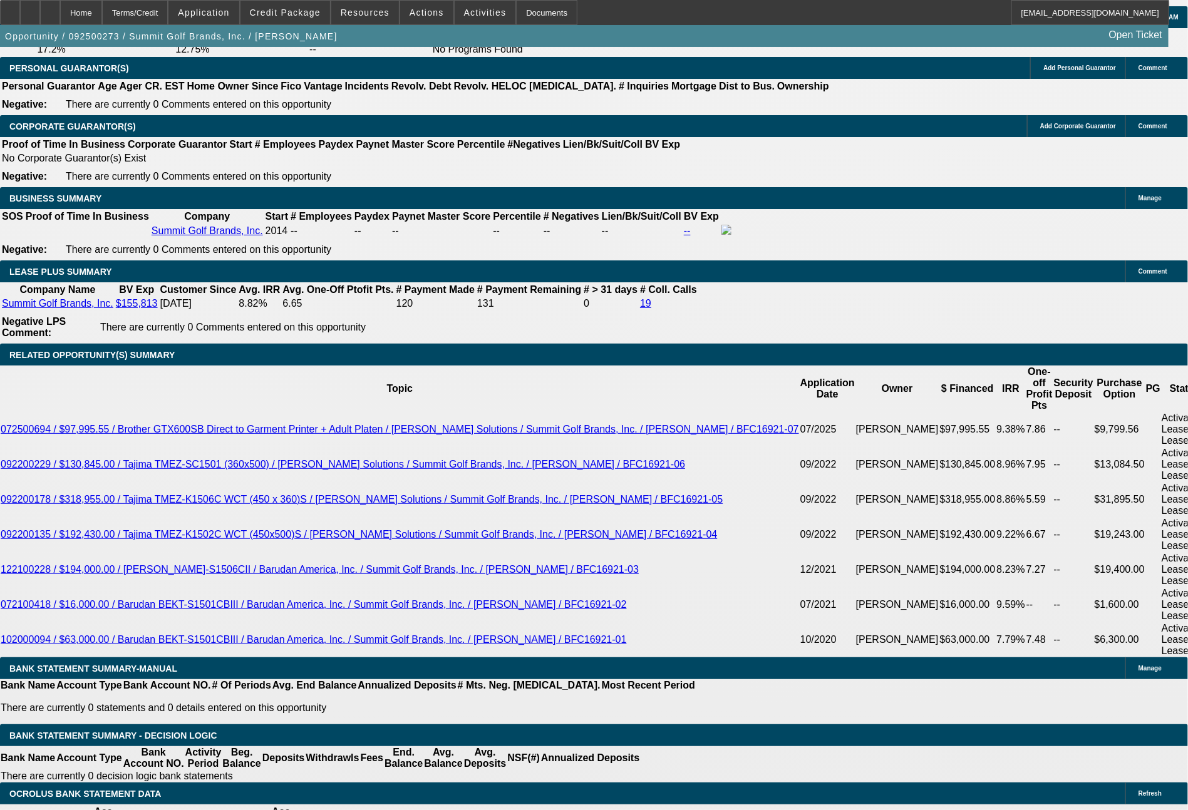
select select "2"
select select "0.1"
select select "4"
select select "0"
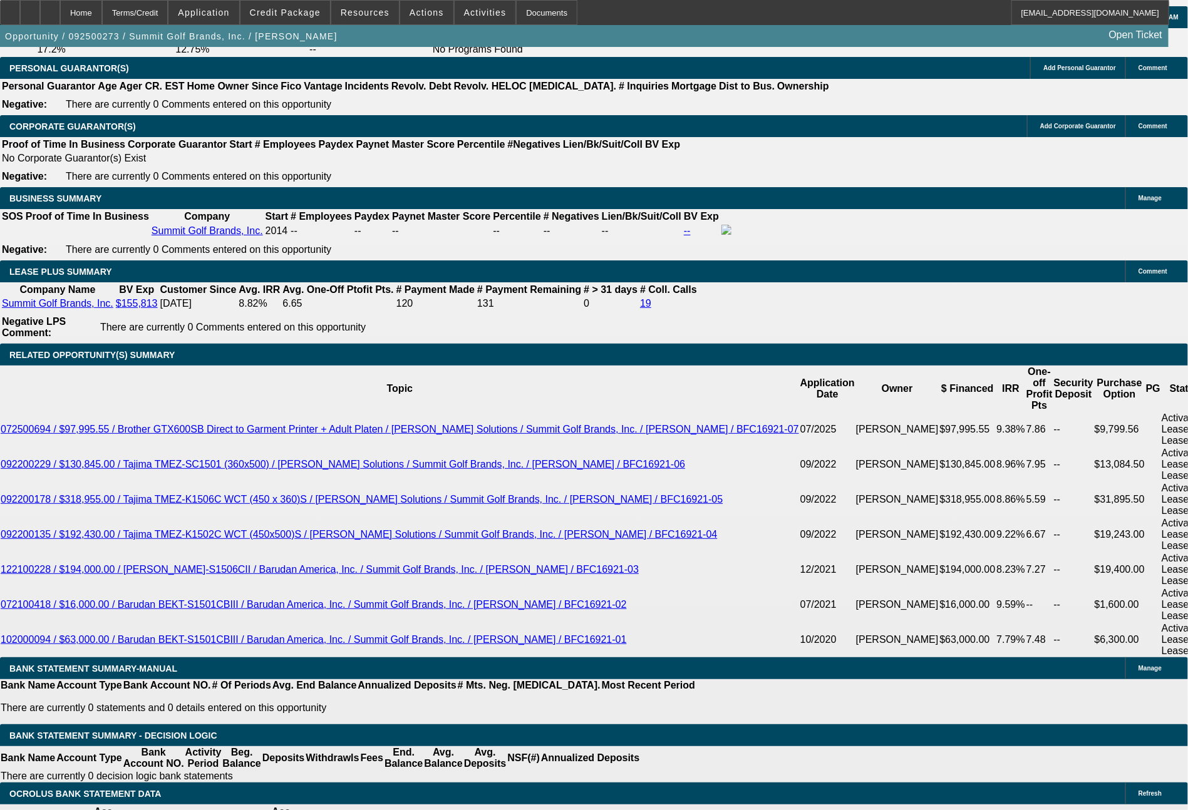
select select "0"
select select "0.1"
select select "4"
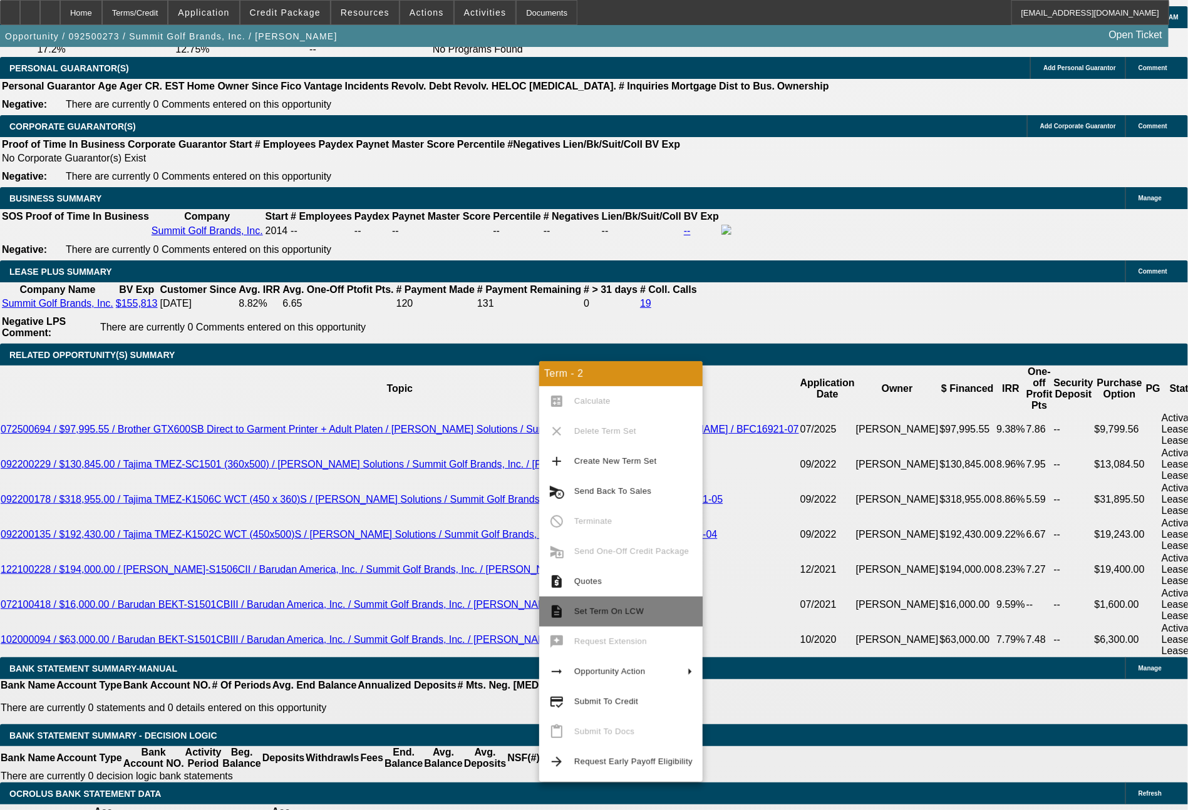
click at [595, 610] on span "Set Term On LCW" at bounding box center [608, 611] width 69 height 9
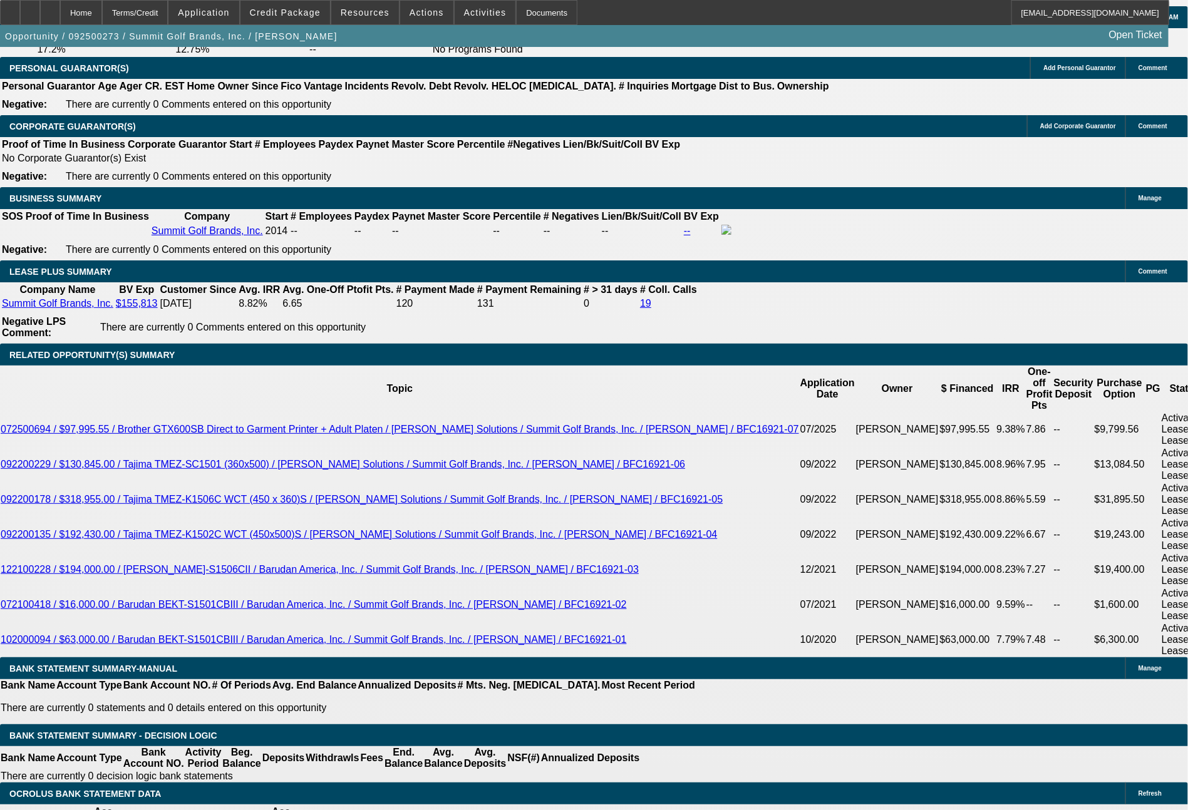
scroll to position [1918, 0]
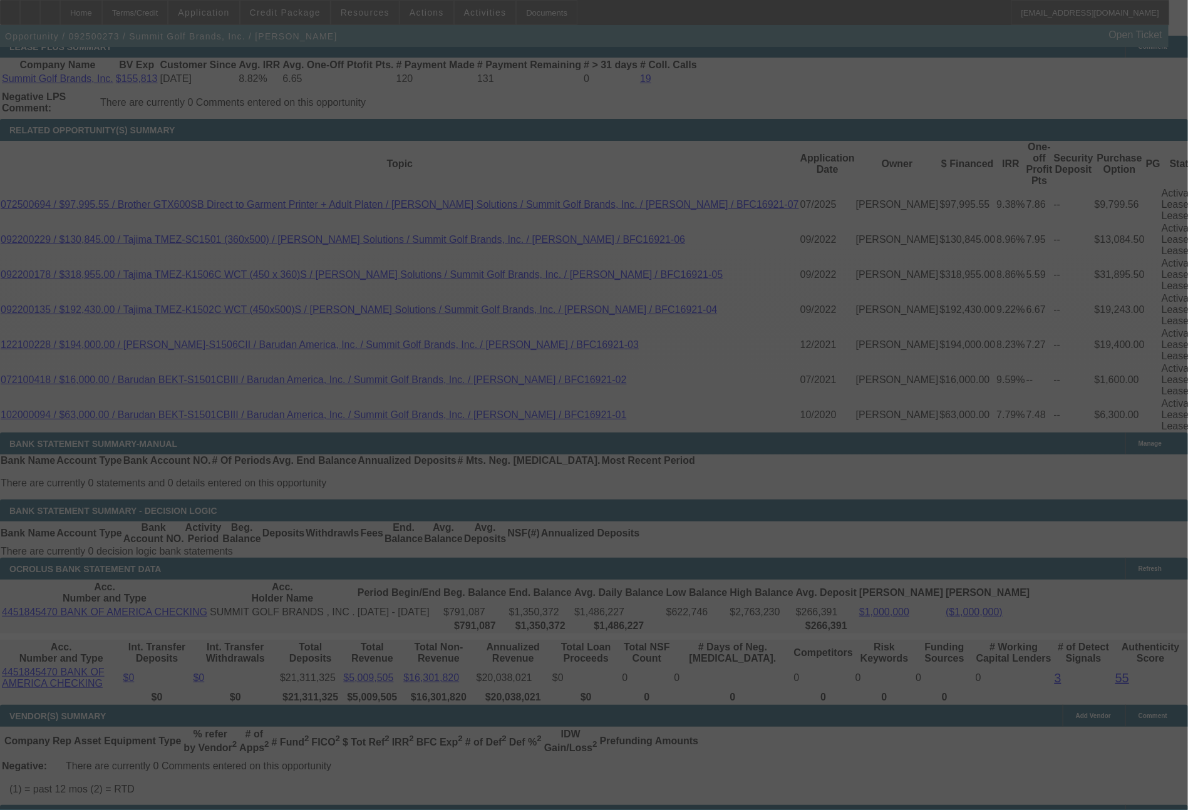
scroll to position [2010, 0]
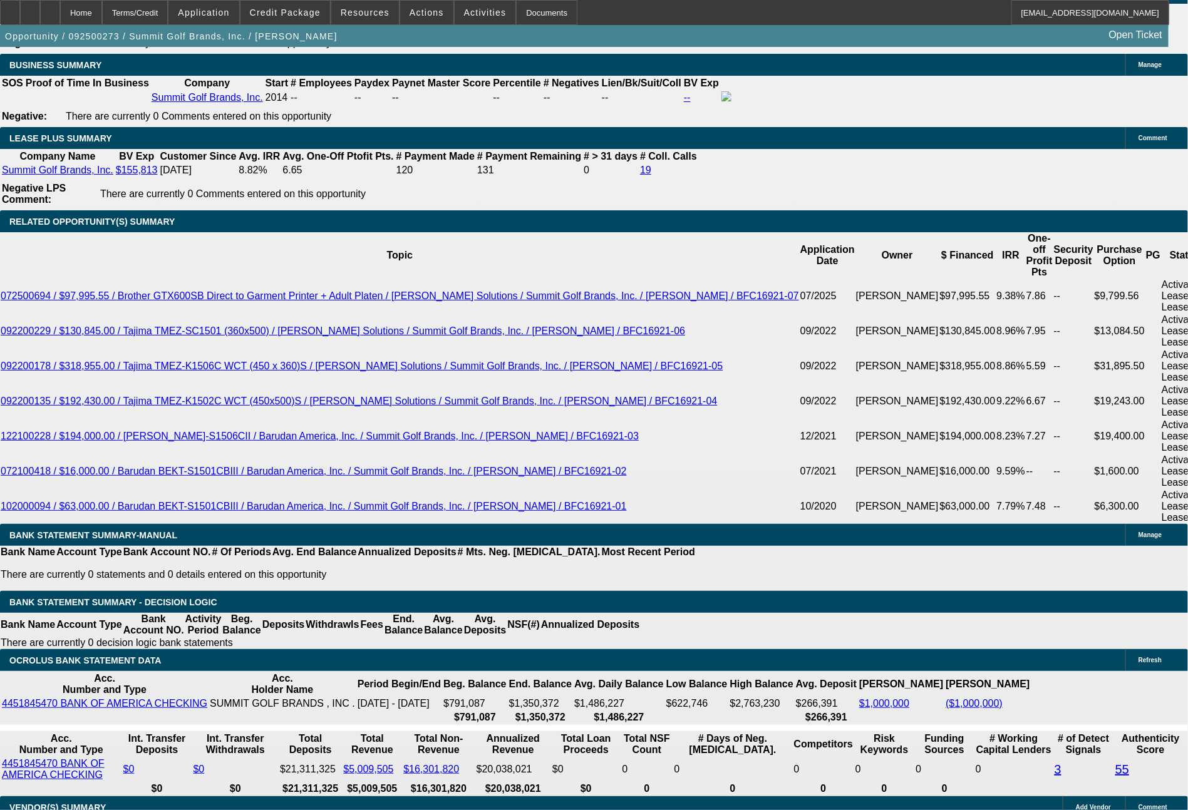
select select "0"
select select "0.1"
select select "4"
select select "0"
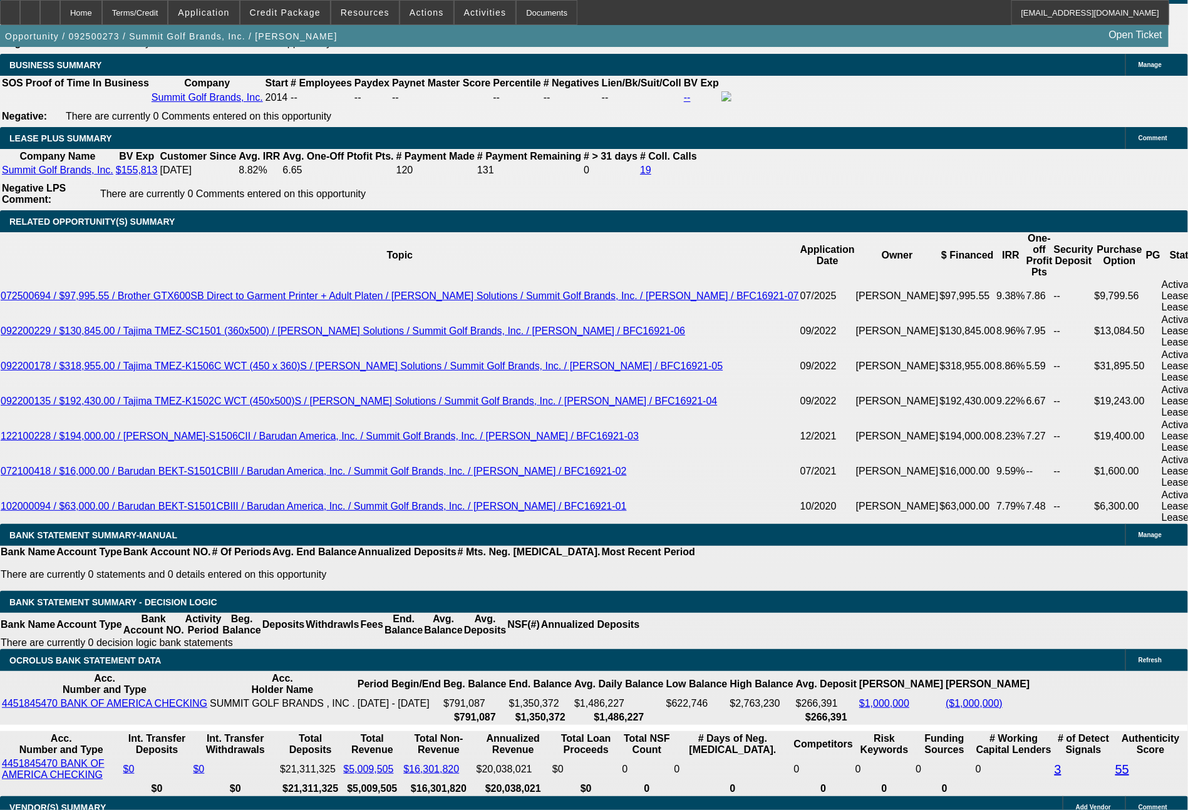
select select "2"
select select "0.1"
select select "4"
select select "0"
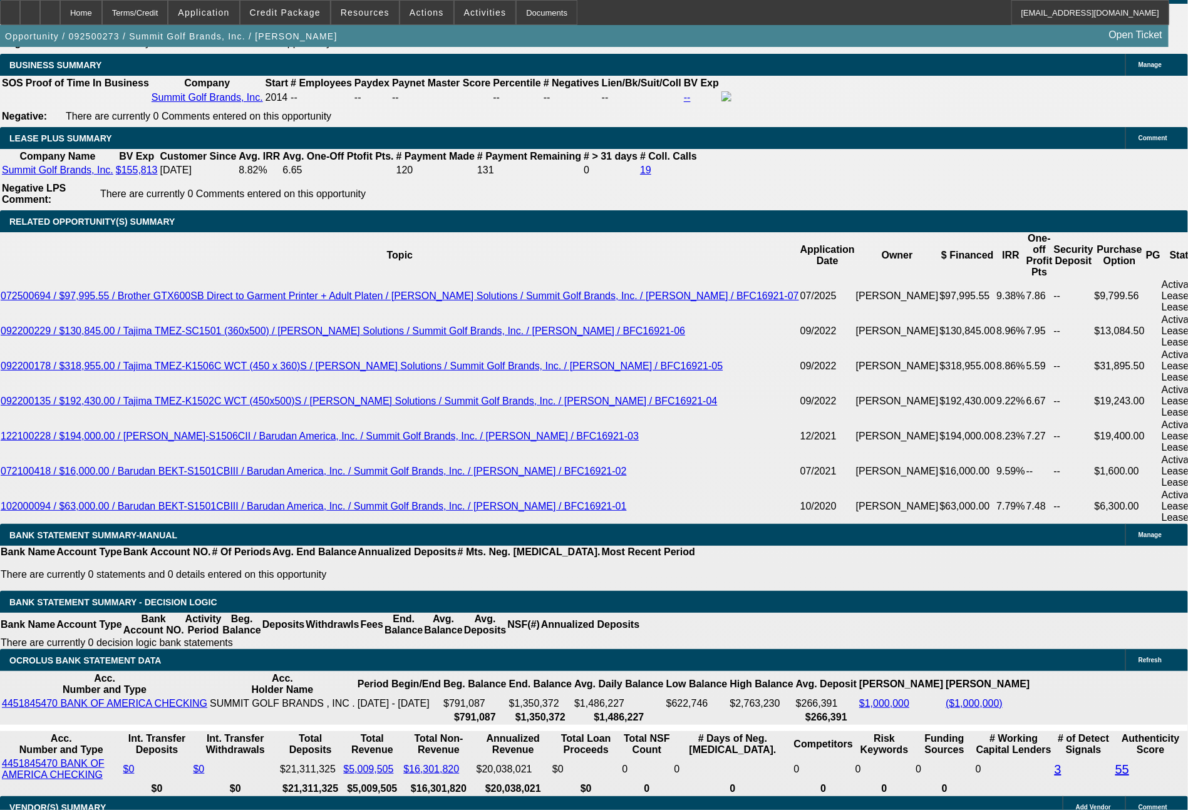
select select "2"
select select "0.1"
select select "4"
select select "0"
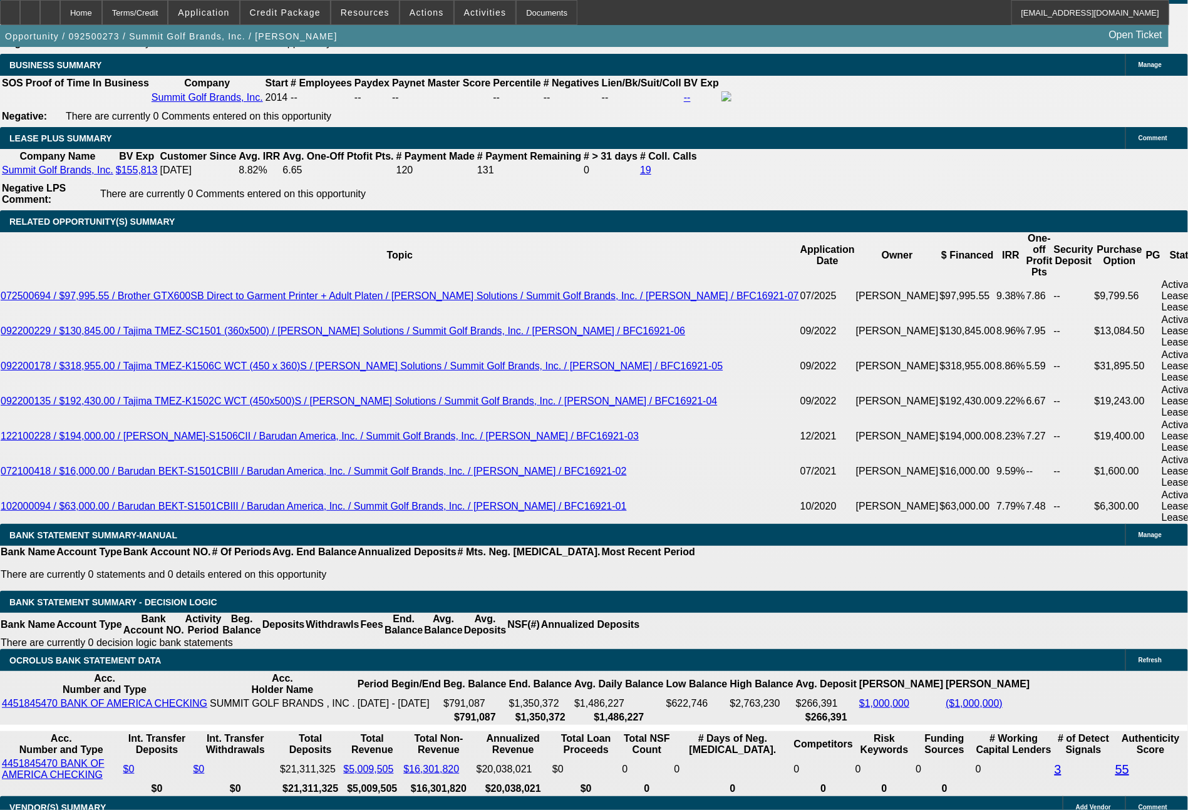
select select "0"
select select "0.1"
select select "4"
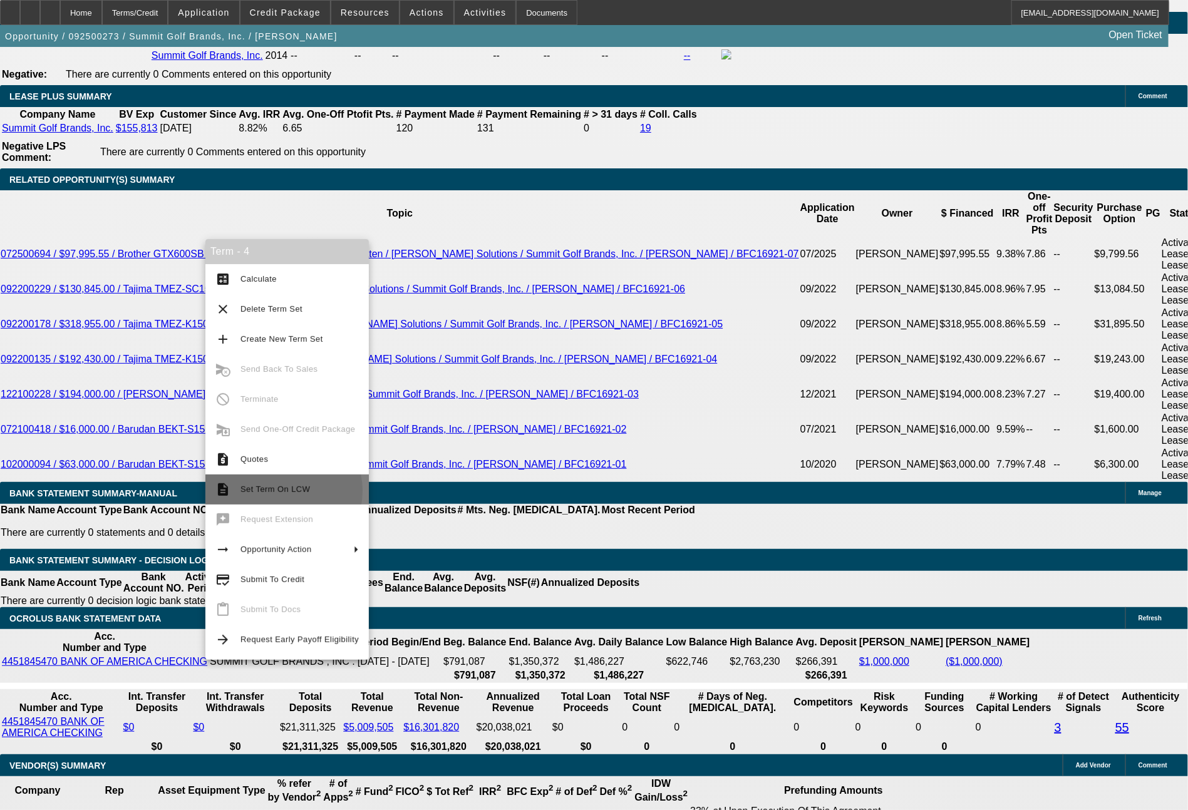
click at [282, 491] on span "Set Term On LCW" at bounding box center [274, 489] width 69 height 9
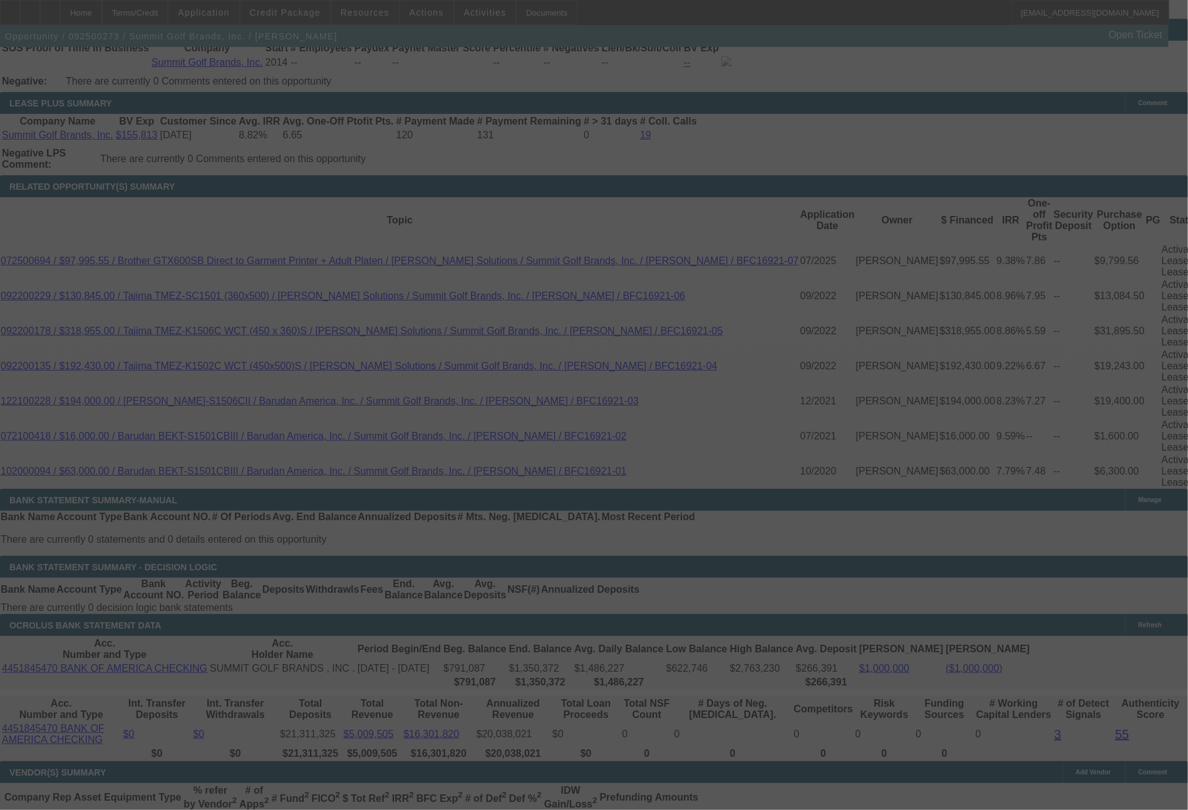
scroll to position [2010, 0]
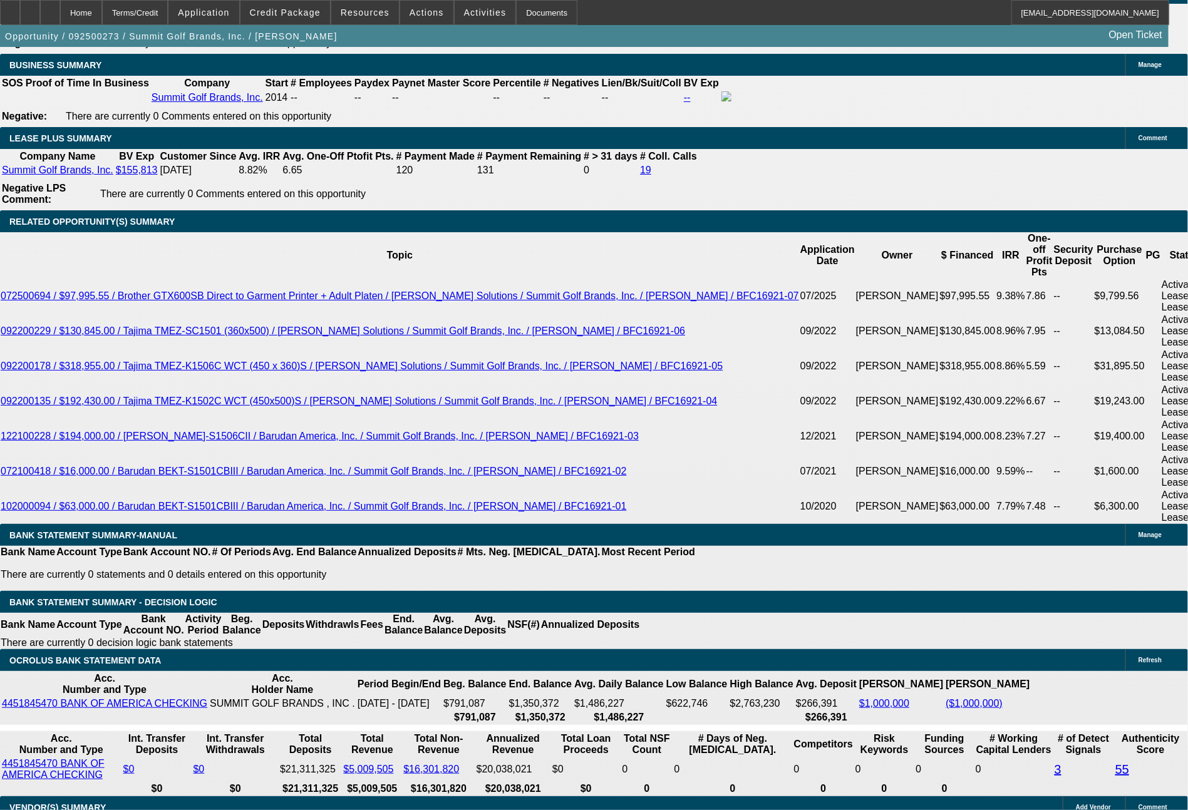
select select "0"
select select "0.1"
select select "4"
select select "0"
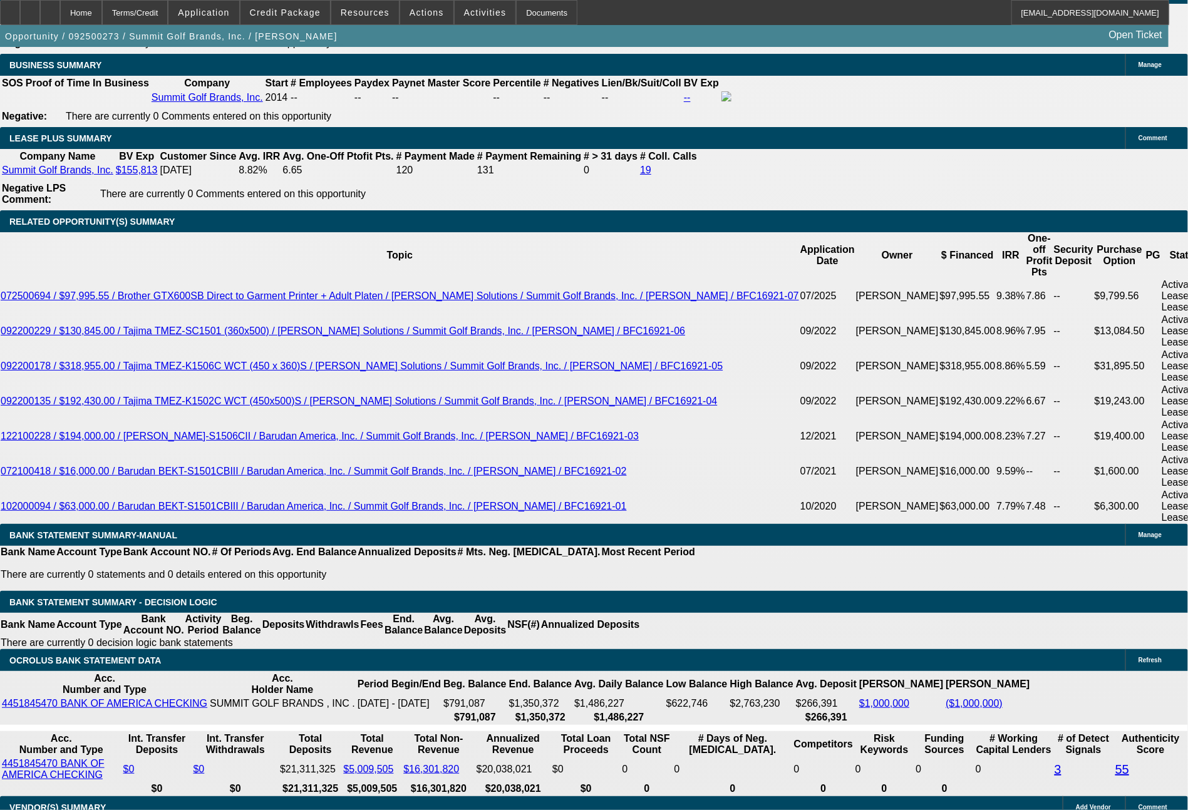
select select "2"
select select "0.1"
select select "4"
select select "0"
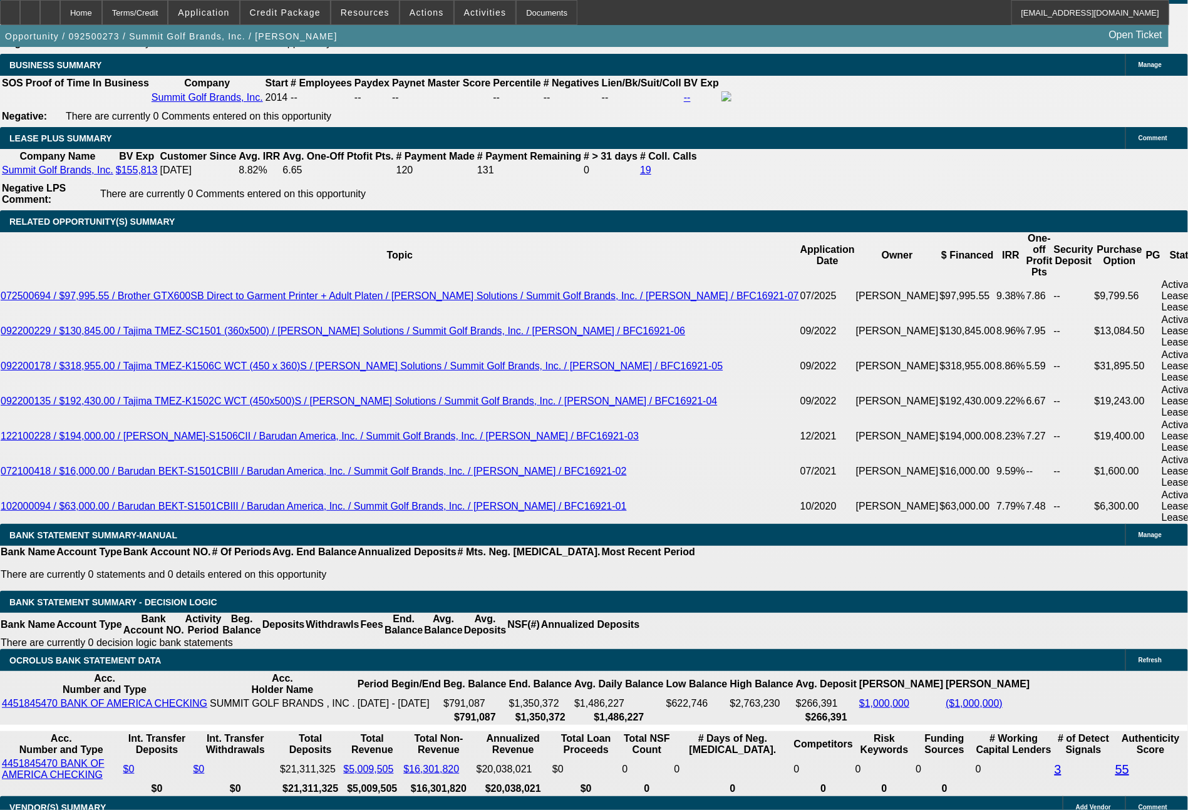
select select "2"
select select "0.1"
select select "4"
select select "0"
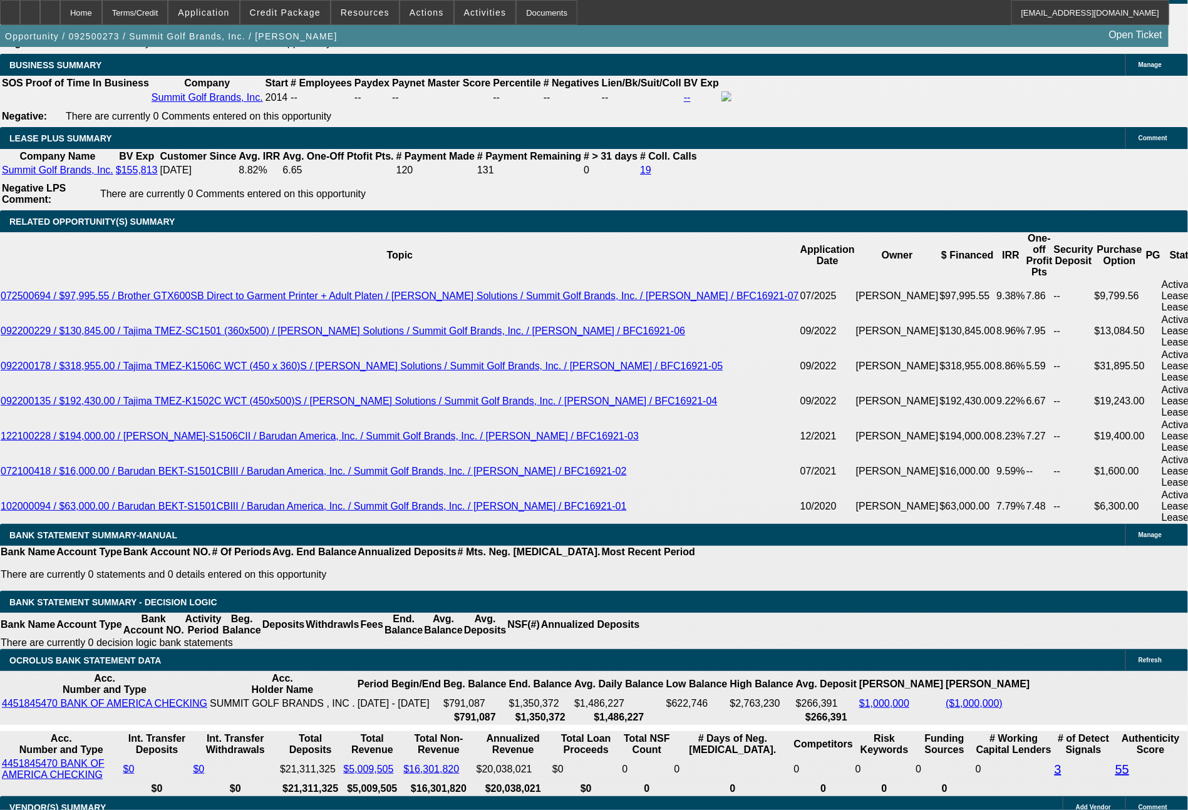
select select "0"
select select "0.1"
select select "4"
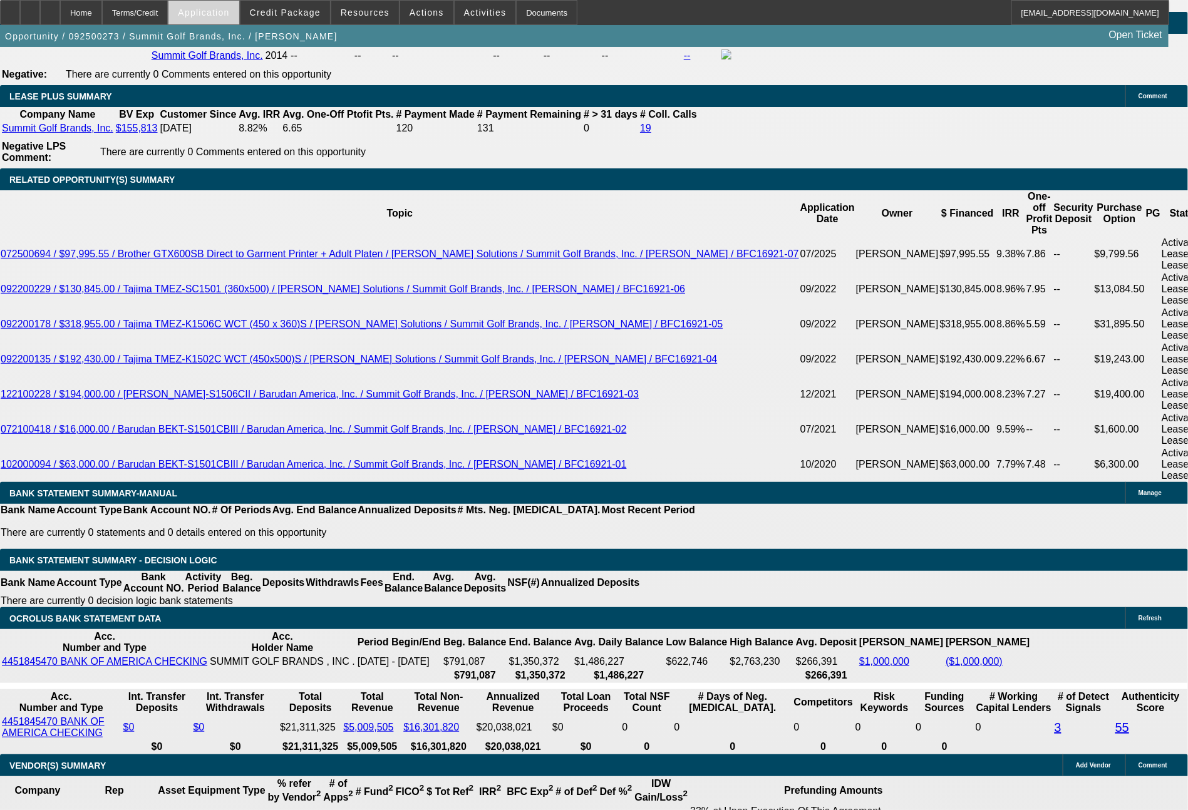
click at [227, 15] on span "Application" at bounding box center [203, 13] width 51 height 10
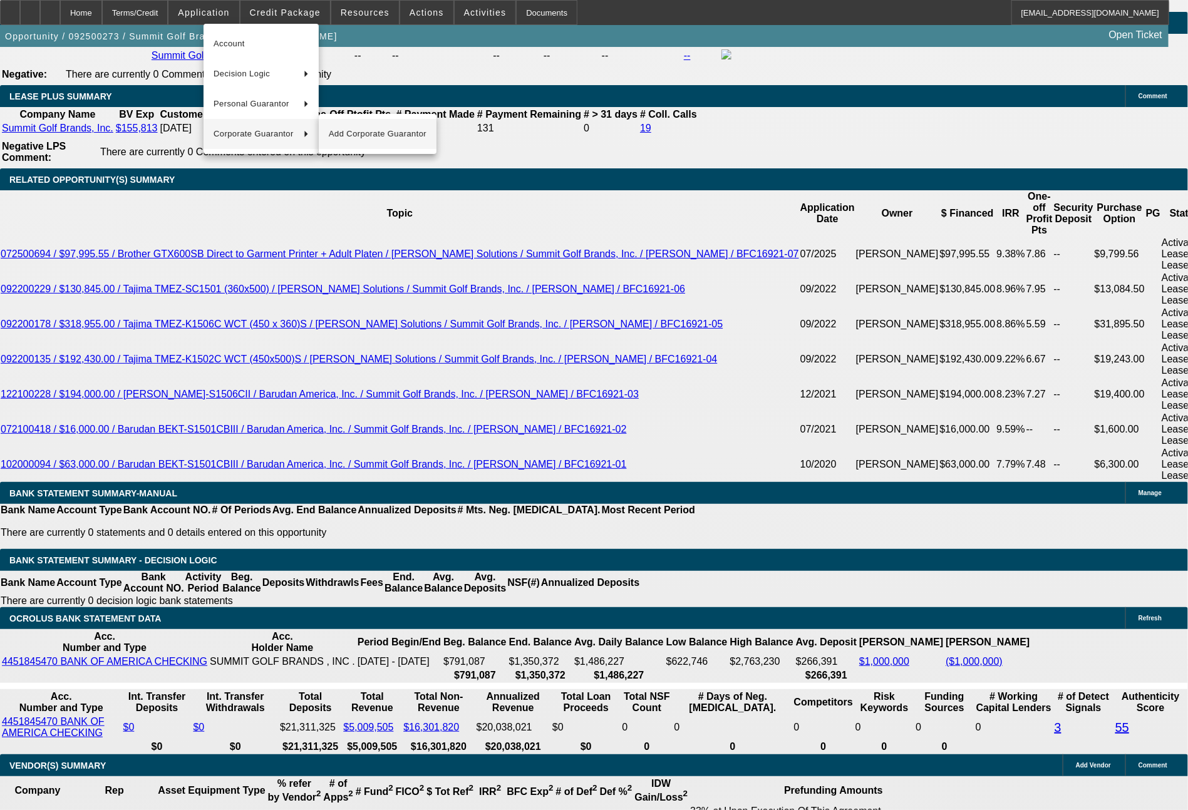
click at [361, 131] on span "Add Corporate Guarantor" at bounding box center [378, 133] width 98 height 15
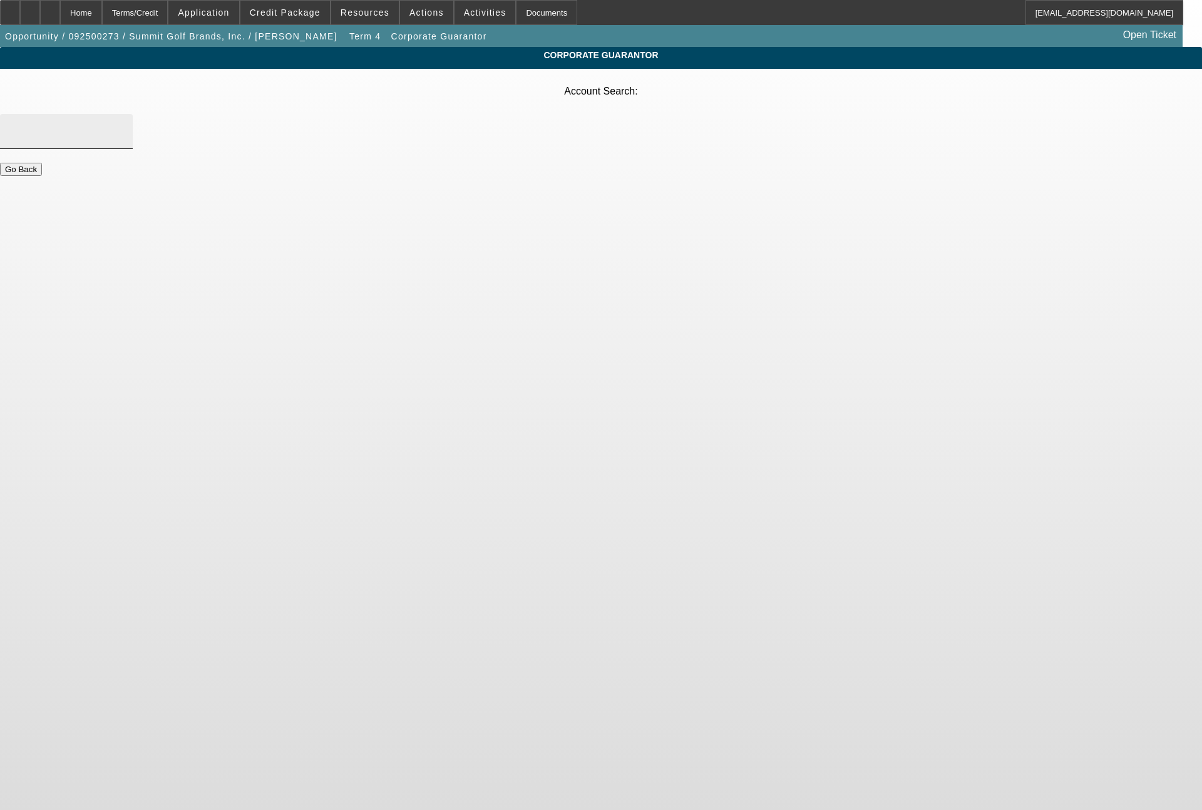
click at [123, 124] on input "Account Search" at bounding box center [66, 131] width 113 height 15
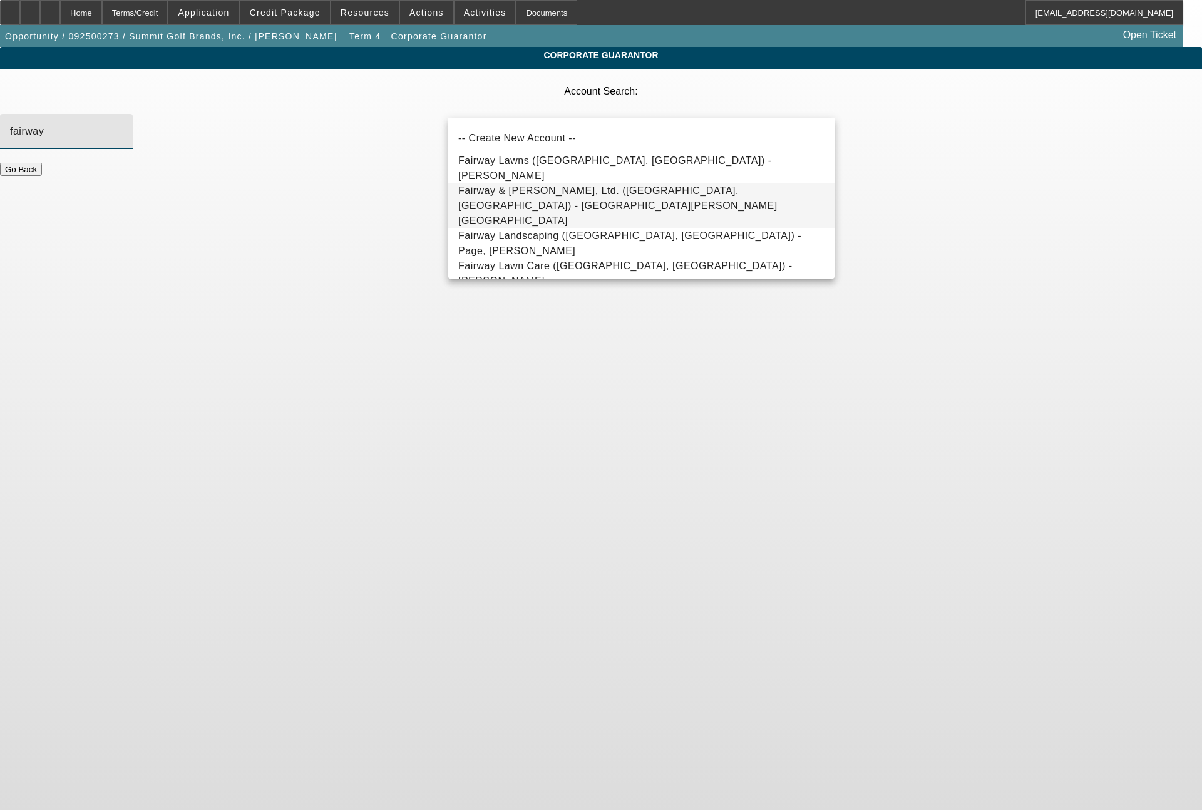
click at [587, 203] on span "Fairway & [PERSON_NAME], Ltd. ([GEOGRAPHIC_DATA], [GEOGRAPHIC_DATA]) - [GEOGRAP…" at bounding box center [617, 205] width 319 height 41
type input "Fairway & [PERSON_NAME], Ltd. ([GEOGRAPHIC_DATA], [GEOGRAPHIC_DATA]) - [GEOGRAP…"
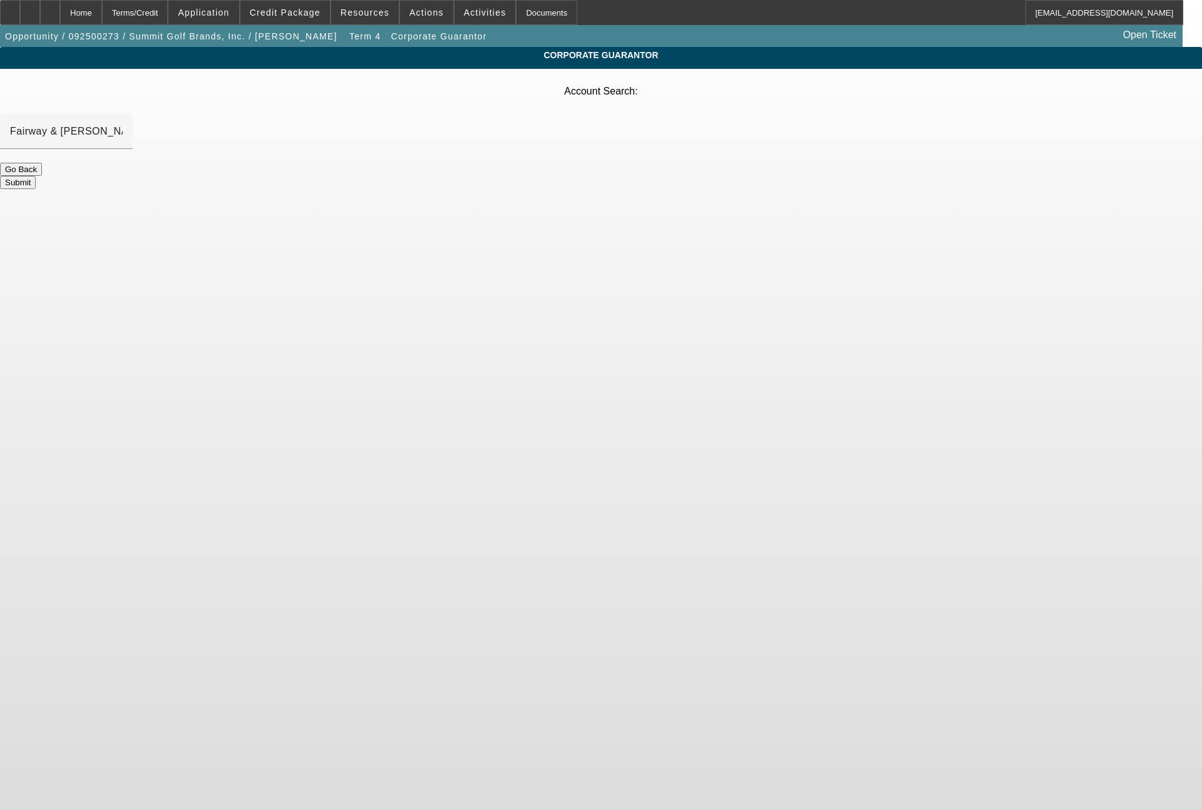
click at [36, 176] on button "Submit" at bounding box center [18, 182] width 36 height 13
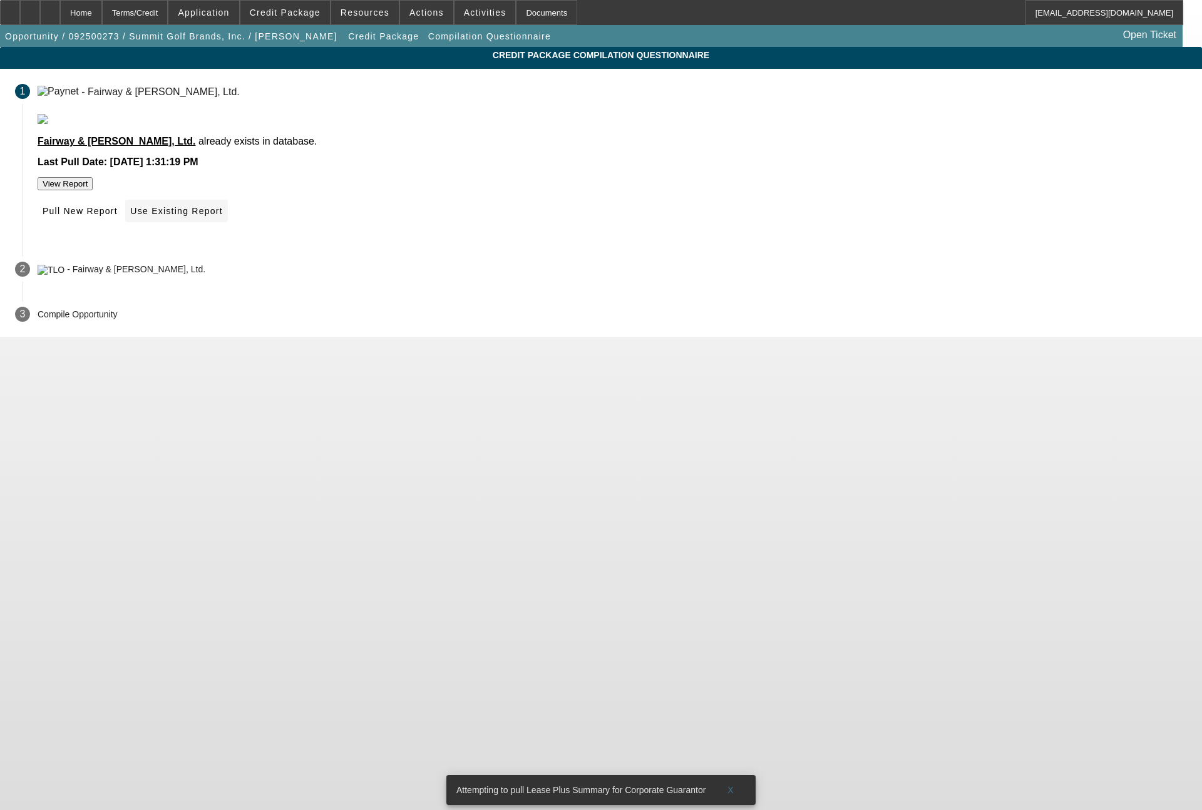
click at [222, 216] on span "Use Existing Report" at bounding box center [176, 211] width 92 height 10
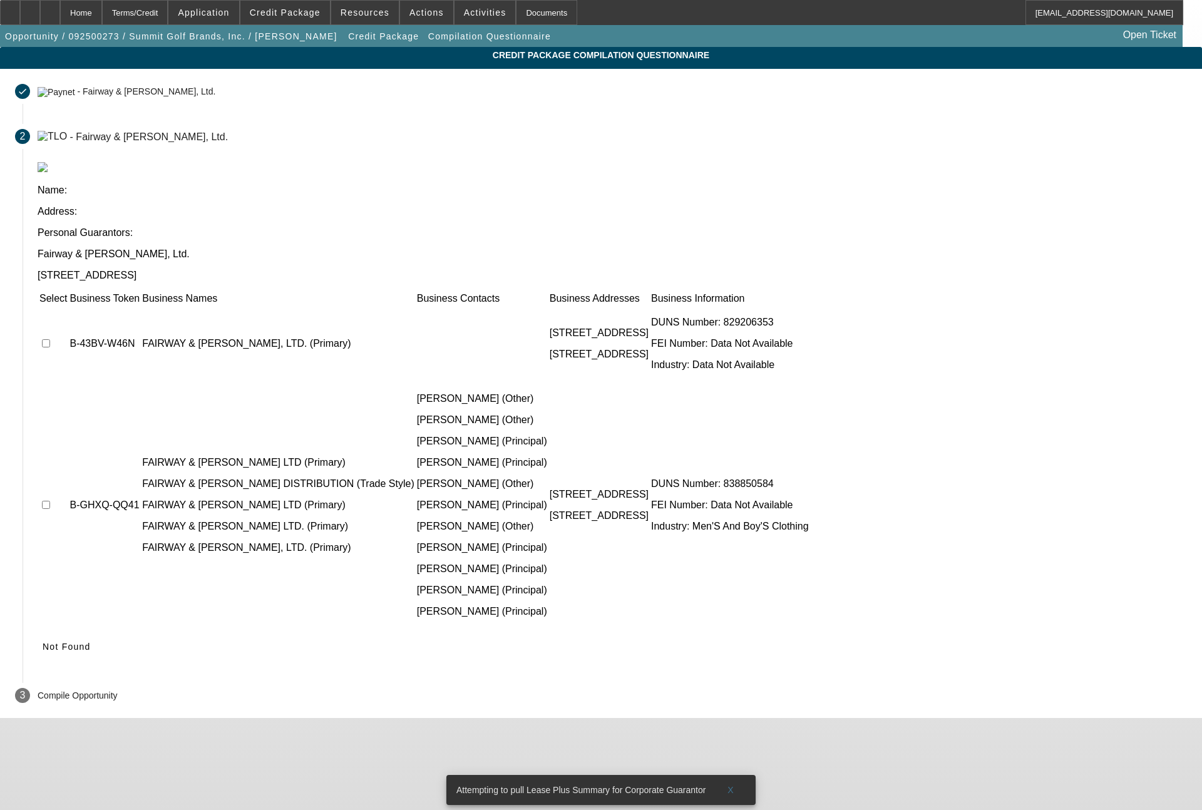
click at [50, 339] on input "checkbox" at bounding box center [46, 343] width 8 height 8
checkbox input "true"
click at [50, 501] on input "checkbox" at bounding box center [46, 505] width 8 height 8
checkbox input "true"
click at [50, 662] on input "checkbox" at bounding box center [46, 666] width 8 height 8
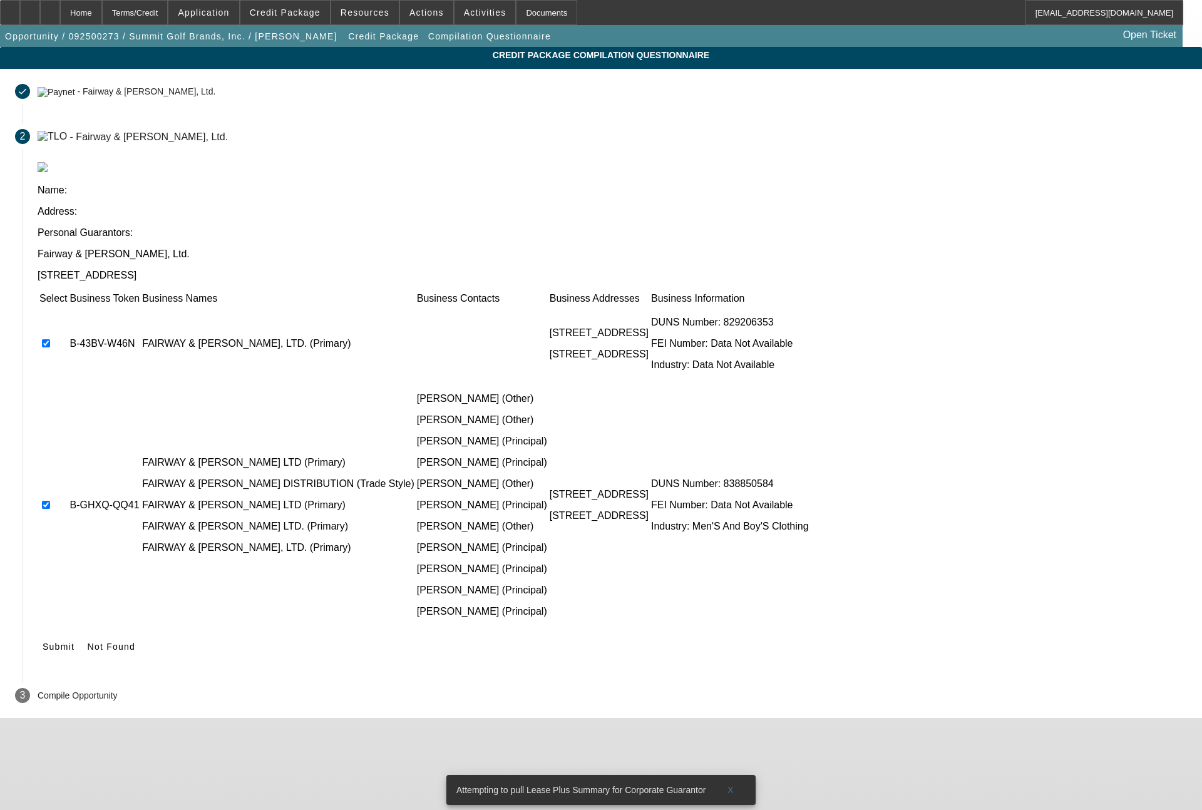
checkbox input "true"
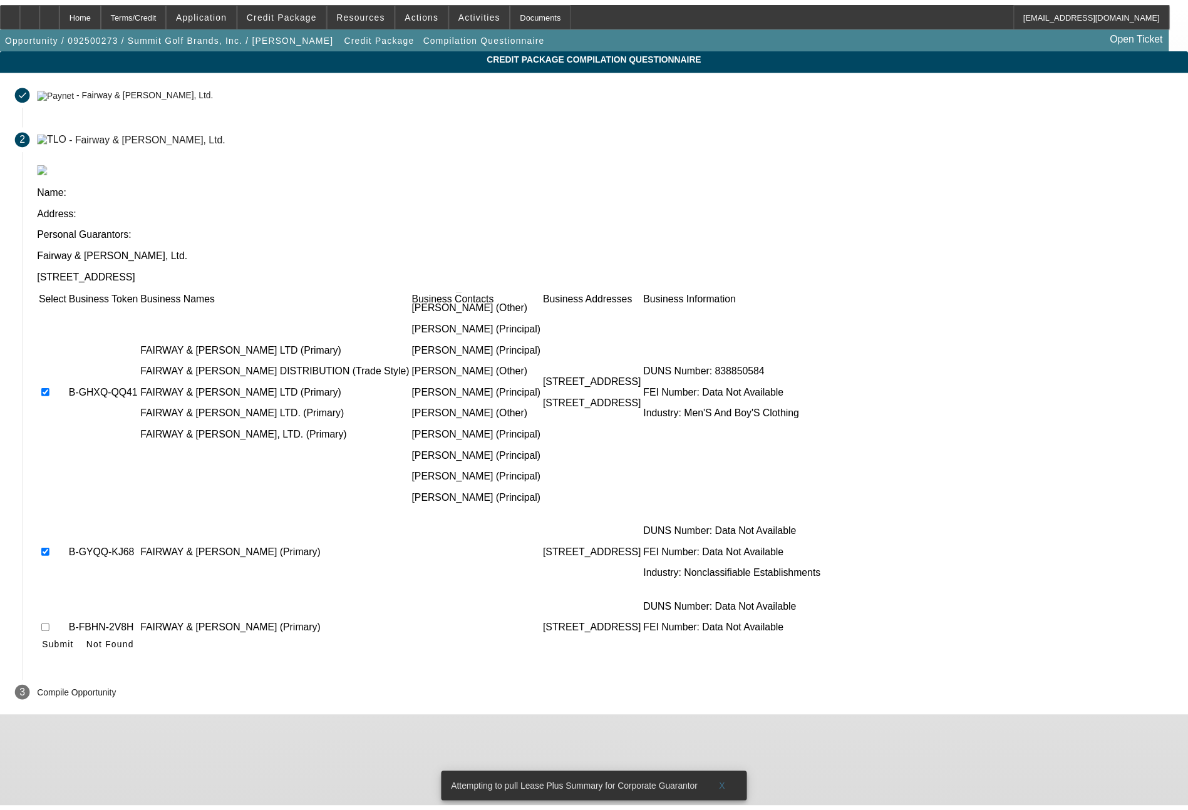
scroll to position [135, 0]
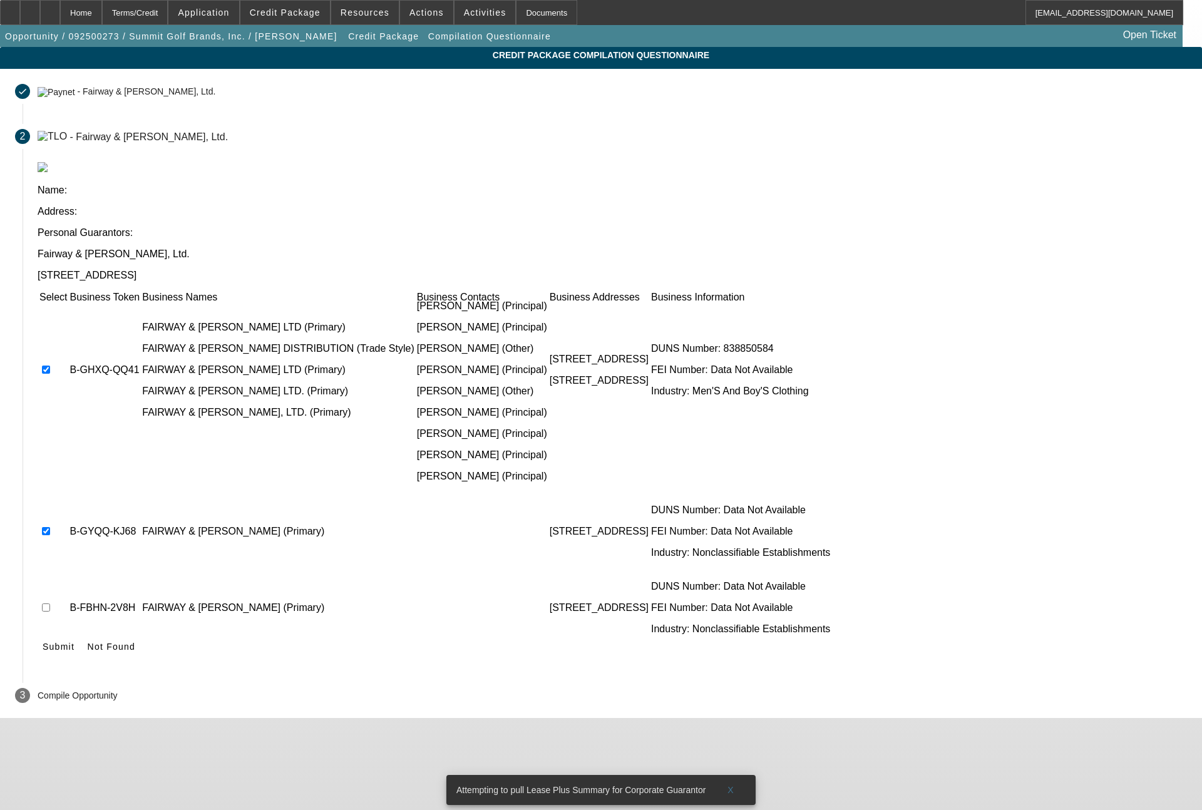
click at [50, 604] on input "checkbox" at bounding box center [46, 608] width 8 height 8
checkbox input "true"
click at [68, 647] on td at bounding box center [53, 684] width 29 height 75
click at [50, 680] on input "checkbox" at bounding box center [46, 684] width 8 height 8
checkbox input "true"
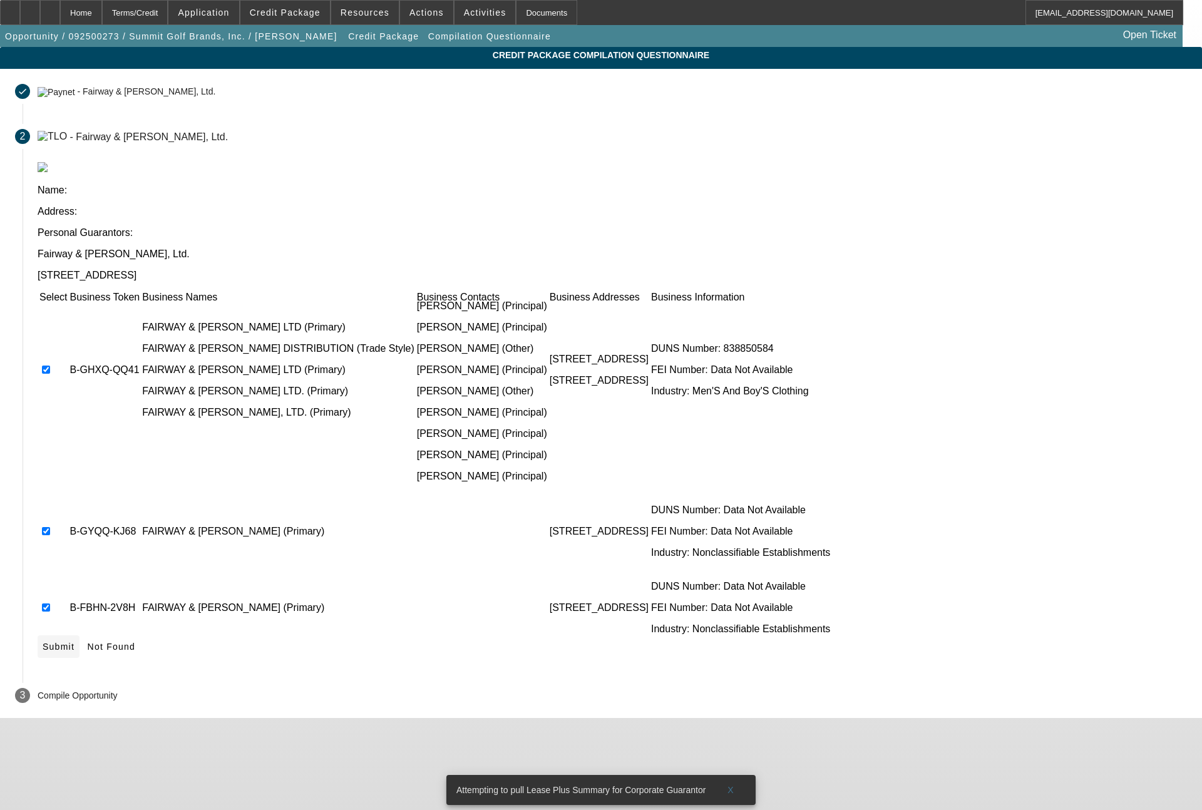
click at [75, 642] on span "Submit" at bounding box center [59, 647] width 32 height 10
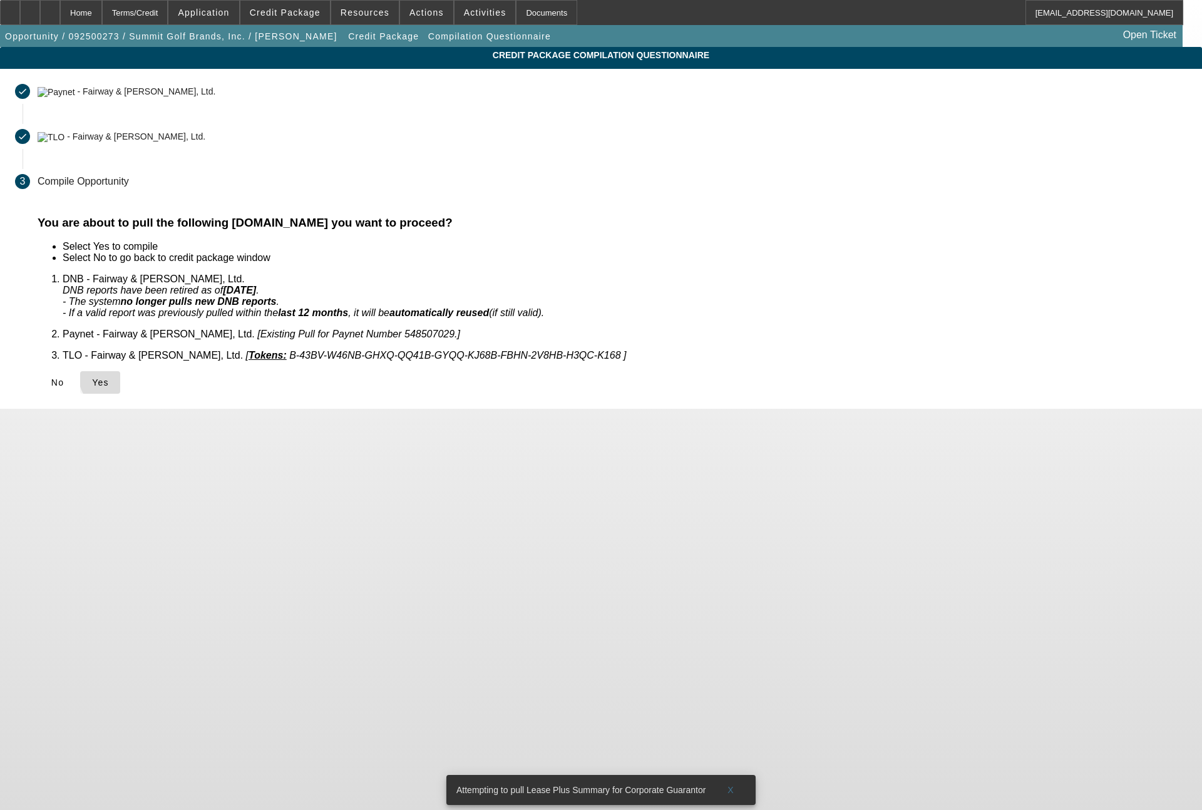
click at [109, 378] on span "Yes" at bounding box center [100, 383] width 17 height 10
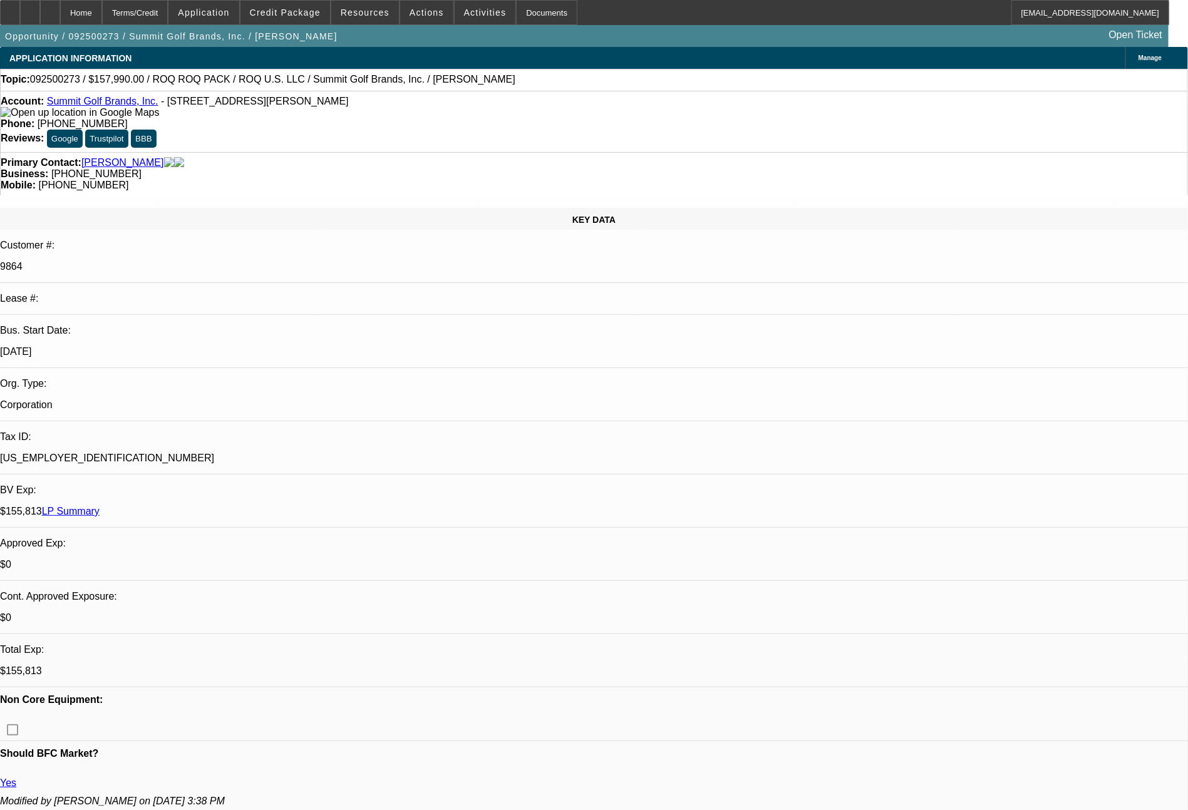
select select "0"
select select "0.1"
select select "4"
select select "0"
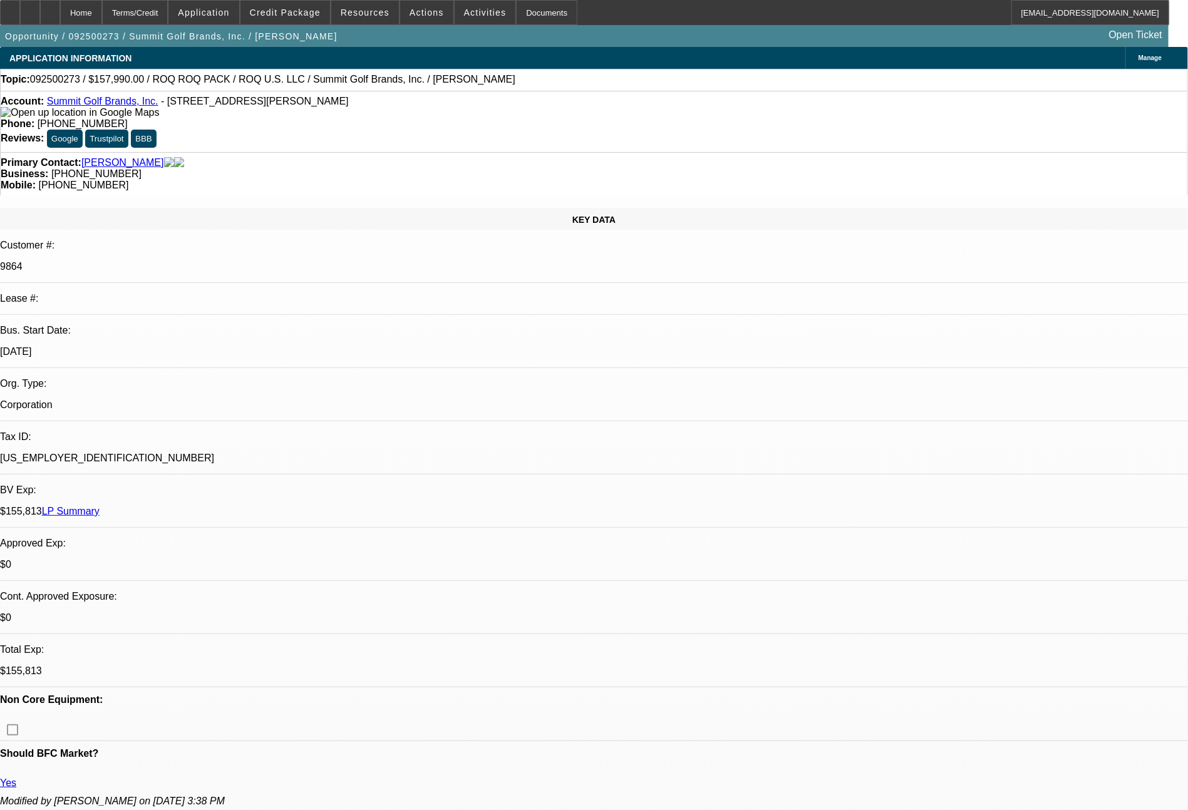
select select "2"
select select "0.1"
select select "4"
select select "0"
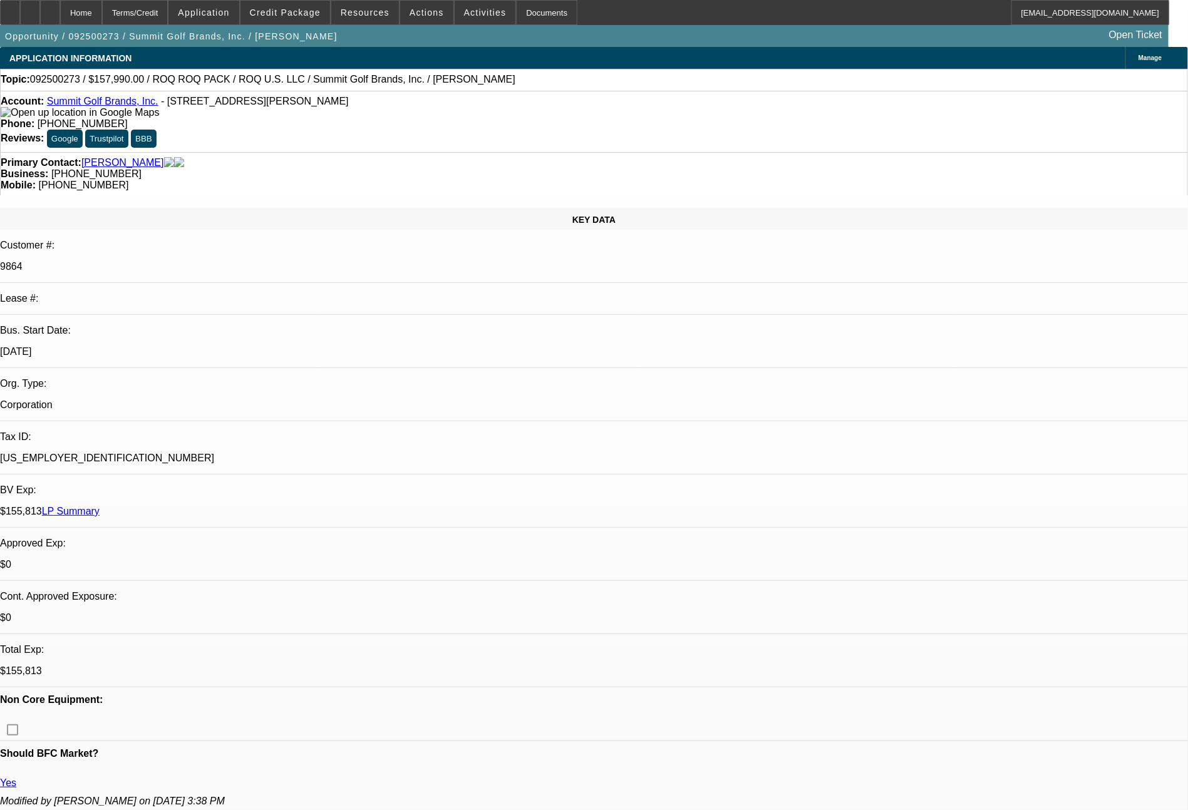
select select "2"
select select "0.1"
select select "4"
select select "0"
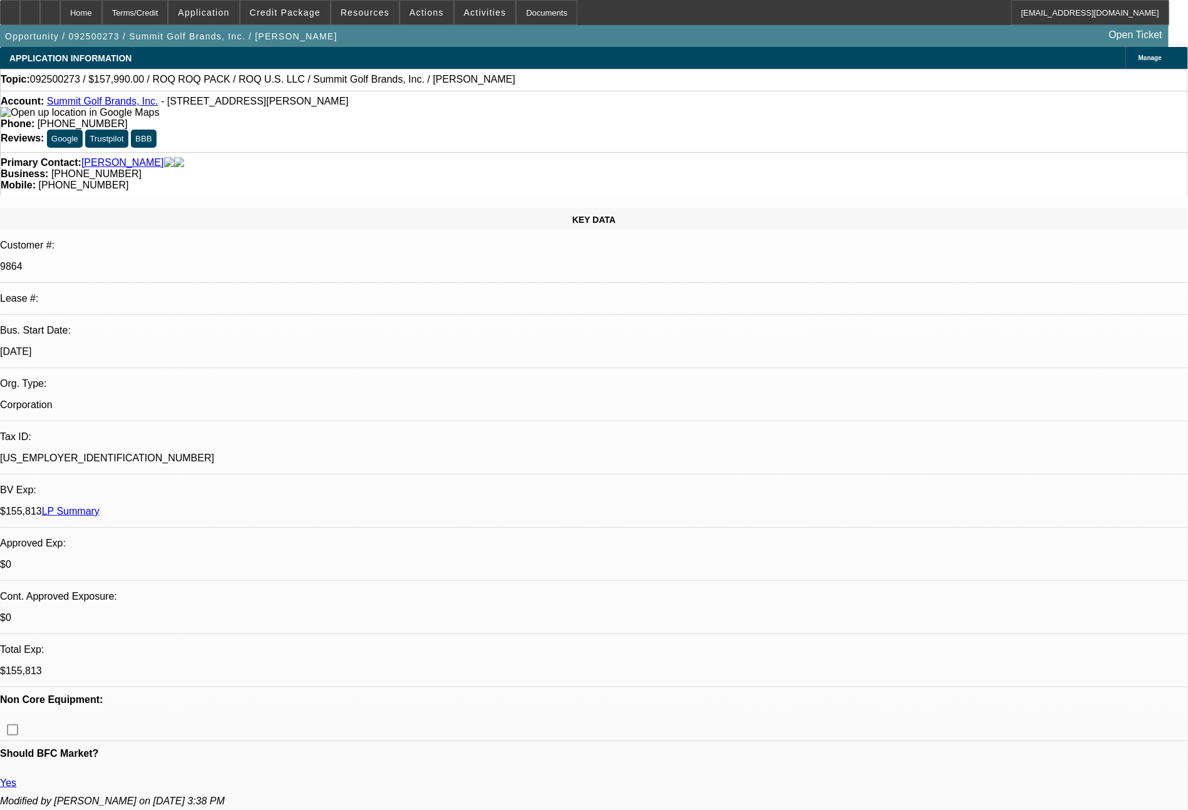
select select "0"
select select "0.1"
select select "4"
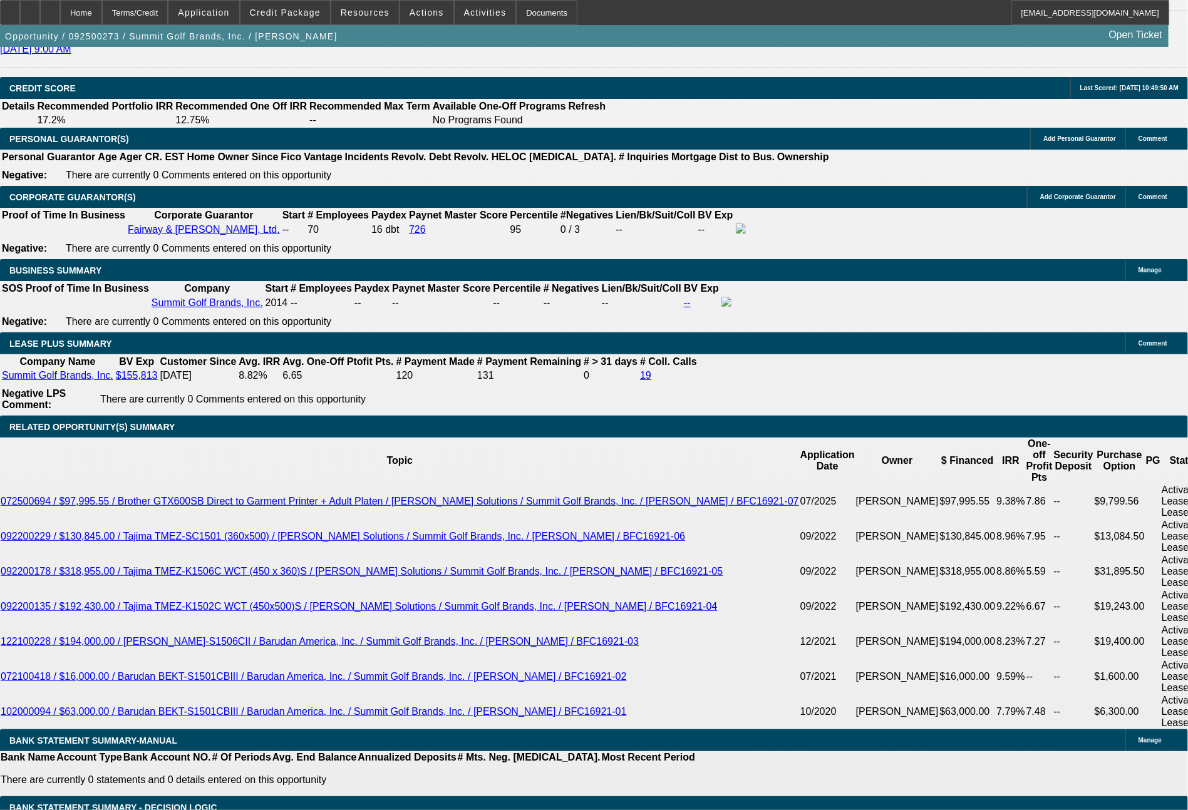
scroll to position [1906, 0]
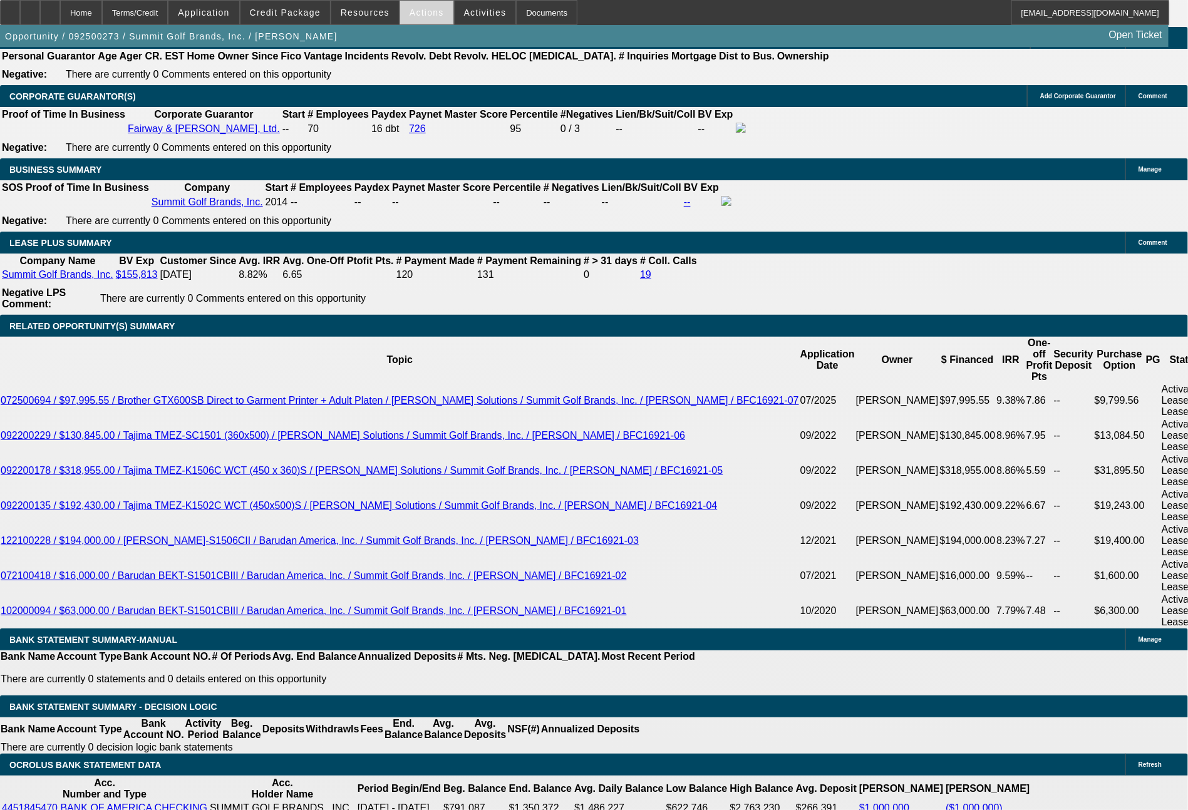
click at [419, 0] on span at bounding box center [426, 12] width 53 height 30
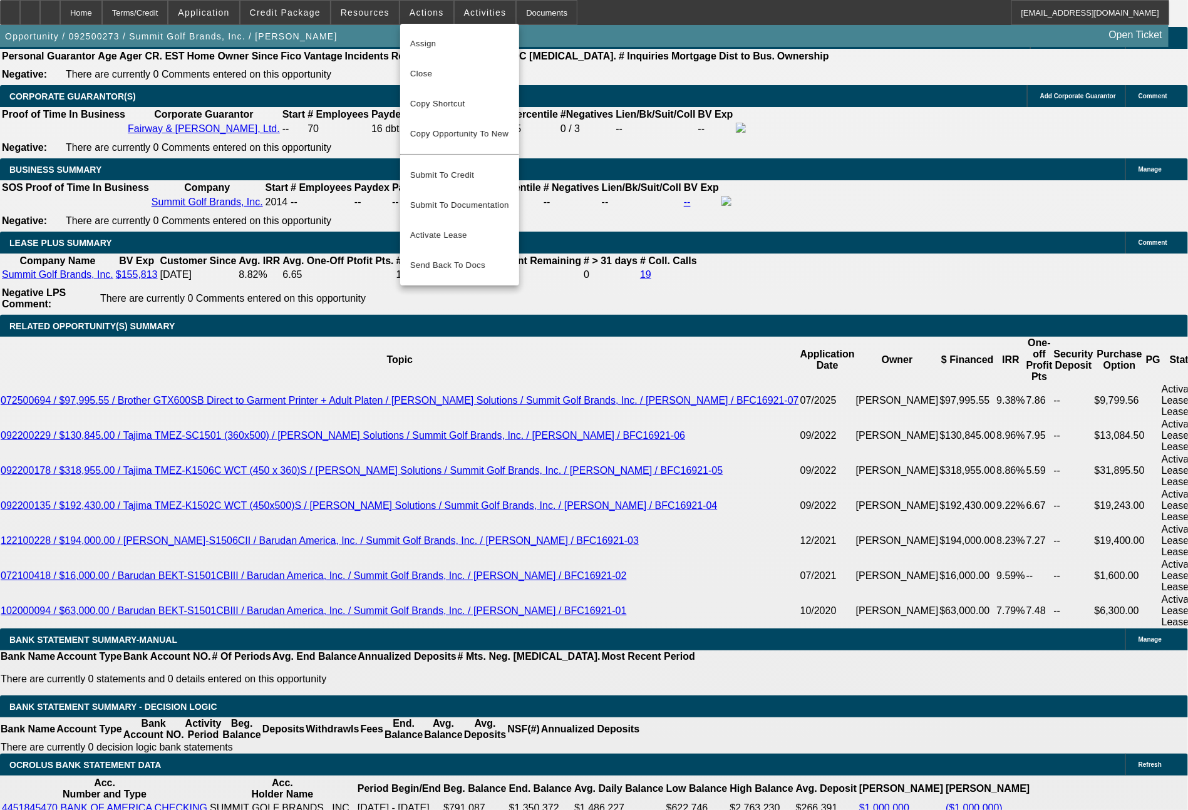
click at [860, 284] on div at bounding box center [594, 405] width 1188 height 810
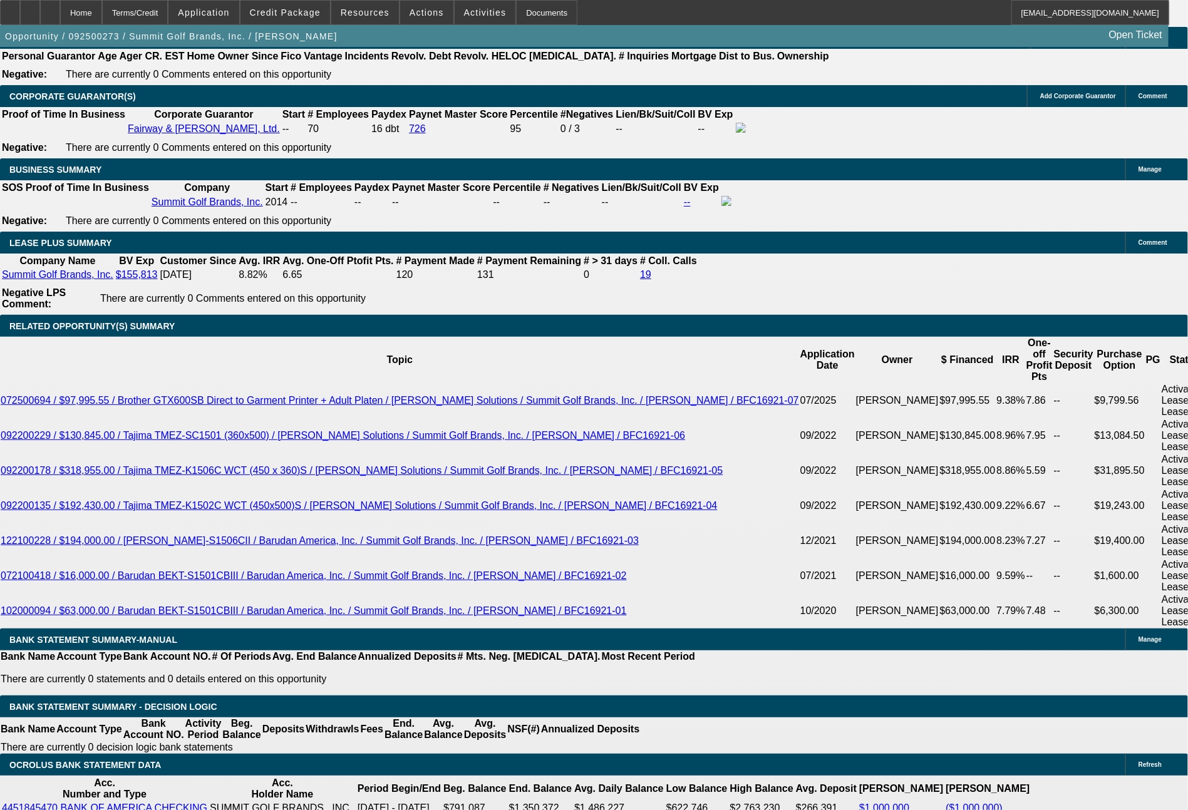
drag, startPoint x: 977, startPoint y: 551, endPoint x: 928, endPoint y: 532, distance: 52.3
copy tr "7x past customer in good standing, solid deposits. NO PG request as we have don…"
click at [427, 17] on span "Actions" at bounding box center [426, 13] width 34 height 10
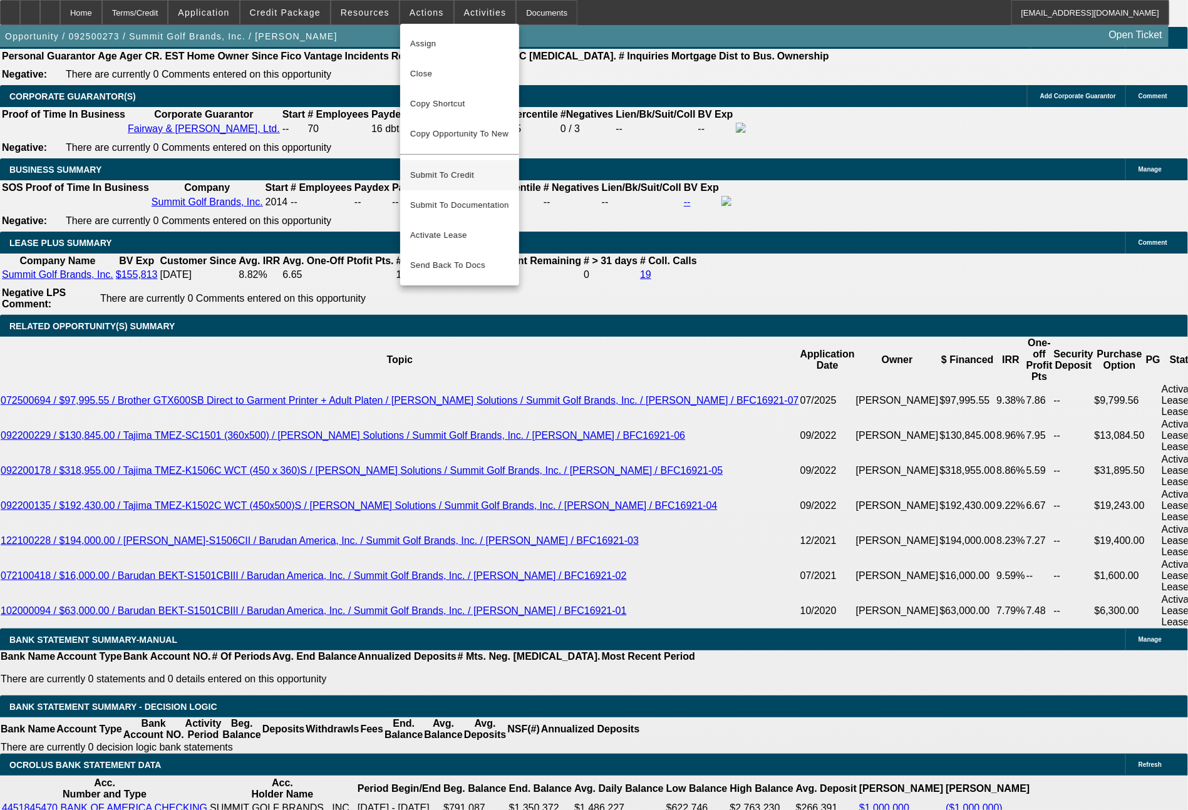
scroll to position [1931, 0]
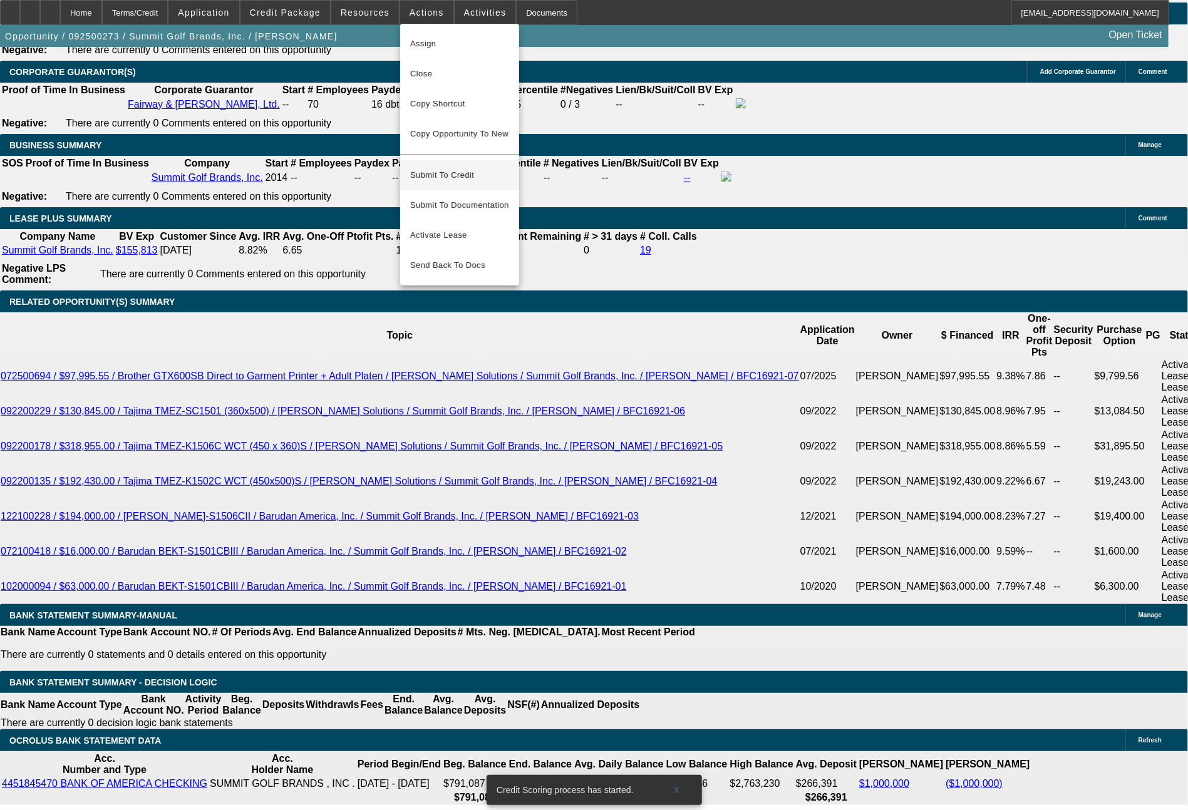
click at [462, 168] on span "Submit To Credit" at bounding box center [459, 175] width 99 height 15
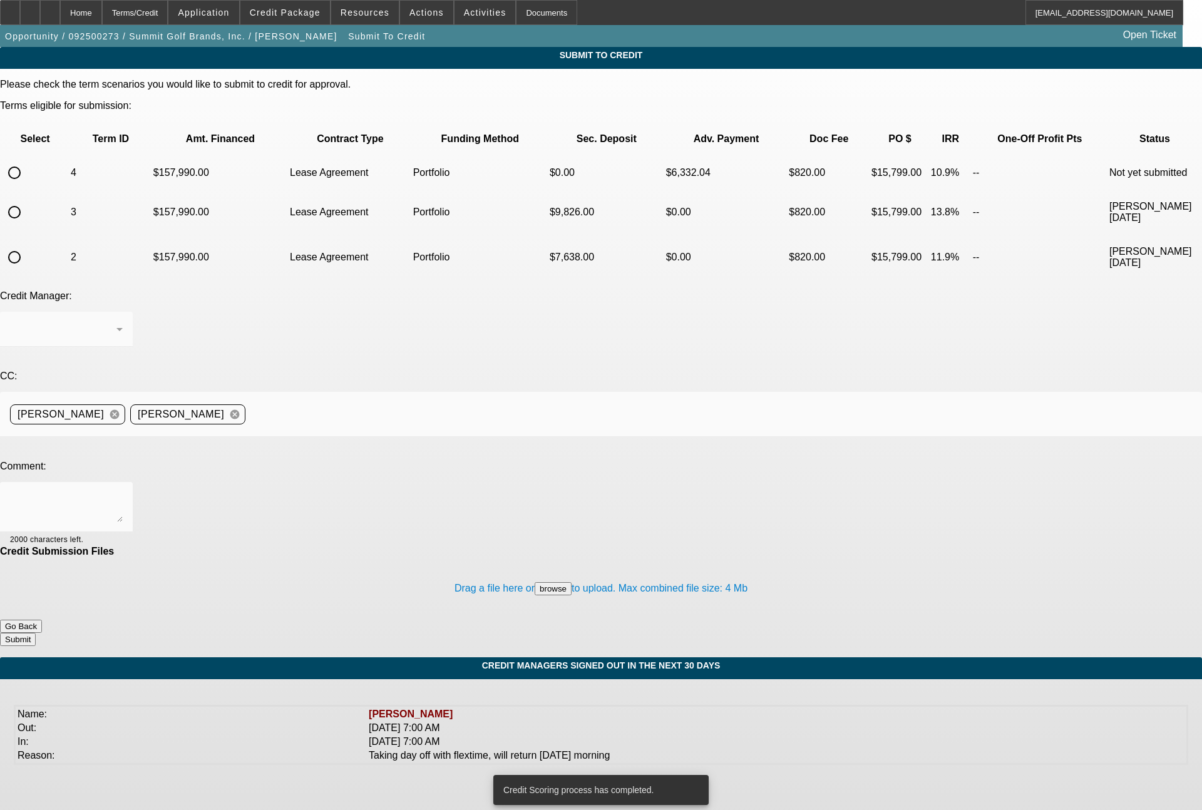
click at [27, 160] on input "radio" at bounding box center [14, 172] width 25 height 25
radio input "true"
click at [116, 322] on div at bounding box center [63, 329] width 106 height 15
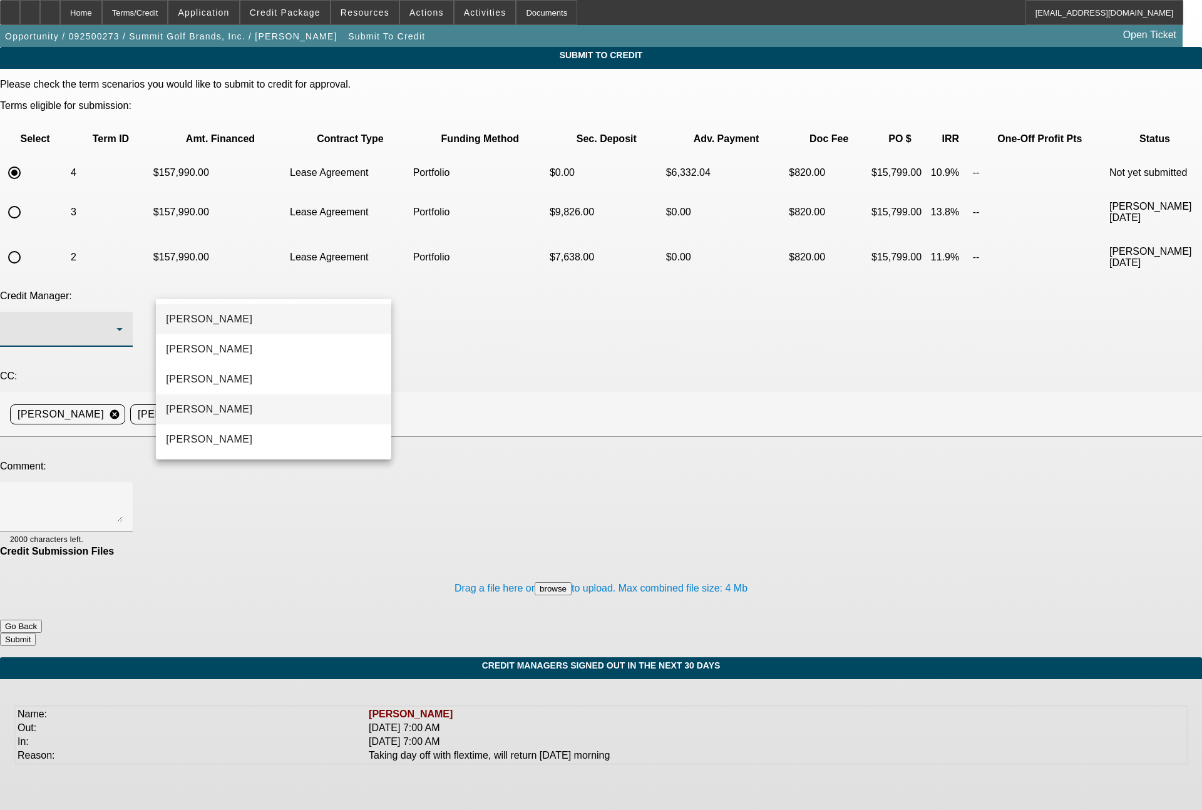
click at [209, 410] on span "[PERSON_NAME]" at bounding box center [209, 409] width 86 height 15
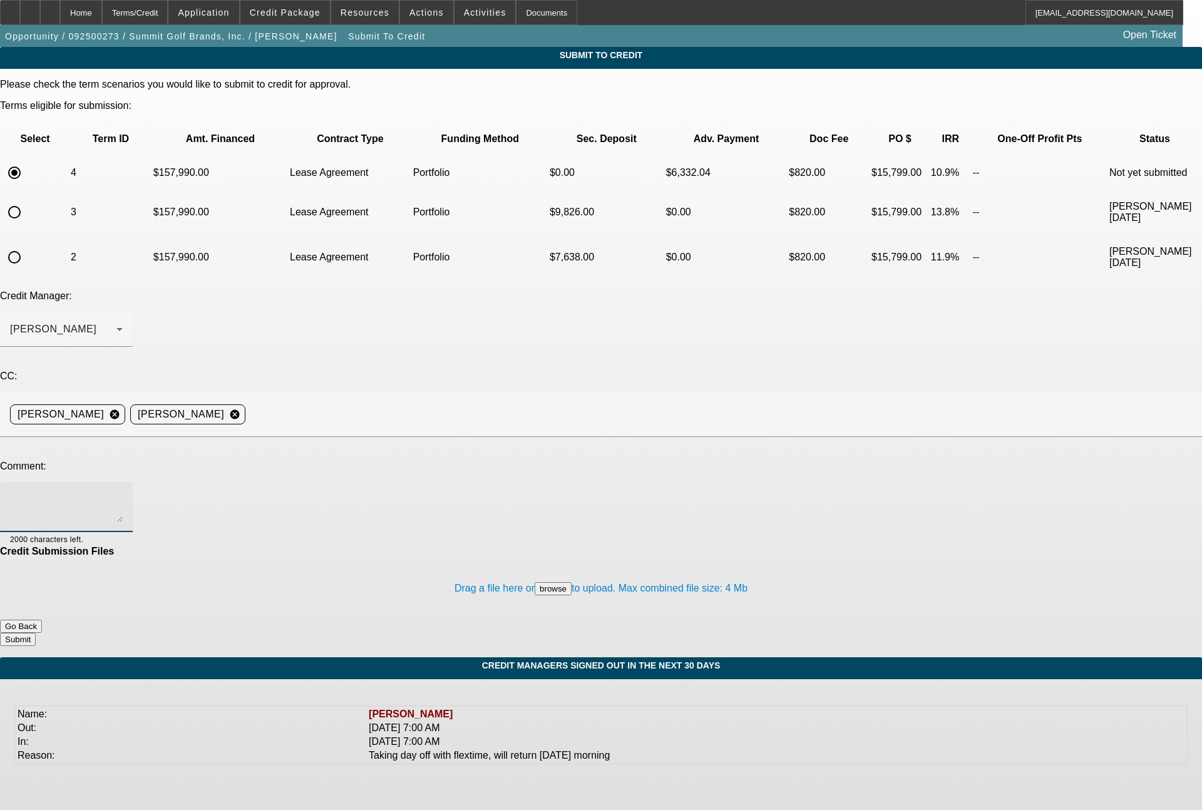
click at [123, 492] on textarea at bounding box center [66, 507] width 113 height 30
paste textarea "7x past customer in good standing, solid deposits. NO PG request as we have don…"
type textarea "7x past customer in good standing, solid deposits. NO PG request as we have don…"
click at [36, 633] on button "Submit" at bounding box center [18, 639] width 36 height 13
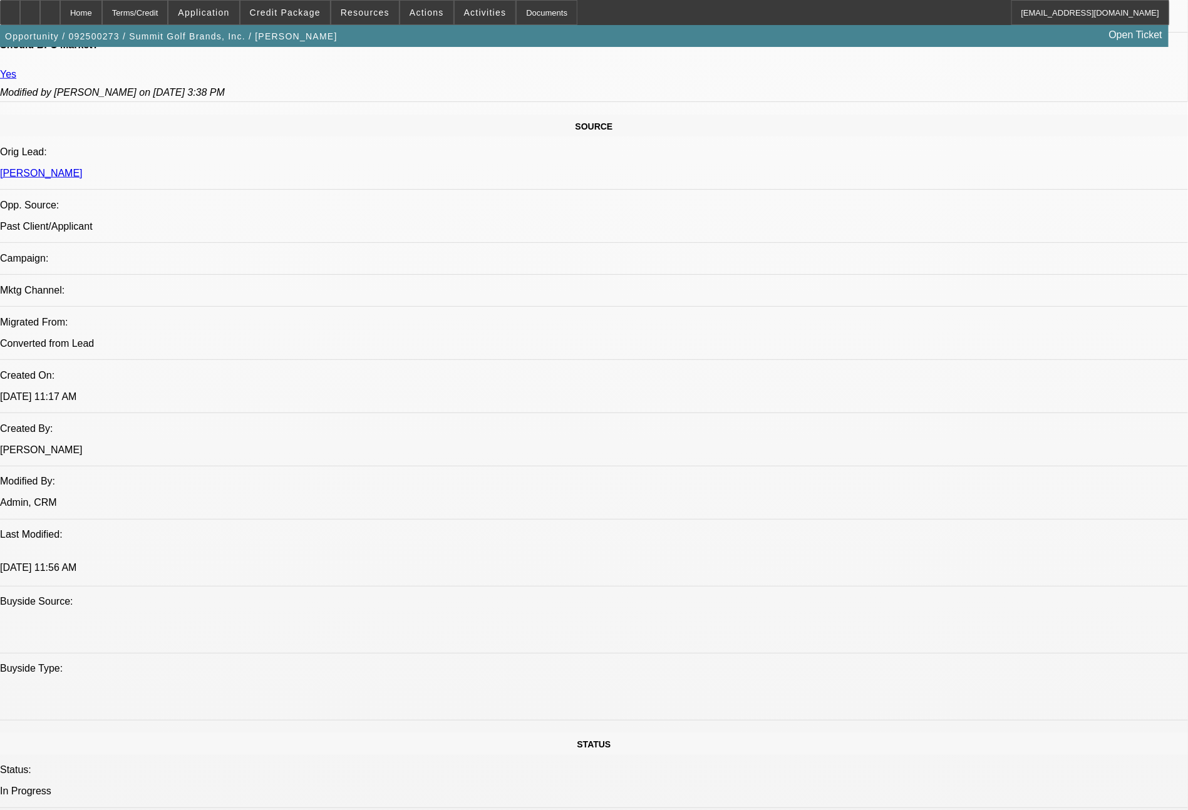
select select "0"
select select "0.1"
select select "4"
select select "0"
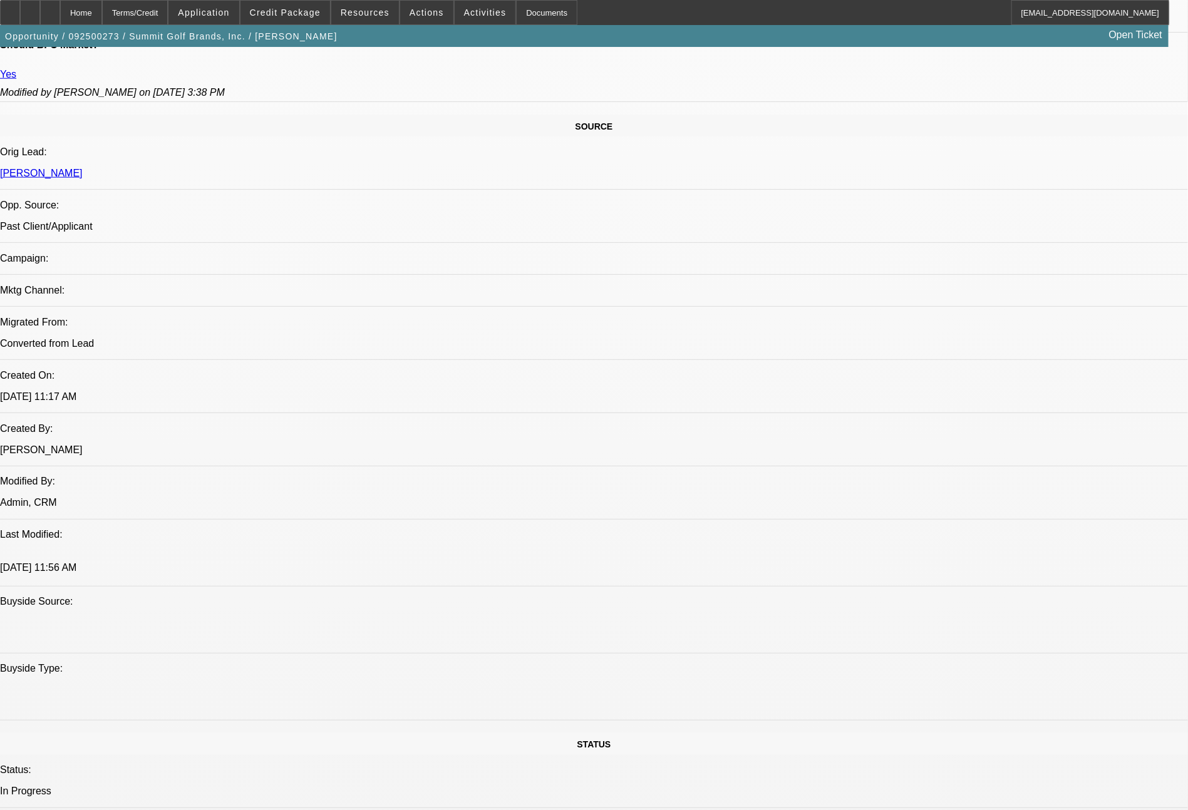
select select "2"
select select "0.1"
select select "4"
select select "0"
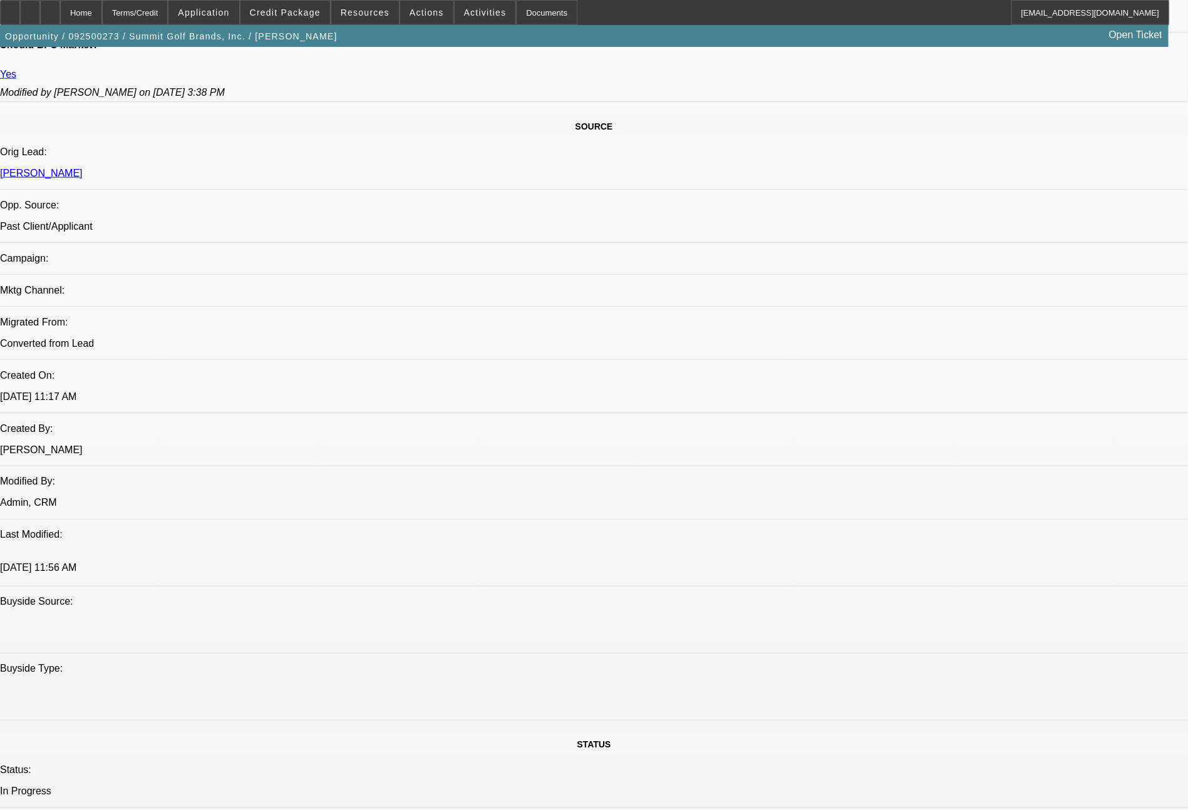
select select "2"
select select "0.1"
select select "4"
select select "0"
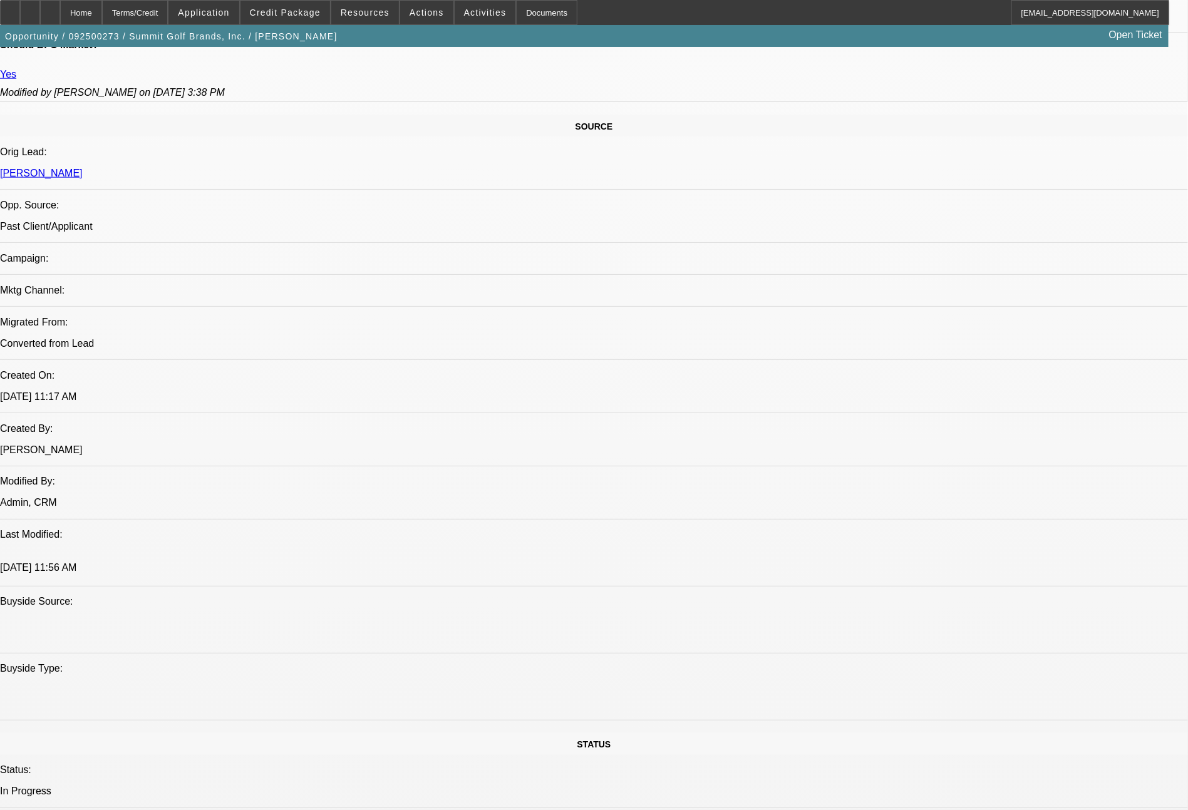
select select "0"
select select "0.1"
select select "4"
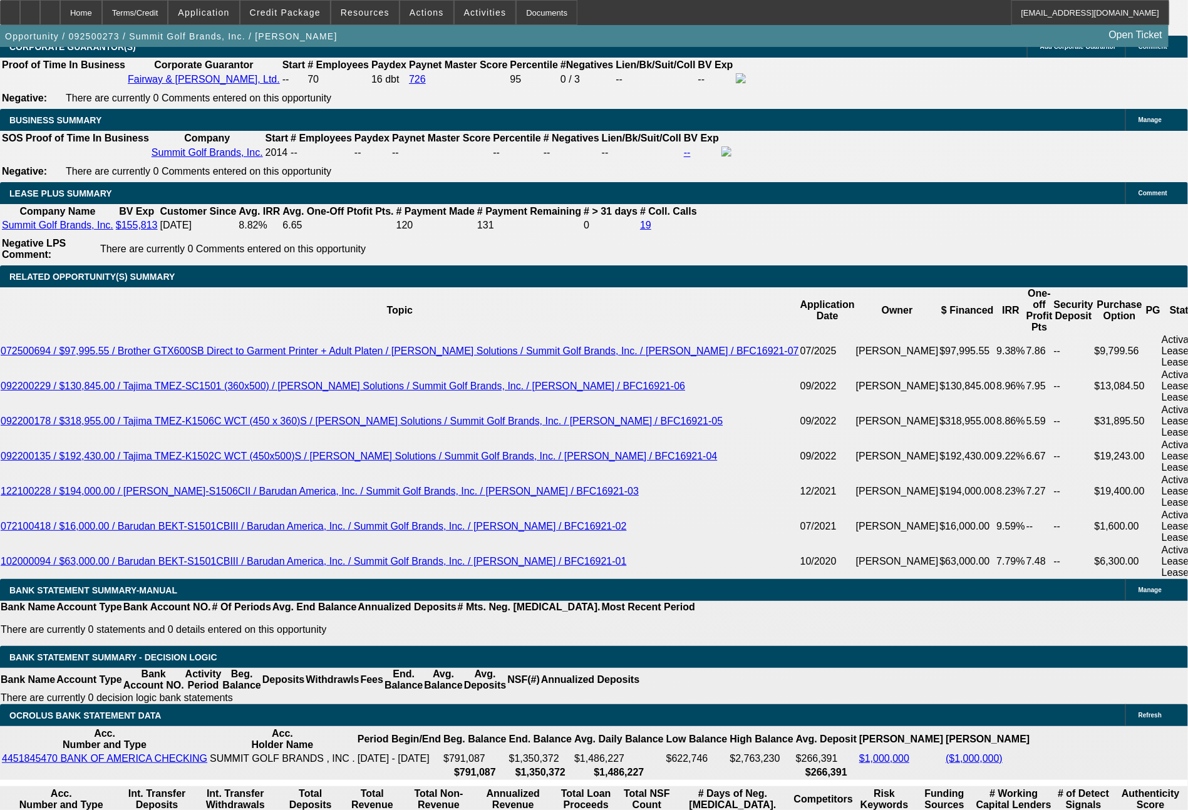
scroll to position [1982, 0]
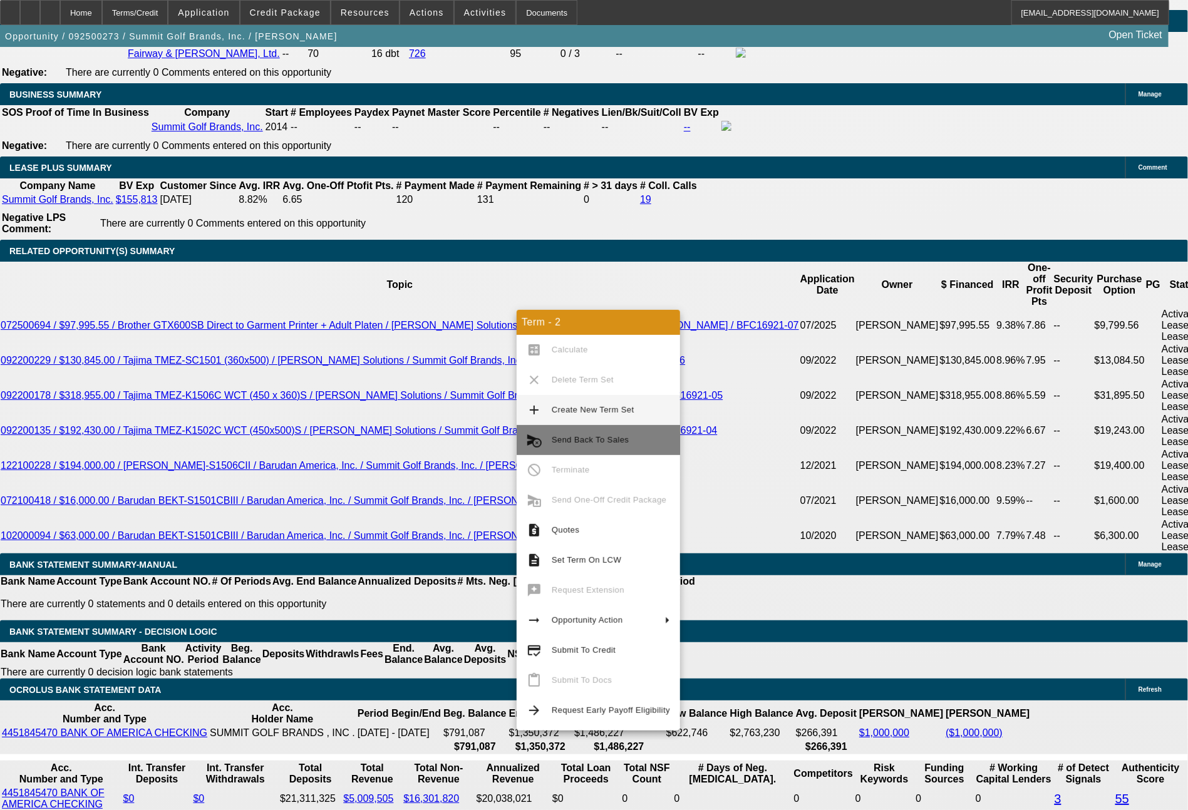
click at [584, 438] on span "Send Back To Sales" at bounding box center [590, 439] width 77 height 9
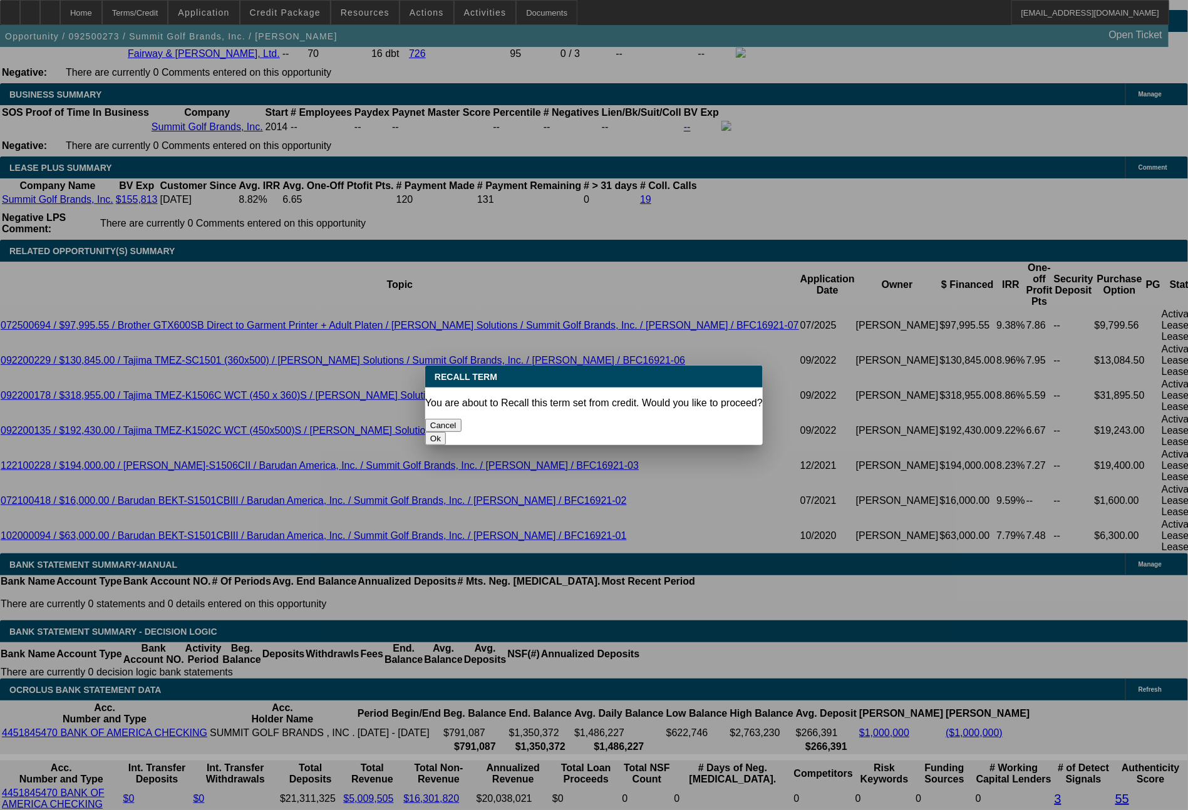
scroll to position [0, 0]
click at [446, 432] on button "Ok" at bounding box center [435, 438] width 21 height 13
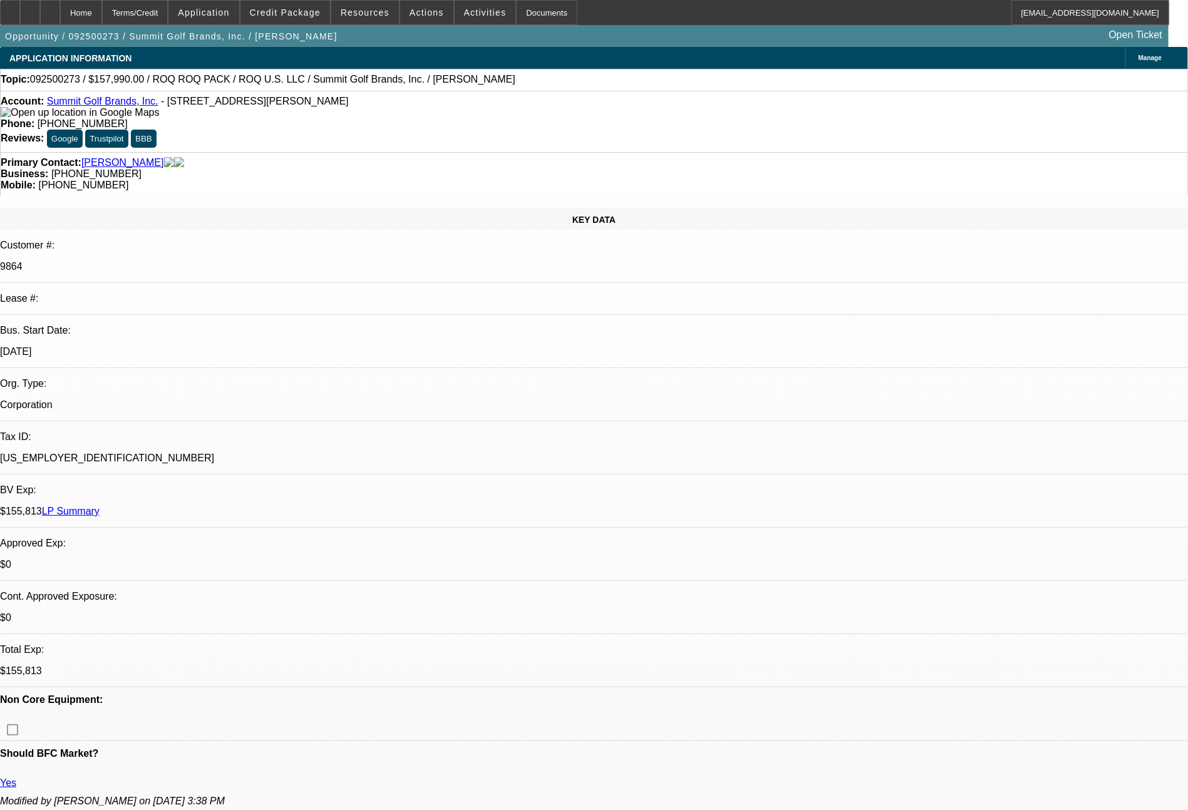
type textarea "adding CCG"
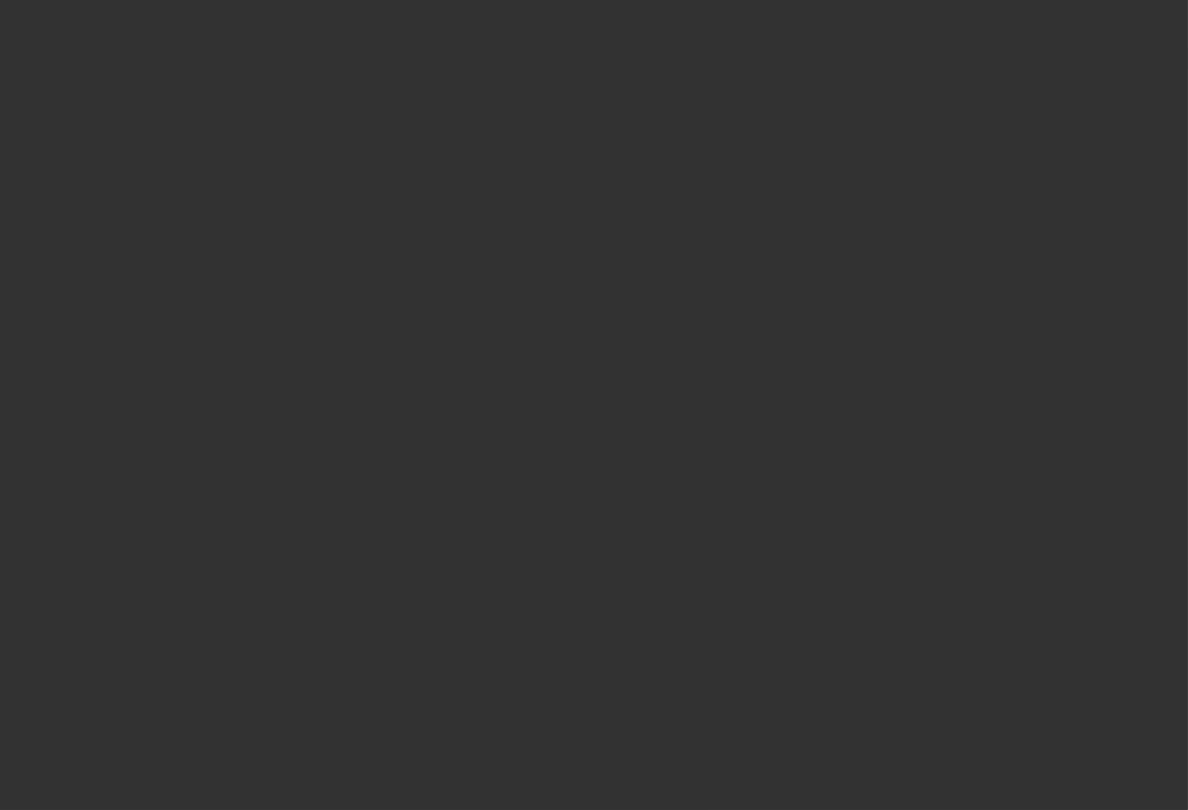
select select "0"
select select "2"
select select "0.1"
select select "4"
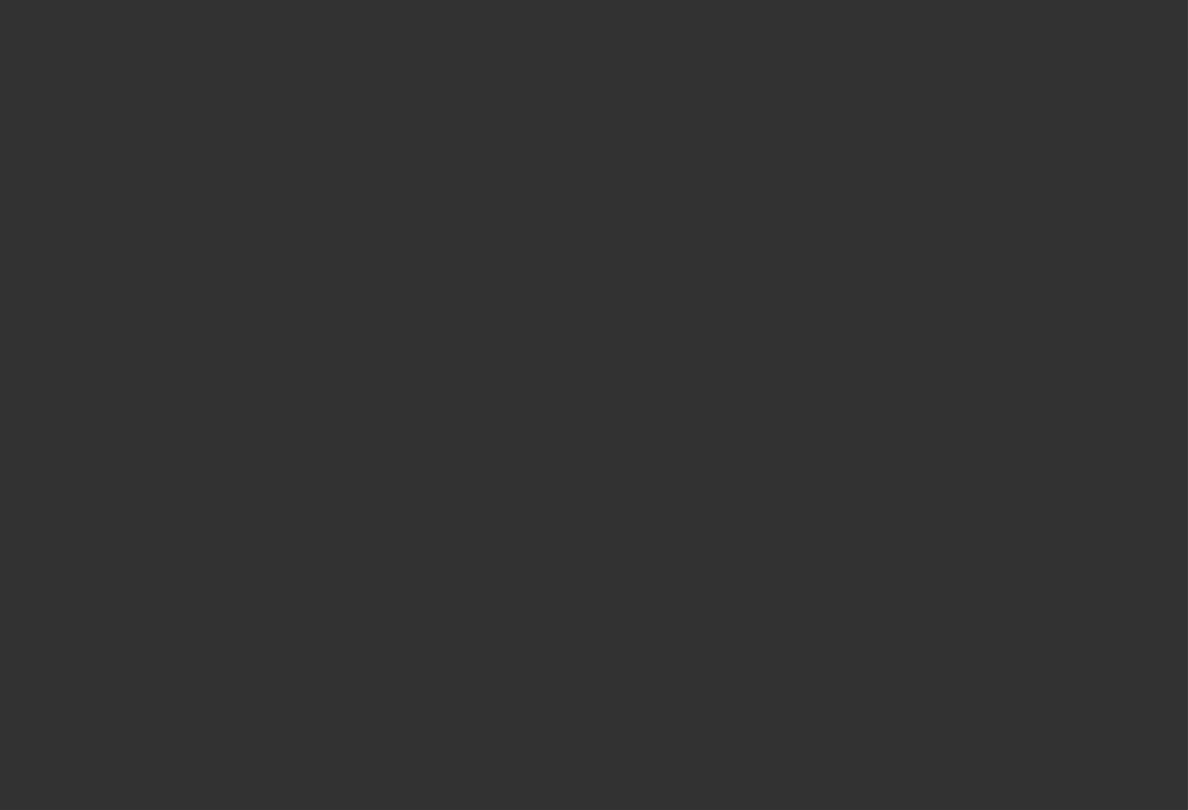
select select "0"
select select "0.1"
select select "4"
select select "0"
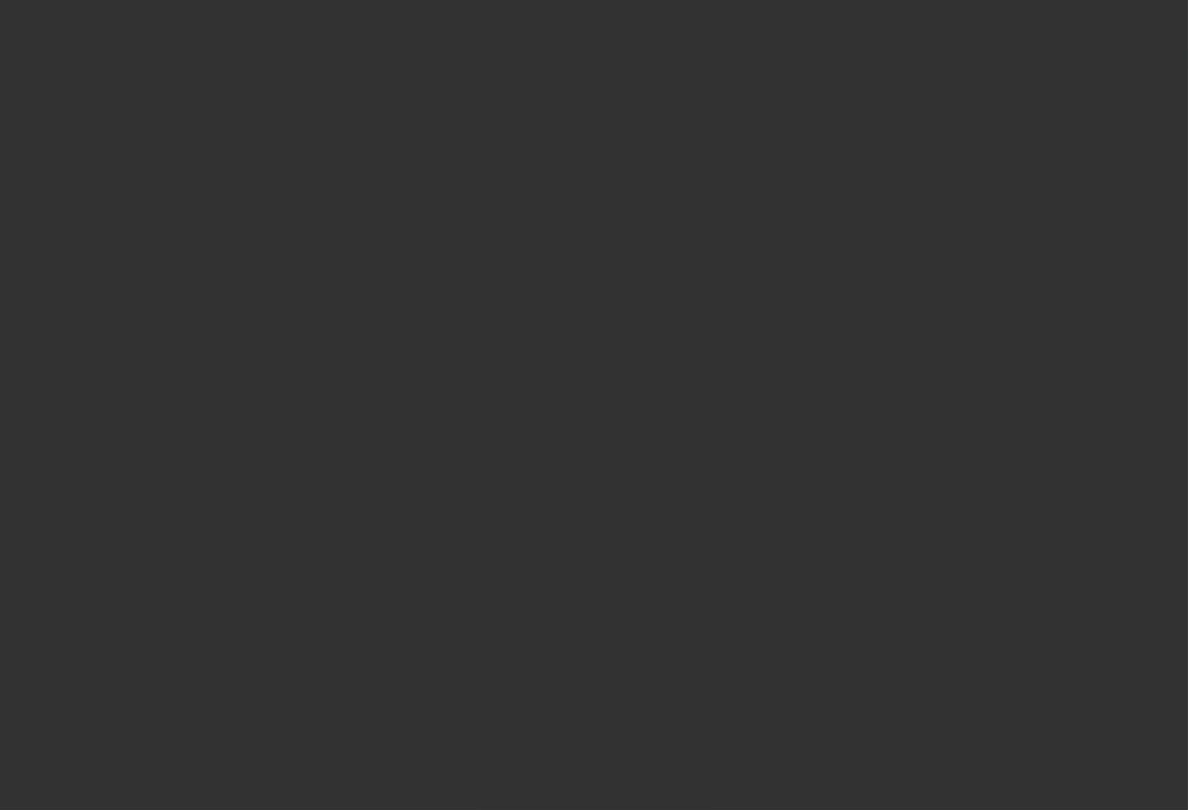
select select "2"
select select "0.1"
select select "4"
select select "0"
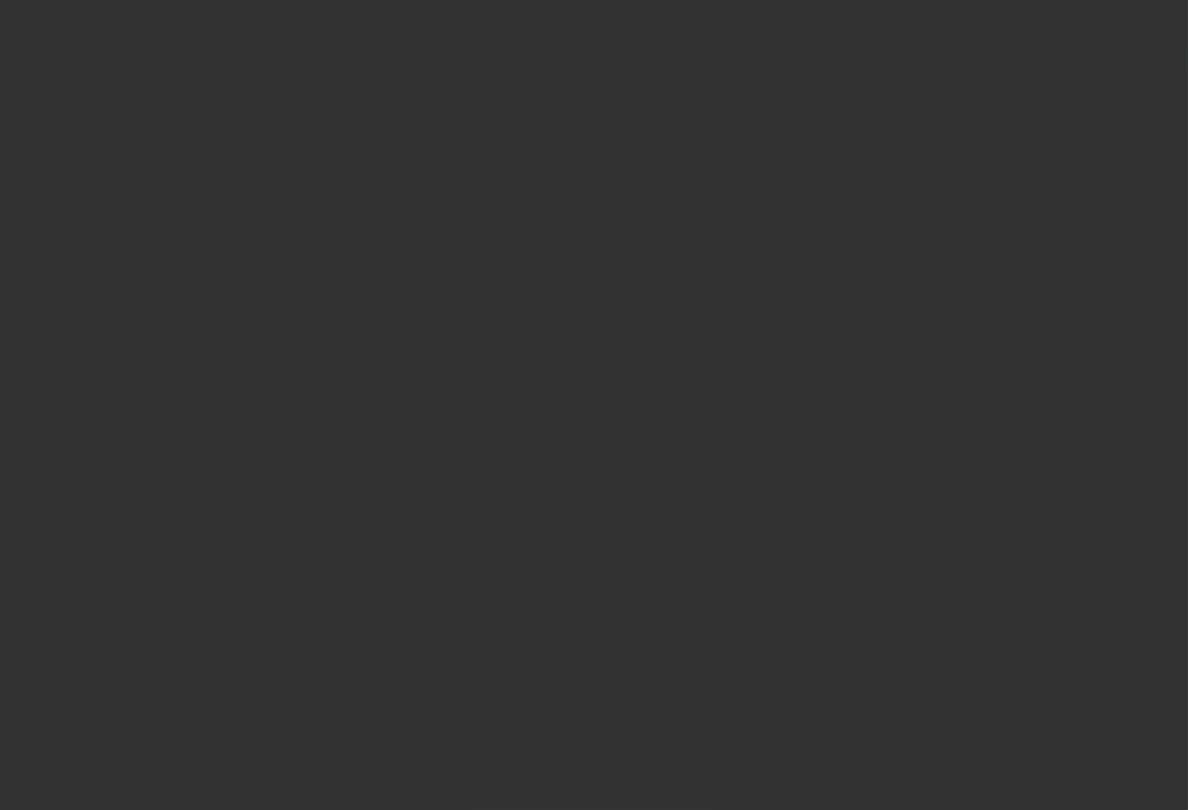
select select "2"
select select "0.1"
select select "4"
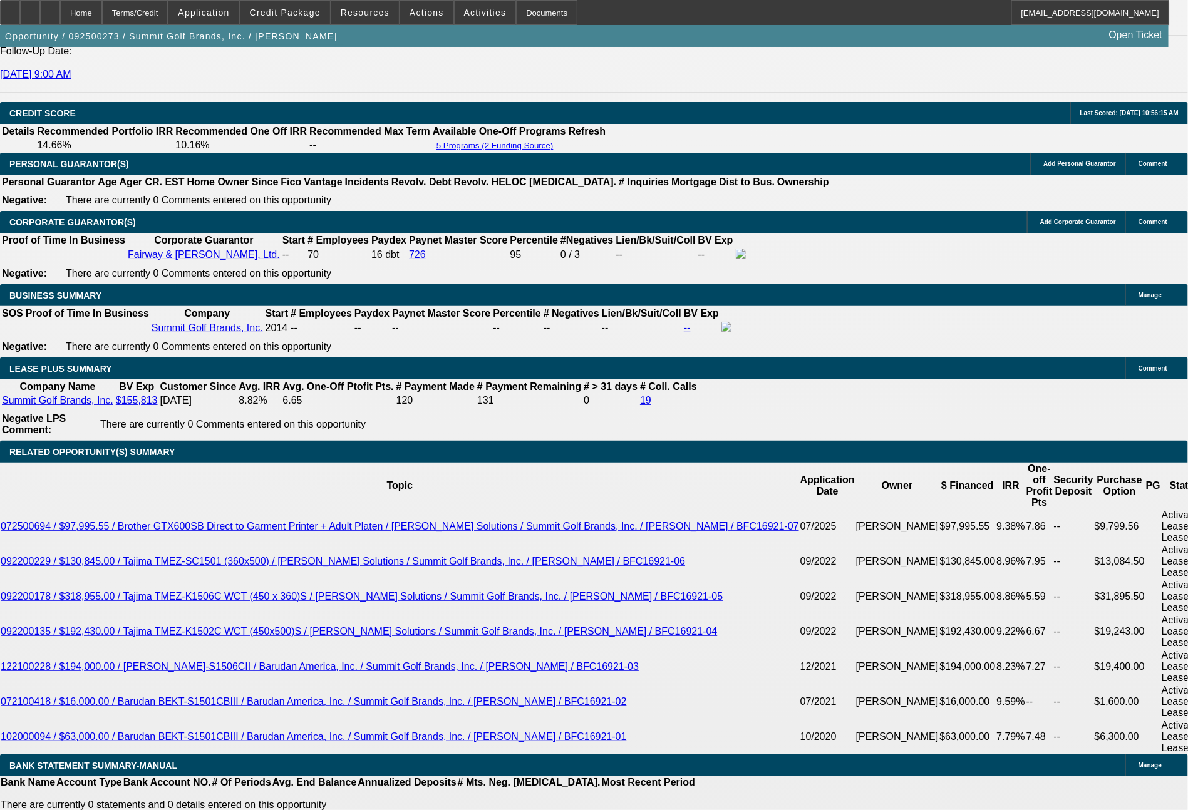
scroll to position [1869, 0]
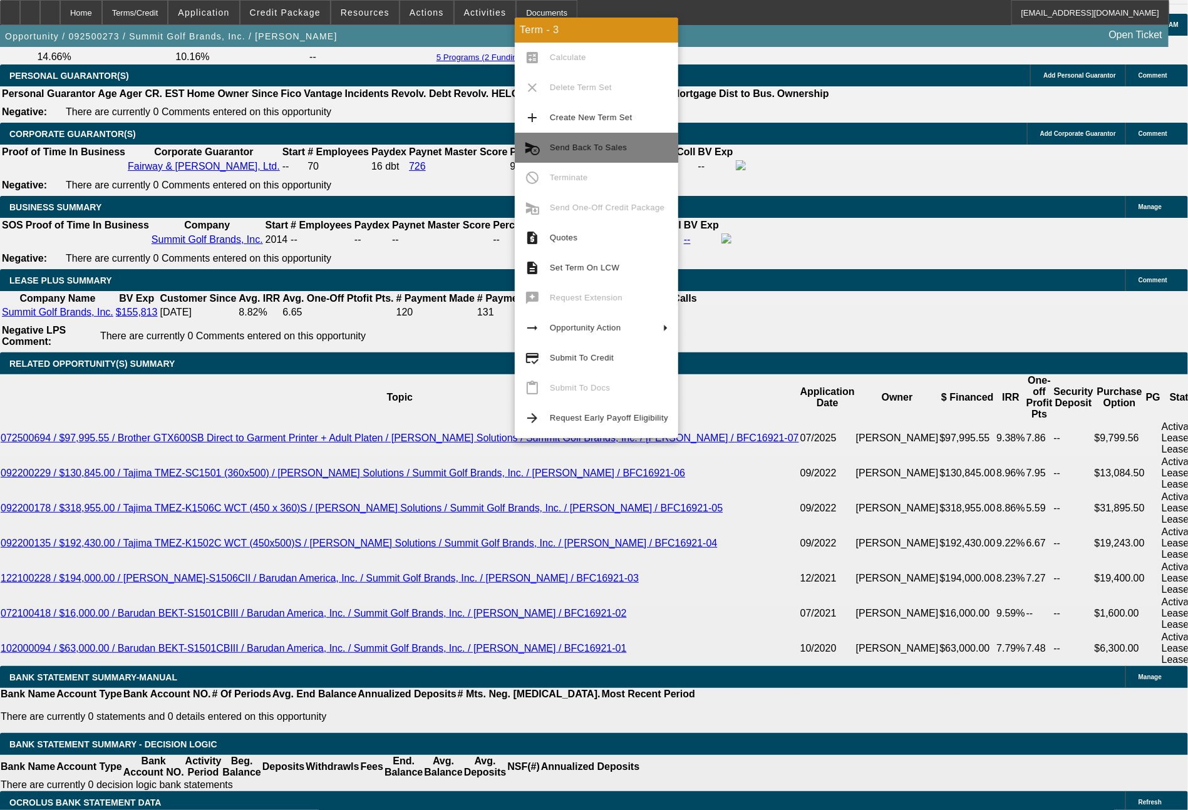
click at [588, 152] on span "Send Back To Sales" at bounding box center [588, 147] width 77 height 9
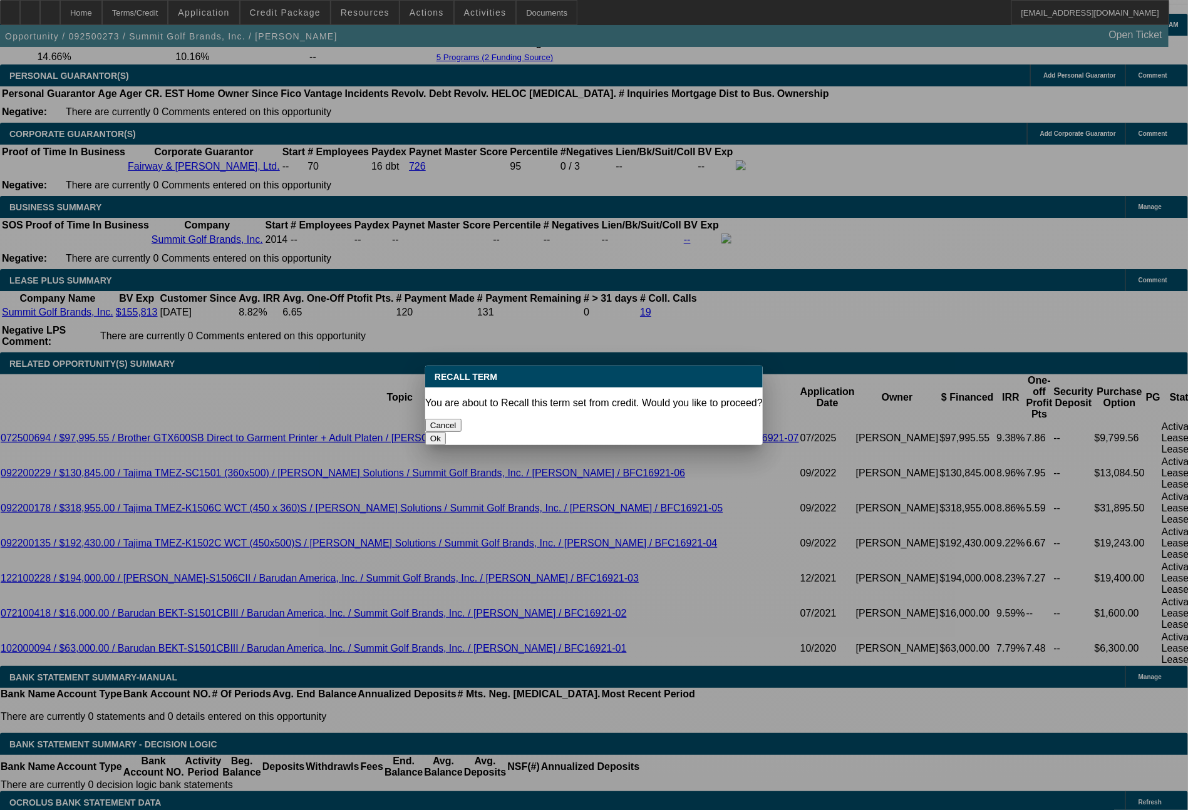
scroll to position [0, 0]
drag, startPoint x: 666, startPoint y: 415, endPoint x: 721, endPoint y: 333, distance: 99.2
click at [446, 432] on button "Ok" at bounding box center [435, 438] width 21 height 13
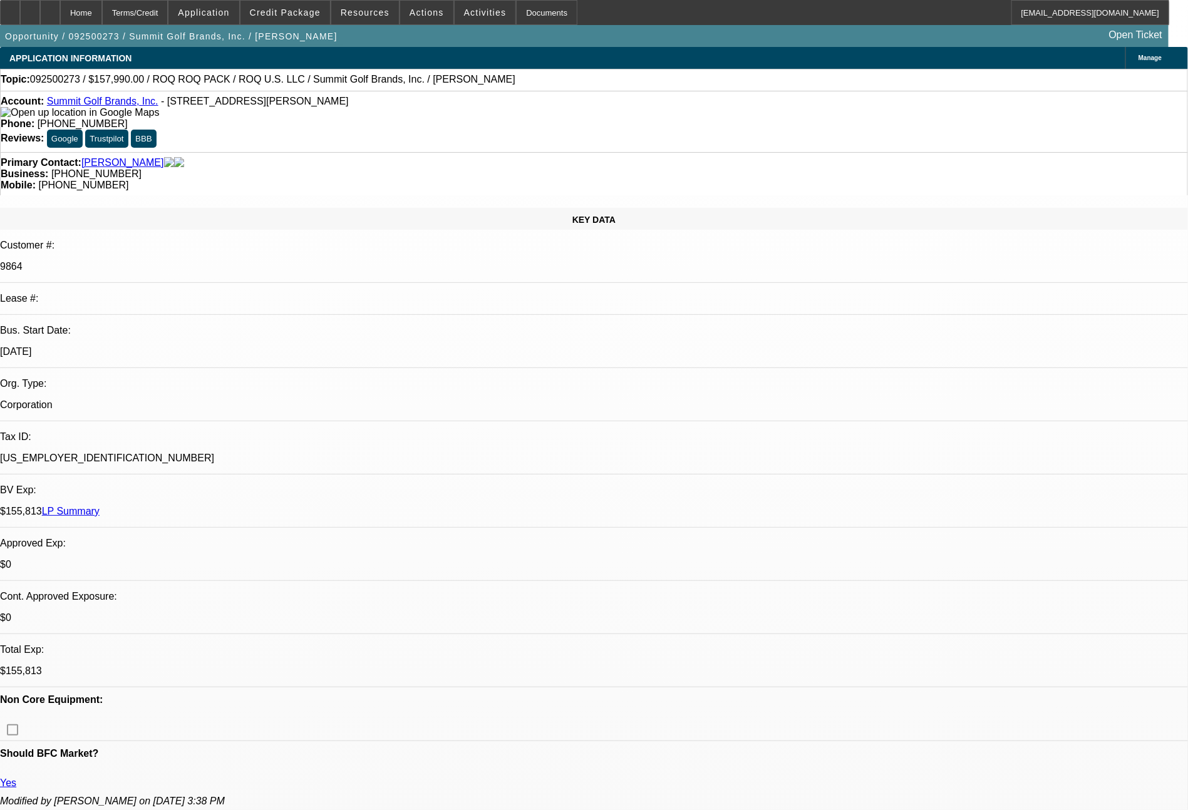
type textarea "adding CCG"
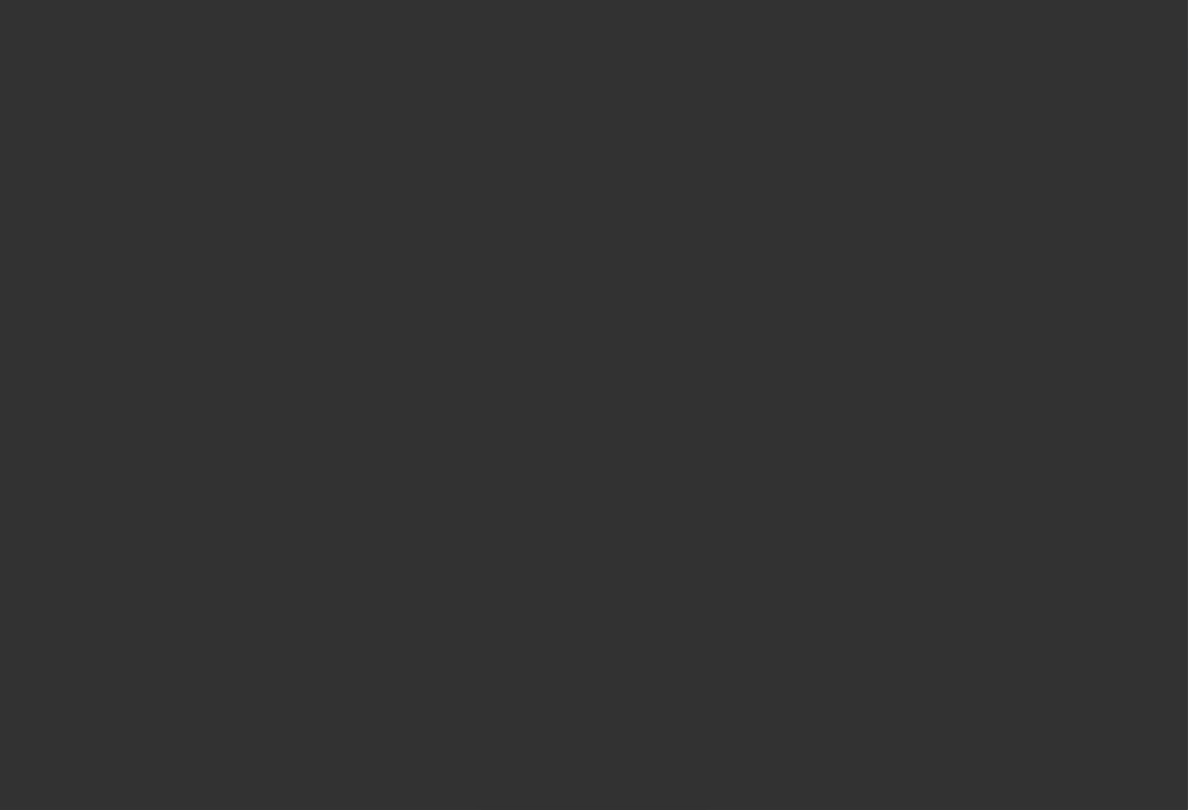
scroll to position [1418, 0]
select select "0"
select select "2"
select select "0.1"
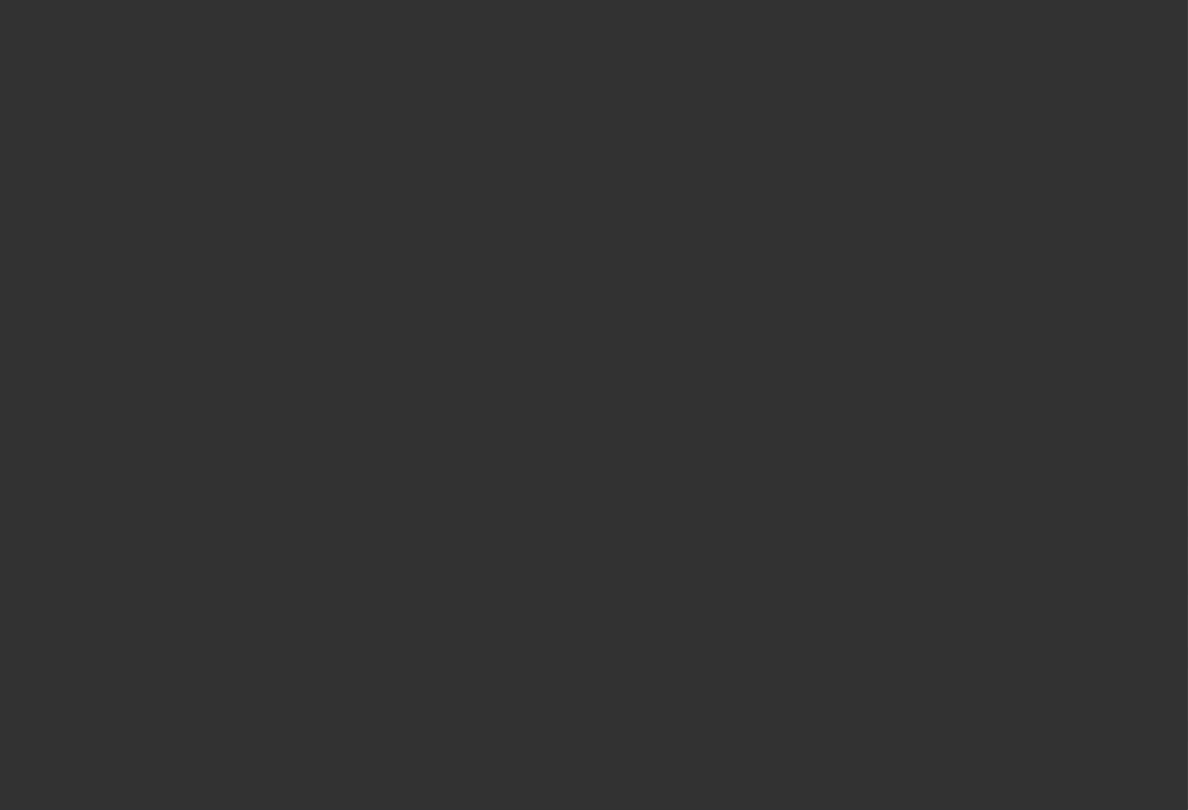
select select "4"
select select "0"
select select "2"
select select "0.1"
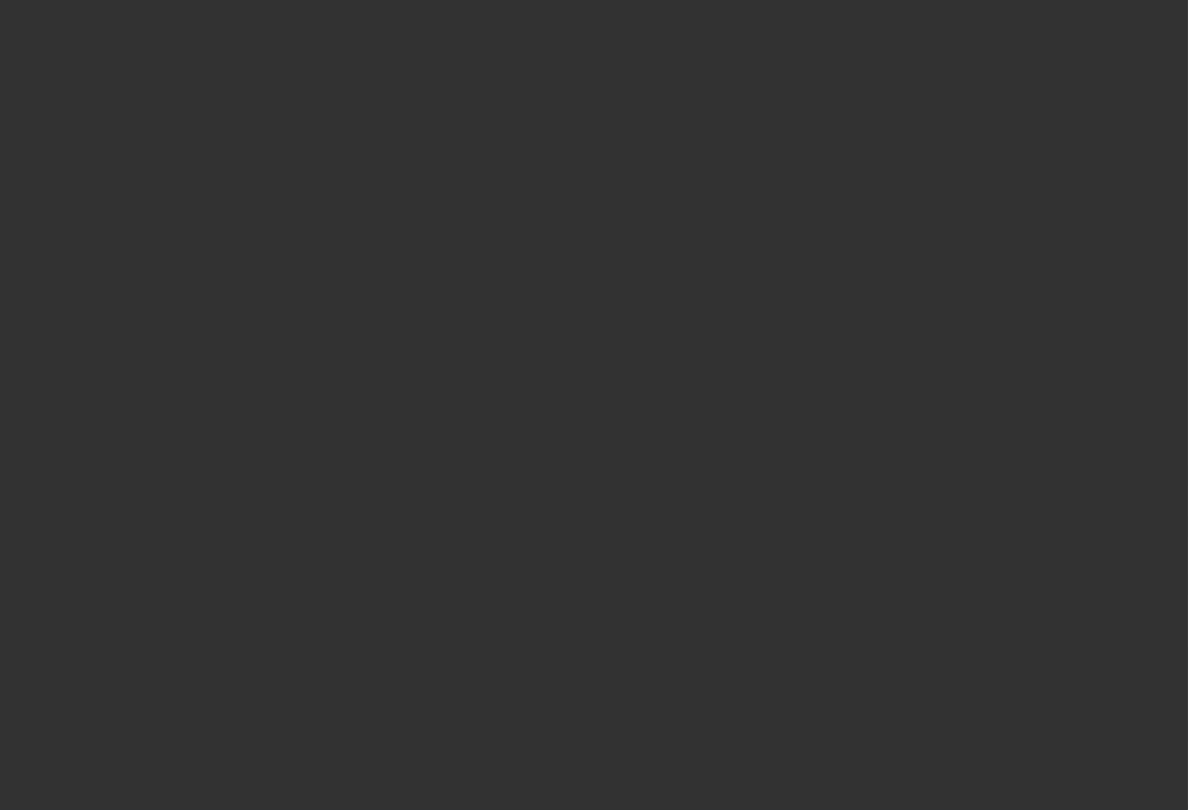
select select "4"
select select "0"
select select "0.1"
select select "4"
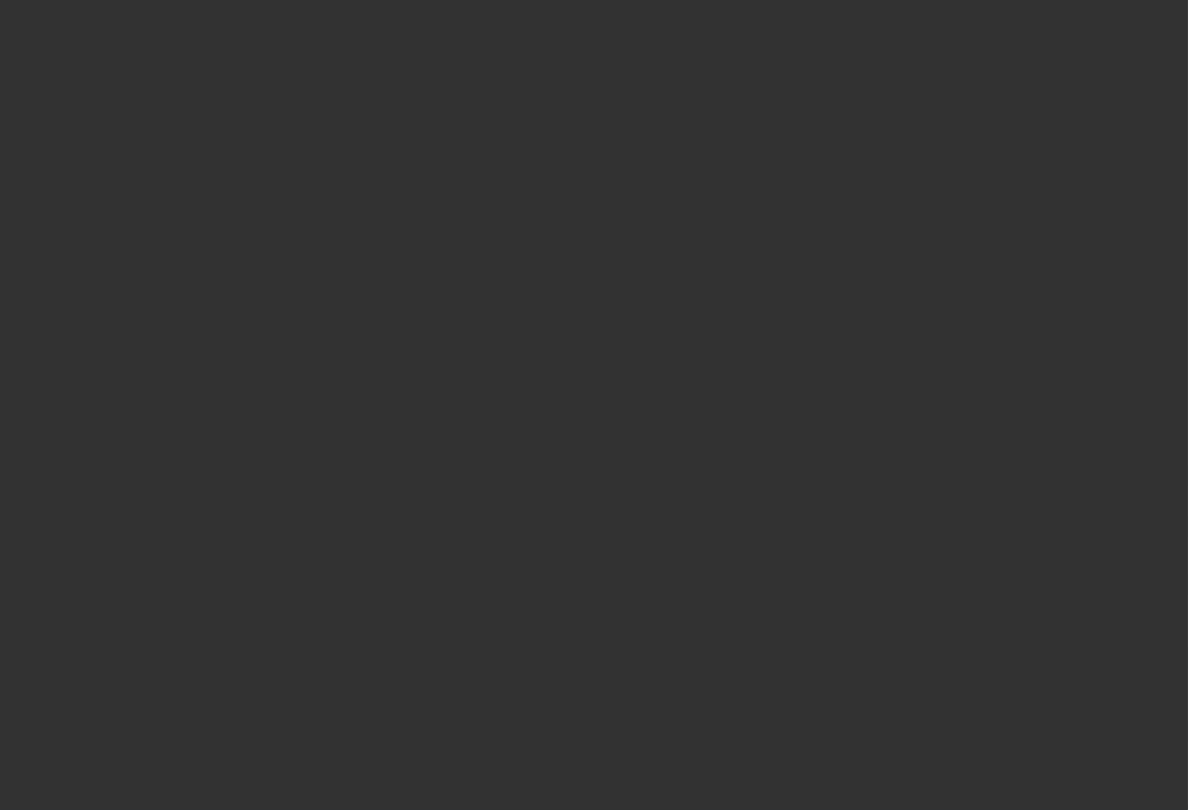
select select "0"
select select "2"
select select "0.1"
select select "4"
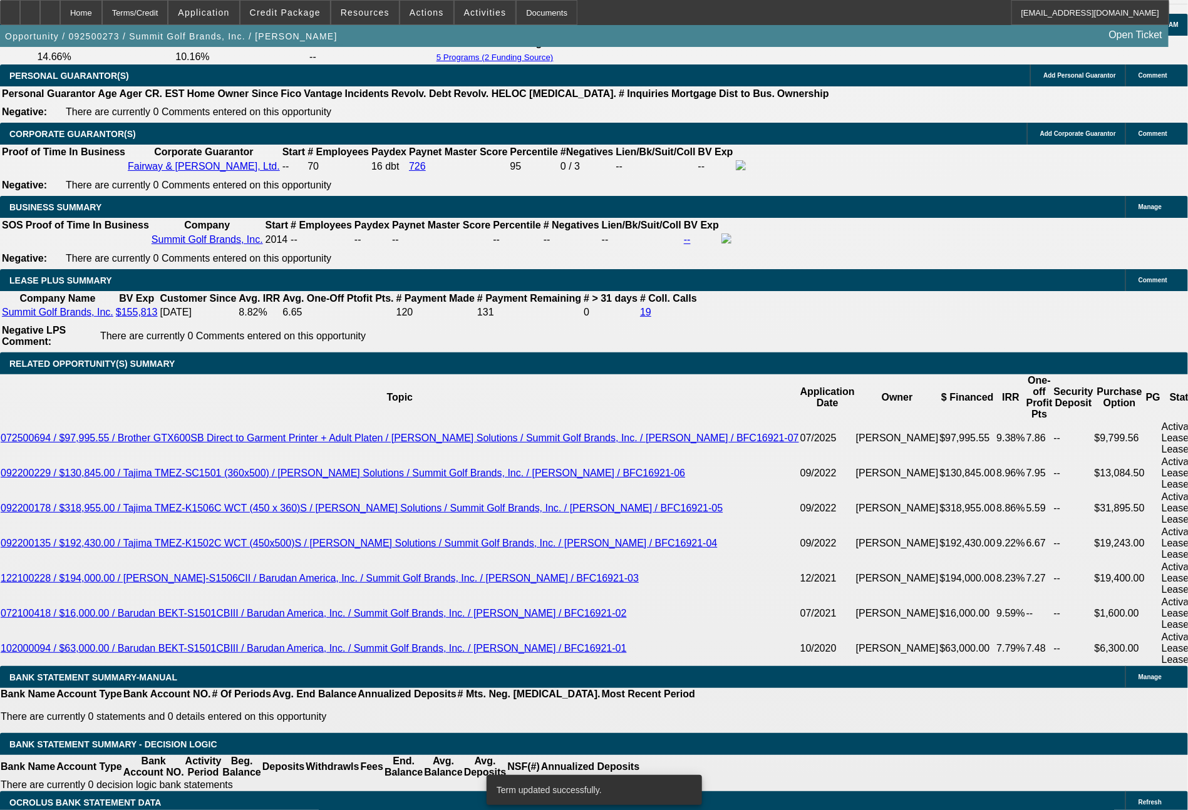
scroll to position [2031, 0]
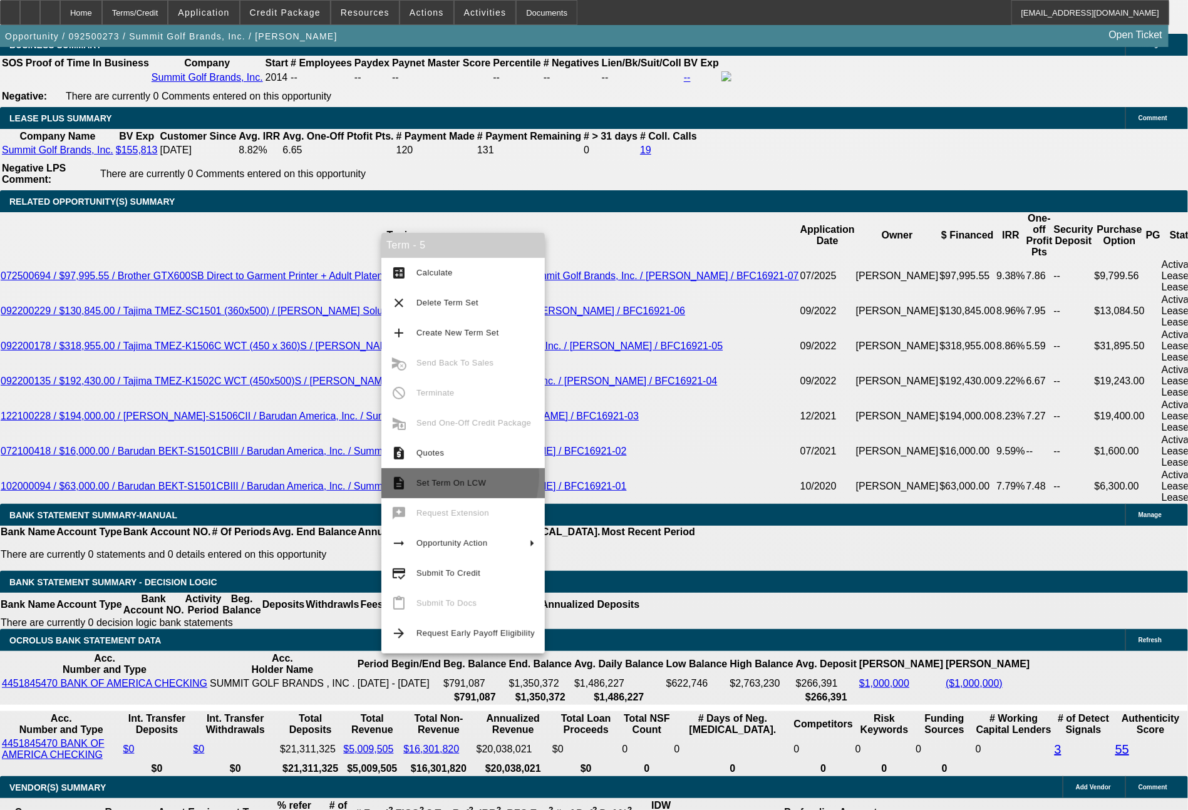
click at [436, 476] on span "Set Term On LCW" at bounding box center [475, 483] width 118 height 15
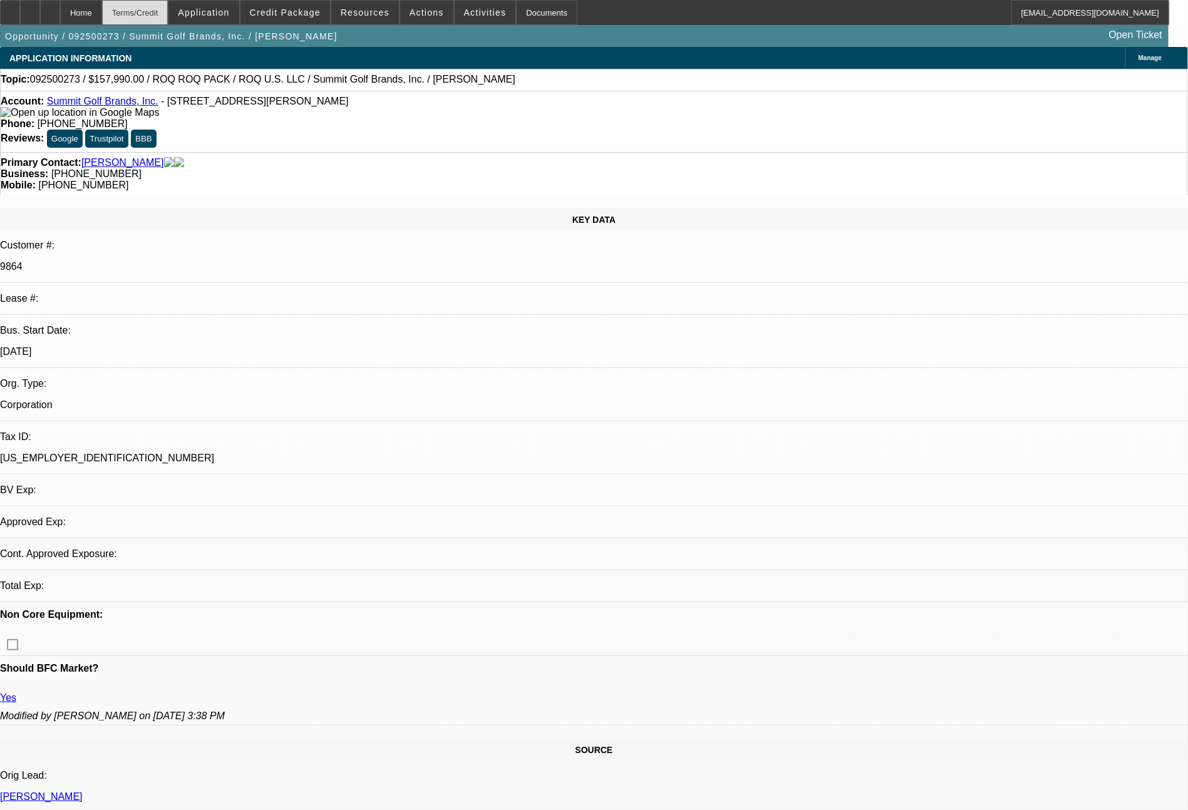
select select "0"
select select "2"
select select "0.1"
select select "4"
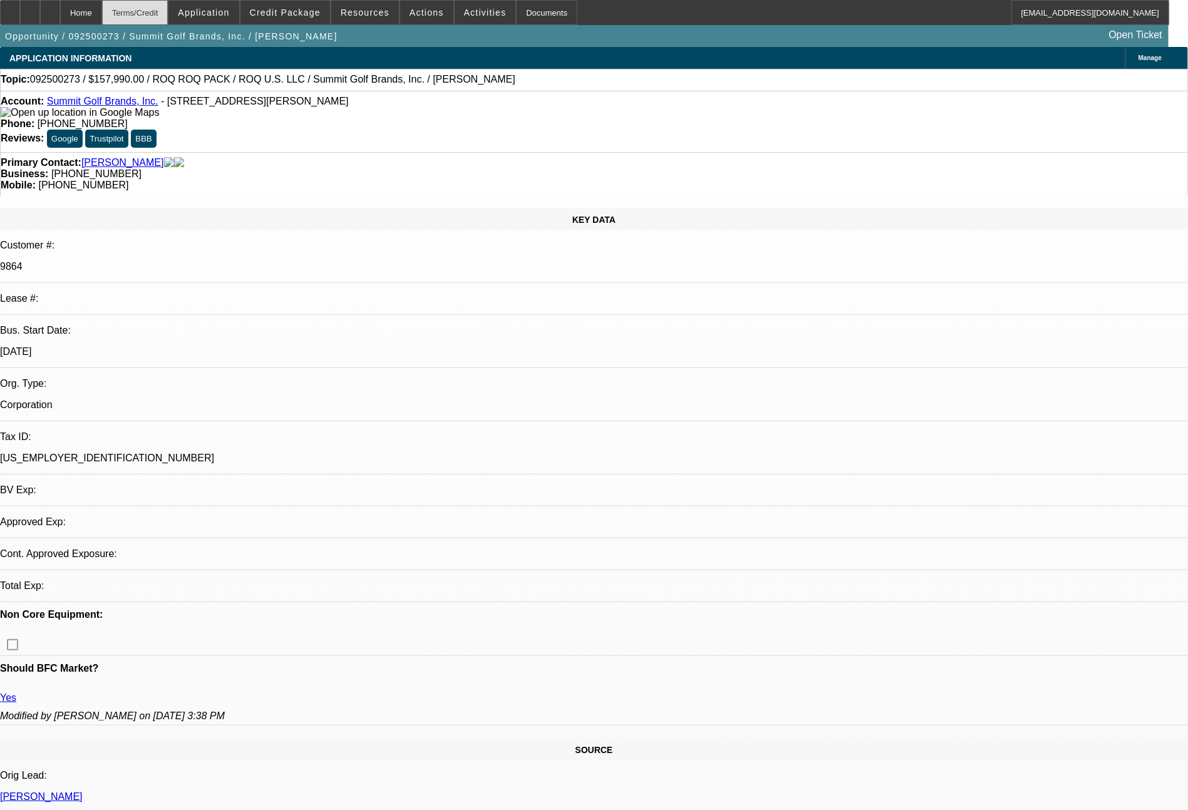
select select "0"
select select "2"
select select "0.1"
select select "4"
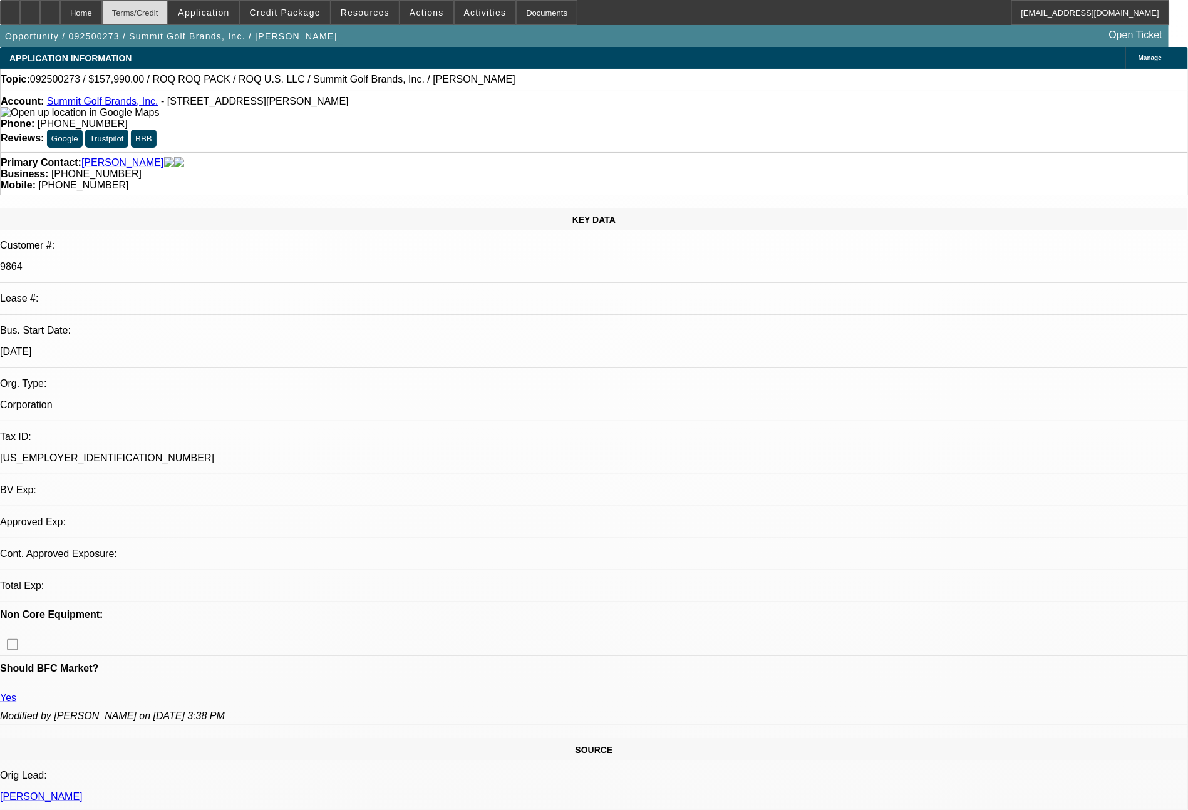
select select "0"
select select "0.1"
select select "4"
select select "0"
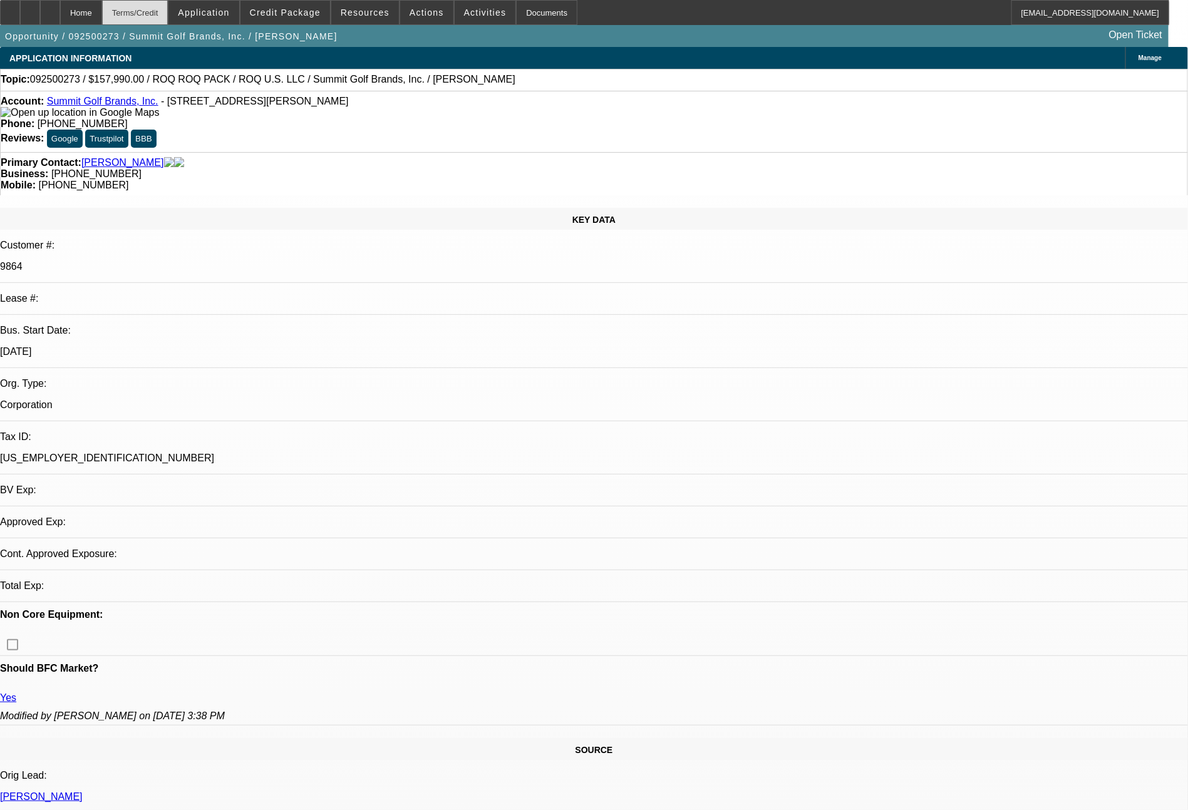
select select "2"
select select "0.1"
select select "4"
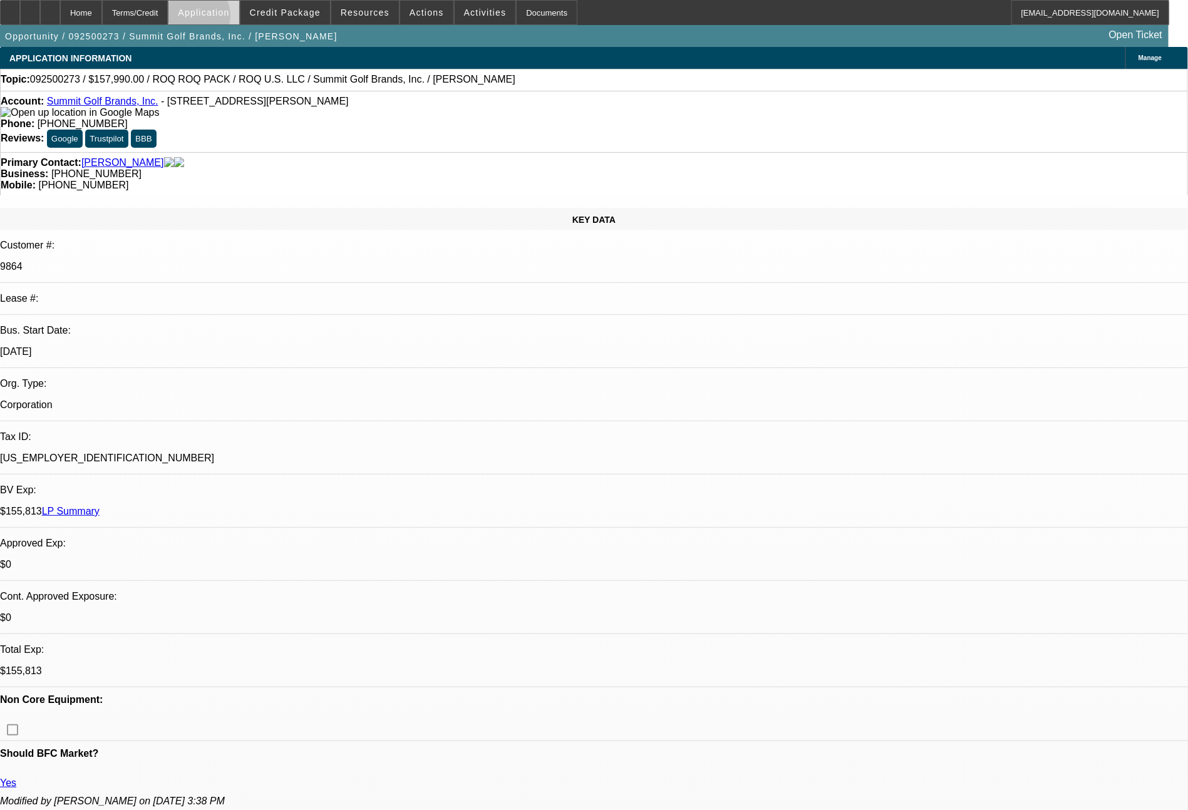
click at [228, 19] on span at bounding box center [203, 12] width 70 height 30
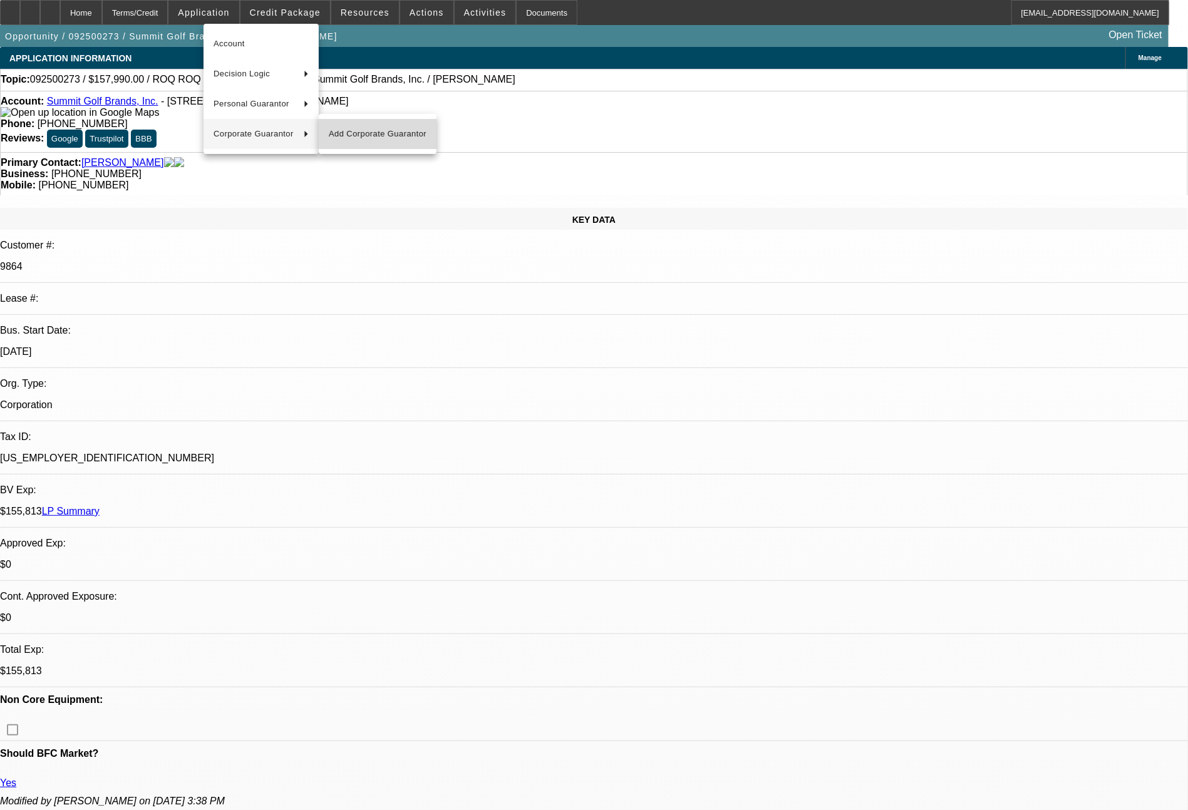
click at [338, 134] on span "Add Corporate Guarantor" at bounding box center [378, 133] width 98 height 15
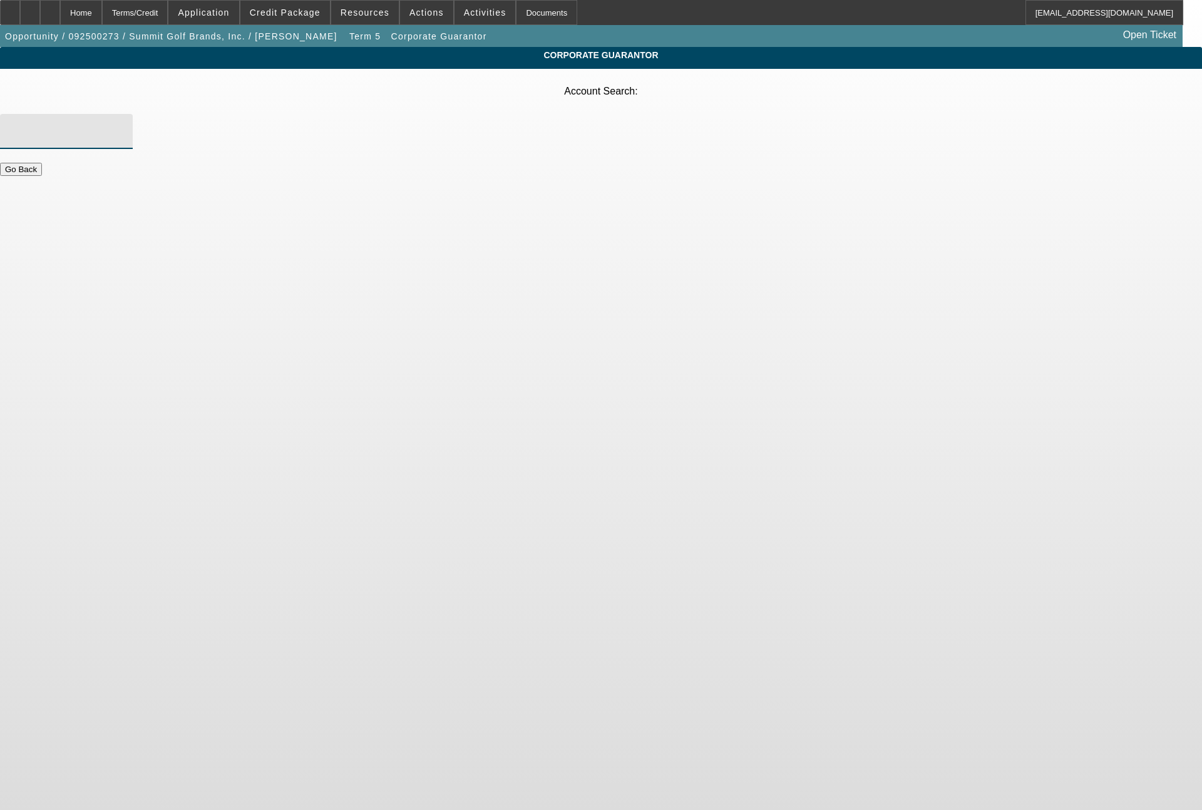
click at [123, 124] on input "Account Search" at bounding box center [66, 131] width 113 height 15
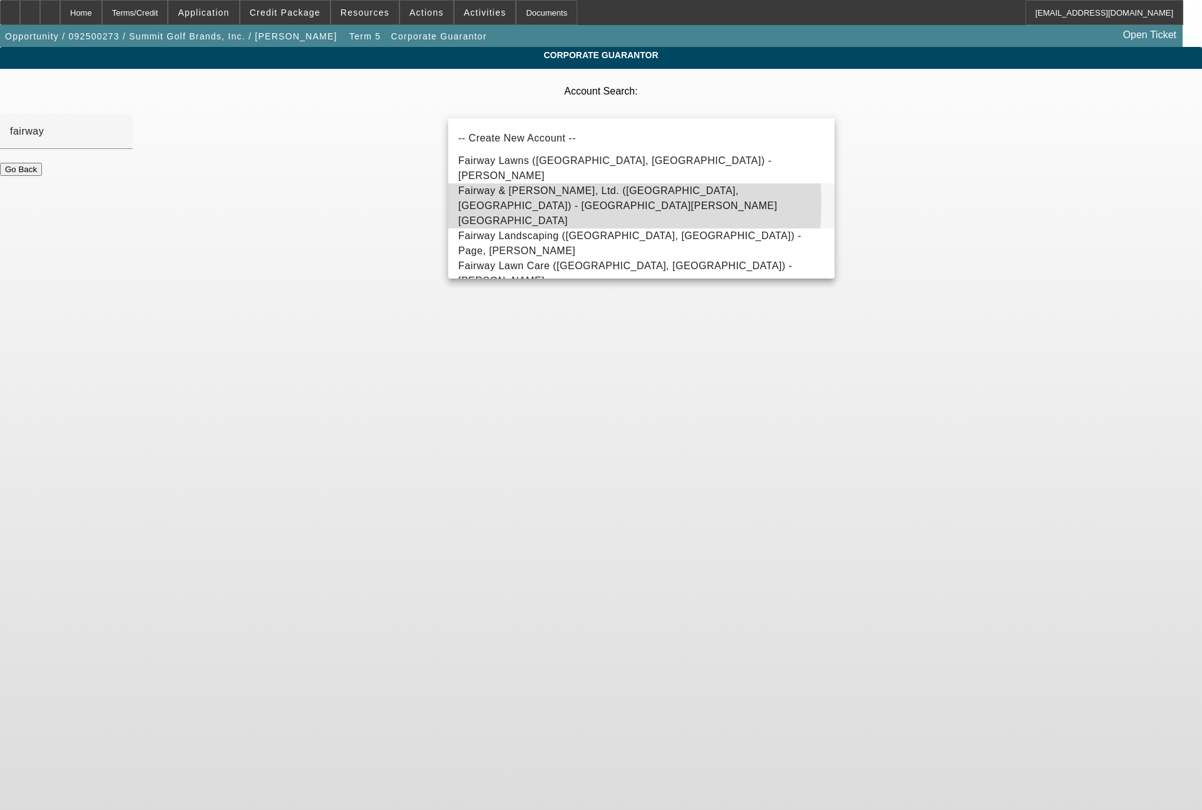
click at [534, 203] on span "Fairway & [PERSON_NAME], Ltd. ([GEOGRAPHIC_DATA], [GEOGRAPHIC_DATA]) - [GEOGRAP…" at bounding box center [617, 205] width 319 height 41
type input "Fairway & [PERSON_NAME], Ltd. ([GEOGRAPHIC_DATA], [GEOGRAPHIC_DATA]) - [GEOGRAP…"
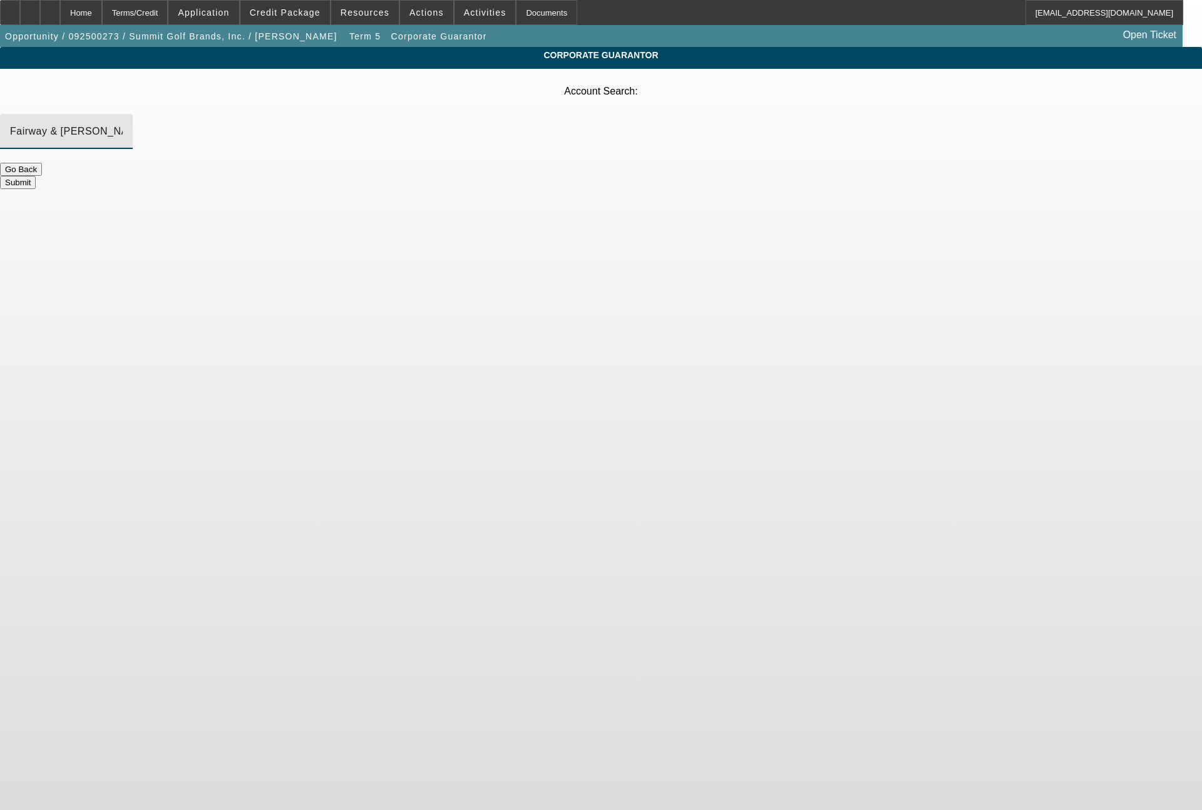
click at [36, 176] on button "Submit" at bounding box center [18, 182] width 36 height 13
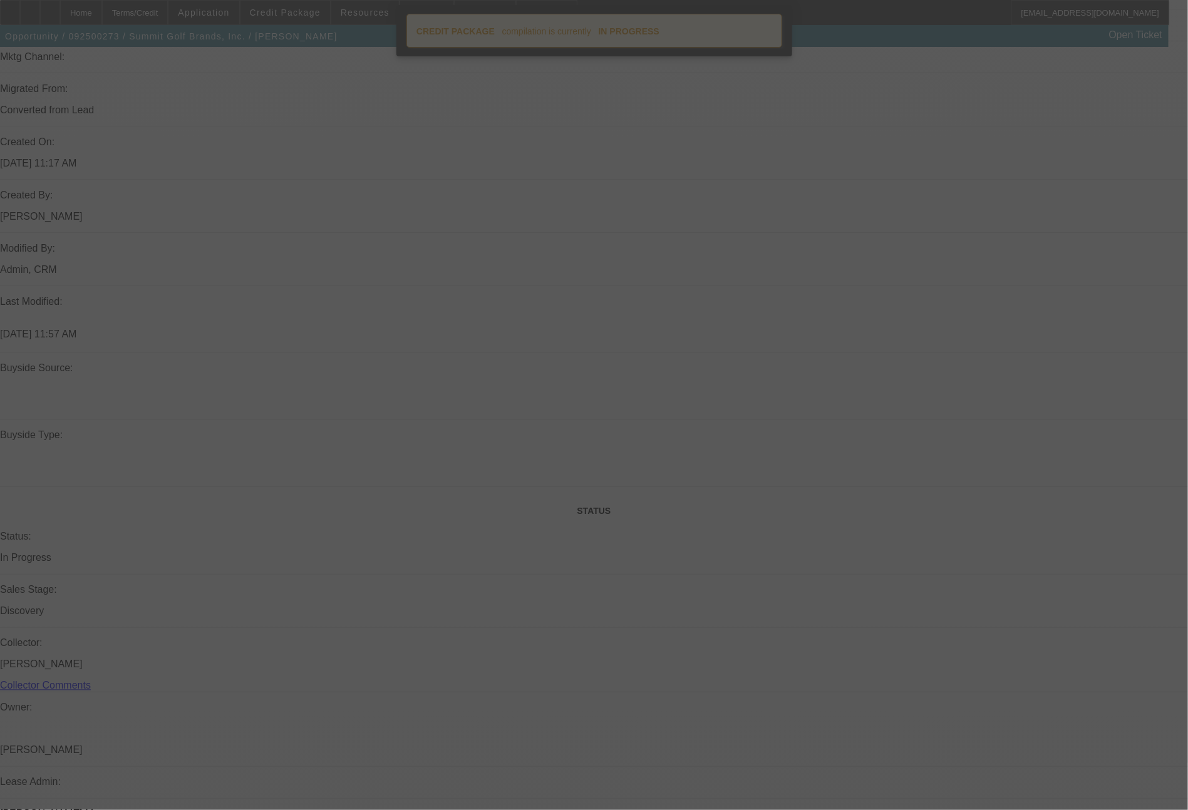
scroll to position [1566, 0]
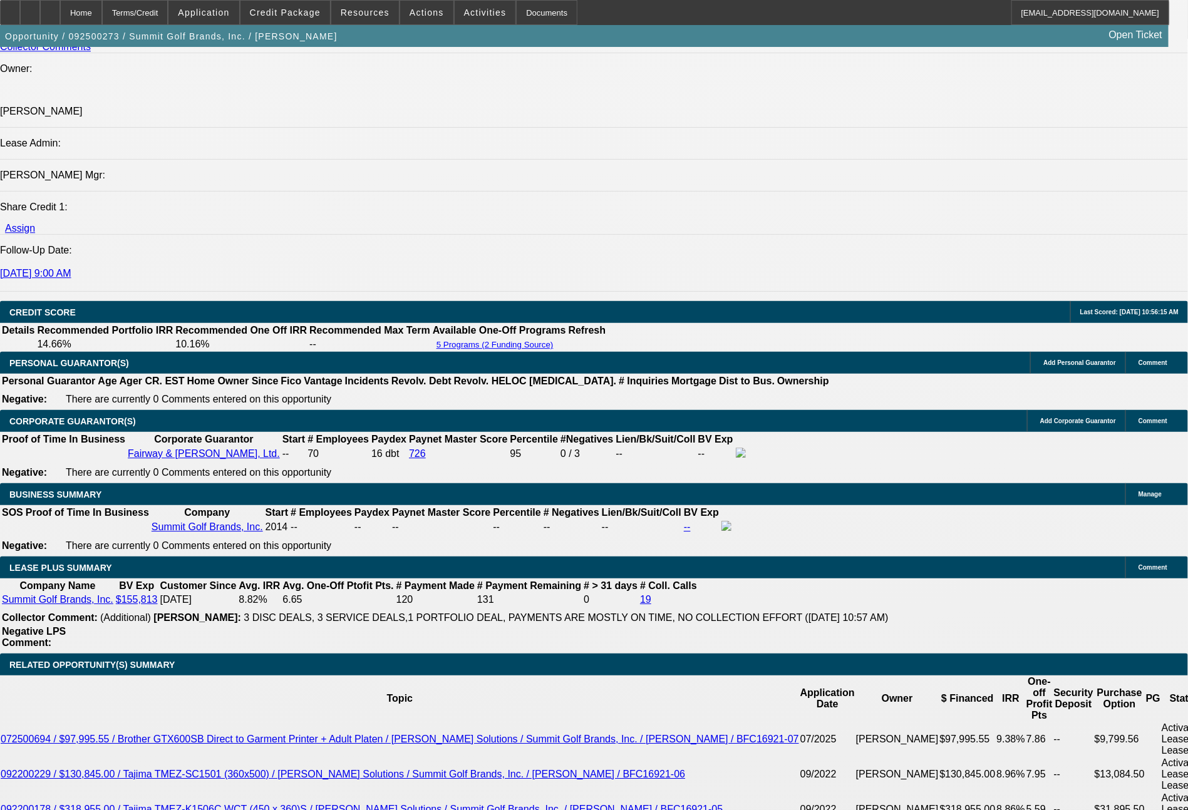
select select "0"
select select "2"
select select "0.1"
select select "4"
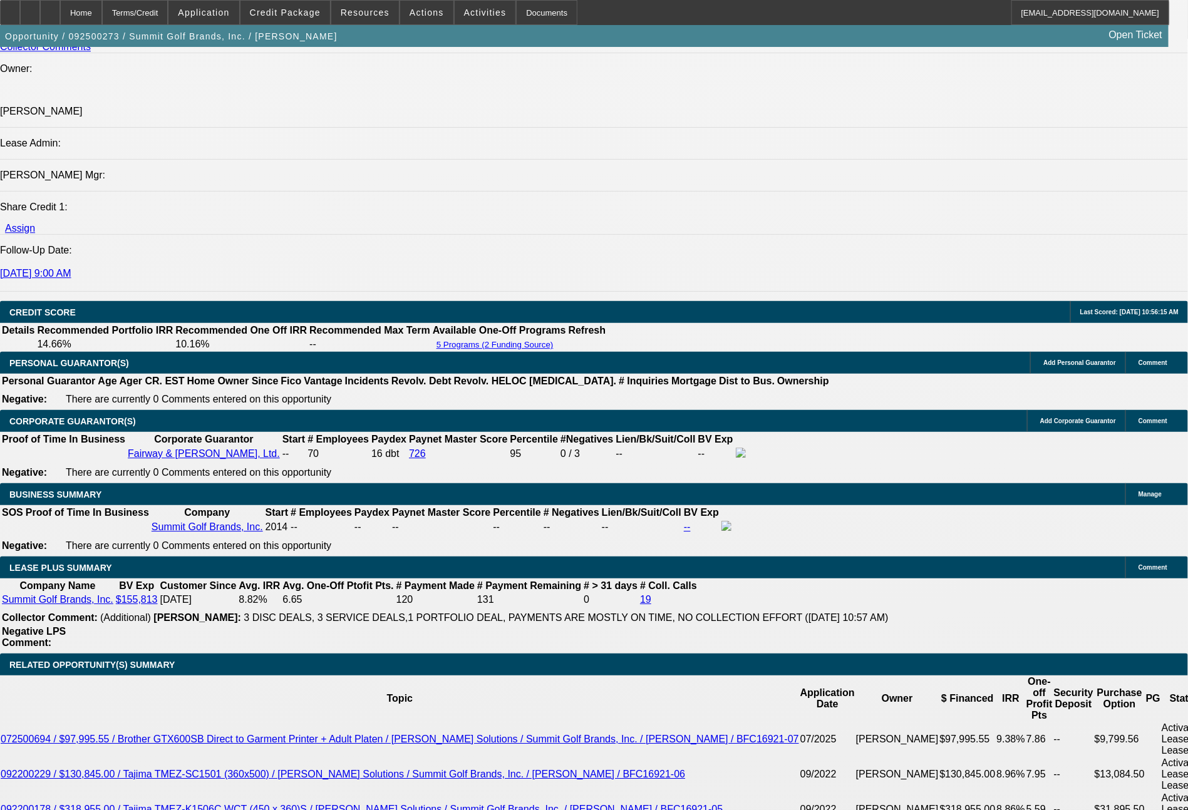
select select "0"
select select "2"
select select "0.1"
select select "4"
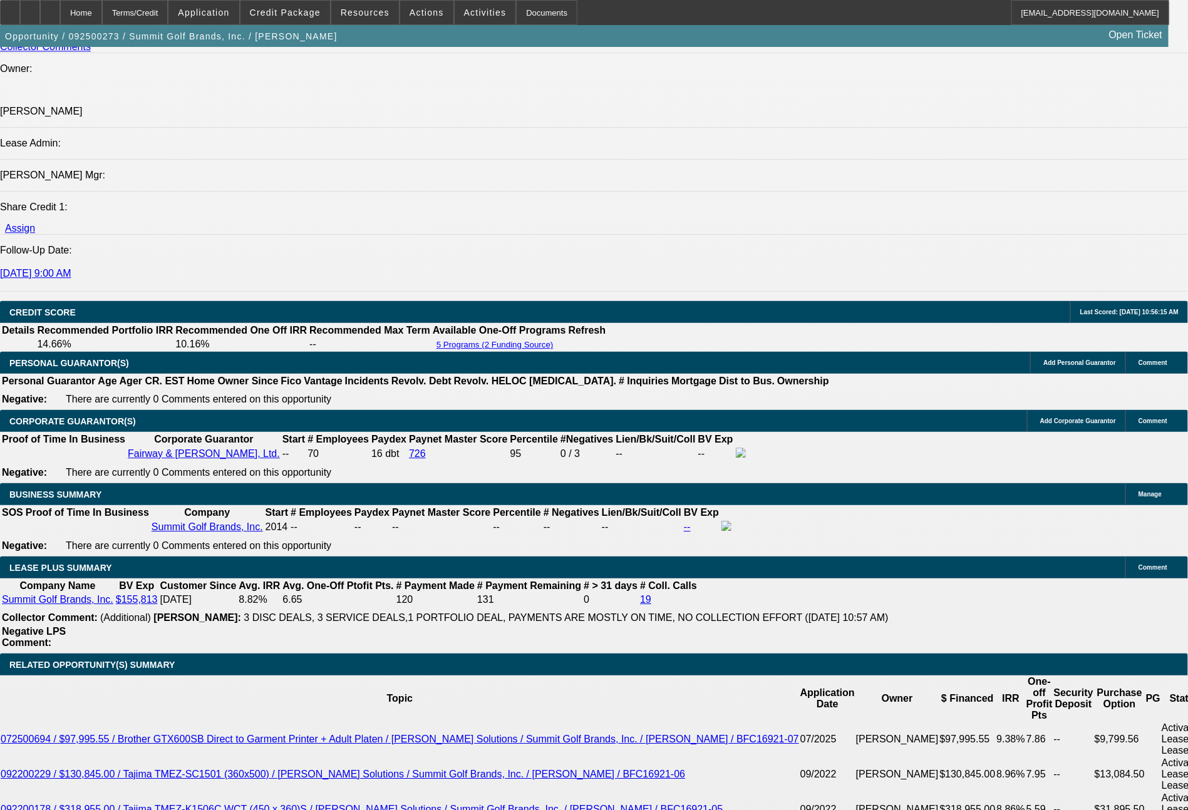
select select "0"
select select "0.1"
select select "4"
select select "0"
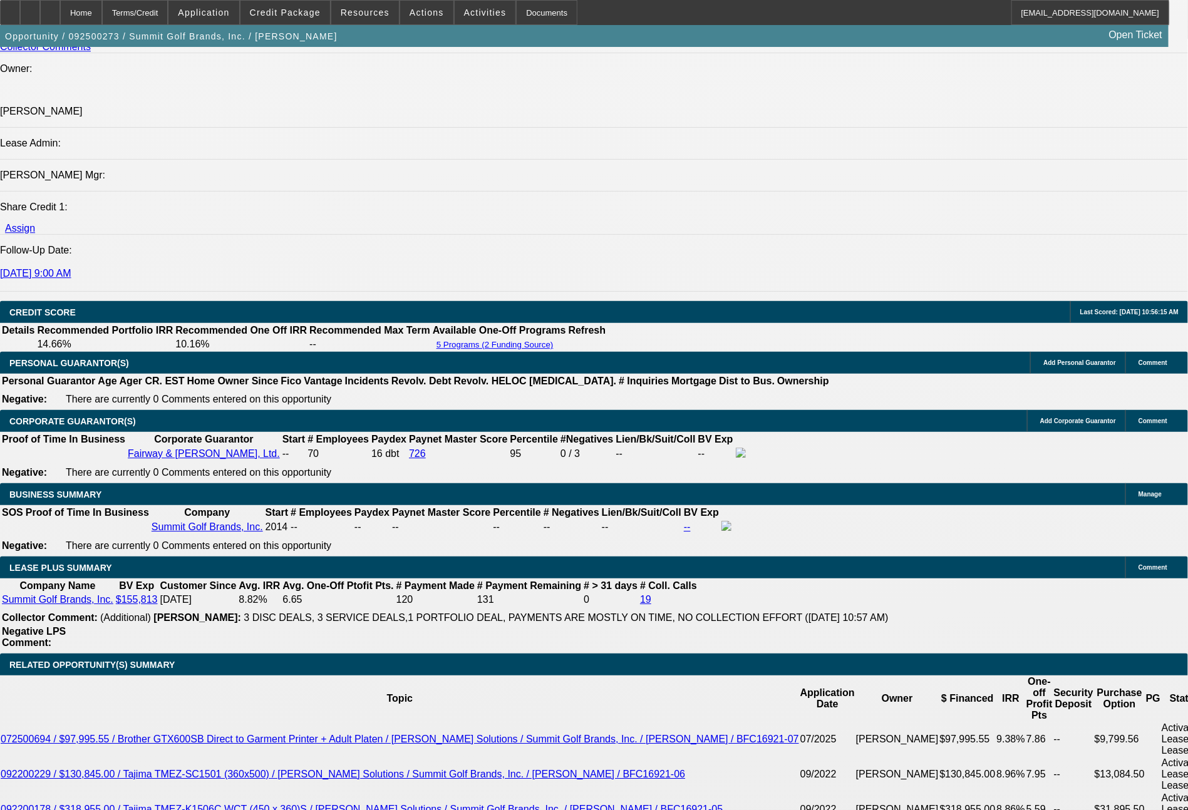
select select "2"
select select "0.1"
select select "4"
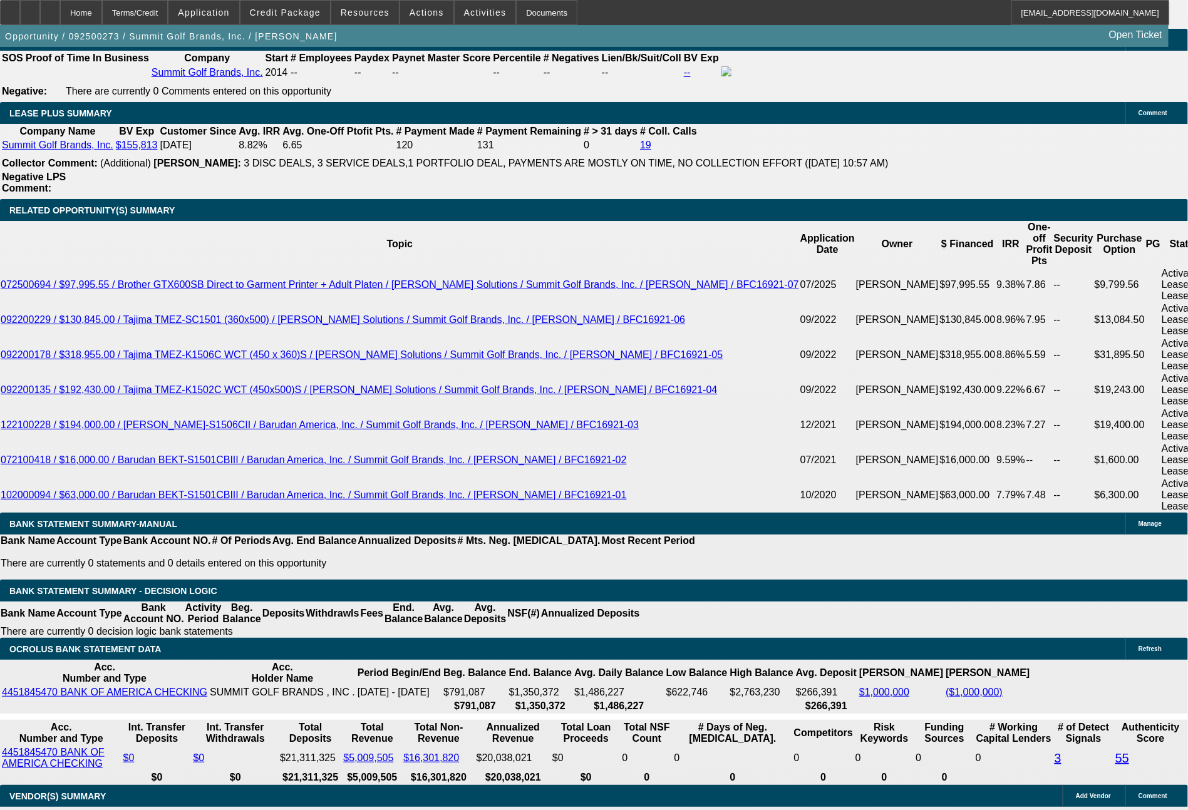
scroll to position [2061, 0]
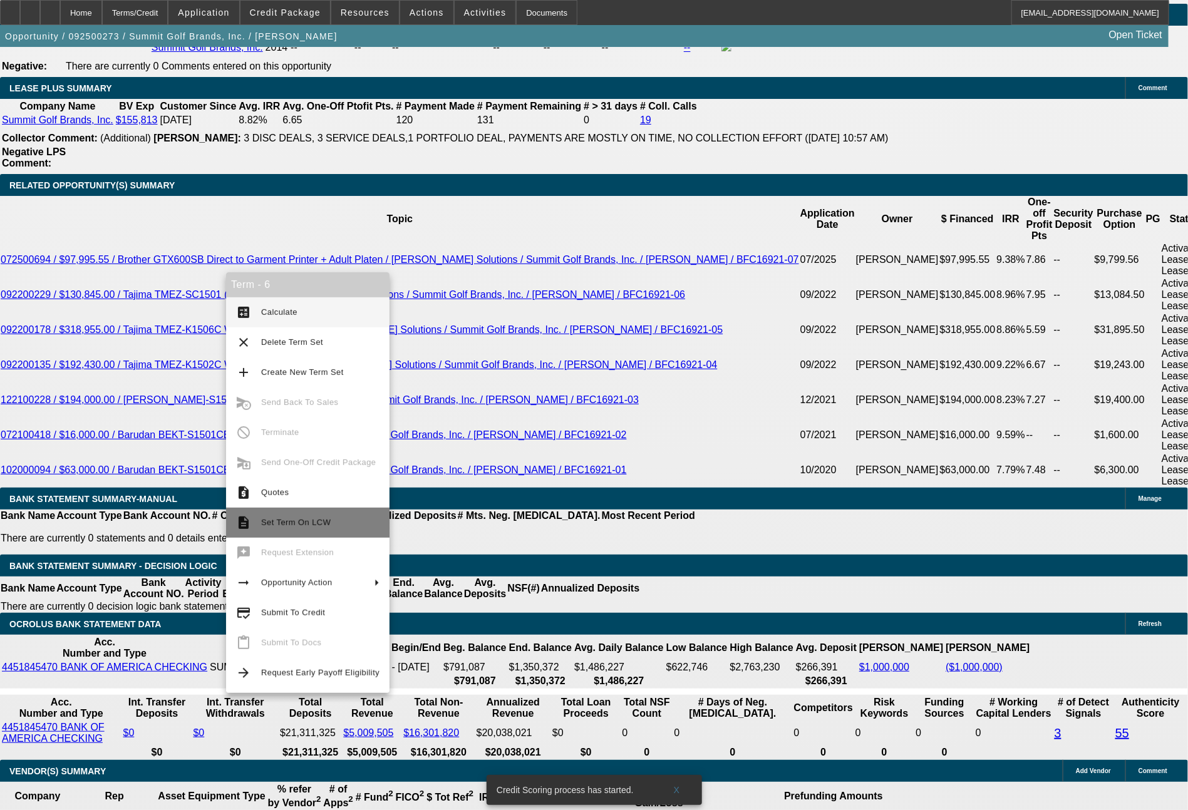
click at [278, 522] on span "Set Term On LCW" at bounding box center [295, 522] width 69 height 9
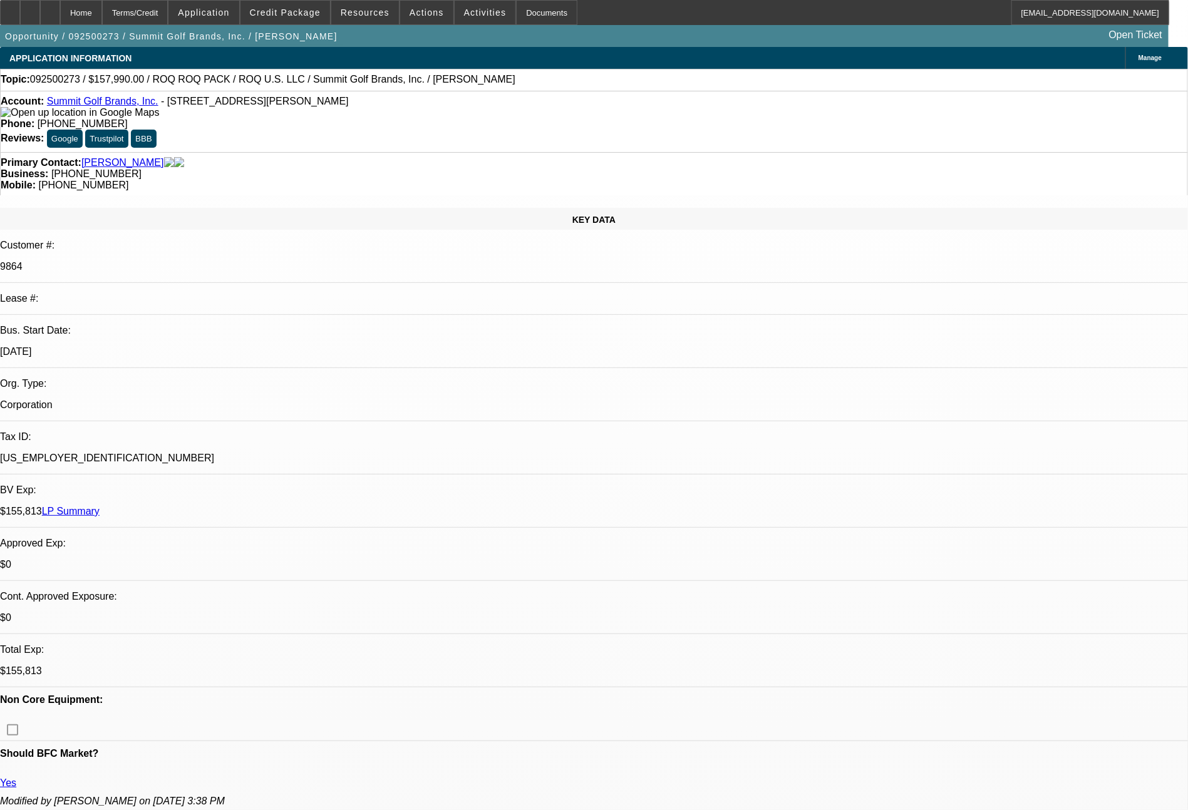
select select "0"
select select "2"
select select "0.1"
select select "4"
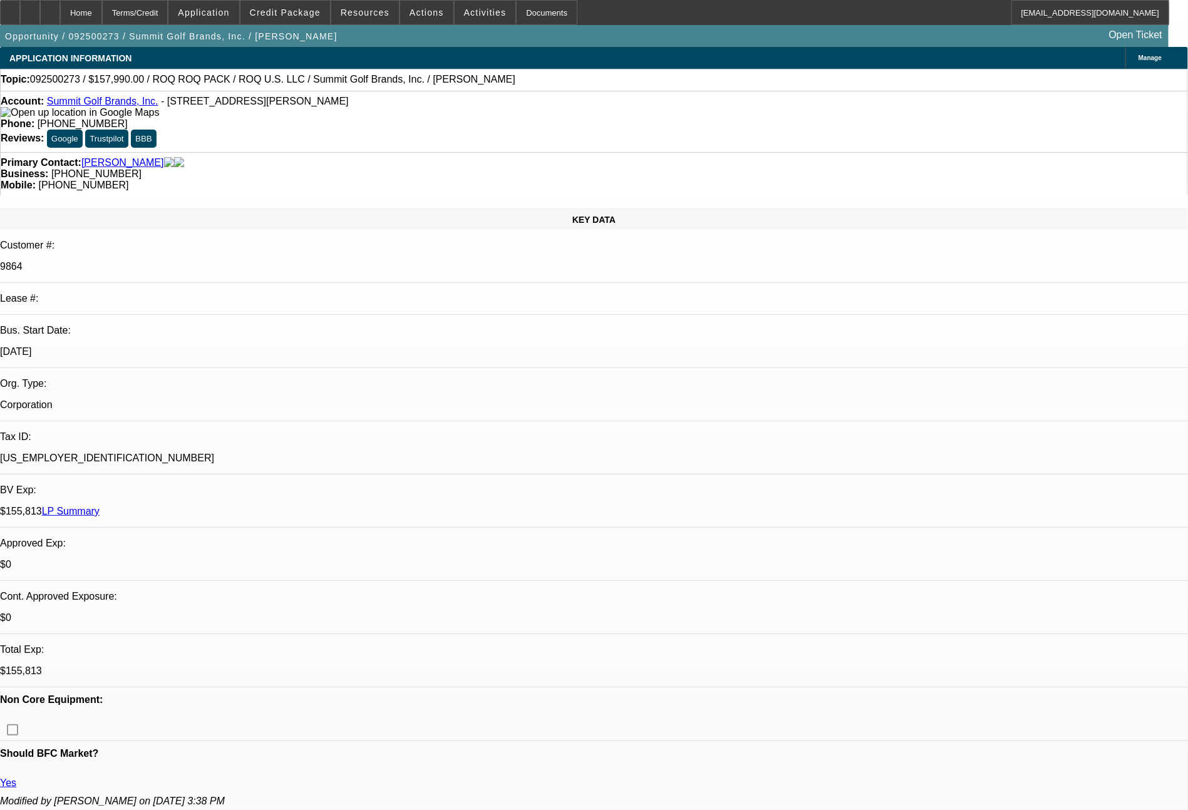
select select "0"
select select "2"
select select "0.1"
select select "4"
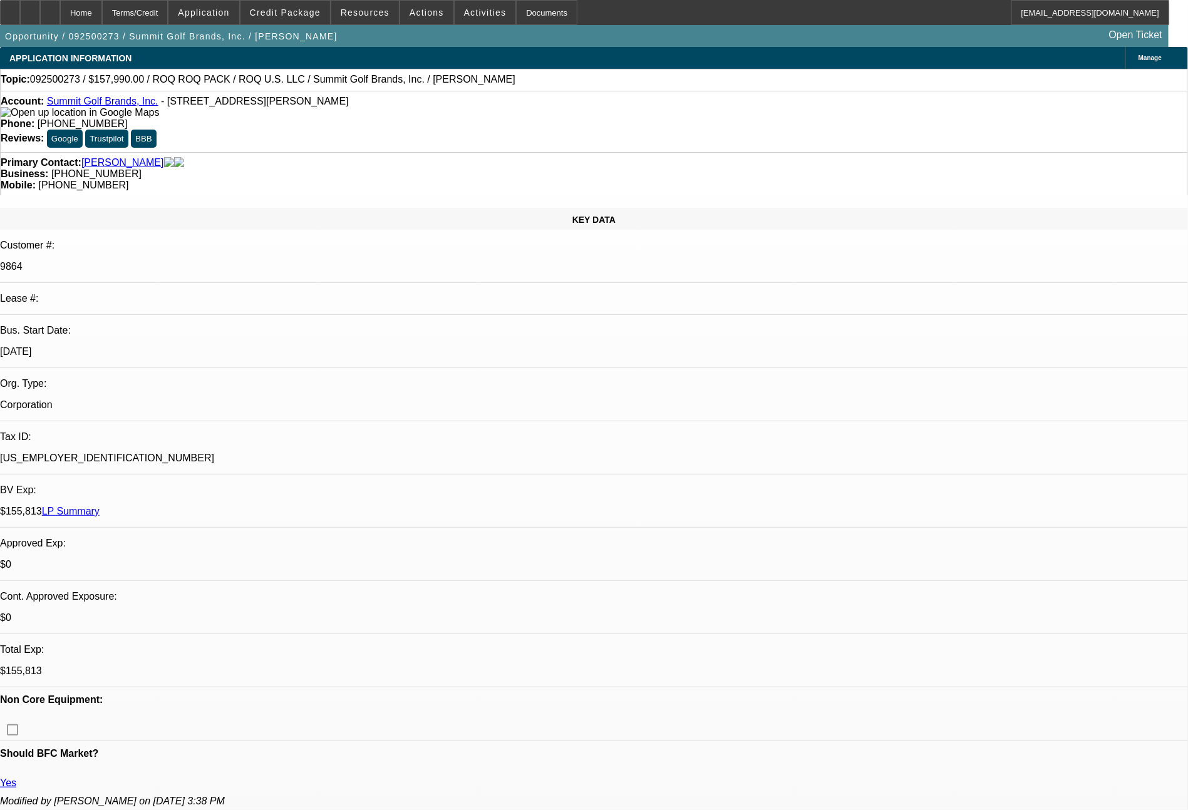
select select "0"
select select "0.1"
select select "4"
select select "0"
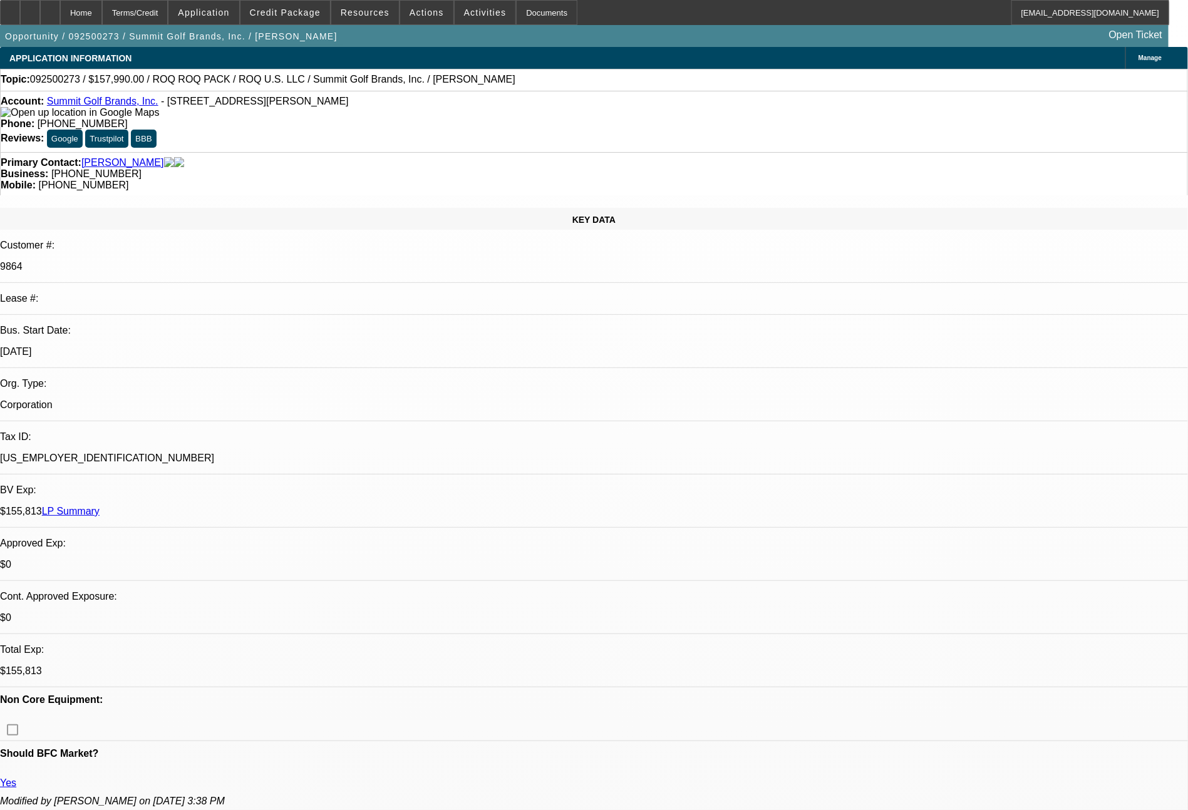
select select "2"
select select "0.1"
select select "4"
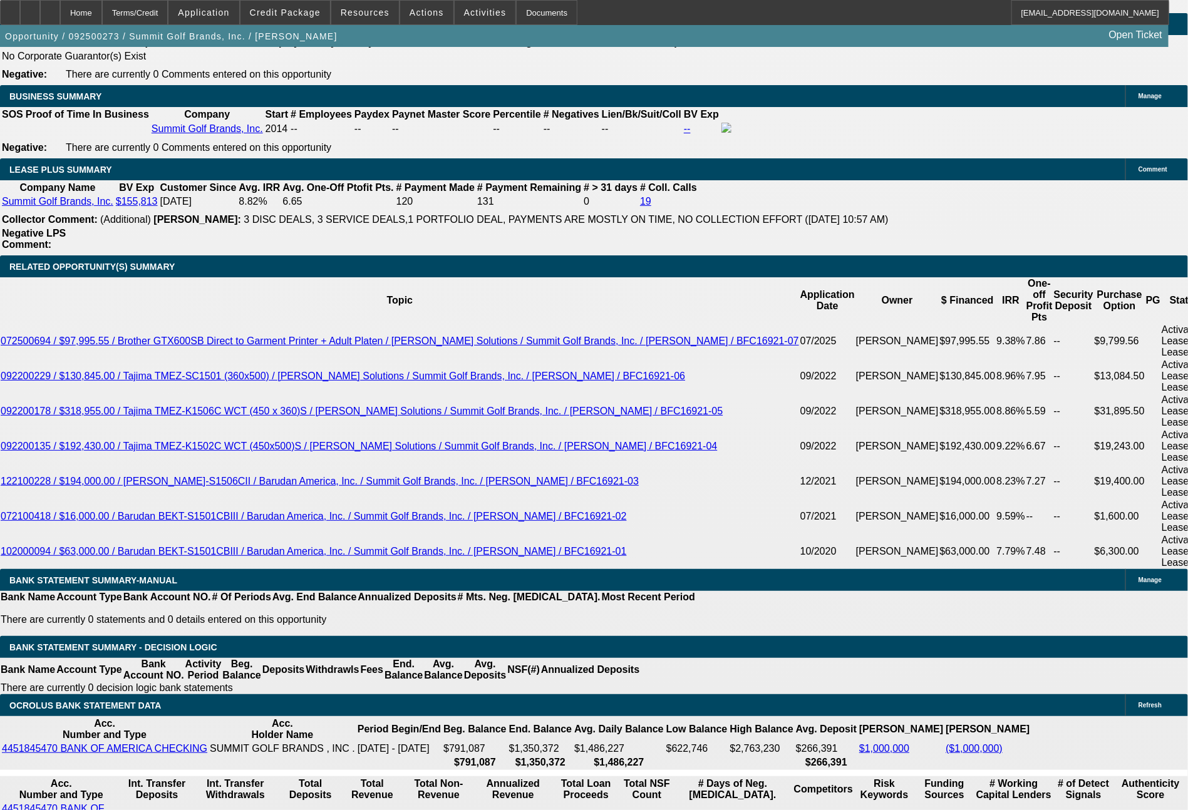
scroll to position [1977, 0]
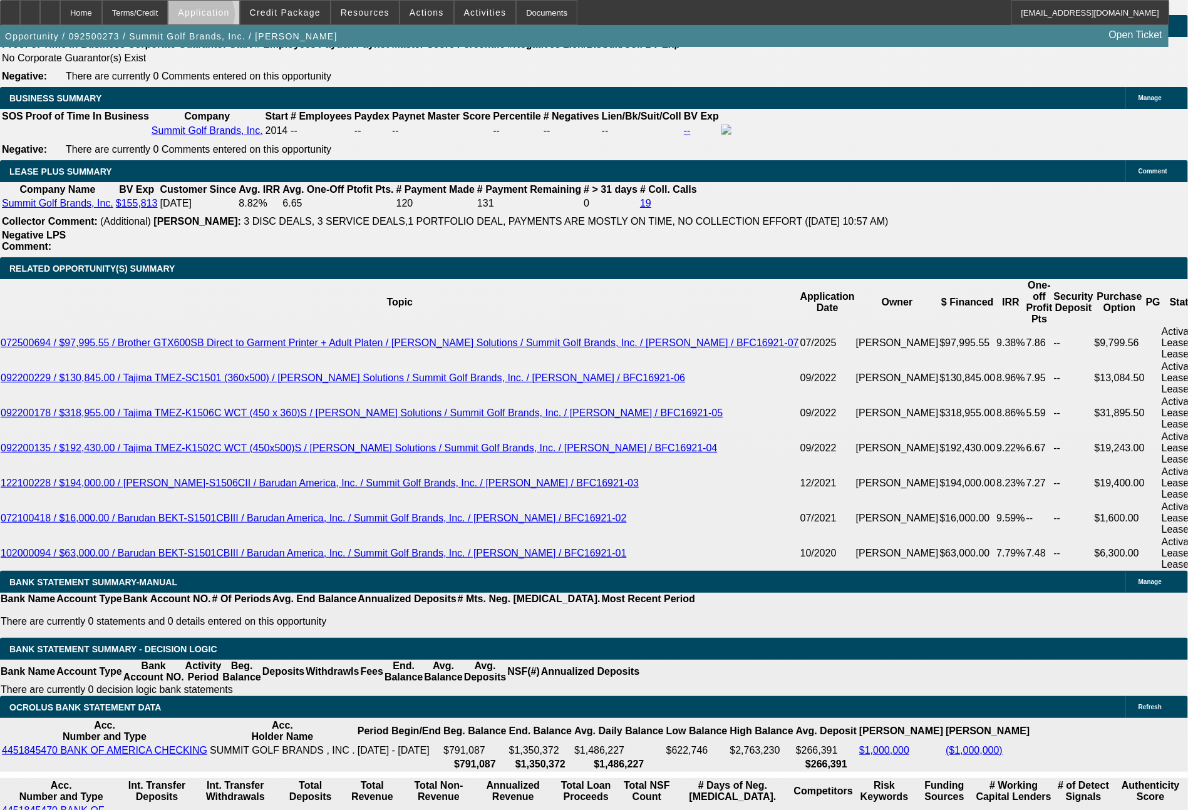
click at [235, 18] on span at bounding box center [203, 12] width 70 height 30
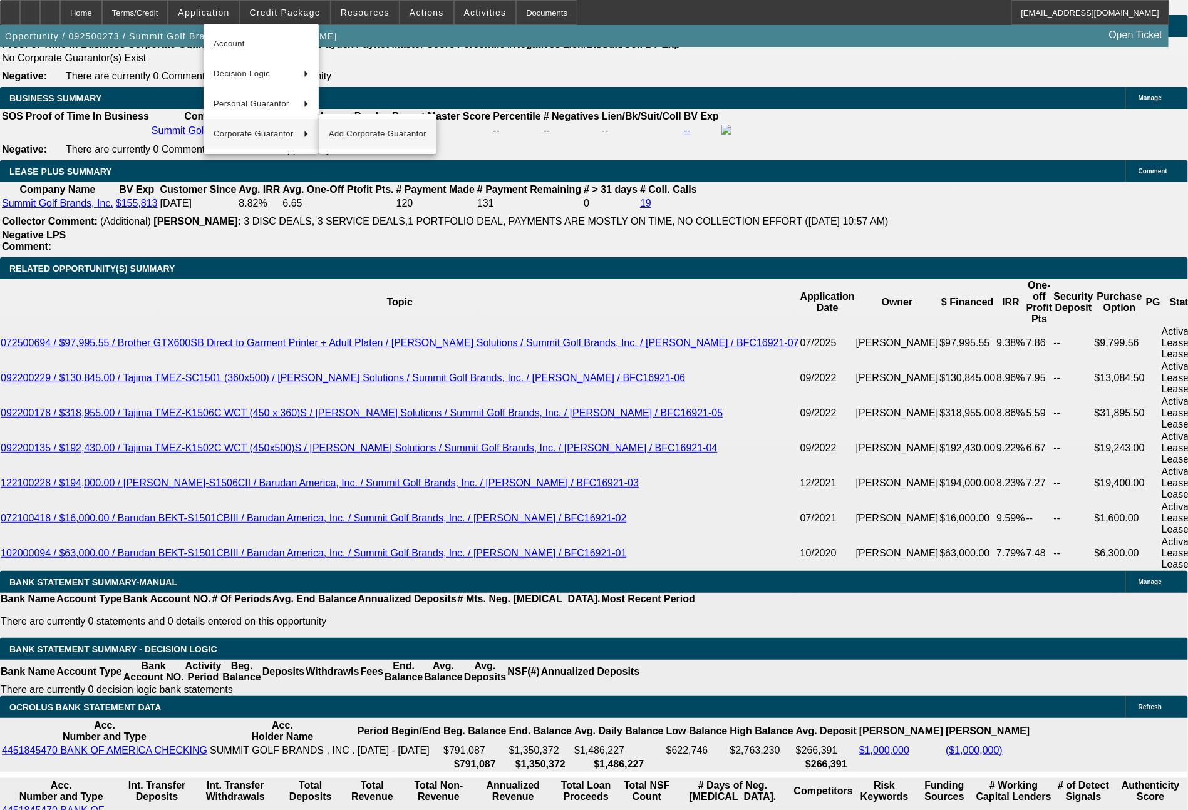
click at [353, 131] on span "Add Corporate Guarantor" at bounding box center [378, 133] width 98 height 15
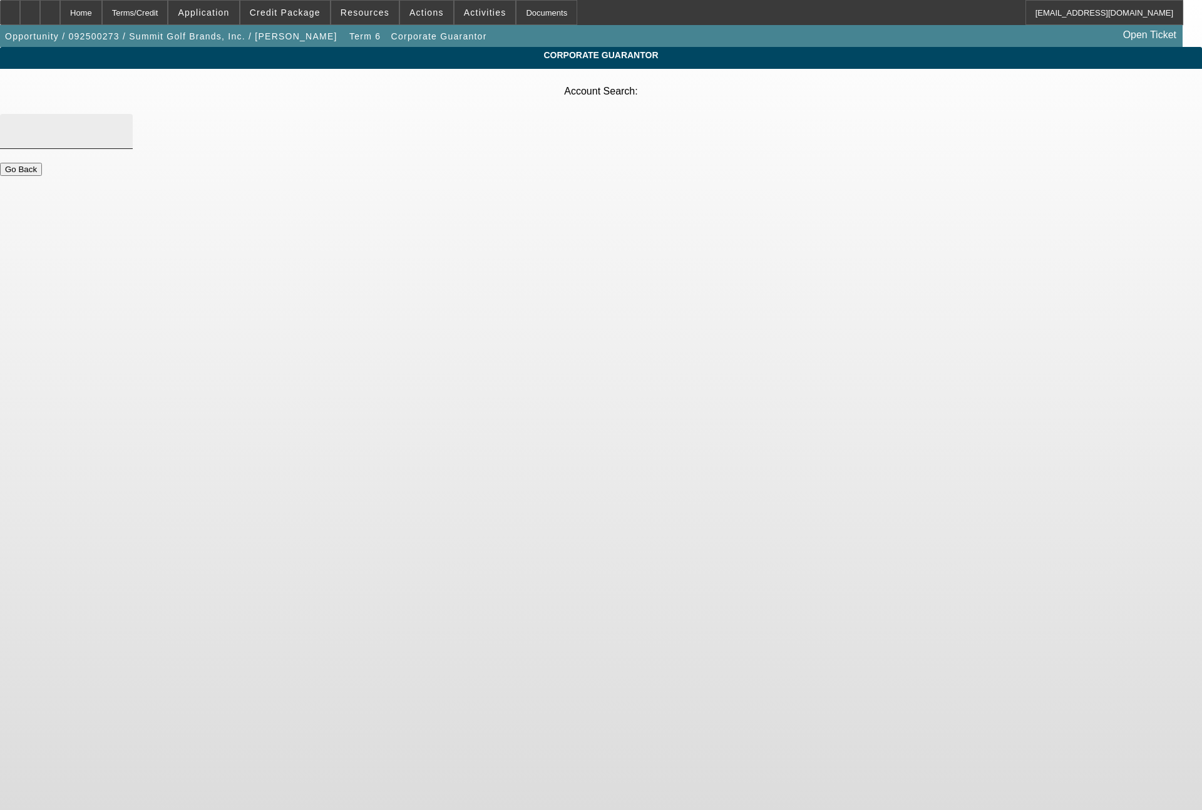
click at [123, 124] on input "Account Search" at bounding box center [66, 131] width 113 height 15
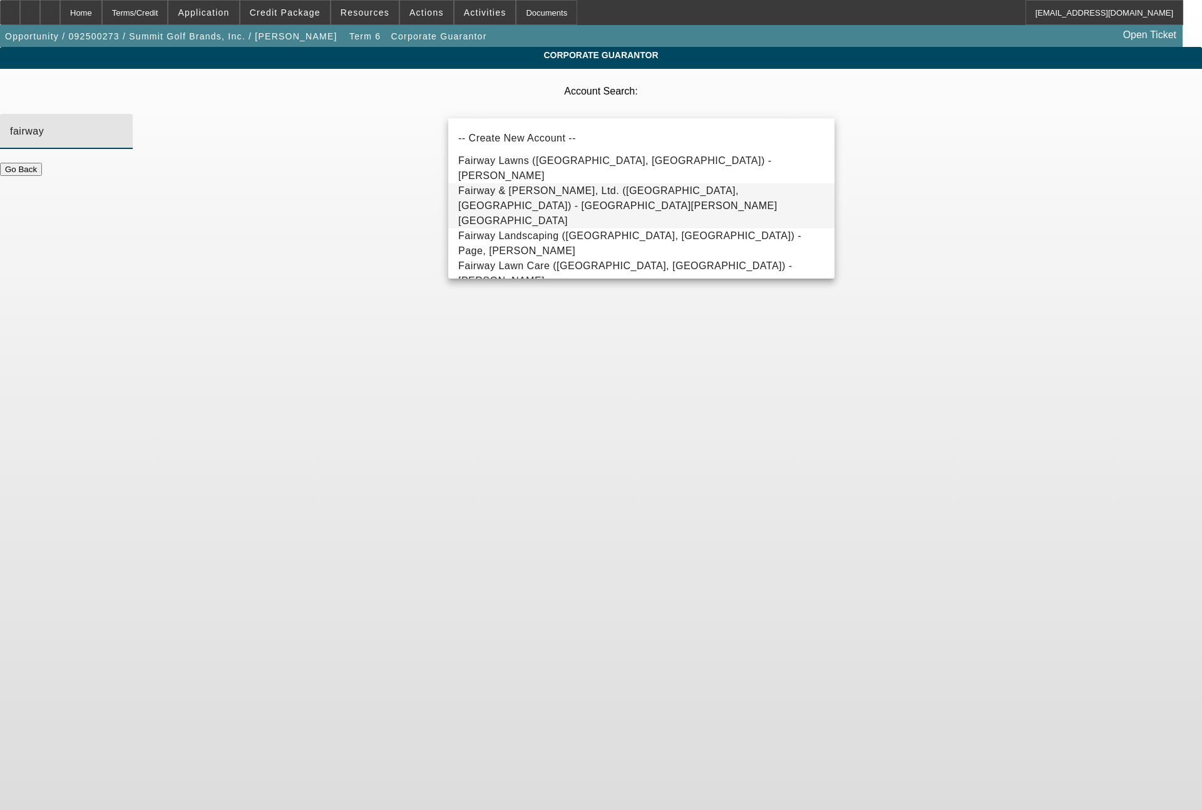
click at [487, 205] on span "Fairway & [PERSON_NAME], Ltd. ([GEOGRAPHIC_DATA], [GEOGRAPHIC_DATA]) - [GEOGRAP…" at bounding box center [641, 205] width 366 height 45
type input "Fairway & [PERSON_NAME], Ltd. ([GEOGRAPHIC_DATA], [GEOGRAPHIC_DATA]) - [GEOGRAP…"
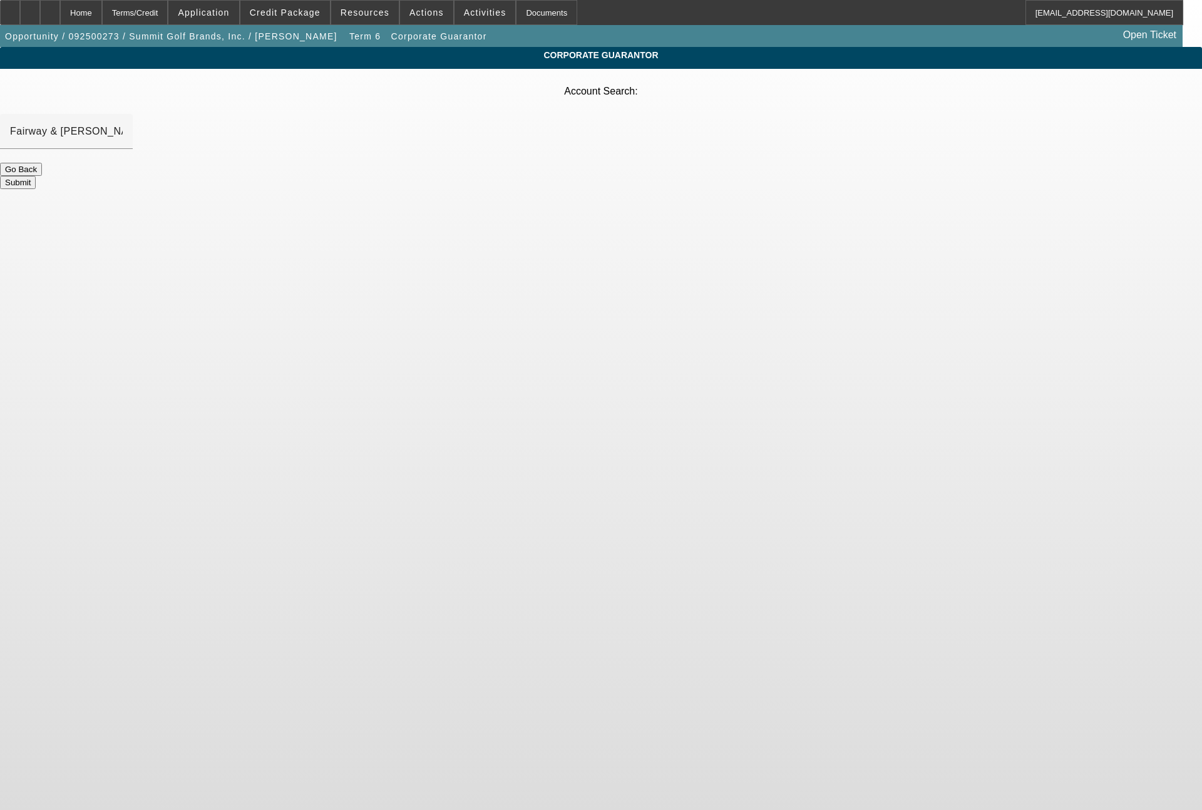
click at [36, 176] on button "Submit" at bounding box center [18, 182] width 36 height 13
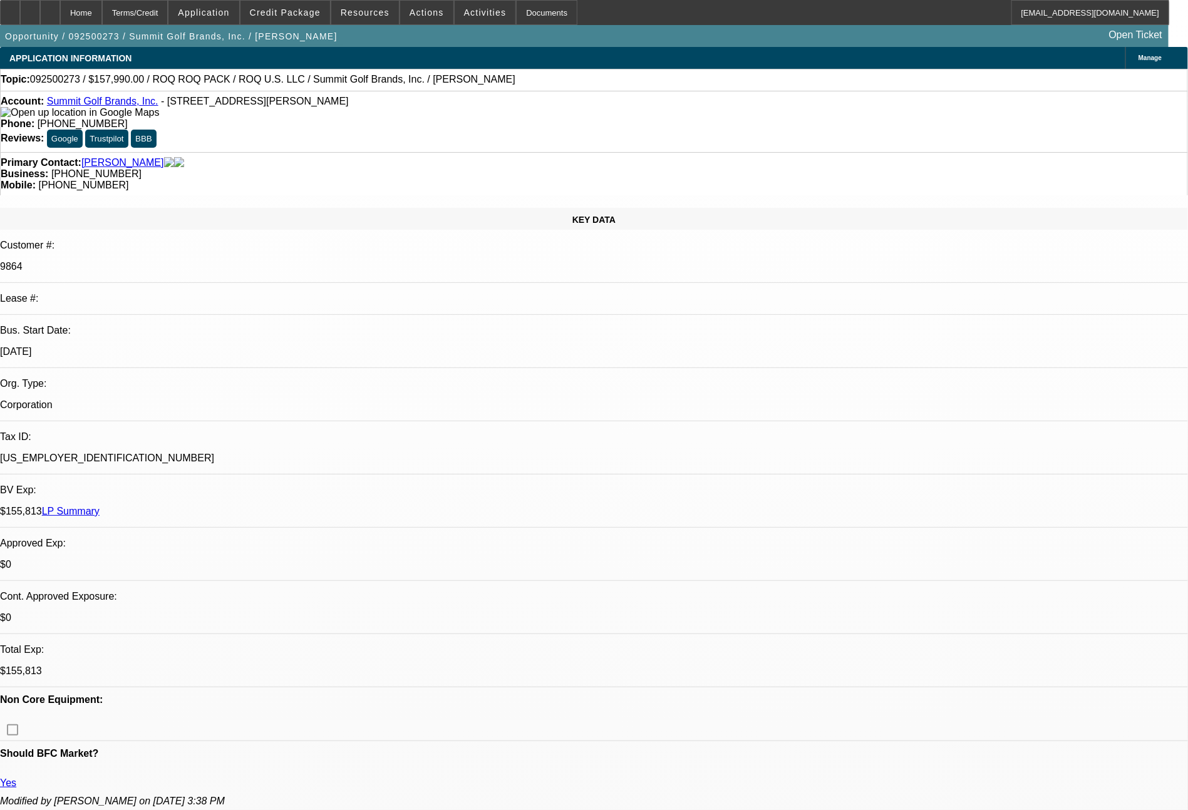
select select "0"
select select "2"
select select "0.1"
select select "4"
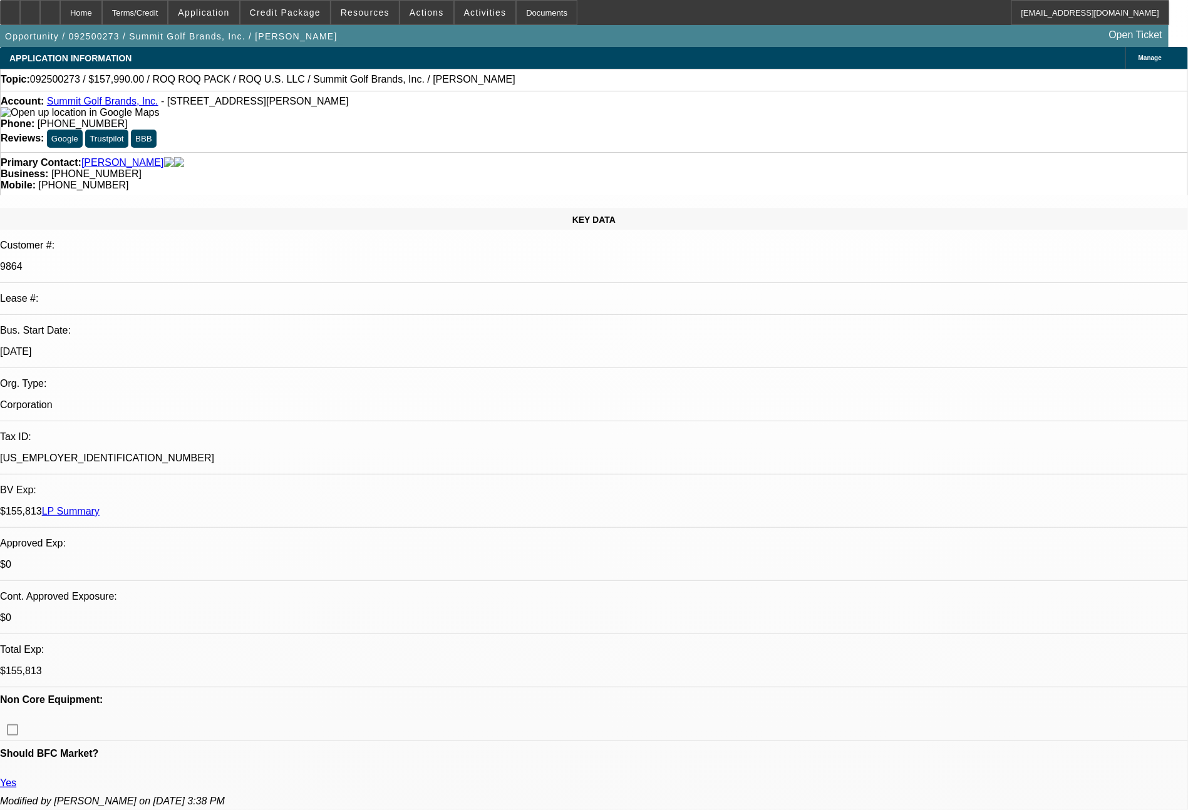
select select "0"
select select "2"
select select "0.1"
select select "4"
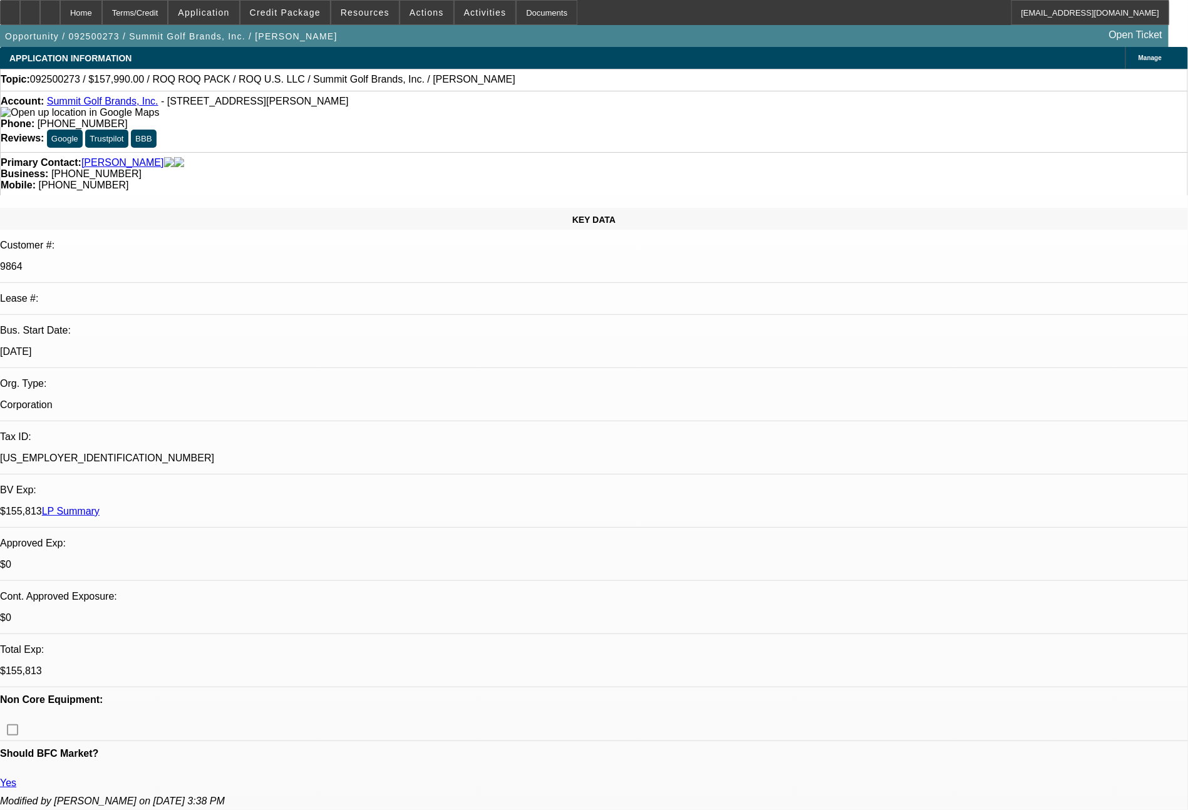
select select "0"
select select "0.1"
select select "4"
select select "0"
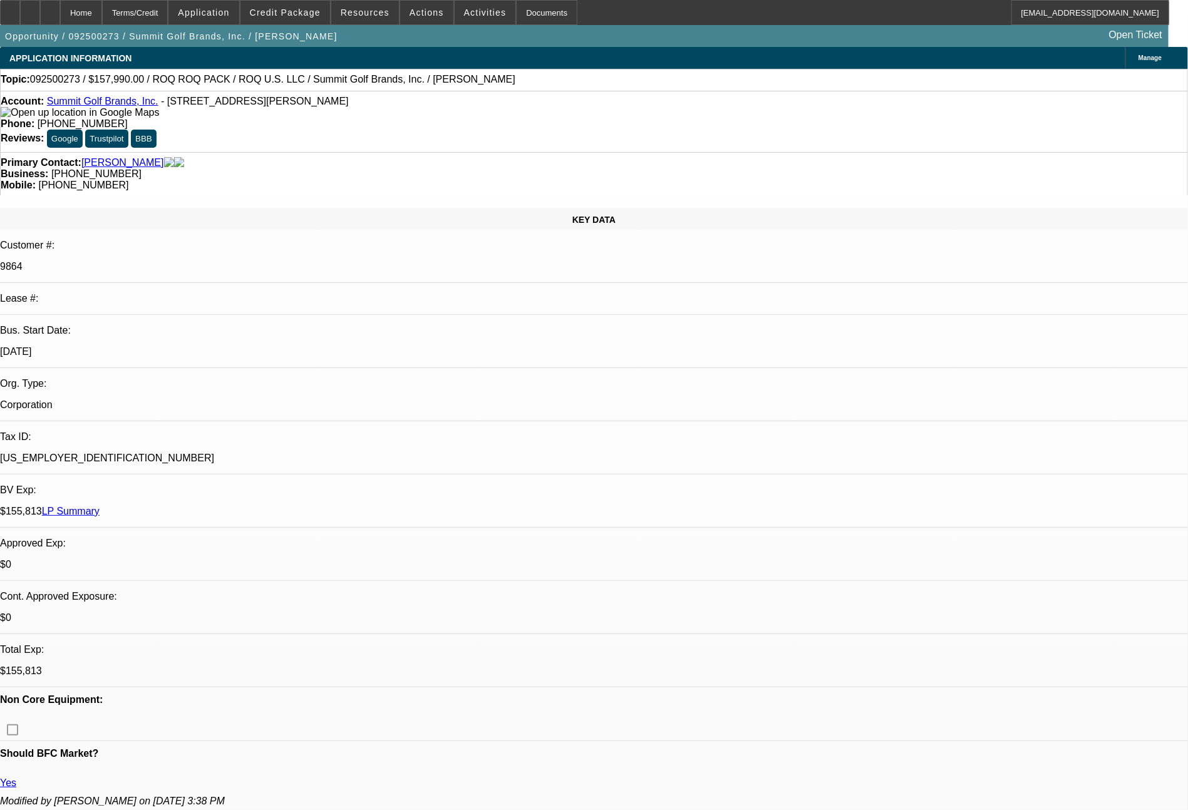
select select "2"
select select "0.1"
select select "4"
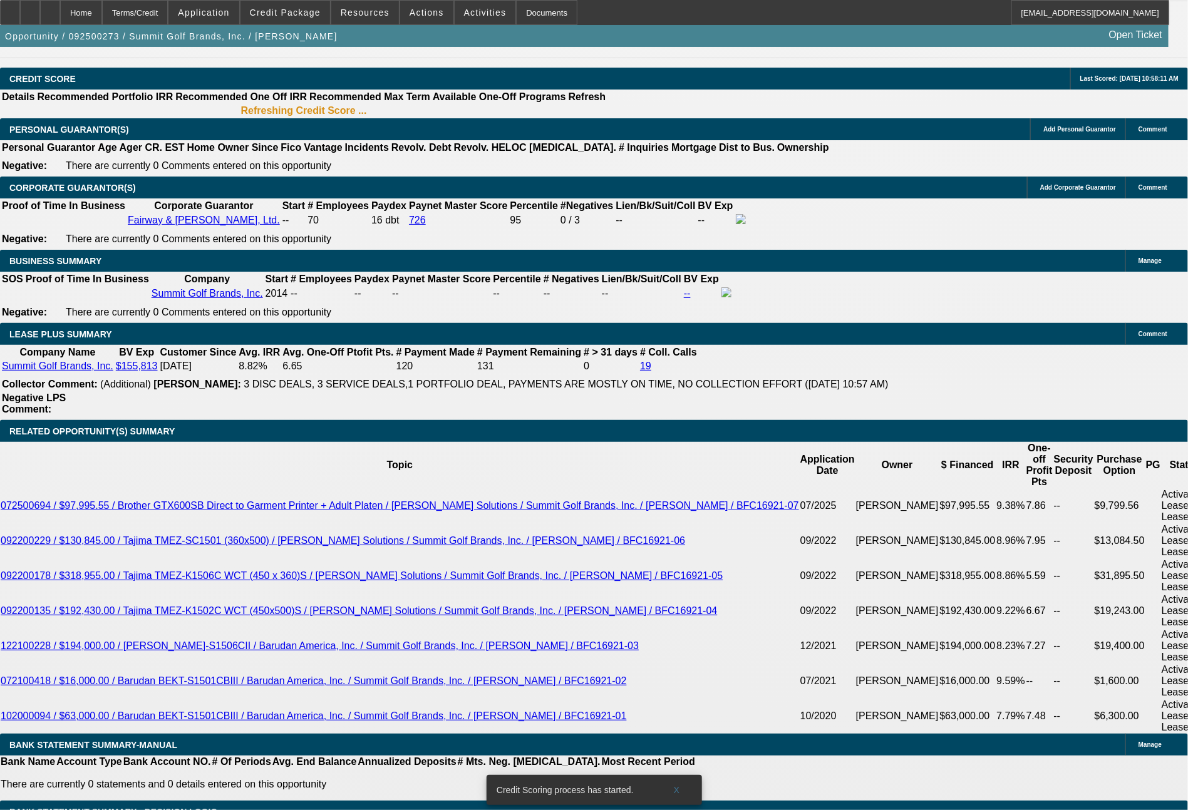
scroll to position [1903, 0]
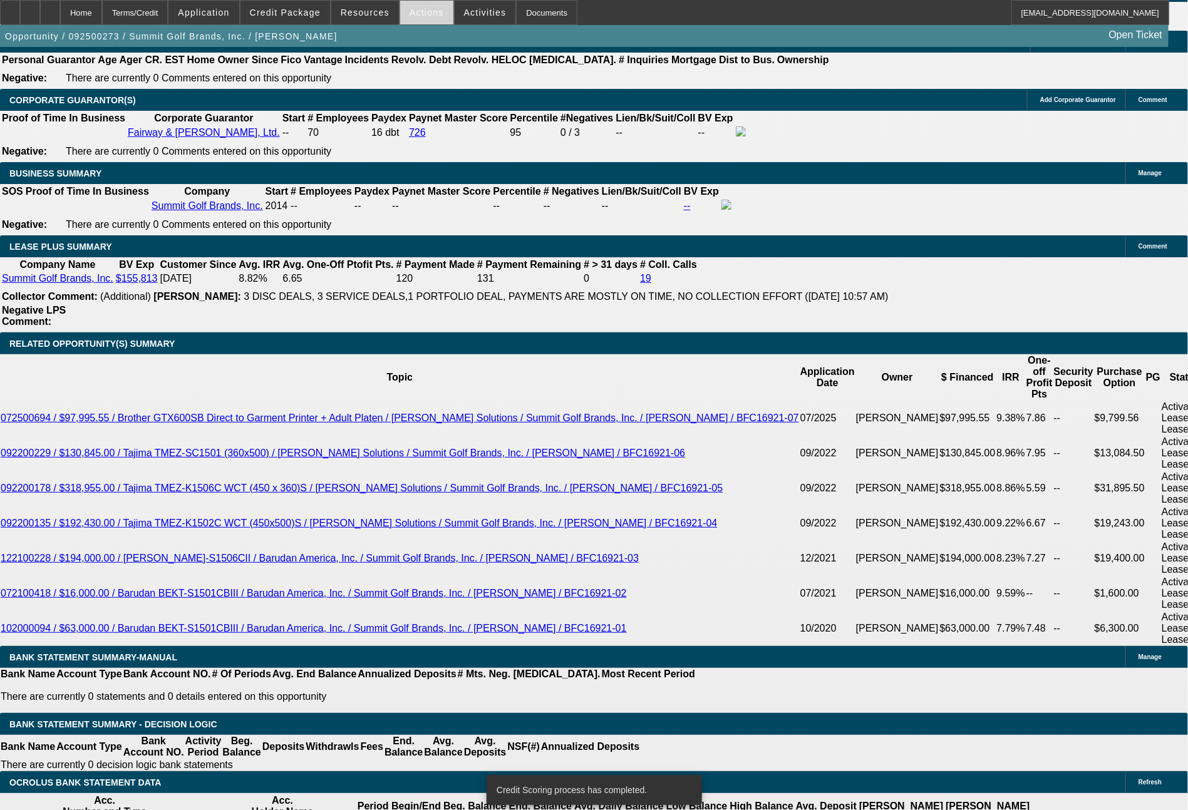
click at [419, 18] on span at bounding box center [426, 12] width 53 height 30
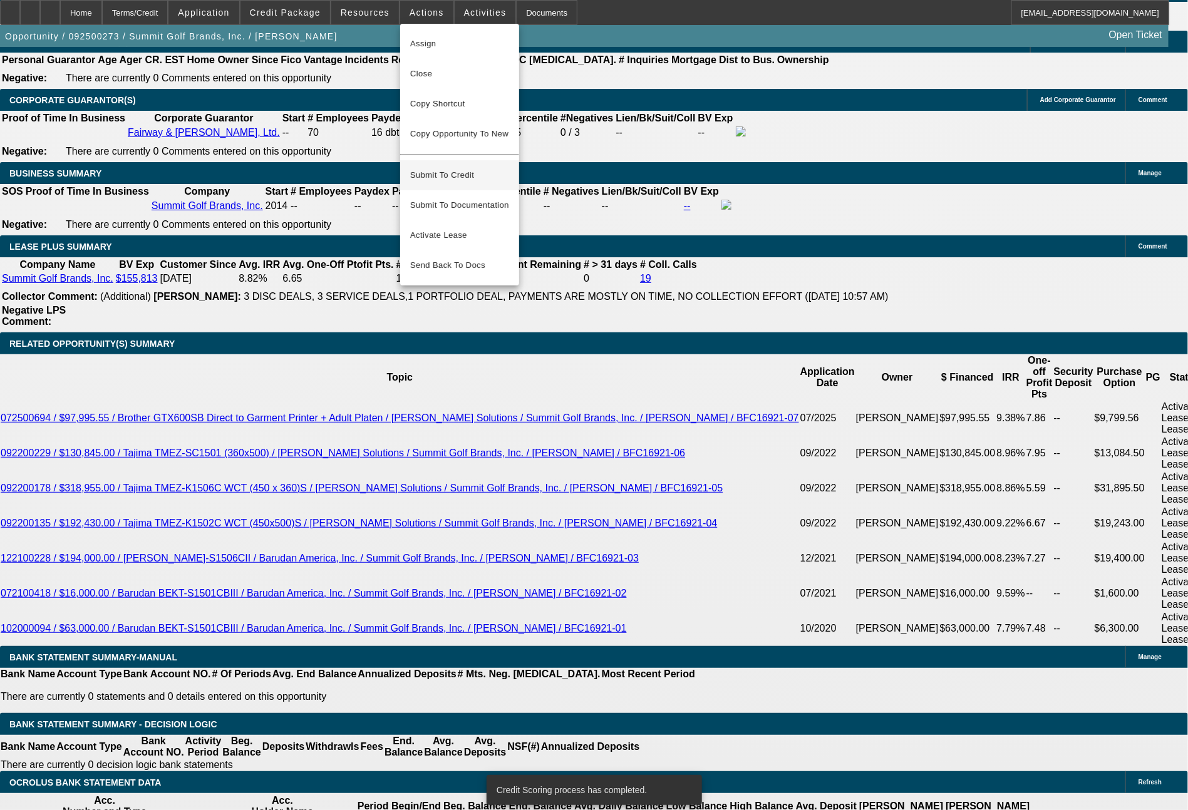
click at [470, 169] on span "Submit To Credit" at bounding box center [459, 175] width 99 height 15
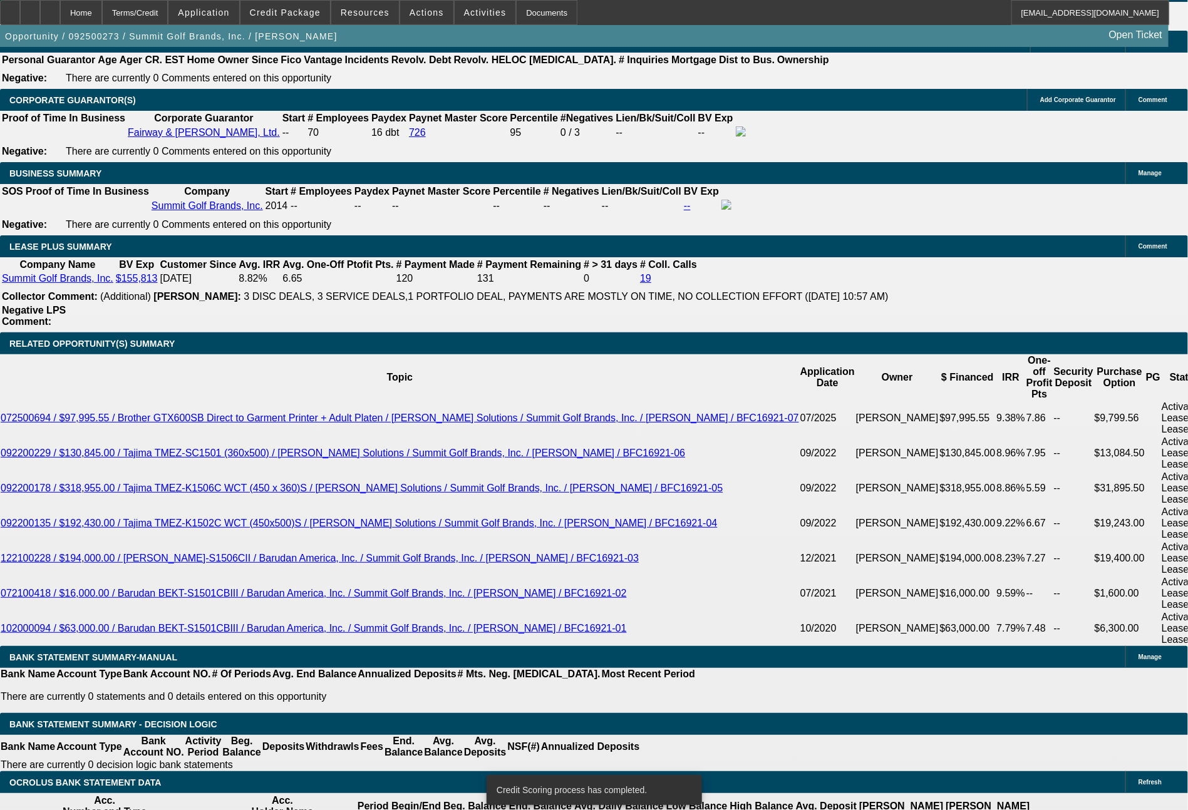
scroll to position [1898, 0]
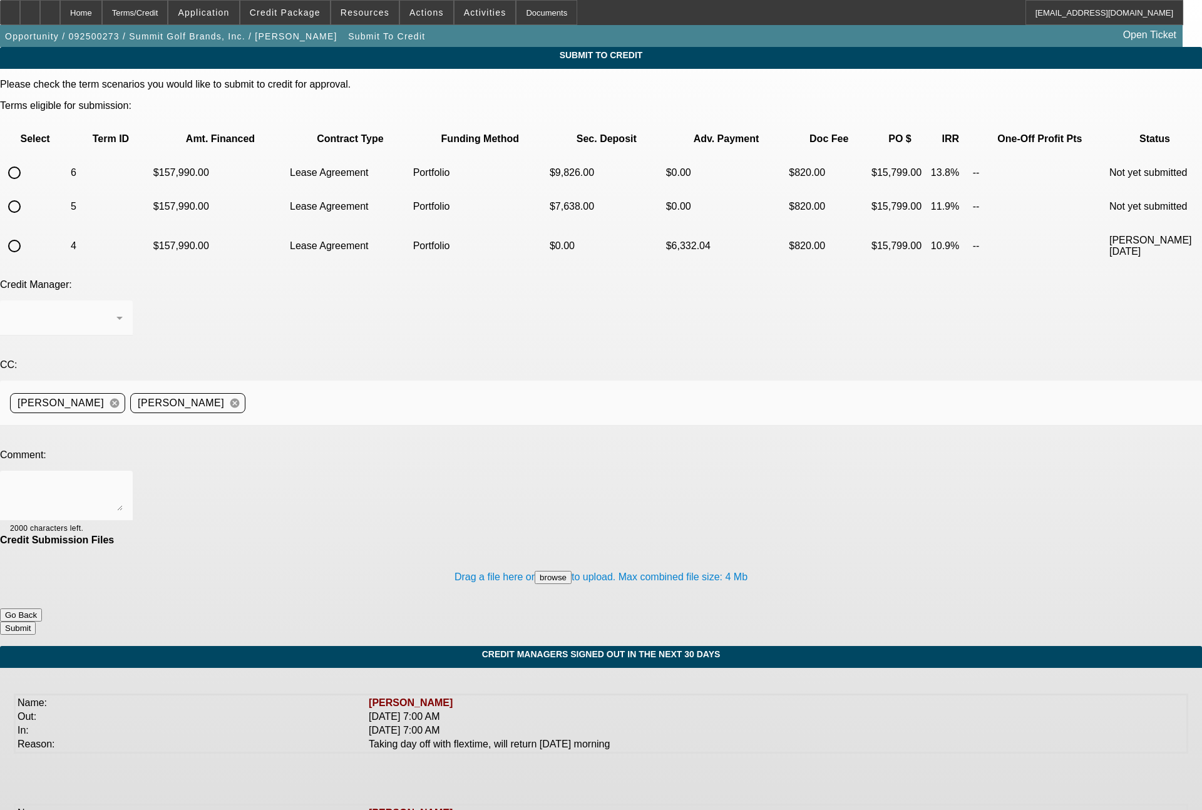
click at [27, 194] on input "radio" at bounding box center [14, 206] width 25 height 25
radio input "true"
click at [116, 311] on div at bounding box center [63, 318] width 106 height 15
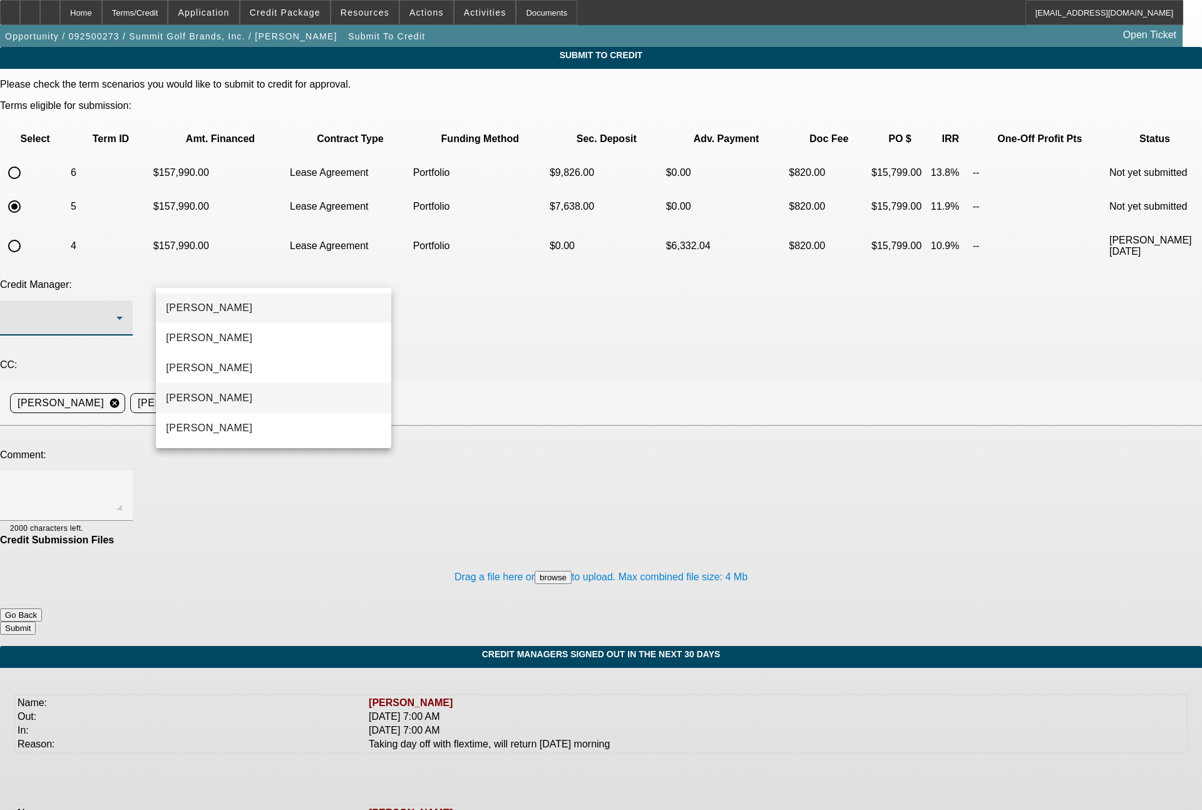
click at [229, 395] on mat-option "[PERSON_NAME]" at bounding box center [273, 398] width 235 height 30
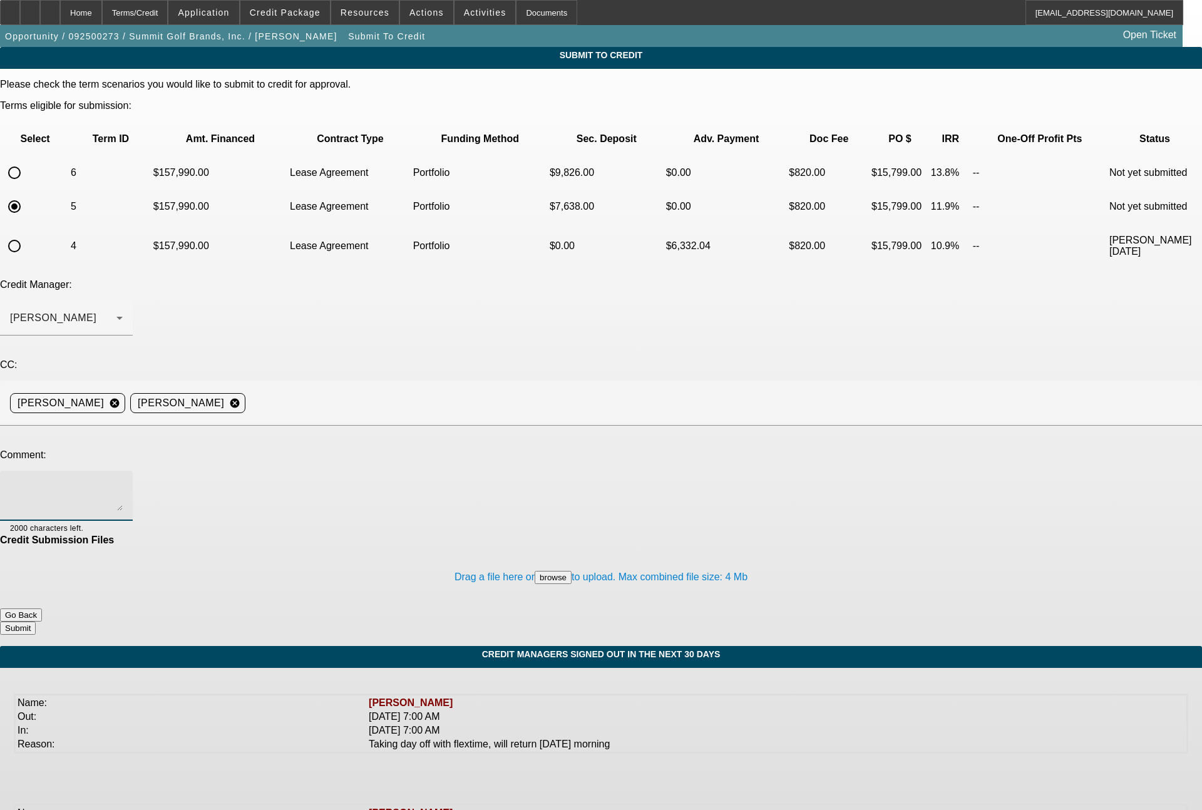
click at [123, 481] on textarea at bounding box center [66, 496] width 113 height 30
type textarea "48 month term set"
click at [36, 622] on button "Submit" at bounding box center [18, 628] width 36 height 13
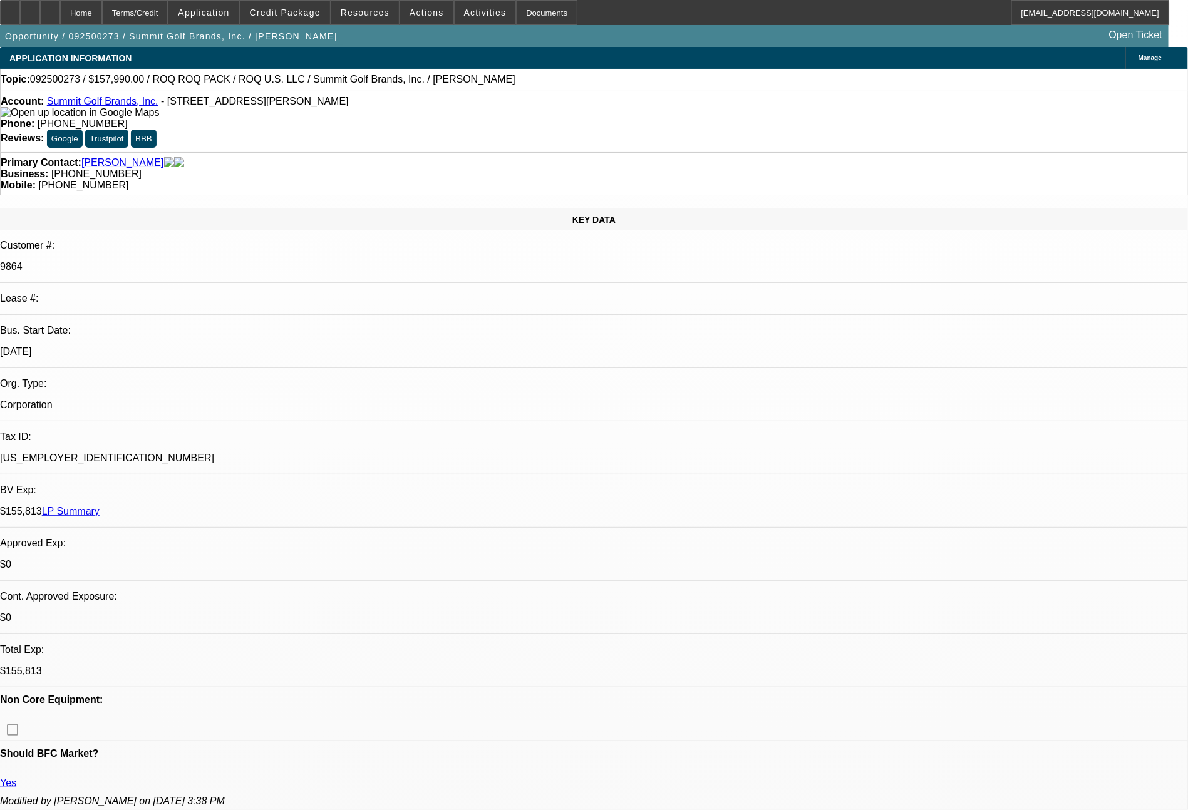
select select "0"
select select "2"
select select "0.1"
select select "4"
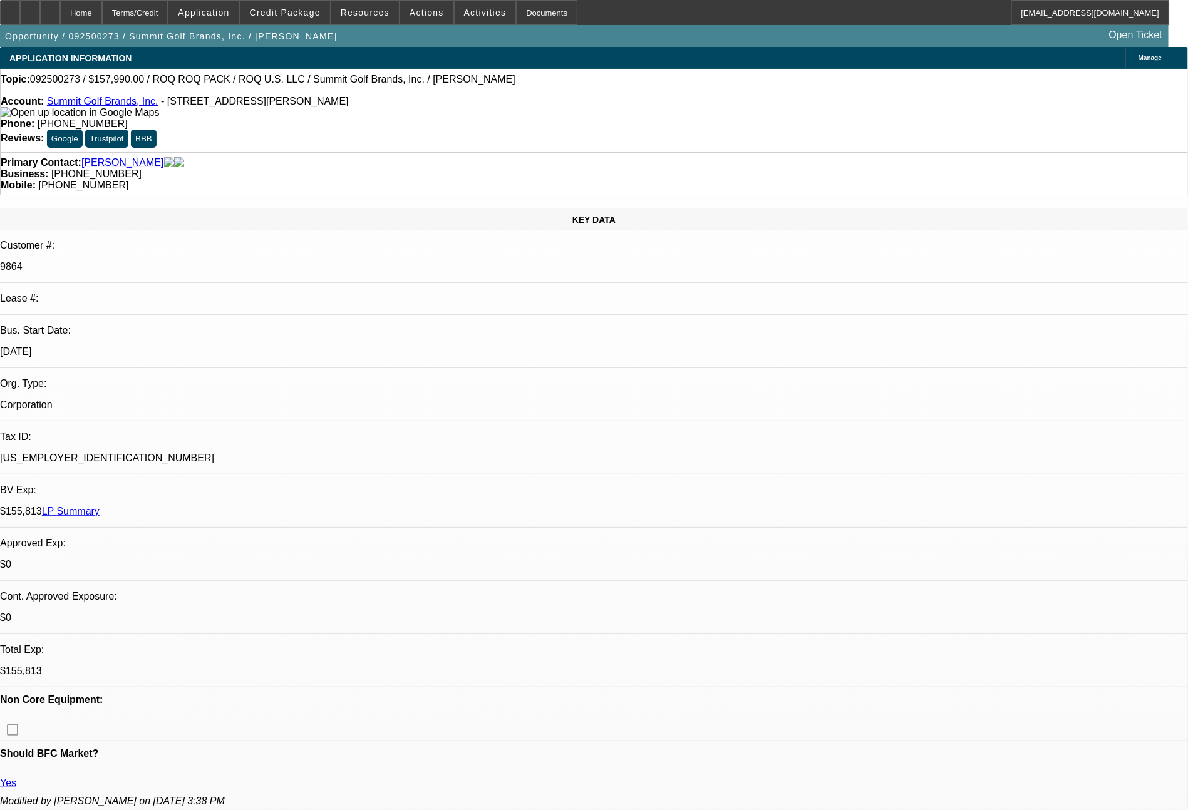
select select "0"
select select "2"
select select "0.1"
select select "4"
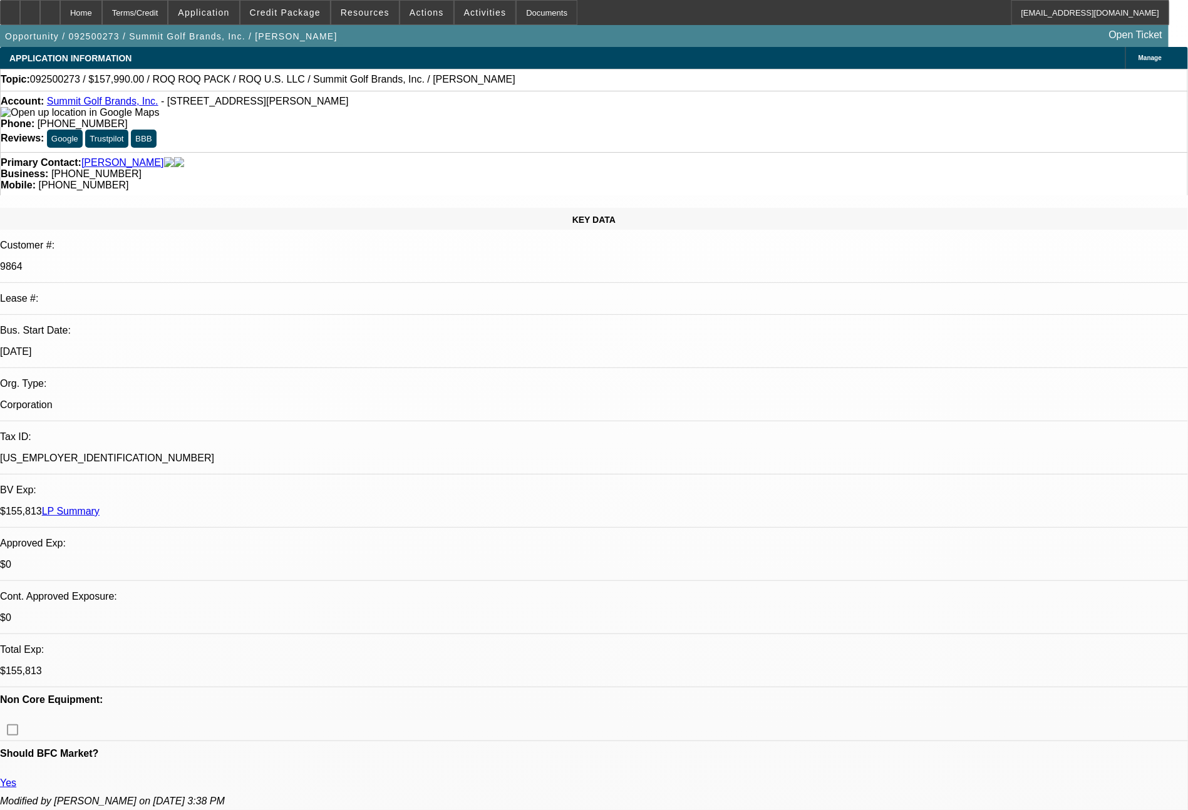
select select "0"
select select "0.1"
select select "4"
select select "0"
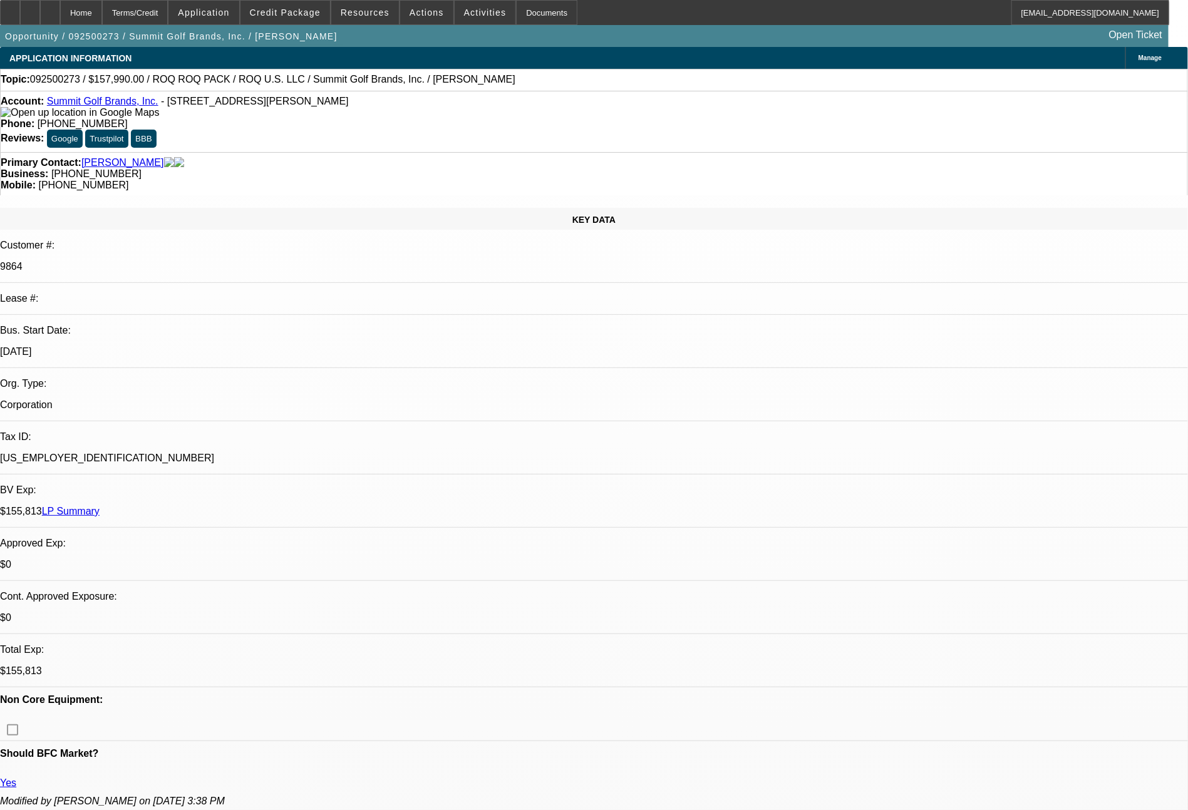
select select "2"
select select "0.1"
select select "4"
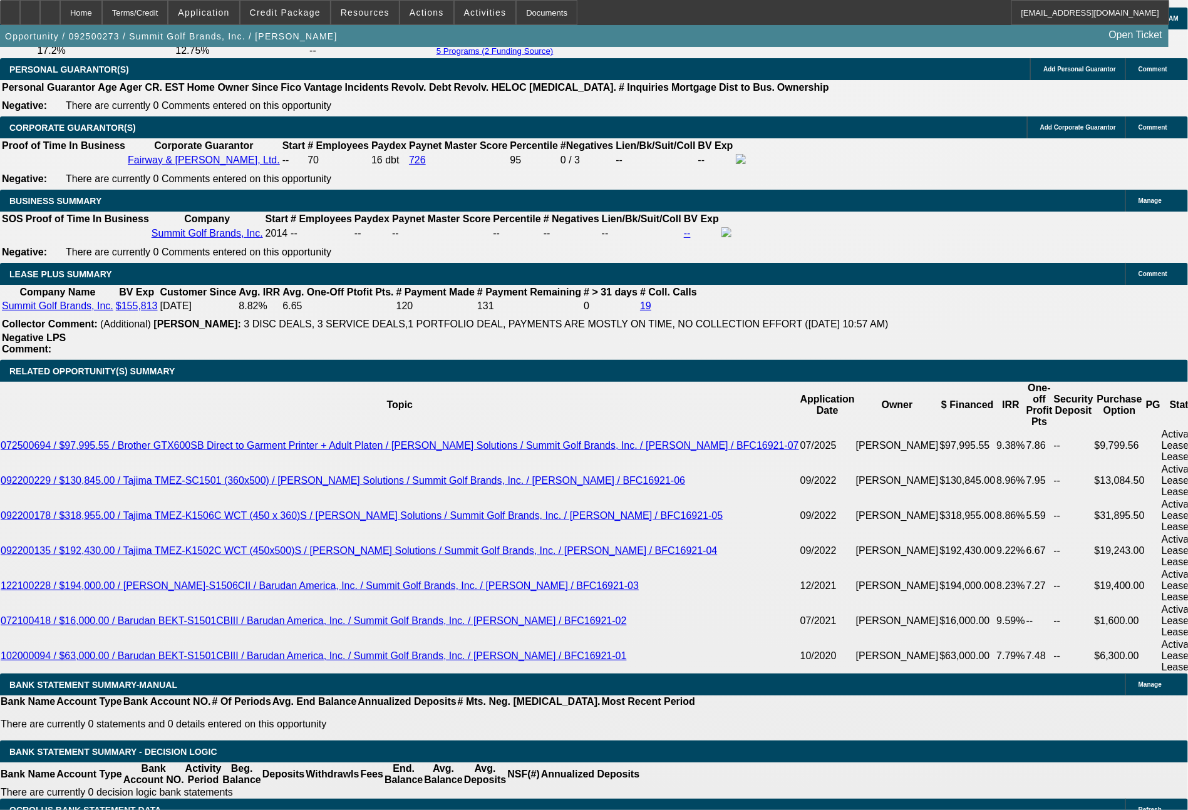
scroll to position [1928, 0]
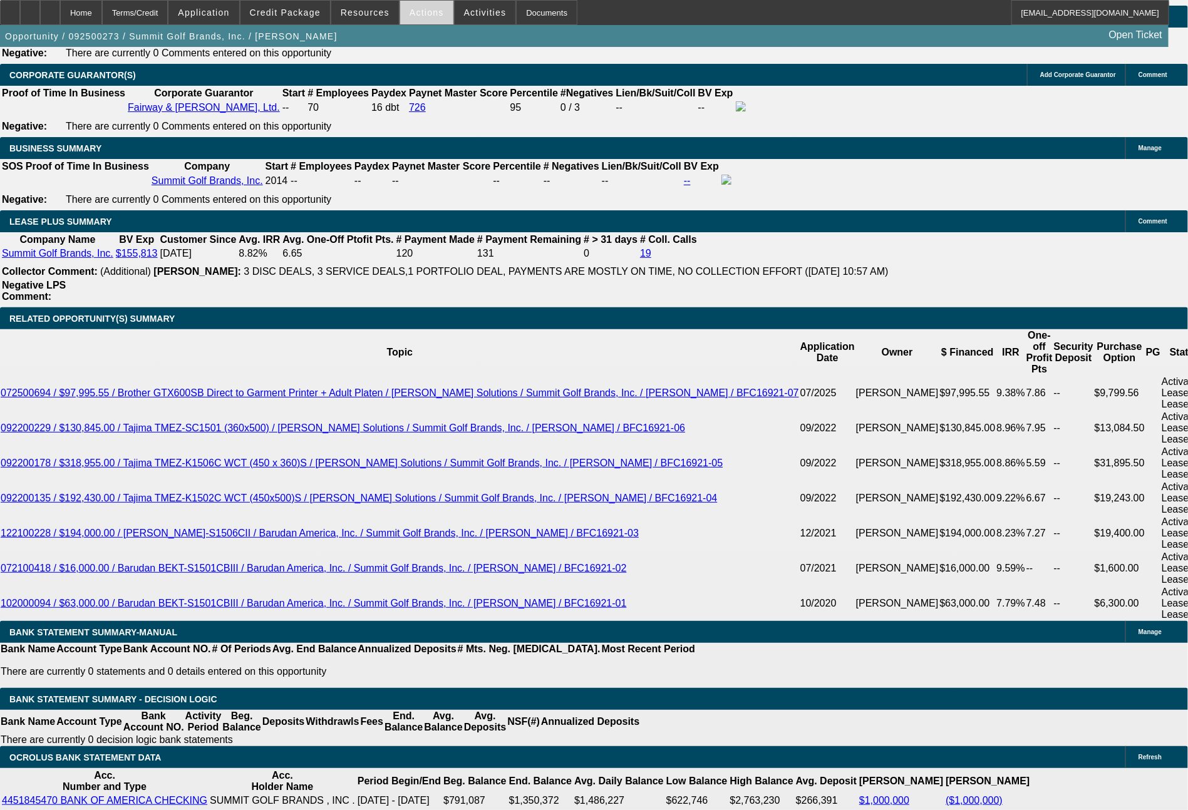
click at [438, 4] on span at bounding box center [426, 12] width 53 height 30
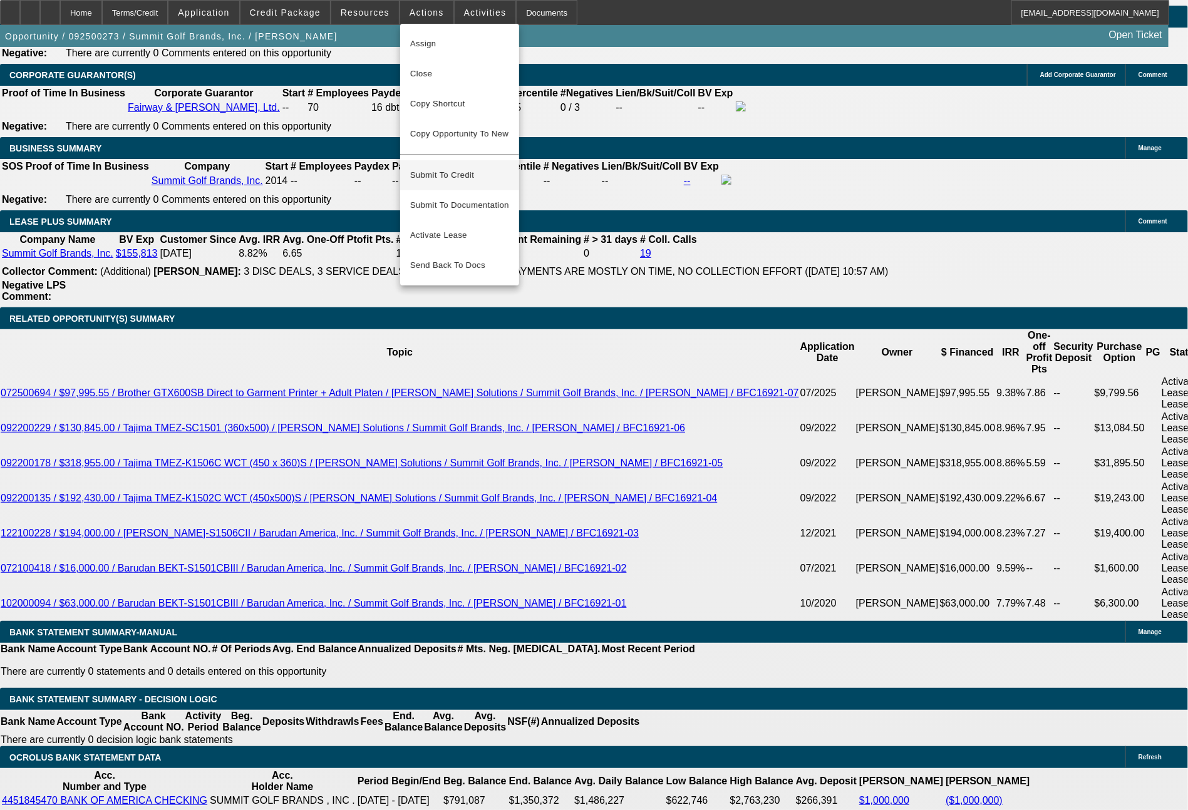
click at [483, 168] on span "Submit To Credit" at bounding box center [459, 175] width 99 height 15
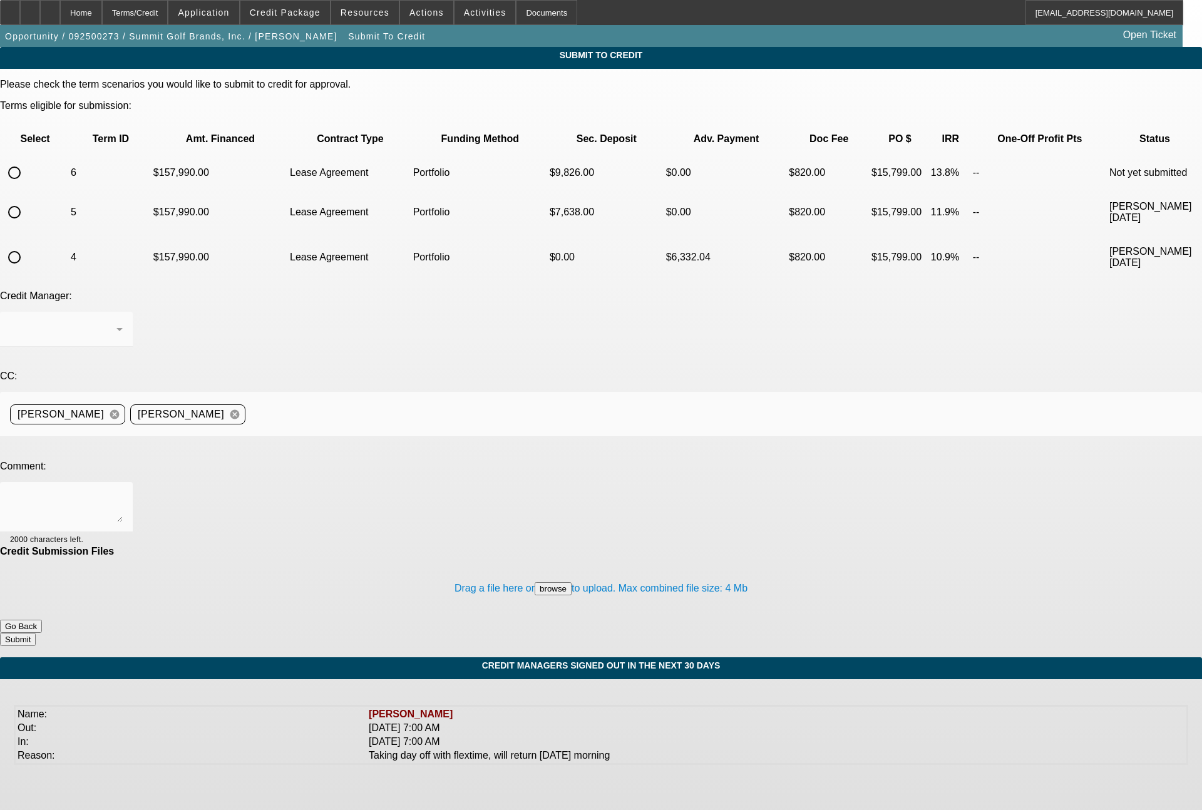
click at [27, 160] on input "radio" at bounding box center [14, 172] width 25 height 25
radio input "true"
click at [116, 322] on div at bounding box center [63, 329] width 106 height 15
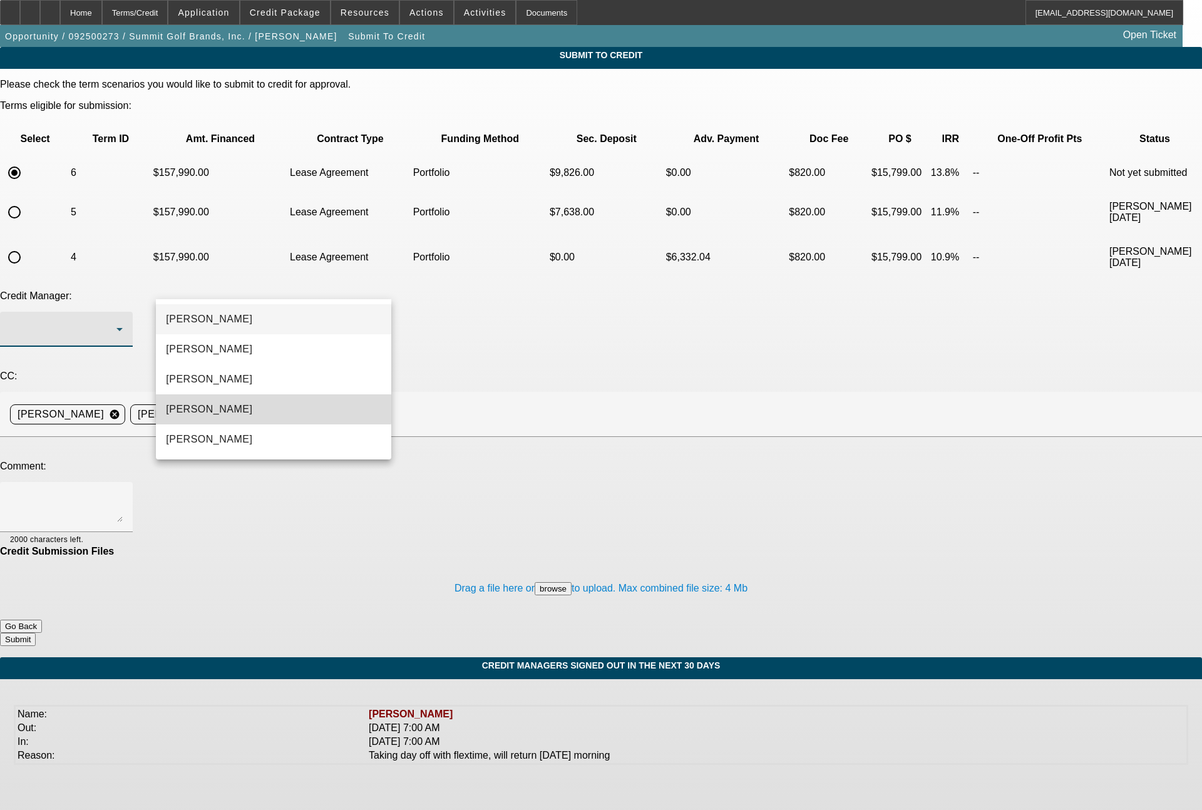
click at [228, 408] on mat-option "[PERSON_NAME]" at bounding box center [273, 409] width 235 height 30
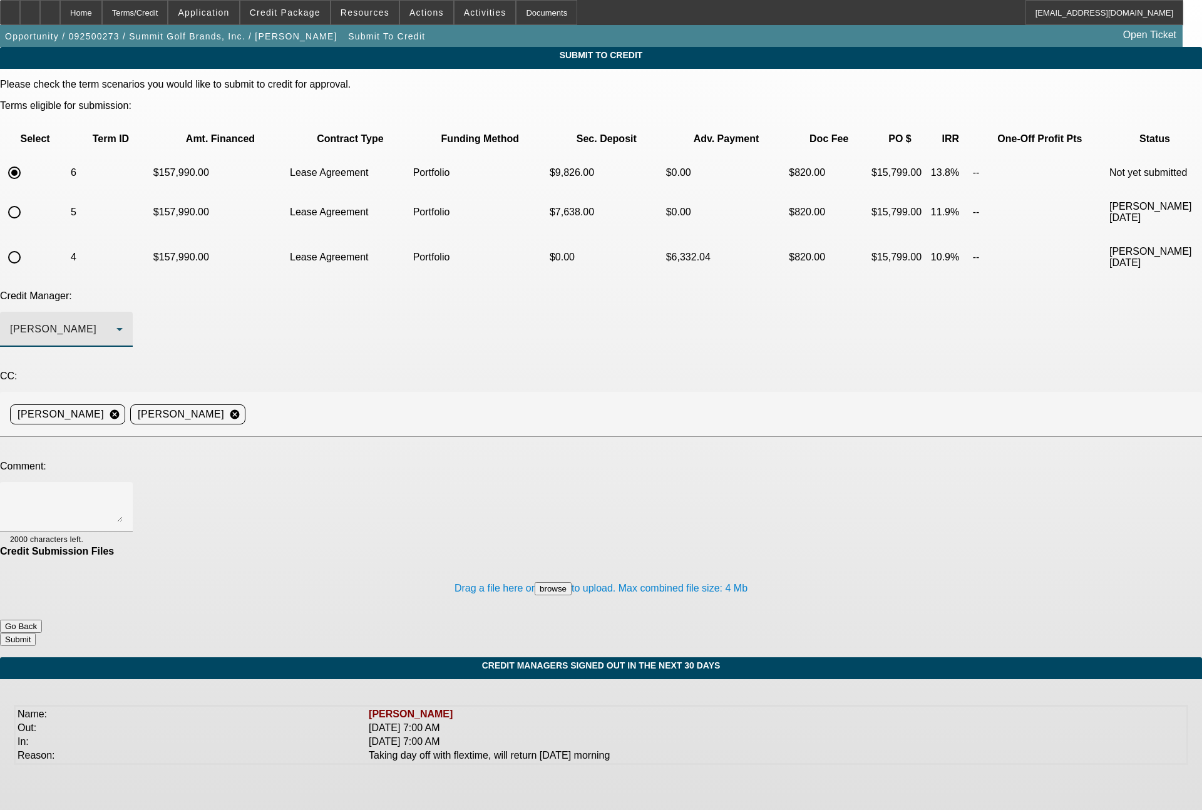
click at [123, 492] on textarea at bounding box center [66, 507] width 113 height 30
type textarea "36 month term set"
click at [36, 633] on button "Submit" at bounding box center [18, 639] width 36 height 13
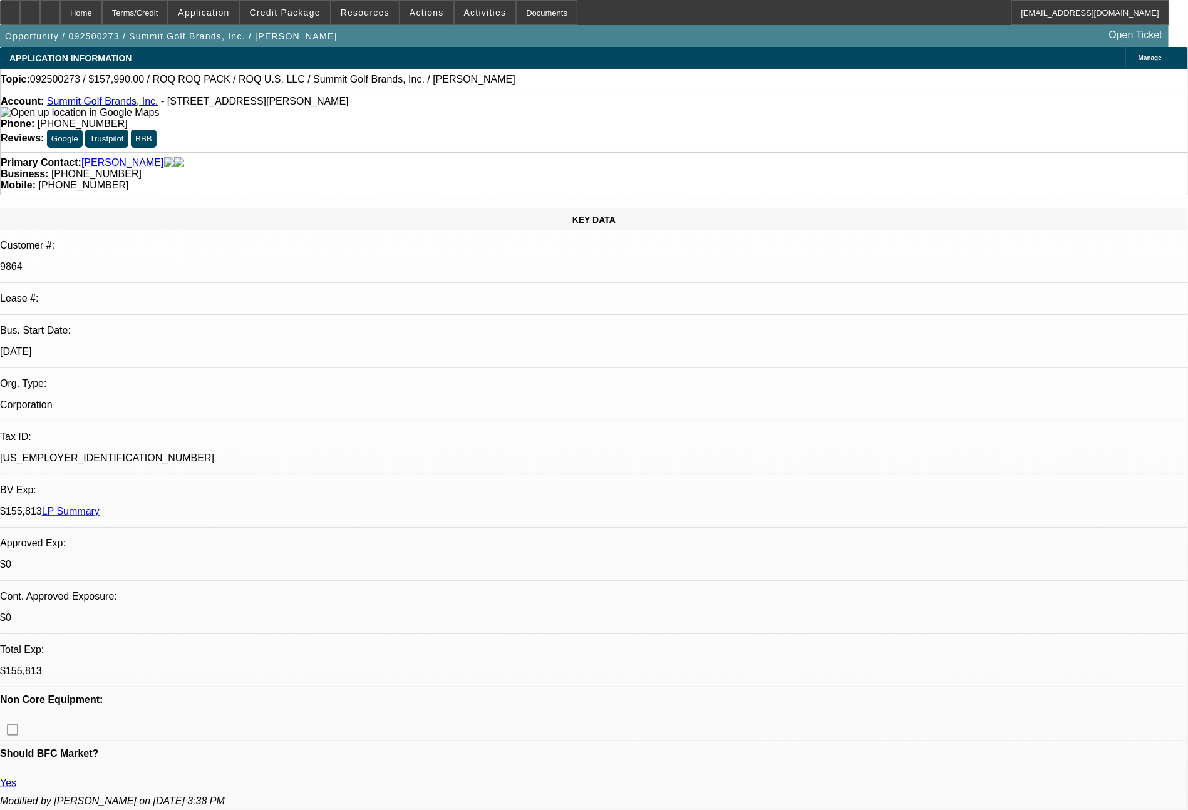
select select "0"
select select "2"
select select "0.1"
select select "4"
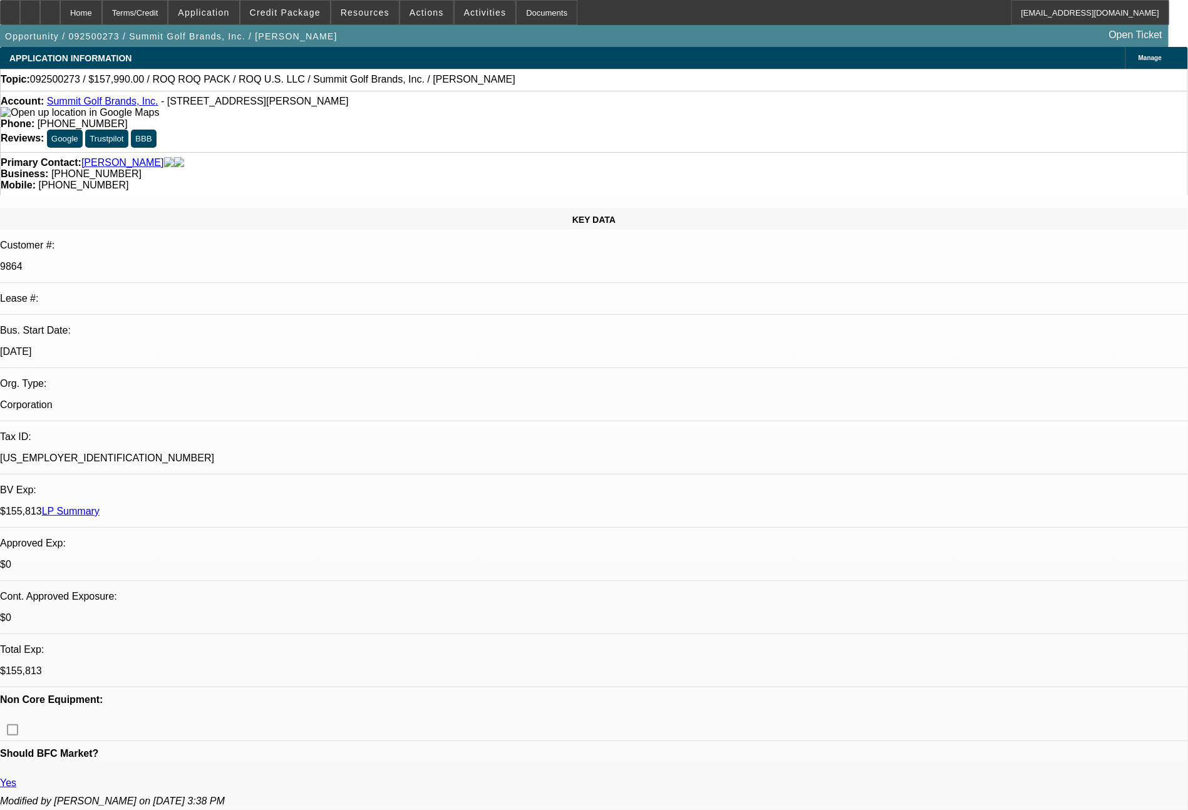
select select "0"
select select "2"
select select "0.1"
select select "4"
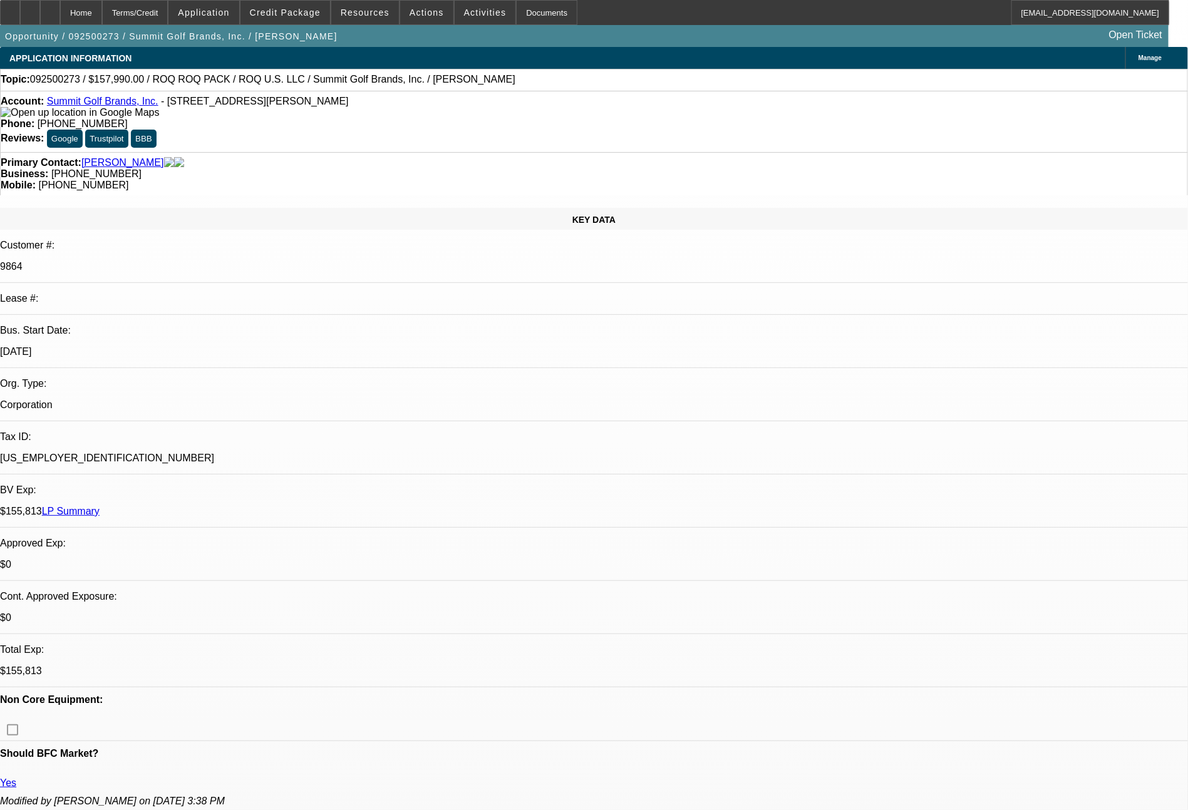
select select "0"
select select "0.1"
select select "4"
select select "0"
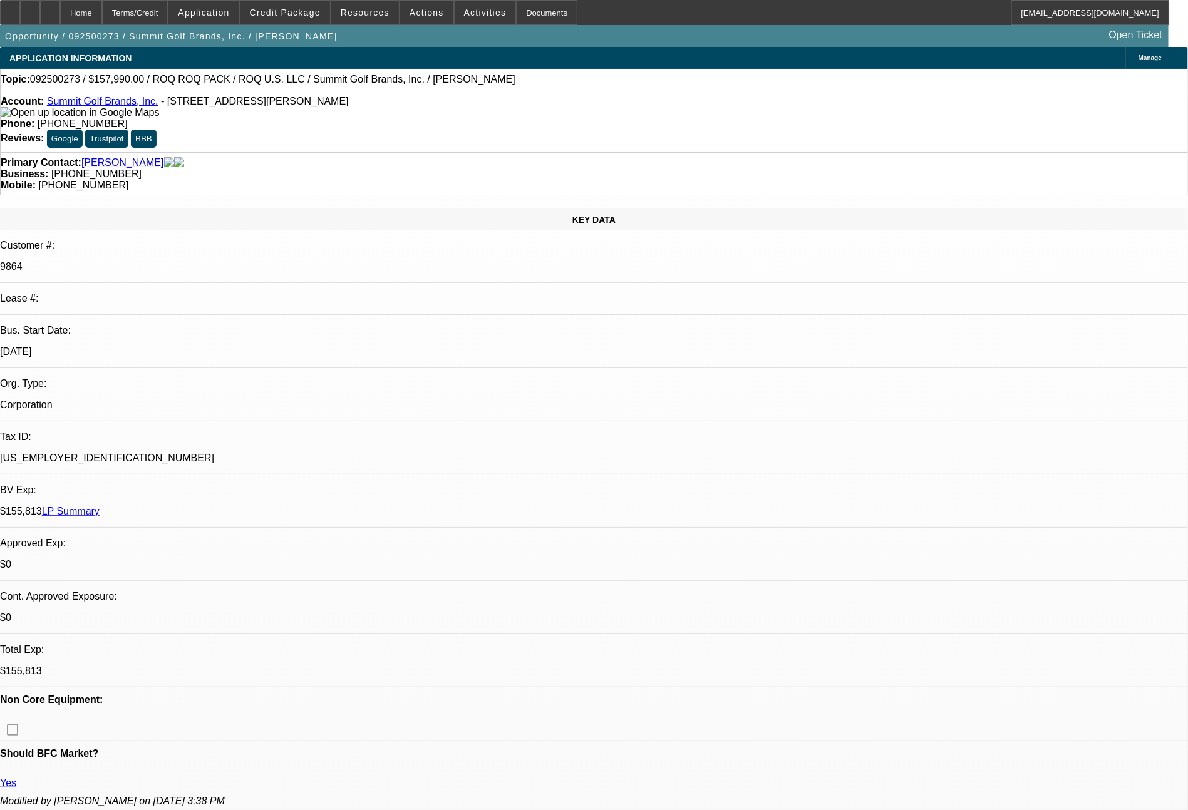
select select "2"
select select "0.1"
select select "4"
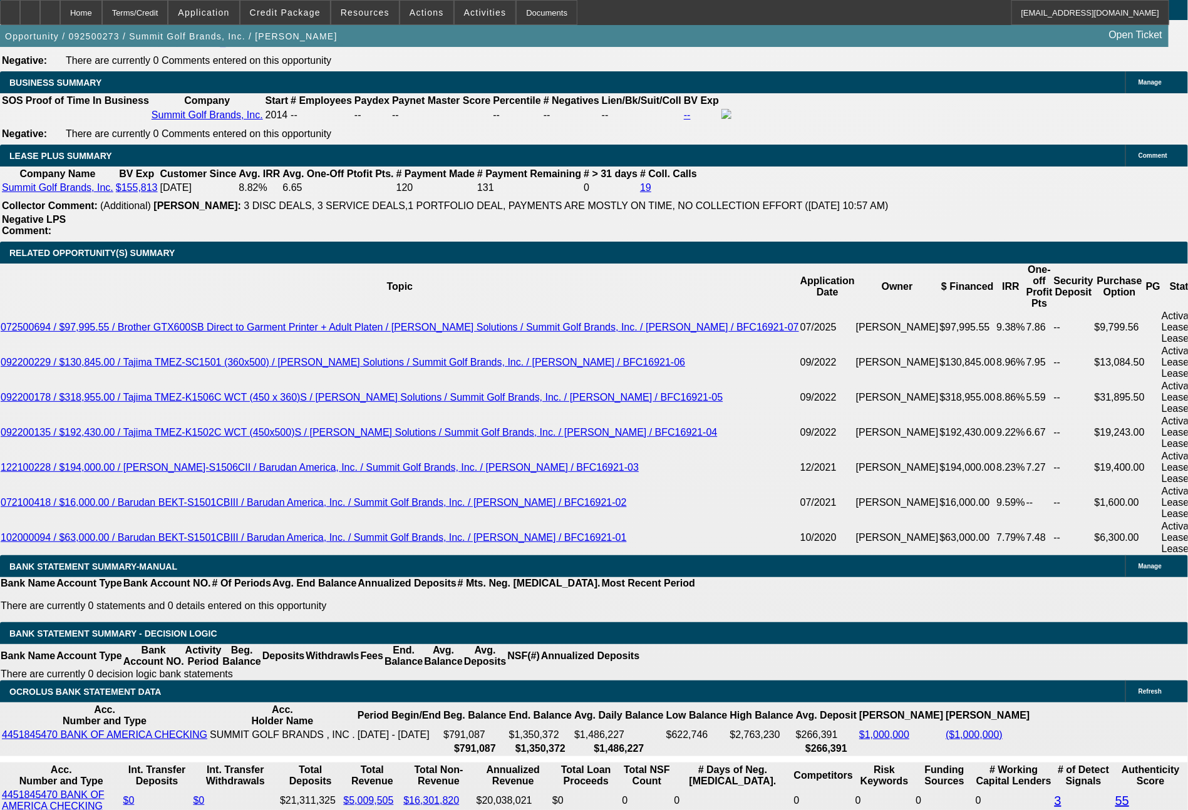
scroll to position [2031, 0]
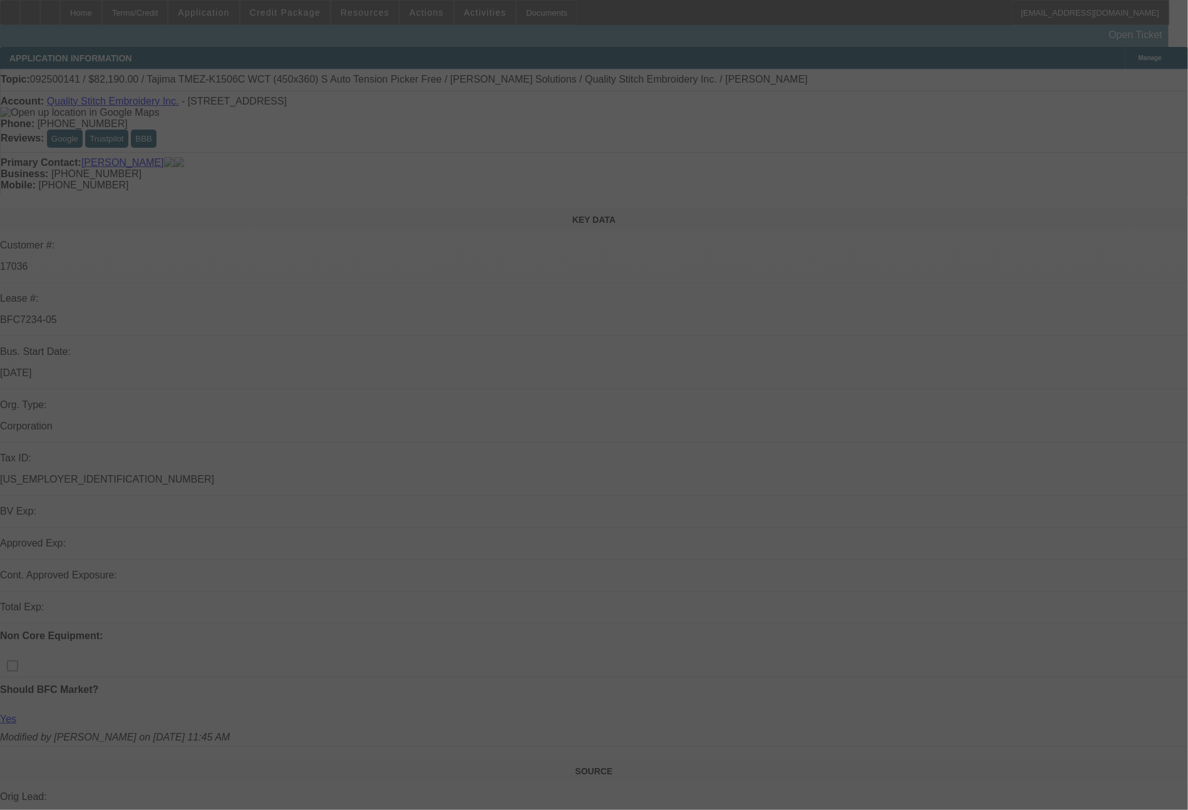
select select "0"
select select "2"
select select "0"
select select "2"
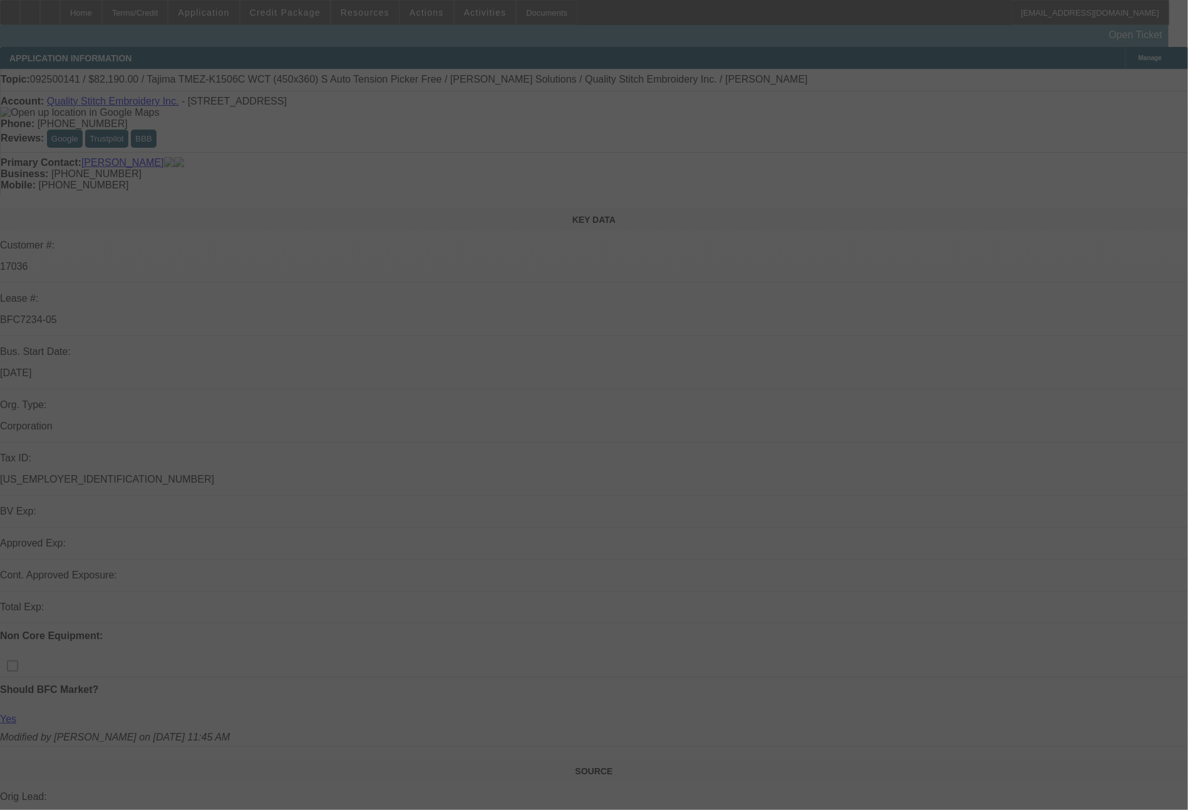
select select "0"
select select "2"
select select "0"
select select "2"
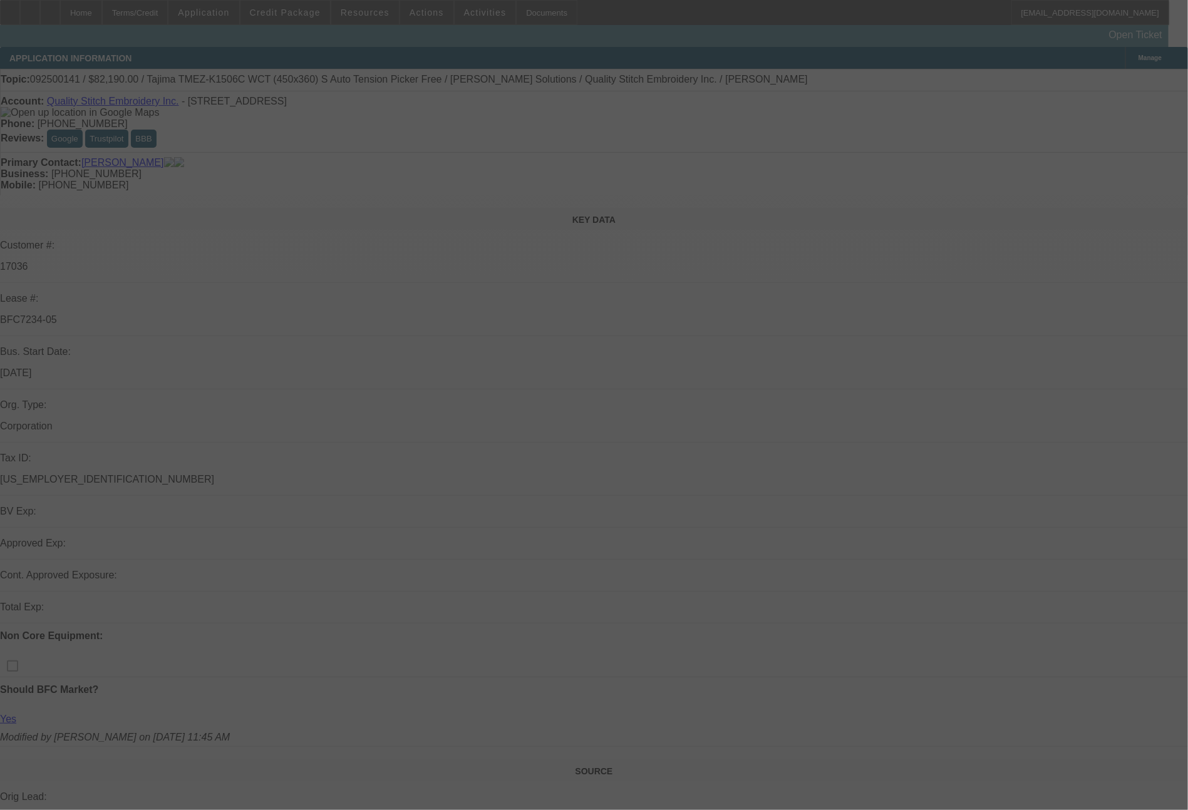
select select "0"
select select "2"
select select "0"
select select "2"
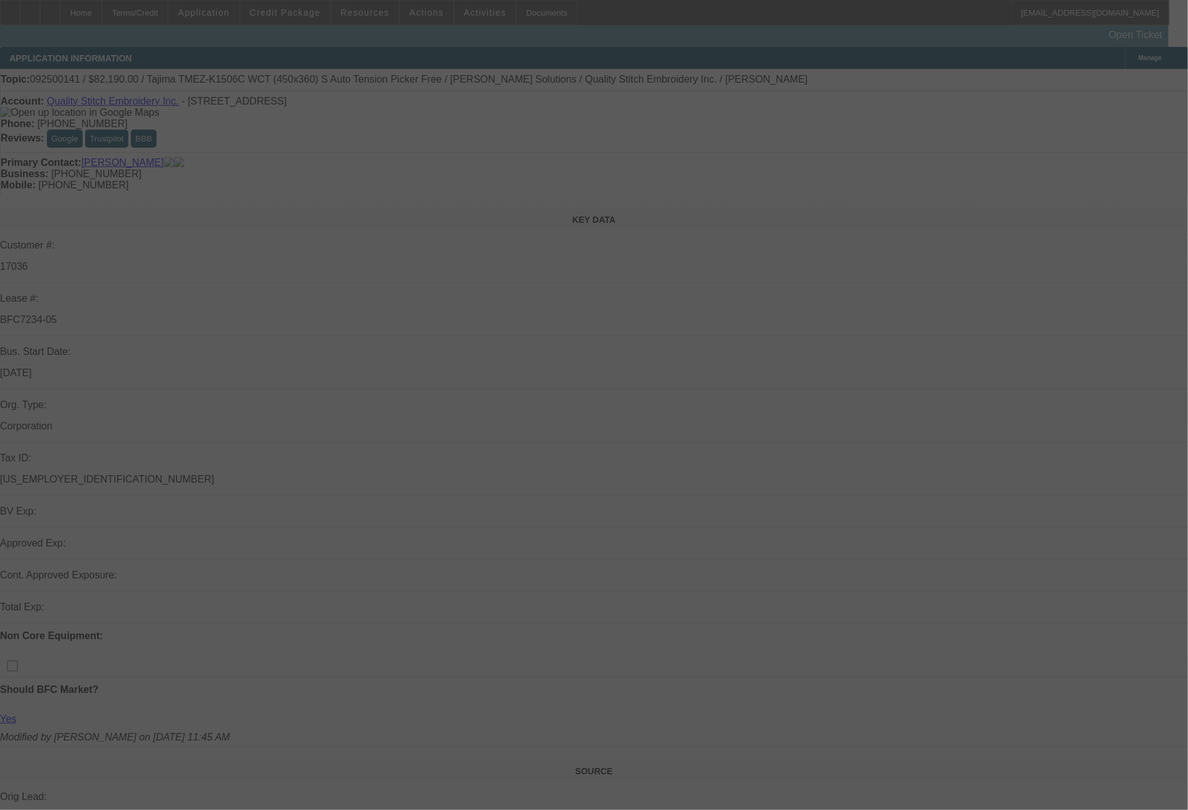
select select "0"
select select "2"
select select "0"
select select "2"
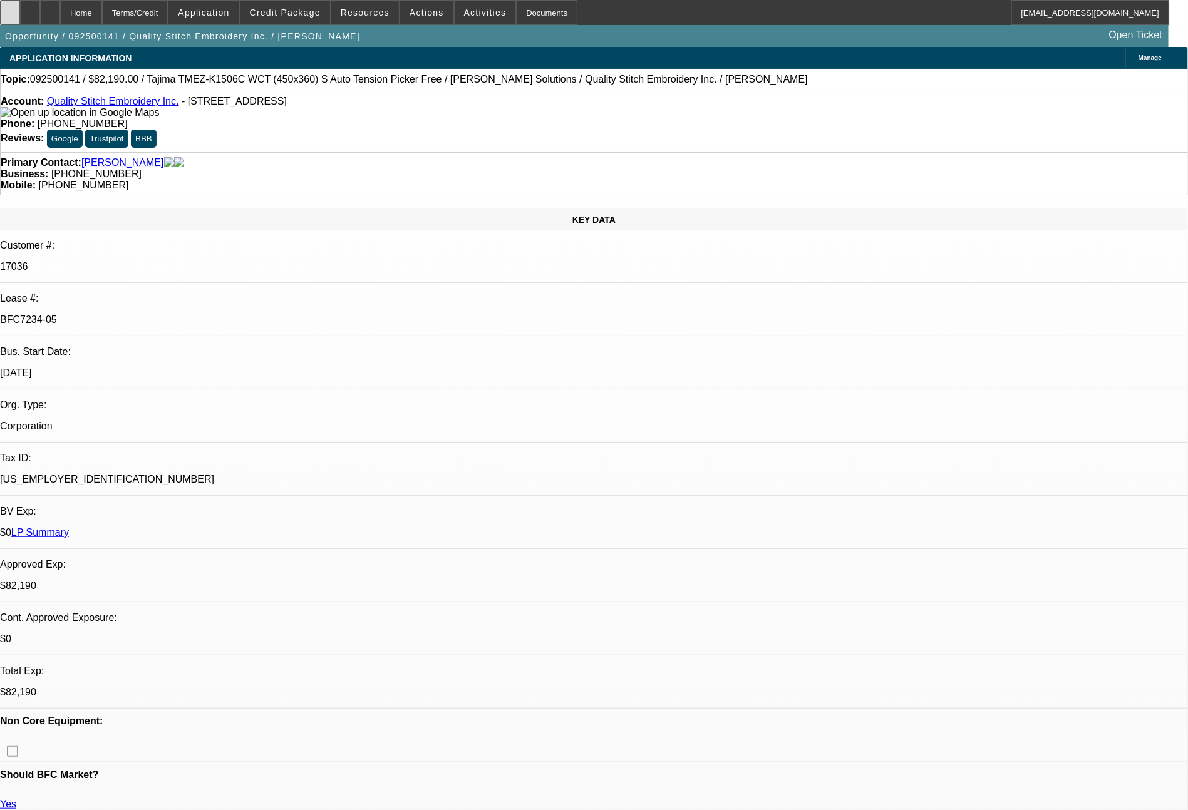
click at [20, 19] on div at bounding box center [10, 12] width 20 height 25
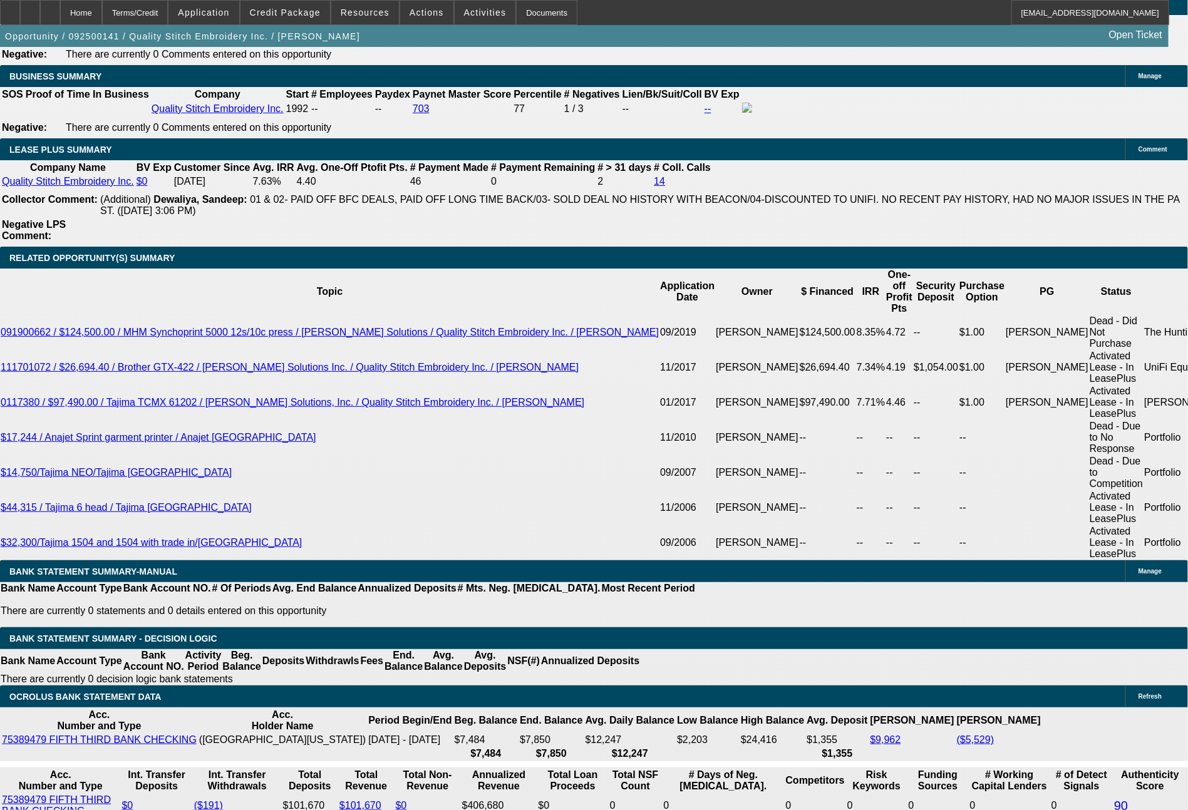
scroll to position [2074, 0]
